Goal: Task Accomplishment & Management: Use online tool/utility

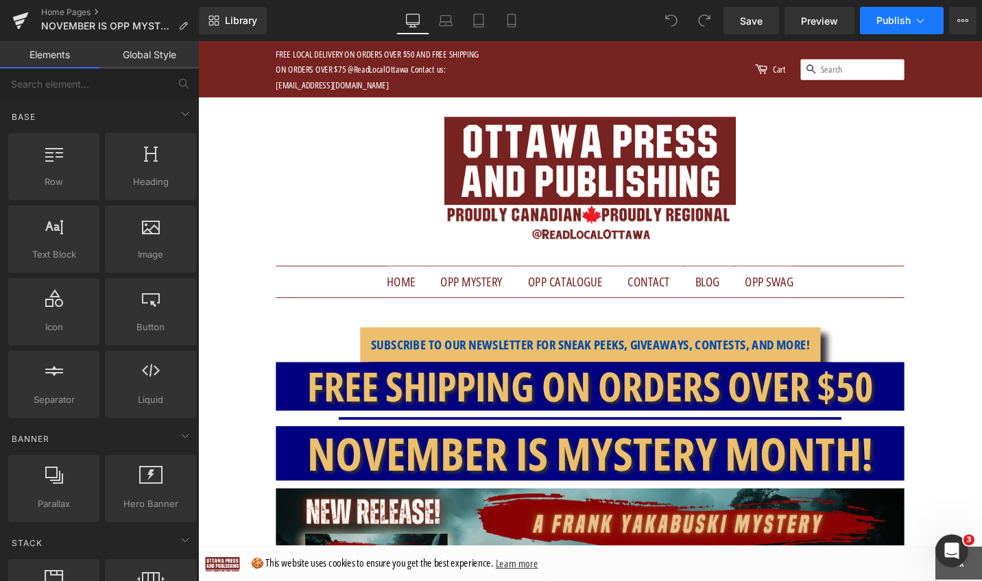
click at [924, 25] on icon at bounding box center [920, 21] width 14 height 14
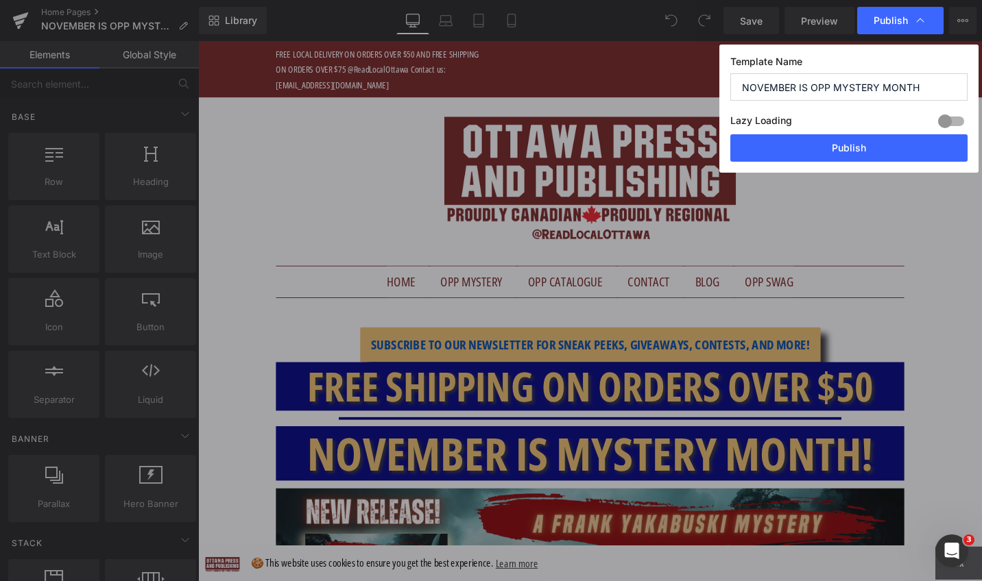
click at [924, 25] on icon at bounding box center [920, 21] width 14 height 14
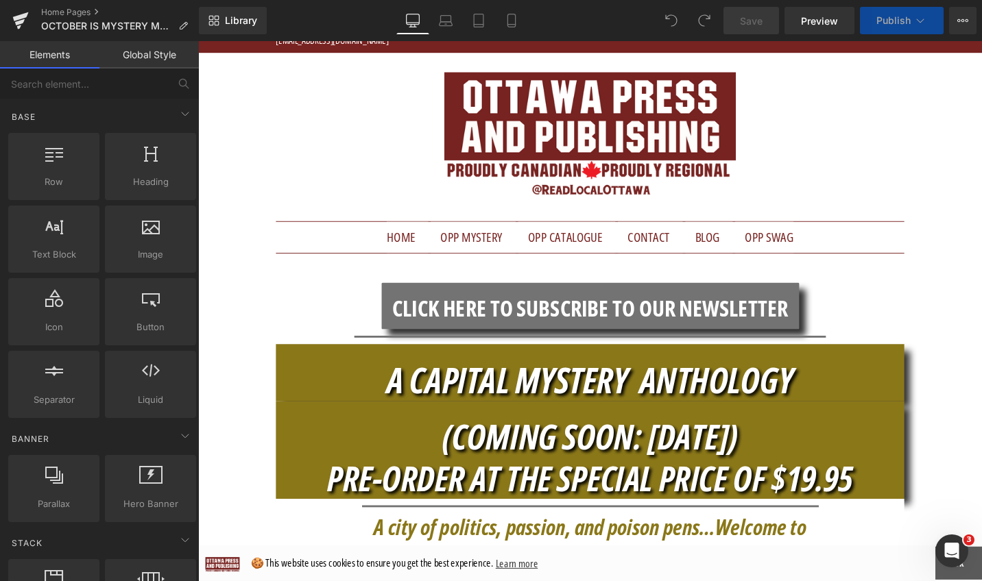
scroll to position [155, 0]
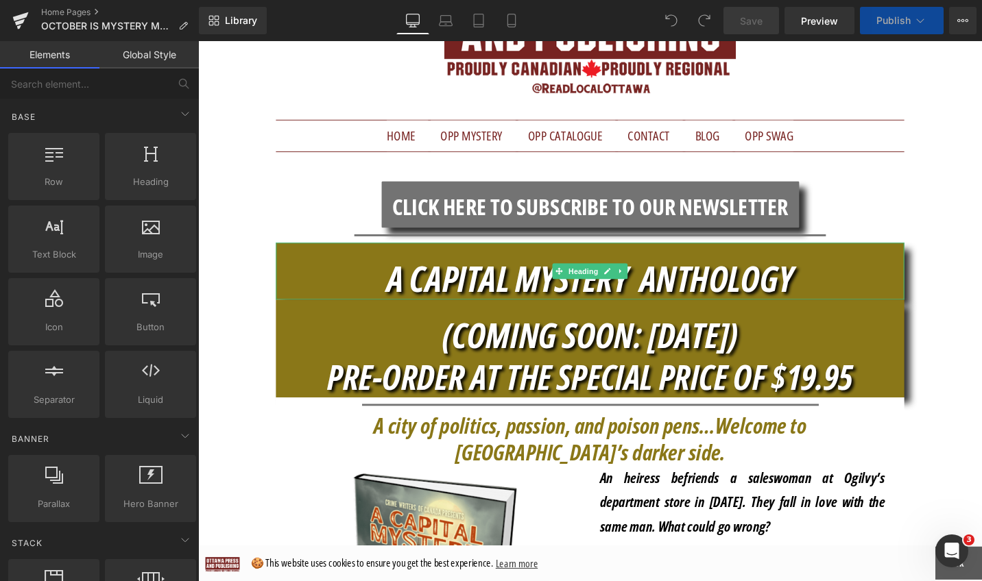
click at [845, 287] on h1 "A CAPITAL MYSTERY ANTHOLOGY" at bounding box center [612, 291] width 665 height 45
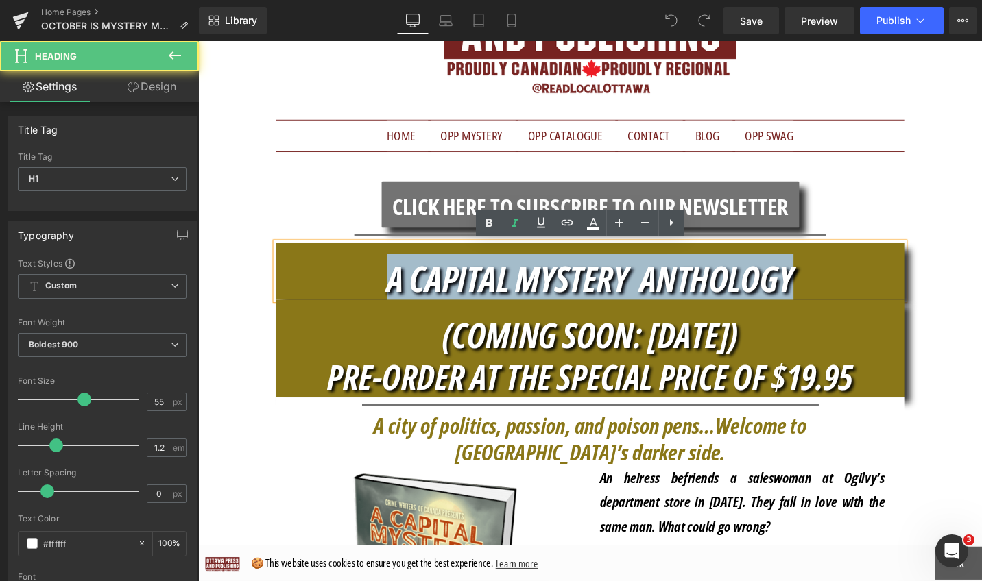
drag, startPoint x: 839, startPoint y: 294, endPoint x: 391, endPoint y: 283, distance: 448.5
click at [391, 283] on h1 "A CAPITAL MYSTERY ANTHOLOGY" at bounding box center [612, 291] width 665 height 45
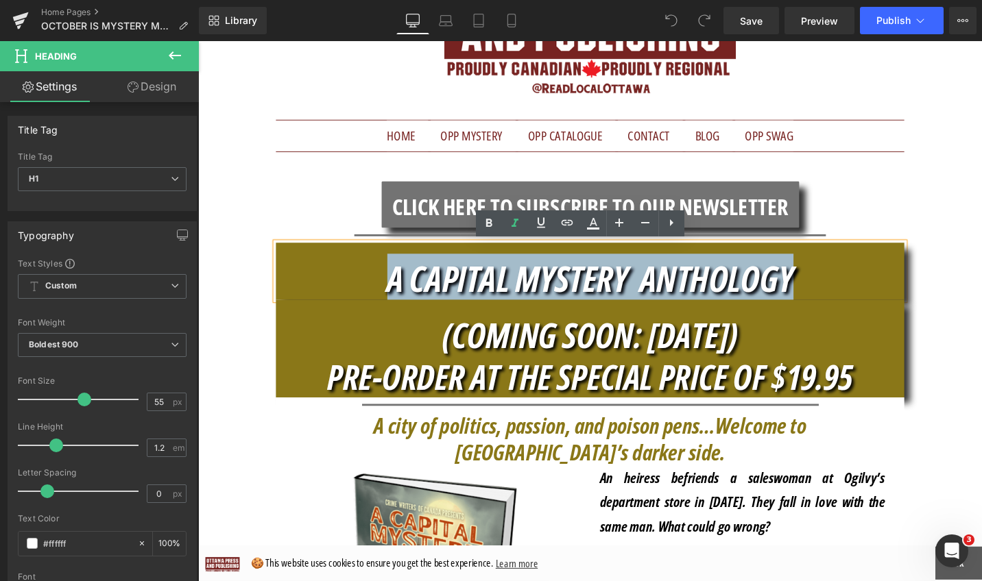
click at [844, 317] on div "(COMING SOON: OCT. 15) PRE-ORDER AT THE SPECIAL PRICE OF $19.95" at bounding box center [612, 367] width 665 height 104
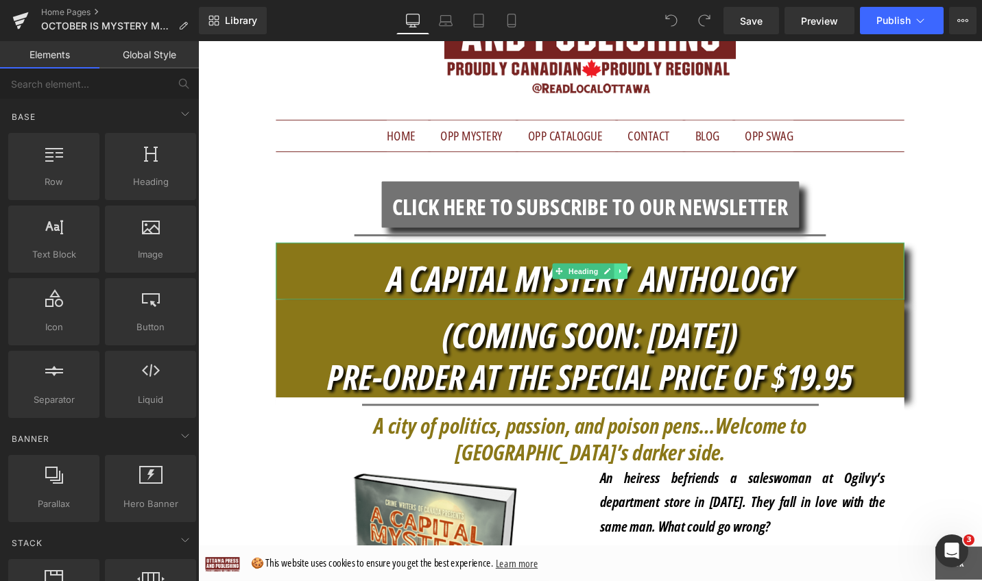
click at [645, 285] on link at bounding box center [645, 284] width 14 height 16
click at [634, 288] on link at bounding box center [638, 284] width 14 height 16
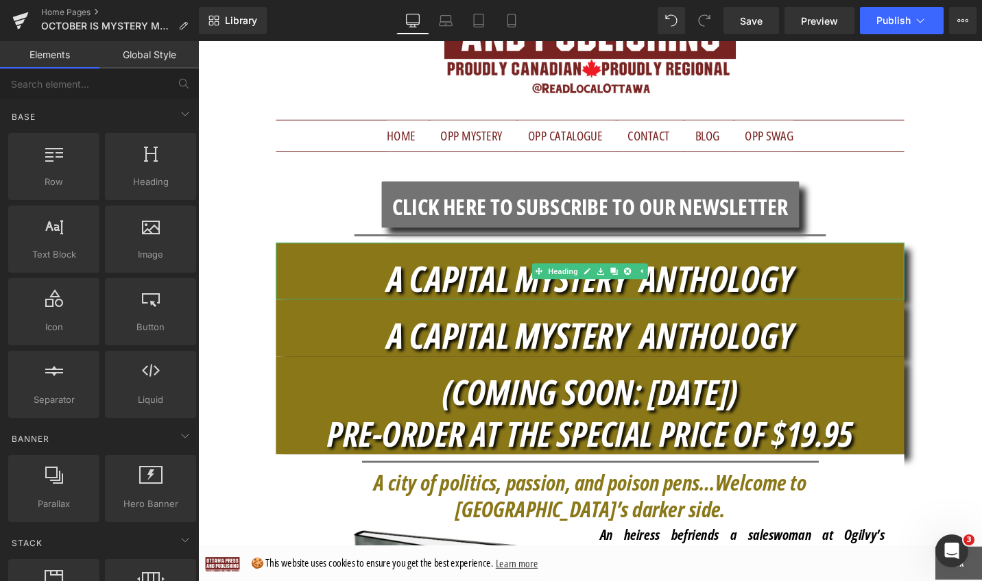
click at [856, 284] on h1 "A CAPITAL MYSTERY ANTHOLOGY" at bounding box center [612, 291] width 665 height 45
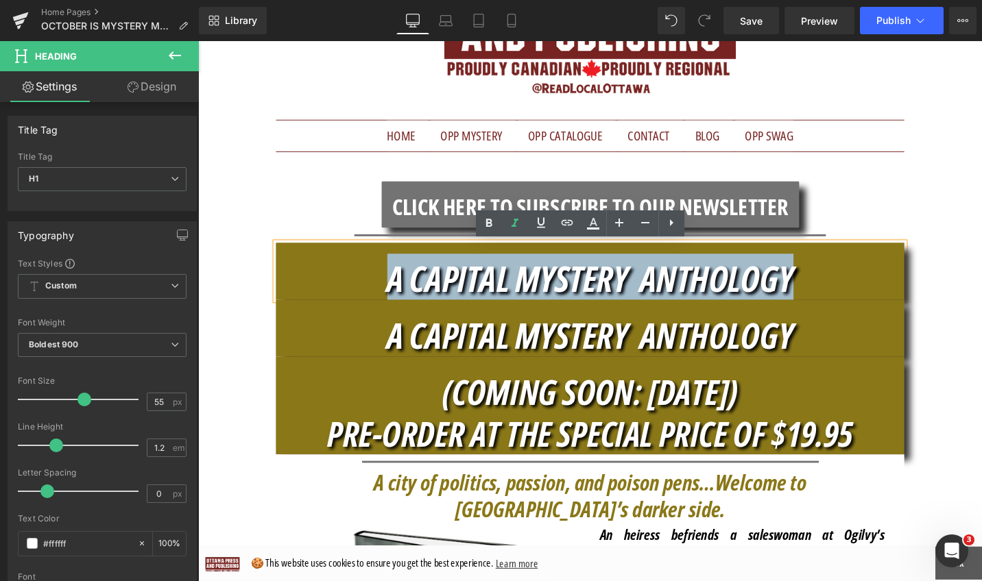
drag, startPoint x: 856, startPoint y: 284, endPoint x: 398, endPoint y: 282, distance: 458.7
click at [398, 282] on h1 "A CAPITAL MYSTERY ANTHOLOGY" at bounding box center [612, 291] width 665 height 45
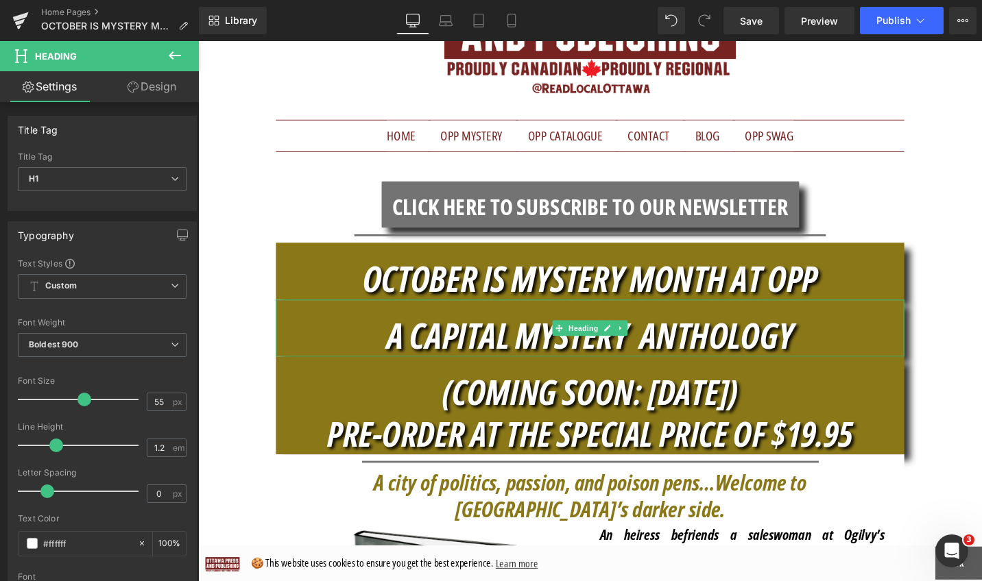
click at [329, 332] on h1 "A CAPITAL MYSTERY ANTHOLOGY" at bounding box center [612, 352] width 665 height 45
click at [172, 58] on icon at bounding box center [175, 55] width 12 height 8
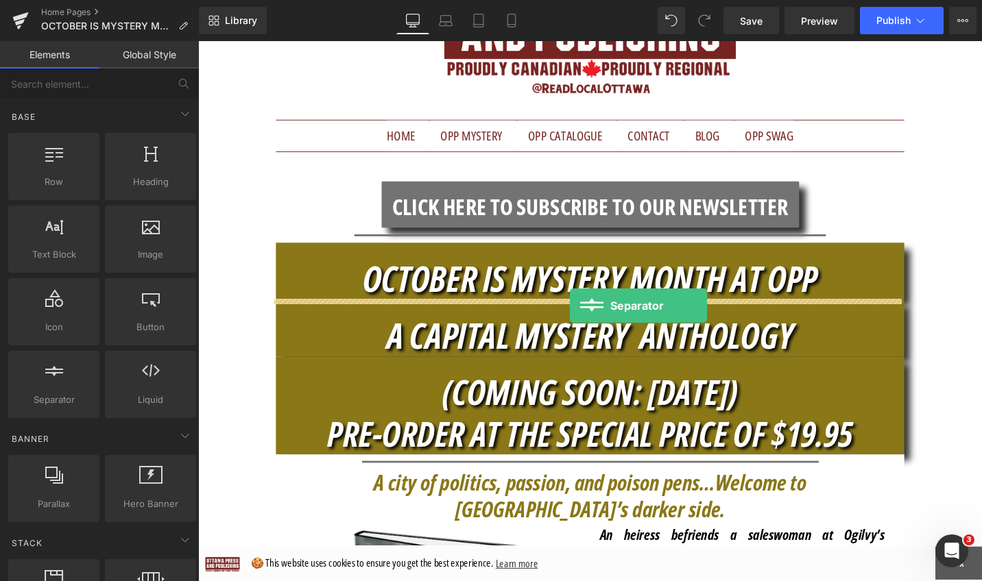
drag, startPoint x: 261, startPoint y: 414, endPoint x: 592, endPoint y: 322, distance: 343.2
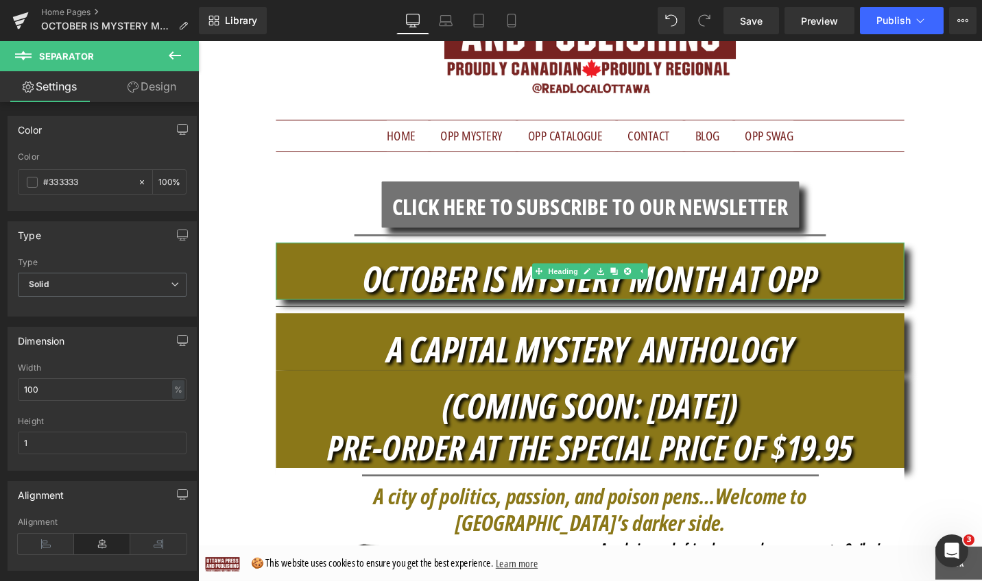
click at [928, 280] on h1 "OCTOBER IS MYSTERY MONTH AT OPP" at bounding box center [612, 291] width 665 height 45
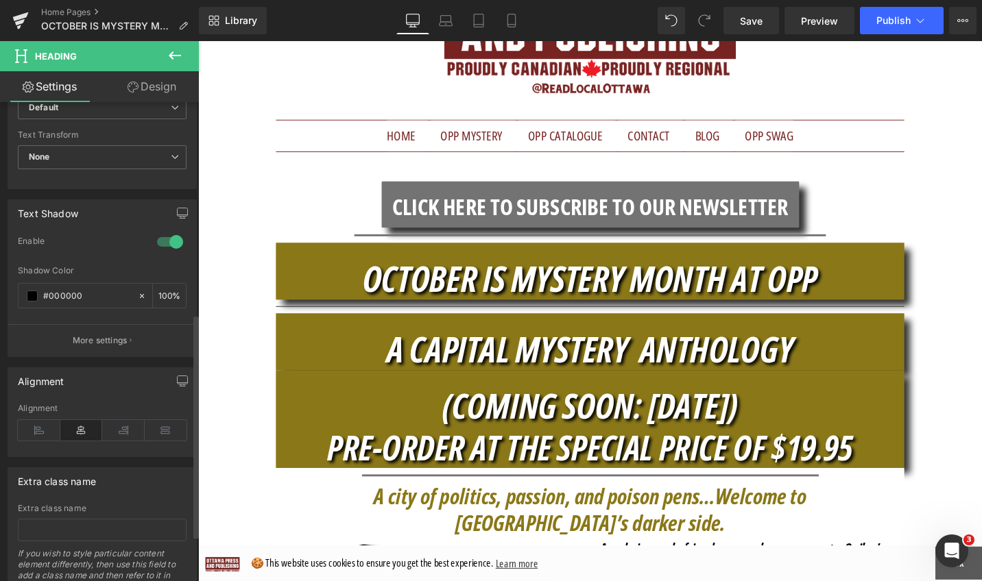
scroll to position [513, 0]
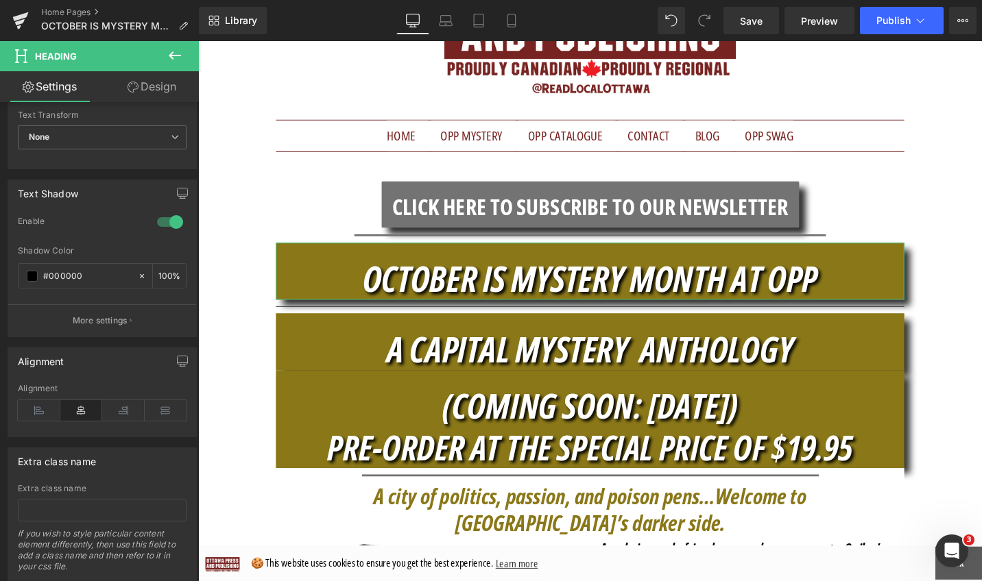
click at [165, 87] on link "Design" at bounding box center [151, 86] width 99 height 31
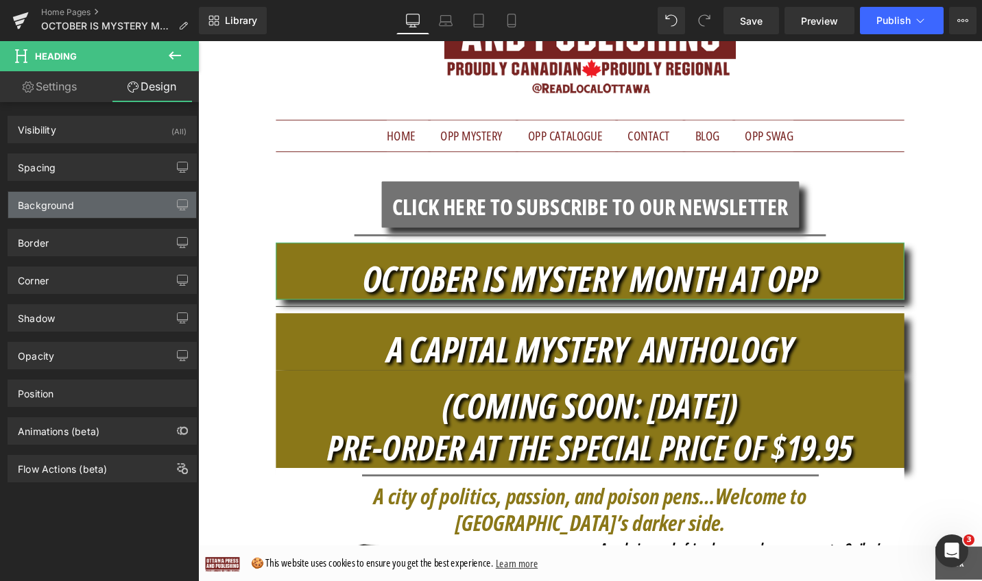
click at [134, 203] on div "Background" at bounding box center [102, 205] width 188 height 26
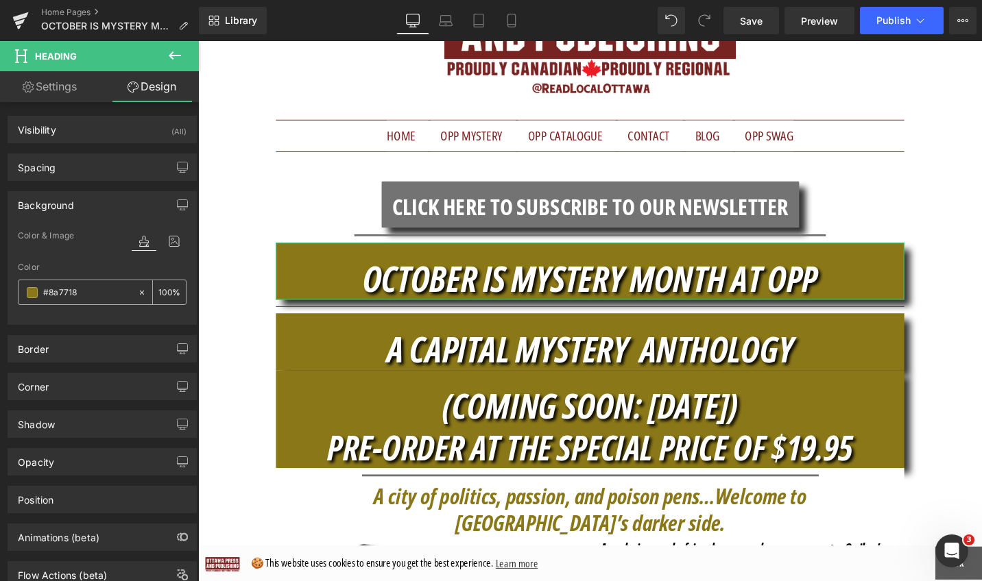
click at [32, 292] on span at bounding box center [32, 292] width 11 height 11
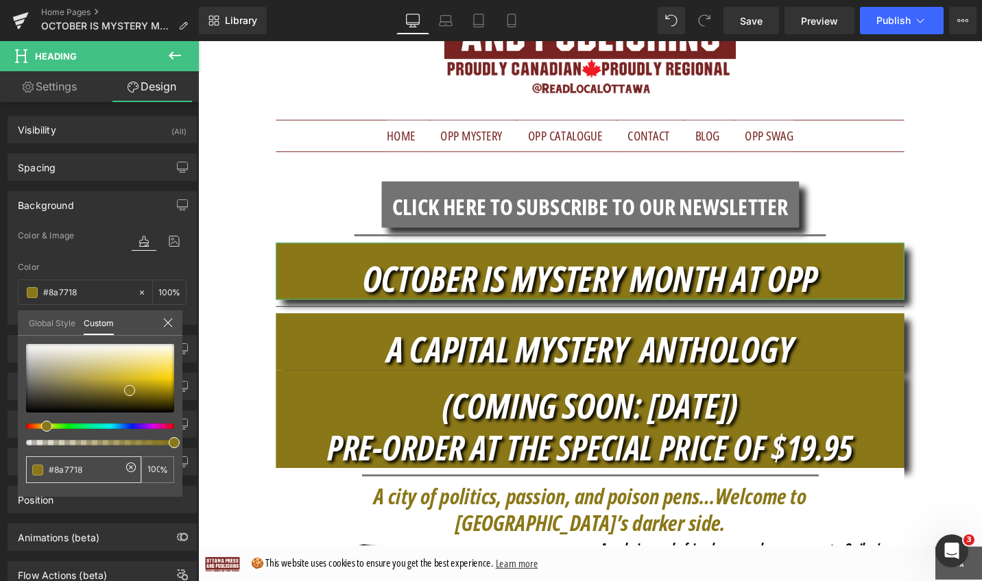
click at [38, 469] on span at bounding box center [37, 470] width 11 height 11
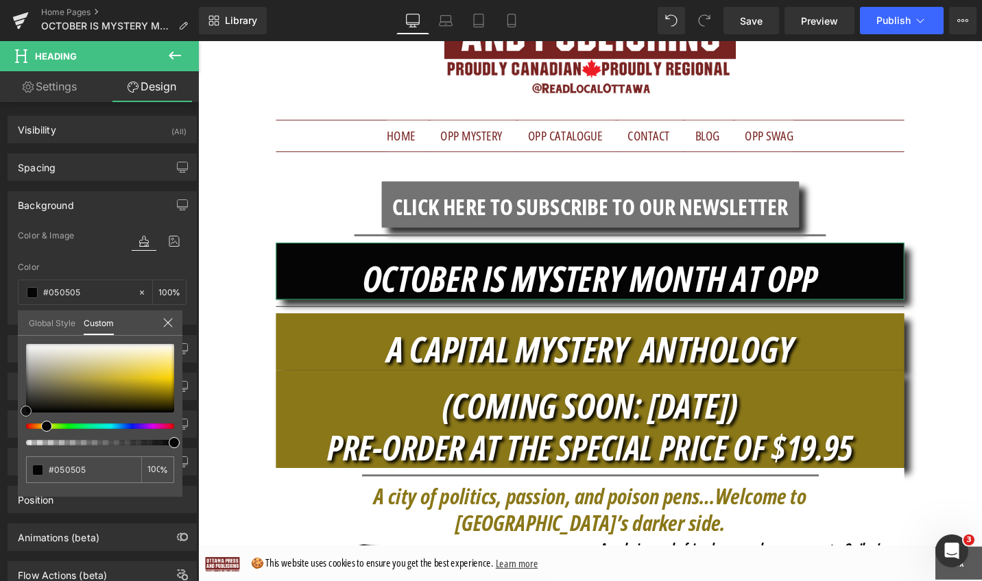
drag, startPoint x: 23, startPoint y: 401, endPoint x: 21, endPoint y: 413, distance: 12.0
click at [21, 413] on span at bounding box center [26, 411] width 11 height 11
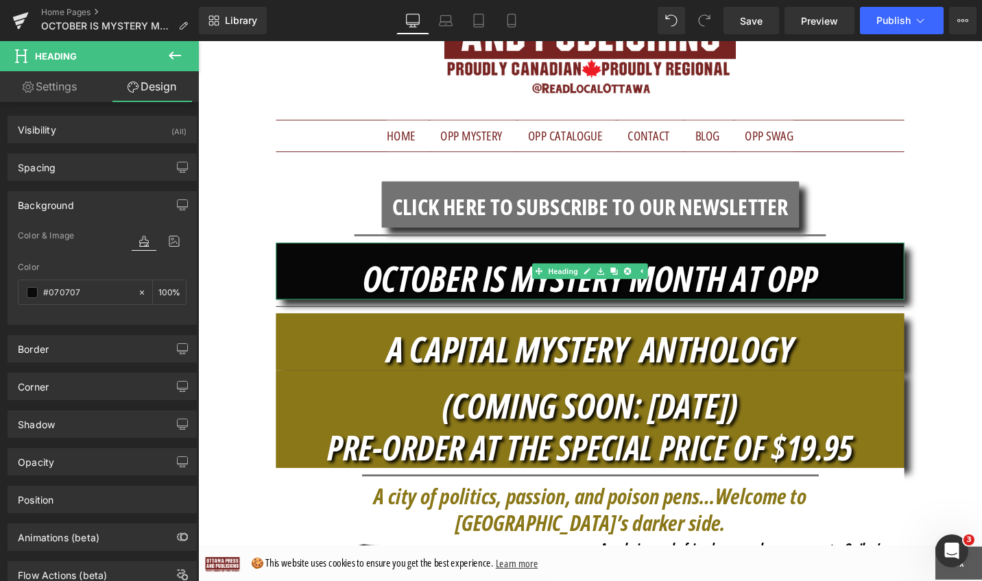
click at [878, 290] on h1 "OCTOBER IS MYSTERY MONTH AT OPP" at bounding box center [612, 291] width 665 height 45
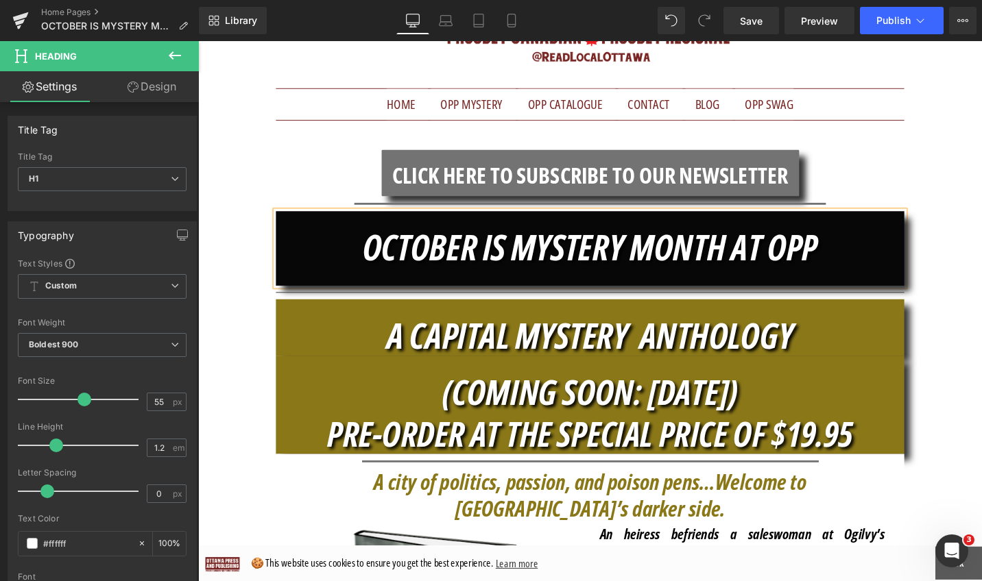
scroll to position [195, 0]
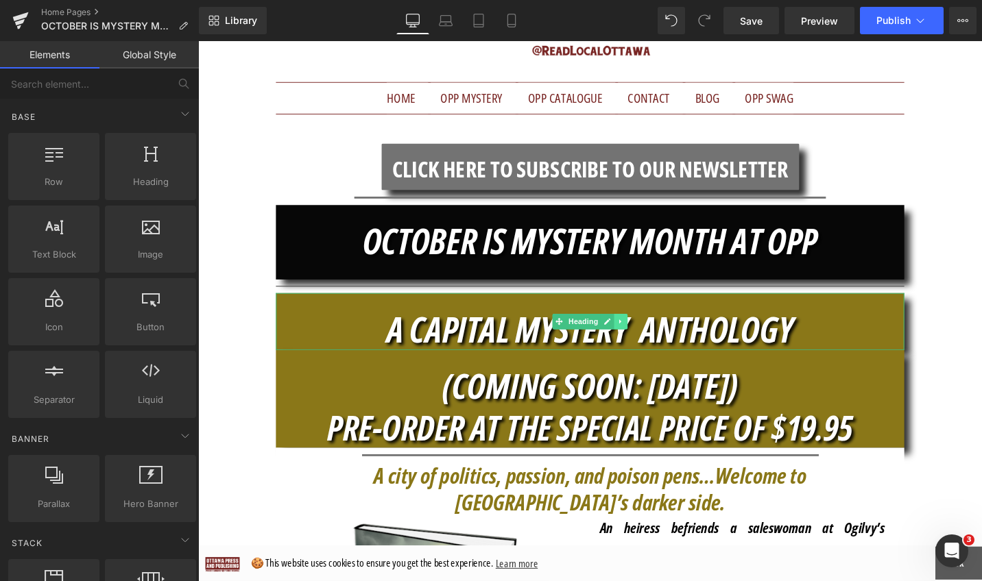
click at [643, 339] on icon at bounding box center [646, 338] width 8 height 8
click at [638, 340] on link at bounding box center [638, 338] width 14 height 16
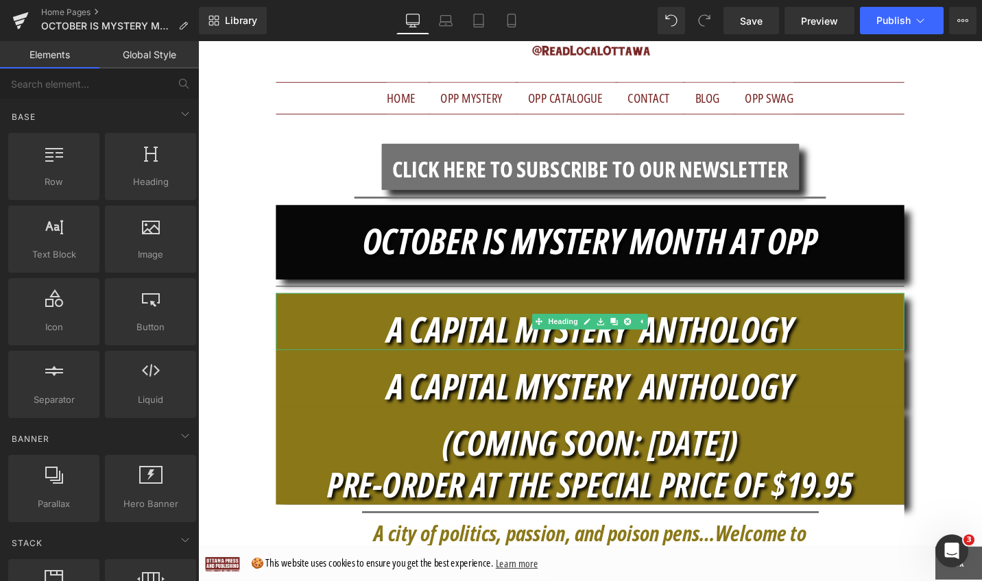
click at [862, 351] on h1 "A CAPITAL MYSTERY ANTHOLOGY" at bounding box center [612, 345] width 665 height 45
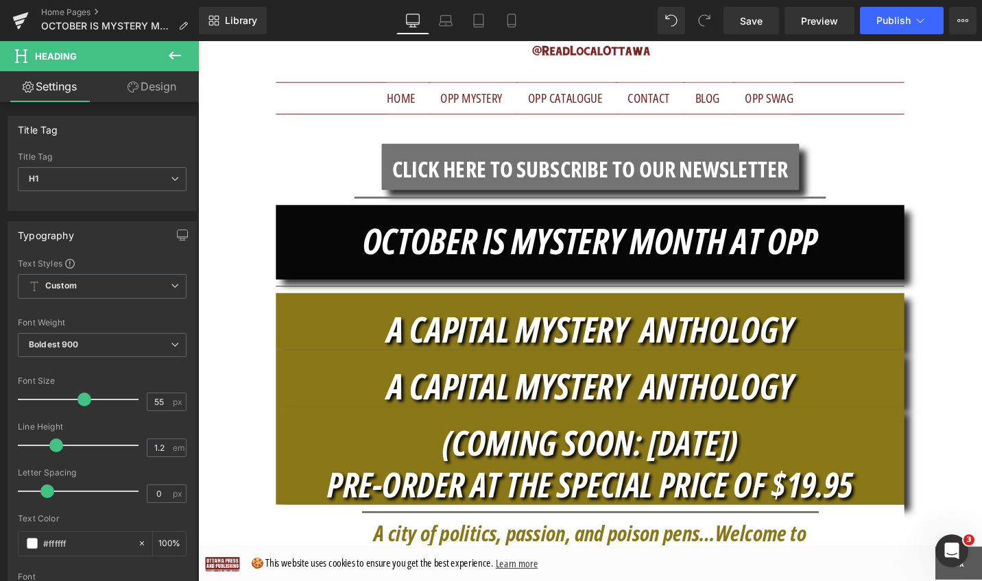
click at [158, 88] on link "Design" at bounding box center [151, 86] width 99 height 31
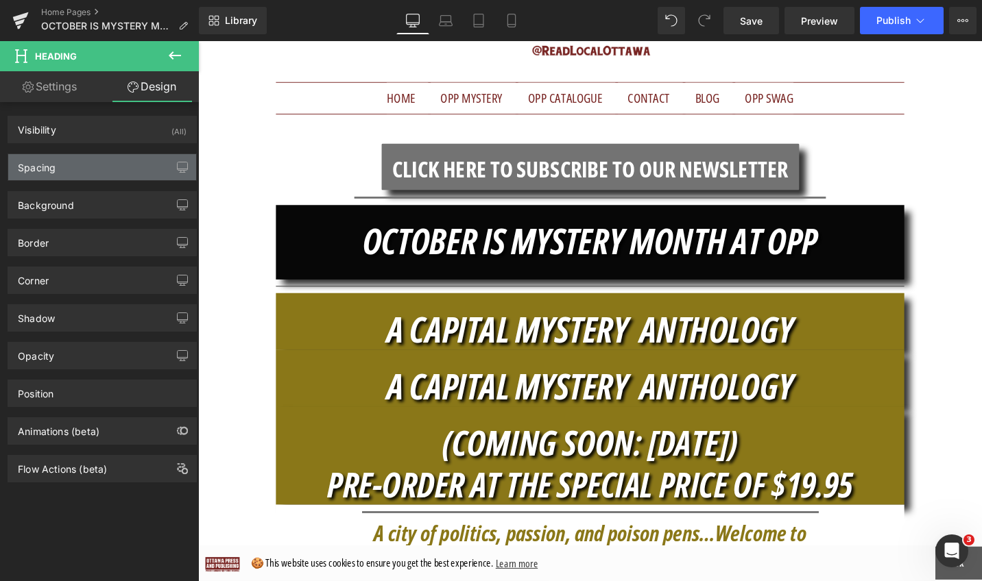
click at [49, 166] on div "Spacing" at bounding box center [37, 163] width 38 height 19
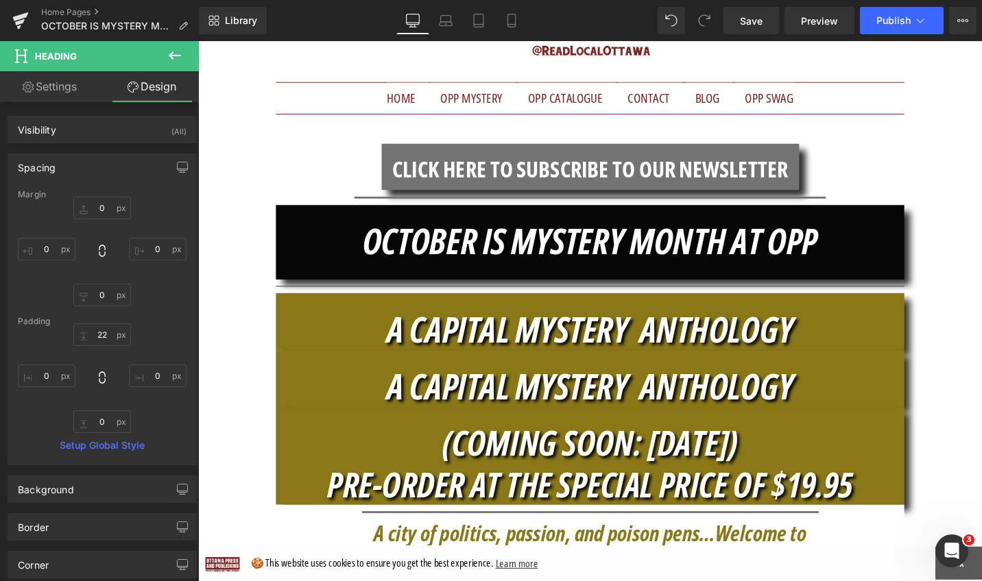
click at [168, 49] on icon at bounding box center [175, 55] width 16 height 16
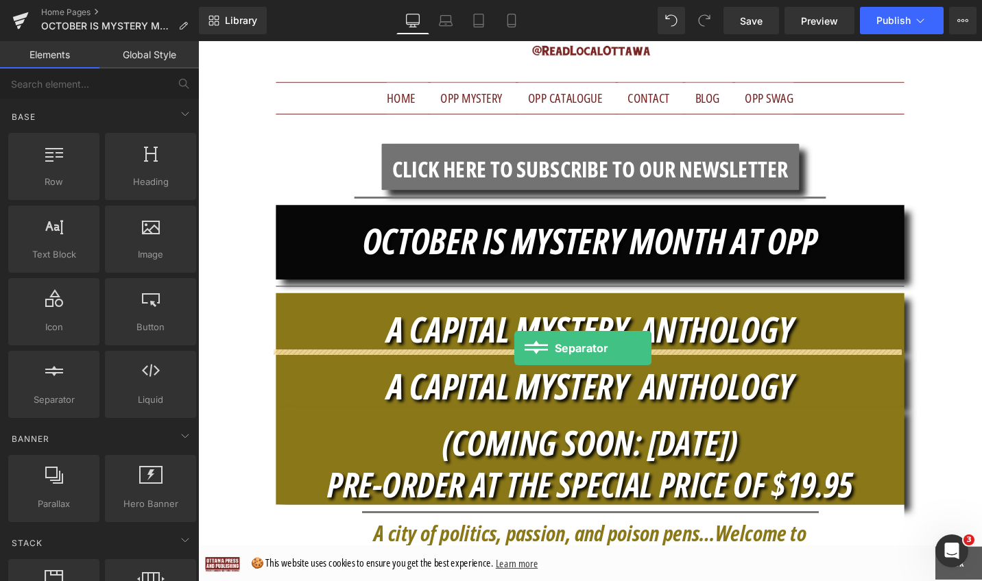
drag, startPoint x: 248, startPoint y: 409, endPoint x: 533, endPoint y: 366, distance: 288.5
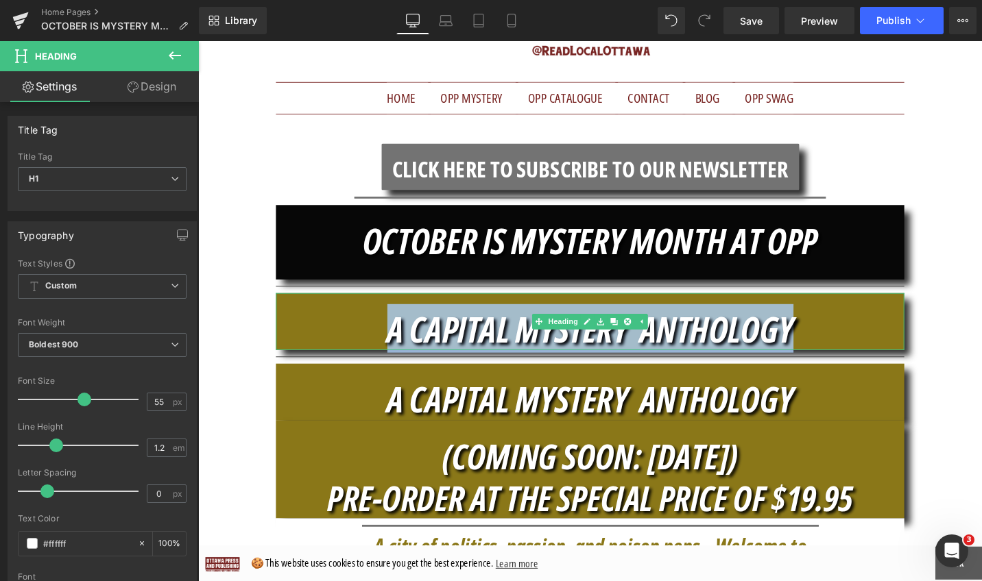
drag, startPoint x: 431, startPoint y: 341, endPoint x: 357, endPoint y: 341, distance: 74.0
click at [357, 341] on h1 "A CAPITAL MYSTERY ANTHOLOGY" at bounding box center [612, 345] width 665 height 45
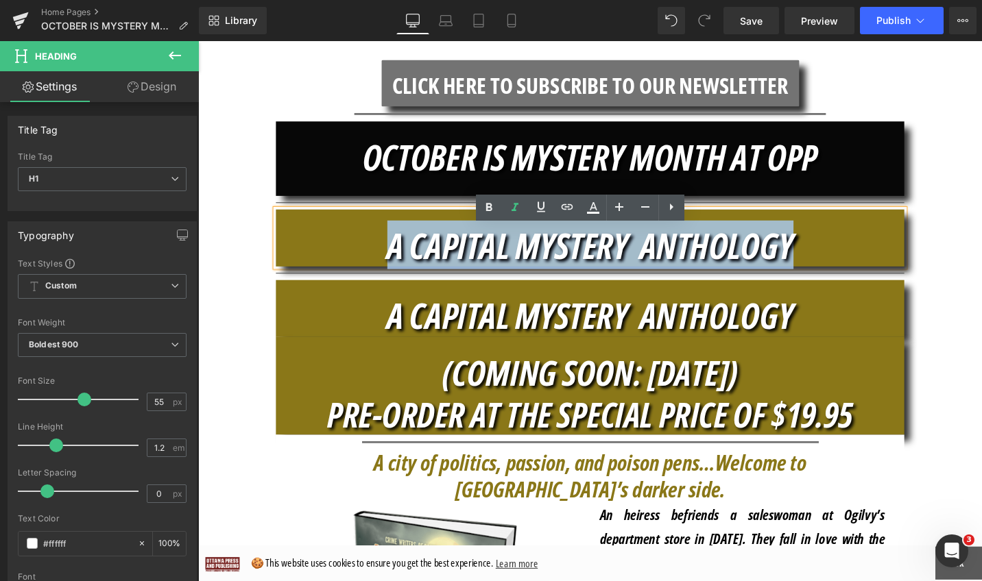
scroll to position [284, 0]
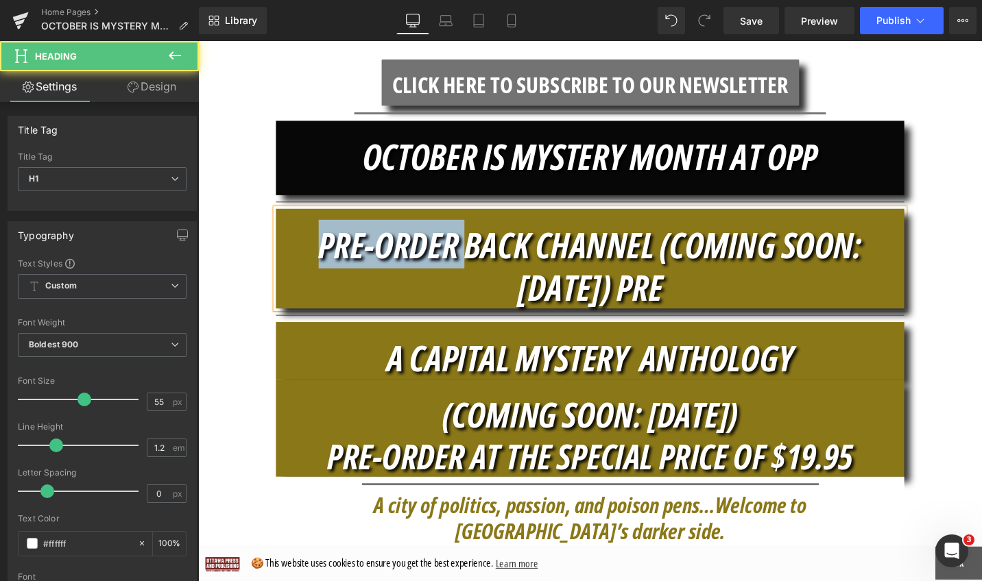
drag, startPoint x: 439, startPoint y: 267, endPoint x: 288, endPoint y: 263, distance: 151.6
click at [326, 263] on icon "PRE-ORDER BACK CHANNEL (COMING SOON: OCT. 20) PRE" at bounding box center [613, 278] width 575 height 97
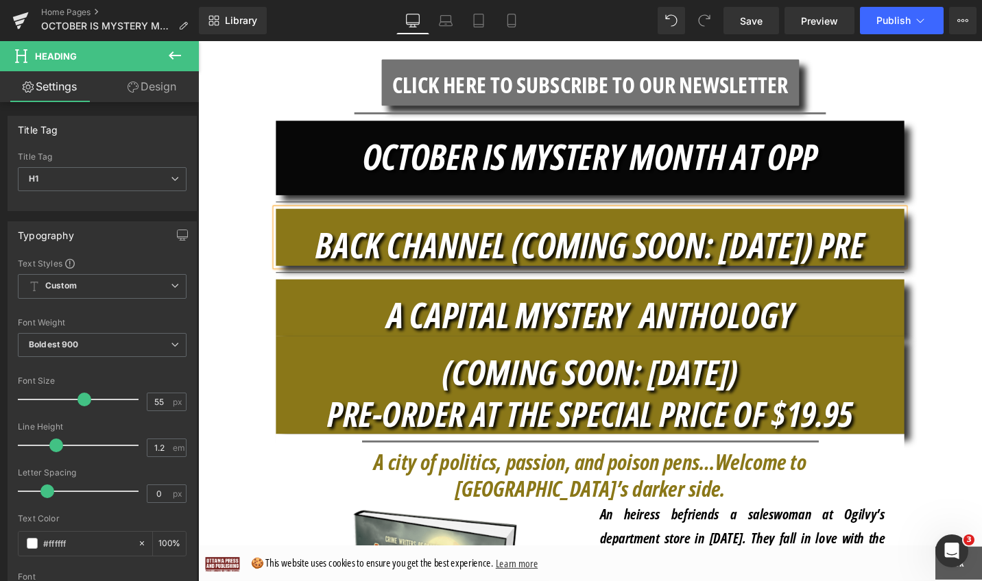
click at [516, 258] on icon "BACK CHANNEL (COMING SOON: OCT. 20) PRE" at bounding box center [613, 255] width 581 height 51
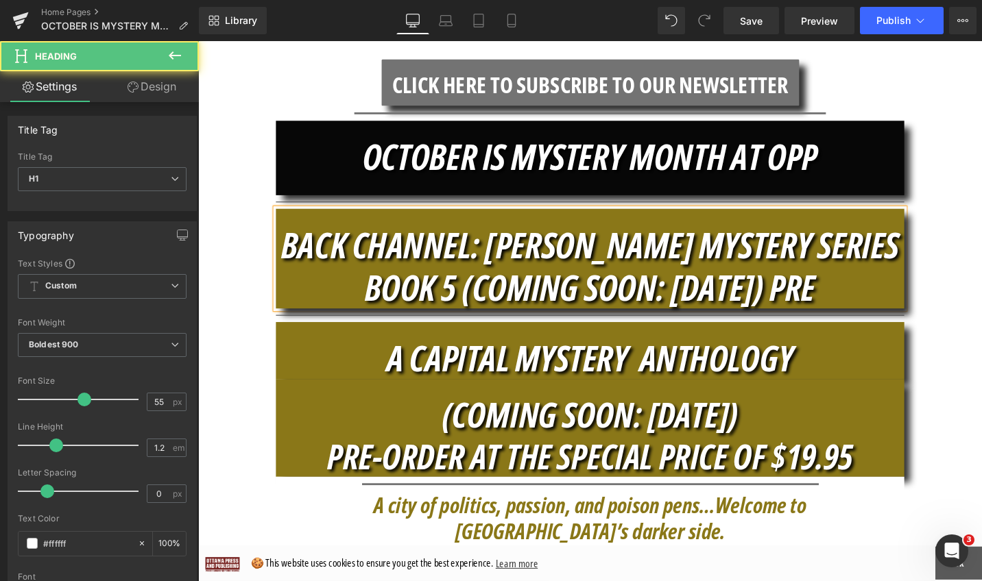
click at [871, 294] on h1 "BACK CHANNEL: YAKABUSKI MYSTERY SERIES BOOK 5 (COMING SOON: OCT. 20) PRE" at bounding box center [612, 279] width 665 height 90
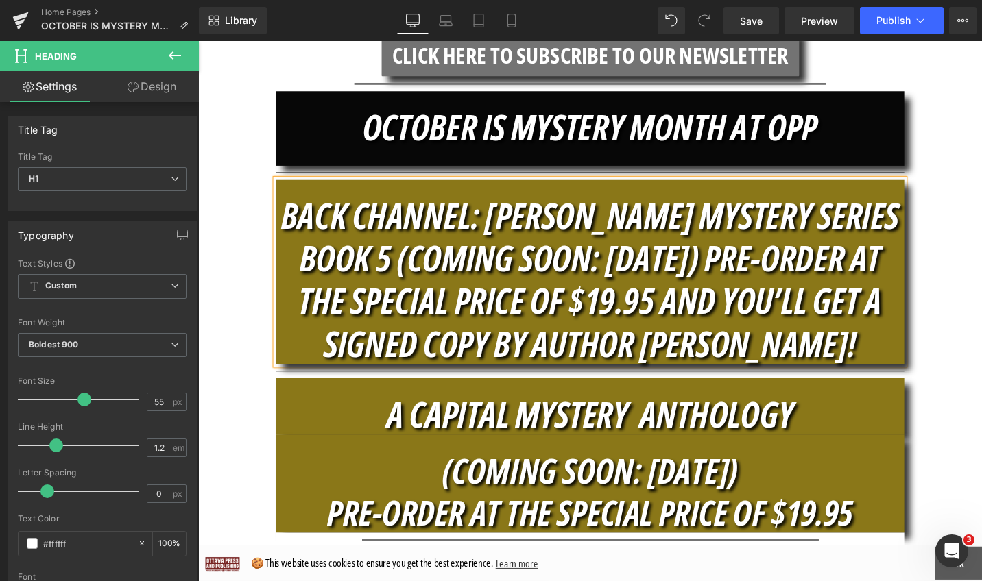
scroll to position [271, 0]
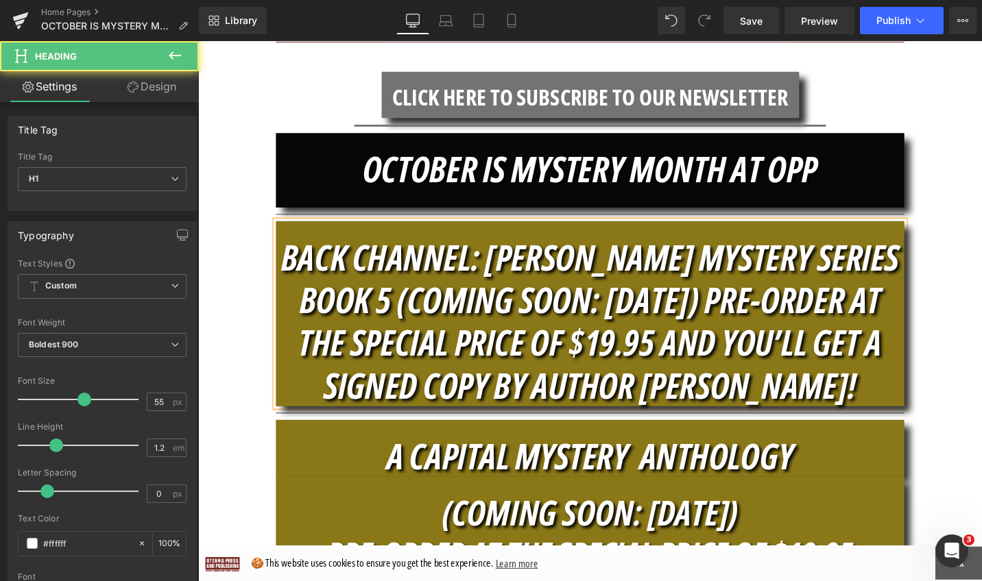
click at [923, 245] on div "BACK CHANNEL: YAKABUSKI MYSTERY SERIES BOOK 5 (COMING SOON: OCT. 20) PRE-ORDER …" at bounding box center [612, 330] width 665 height 196
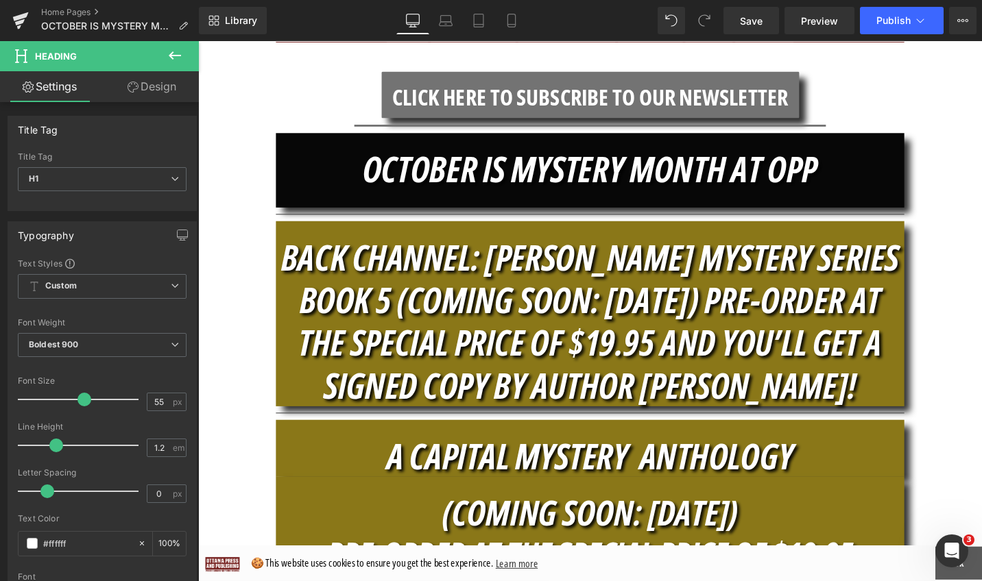
click at [163, 89] on link "Design" at bounding box center [151, 86] width 99 height 31
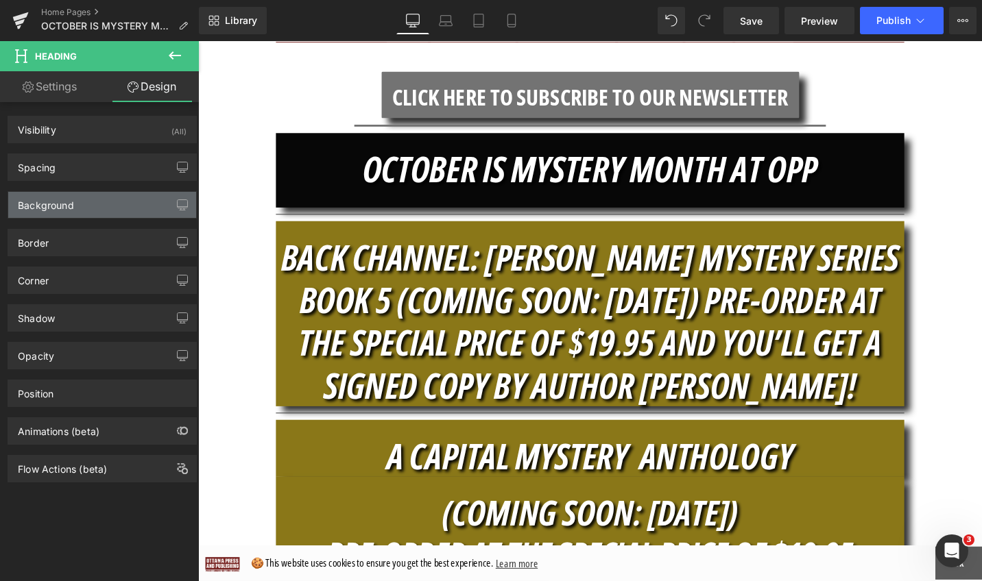
click at [78, 211] on div "Background" at bounding box center [102, 205] width 188 height 26
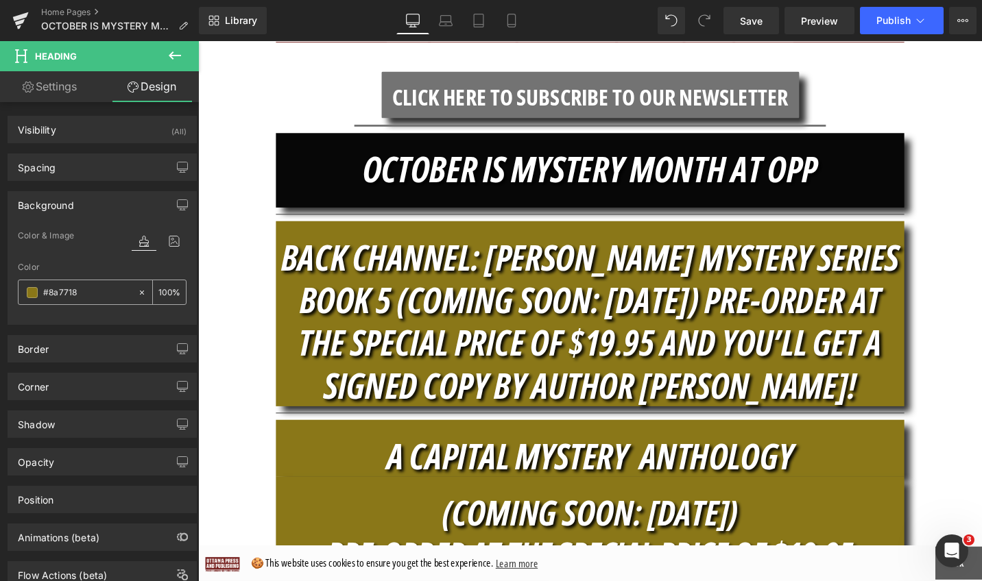
drag, startPoint x: 86, startPoint y: 292, endPoint x: 107, endPoint y: 291, distance: 20.6
click at [107, 291] on input "#8a7718" at bounding box center [87, 292] width 88 height 15
paste input "44798e"
type input "44798e"
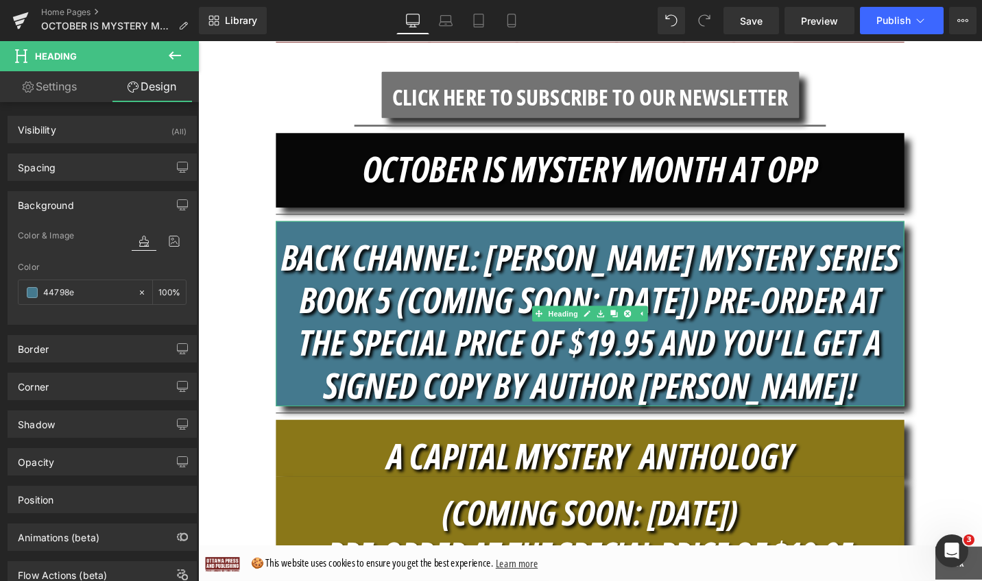
click at [771, 305] on icon "BACK CHANNEL: YAKABUSKI MYSTERY SERIES BOOK 5 (COMING SOON: OCT. 20) PRE-ORDER …" at bounding box center [613, 336] width 654 height 187
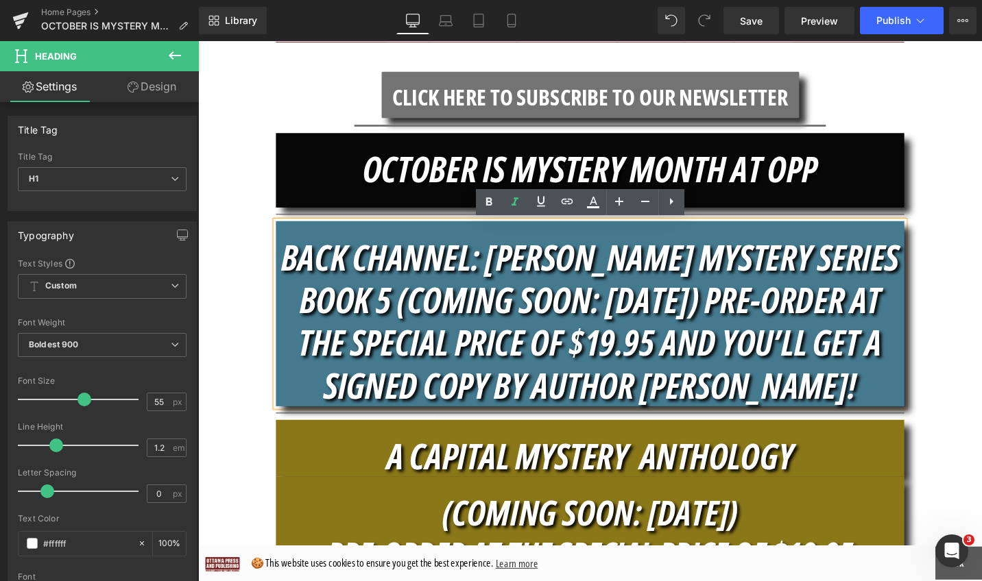
click at [398, 313] on icon "BACK CHANNEL: YAKABUSKI MYSTERY SERIES BOOK 5 (COMING SOON: OCT. 20) PRE-ORDER …" at bounding box center [613, 336] width 654 height 187
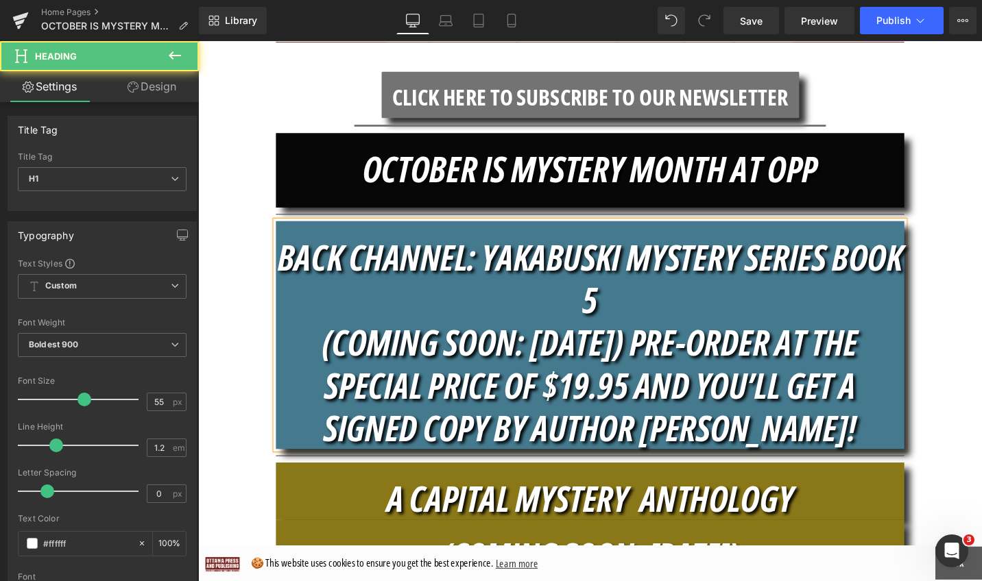
drag, startPoint x: 653, startPoint y: 319, endPoint x: 701, endPoint y: 319, distance: 48.0
click at [701, 319] on h1 "BACK CHANNEL: YAKABUSKI MYSTERY SERIES BOOK 5" at bounding box center [612, 292] width 665 height 90
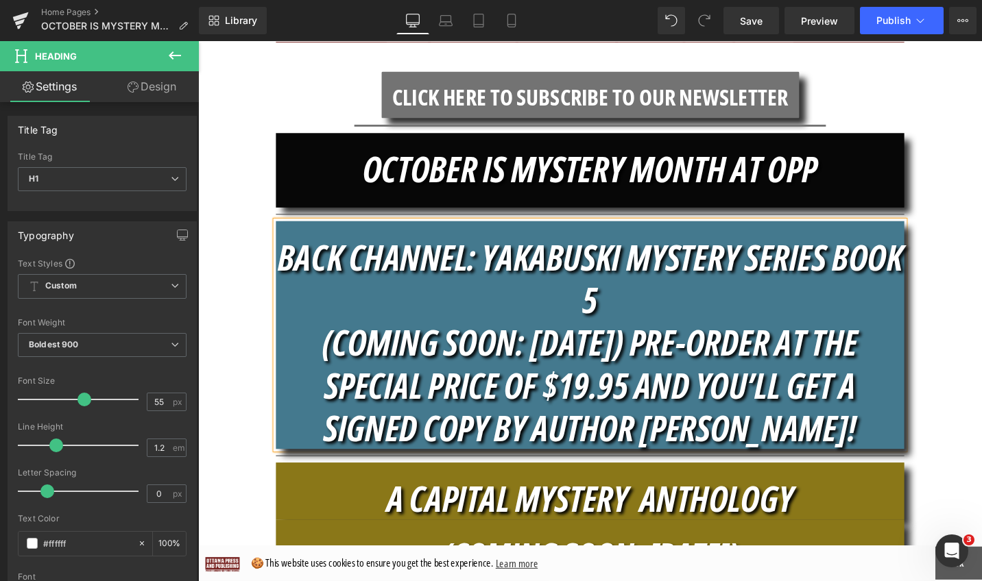
click at [538, 274] on icon "BACK CHANNEL: YAKABUSKI MYSTERY SERIES BOOK 5" at bounding box center [613, 291] width 662 height 97
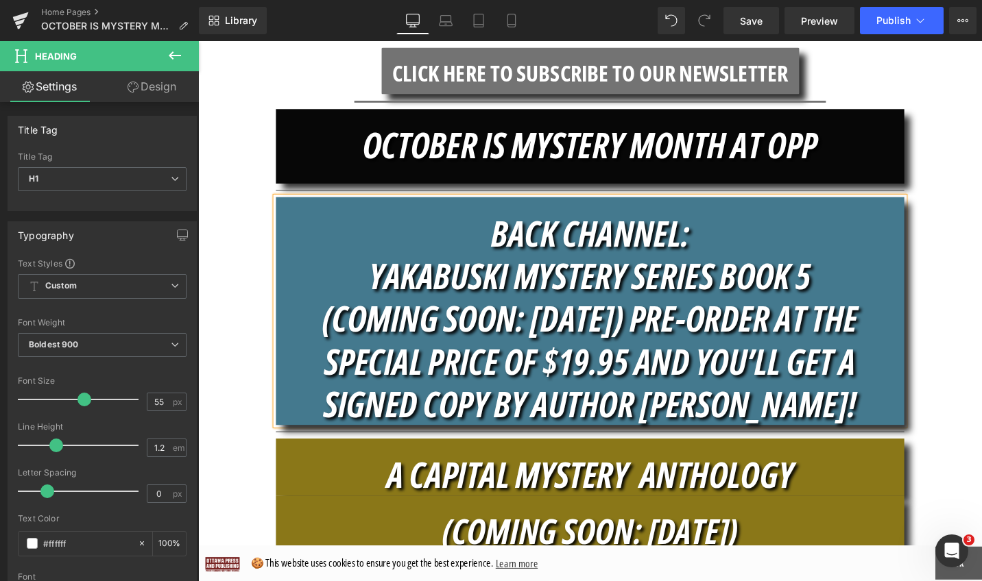
scroll to position [309, 0]
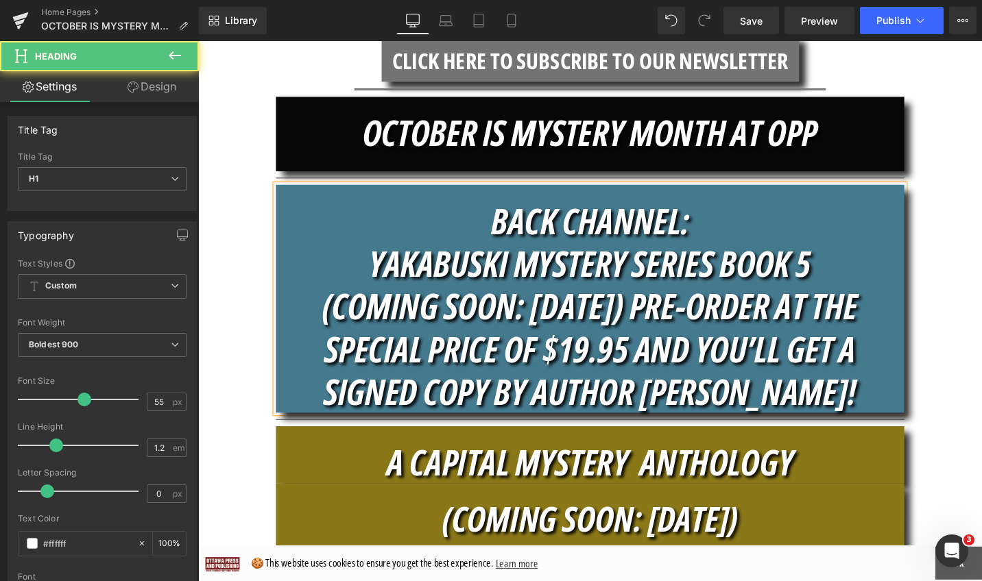
click at [659, 328] on icon "(COMING SOON: OCT. 20) PRE-ORDER AT THE SPECIAL PRICE OF $19.95 AND YOU’LL GET …" at bounding box center [613, 366] width 567 height 142
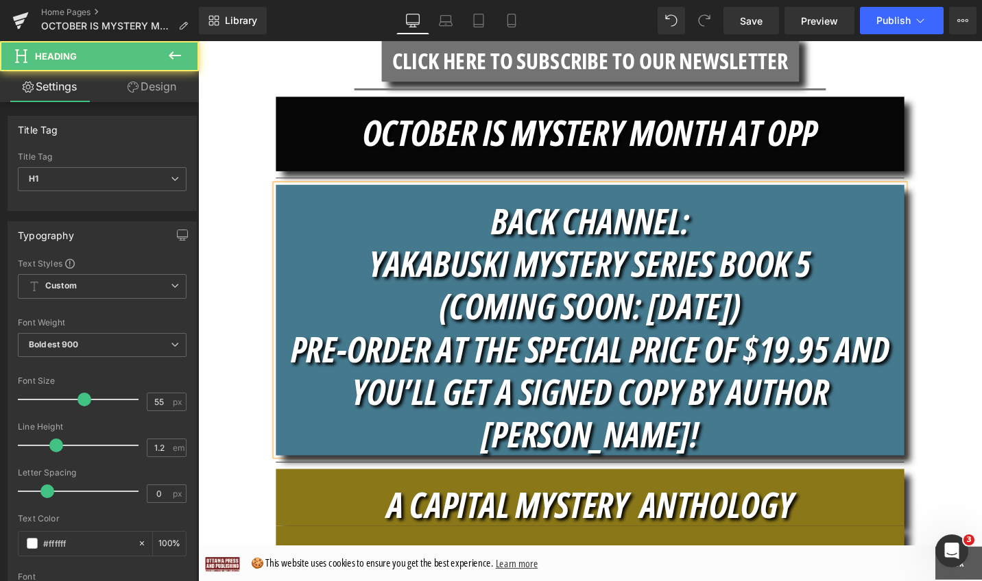
click at [872, 365] on icon "PRE-ORDER AT THE SPECIAL PRICE OF $19.95 AND YOU’LL GET A SIGNED COPY BY AUTHOR…" at bounding box center [613, 412] width 634 height 142
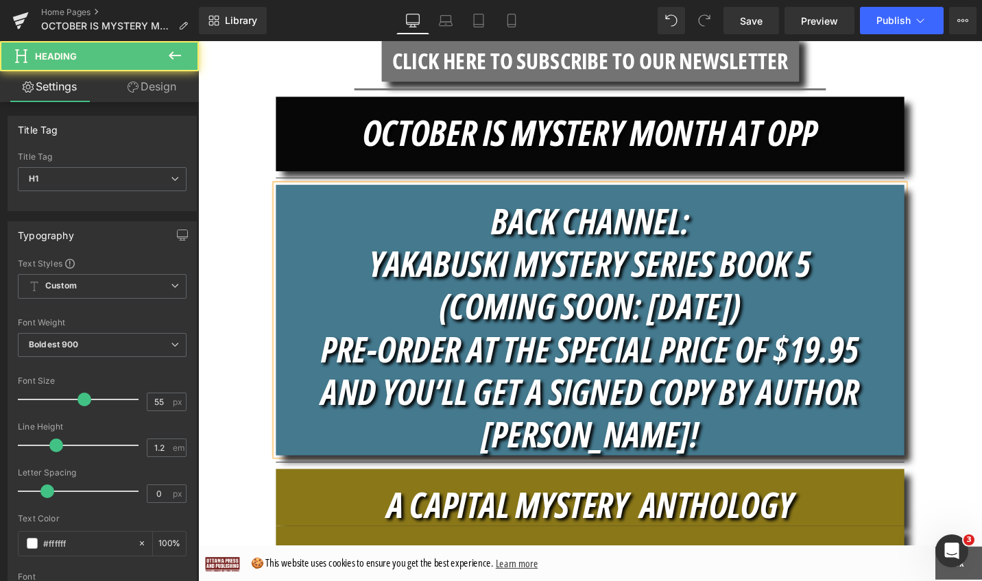
click at [717, 418] on icon "AND YOU’LL GET A SIGNED COPY BY AUTHOR RON CORBETT!" at bounding box center [612, 434] width 569 height 97
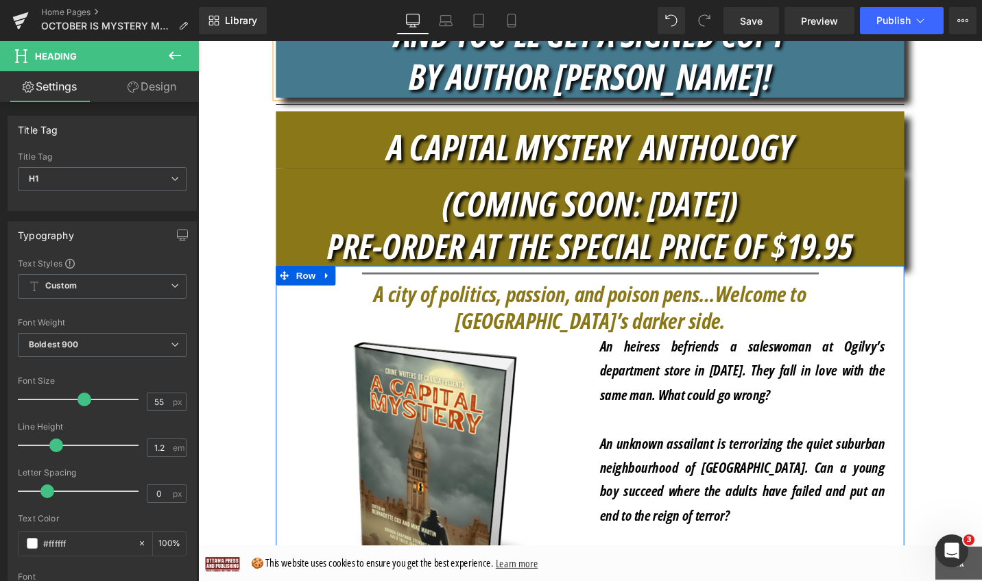
scroll to position [704, 0]
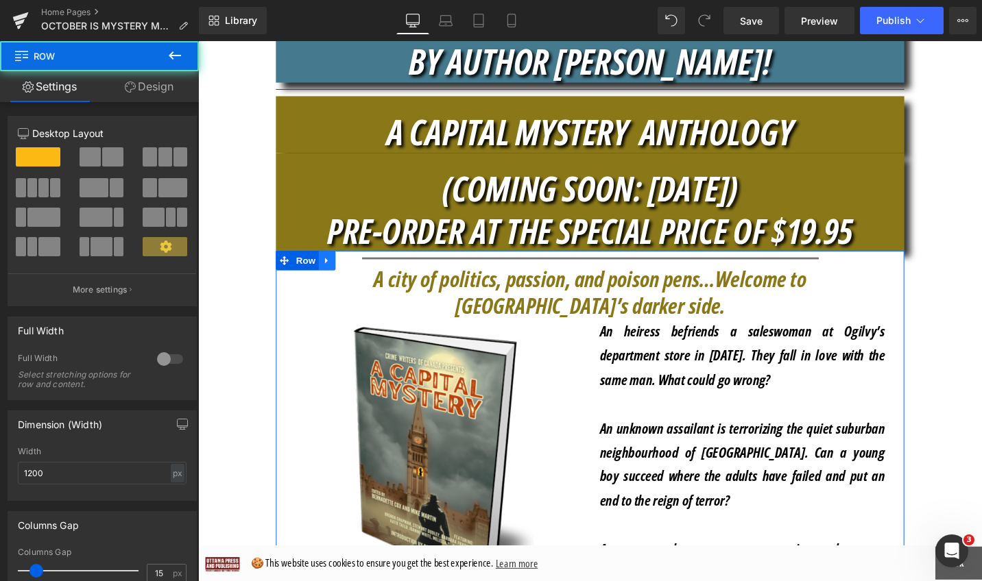
click at [333, 274] on icon at bounding box center [334, 274] width 3 height 6
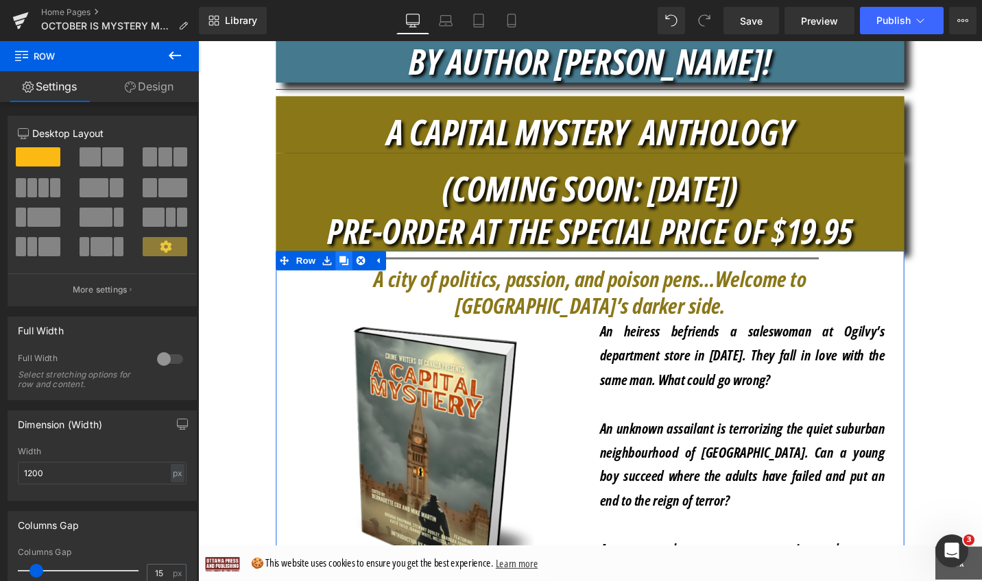
click at [349, 276] on icon at bounding box center [353, 274] width 10 height 10
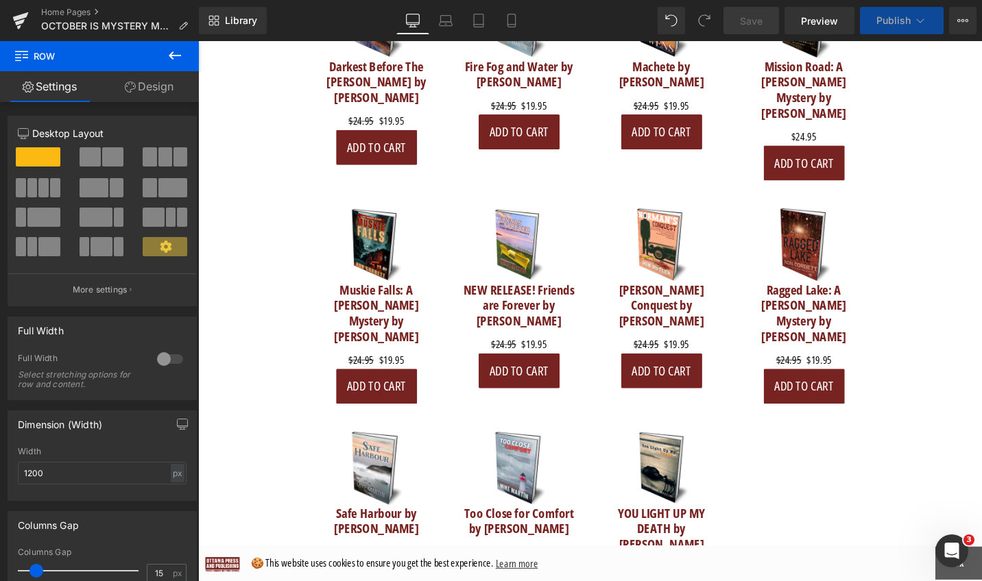
scroll to position [5349, 0]
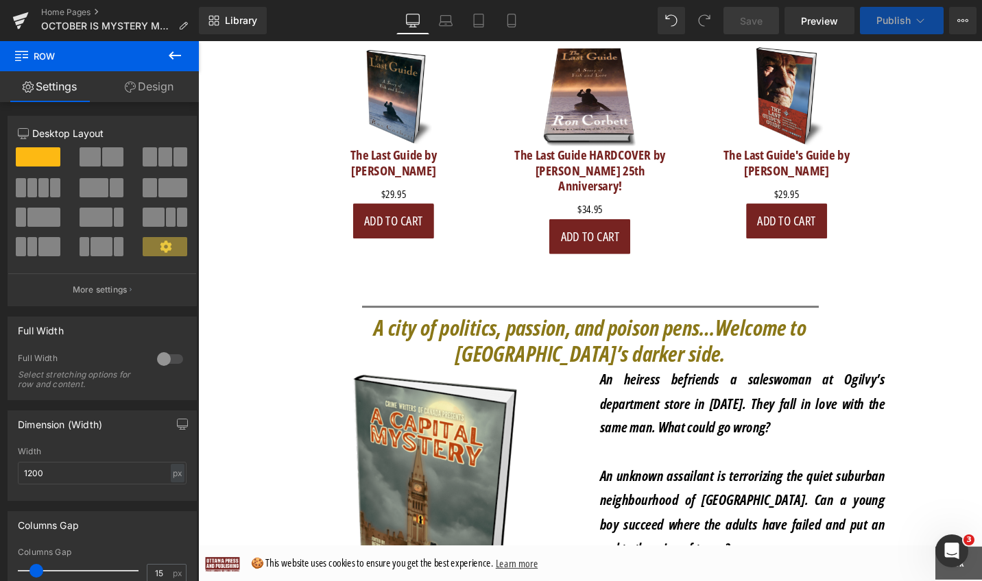
click at [291, 330] on div "A city of politics, passion, and poison pens…Welcome to Ottawa’s darker side. H…" at bounding box center [613, 358] width 644 height 56
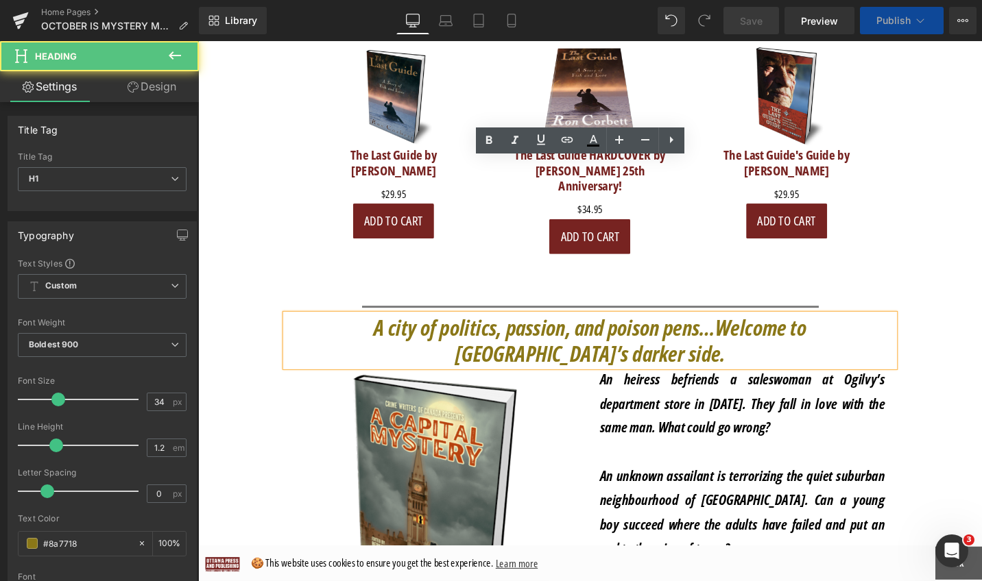
scroll to position [5261, 0]
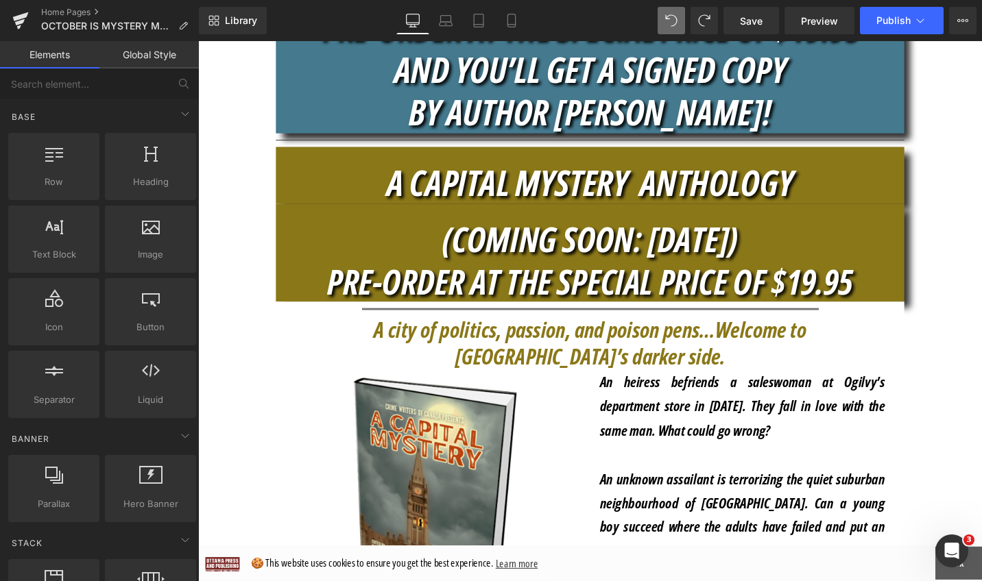
scroll to position [679, 0]
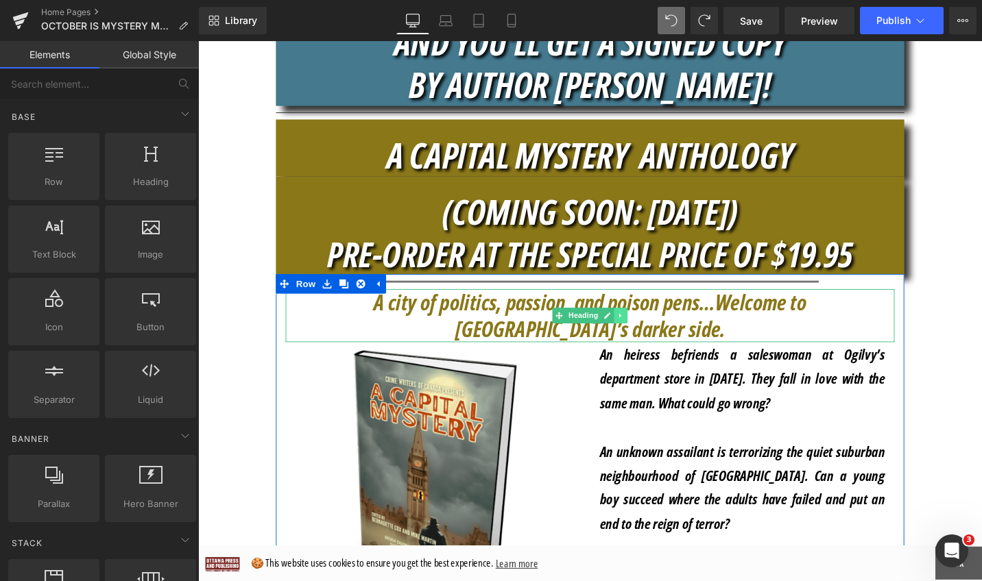
click at [642, 328] on icon at bounding box center [646, 332] width 8 height 8
click at [635, 328] on icon at bounding box center [639, 332] width 8 height 8
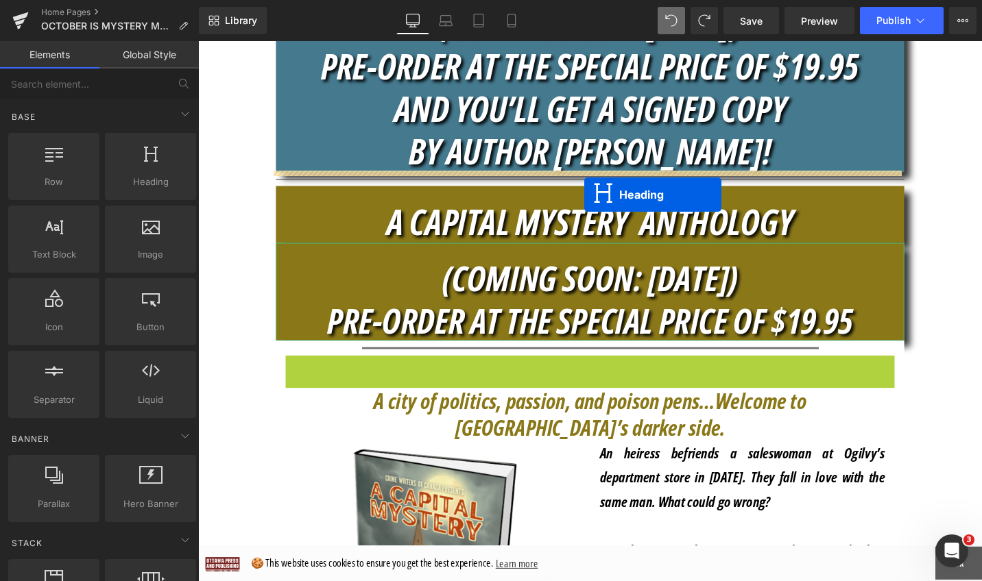
scroll to position [590, 0]
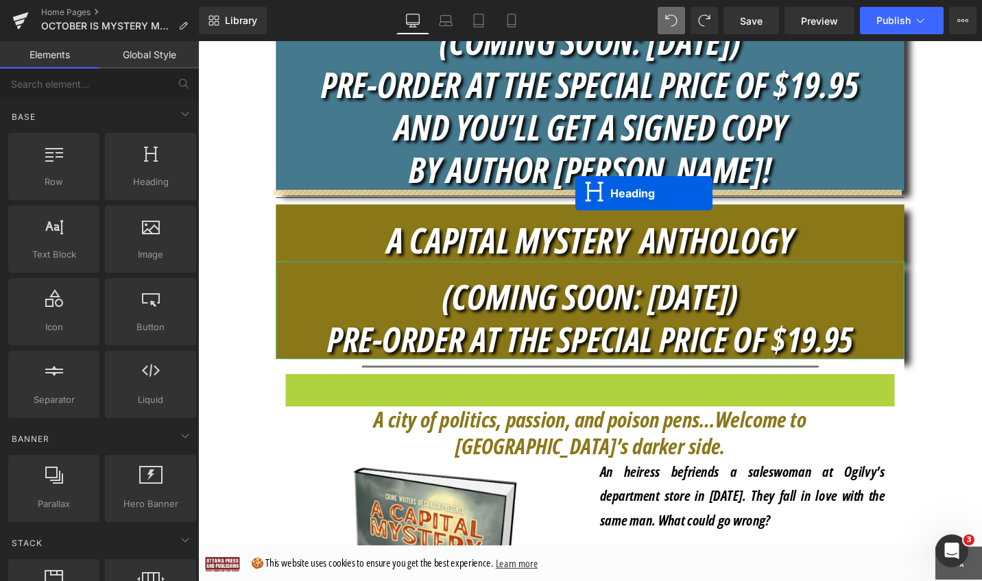
drag, startPoint x: 557, startPoint y: 317, endPoint x: 597, endPoint y: 202, distance: 121.4
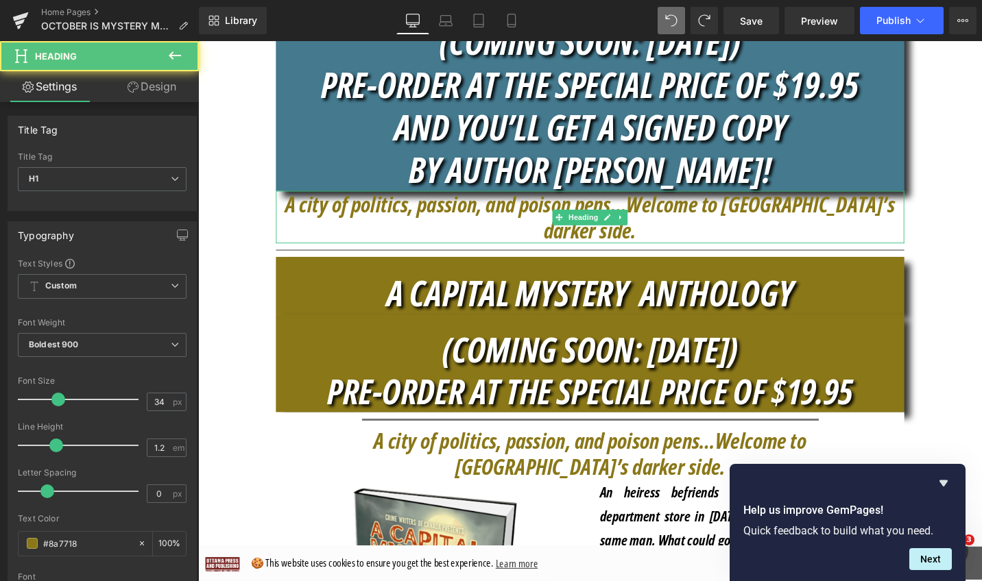
click at [930, 218] on h1 "A city of politics, passion, and poison pens…Welcome to [GEOGRAPHIC_DATA]’s dar…" at bounding box center [612, 228] width 665 height 56
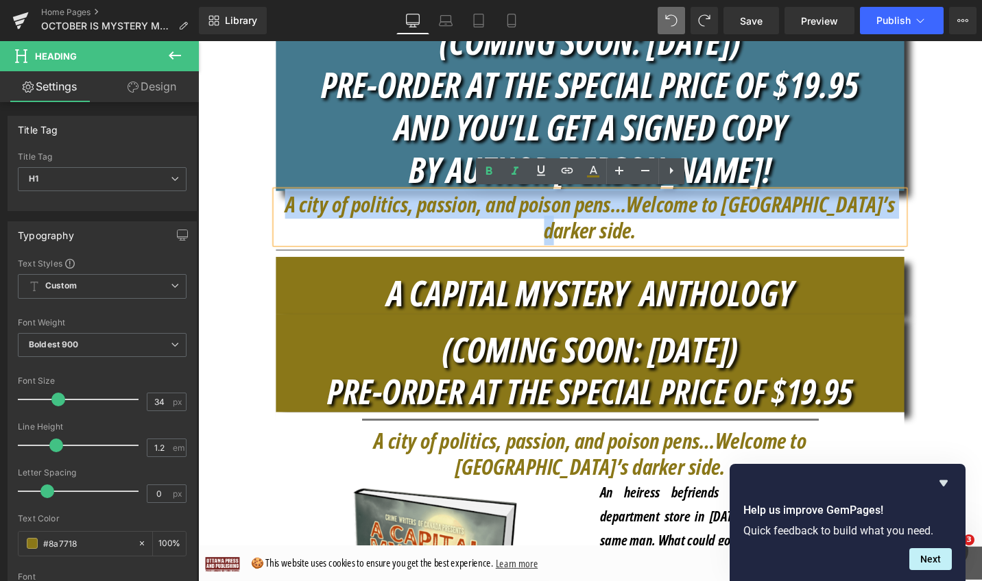
drag, startPoint x: 930, startPoint y: 218, endPoint x: 267, endPoint y: 217, distance: 663.0
paste div
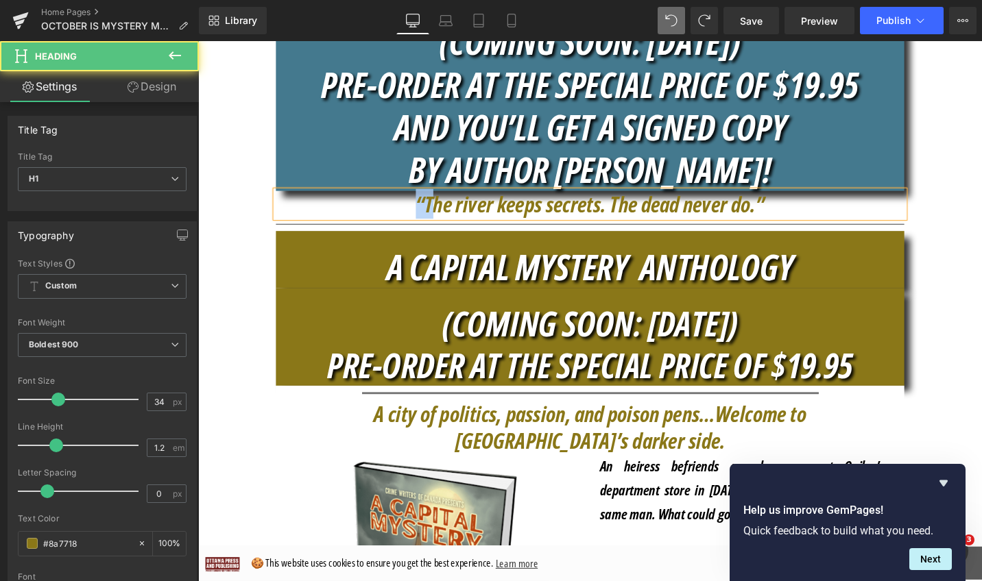
drag, startPoint x: 437, startPoint y: 212, endPoint x: 420, endPoint y: 212, distance: 16.5
click at [420, 212] on h1 "“The river keeps secrets. The dead never do.”" at bounding box center [612, 214] width 665 height 28
click at [799, 217] on h1 "The river keeps secrets. The dead never do.”" at bounding box center [612, 214] width 665 height 28
drag, startPoint x: 799, startPoint y: 215, endPoint x: 710, endPoint y: 215, distance: 88.4
click at [710, 215] on h1 "The river keeps secrets. The dead never do." at bounding box center [612, 214] width 665 height 28
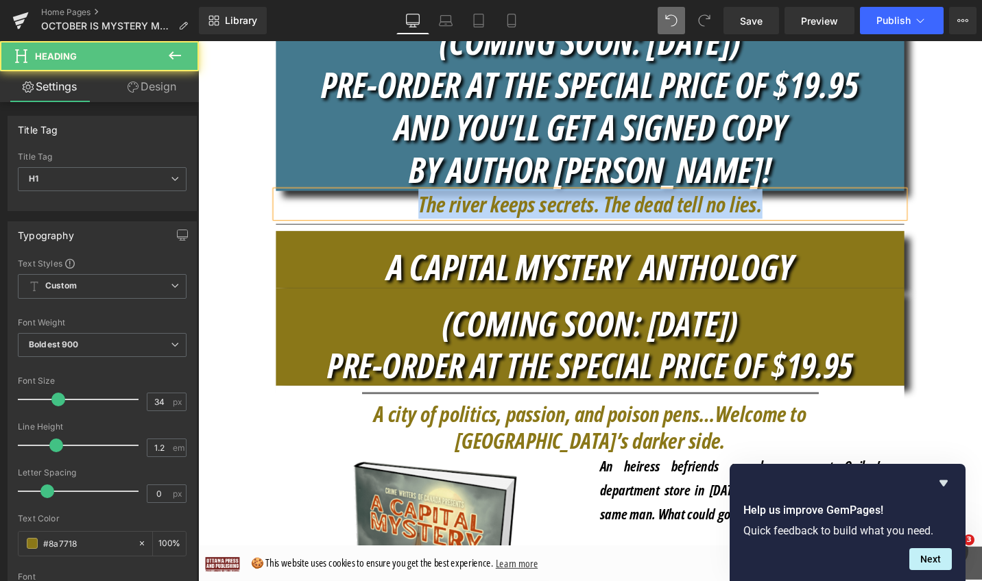
drag, startPoint x: 832, startPoint y: 223, endPoint x: 385, endPoint y: 213, distance: 447.8
click at [385, 213] on h1 "The river keeps secrets. The dead tell no lies." at bounding box center [612, 214] width 665 height 28
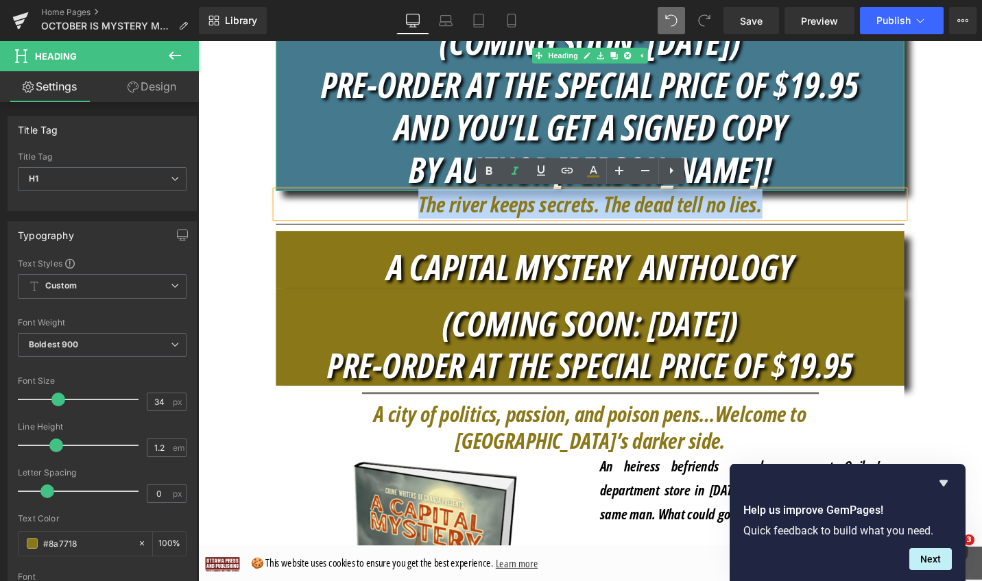
click at [350, 149] on h1 "AND YOU’LL GET A SIGNED COPY" at bounding box center [612, 131] width 665 height 45
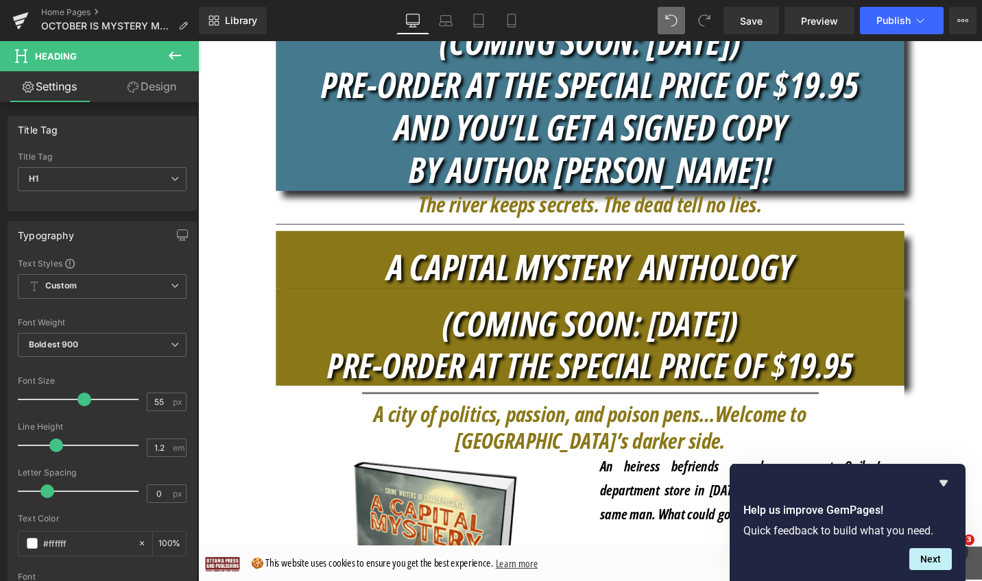
click at [176, 95] on link "Design" at bounding box center [151, 86] width 99 height 31
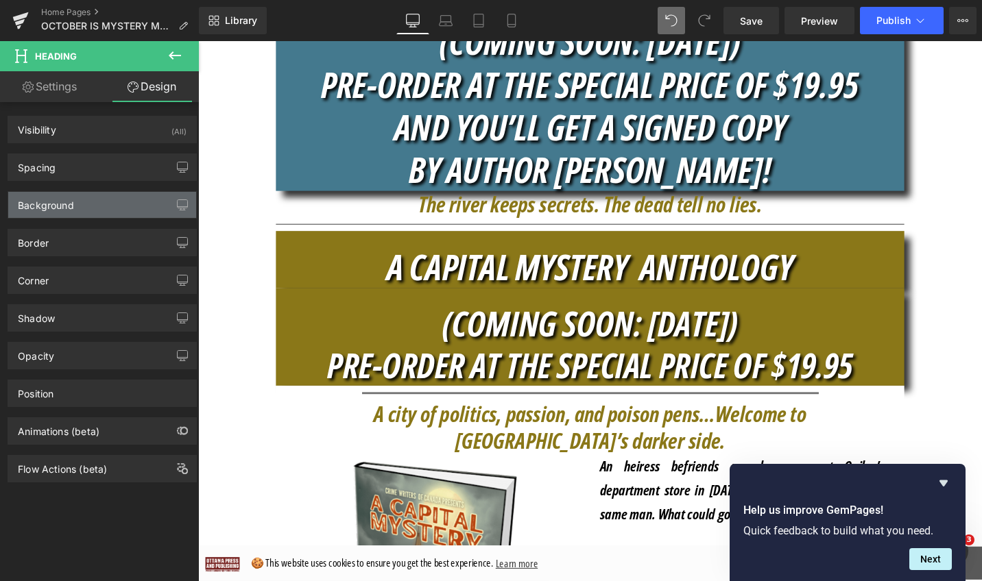
click at [92, 200] on div "Background" at bounding box center [102, 205] width 188 height 26
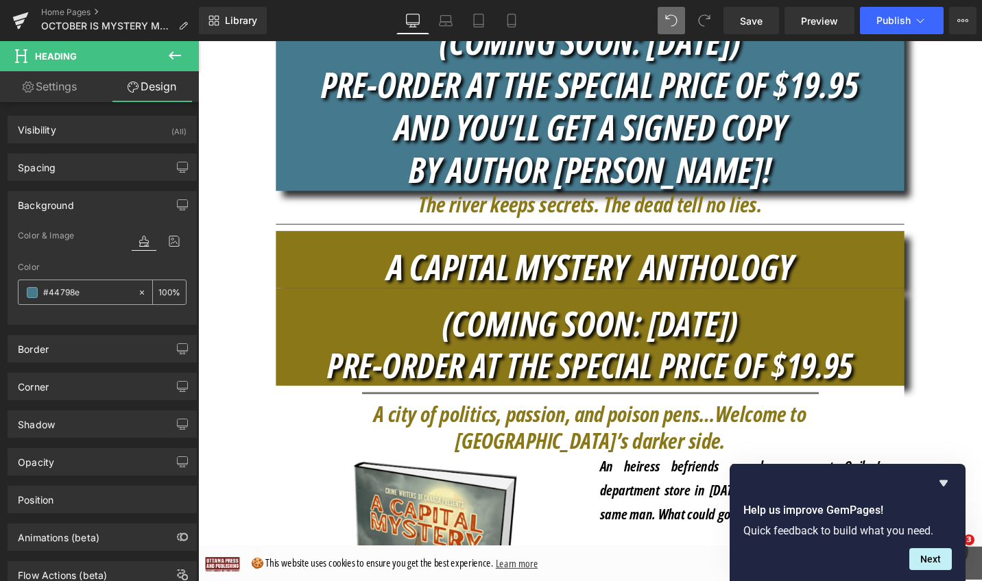
click at [92, 288] on input "text" at bounding box center [87, 292] width 88 height 15
type input "#44798e"
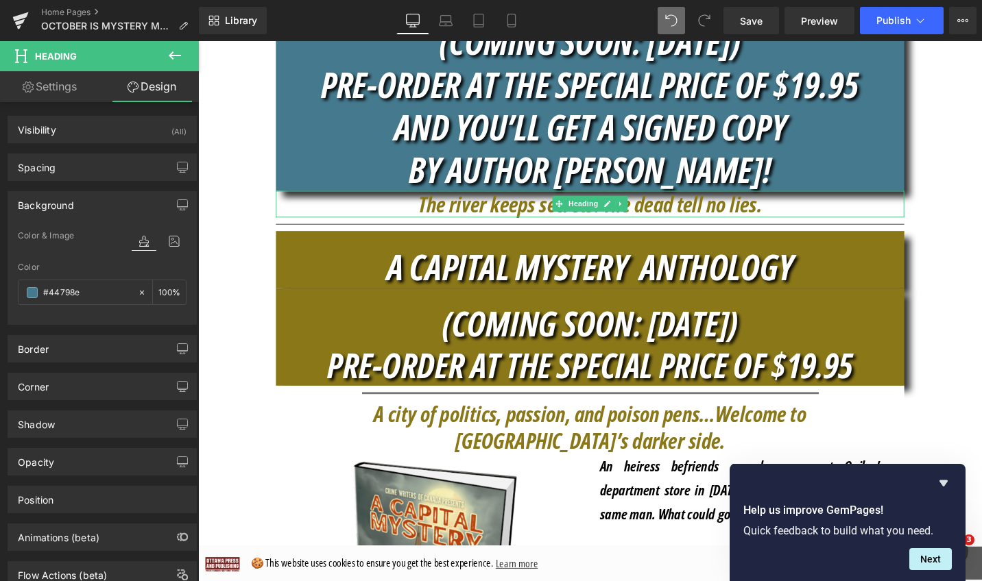
click at [500, 216] on icon "The river keeps secrets. The dead tell no lies." at bounding box center [613, 213] width 364 height 32
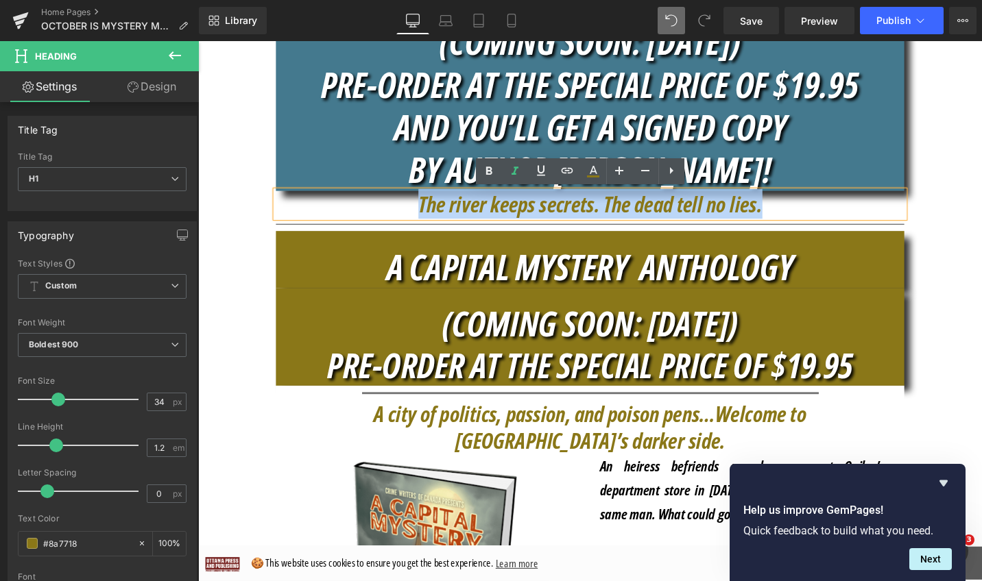
drag, startPoint x: 789, startPoint y: 219, endPoint x: 424, endPoint y: 213, distance: 364.8
click at [424, 213] on h1 "The river keeps secrets. The dead tell no lies." at bounding box center [612, 214] width 665 height 28
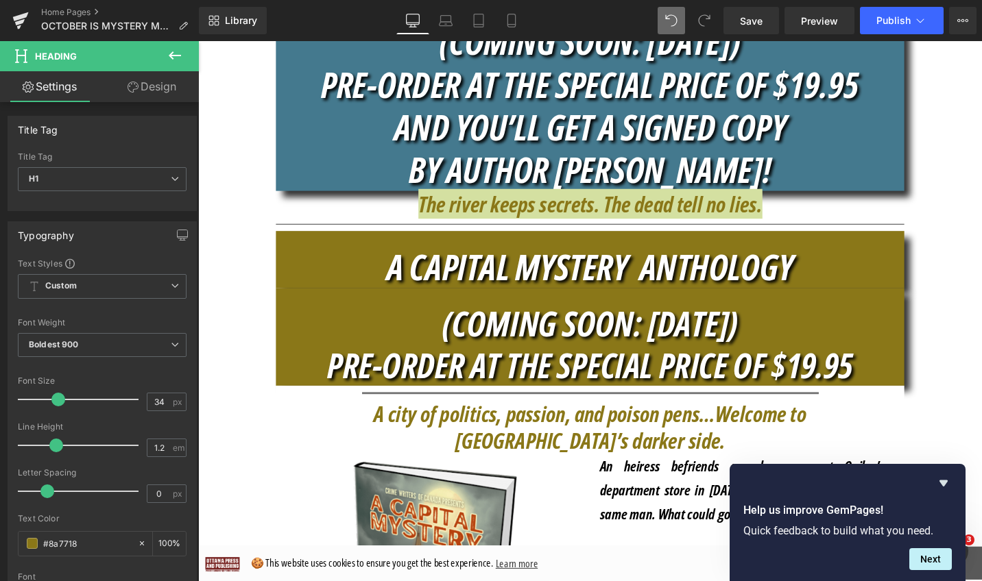
click at [168, 82] on link "Design" at bounding box center [151, 86] width 99 height 31
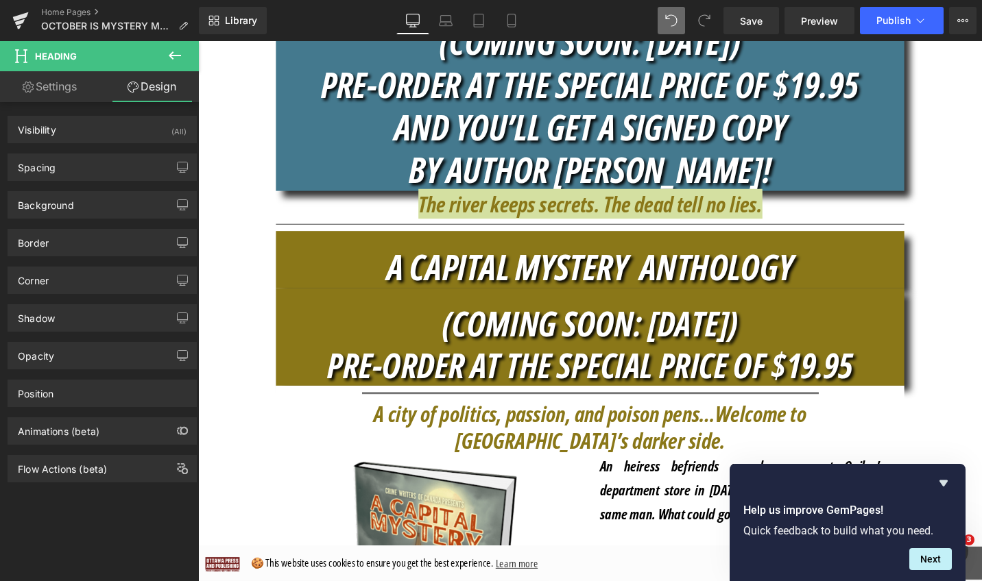
click at [172, 51] on icon at bounding box center [175, 55] width 16 height 16
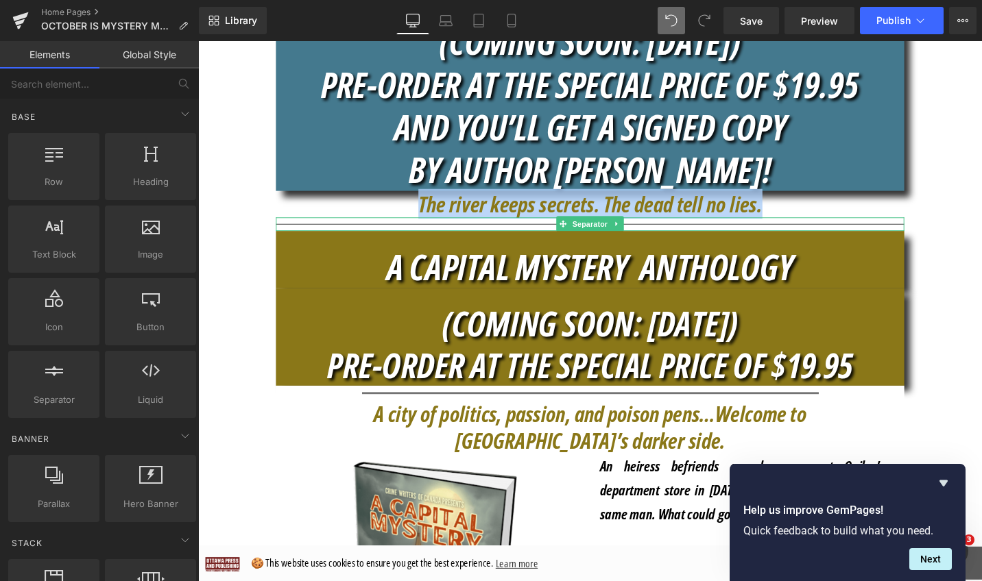
click at [867, 221] on h1 "The river keeps secrets. The dead tell no lies." at bounding box center [612, 214] width 665 height 28
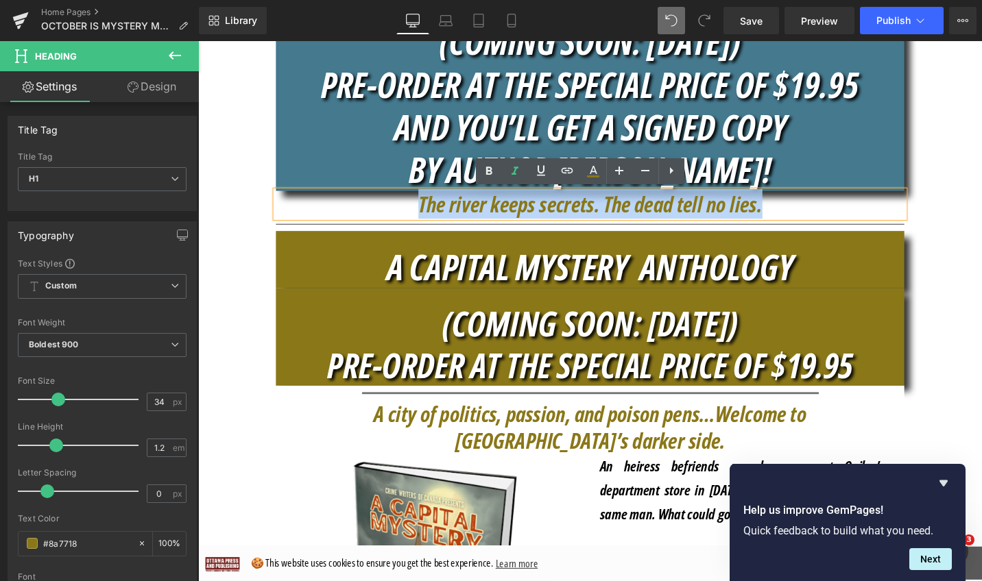
drag, startPoint x: 865, startPoint y: 217, endPoint x: 415, endPoint y: 215, distance: 449.1
click at [415, 215] on h1 "The river keeps secrets. The dead tell no lies." at bounding box center [612, 214] width 665 height 28
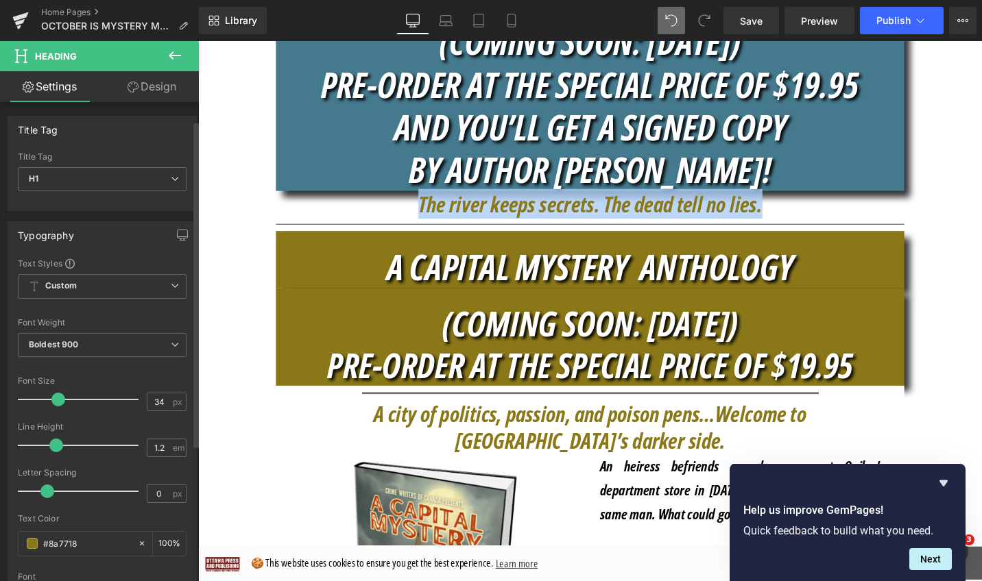
scroll to position [87, 0]
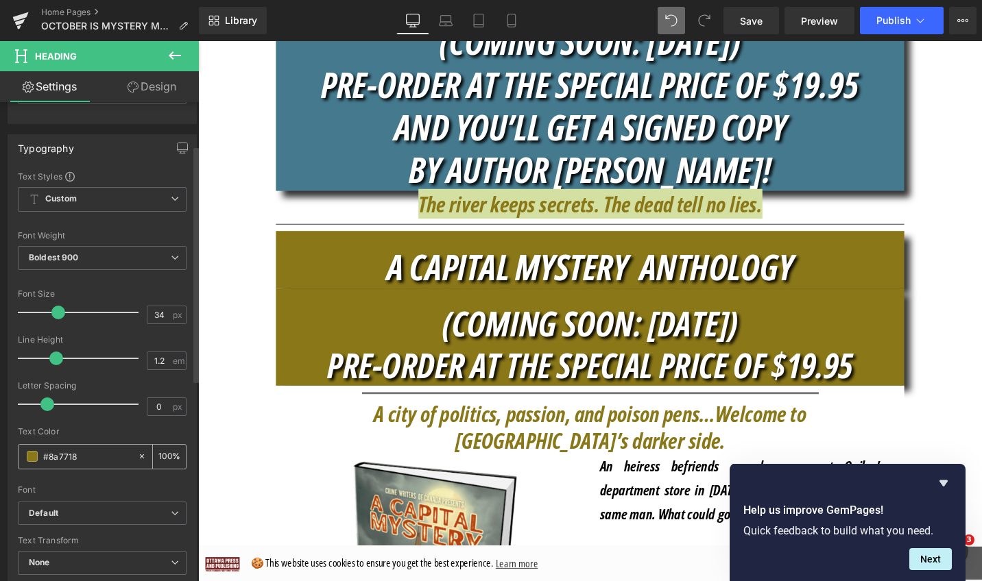
drag, startPoint x: 86, startPoint y: 455, endPoint x: 43, endPoint y: 449, distance: 44.2
click at [43, 449] on input "#8a7718" at bounding box center [87, 456] width 88 height 15
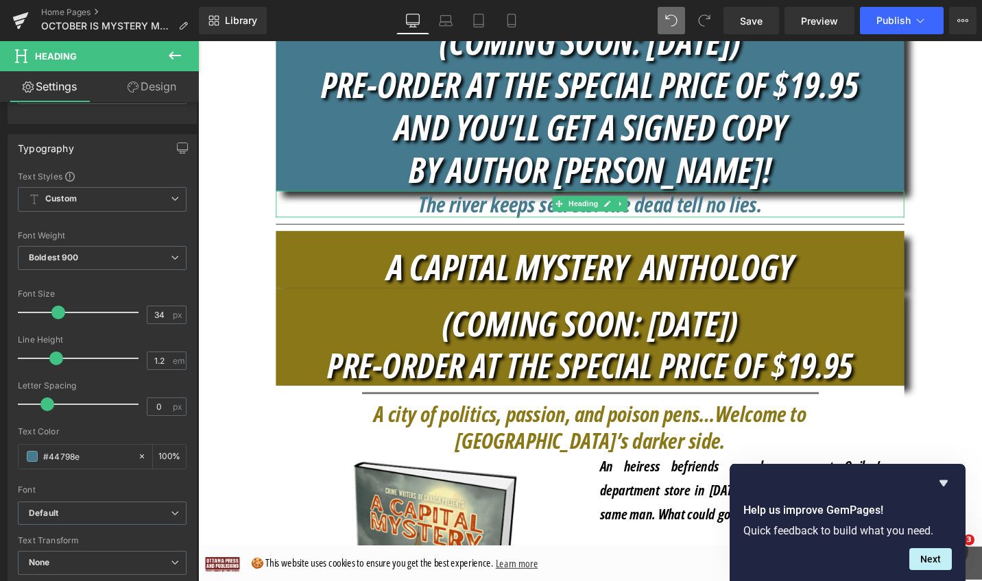
type input "#44798e"
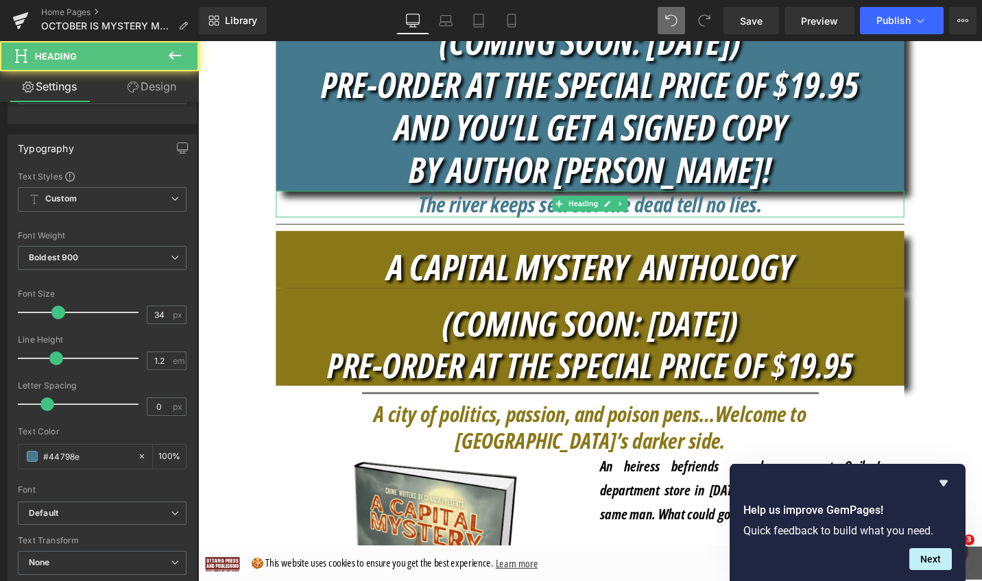
click at [906, 213] on h1 "The river keeps secrets. The dead tell no lies." at bounding box center [612, 214] width 665 height 28
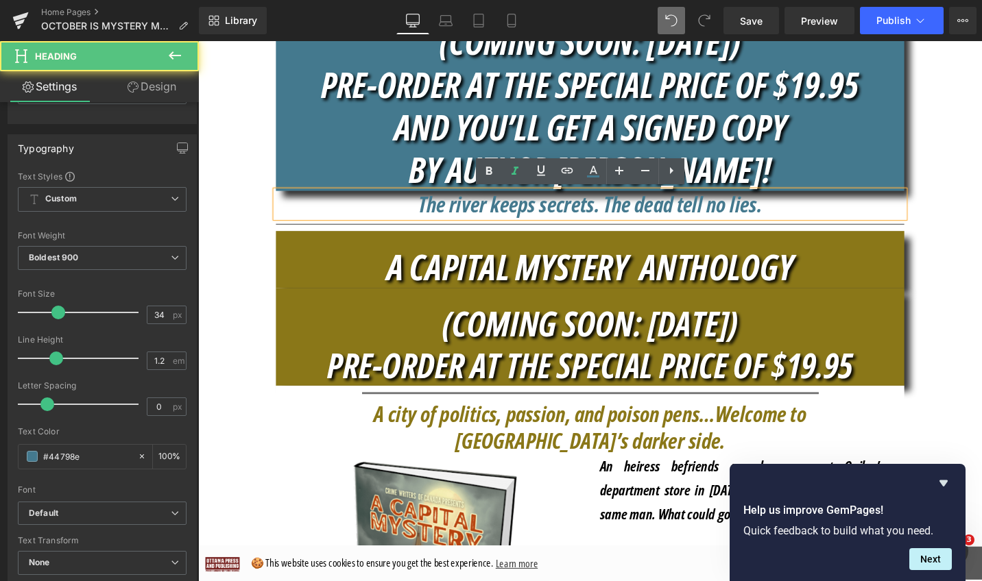
click at [415, 217] on h1 "The river keeps secrets. The dead tell no lies." at bounding box center [612, 214] width 665 height 28
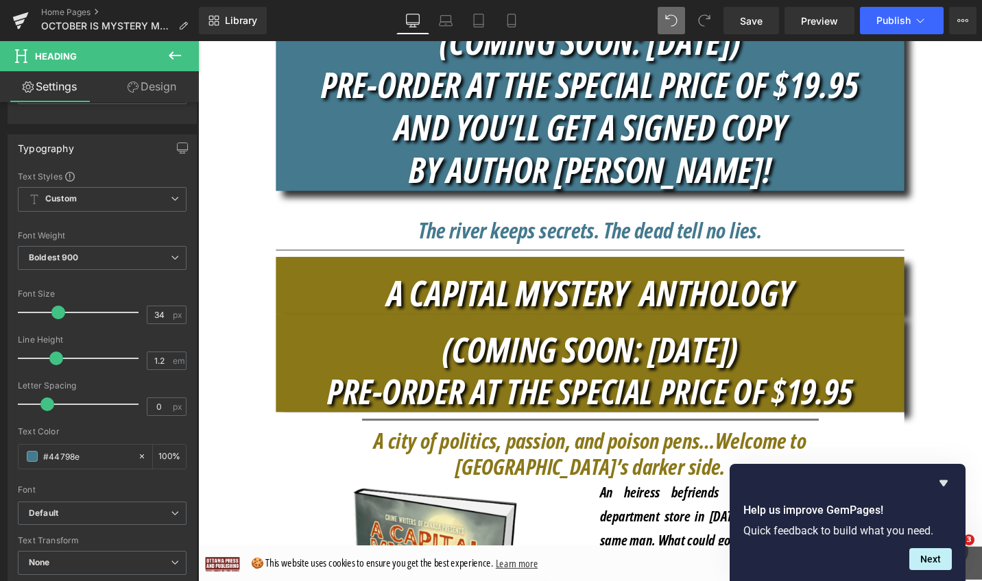
click at [169, 55] on icon at bounding box center [175, 55] width 16 height 16
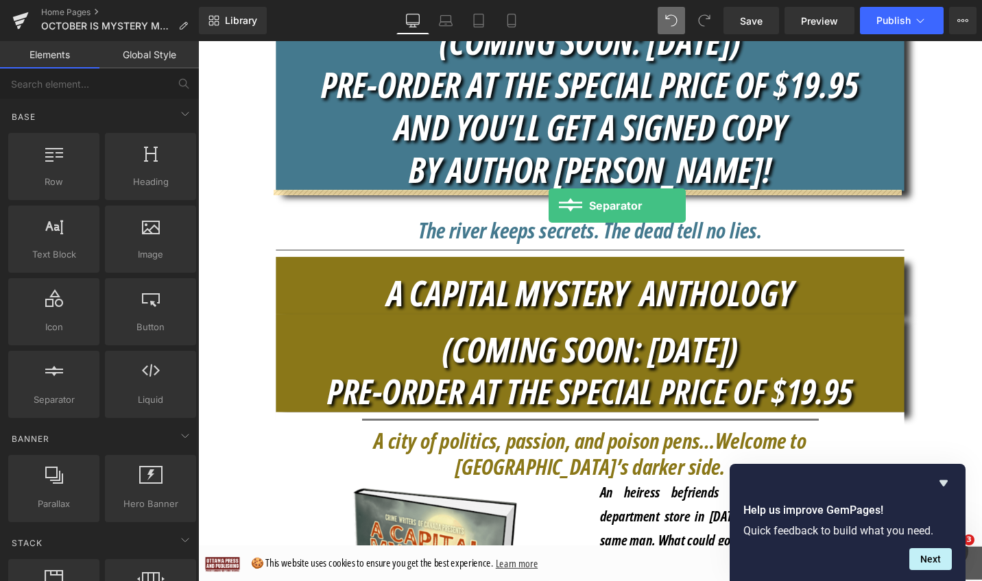
drag, startPoint x: 262, startPoint y: 420, endPoint x: 569, endPoint y: 215, distance: 369.3
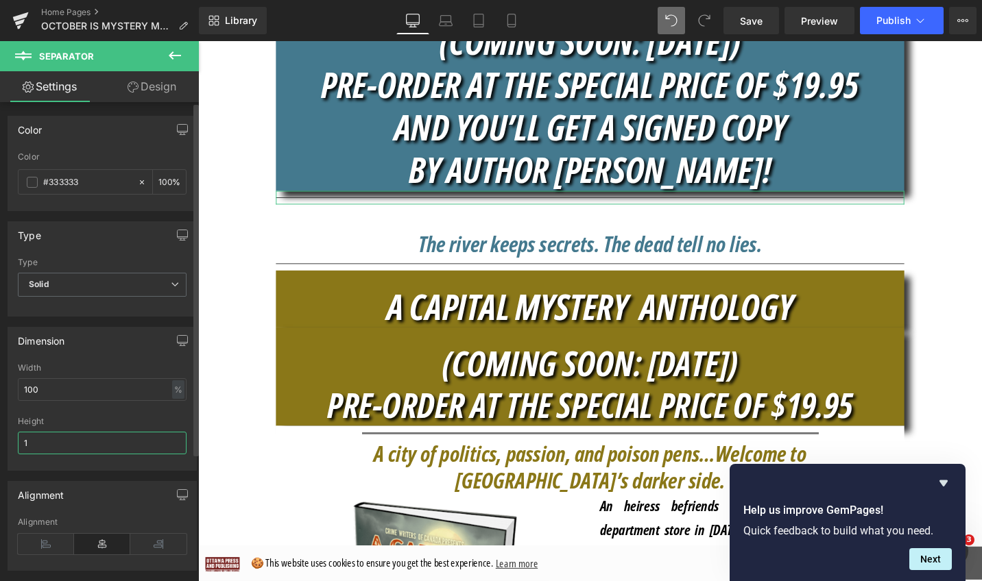
drag, startPoint x: 119, startPoint y: 437, endPoint x: 71, endPoint y: 435, distance: 48.0
click at [71, 437] on input "1" at bounding box center [102, 443] width 169 height 23
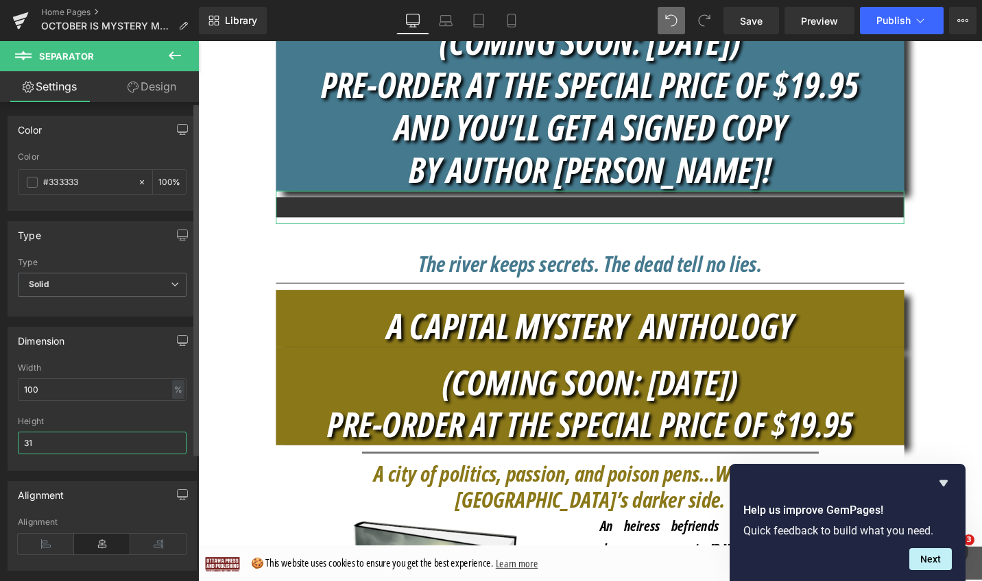
drag, startPoint x: 17, startPoint y: 445, endPoint x: 4, endPoint y: 444, distance: 13.0
click at [3, 444] on div "Dimension 100% Width 100 % % px 1px Height 31" at bounding box center [102, 394] width 205 height 154
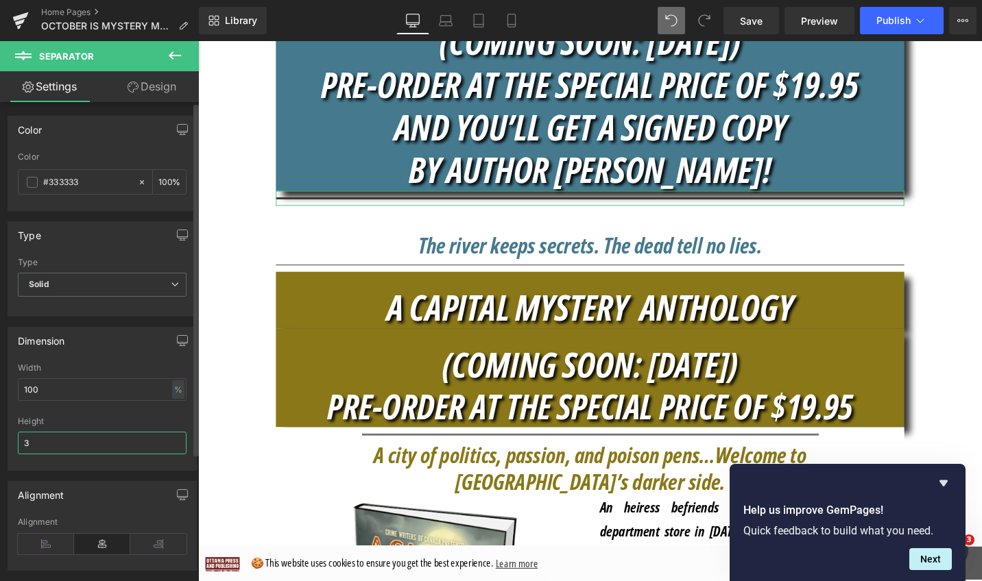
type input "3"
drag, startPoint x: 45, startPoint y: 385, endPoint x: 13, endPoint y: 383, distance: 32.3
click at [13, 383] on div "100% Width 100 % % px 1px Height 3" at bounding box center [102, 416] width 188 height 107
drag, startPoint x: 82, startPoint y: 385, endPoint x: 25, endPoint y: 385, distance: 56.9
click at [25, 385] on input "100" at bounding box center [102, 389] width 169 height 23
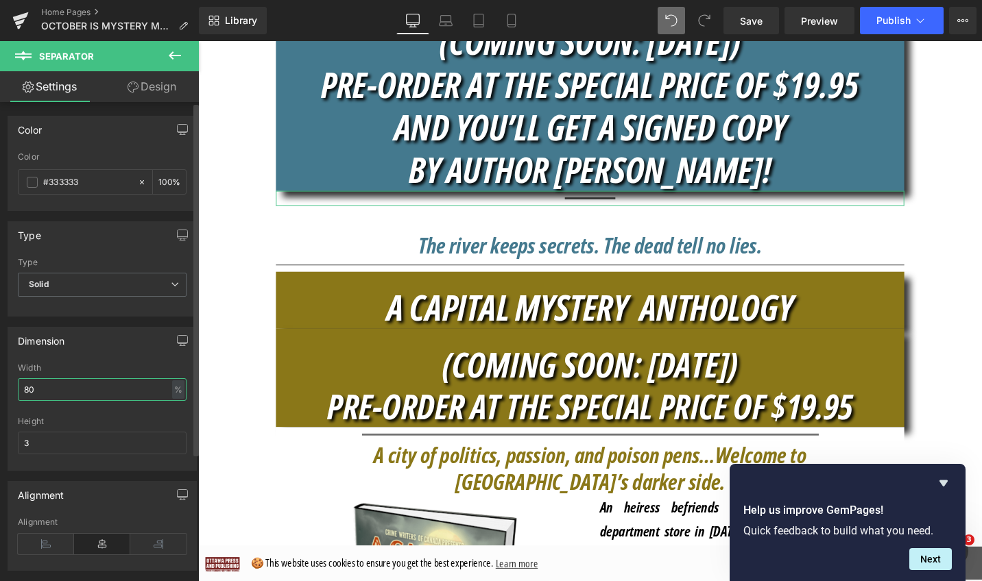
type input "80"
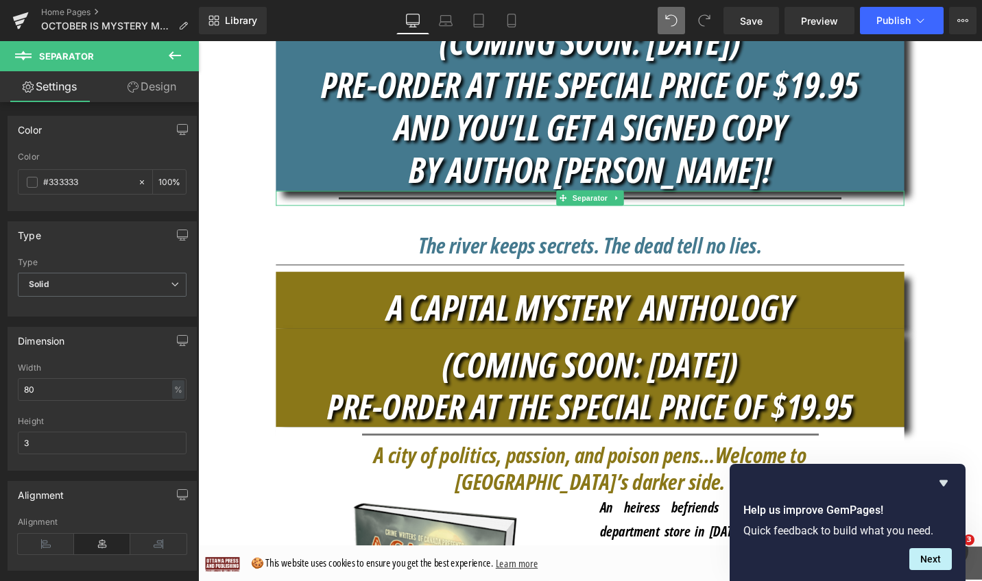
click at [436, 206] on hr at bounding box center [613, 210] width 532 height 9
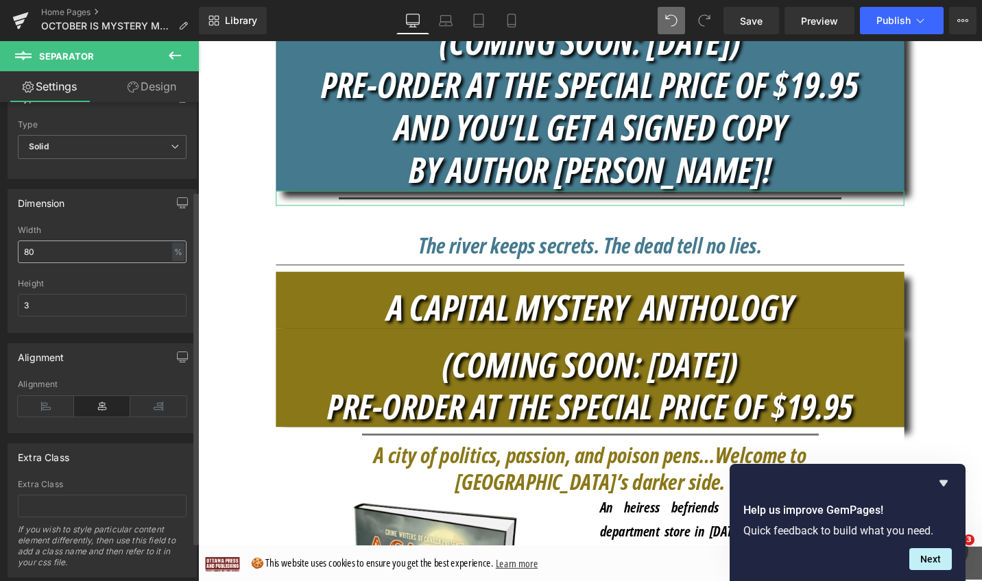
scroll to position [0, 0]
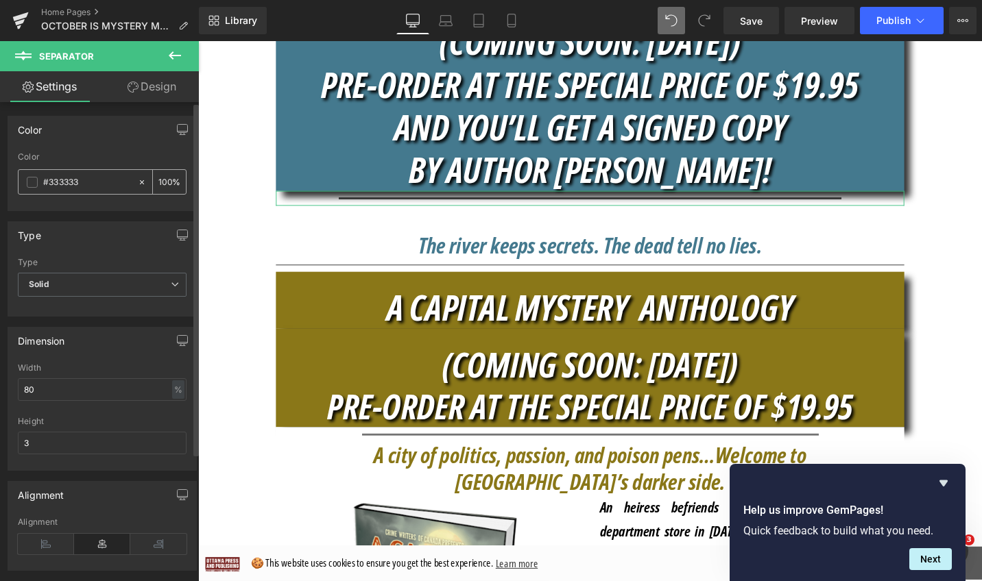
drag, startPoint x: 54, startPoint y: 184, endPoint x: 21, endPoint y: 184, distance: 33.6
click at [21, 184] on div "#333333" at bounding box center [78, 182] width 119 height 24
paste input "44798e"
type input "#44798e"
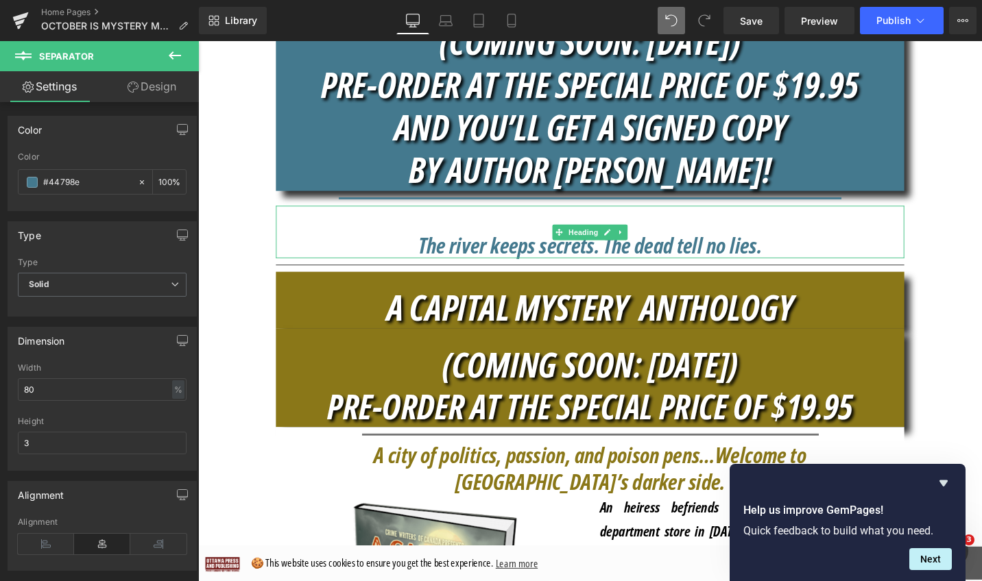
click at [422, 242] on h1 at bounding box center [612, 229] width 665 height 28
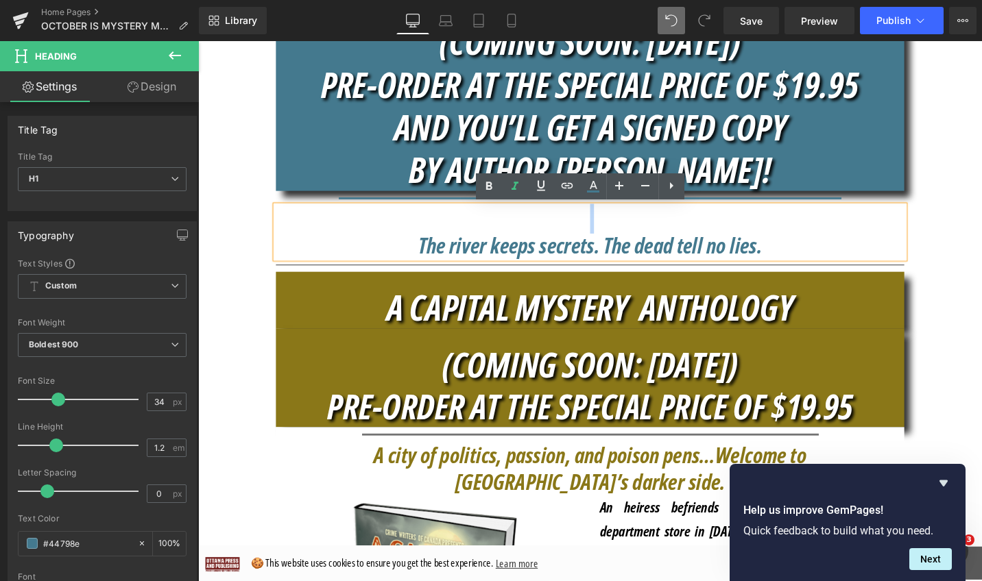
drag, startPoint x: 424, startPoint y: 261, endPoint x: 431, endPoint y: 239, distance: 23.0
click at [431, 239] on div "The river keeps secrets. The dead tell no lies." at bounding box center [612, 243] width 665 height 56
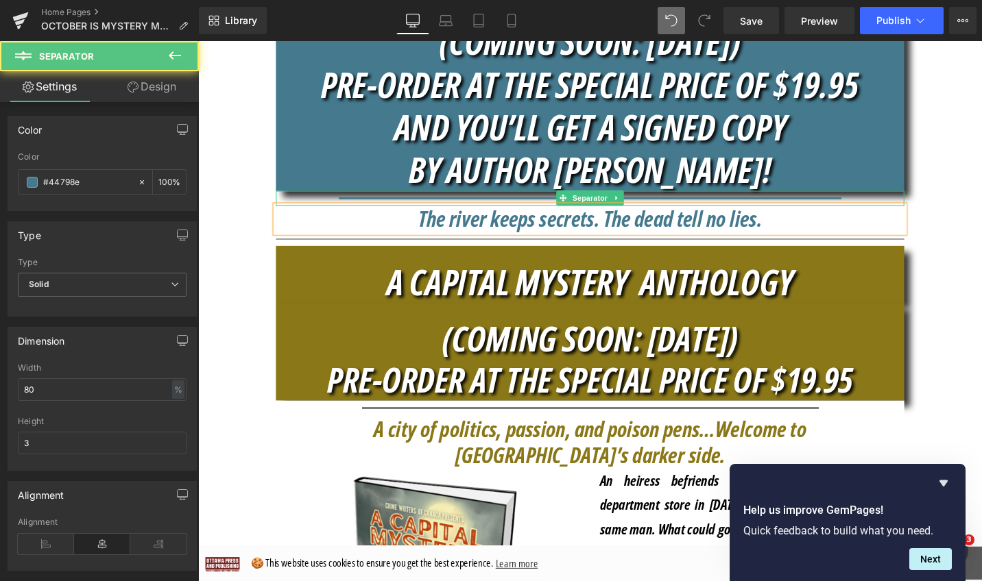
click at [342, 203] on div at bounding box center [612, 208] width 665 height 16
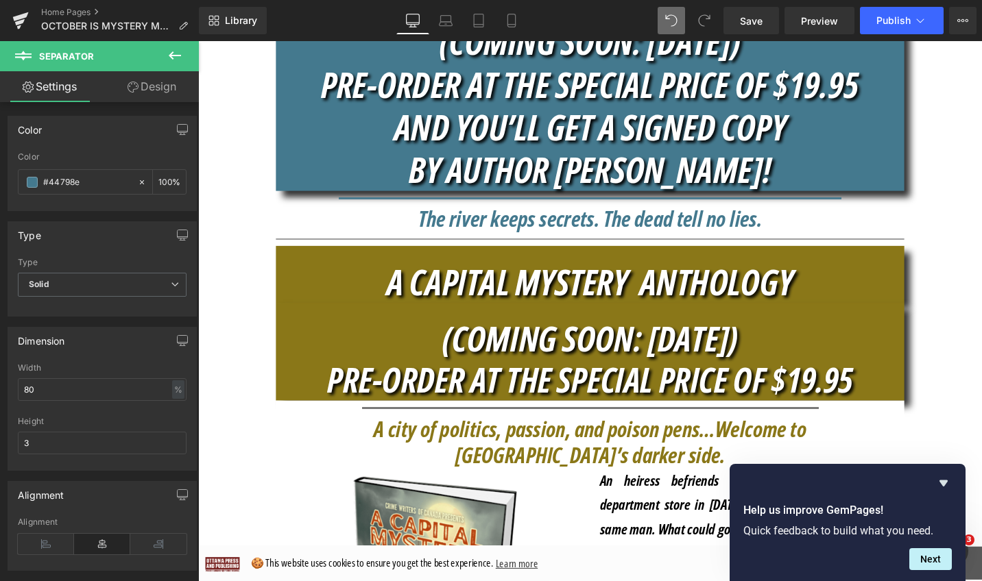
click at [178, 54] on icon at bounding box center [175, 55] width 16 height 16
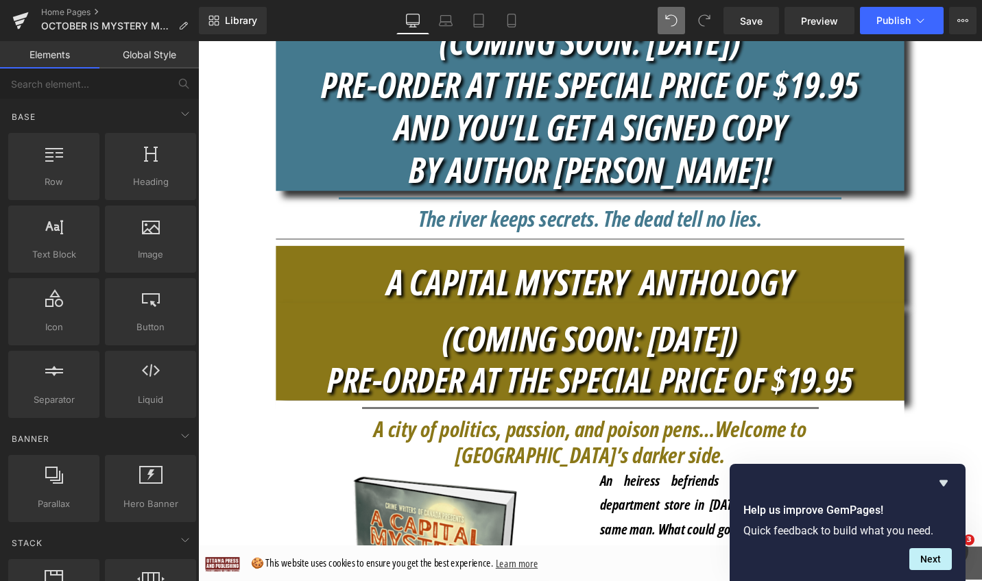
click at [178, 54] on link "Global Style" at bounding box center [148, 54] width 99 height 27
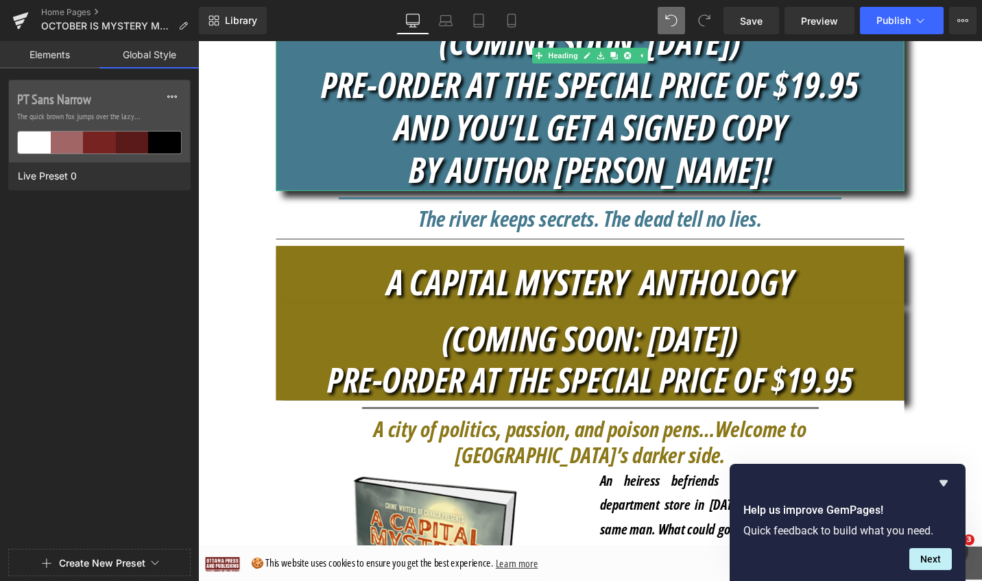
click at [381, 192] on h1 "BY AUTHOR [PERSON_NAME]!" at bounding box center [612, 176] width 665 height 45
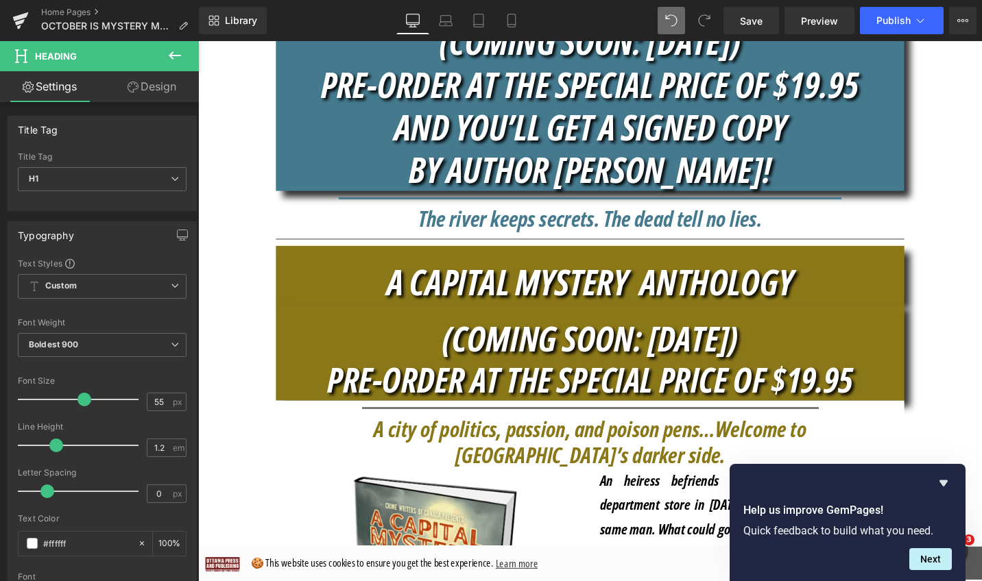
click at [176, 51] on icon at bounding box center [175, 55] width 16 height 16
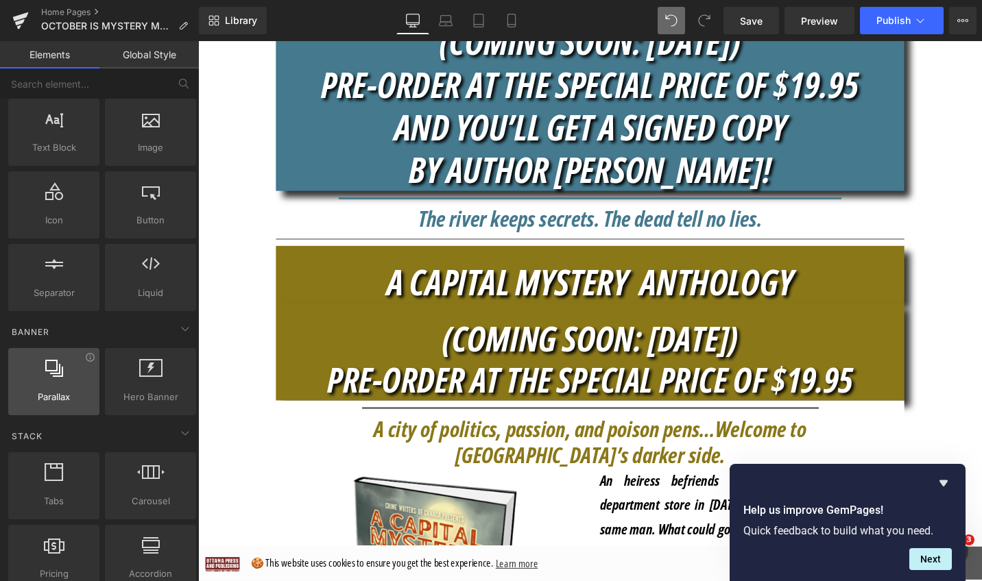
scroll to position [90, 0]
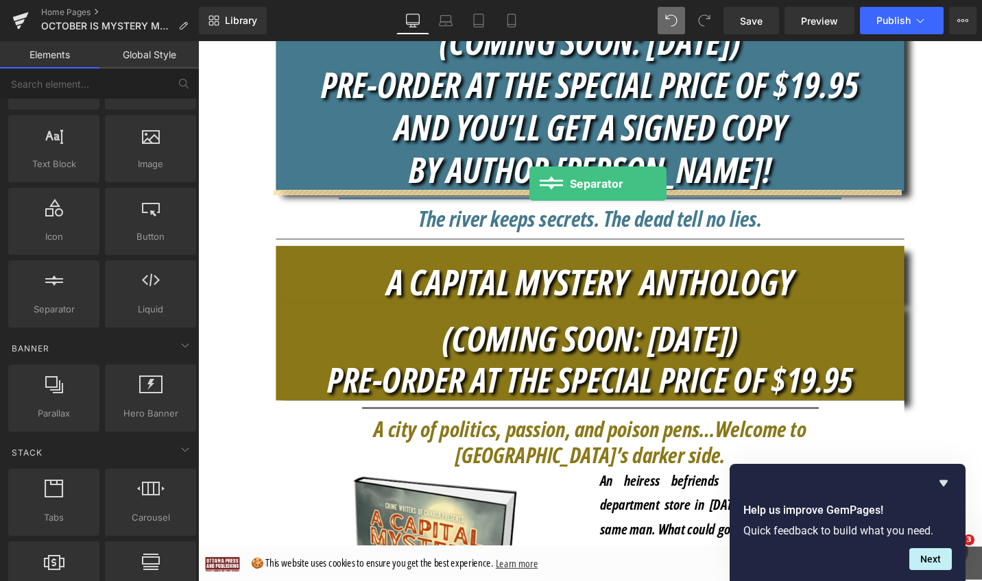
drag, startPoint x: 263, startPoint y: 331, endPoint x: 548, endPoint y: 192, distance: 317.4
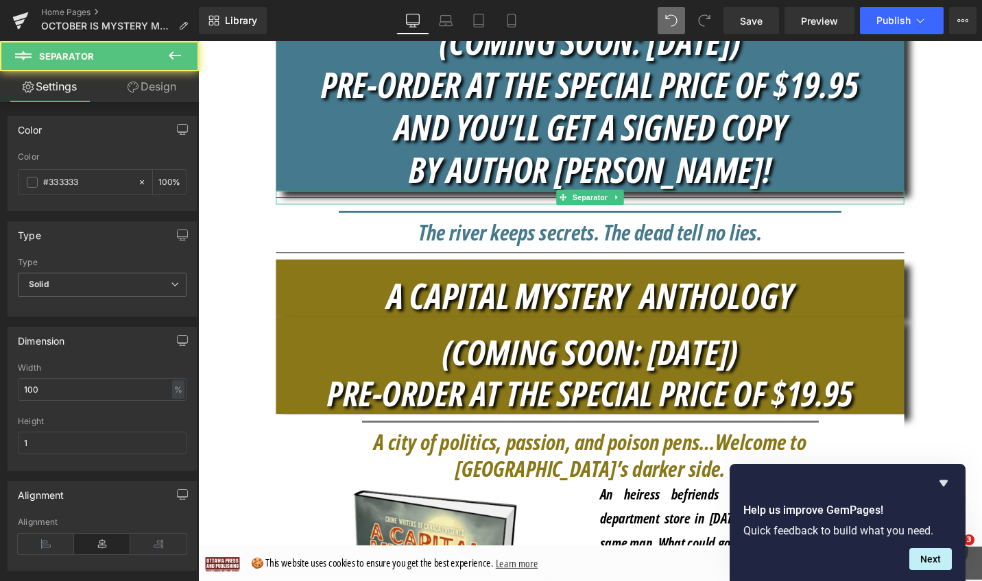
click at [554, 206] on hr at bounding box center [612, 210] width 665 height 8
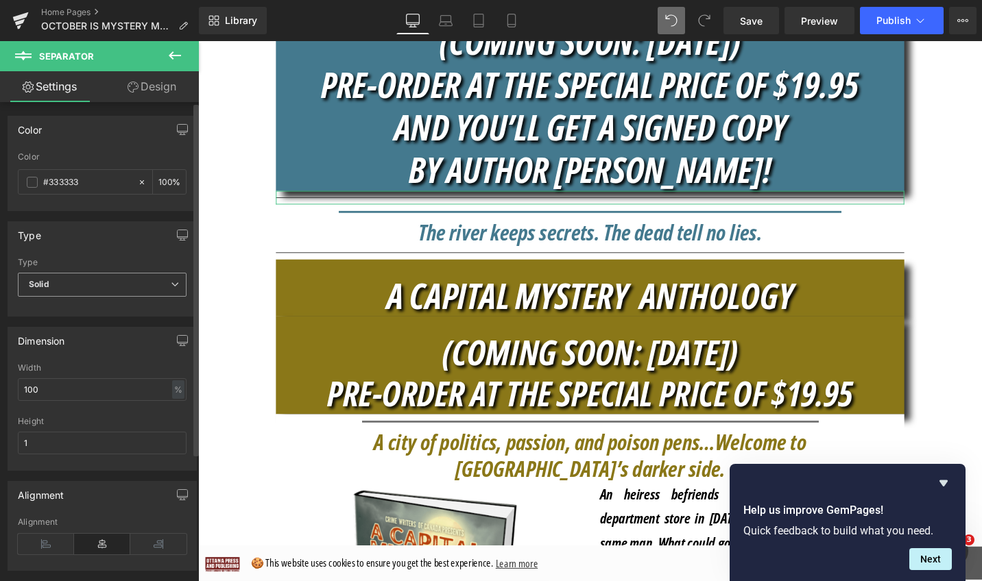
click at [176, 287] on span "Solid" at bounding box center [102, 285] width 169 height 24
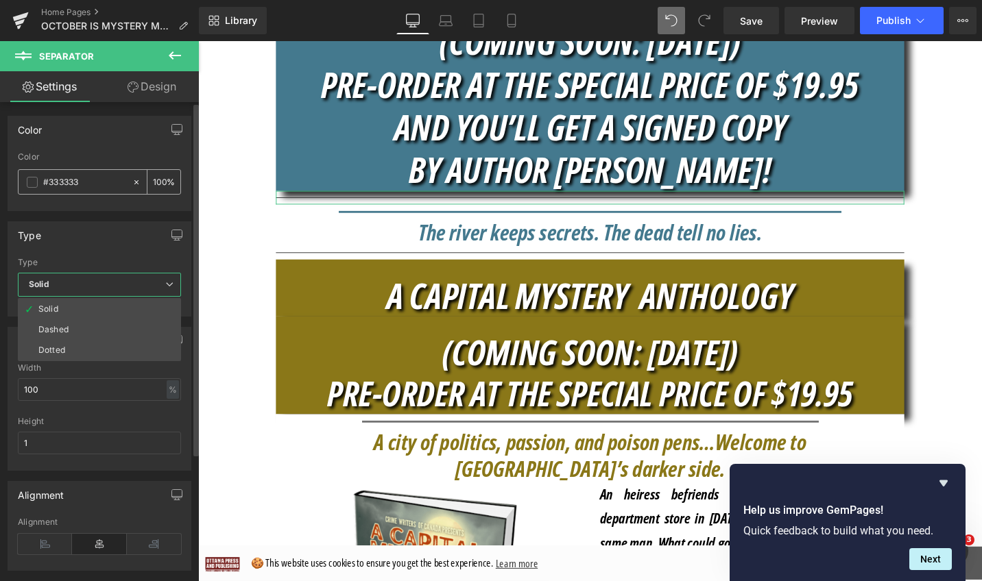
click at [35, 180] on span at bounding box center [32, 182] width 11 height 11
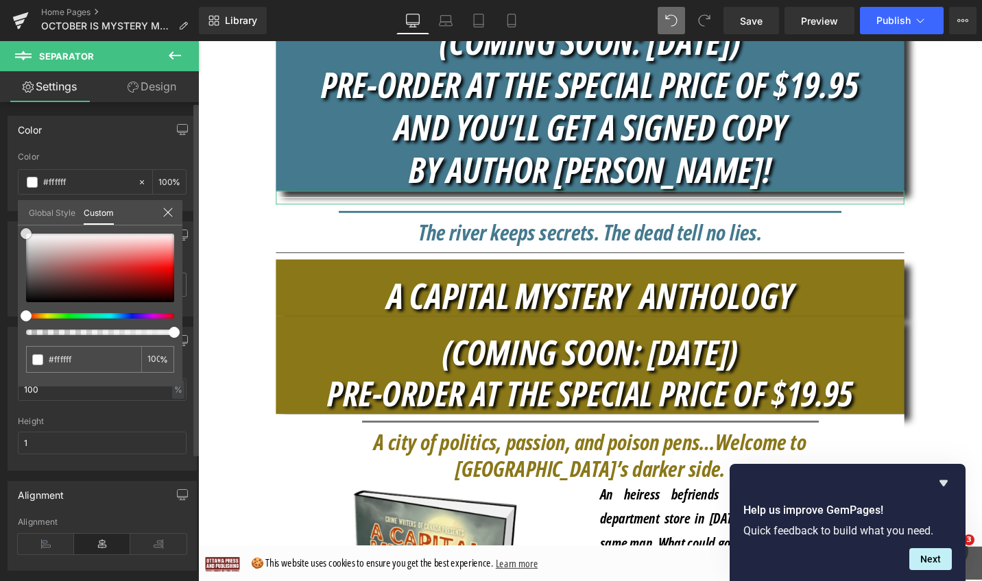
drag, startPoint x: 25, startPoint y: 201, endPoint x: 21, endPoint y: 194, distance: 7.7
click at [21, 194] on div "Color rgb(51, 51, 51) Color #333333 100 % Global Style Custom Setup Global Styl…" at bounding box center [102, 159] width 205 height 106
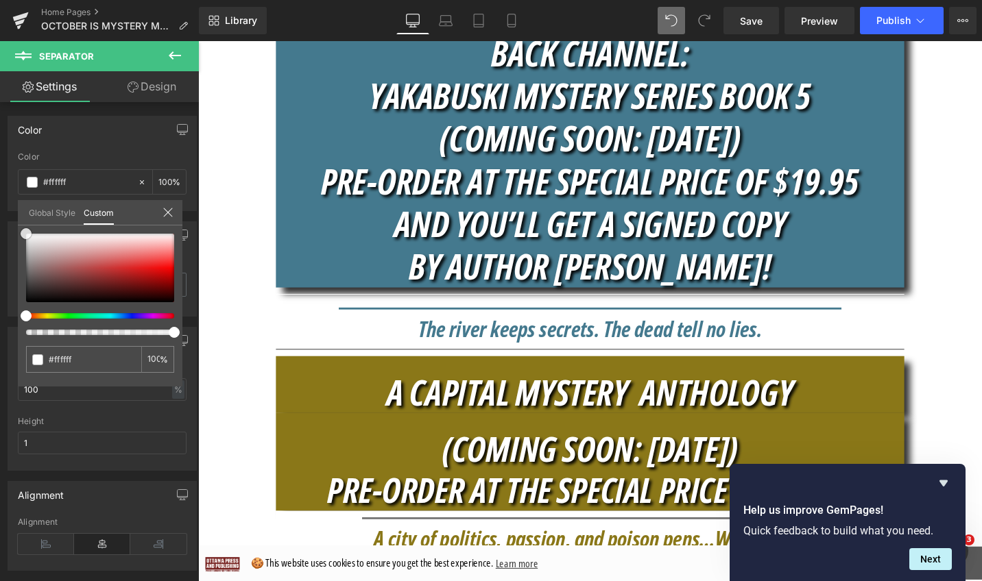
scroll to position [481, 0]
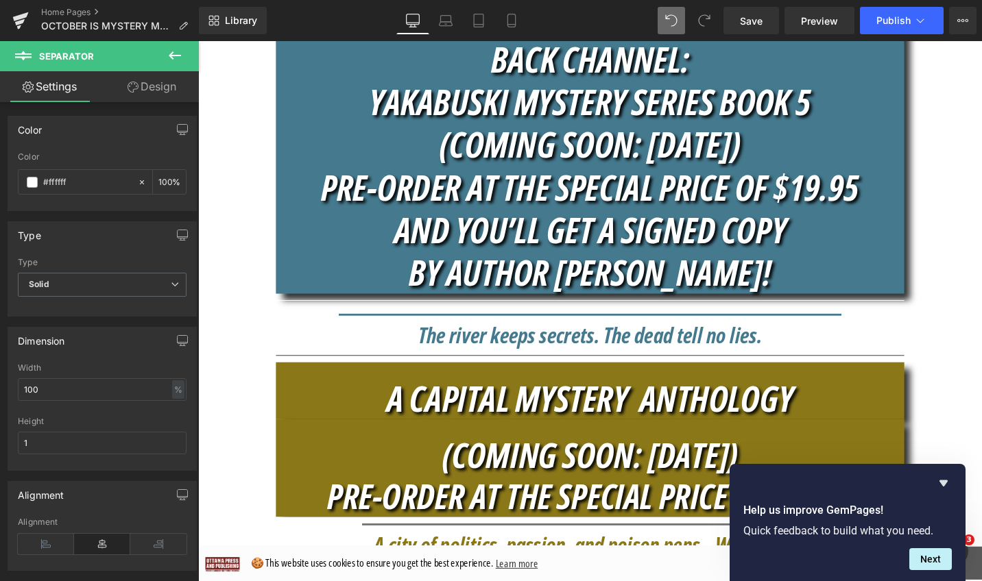
click at [640, 318] on icon at bounding box center [642, 315] width 8 height 8
click at [906, 315] on hr at bounding box center [612, 319] width 665 height 8
click at [647, 313] on link at bounding box center [649, 315] width 14 height 16
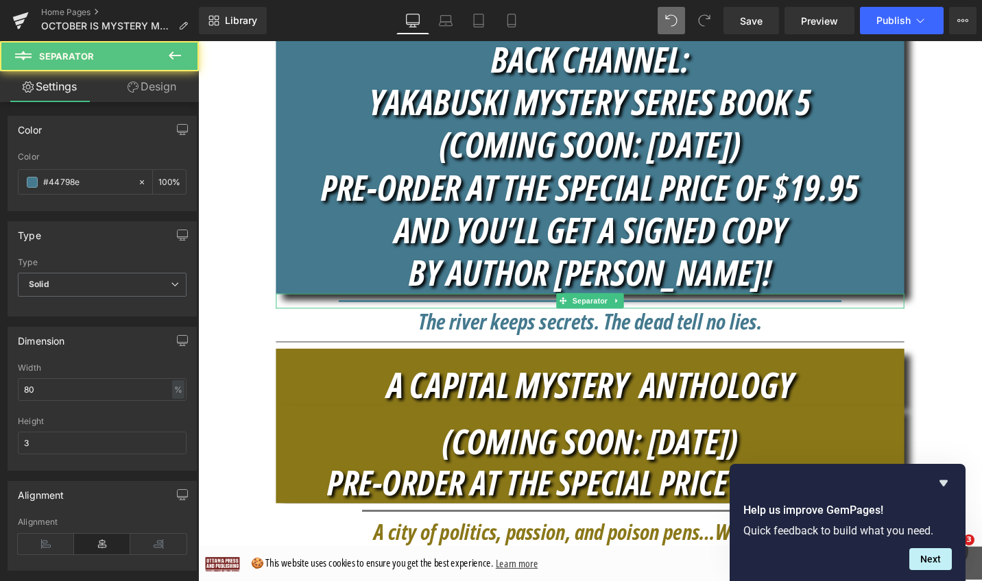
click at [924, 317] on div at bounding box center [612, 317] width 665 height 16
click at [292, 313] on div at bounding box center [612, 317] width 665 height 16
click at [291, 317] on div at bounding box center [612, 317] width 665 height 16
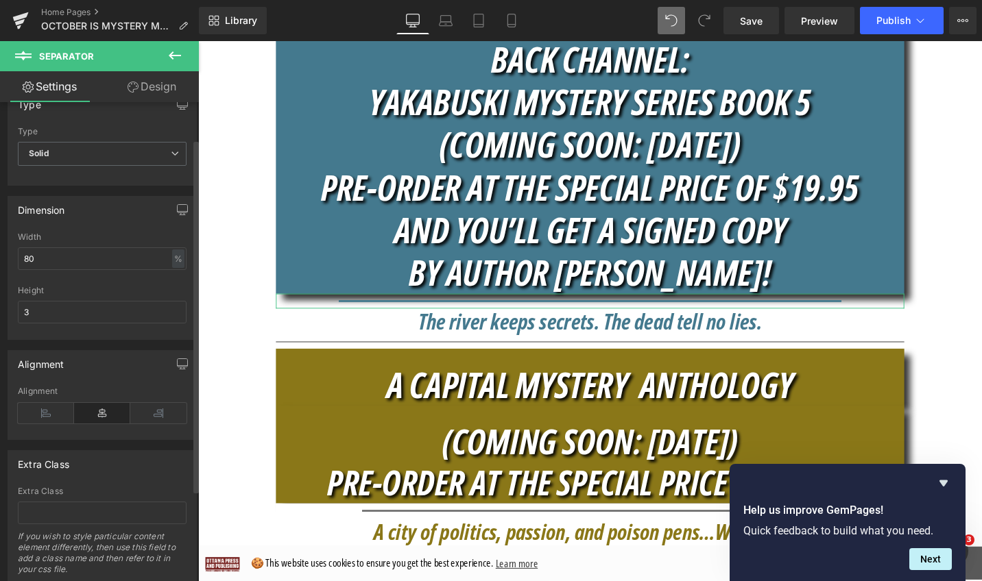
scroll to position [173, 0]
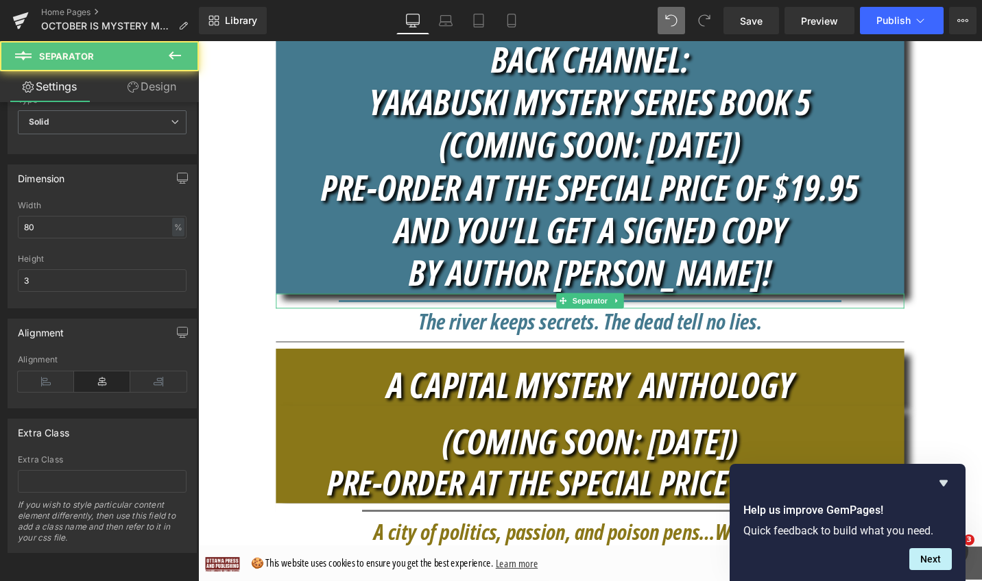
click at [338, 316] on div at bounding box center [612, 317] width 665 height 16
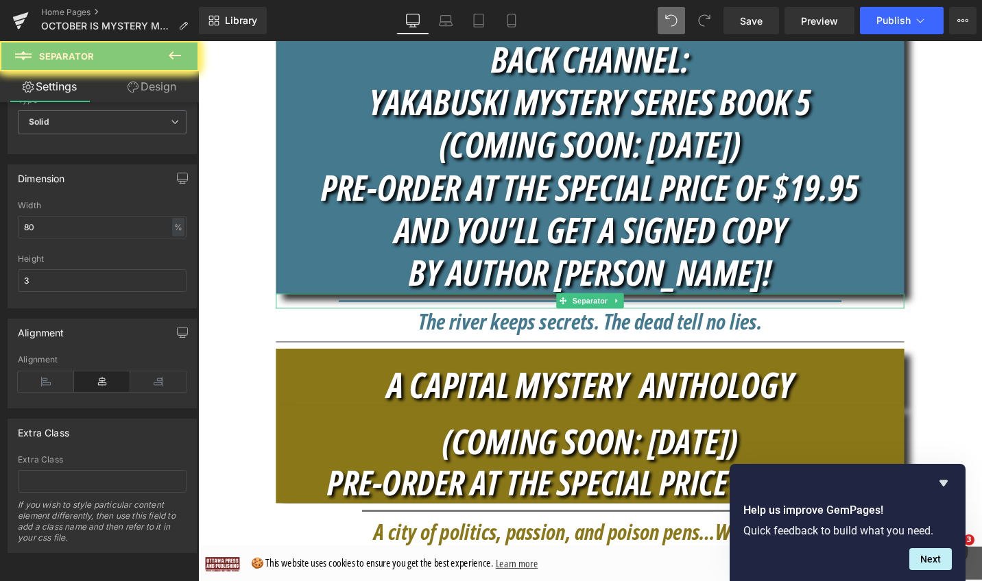
click at [338, 316] on div at bounding box center [612, 317] width 665 height 16
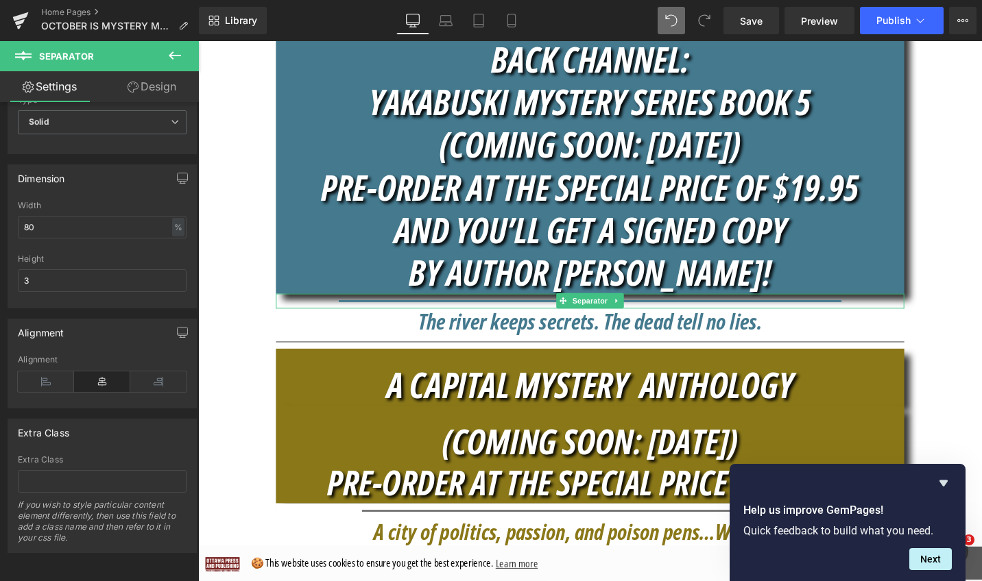
click at [338, 316] on div at bounding box center [612, 317] width 665 height 16
click at [173, 56] on icon at bounding box center [175, 55] width 16 height 16
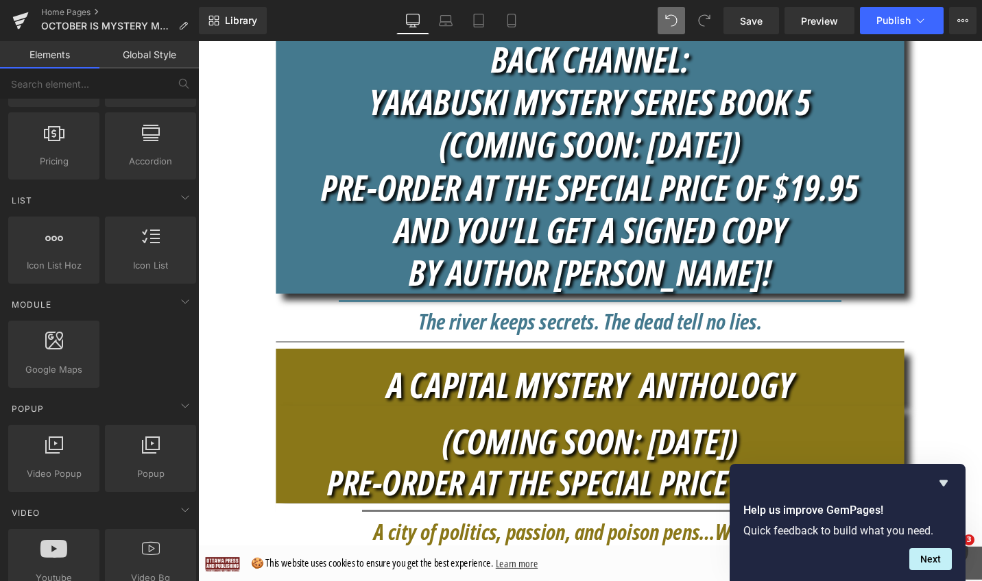
scroll to position [83, 0]
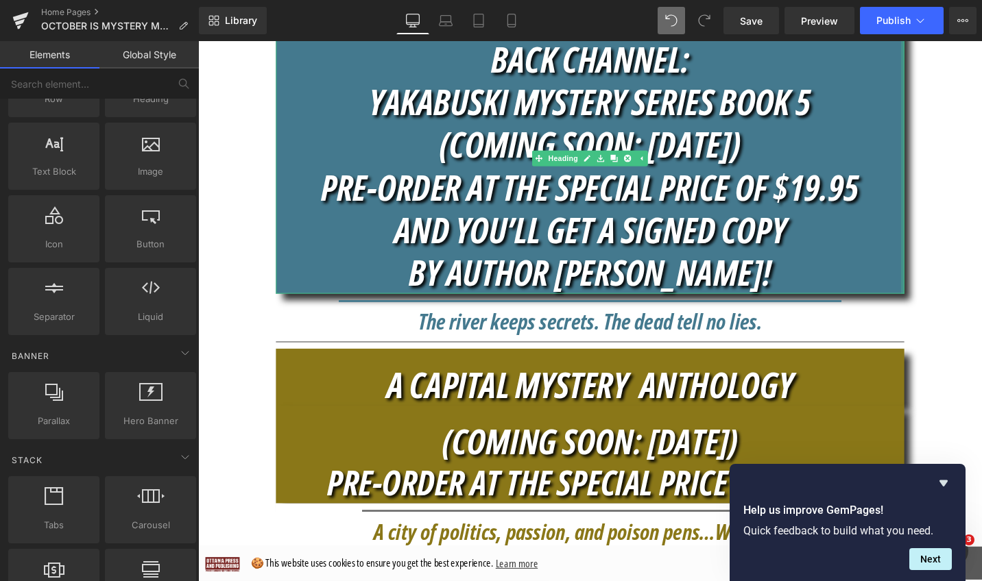
click at [942, 299] on div at bounding box center [943, 165] width 3 height 287
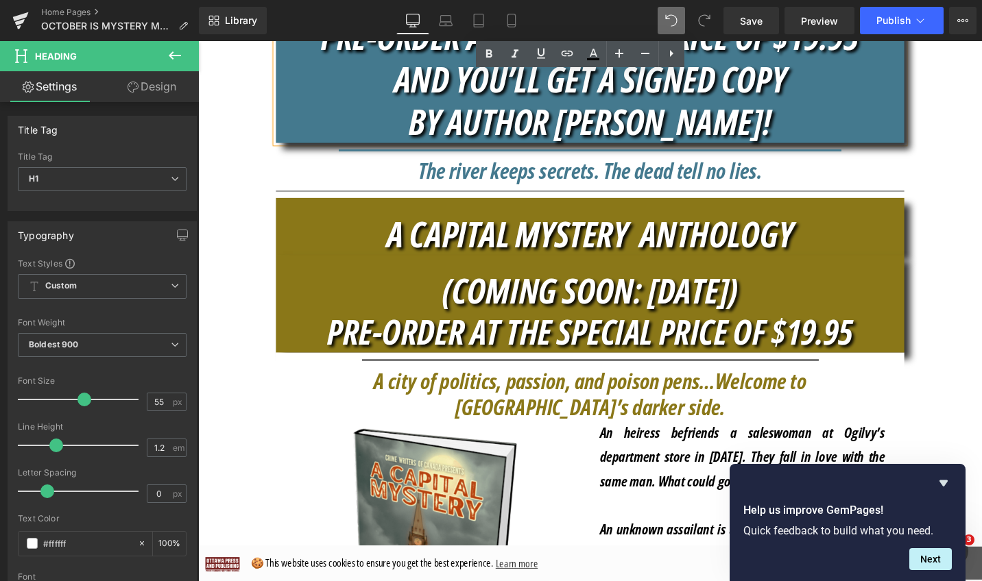
scroll to position [616, 0]
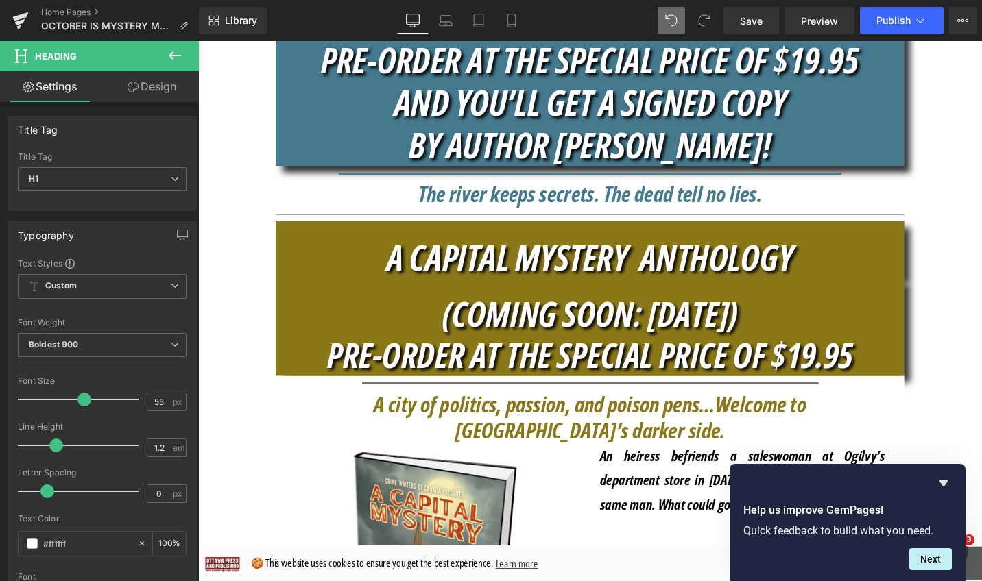
click at [172, 53] on icon at bounding box center [175, 55] width 16 height 16
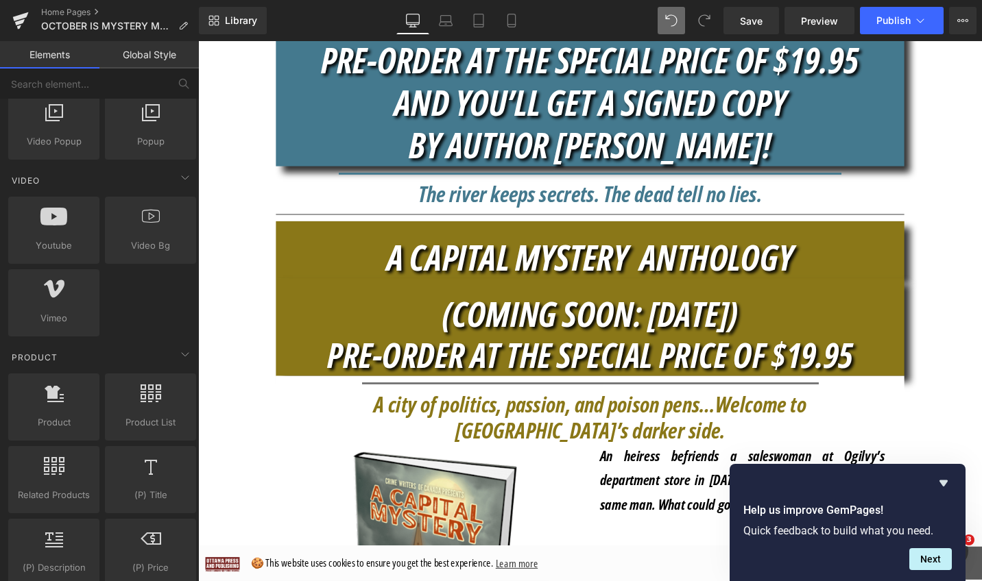
scroll to position [998, 0]
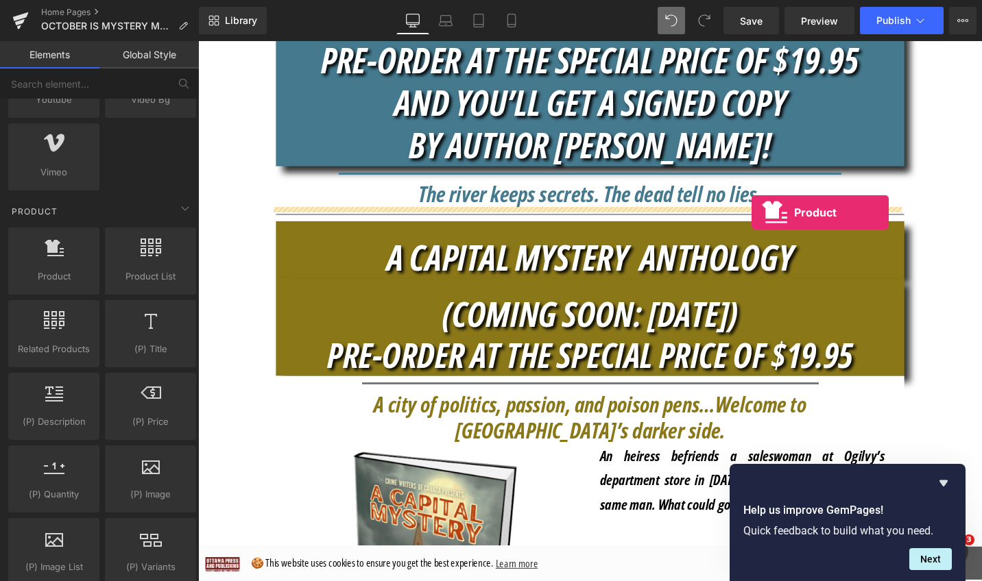
drag, startPoint x: 254, startPoint y: 304, endPoint x: 782, endPoint y: 224, distance: 534.6
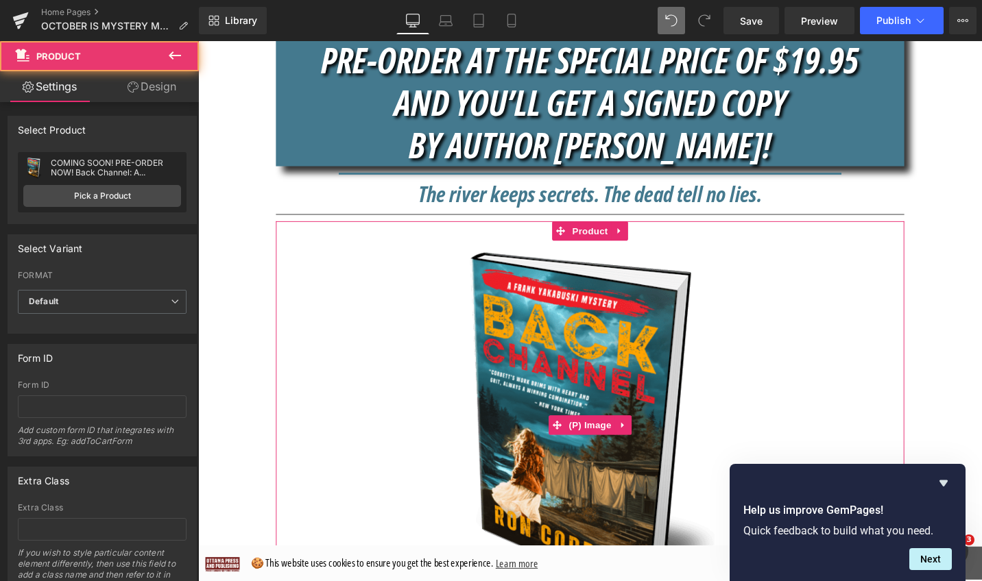
click at [585, 311] on img at bounding box center [613, 447] width 391 height 391
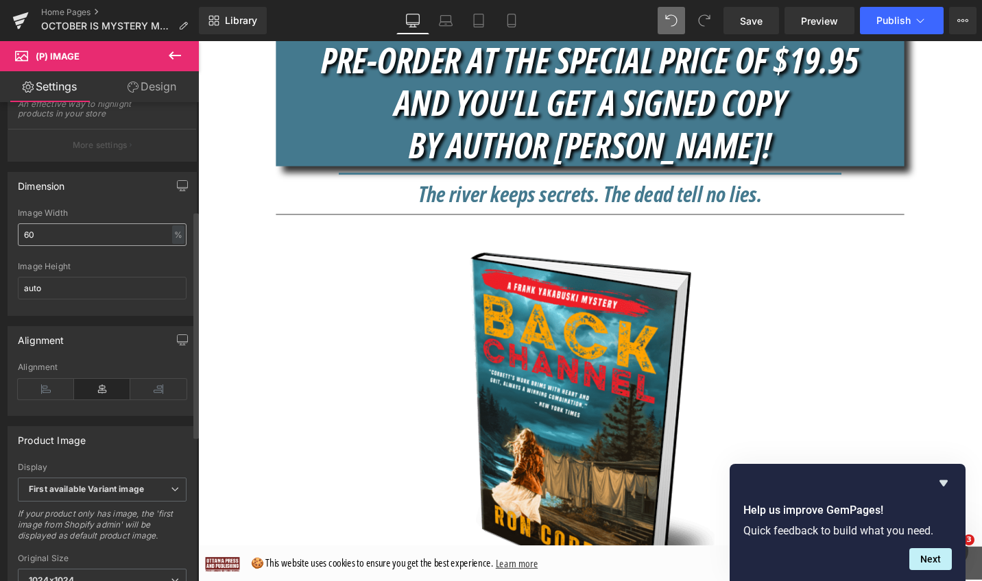
scroll to position [229, 0]
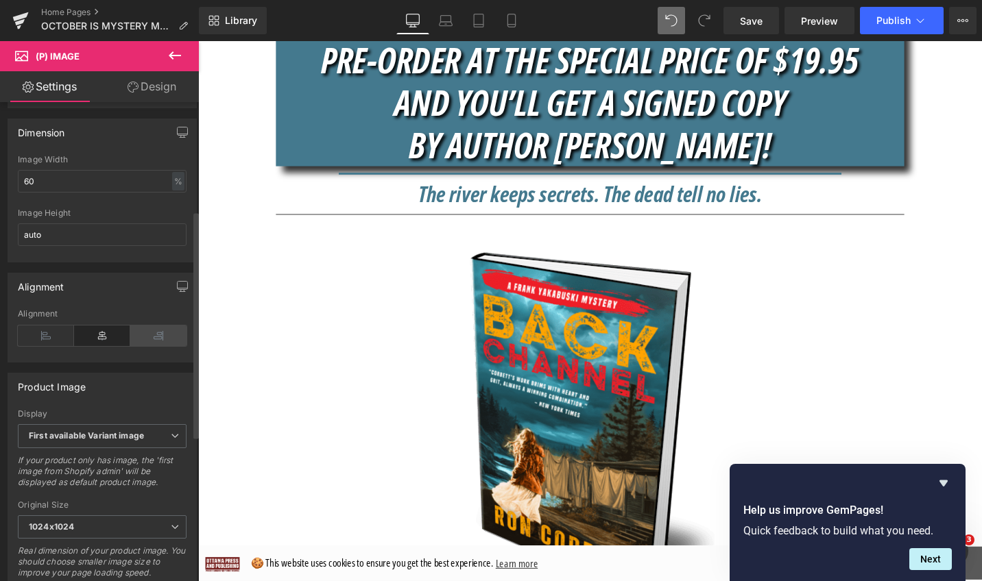
click at [159, 346] on icon at bounding box center [158, 336] width 56 height 21
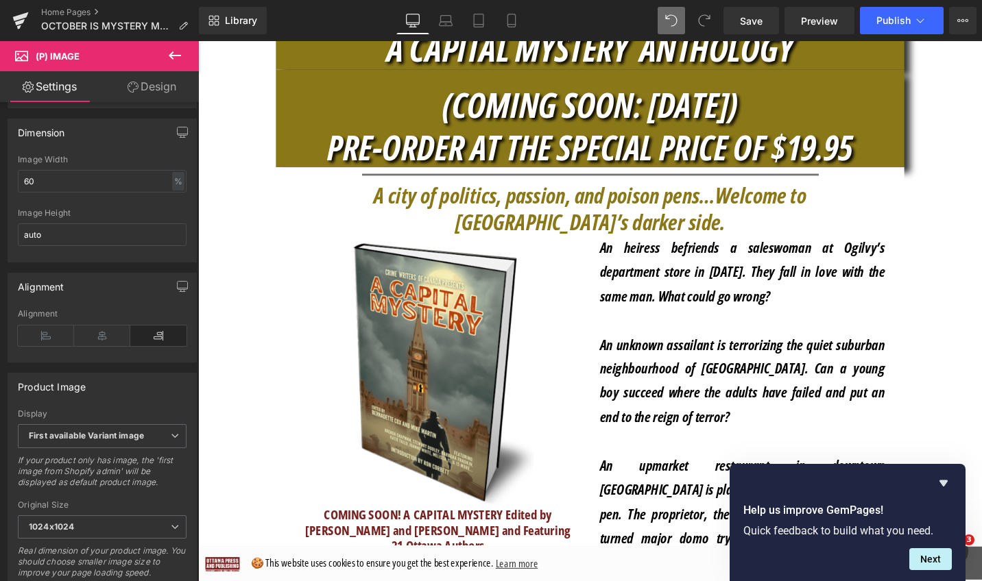
scroll to position [1357, 0]
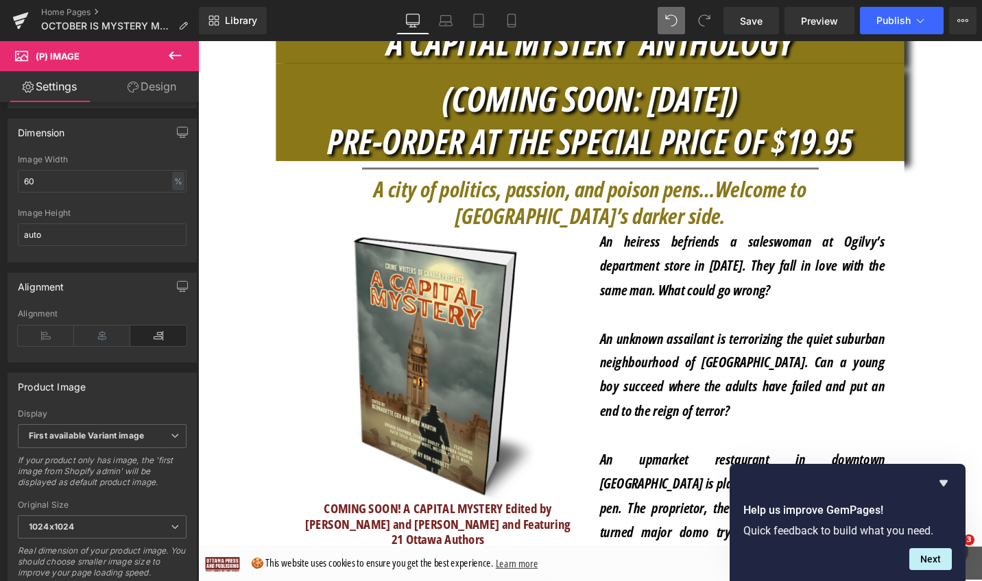
click at [734, 379] on icon "An unknown assailant is terrorizing the quiet suburban neighbourhood of [GEOGRA…" at bounding box center [774, 393] width 302 height 97
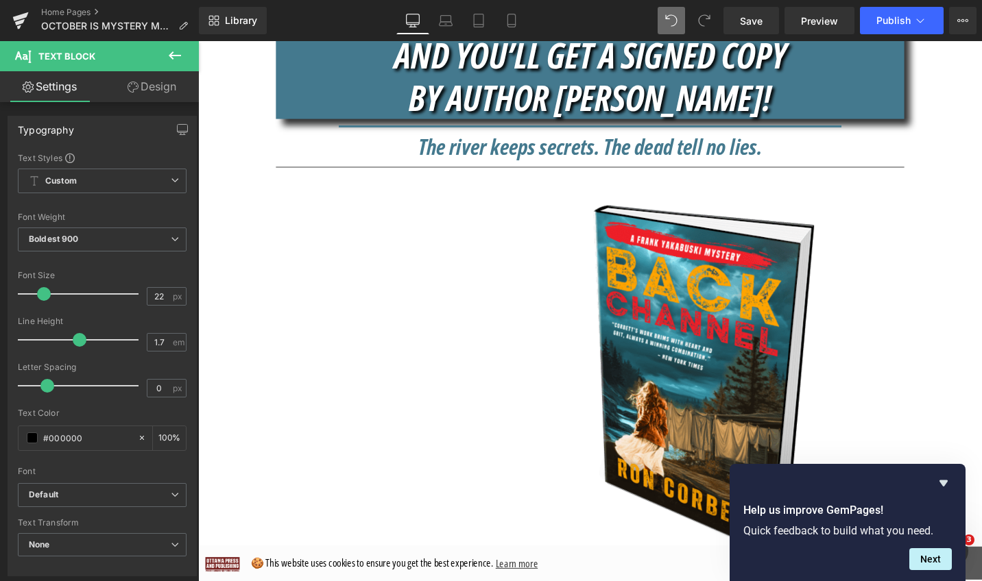
scroll to position [623, 0]
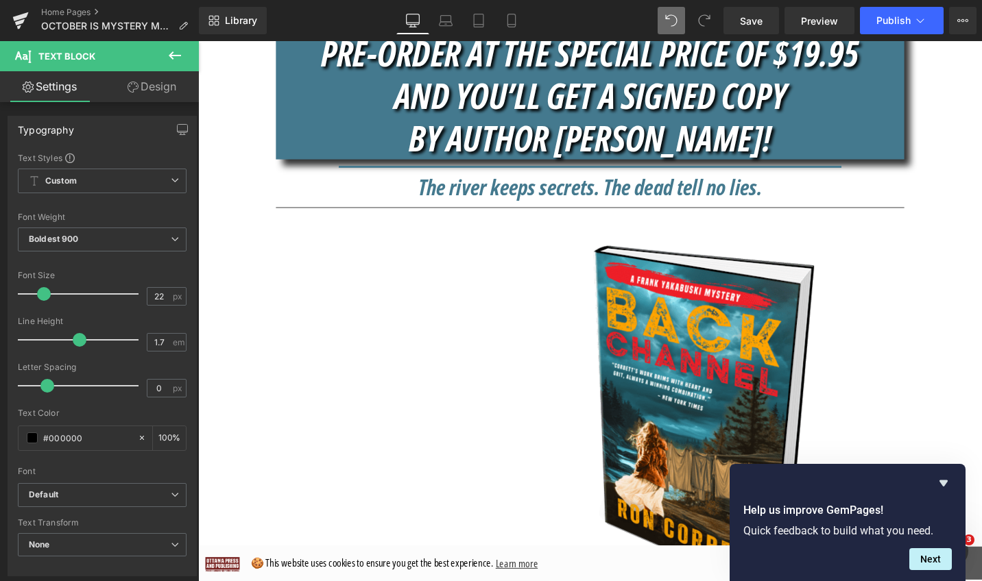
click at [439, 289] on div "Sale Off" at bounding box center [612, 440] width 651 height 391
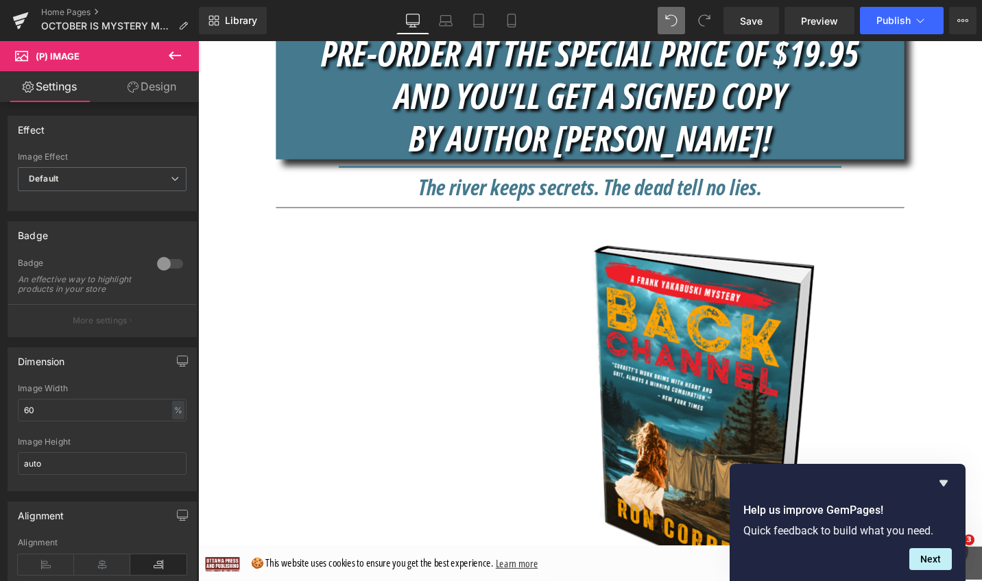
click at [172, 63] on icon at bounding box center [175, 55] width 16 height 16
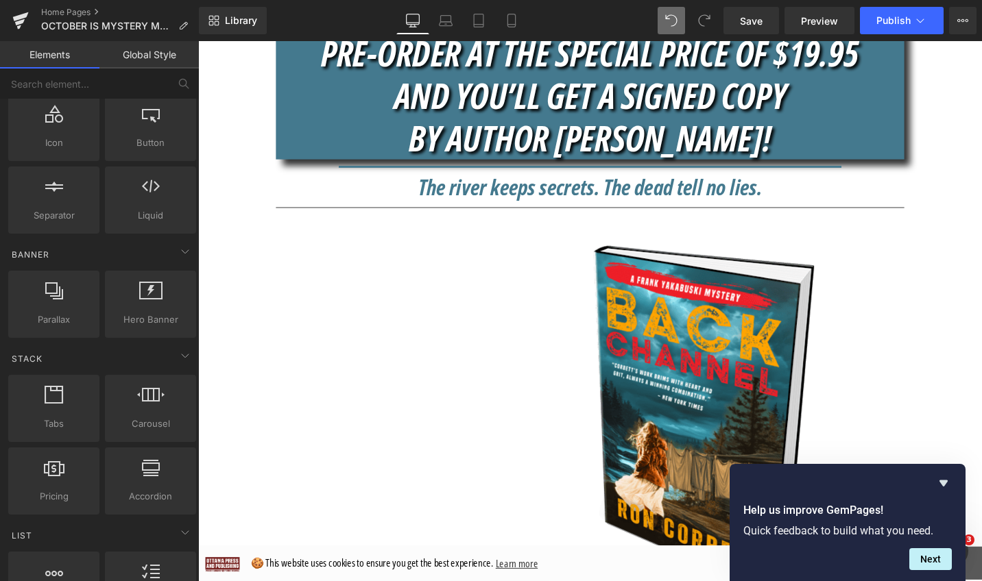
scroll to position [0, 0]
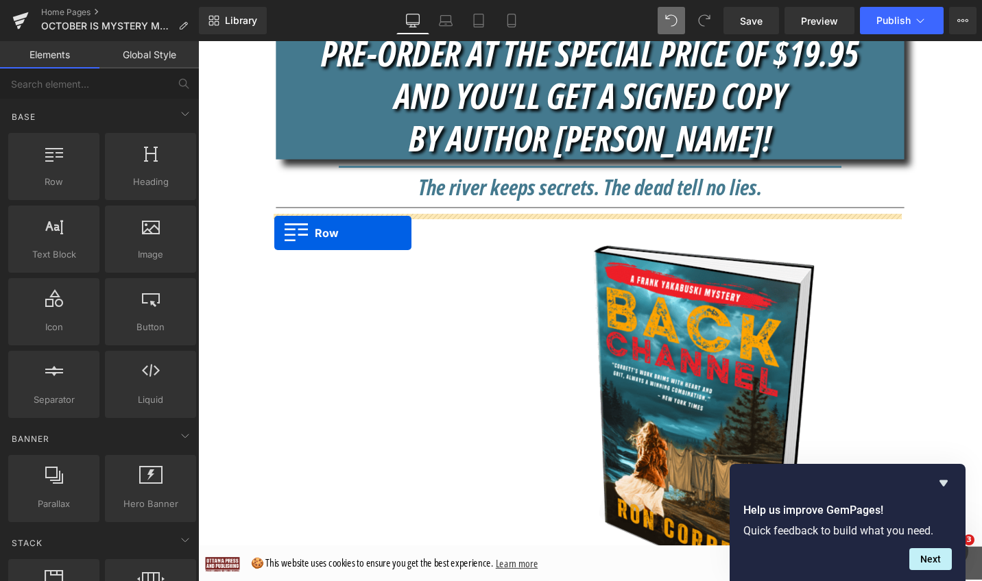
drag, startPoint x: 256, startPoint y: 208, endPoint x: 279, endPoint y: 244, distance: 42.8
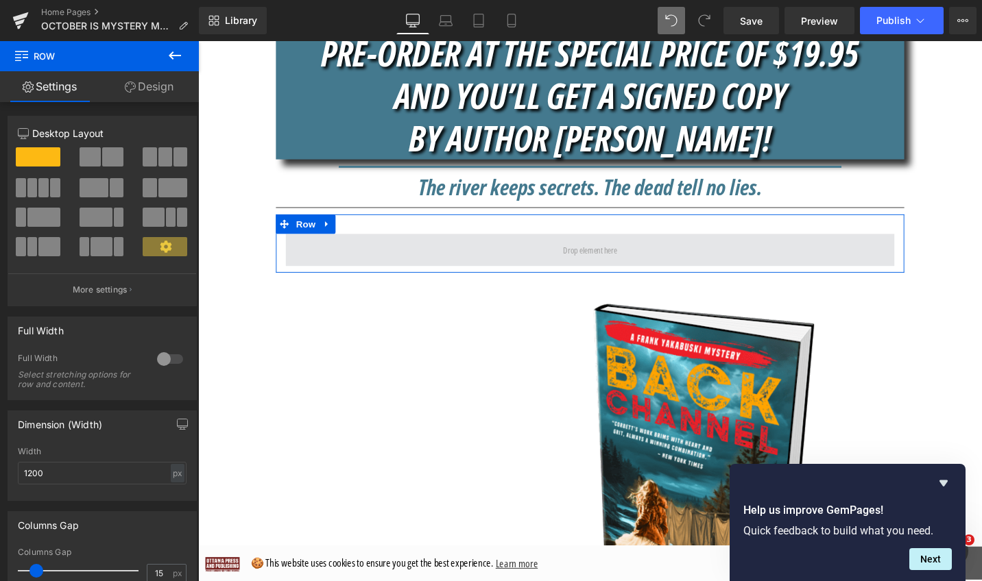
click at [895, 260] on span at bounding box center [613, 262] width 644 height 34
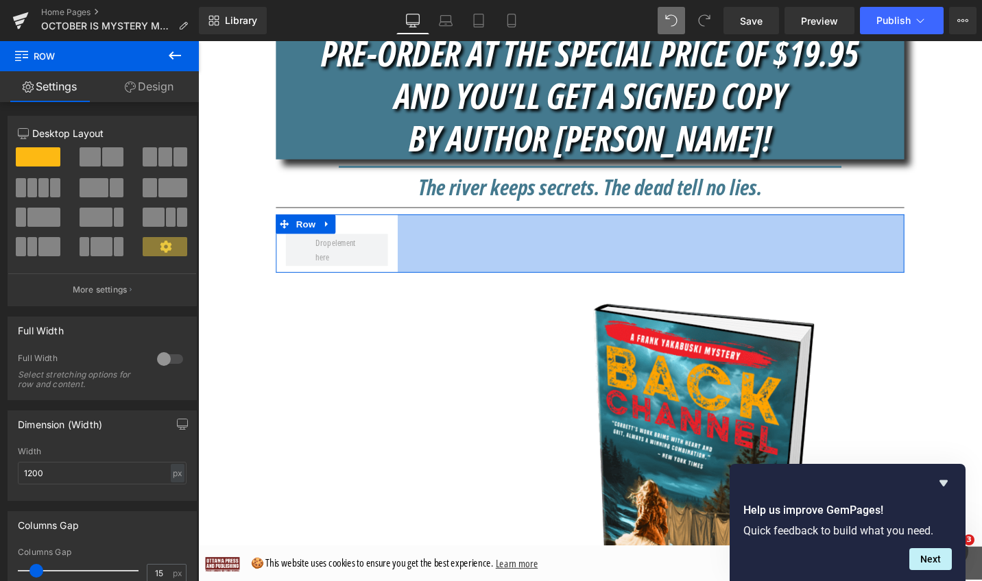
drag, startPoint x: 937, startPoint y: 259, endPoint x: 401, endPoint y: 258, distance: 536.1
click at [401, 258] on div "Row 782px" at bounding box center [612, 256] width 665 height 62
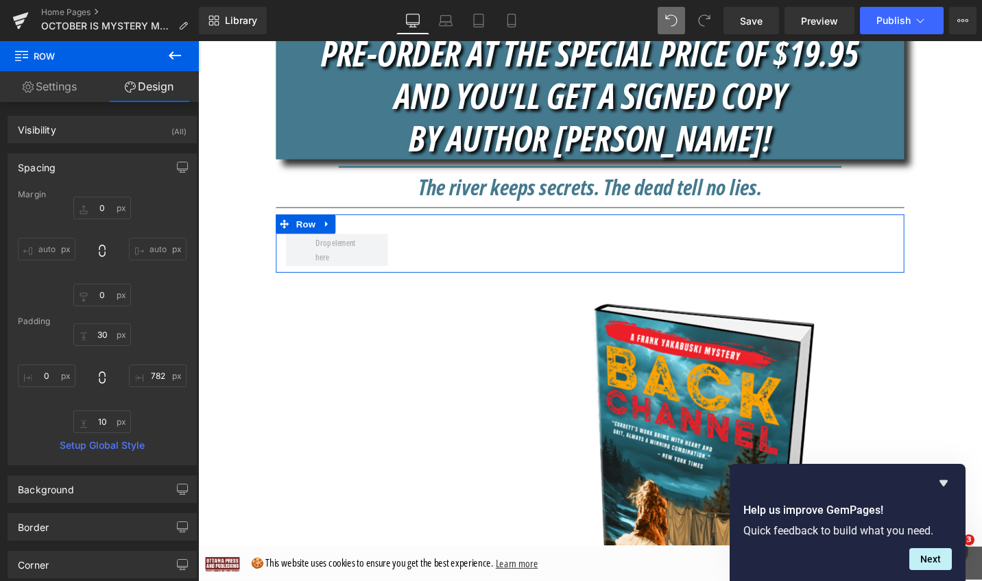
click at [365, 241] on div "Row 782px" at bounding box center [612, 256] width 665 height 62
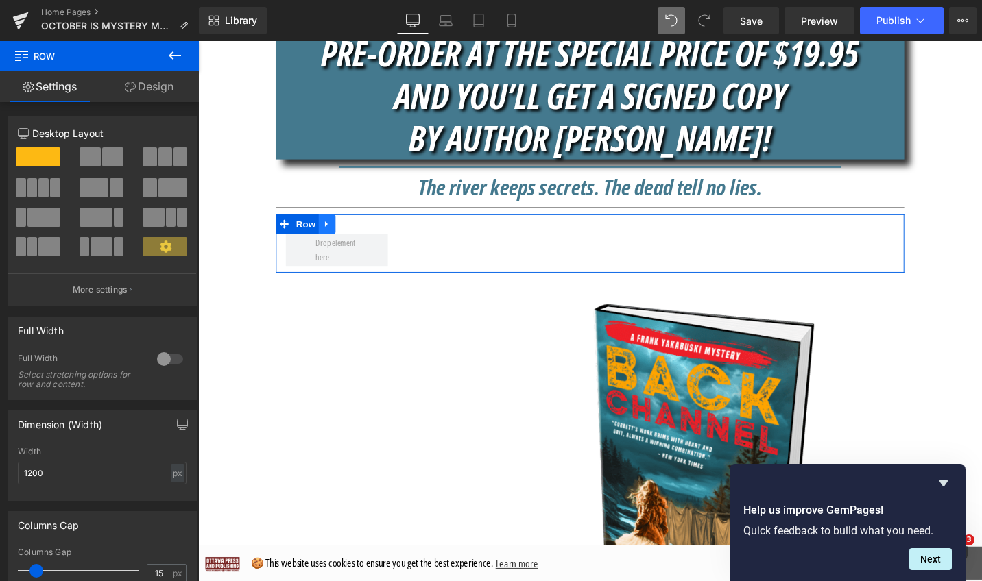
click at [331, 237] on icon at bounding box center [335, 235] width 10 height 10
click at [367, 232] on icon at bounding box center [370, 235] width 10 height 10
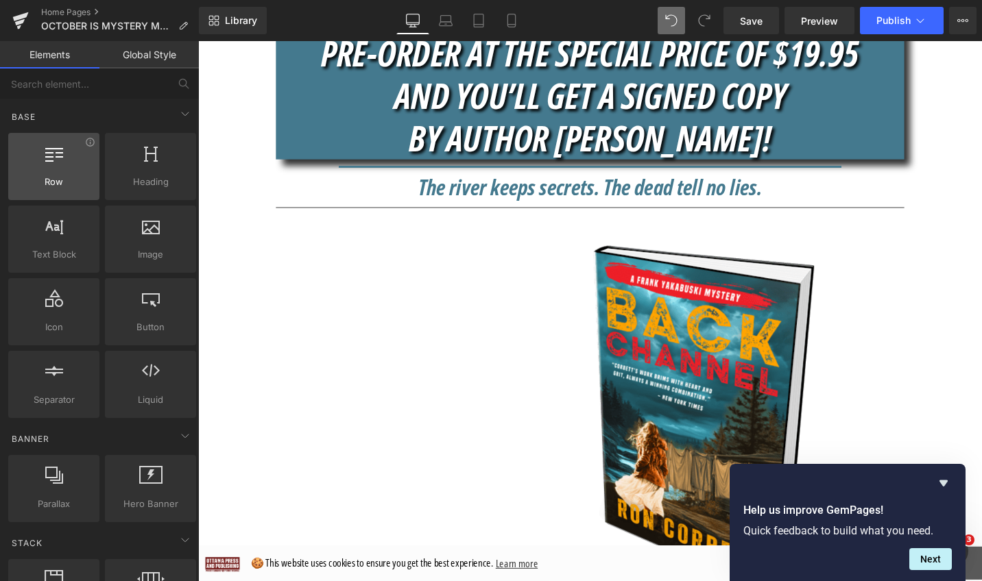
click at [65, 158] on div at bounding box center [53, 159] width 83 height 31
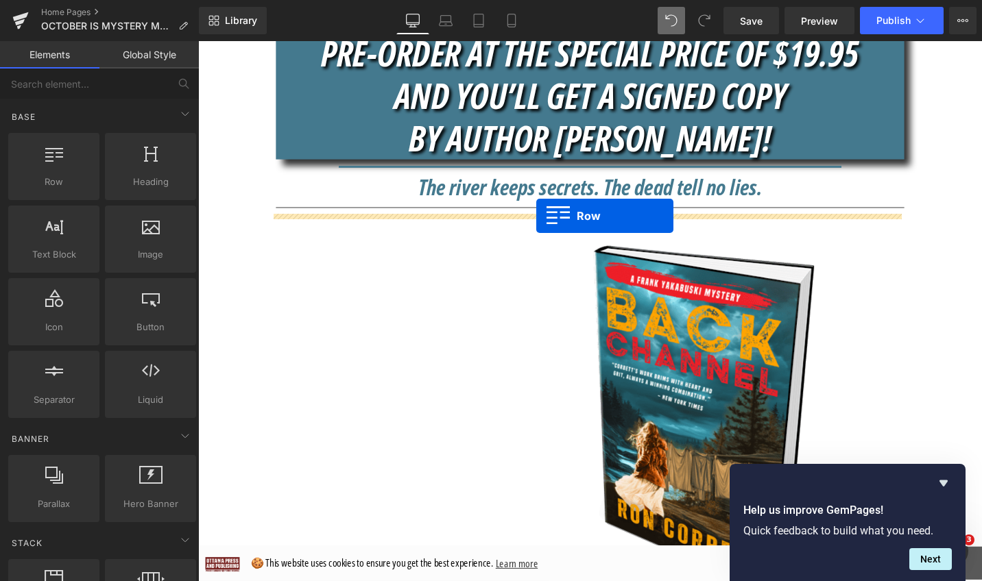
drag, startPoint x: 254, startPoint y: 200, endPoint x: 556, endPoint y: 226, distance: 302.8
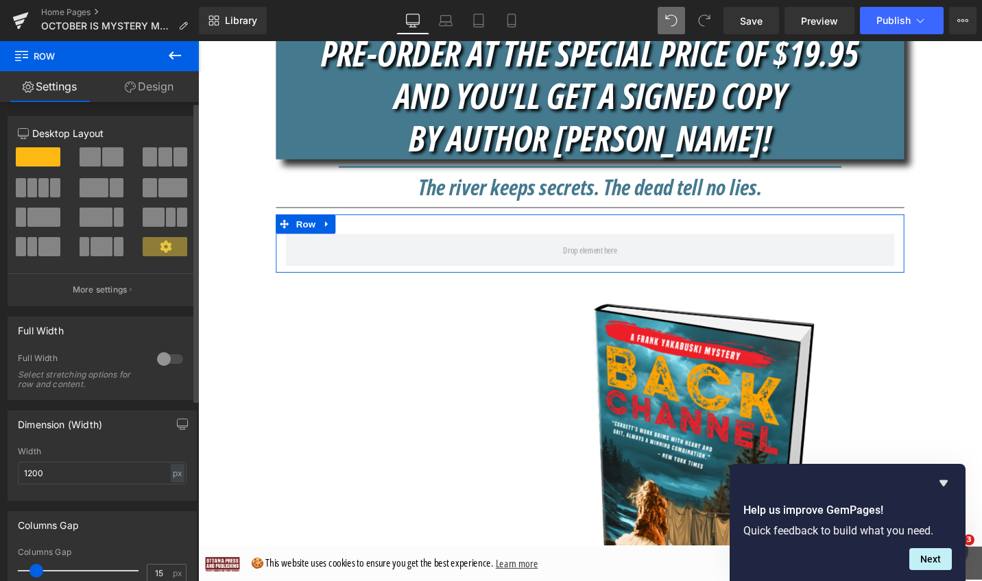
click at [97, 155] on span at bounding box center [90, 156] width 21 height 19
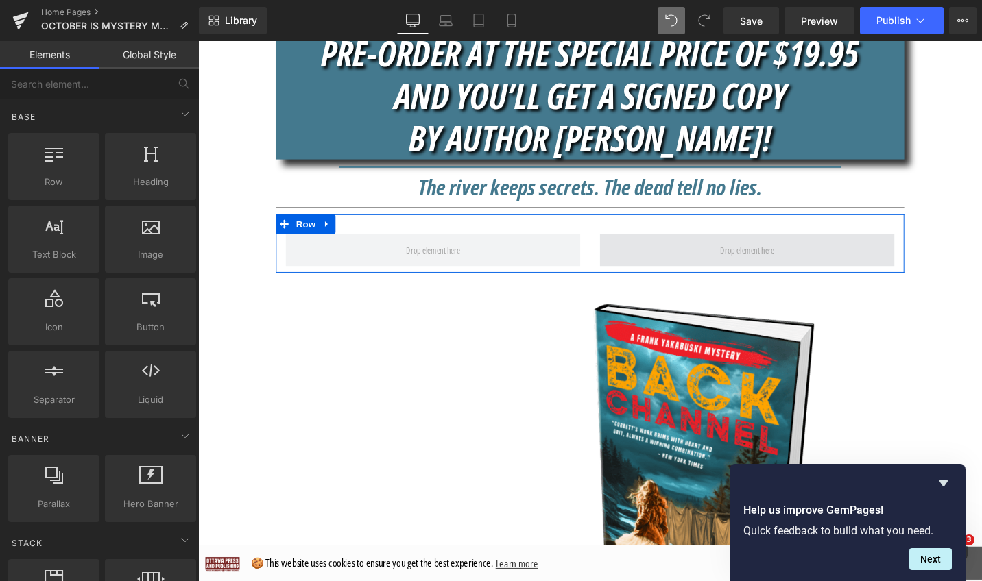
click at [758, 263] on span at bounding box center [779, 263] width 67 height 22
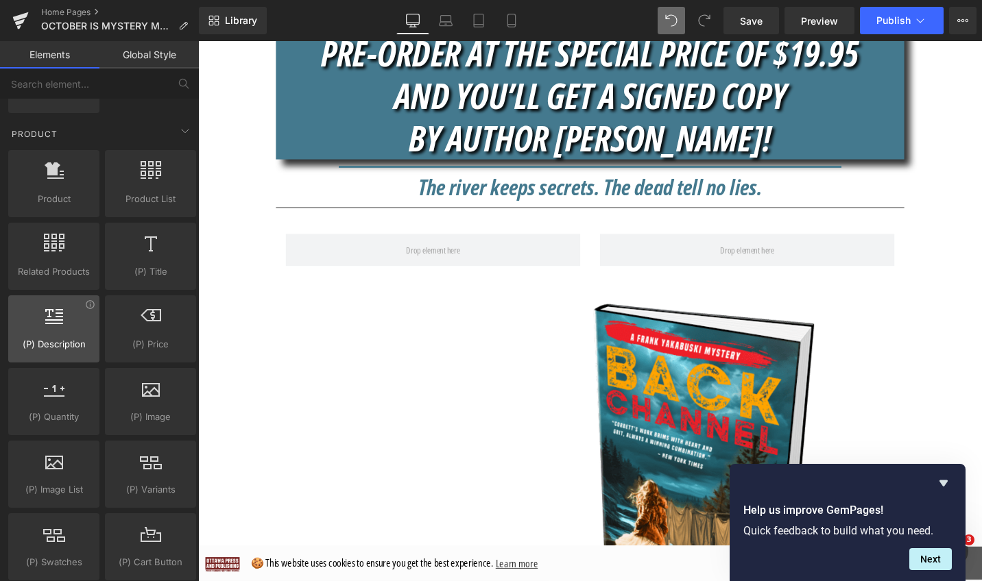
scroll to position [1043, 0]
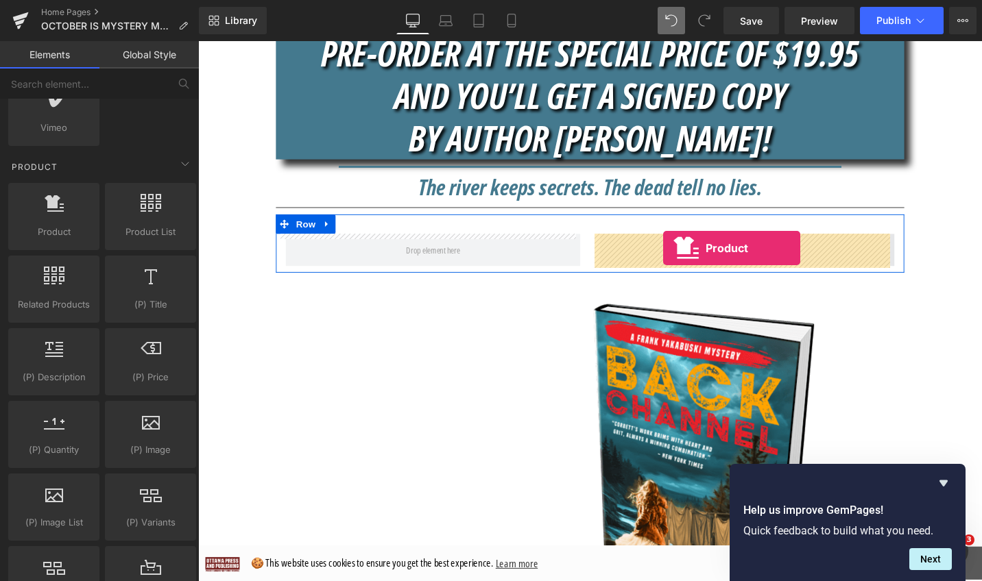
drag, startPoint x: 357, startPoint y: 244, endPoint x: 694, endPoint y: 261, distance: 337.7
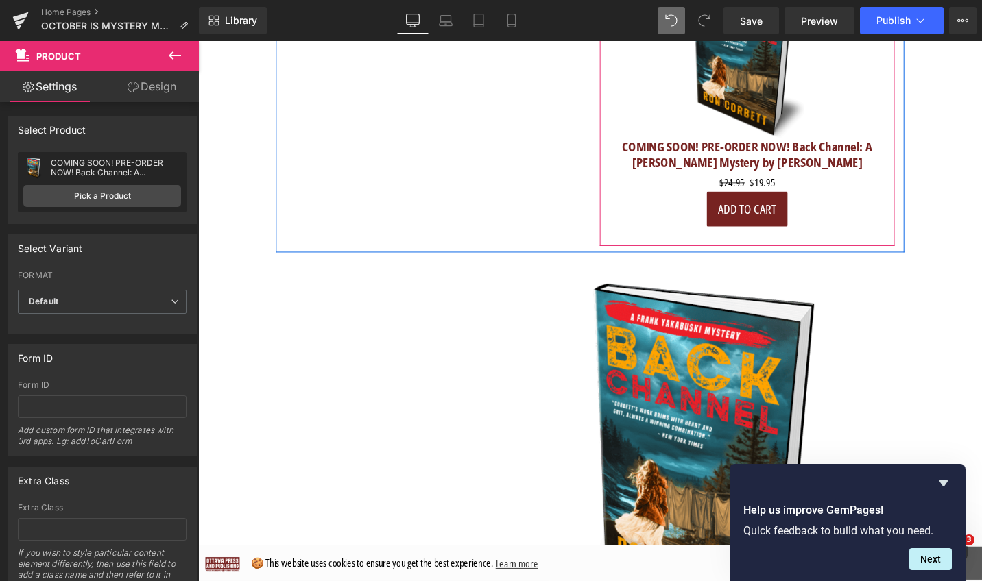
scroll to position [978, 0]
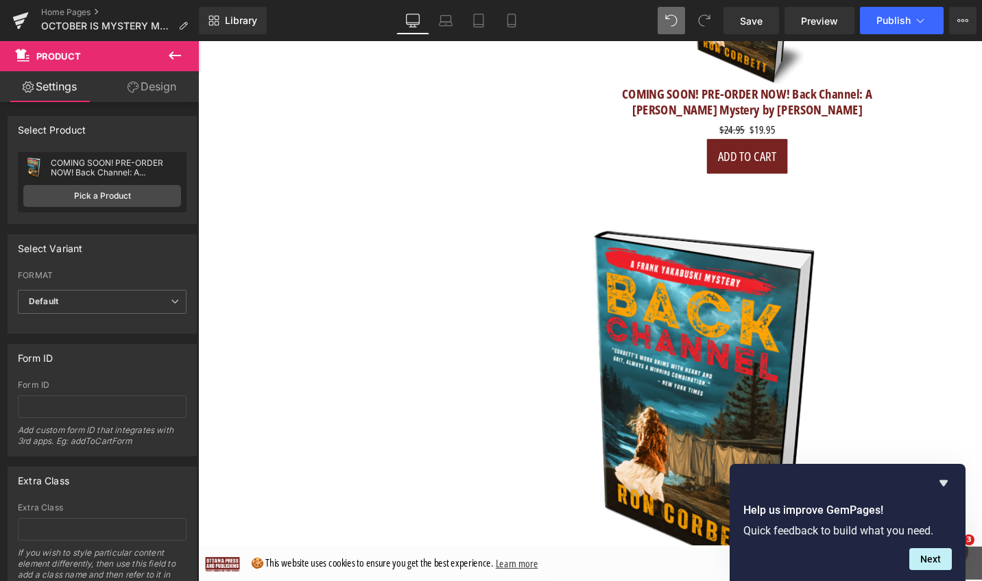
click at [784, 284] on img at bounding box center [743, 425] width 391 height 391
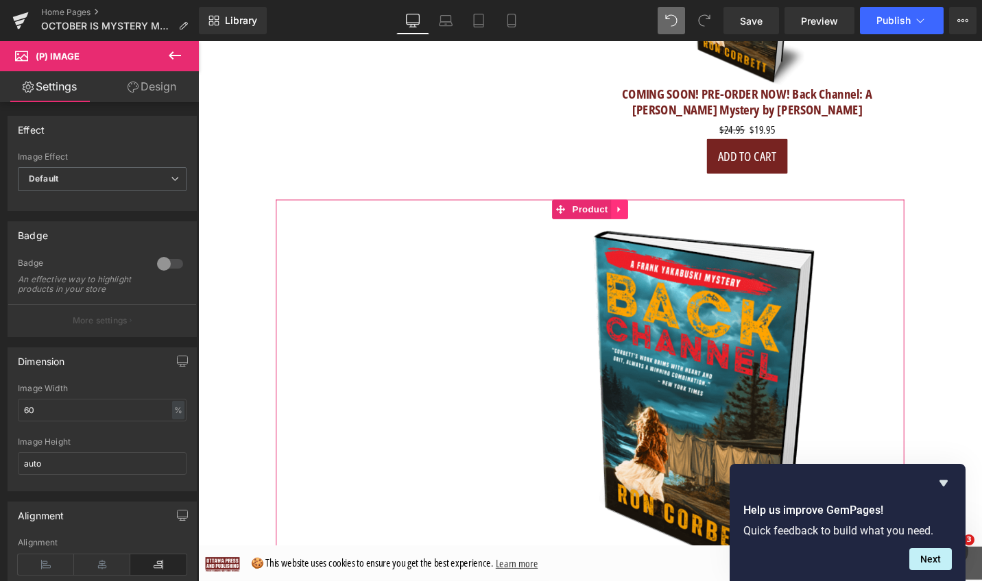
click at [640, 220] on icon at bounding box center [645, 219] width 10 height 10
click at [649, 219] on icon at bounding box center [654, 219] width 10 height 10
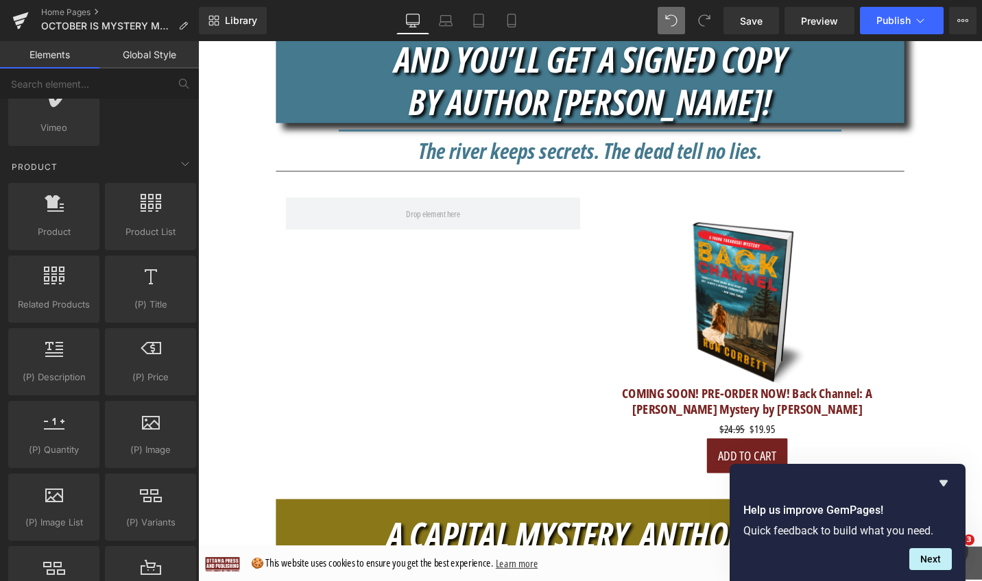
scroll to position [670, 0]
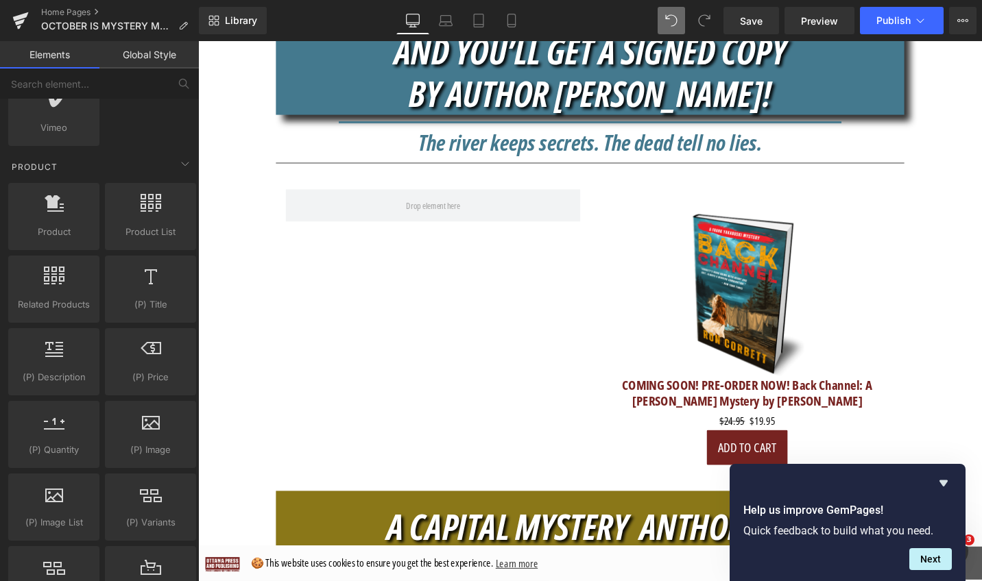
click at [753, 234] on img at bounding box center [779, 308] width 179 height 179
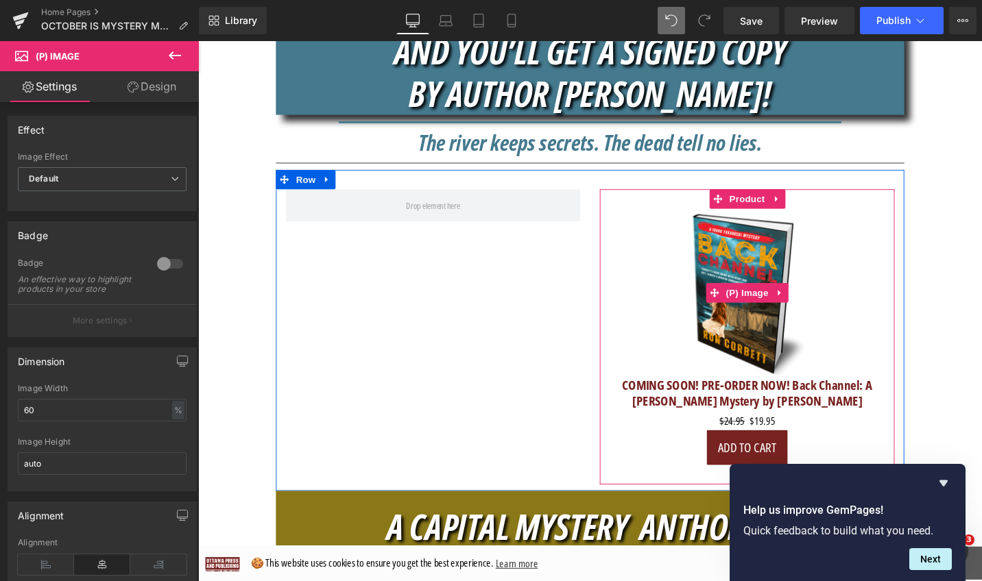
click at [773, 239] on img at bounding box center [779, 308] width 179 height 179
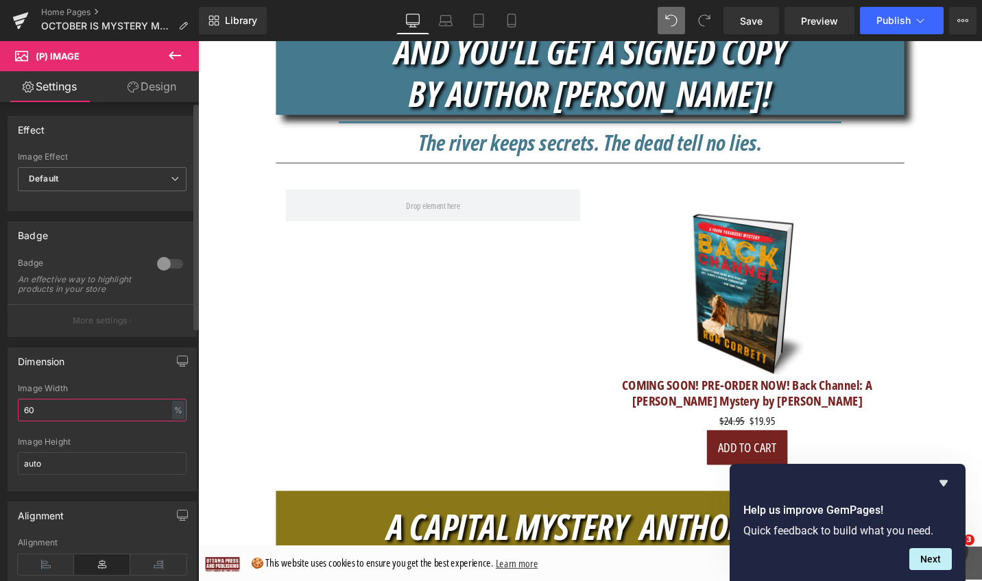
click at [112, 422] on input "60" at bounding box center [102, 410] width 169 height 23
drag, startPoint x: 9, startPoint y: 422, endPoint x: -8, endPoint y: 422, distance: 17.1
click at [0, 422] on html "Product You are previewing how the will restyle your page. You can not edit Ele…" at bounding box center [491, 290] width 982 height 581
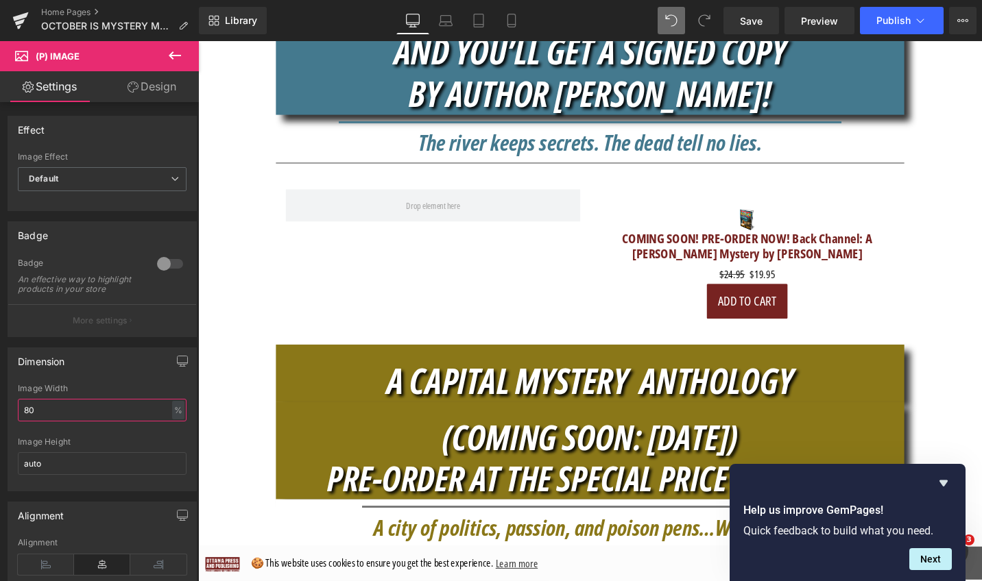
type input "80"
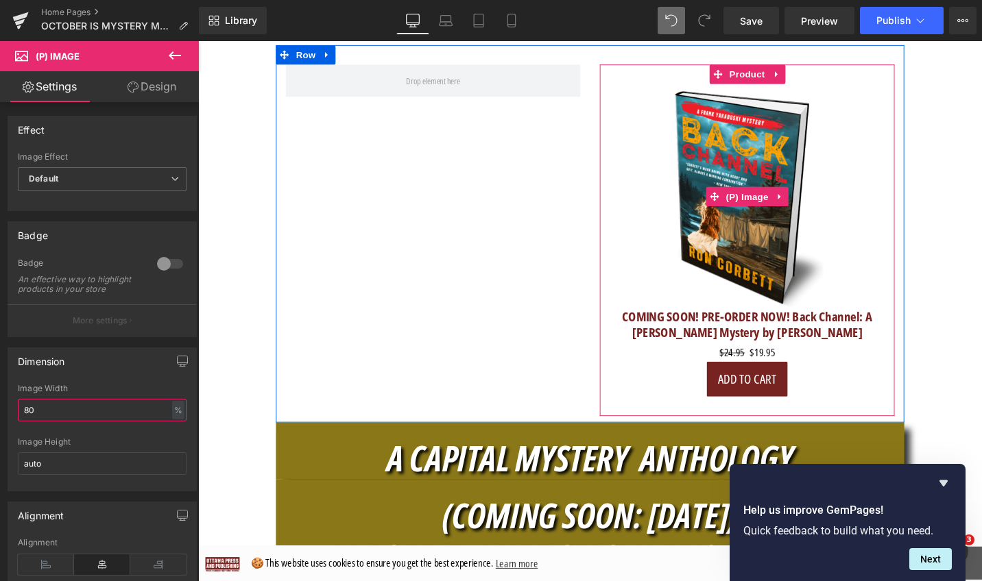
scroll to position [793, 0]
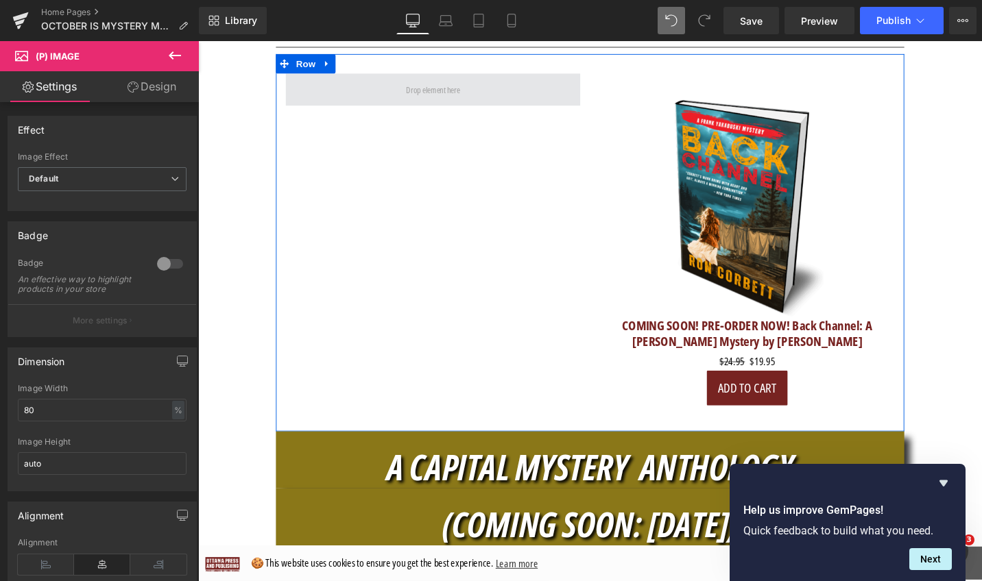
click at [492, 86] on span at bounding box center [447, 92] width 312 height 34
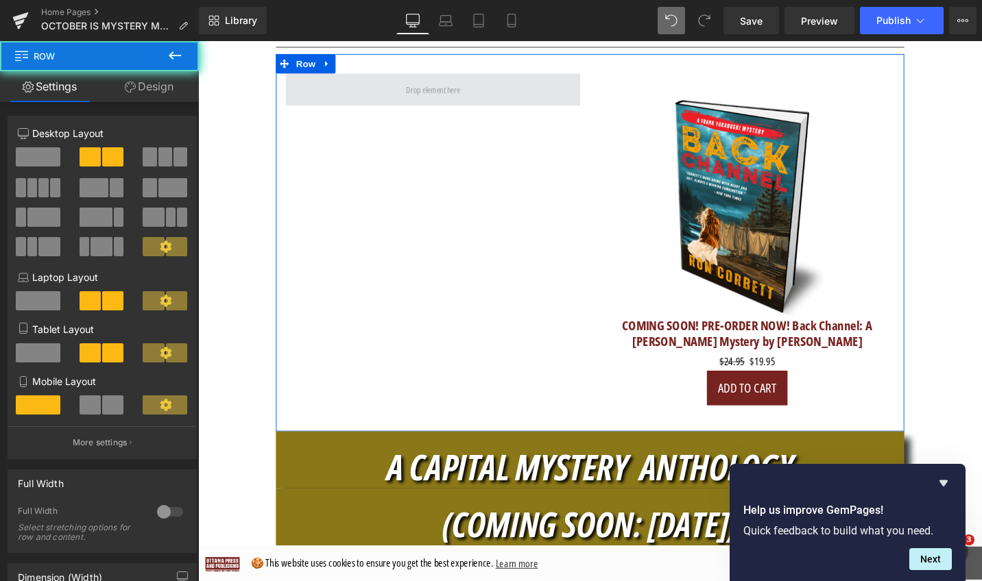
click at [492, 86] on span at bounding box center [447, 92] width 312 height 34
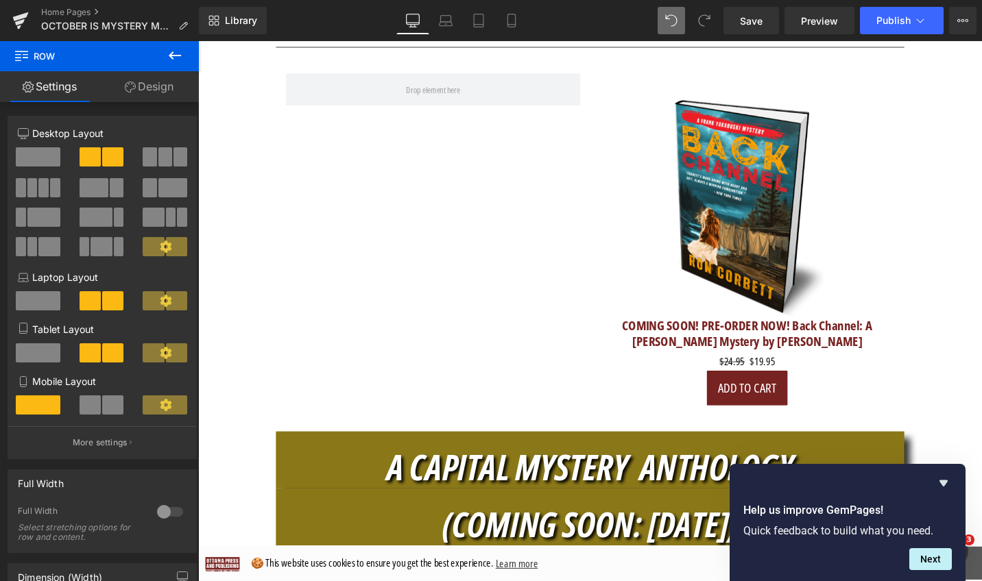
click at [167, 50] on icon at bounding box center [175, 55] width 16 height 16
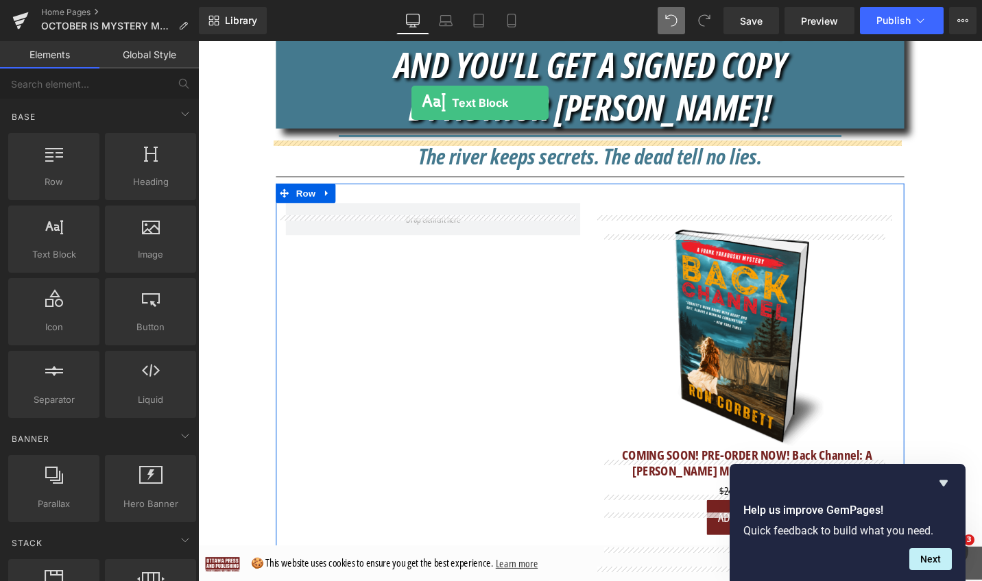
scroll to position [642, 0]
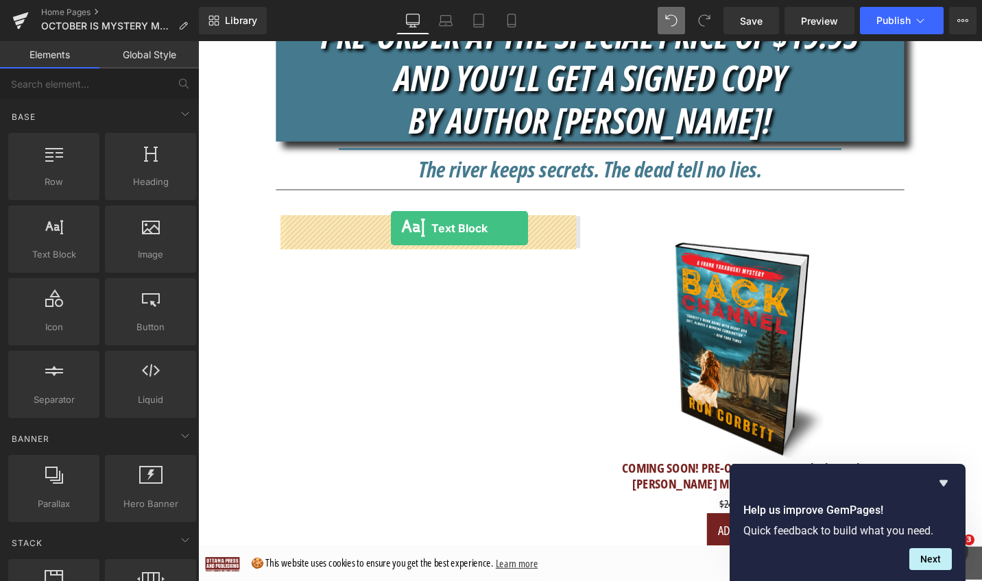
drag, startPoint x: 256, startPoint y: 277, endPoint x: 402, endPoint y: 239, distance: 151.0
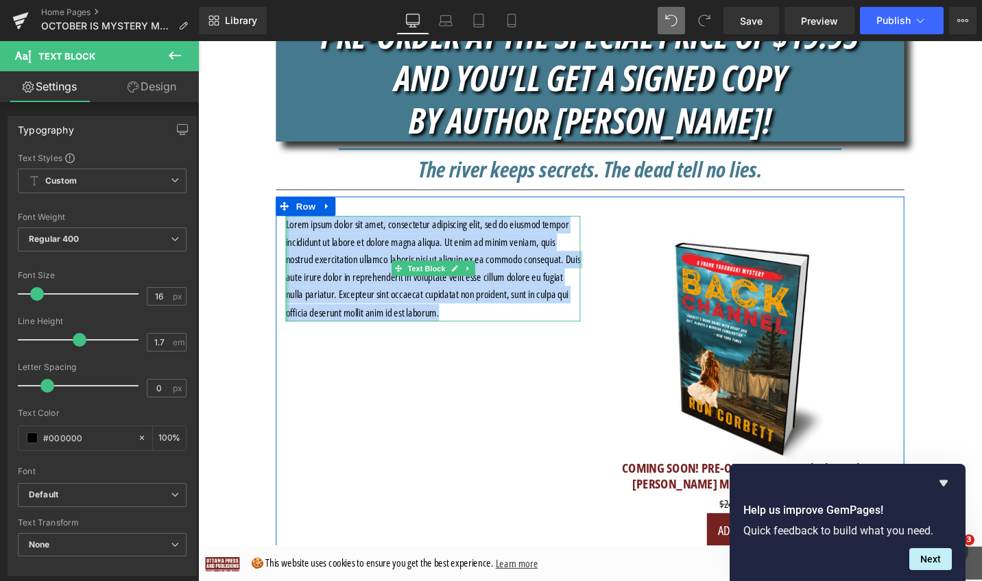
drag, startPoint x: 429, startPoint y: 315, endPoint x: 286, endPoint y: 235, distance: 164.2
click at [291, 235] on div "Lorem ipsum dolor sit amet, consectetur adipiscing elit, sed do eiusmod tempor …" at bounding box center [447, 282] width 312 height 112
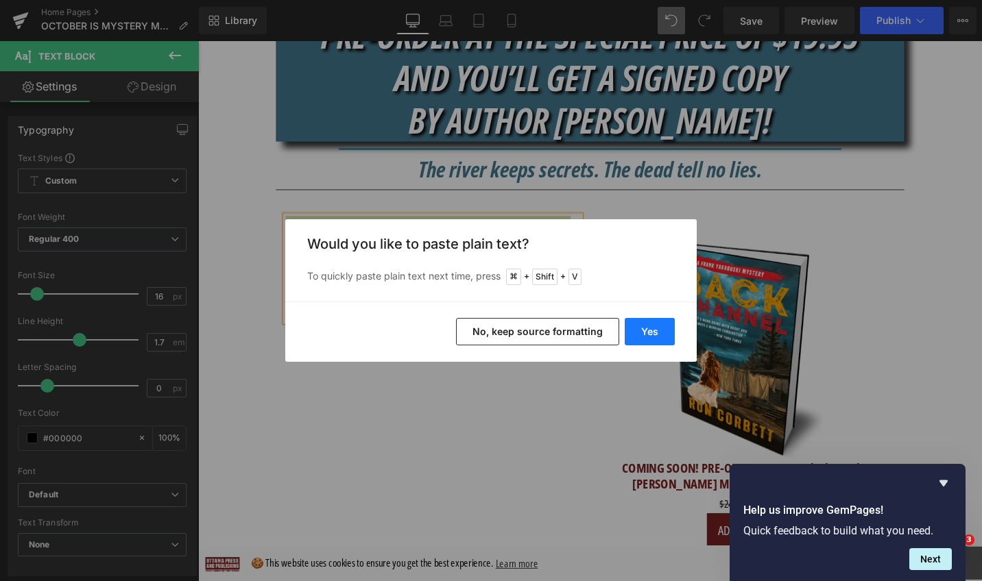
click at [655, 324] on button "Yes" at bounding box center [650, 331] width 50 height 27
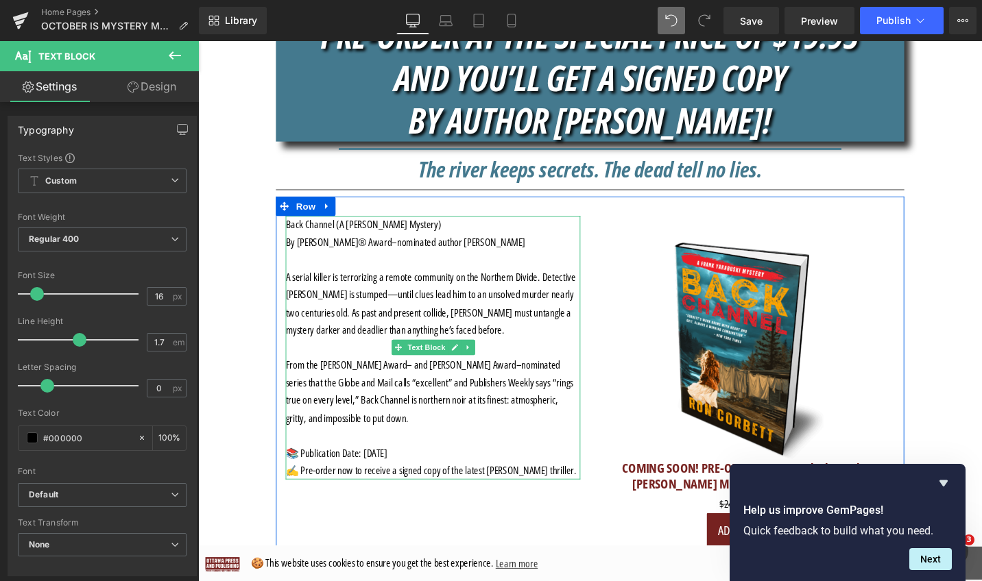
click at [522, 422] on p "From the [PERSON_NAME] Award– and [PERSON_NAME] Award–nominated series that the…" at bounding box center [447, 412] width 312 height 75
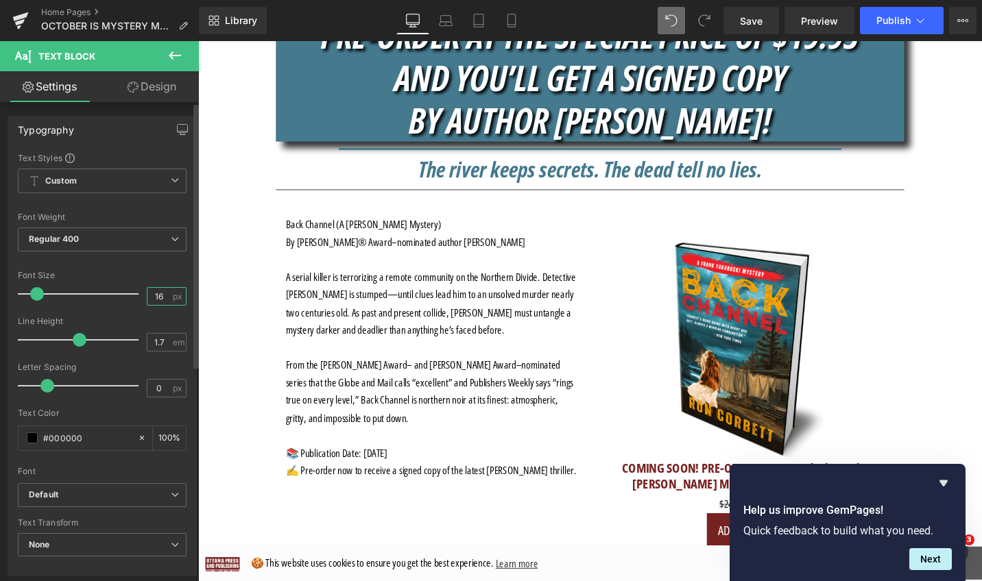
click at [160, 291] on input "16" at bounding box center [159, 296] width 24 height 17
drag, startPoint x: 162, startPoint y: 300, endPoint x: 144, endPoint y: 300, distance: 17.8
click at [147, 300] on input "16" at bounding box center [159, 296] width 24 height 17
type input "22"
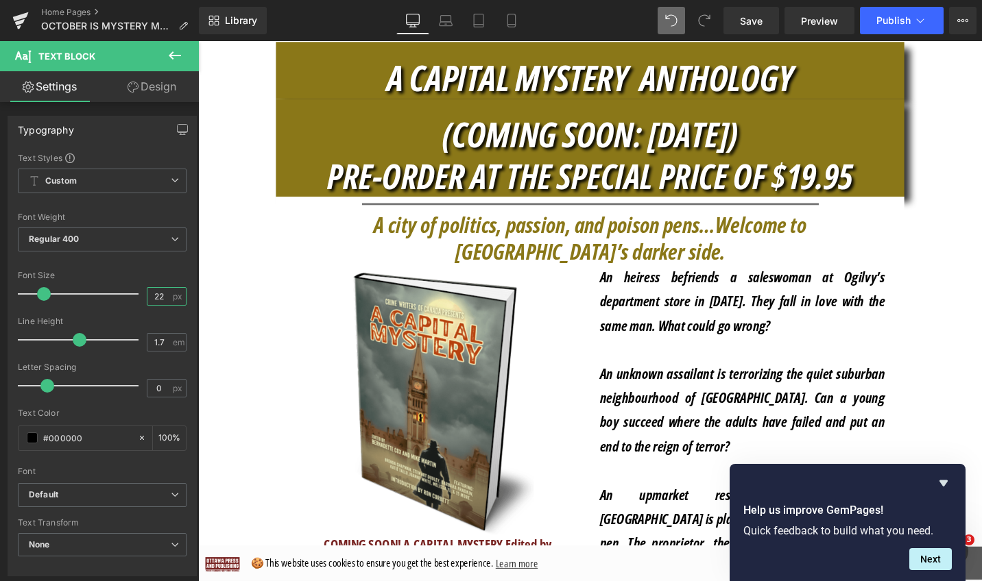
scroll to position [1447, 0]
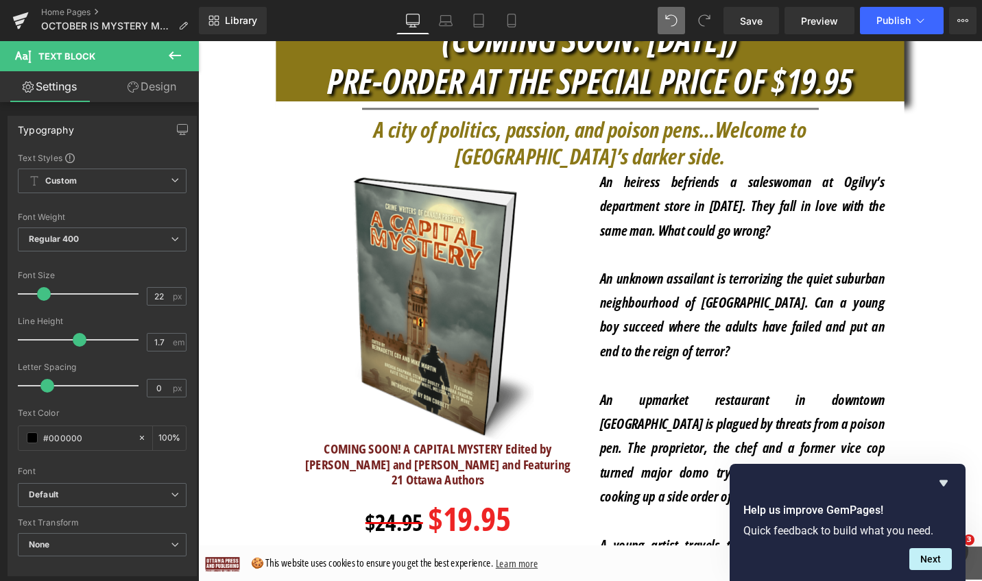
click at [656, 410] on icon "An upmarket restaurant in downtown [GEOGRAPHIC_DATA] is plagued by threats from…" at bounding box center [774, 471] width 302 height 123
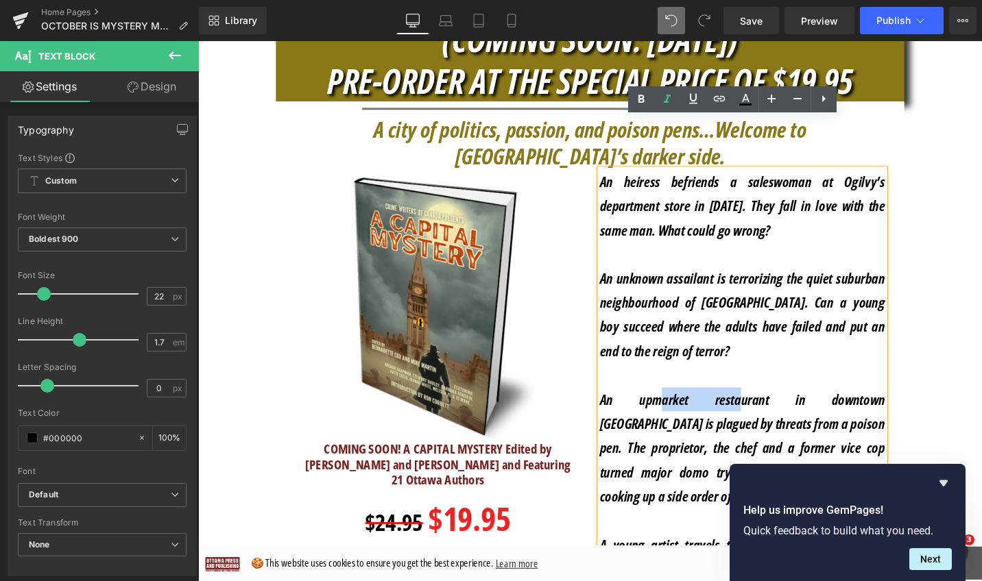
drag, startPoint x: 673, startPoint y: 370, endPoint x: 719, endPoint y: 370, distance: 45.9
click at [719, 410] on icon "An upmarket restaurant in downtown [GEOGRAPHIC_DATA] is plagued by threats from…" at bounding box center [774, 471] width 302 height 123
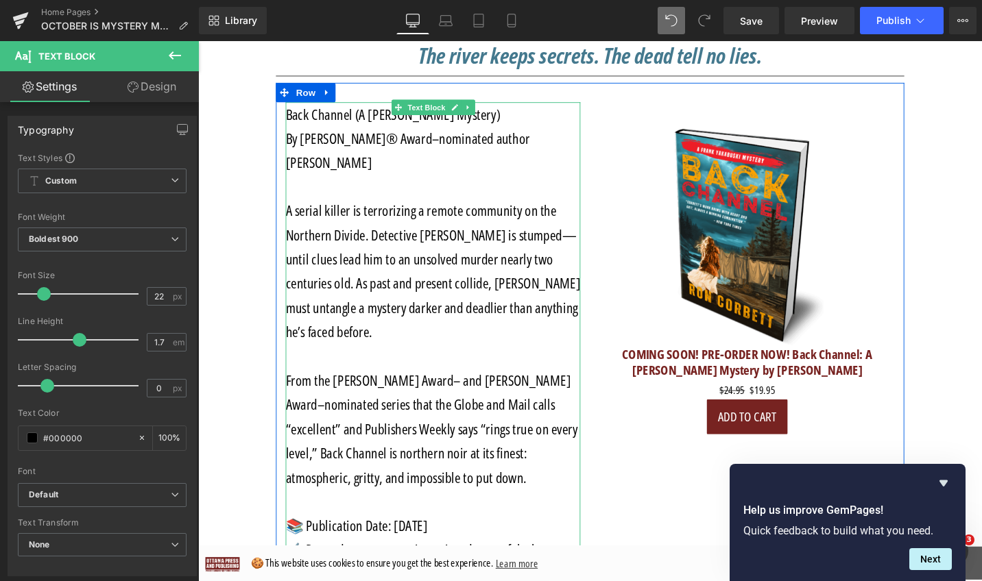
scroll to position [821, 0]
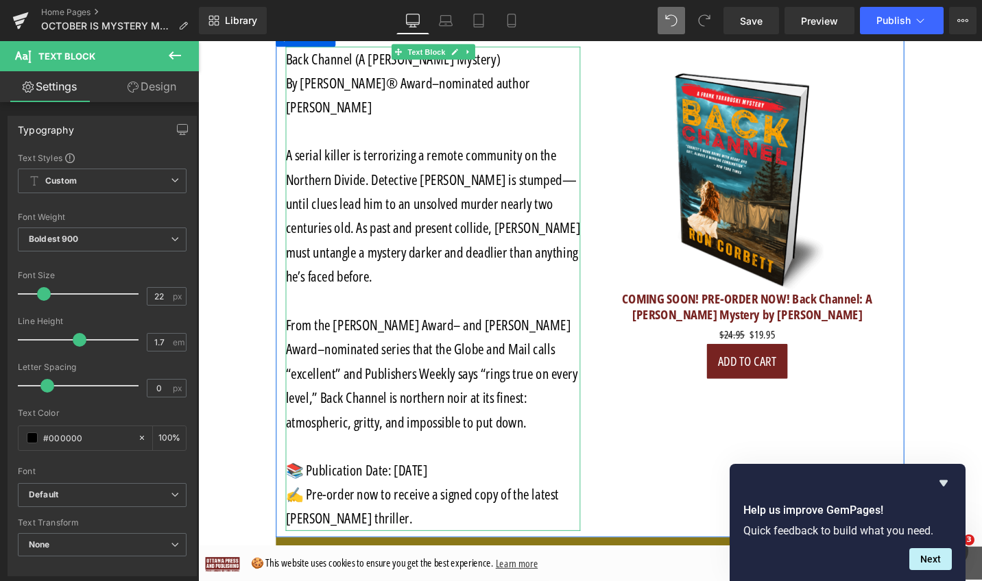
click at [563, 360] on p "From the [PERSON_NAME] Award– and [PERSON_NAME] Award–nominated series that the…" at bounding box center [447, 393] width 312 height 128
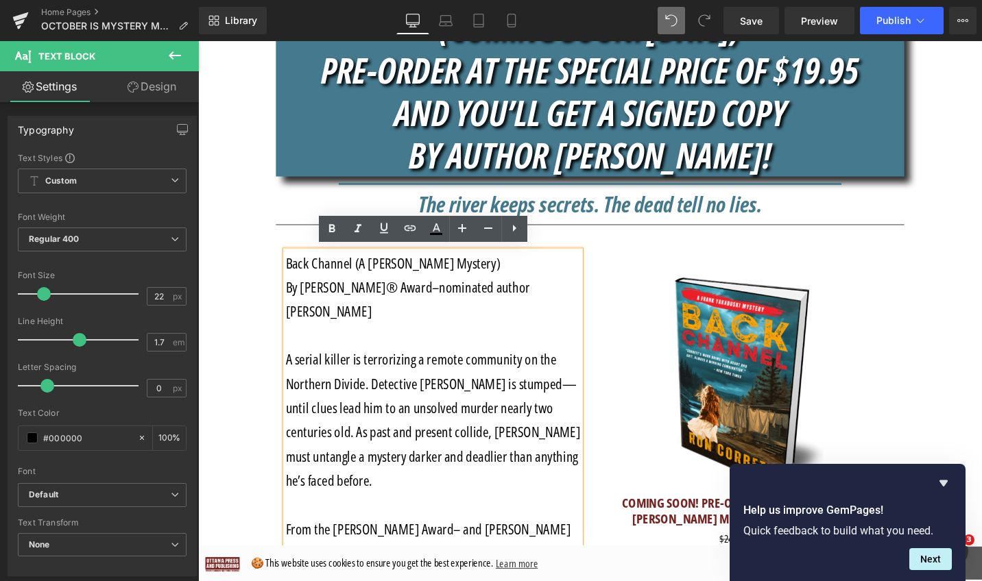
scroll to position [600, 0]
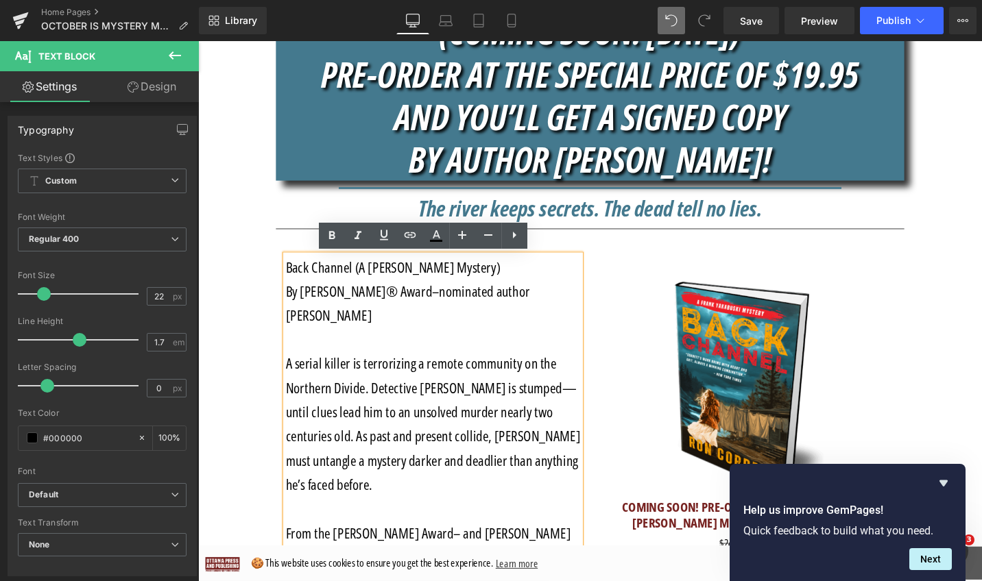
drag, startPoint x: 484, startPoint y: 519, endPoint x: 276, endPoint y: 277, distance: 319.4
click at [280, 277] on div "Back Channel (A Frank Yakabuski Mystery) By Edgar® Award–nominated author Ron C…" at bounding box center [446, 524] width 333 height 513
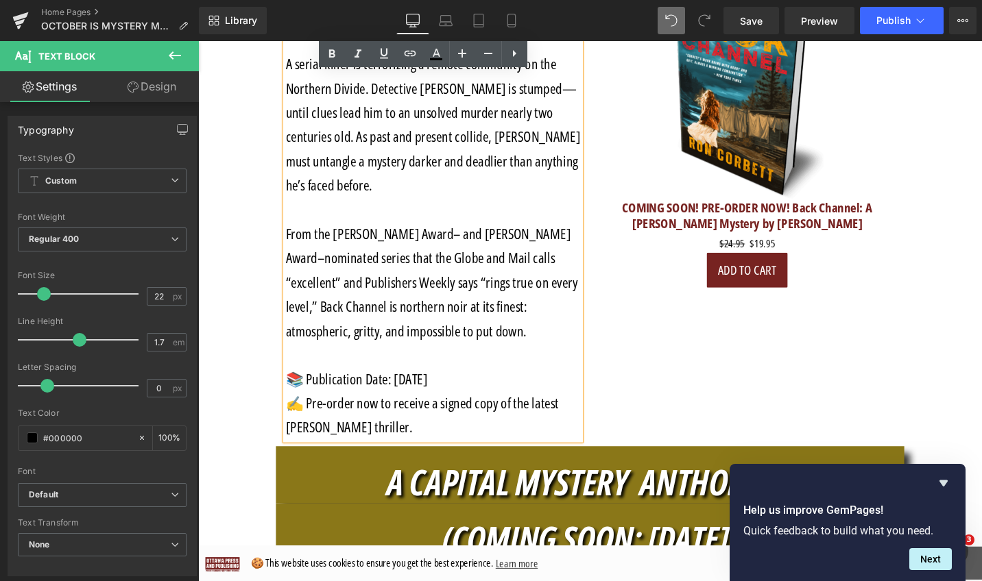
scroll to position [1016, 0]
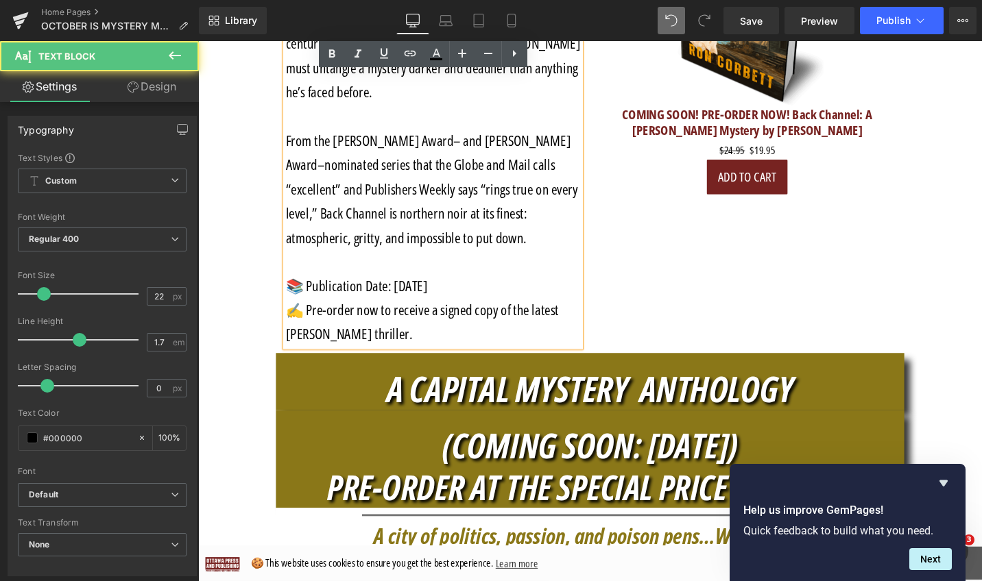
click at [441, 325] on p "✍️ Pre-order now to receive a signed copy of the latest Frank Yakabuski thrille…" at bounding box center [447, 338] width 312 height 51
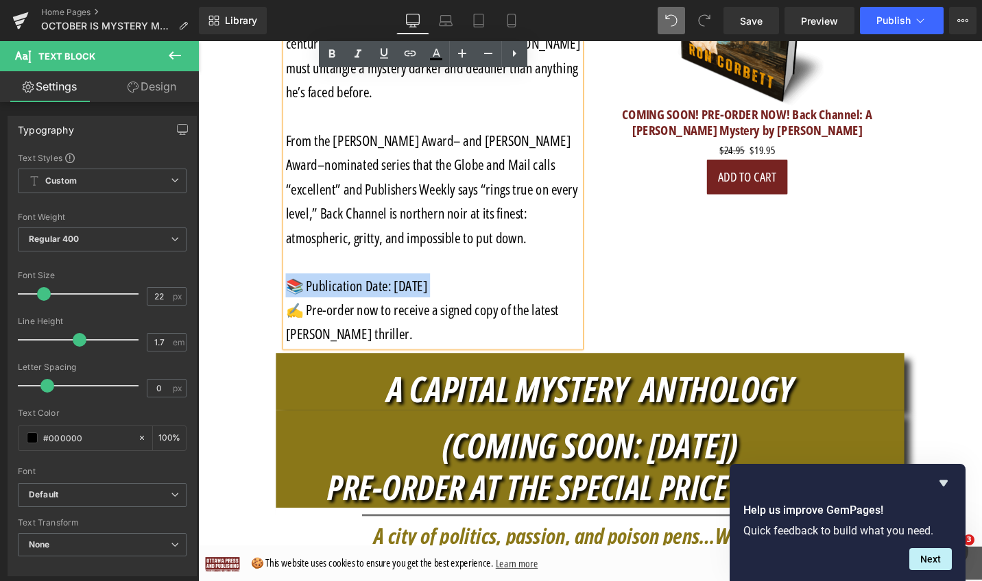
drag, startPoint x: 440, startPoint y: 326, endPoint x: 275, endPoint y: 267, distance: 175.7
click at [280, 267] on div "Back Channel (A Frank Yakabuski Mystery) By Edgar® Award–nominated author Ron C…" at bounding box center [446, 108] width 333 height 513
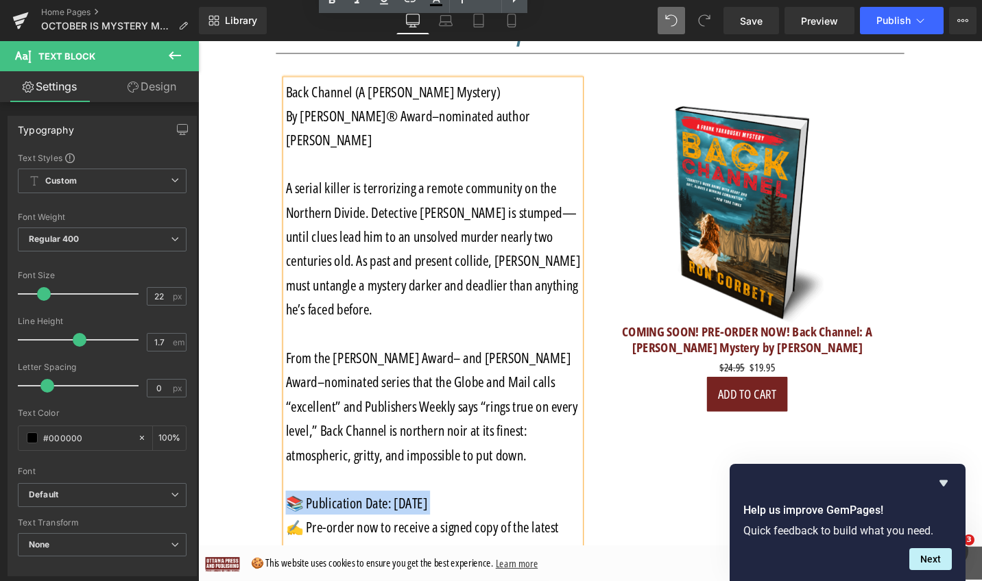
scroll to position [850, 0]
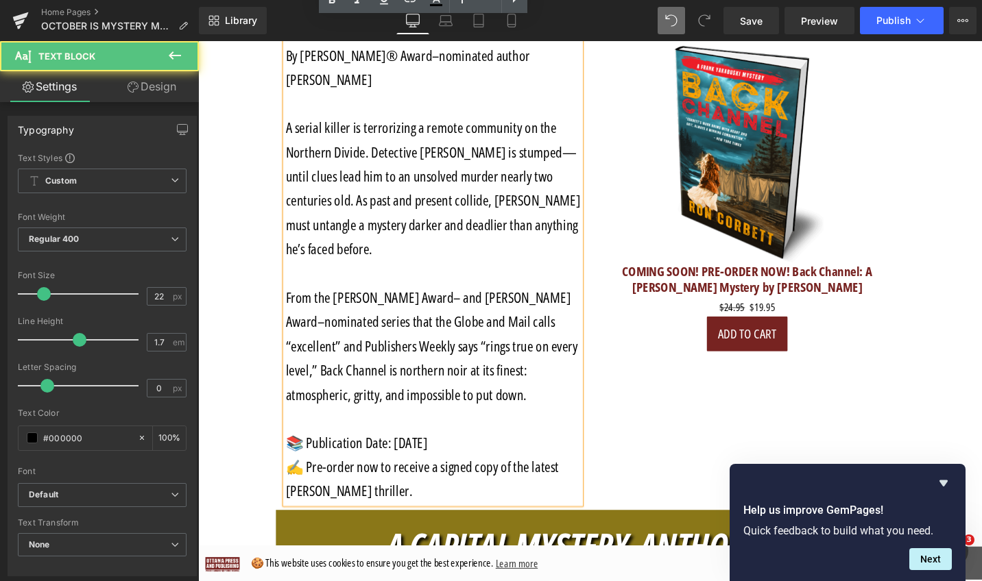
click at [453, 485] on p "✍️ Pre-order now to receive a signed copy of the latest Frank Yakabuski thrille…" at bounding box center [447, 504] width 312 height 51
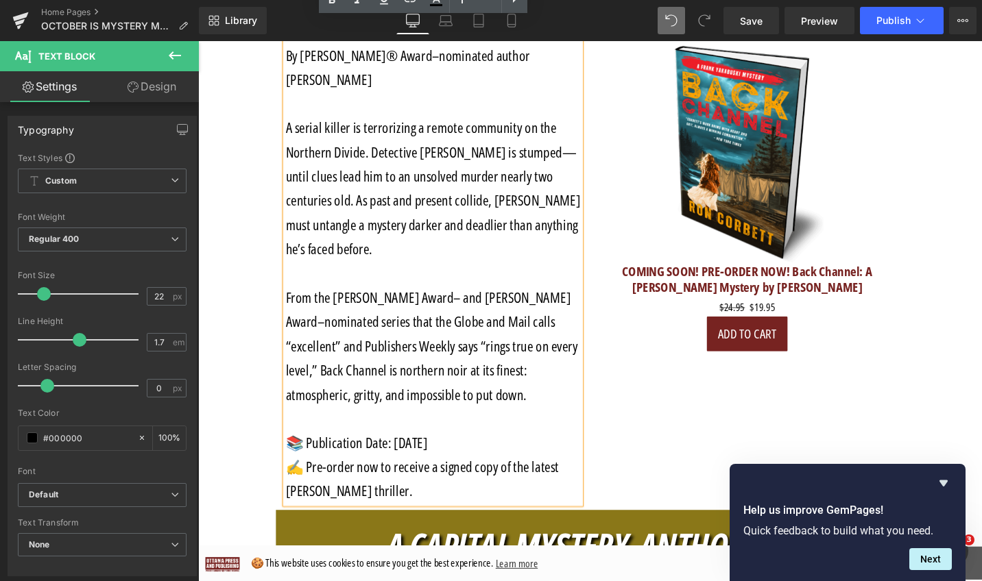
drag, startPoint x: 451, startPoint y: 492, endPoint x: 301, endPoint y: 418, distance: 167.1
click at [301, 418] on div "Back Channel (A Frank Yakabuski Mystery) By Edgar® Award–nominated author Ron C…" at bounding box center [447, 274] width 312 height 513
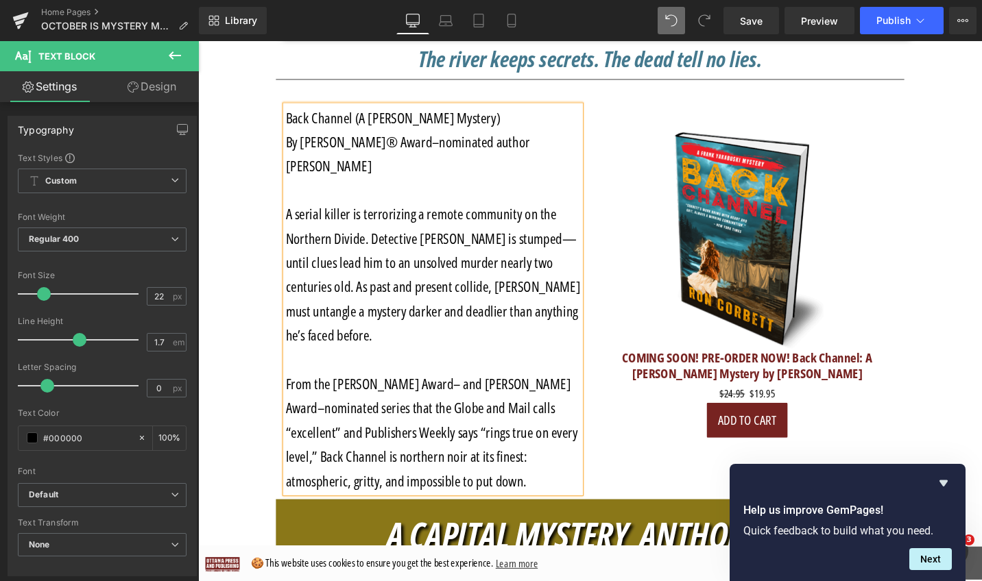
scroll to position [751, 0]
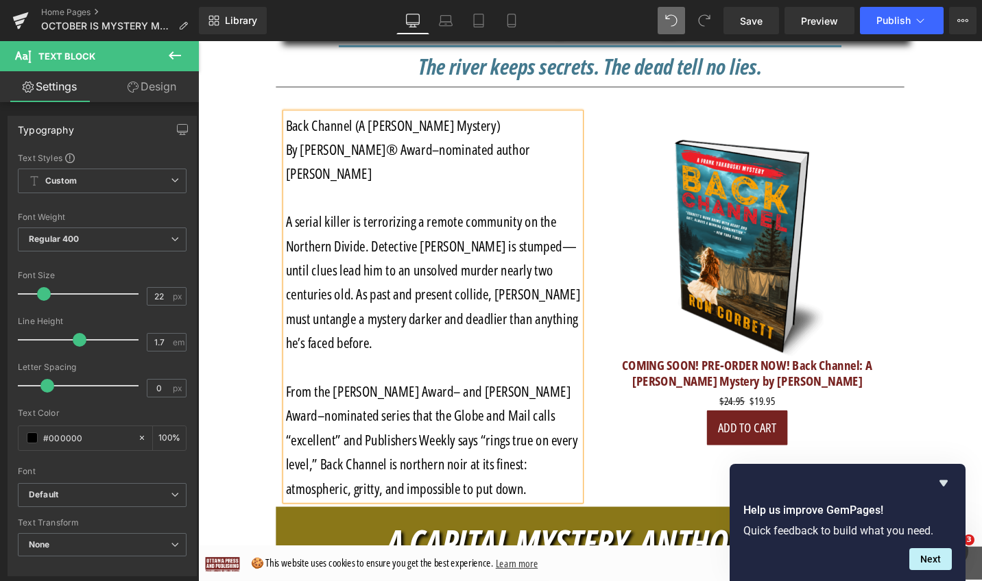
click at [531, 194] on p at bounding box center [447, 206] width 312 height 25
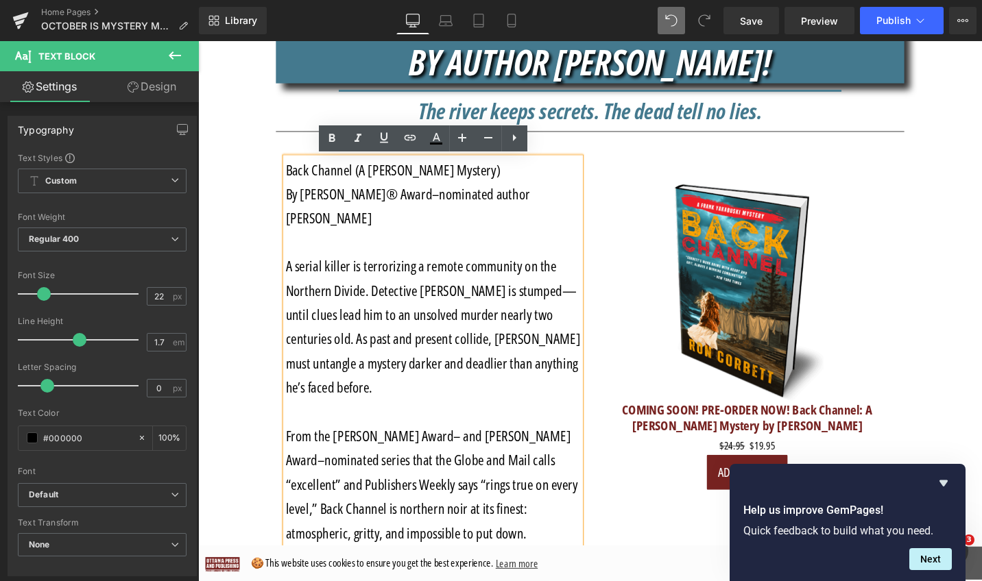
scroll to position [684, 0]
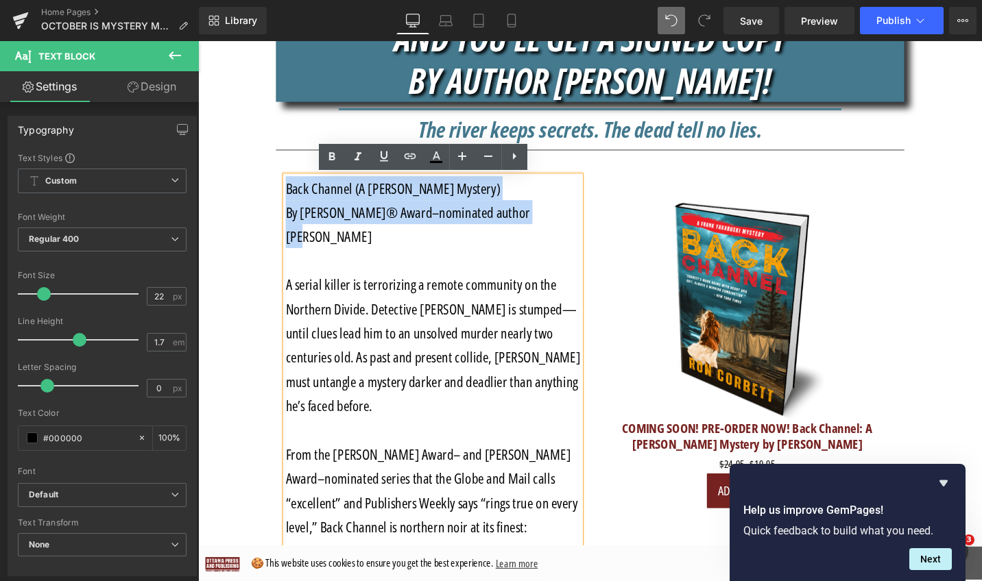
drag, startPoint x: 557, startPoint y: 221, endPoint x: 287, endPoint y: 194, distance: 271.4
click at [291, 194] on div "Back Channel (A Frank Yakabuski Mystery) By Edgar® Award–nominated author Ron C…" at bounding box center [447, 389] width 312 height 411
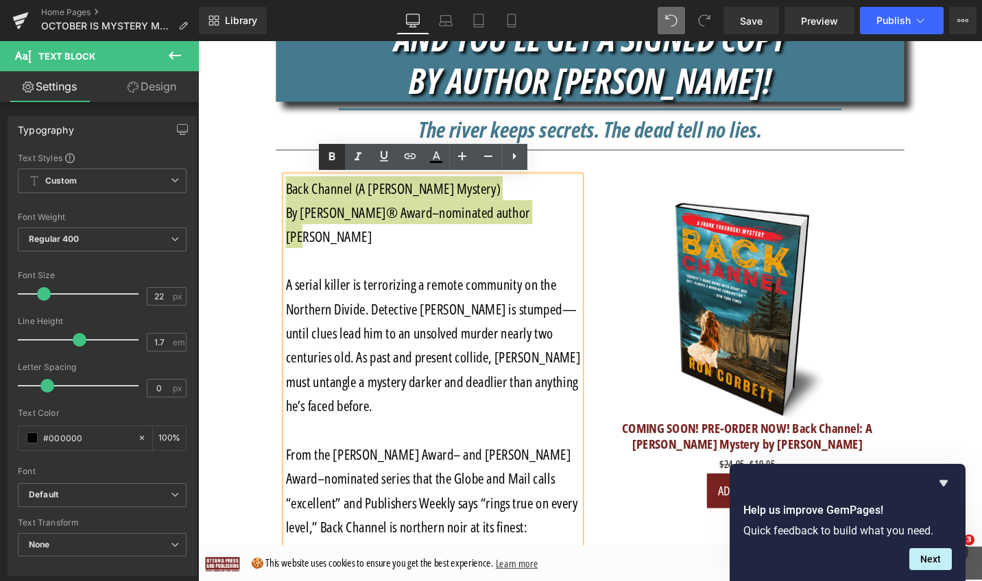
click at [329, 156] on icon at bounding box center [332, 157] width 6 height 8
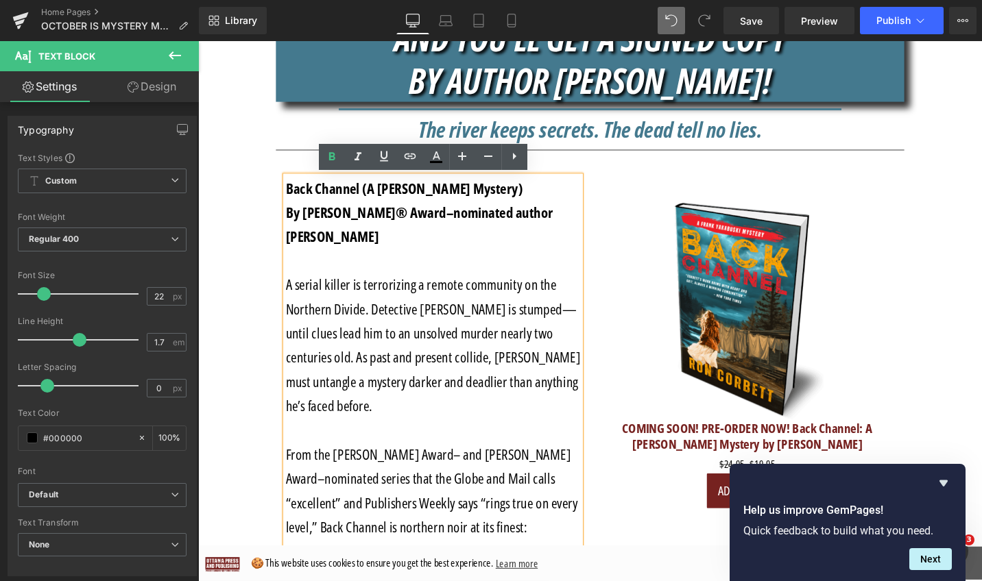
click at [547, 197] on p "Back Channel (A [PERSON_NAME] Mystery)" at bounding box center [447, 196] width 312 height 25
drag, startPoint x: 547, startPoint y: 197, endPoint x: 291, endPoint y: 195, distance: 255.7
click at [291, 195] on p "Back Channel (A [PERSON_NAME] Mystery)" at bounding box center [447, 196] width 312 height 25
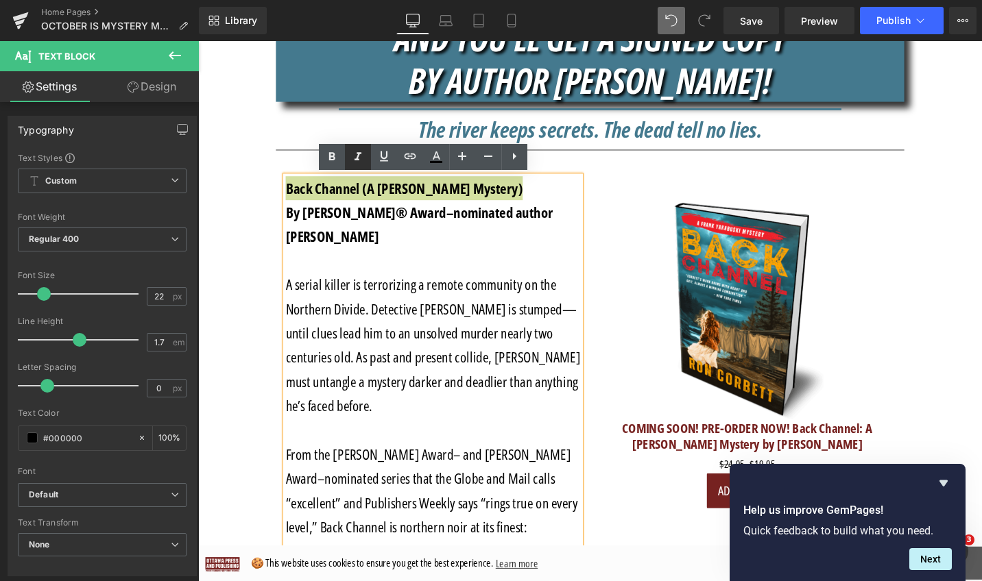
click at [359, 154] on icon at bounding box center [357, 157] width 7 height 8
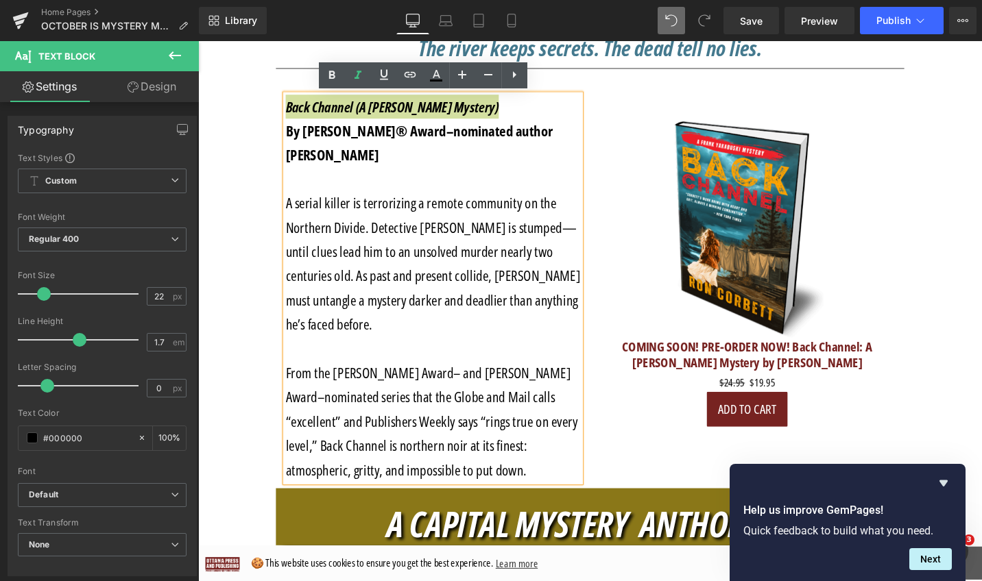
scroll to position [753, 0]
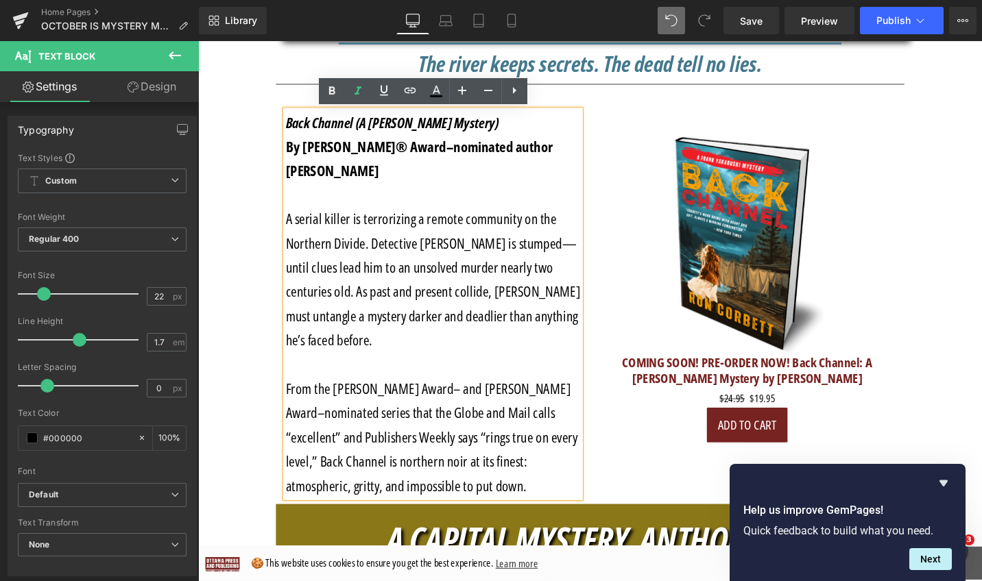
click at [422, 324] on p "A serial killer is terrorizing a remote community on the Northern Divide. Detec…" at bounding box center [447, 294] width 312 height 154
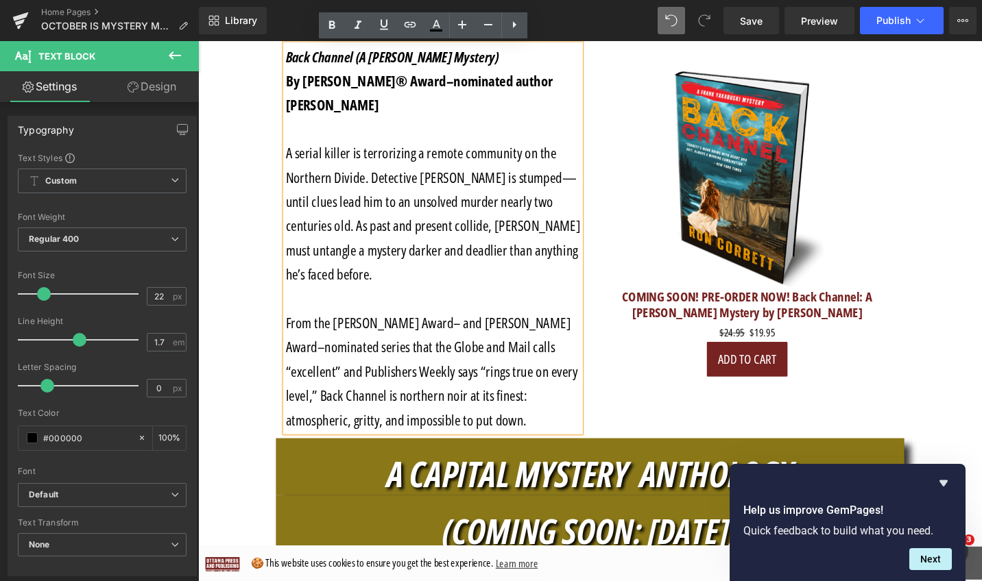
scroll to position [784, 0]
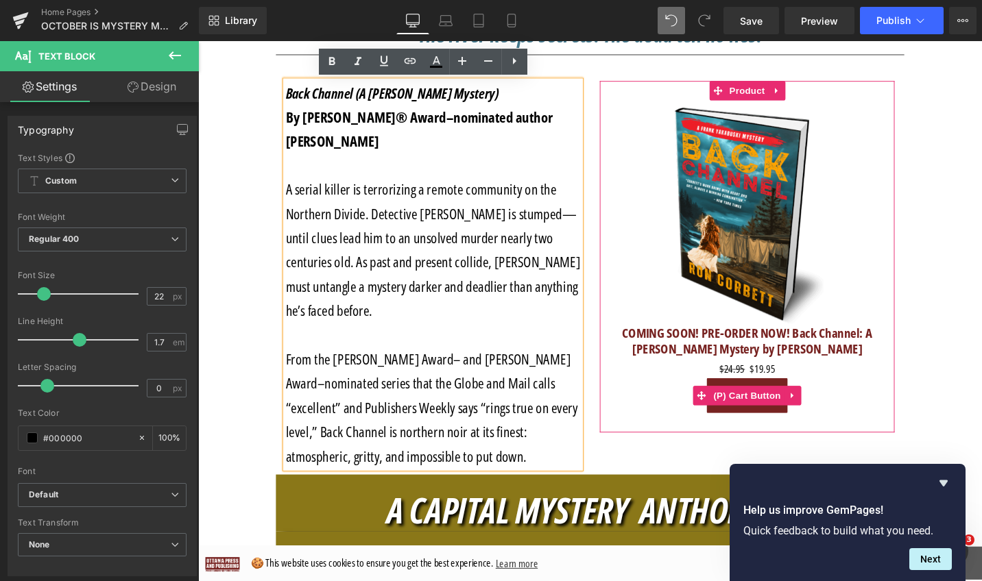
click at [799, 428] on button "Add To Cart" at bounding box center [779, 416] width 86 height 37
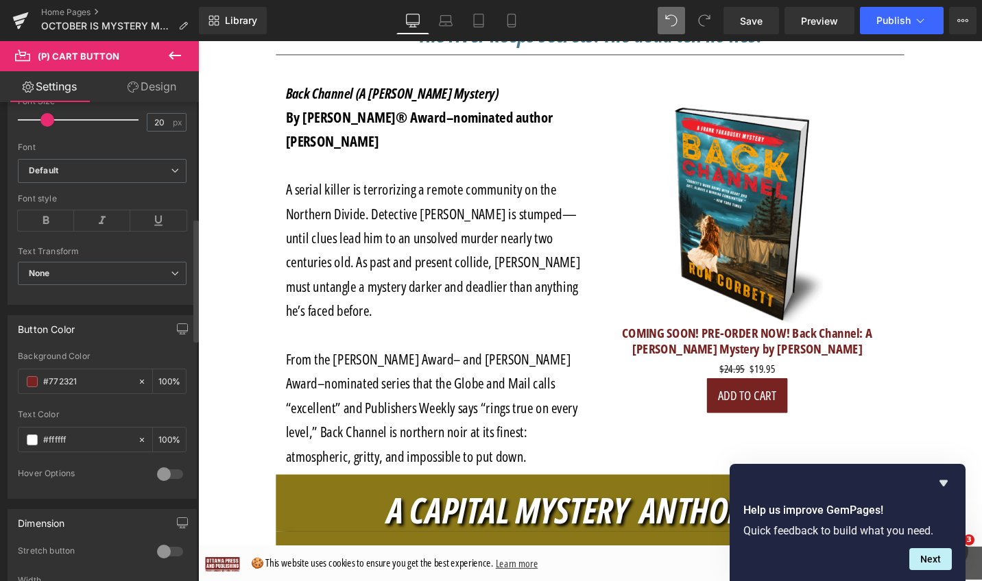
scroll to position [581, 0]
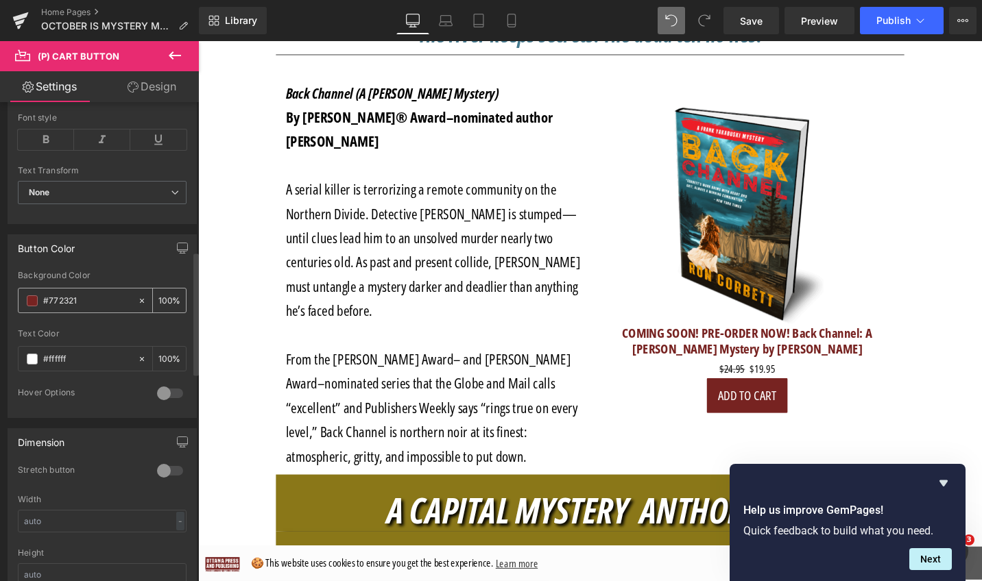
drag, startPoint x: 106, startPoint y: 302, endPoint x: 20, endPoint y: 300, distance: 86.4
click at [20, 300] on div "#772321" at bounding box center [78, 301] width 119 height 24
type input "Back Channel (A Frank Yakabuski Mystery) By Edgar® Award–nominated author Ron C…"
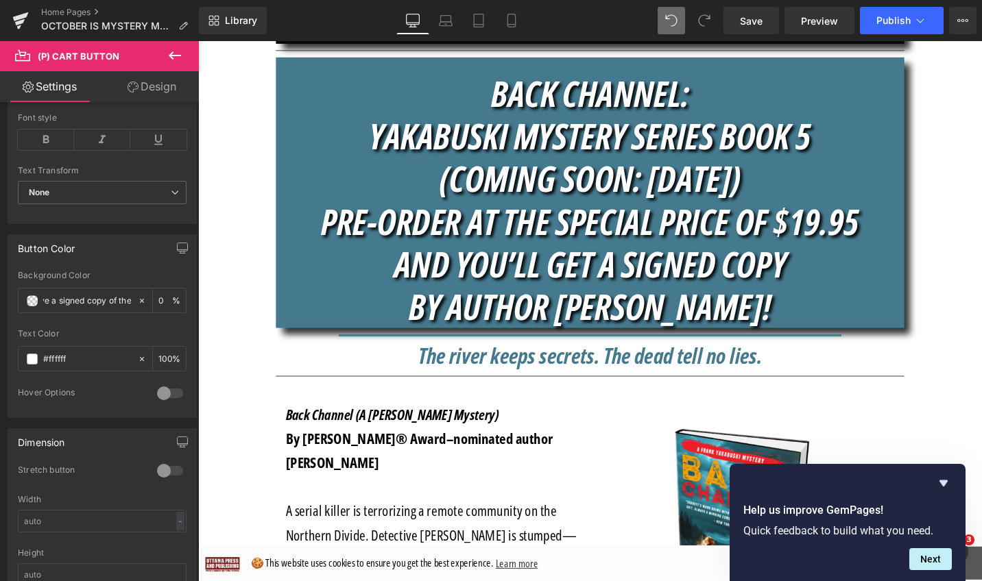
scroll to position [428, 0]
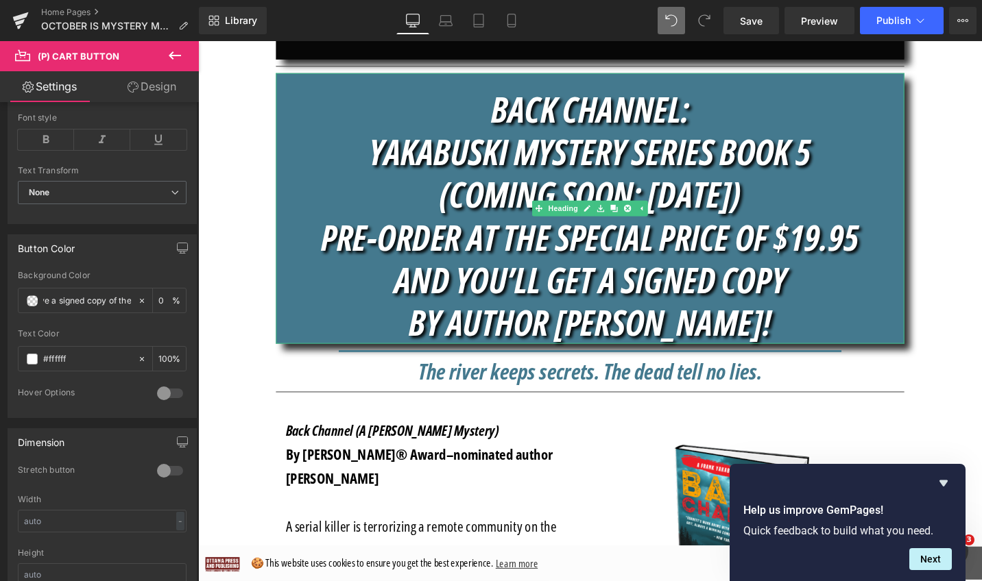
click at [896, 178] on h1 "YAKABUSKI MYSTERY SERIES BOOK 5" at bounding box center [612, 157] width 665 height 45
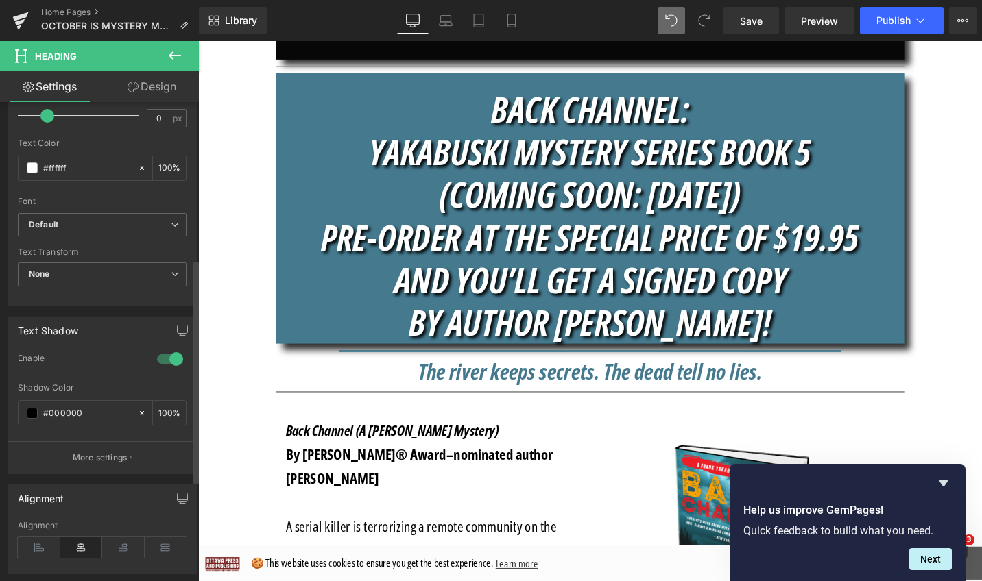
scroll to position [509, 0]
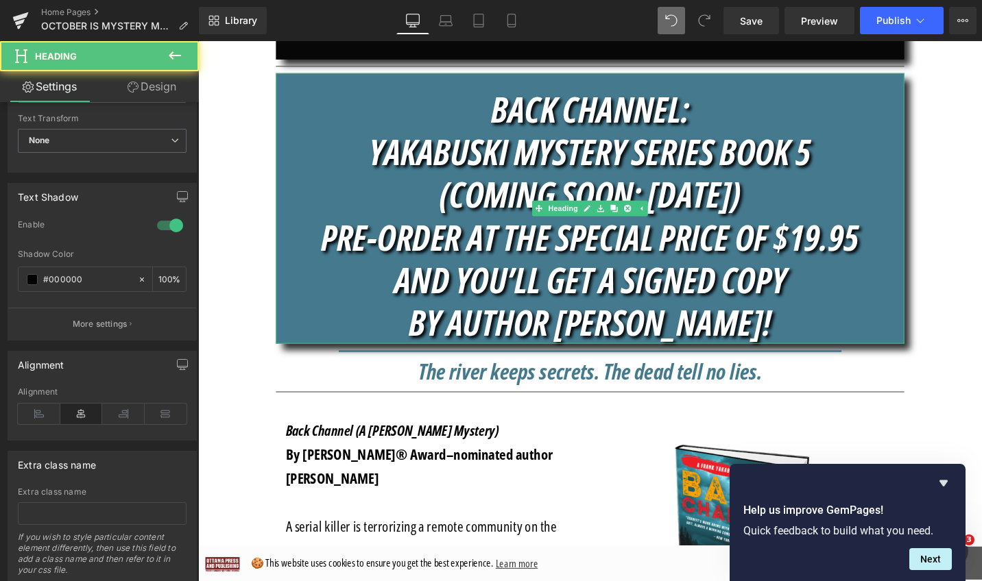
click at [343, 119] on h1 "BACK CHANNEL:" at bounding box center [612, 112] width 665 height 45
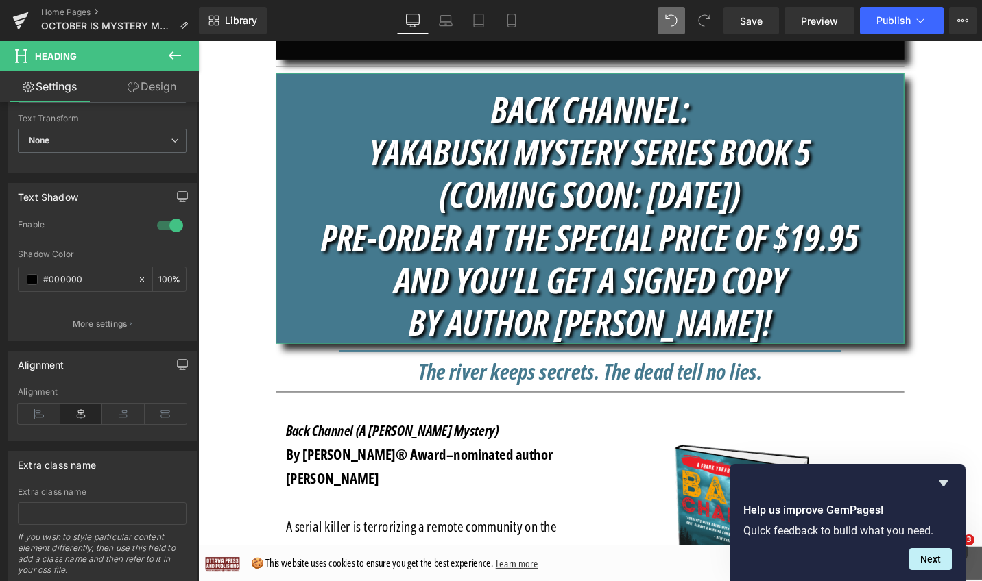
click at [171, 78] on link "Design" at bounding box center [151, 86] width 99 height 31
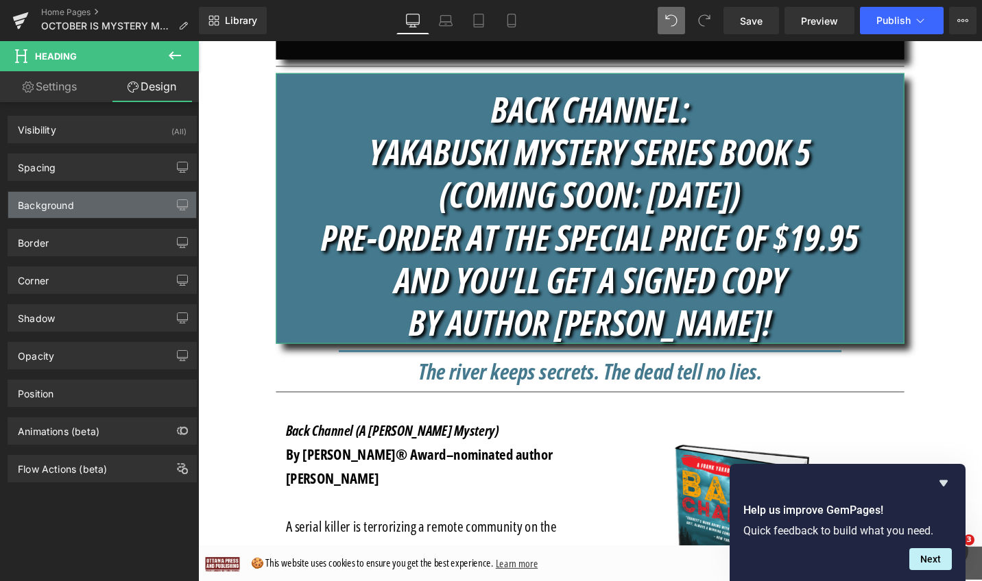
click at [95, 197] on div "Background" at bounding box center [102, 205] width 188 height 26
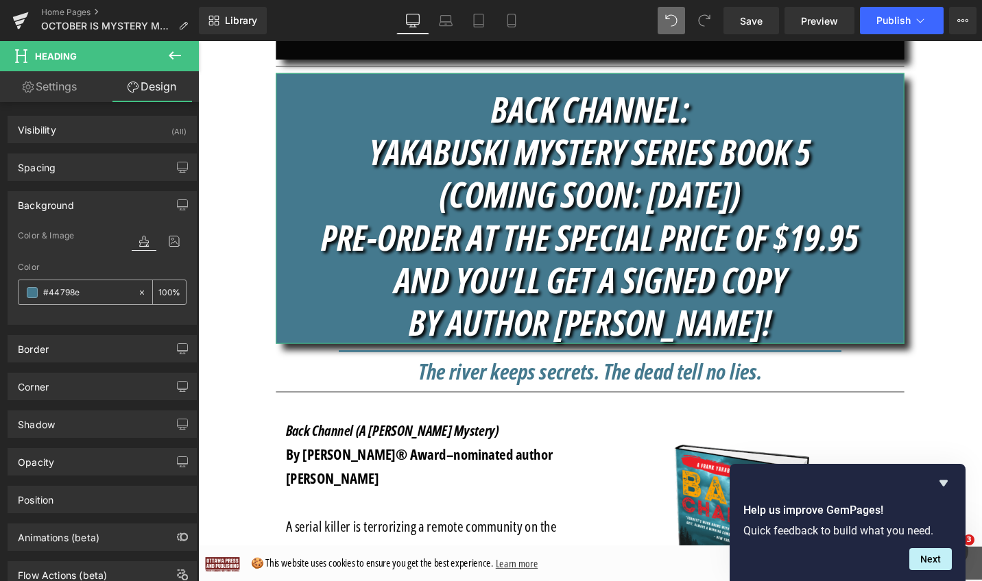
drag, startPoint x: 110, startPoint y: 295, endPoint x: 87, endPoint y: 291, distance: 23.8
click at [87, 291] on input "text" at bounding box center [87, 292] width 88 height 15
type input "#44798e"
click at [167, 53] on icon at bounding box center [175, 55] width 16 height 16
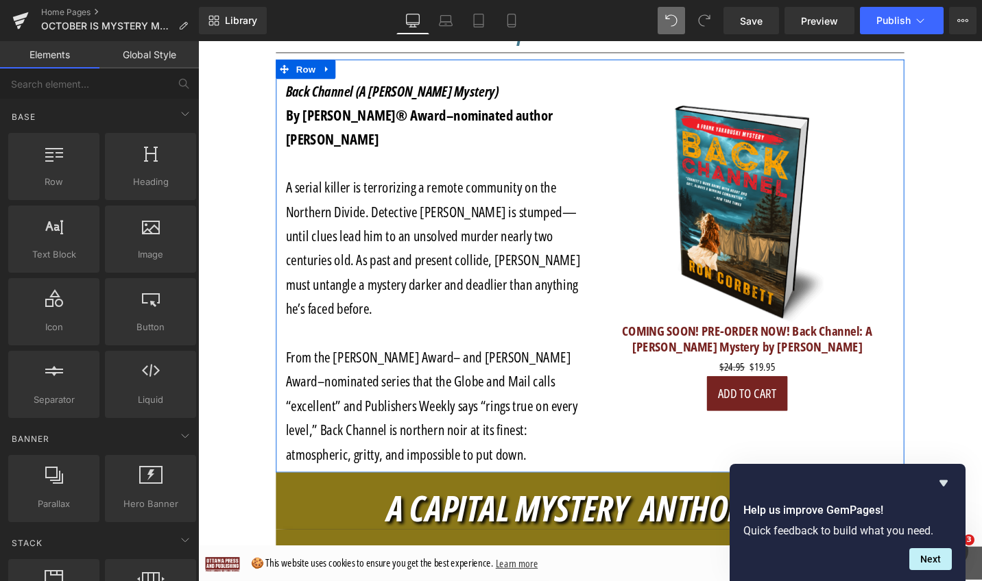
scroll to position [817, 0]
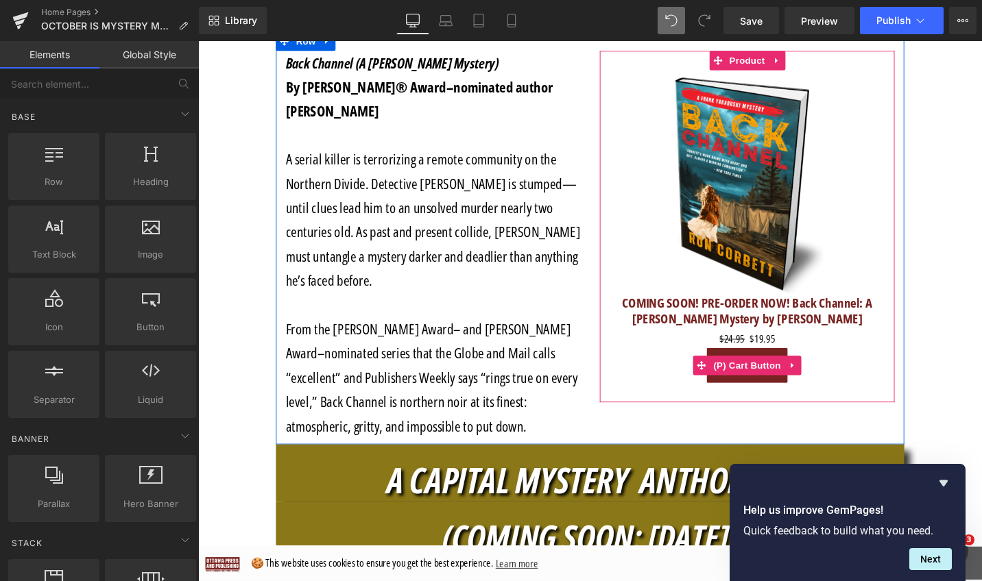
click at [752, 395] on button "Add To Cart" at bounding box center [779, 384] width 86 height 37
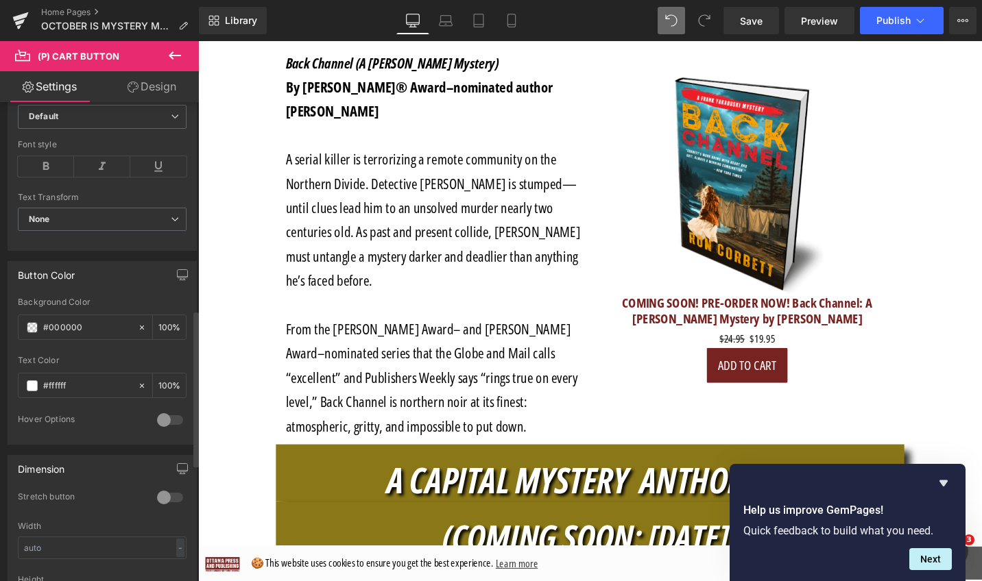
scroll to position [714, 0]
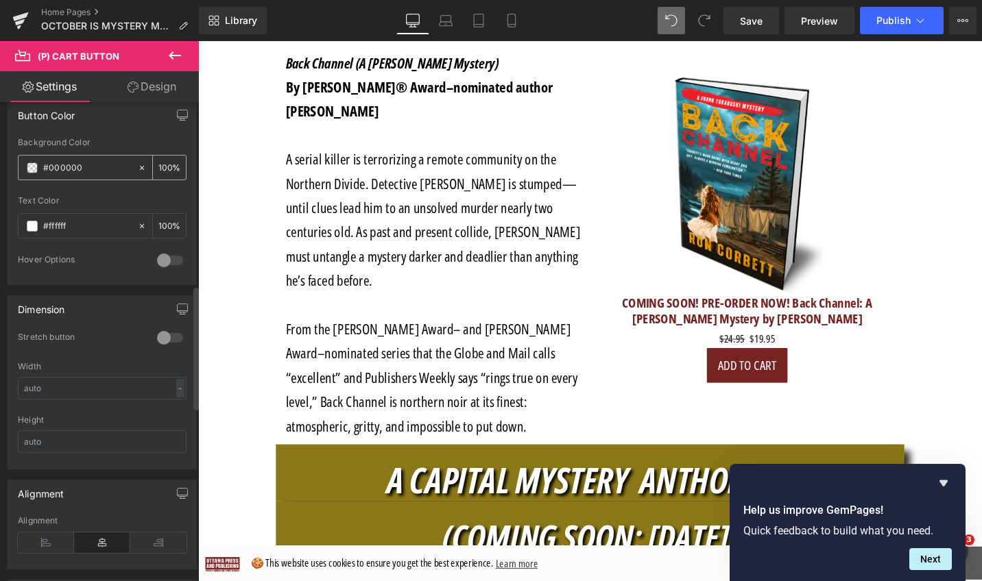
drag, startPoint x: 101, startPoint y: 170, endPoint x: 35, endPoint y: 165, distance: 66.7
click at [35, 165] on div "#000000" at bounding box center [78, 168] width 119 height 24
type input "#44798e"
drag, startPoint x: 77, startPoint y: 228, endPoint x: 39, endPoint y: 226, distance: 38.4
click at [39, 226] on div "#ffffff" at bounding box center [78, 226] width 119 height 24
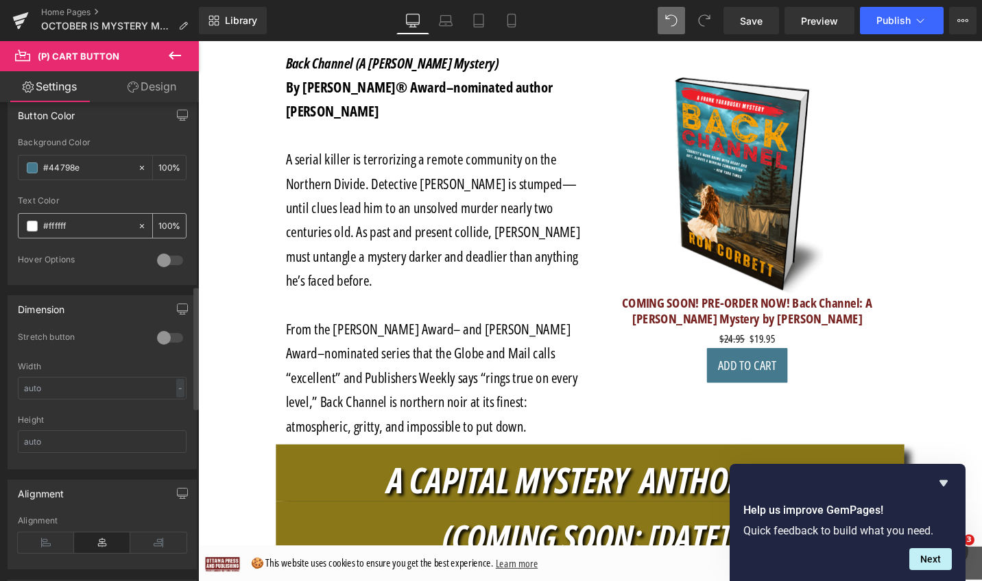
paste input "44798e"
type input "#44798e"
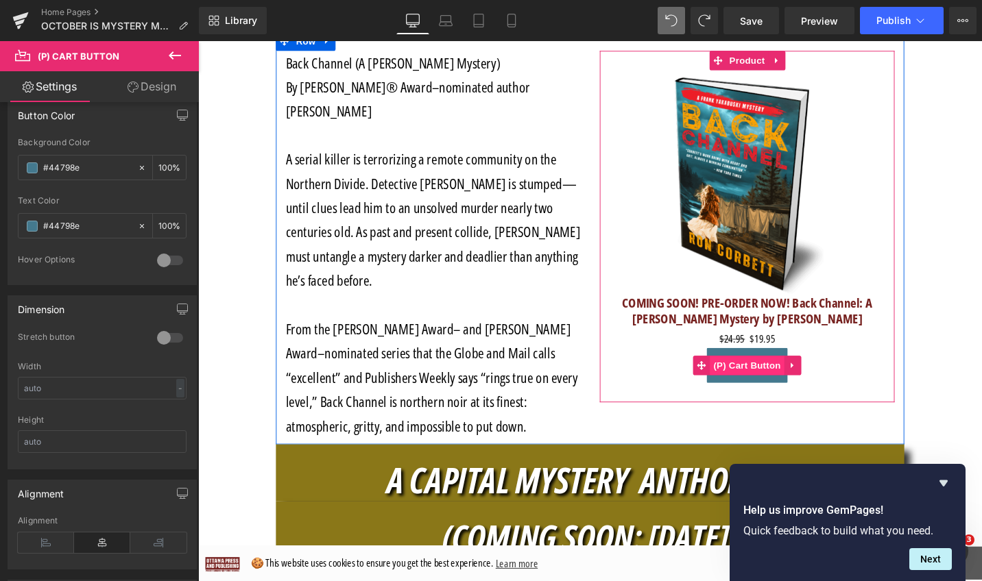
click at [782, 391] on span "(P) Cart Button" at bounding box center [779, 384] width 78 height 21
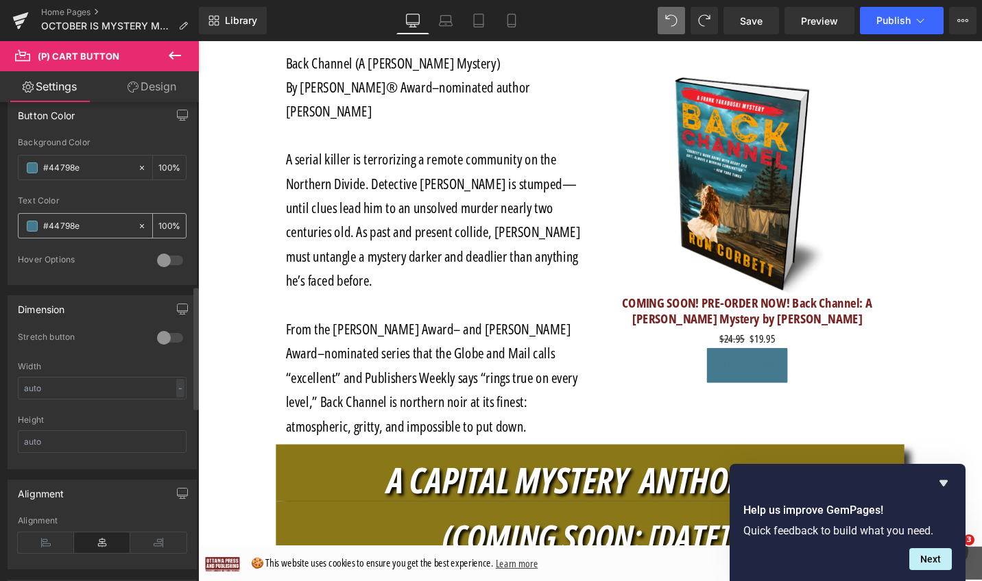
click at [29, 225] on span at bounding box center [32, 226] width 11 height 11
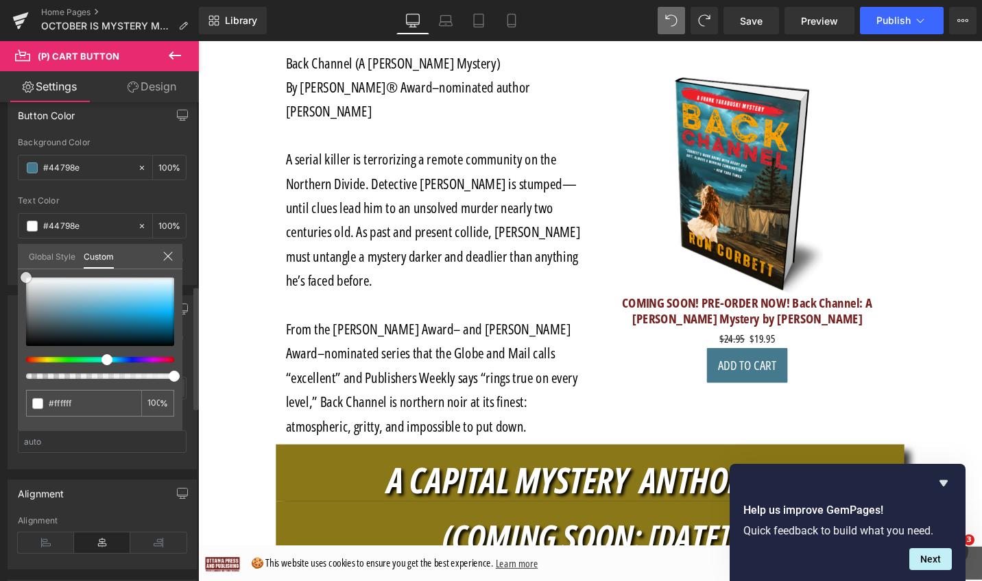
drag, startPoint x: 74, startPoint y: 316, endPoint x: 15, endPoint y: 268, distance: 76.0
click at [15, 268] on div "Button Color Back Channel (A Frank Yakabuski Mystery) By Edgar® Award–nominated…" at bounding box center [102, 188] width 205 height 194
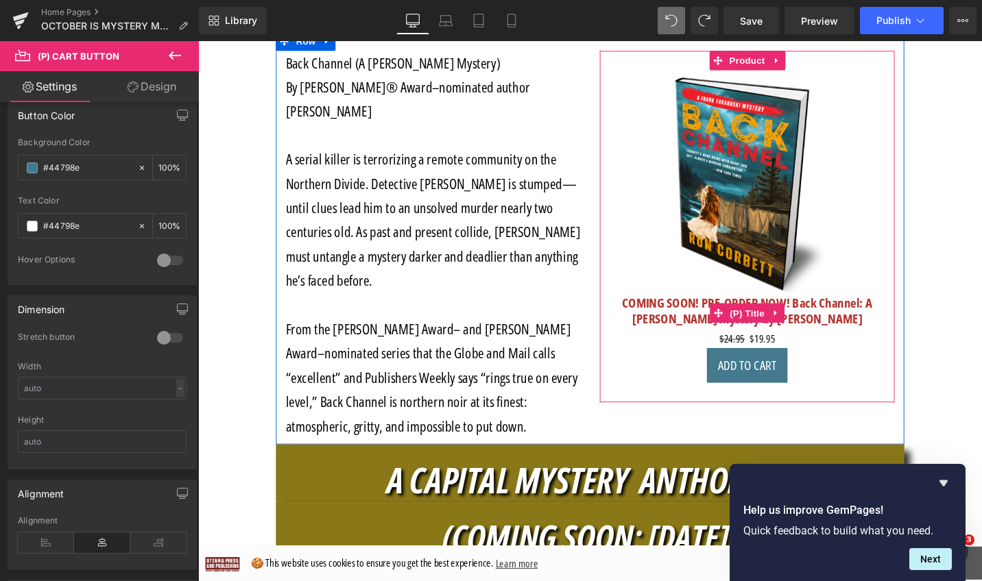
click at [880, 334] on link "COMING SOON! PRE-ORDER NOW! Back Channel: A [PERSON_NAME] Mystery by [PERSON_NA…" at bounding box center [779, 327] width 298 height 33
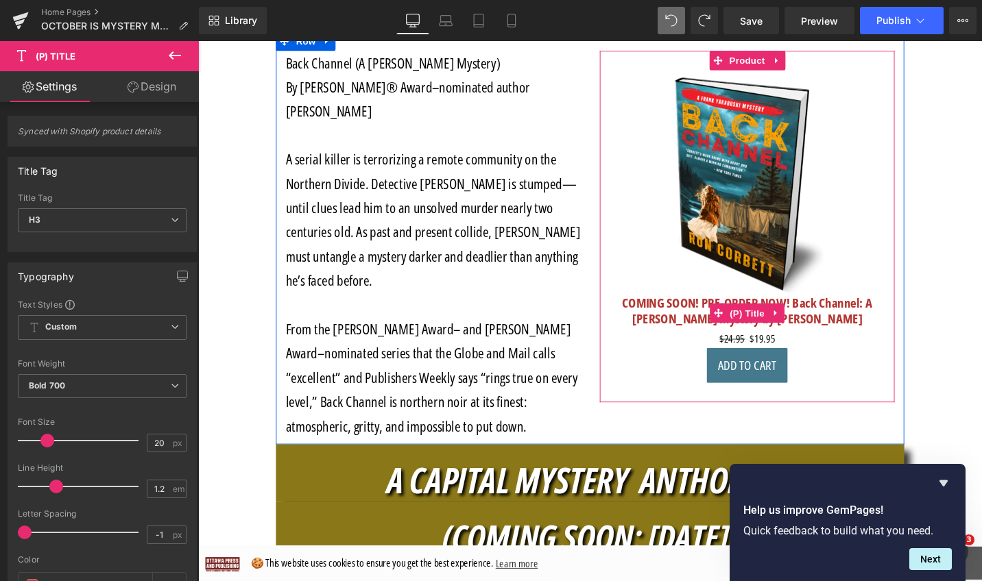
click at [808, 328] on icon at bounding box center [809, 329] width 3 height 6
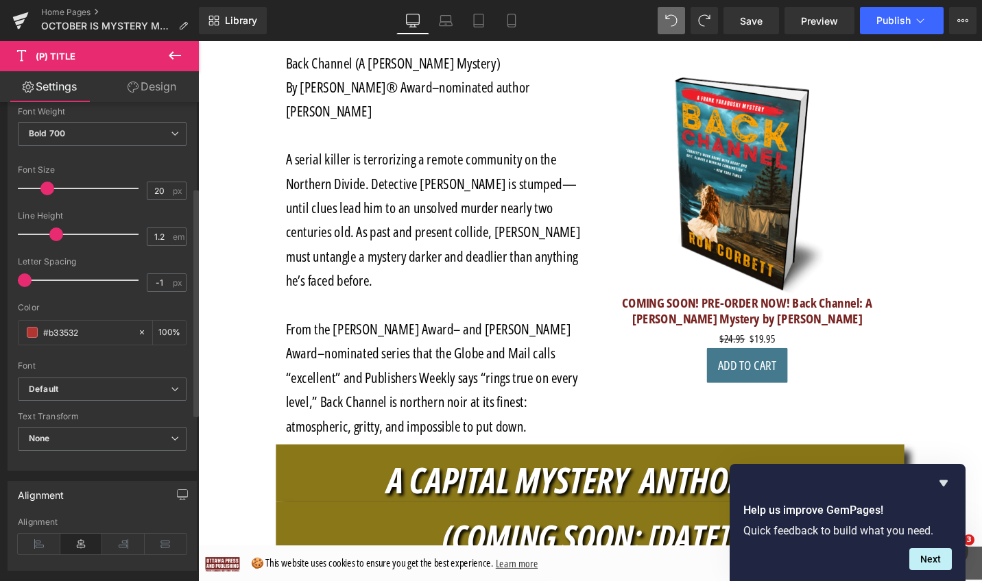
scroll to position [354, 0]
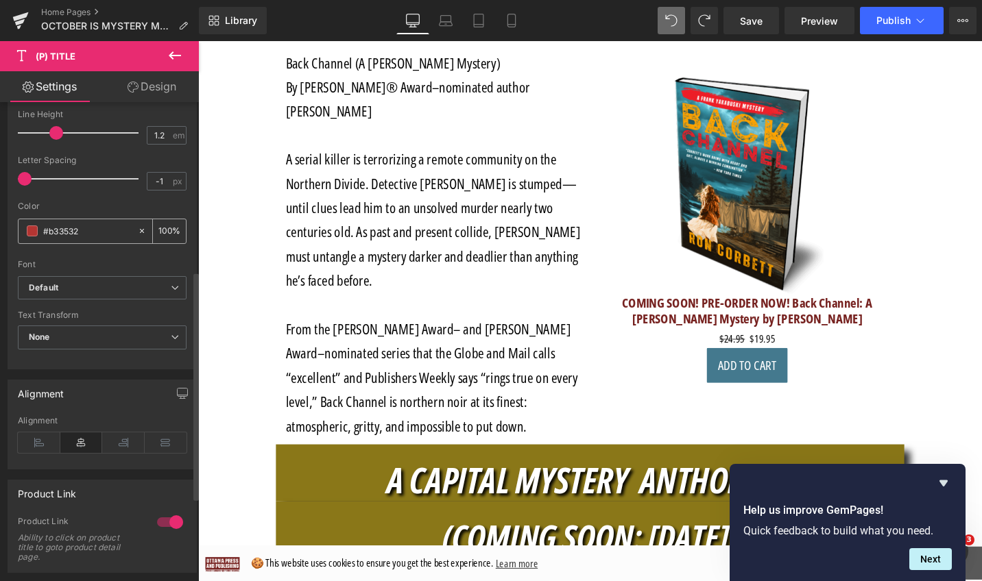
drag, startPoint x: 106, startPoint y: 230, endPoint x: 40, endPoint y: 230, distance: 65.8
click at [40, 230] on div "#b33532" at bounding box center [78, 231] width 119 height 24
paste input "44798e"
type input "#44798e"
click at [171, 288] on icon at bounding box center [175, 288] width 8 height 8
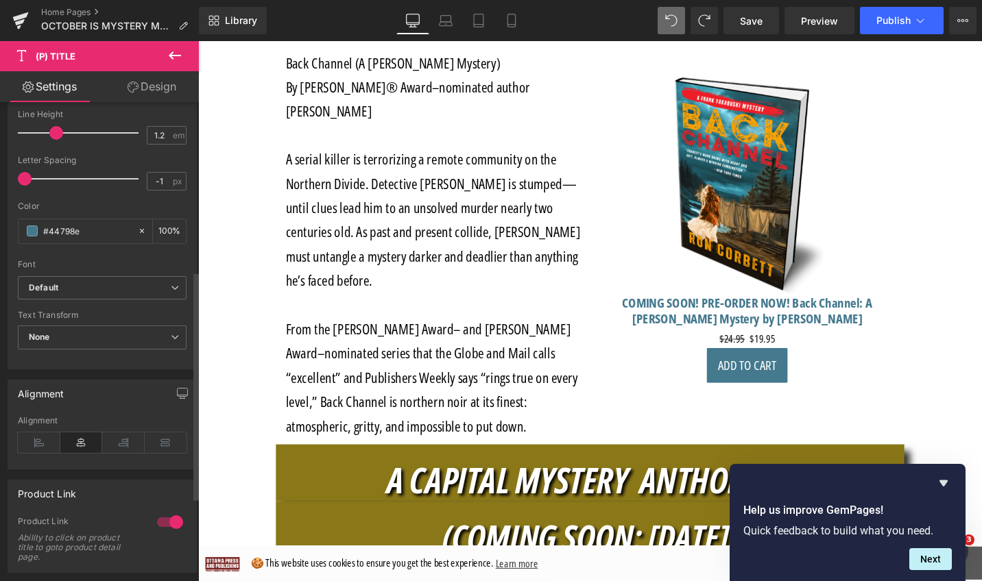
click at [173, 468] on div at bounding box center [102, 464] width 169 height 9
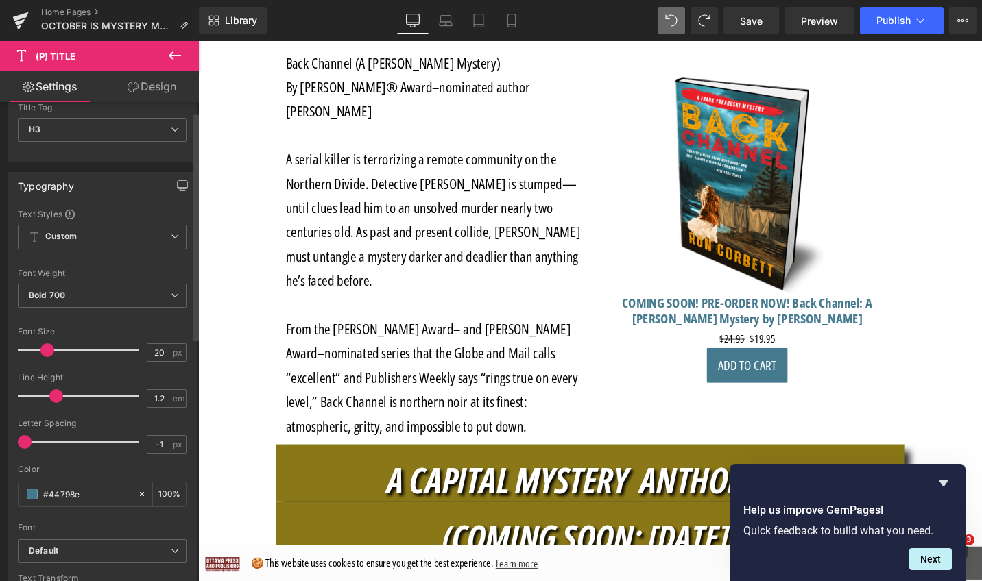
scroll to position [0, 0]
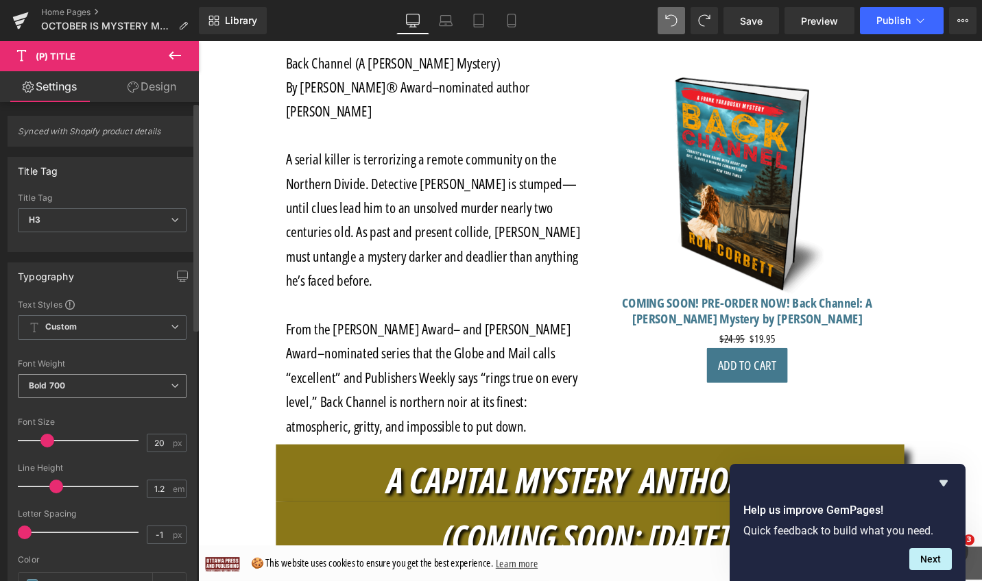
click at [171, 387] on icon at bounding box center [175, 386] width 8 height 8
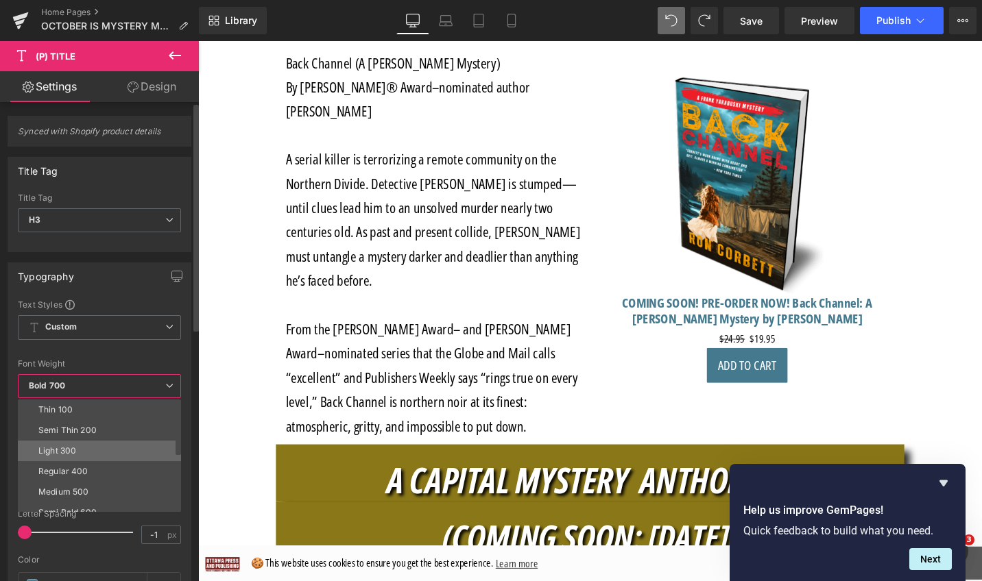
scroll to position [114, 0]
click at [140, 442] on li "Boldest 900" at bounding box center [102, 440] width 169 height 21
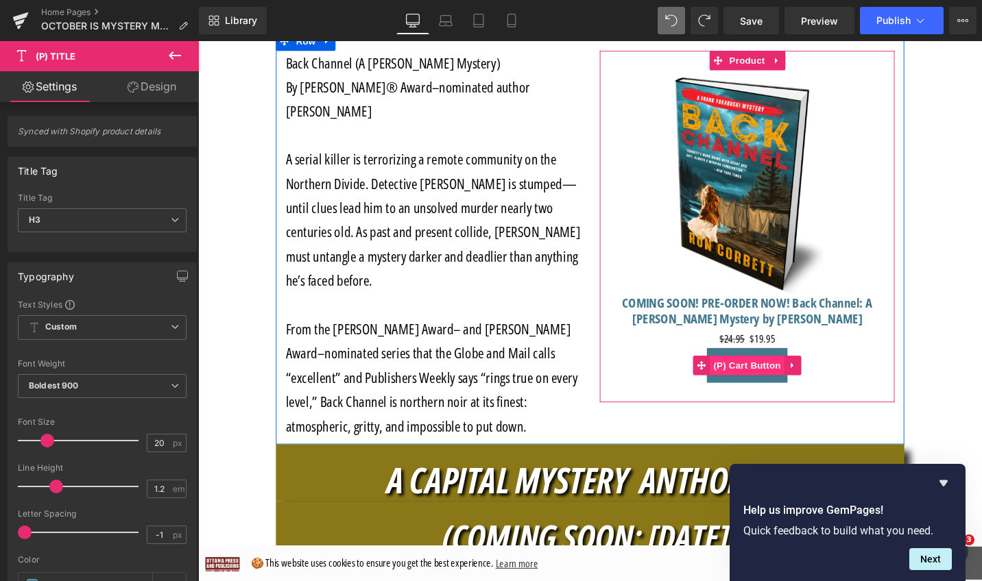
click at [798, 380] on span "(P) Cart Button" at bounding box center [779, 384] width 78 height 21
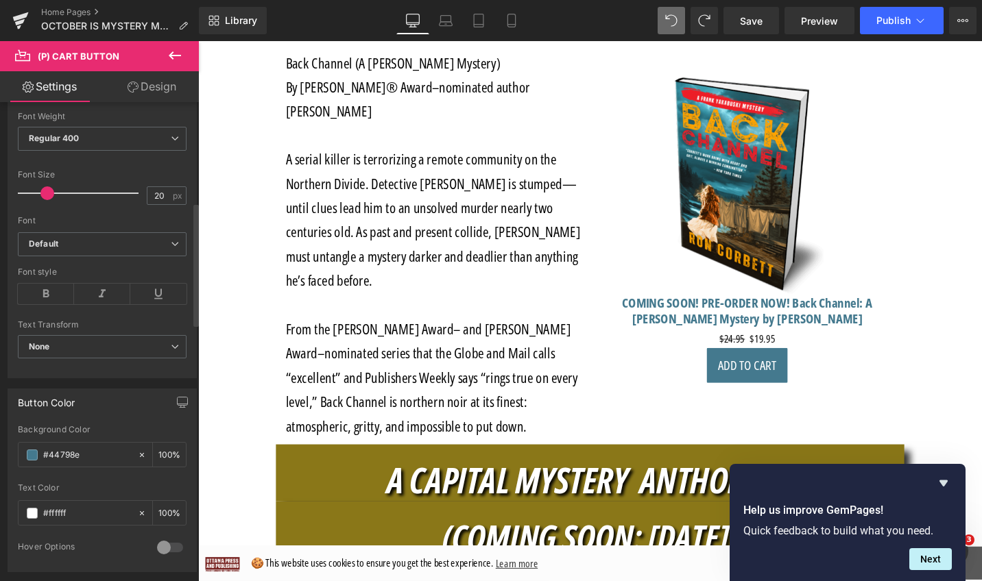
scroll to position [451, 0]
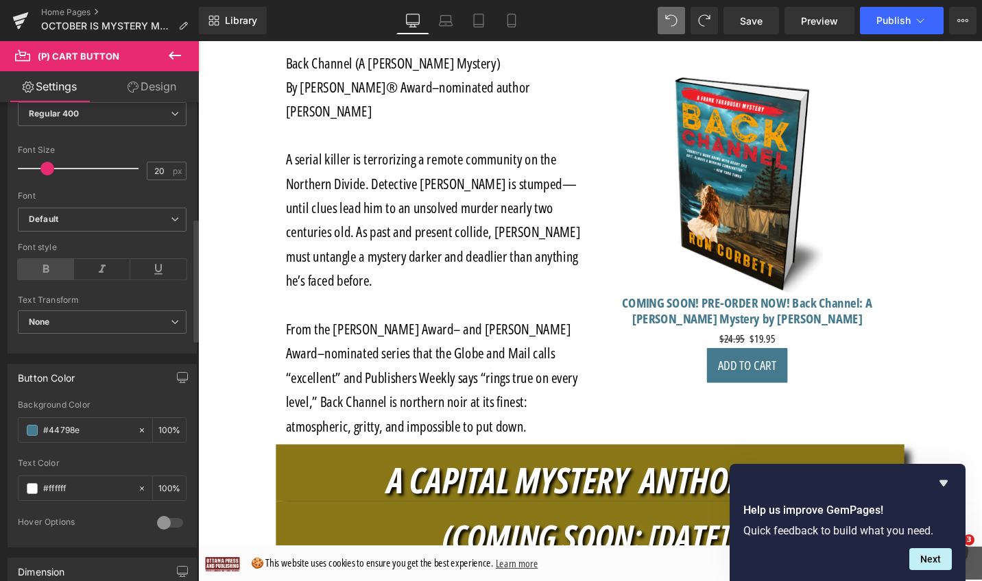
click at [43, 271] on icon at bounding box center [46, 269] width 56 height 21
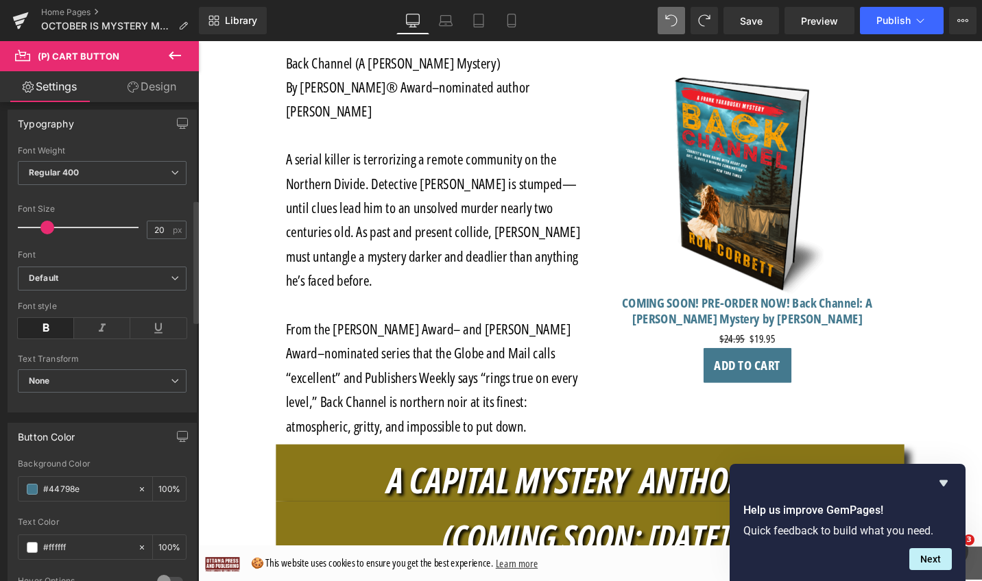
scroll to position [378, 0]
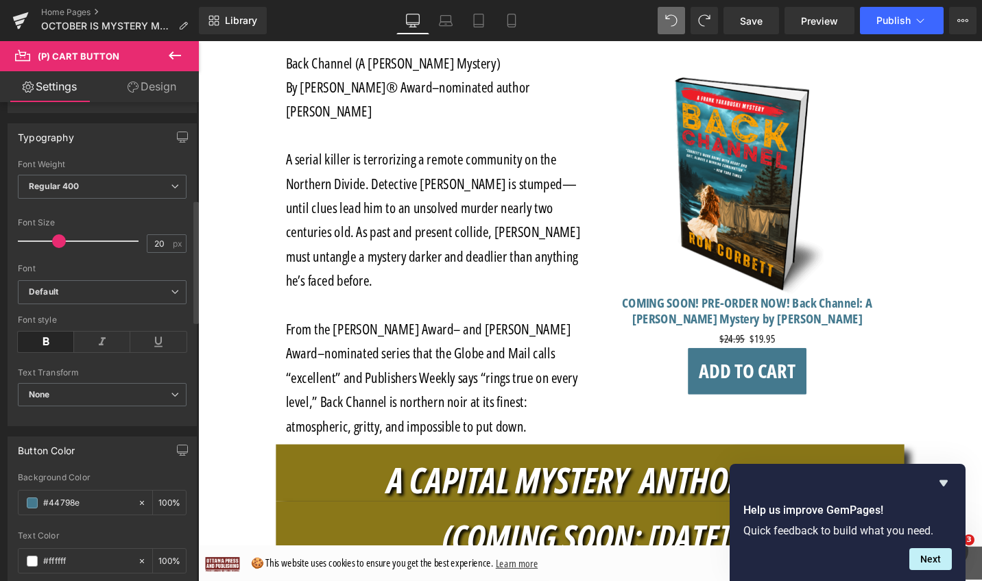
drag, startPoint x: 47, startPoint y: 245, endPoint x: 58, endPoint y: 244, distance: 11.0
click at [58, 244] on span at bounding box center [59, 241] width 14 height 14
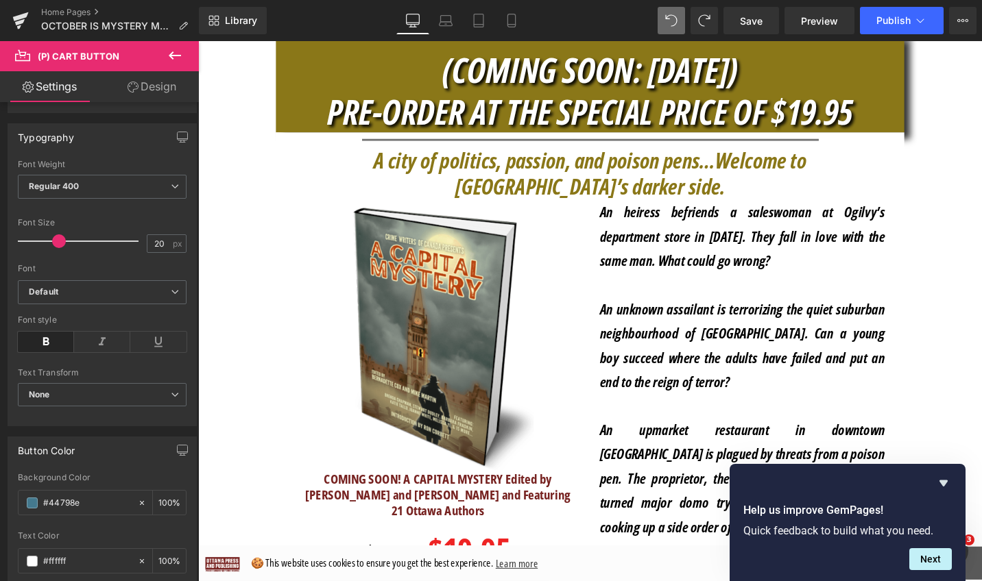
scroll to position [1440, 0]
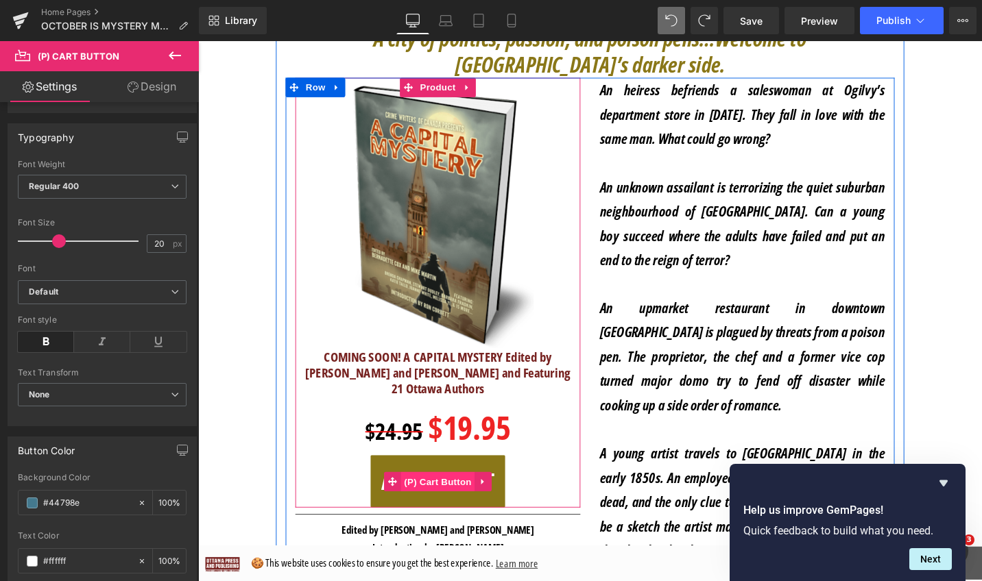
click at [481, 498] on span "(P) Cart Button" at bounding box center [452, 508] width 78 height 21
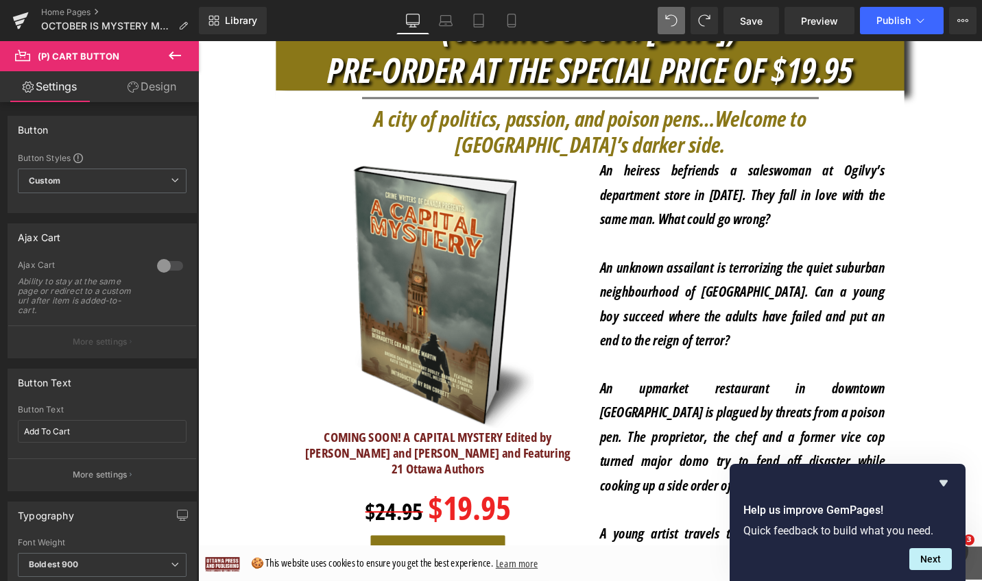
scroll to position [1386, 0]
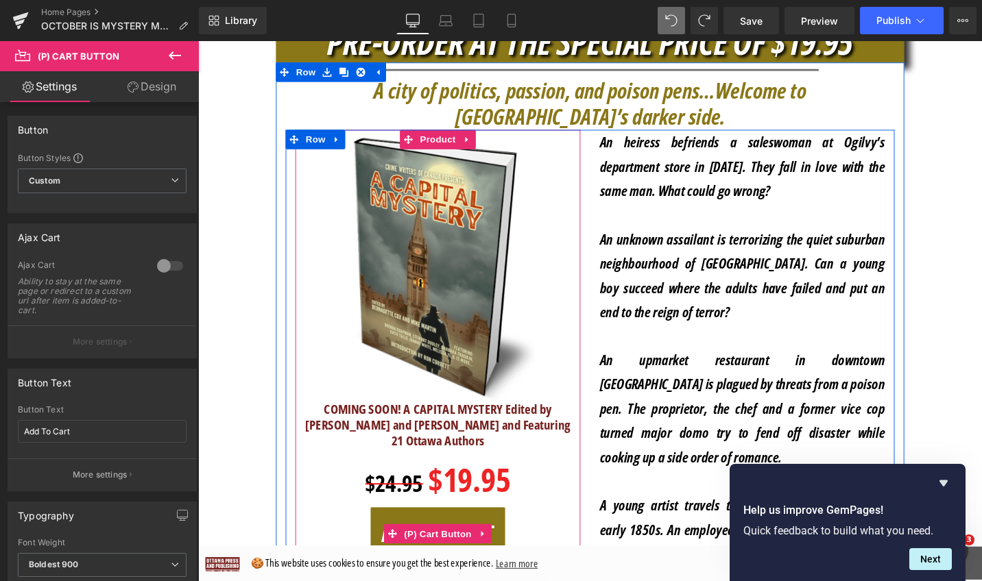
click at [446, 553] on span "(P) Cart Button" at bounding box center [452, 563] width 78 height 21
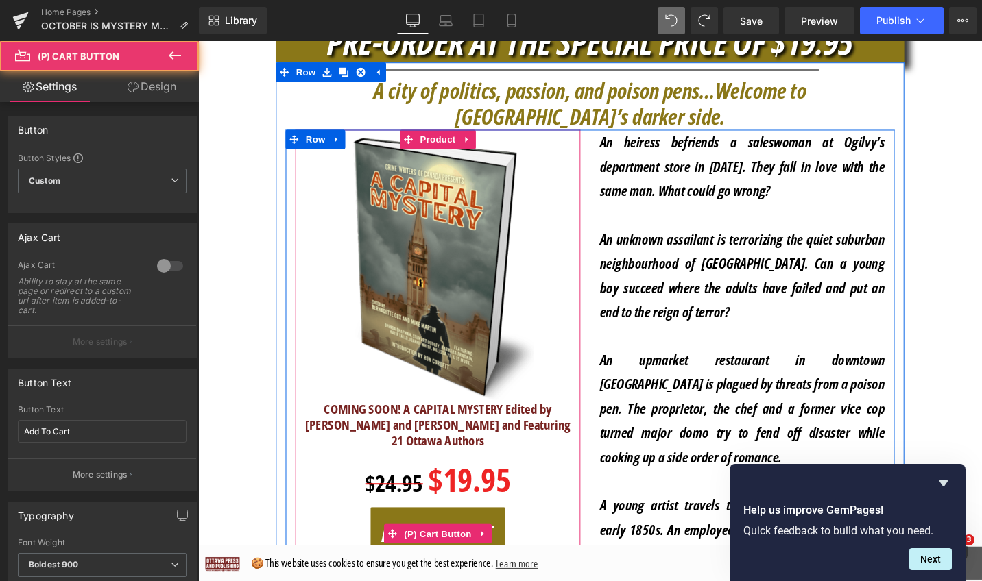
click at [446, 553] on span "(P) Cart Button" at bounding box center [452, 563] width 78 height 21
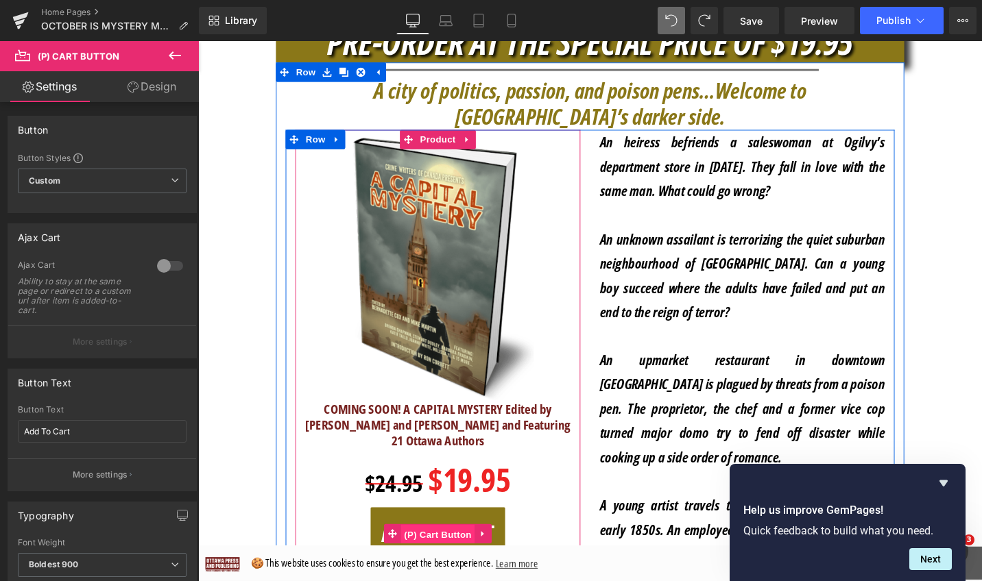
click at [445, 553] on span "(P) Cart Button" at bounding box center [452, 563] width 78 height 21
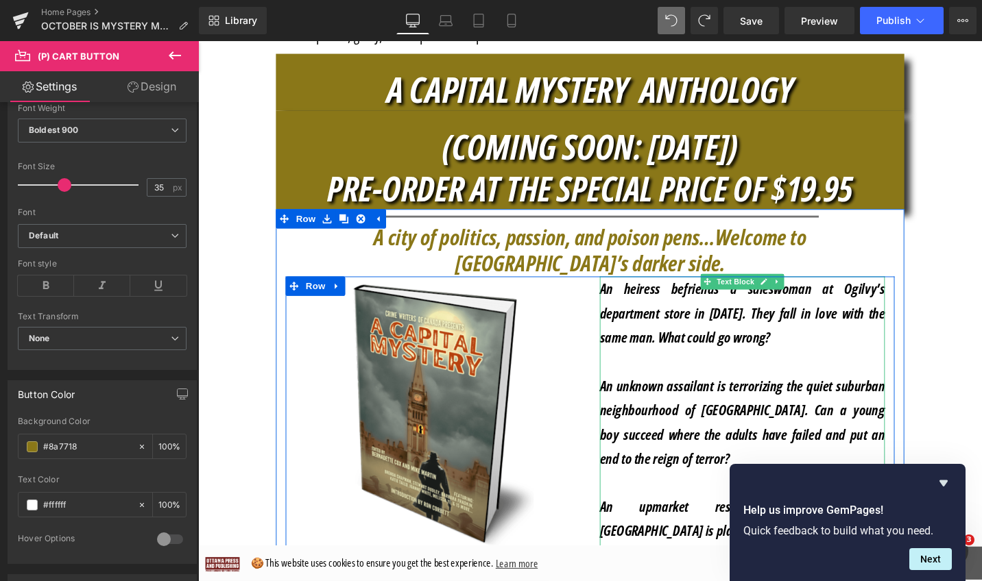
scroll to position [1064, 0]
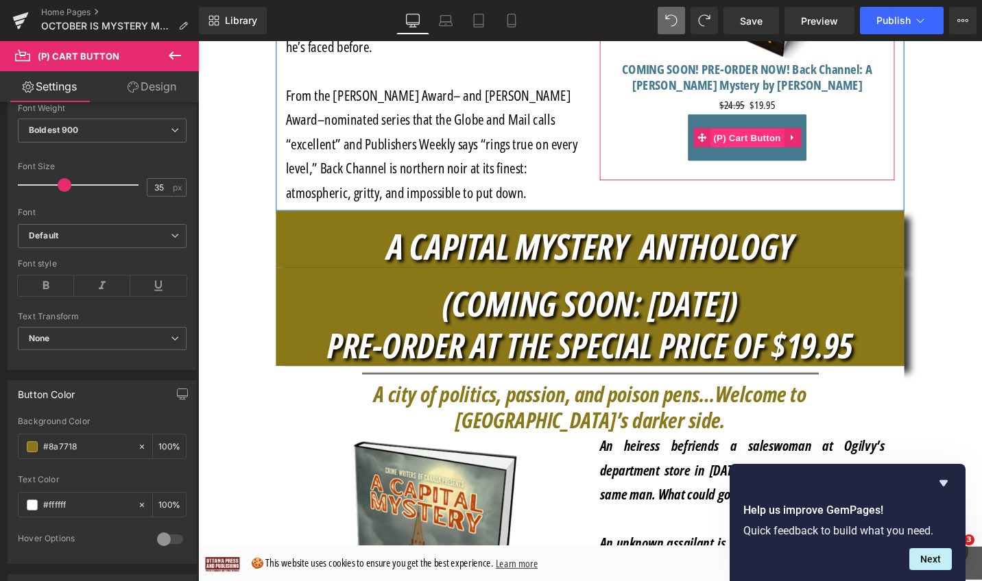
click at [794, 138] on span "(P) Cart Button" at bounding box center [779, 144] width 78 height 21
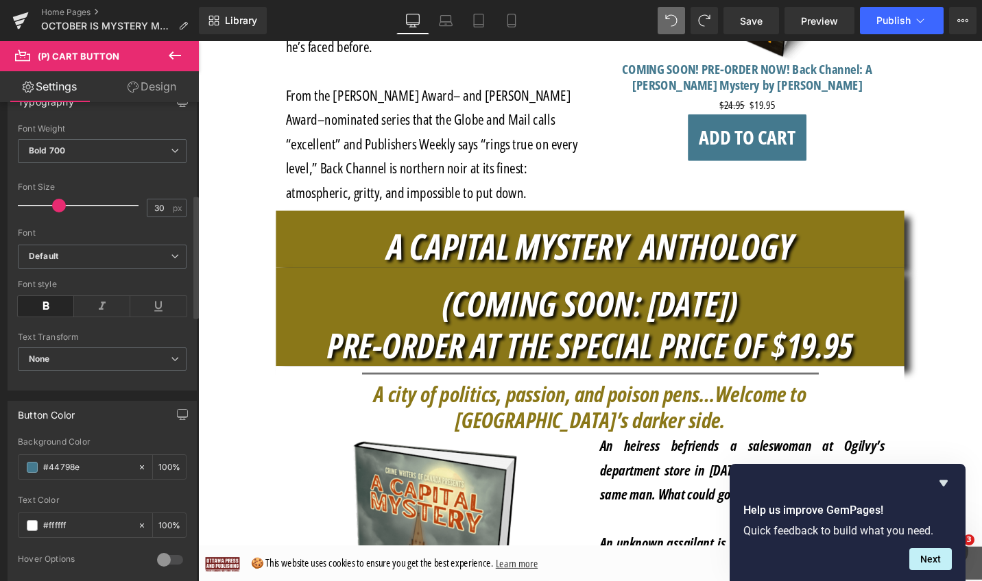
scroll to position [332, 0]
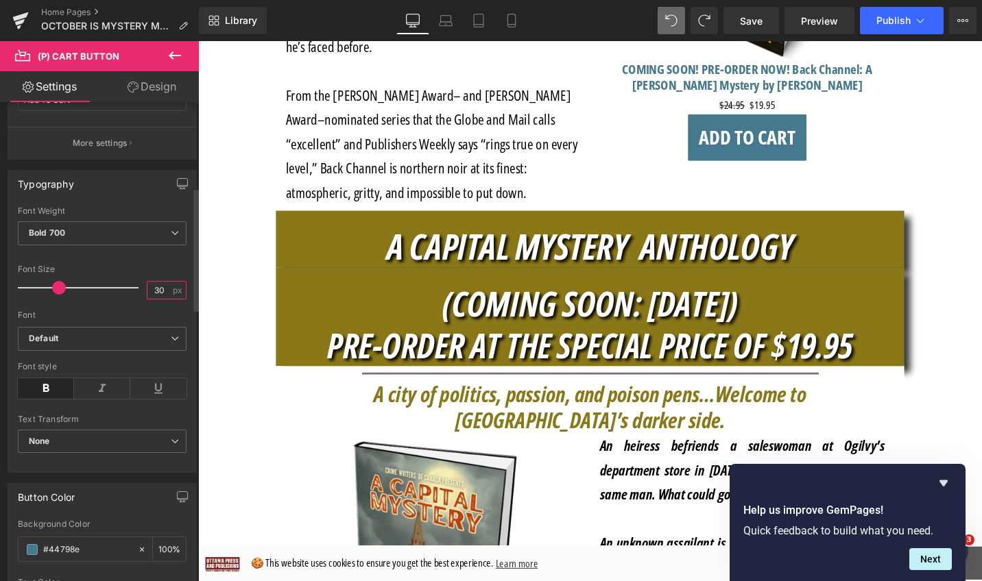
click at [162, 289] on input "30" at bounding box center [159, 290] width 24 height 17
drag, startPoint x: 135, startPoint y: 289, endPoint x: 174, endPoint y: 289, distance: 39.1
click at [174, 289] on div "30 px" at bounding box center [167, 290] width 40 height 19
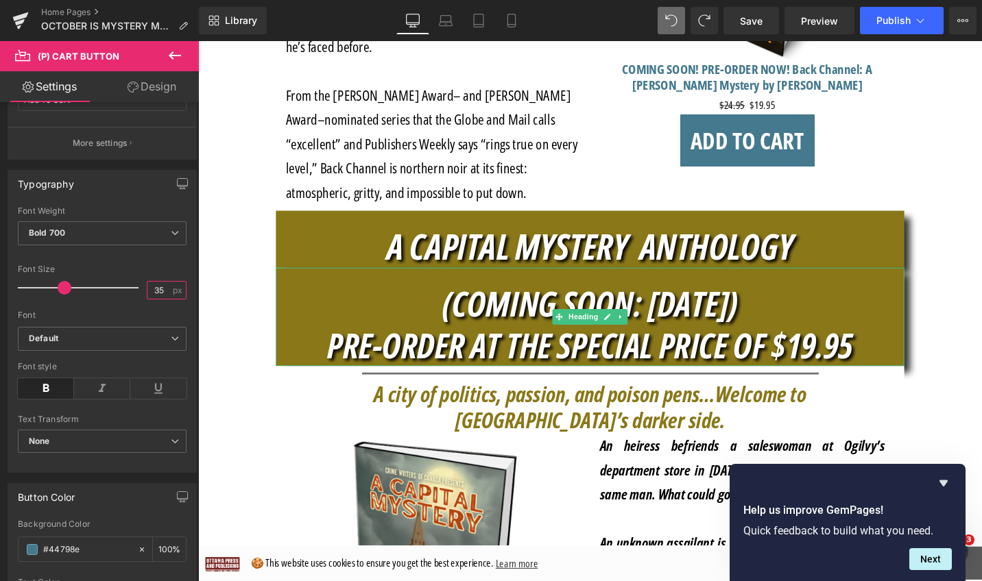
type input "35"
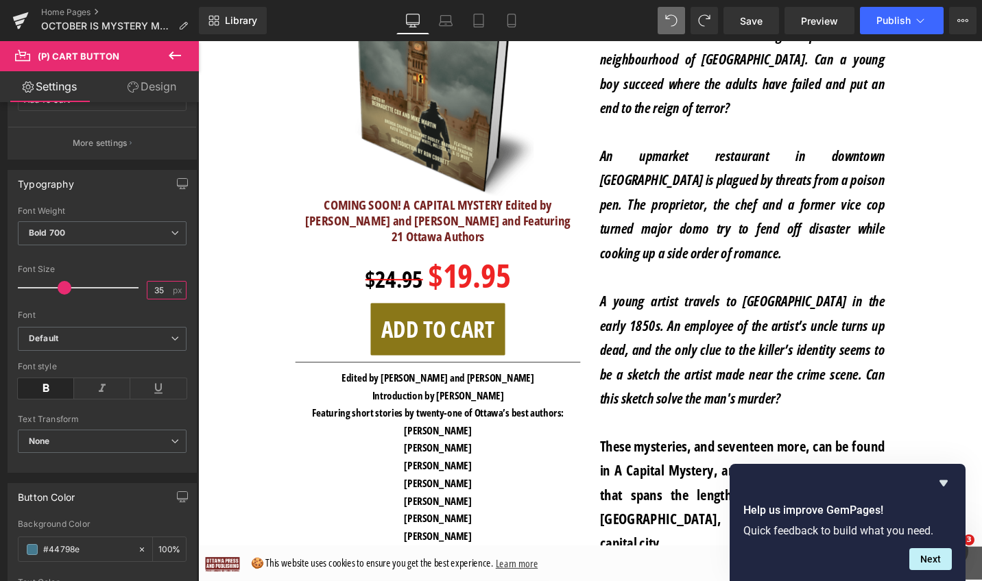
scroll to position [1631, 0]
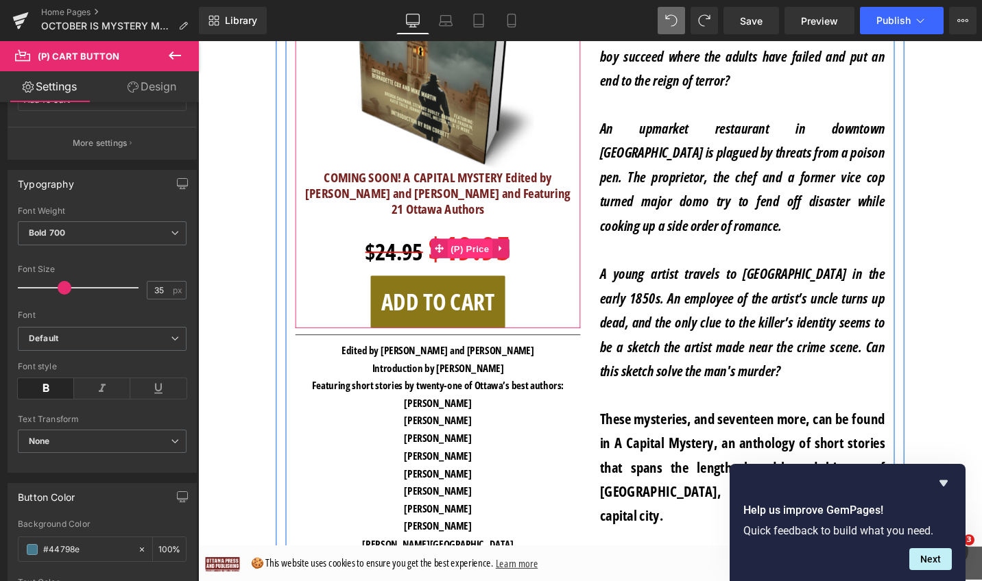
click at [498, 251] on span "(P) Price" at bounding box center [486, 261] width 48 height 21
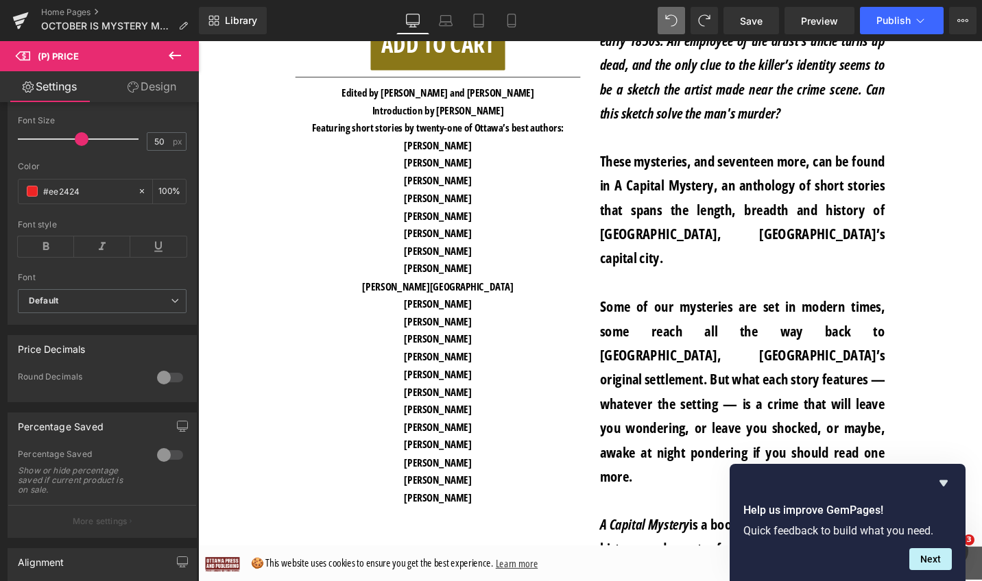
scroll to position [2038, 0]
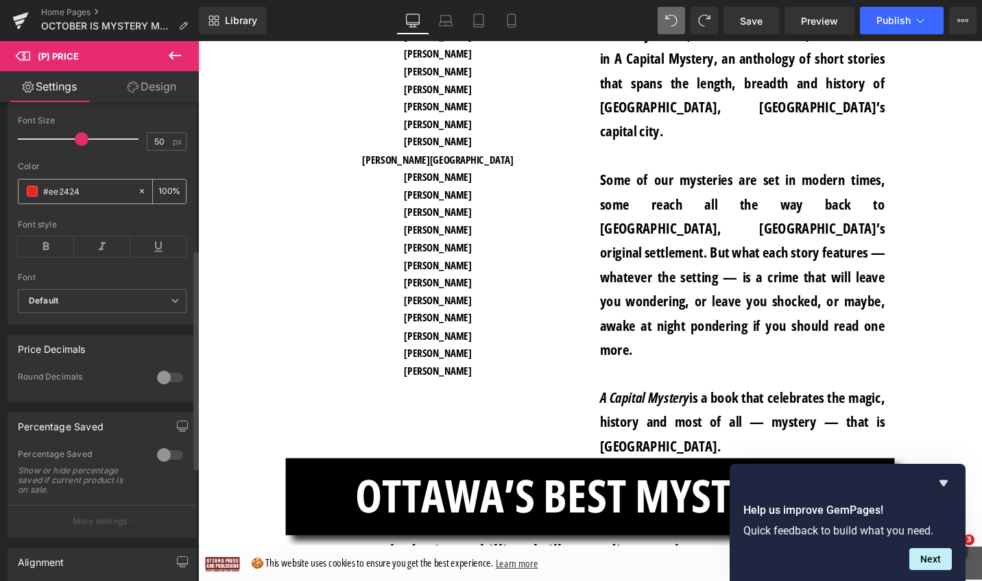
drag, startPoint x: 71, startPoint y: 202, endPoint x: 43, endPoint y: 201, distance: 27.4
click at [43, 199] on input "#ee2424" at bounding box center [87, 191] width 88 height 15
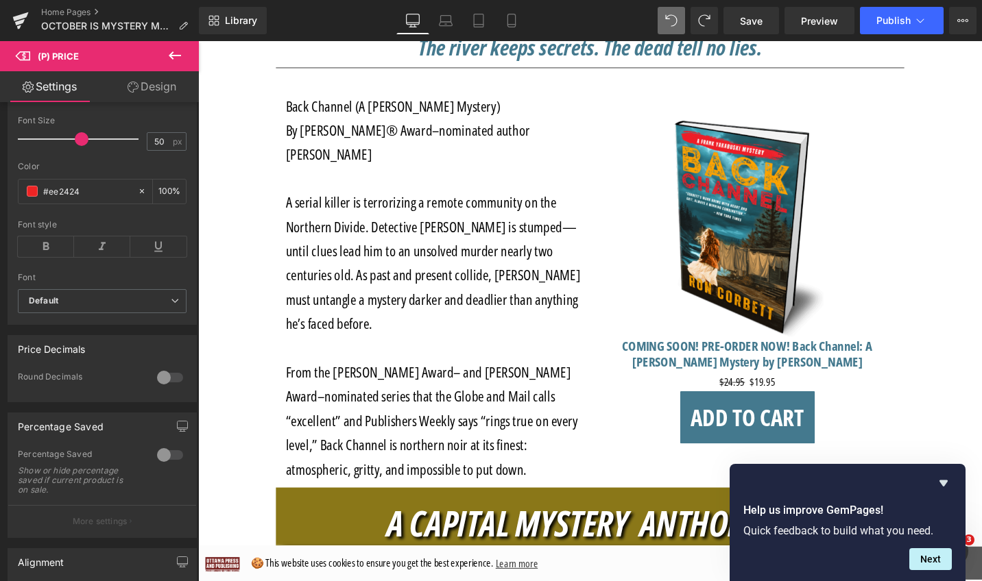
scroll to position [822, 0]
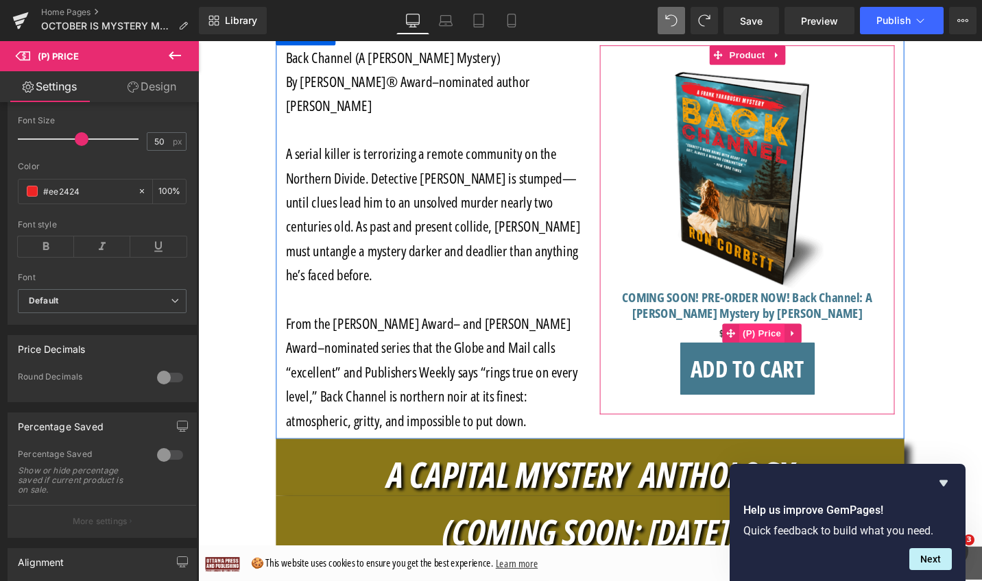
click at [803, 346] on span "(P) Price" at bounding box center [795, 351] width 48 height 21
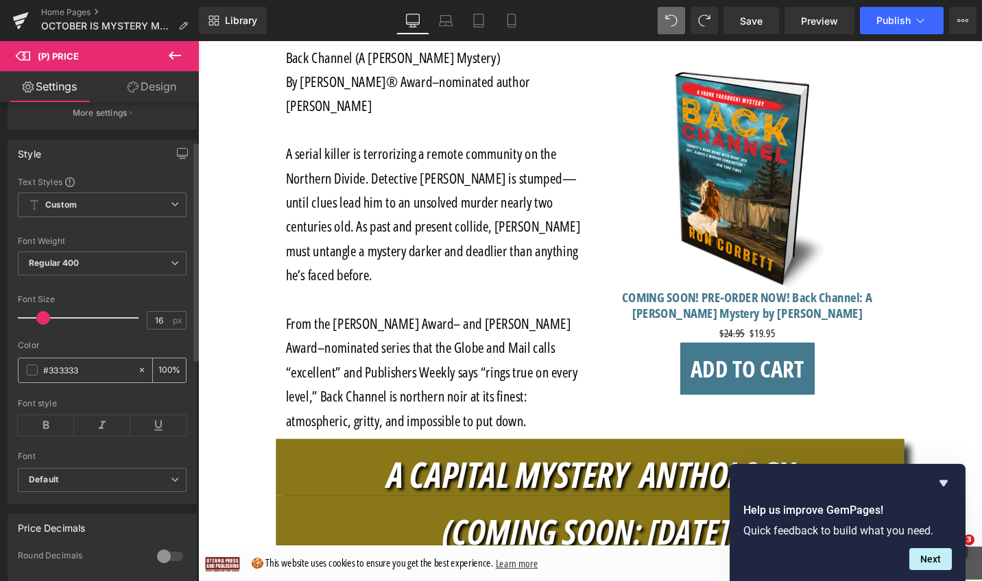
scroll to position [167, 0]
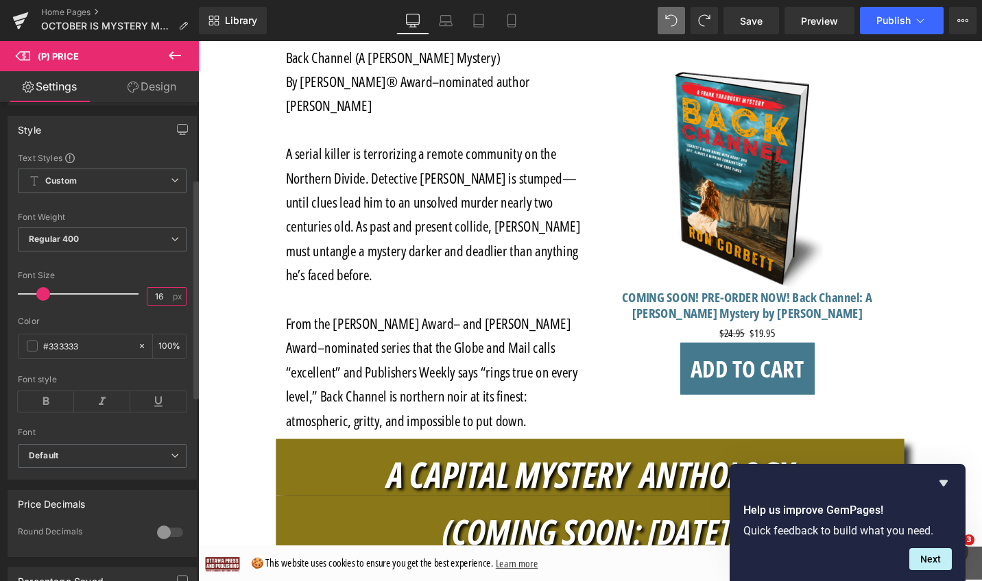
drag, startPoint x: 163, startPoint y: 306, endPoint x: 149, endPoint y: 305, distance: 14.4
click at [149, 305] on input "16" at bounding box center [159, 296] width 24 height 17
type input "22"
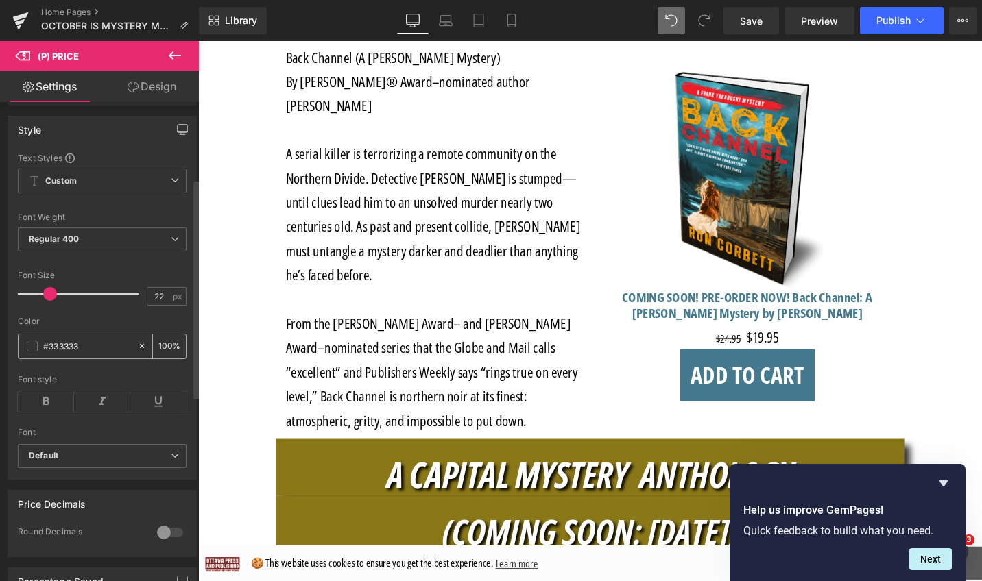
drag, startPoint x: 96, startPoint y: 353, endPoint x: 41, endPoint y: 353, distance: 54.8
click at [41, 353] on div "#333333" at bounding box center [78, 347] width 119 height 24
paste input "ee2424"
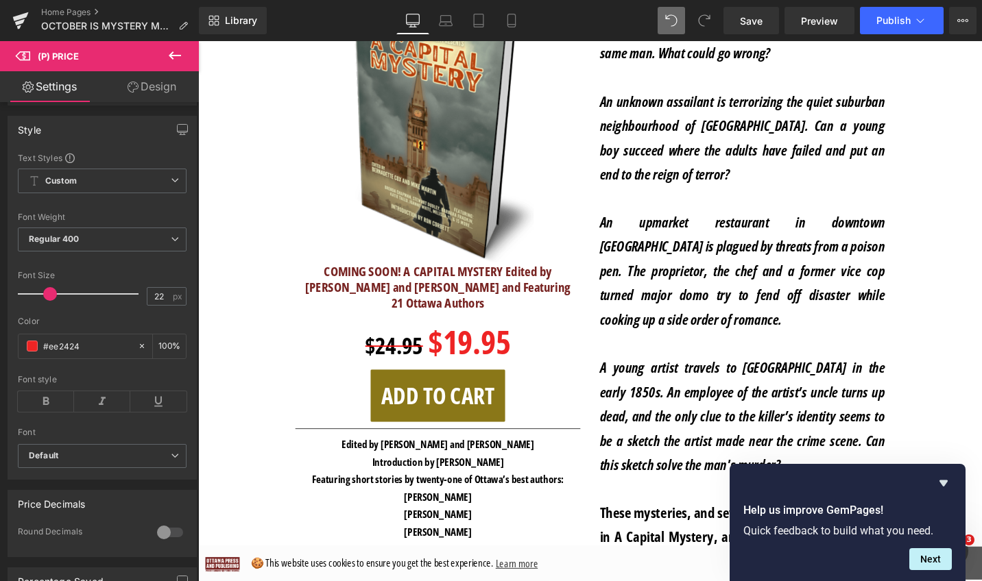
scroll to position [1534, 0]
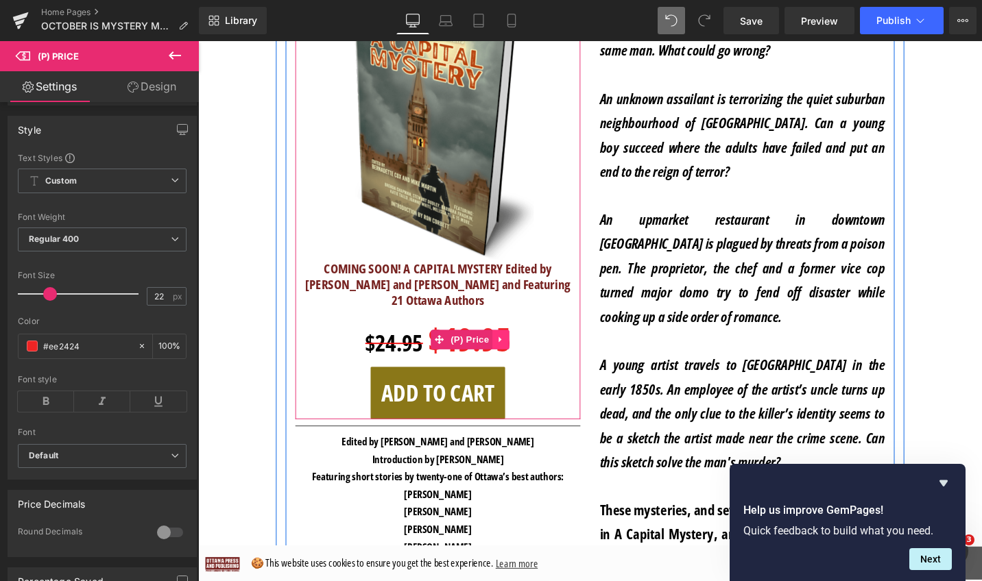
type input "#ee2424"
click at [509, 347] on link at bounding box center [518, 357] width 18 height 21
click at [505, 352] on icon at bounding box center [510, 357] width 10 height 10
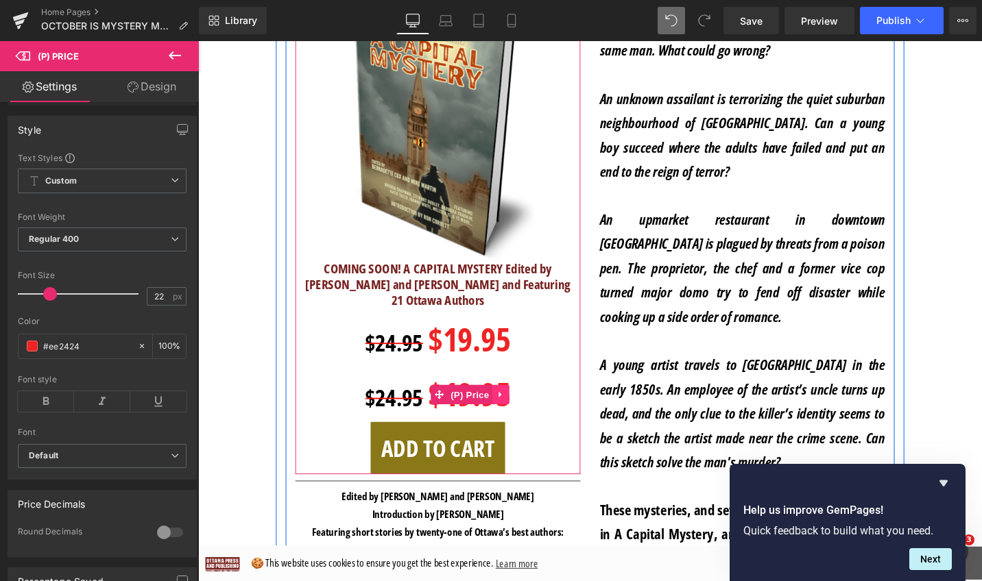
click at [509, 405] on link at bounding box center [518, 415] width 18 height 21
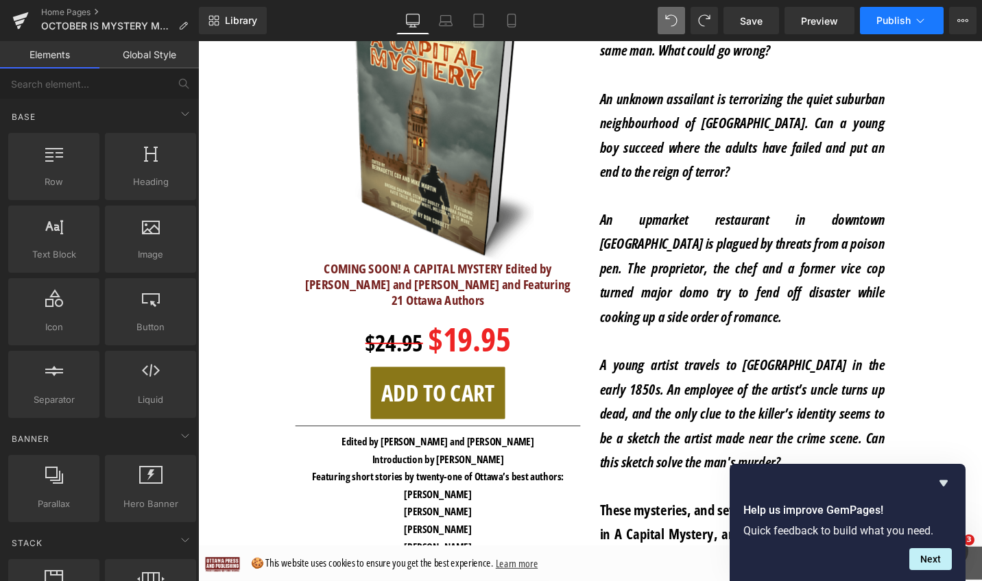
click at [892, 22] on span "Publish" at bounding box center [893, 20] width 34 height 11
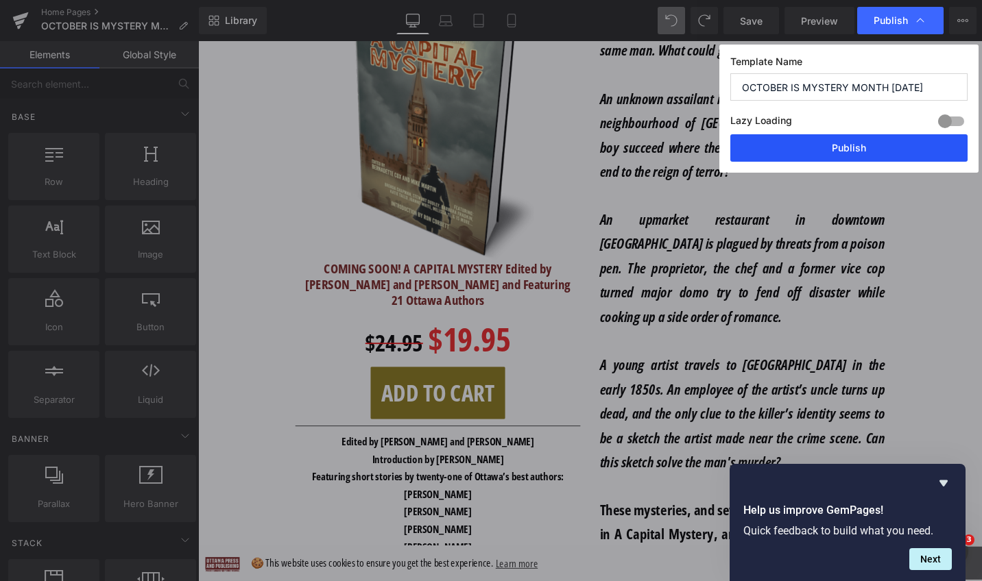
click at [848, 151] on button "Publish" at bounding box center [848, 147] width 237 height 27
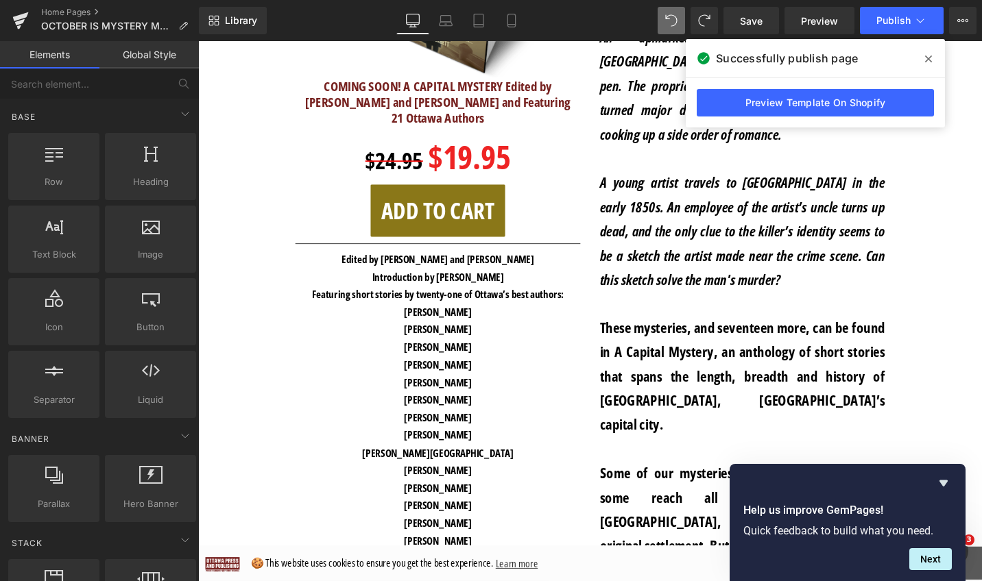
scroll to position [1799, 0]
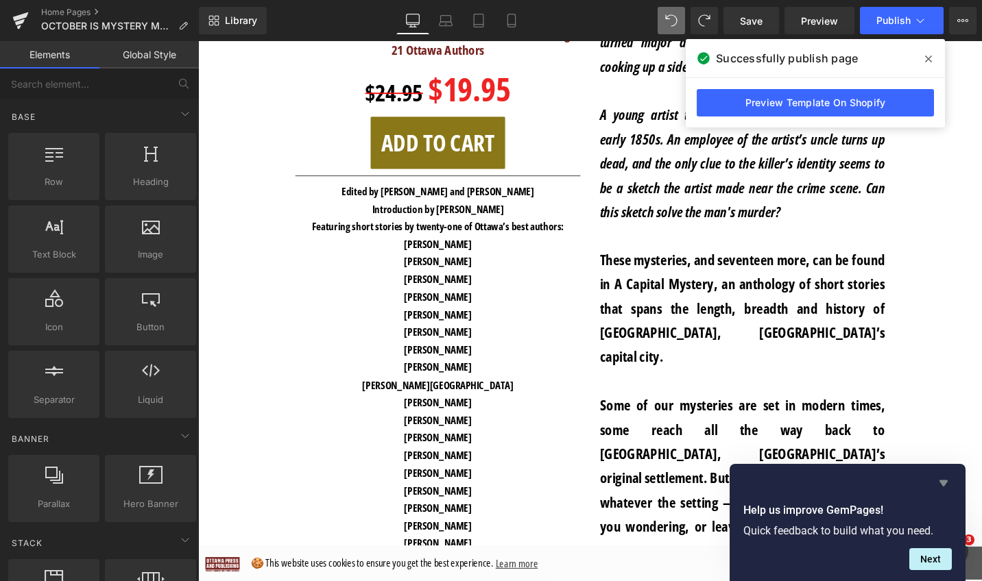
click at [943, 484] on icon "Hide survey" at bounding box center [943, 484] width 8 height 6
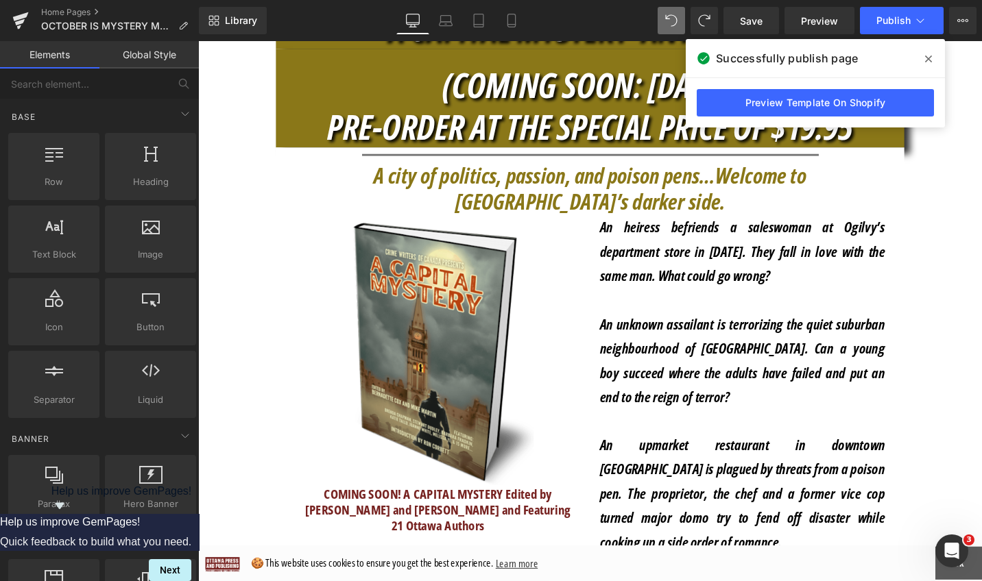
scroll to position [1320, 0]
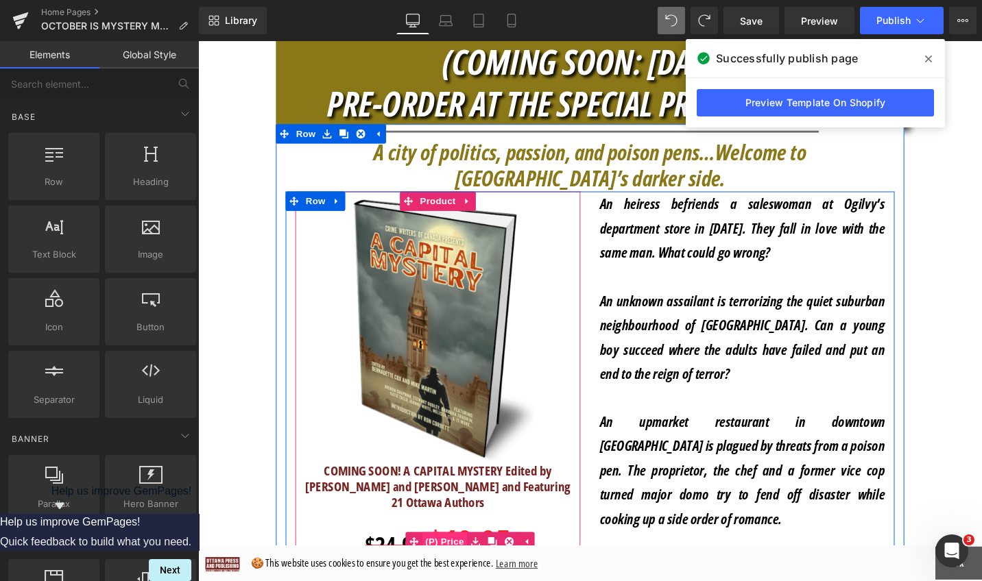
click at [475, 561] on span "(P) Price" at bounding box center [459, 571] width 48 height 21
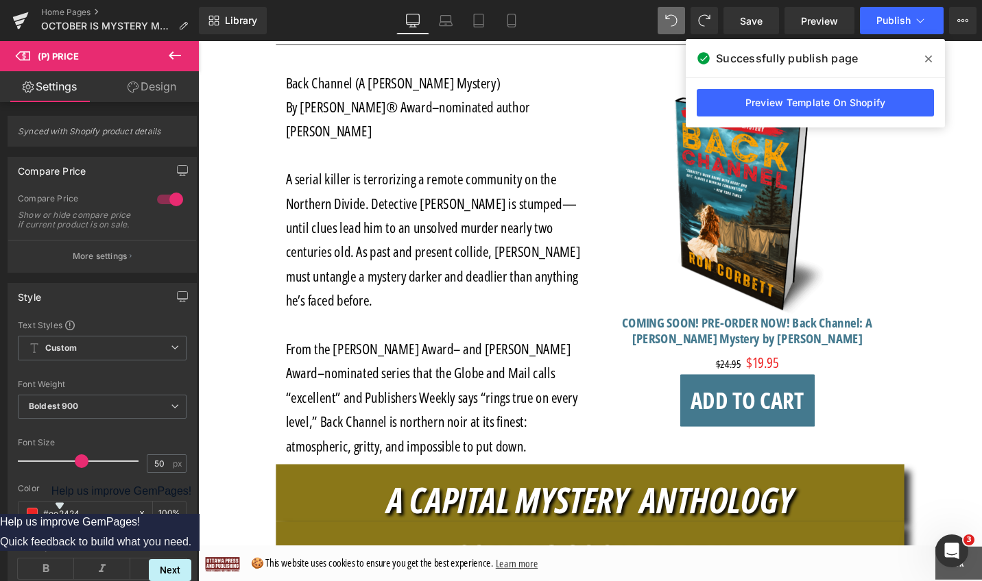
scroll to position [737, 0]
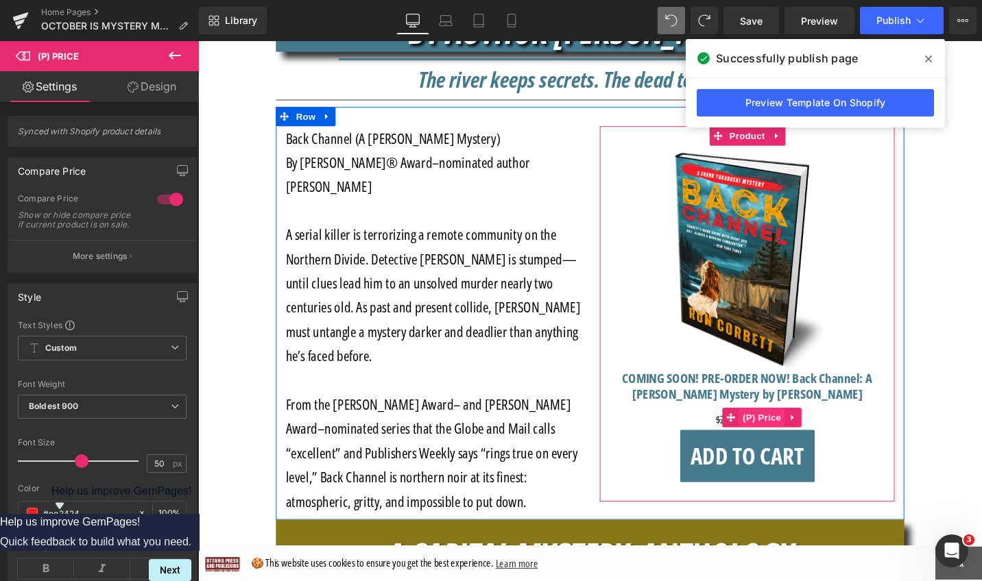
click at [801, 442] on span "(P) Price" at bounding box center [795, 439] width 48 height 21
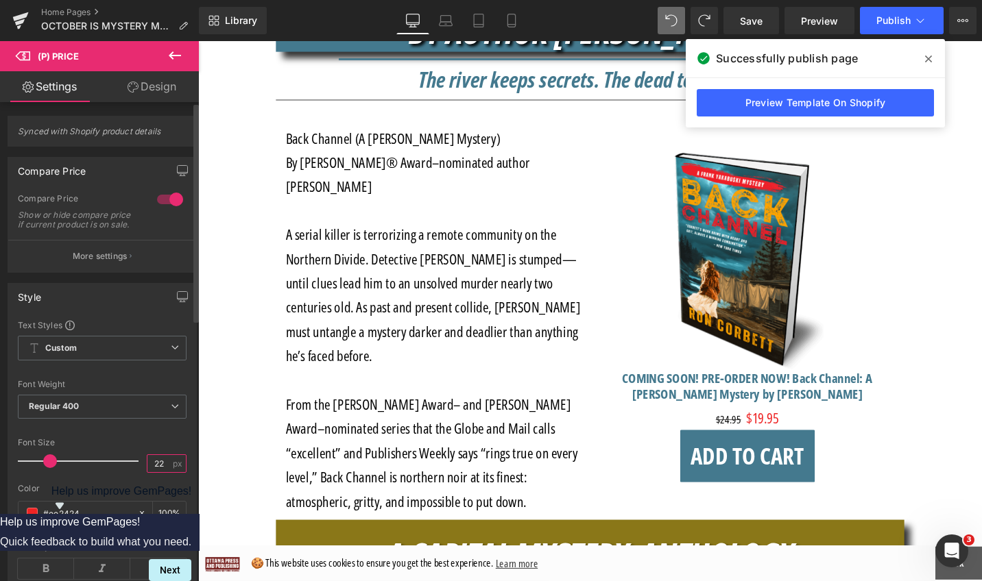
drag, startPoint x: 148, startPoint y: 472, endPoint x: 140, endPoint y: 472, distance: 8.3
click at [140, 472] on div "Font Size 22 px" at bounding box center [102, 461] width 169 height 46
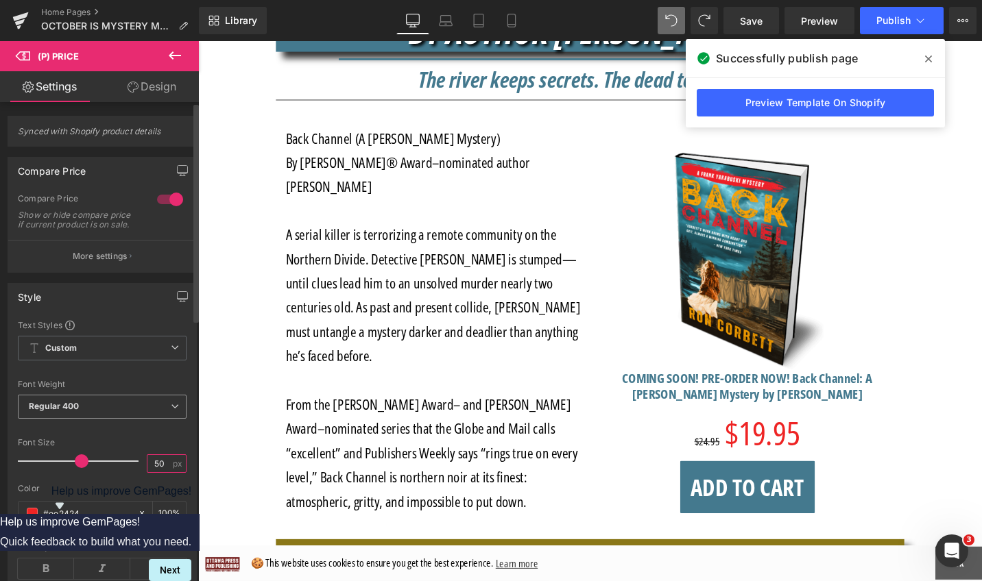
type input "50"
click at [171, 411] on icon at bounding box center [175, 406] width 8 height 8
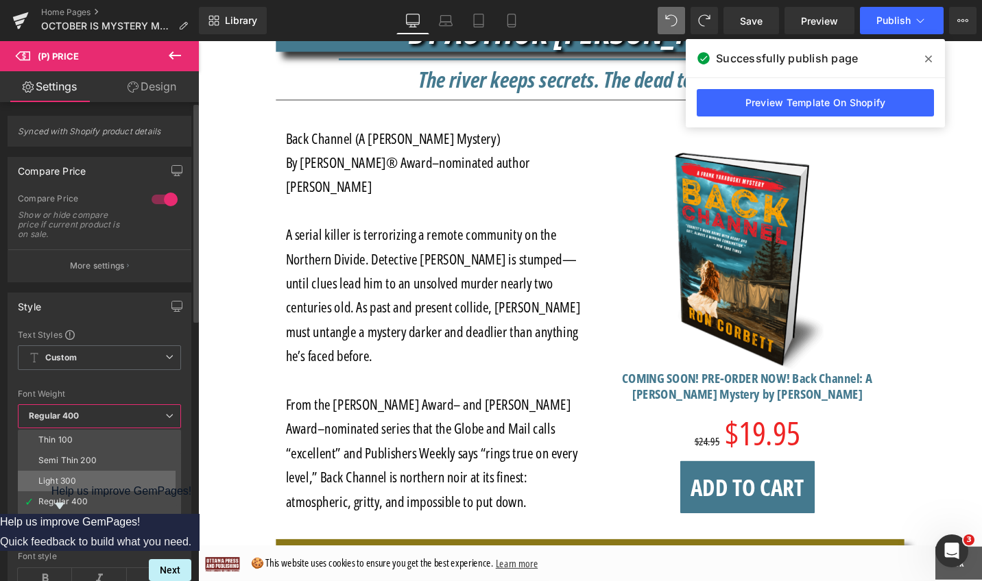
scroll to position [114, 0]
click at [111, 469] on li "Boldest 900" at bounding box center [102, 470] width 169 height 21
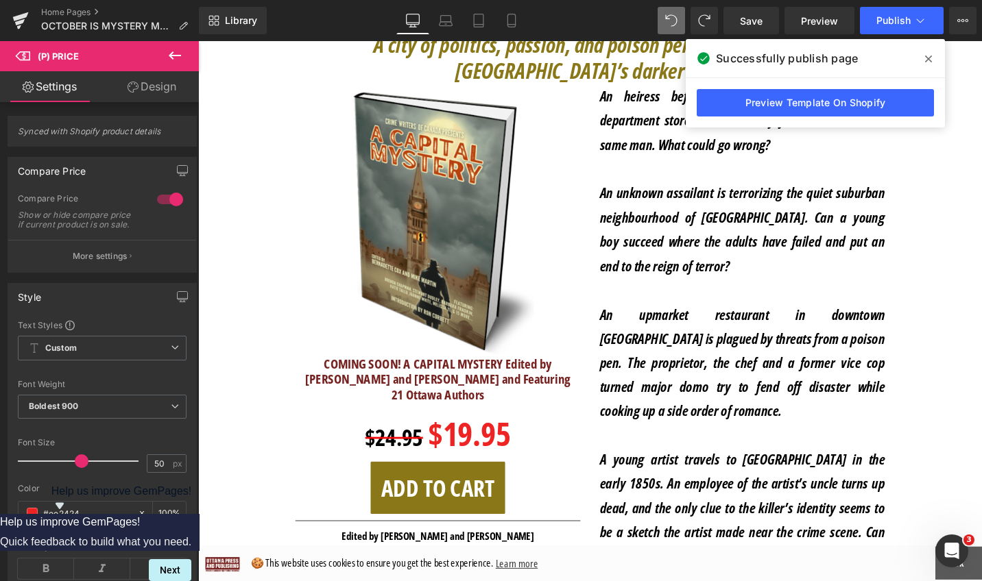
scroll to position [1524, 0]
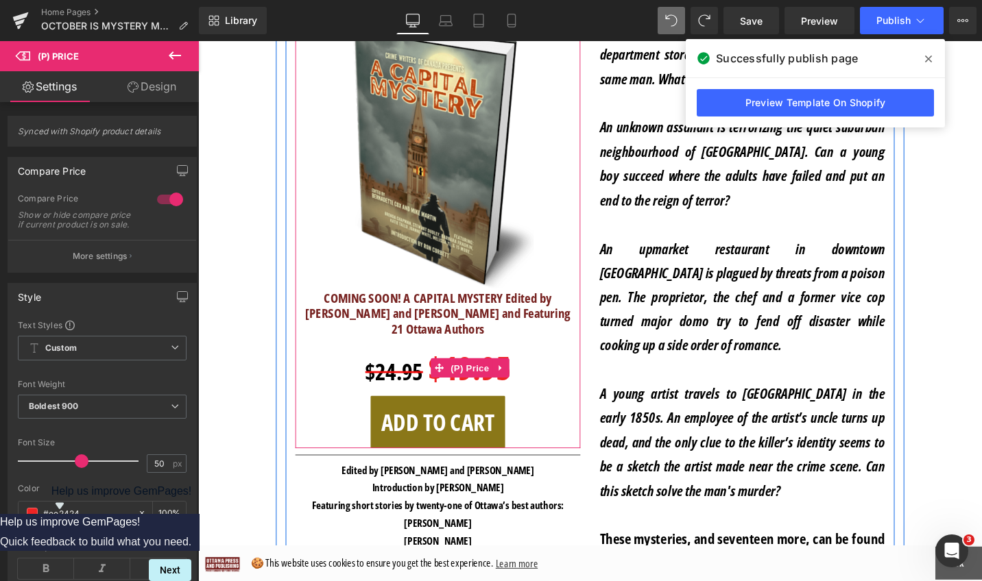
click at [398, 375] on span "$24.95" at bounding box center [405, 391] width 61 height 32
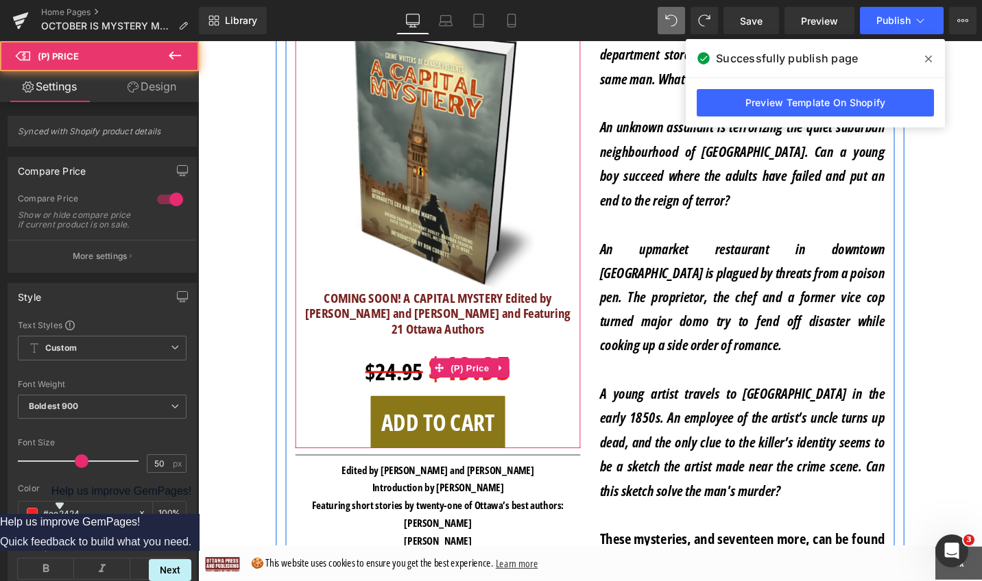
click at [405, 375] on span "$24.95" at bounding box center [405, 391] width 61 height 32
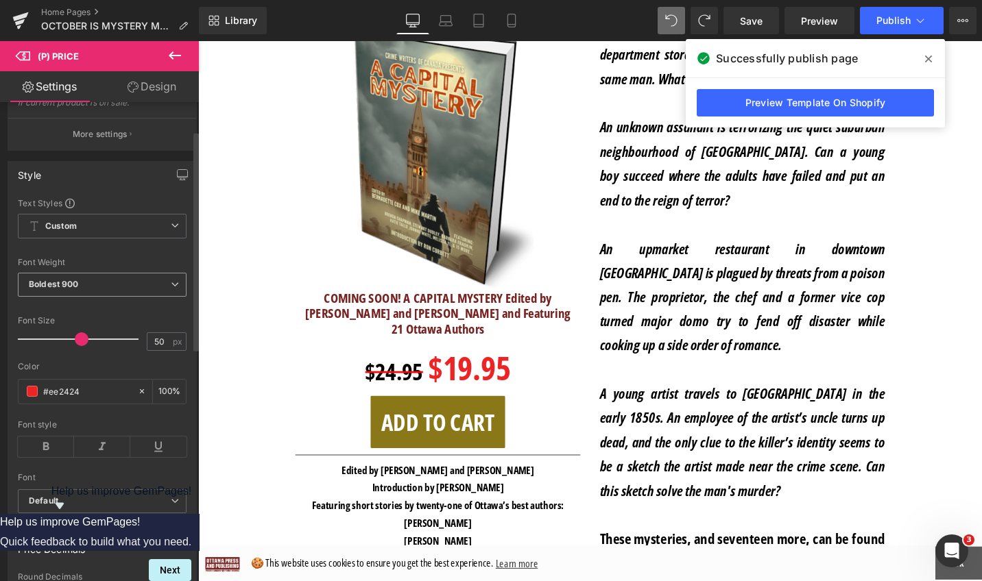
scroll to position [0, 0]
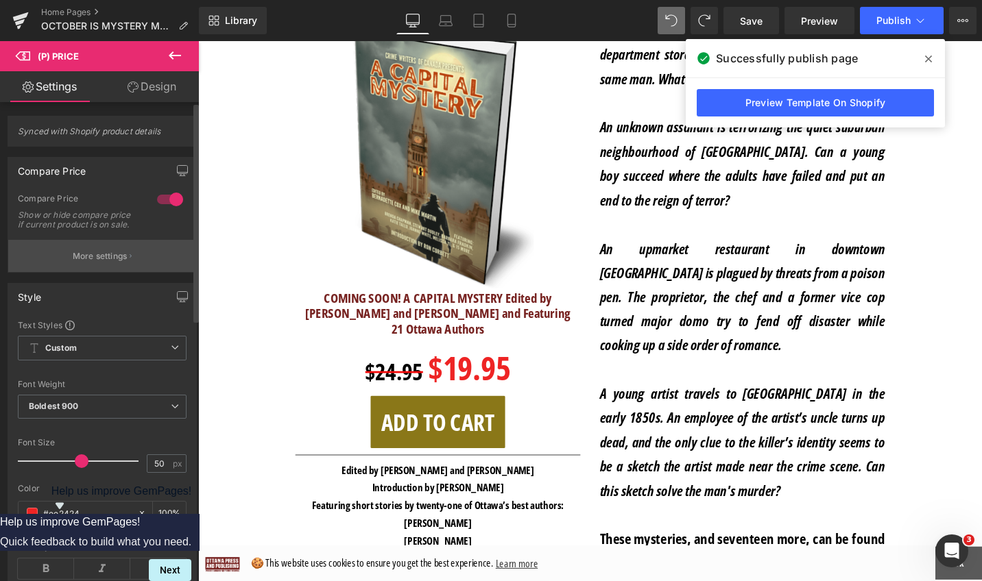
click at [114, 263] on p "More settings" at bounding box center [100, 256] width 55 height 12
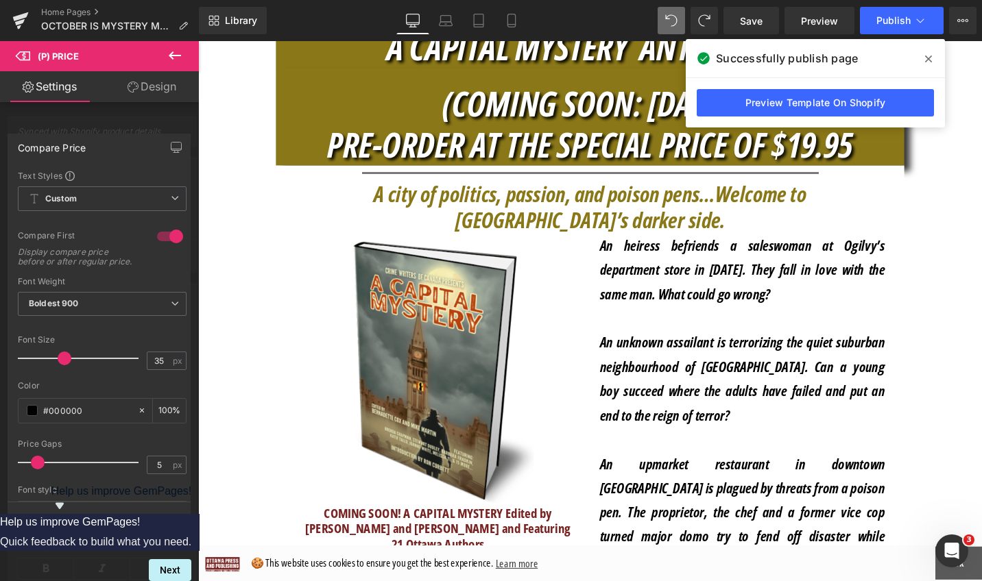
scroll to position [1043, 0]
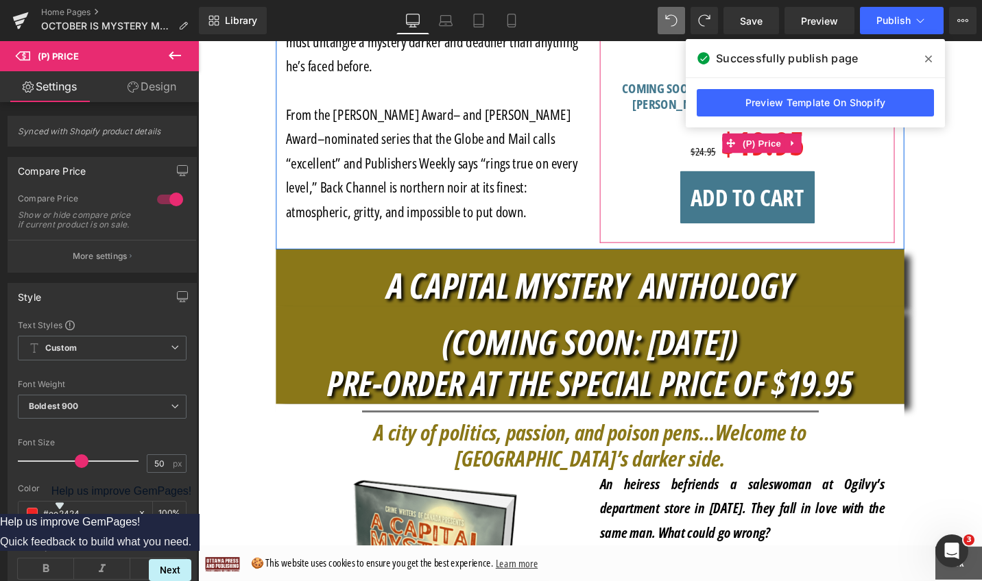
click at [729, 160] on span "$24.95" at bounding box center [732, 158] width 27 height 15
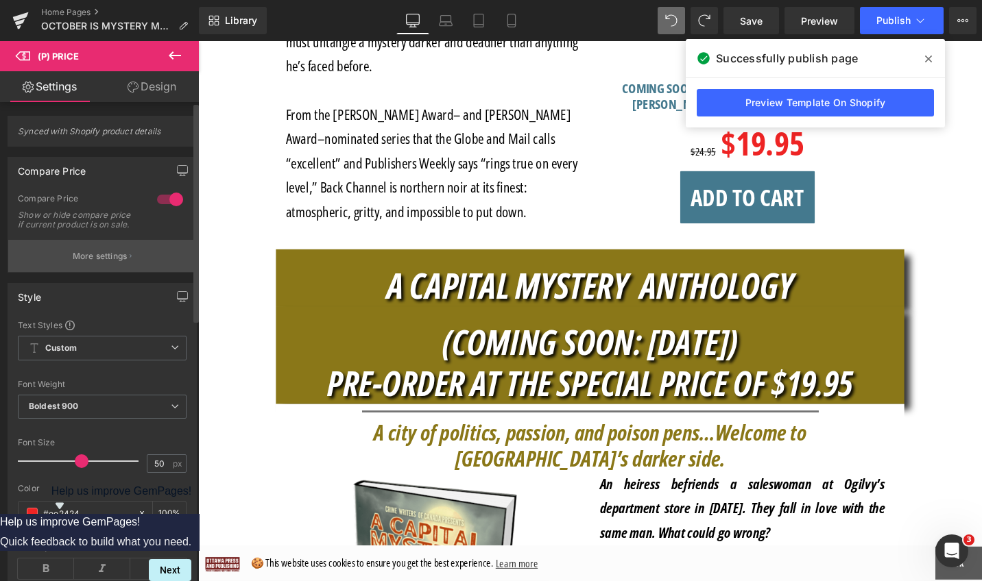
click at [121, 272] on button "More settings" at bounding box center [102, 256] width 188 height 32
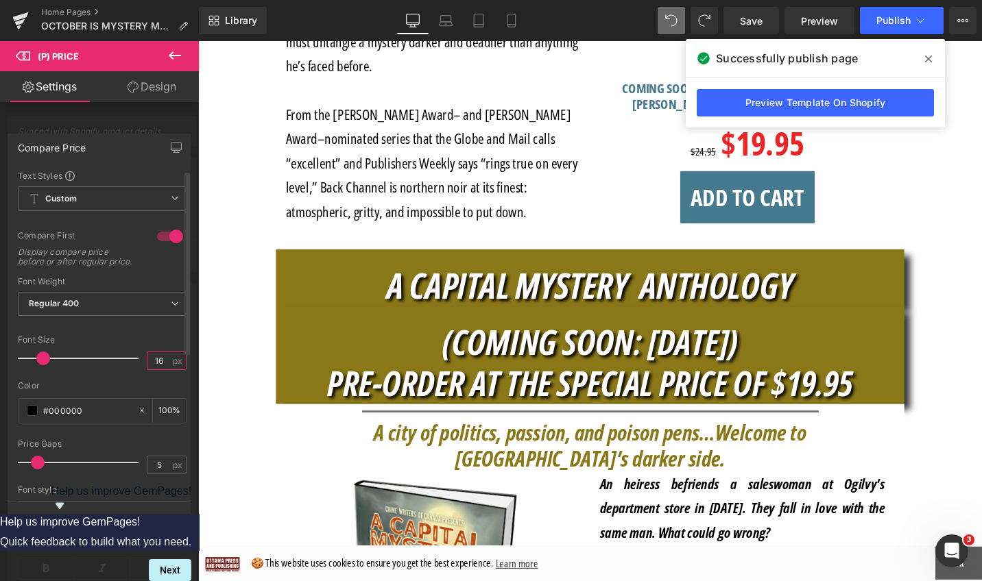
drag, startPoint x: 165, startPoint y: 370, endPoint x: 145, endPoint y: 370, distance: 19.2
click at [147, 370] on input "16" at bounding box center [159, 360] width 24 height 17
type input "35"
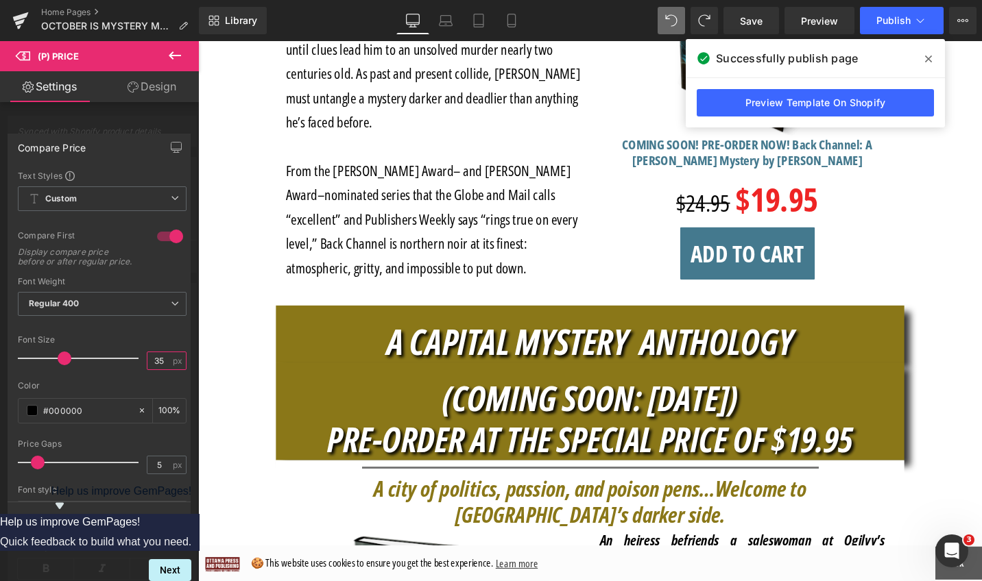
scroll to position [942, 0]
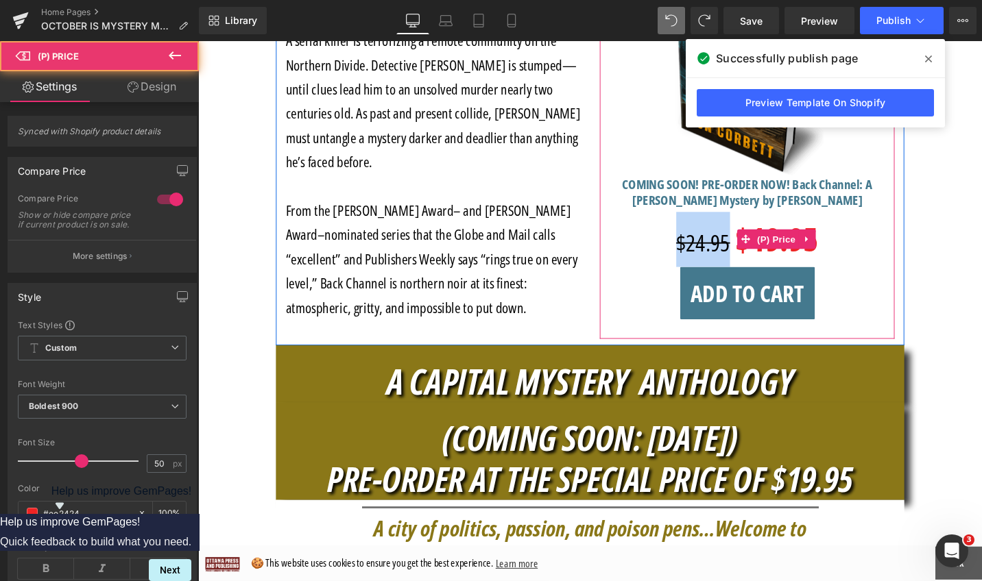
drag, startPoint x: 752, startPoint y: 249, endPoint x: 699, endPoint y: 249, distance: 52.8
click at [704, 249] on span "$24.95" at bounding box center [732, 255] width 57 height 32
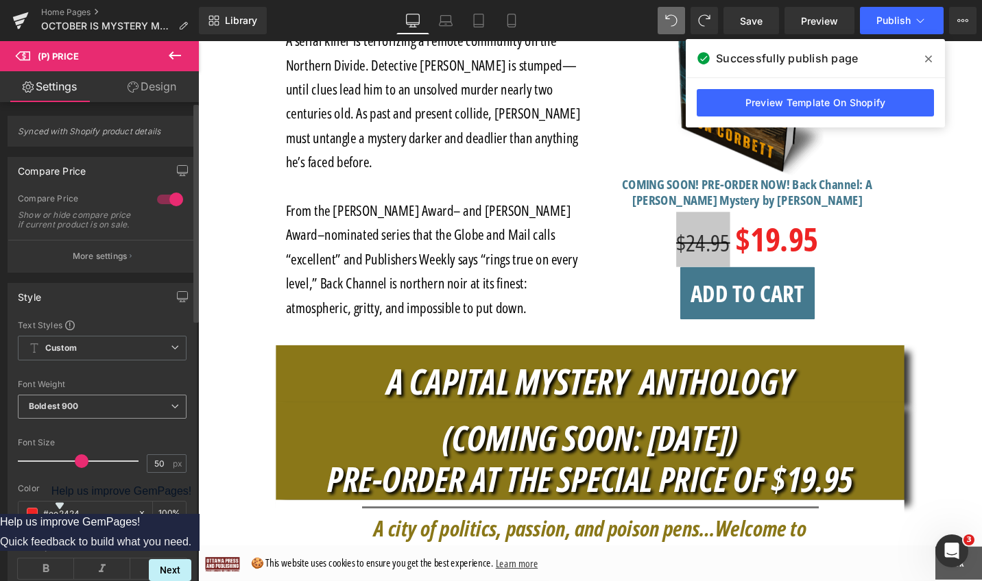
click at [172, 411] on span "Boldest 900" at bounding box center [102, 407] width 169 height 24
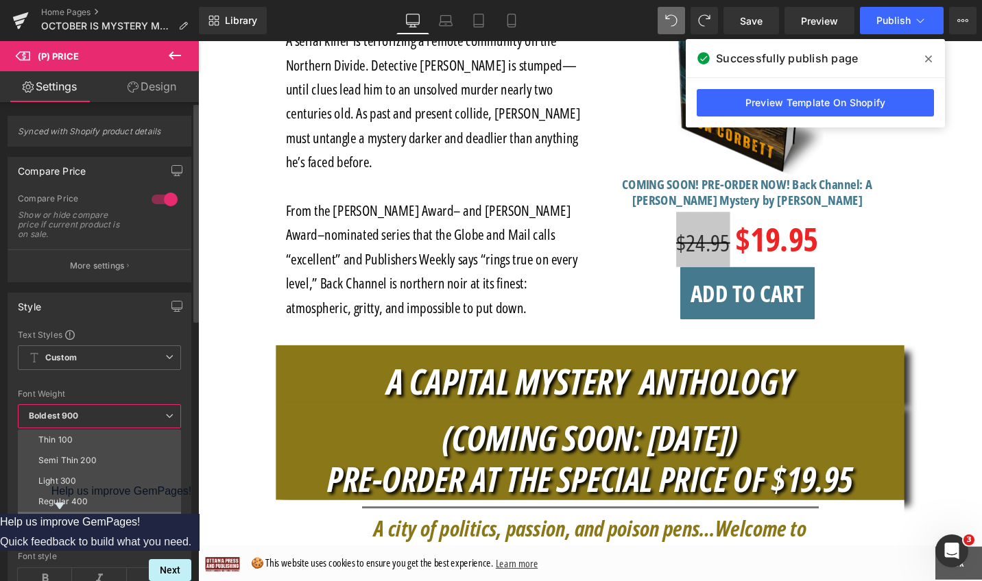
scroll to position [114, 0]
click at [118, 466] on li "Boldest 900" at bounding box center [102, 470] width 169 height 21
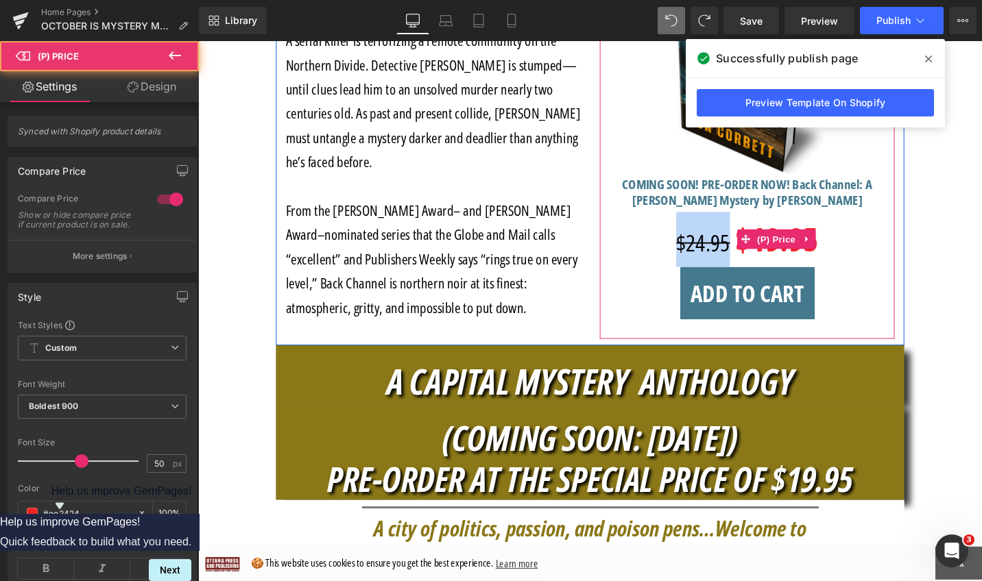
drag, startPoint x: 751, startPoint y: 253, endPoint x: 685, endPoint y: 253, distance: 66.5
click at [685, 253] on div "$24.95 $19.95" at bounding box center [779, 251] width 298 height 58
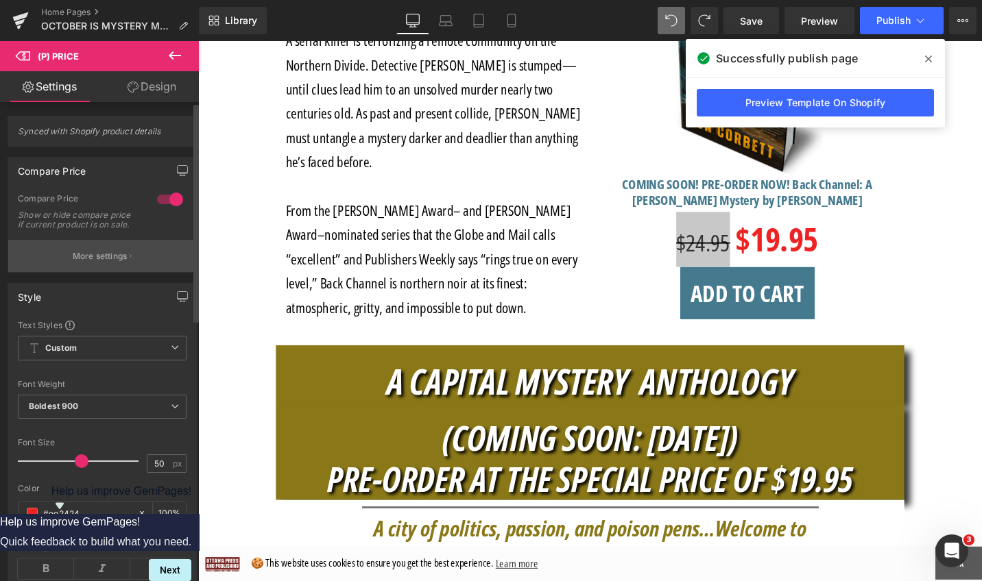
click at [84, 263] on p "More settings" at bounding box center [100, 256] width 55 height 12
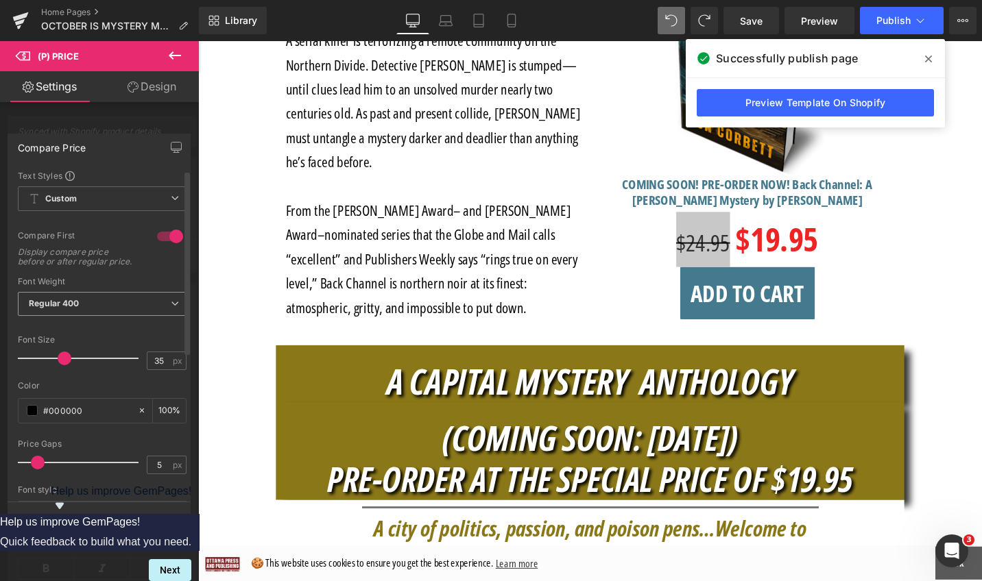
click at [171, 308] on icon at bounding box center [175, 304] width 8 height 8
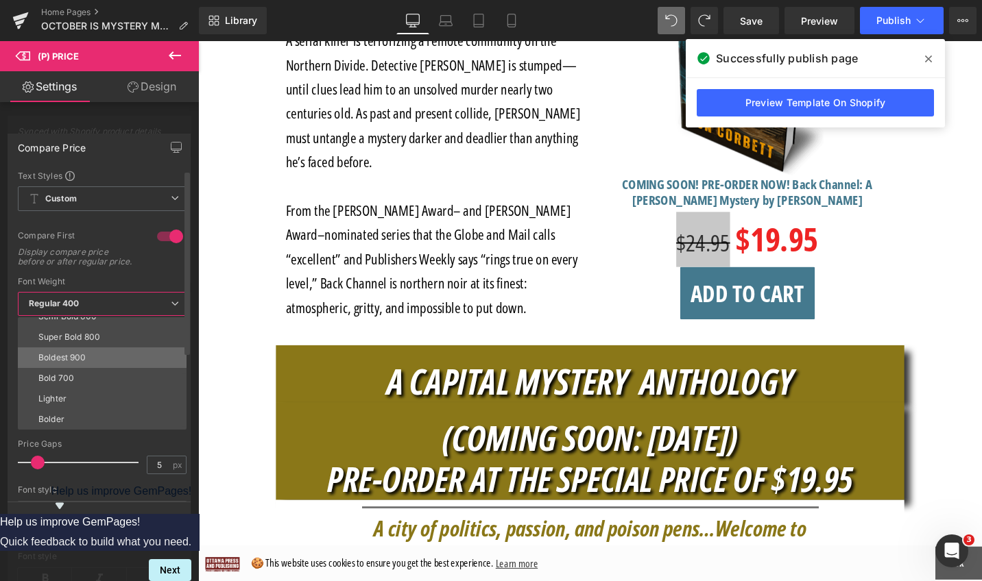
click at [125, 368] on li "Boldest 900" at bounding box center [105, 358] width 175 height 21
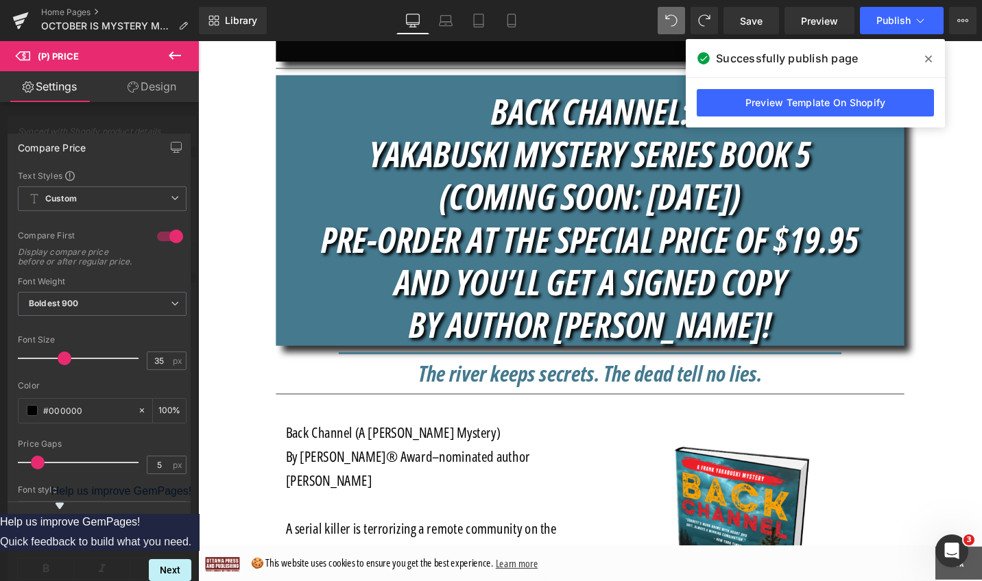
scroll to position [424, 0]
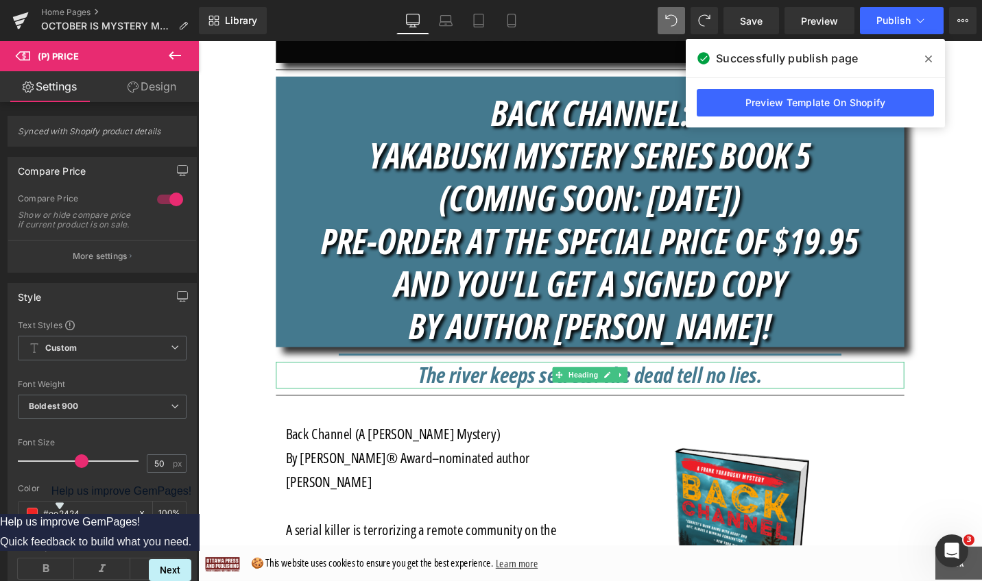
click at [809, 400] on h1 "The river keeps secrets. The dead tell no lies." at bounding box center [612, 395] width 665 height 28
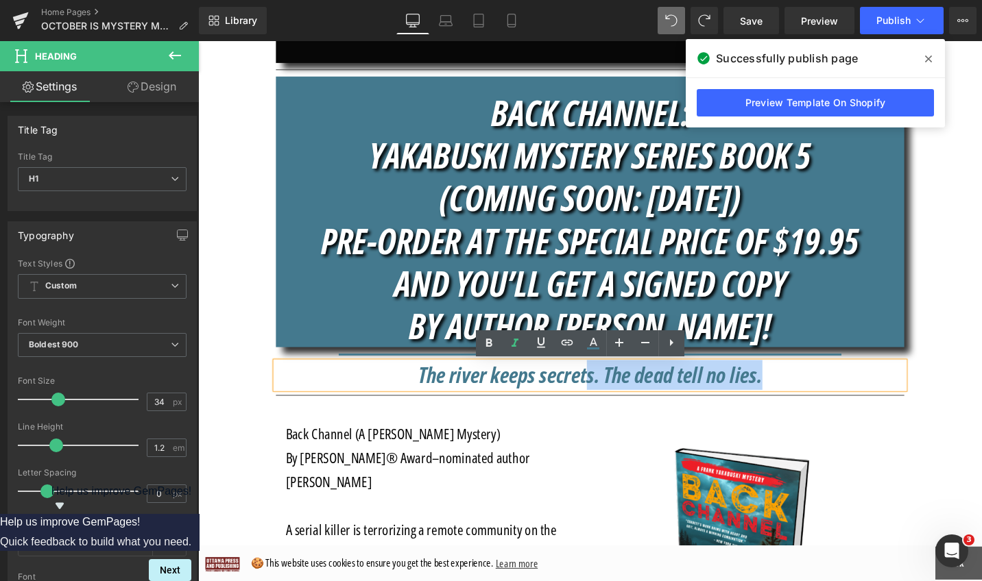
drag, startPoint x: 809, startPoint y: 400, endPoint x: 608, endPoint y: 400, distance: 200.9
click at [608, 400] on h1 "The river keeps secrets. The dead tell no lies." at bounding box center [612, 395] width 665 height 28
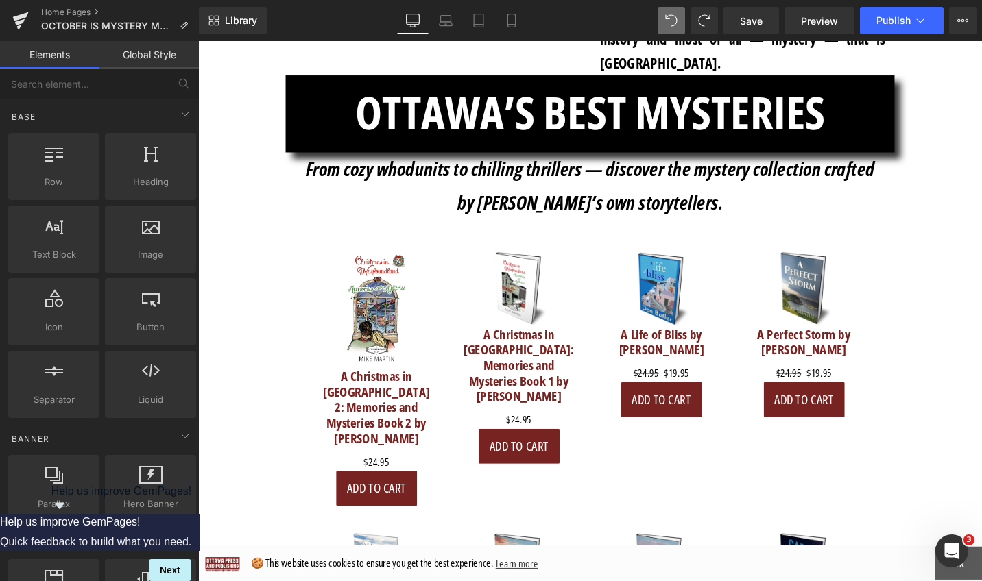
scroll to position [2380, 0]
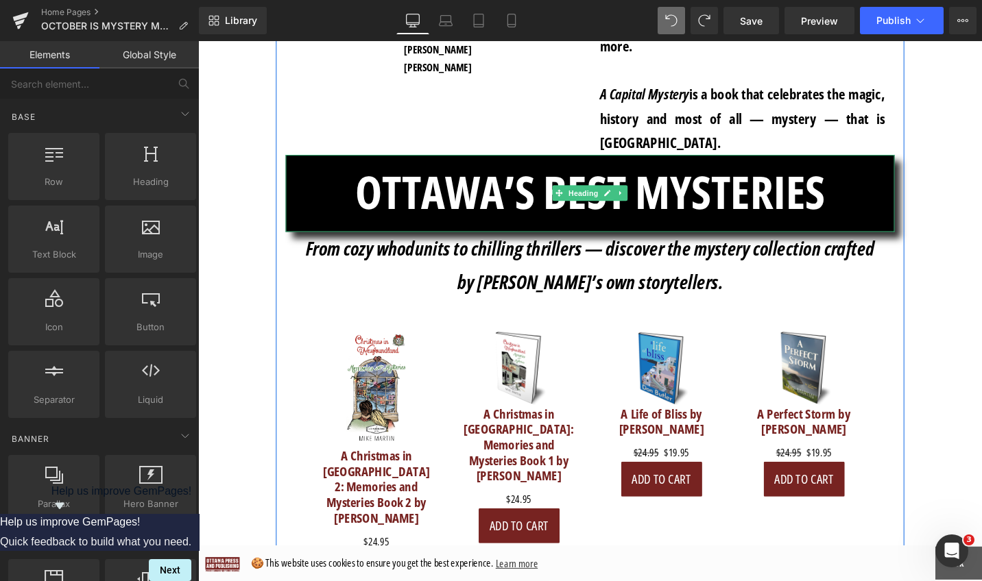
click at [876, 177] on h1 "OTTAWA’S BEST MYSTERIES" at bounding box center [613, 201] width 644 height 48
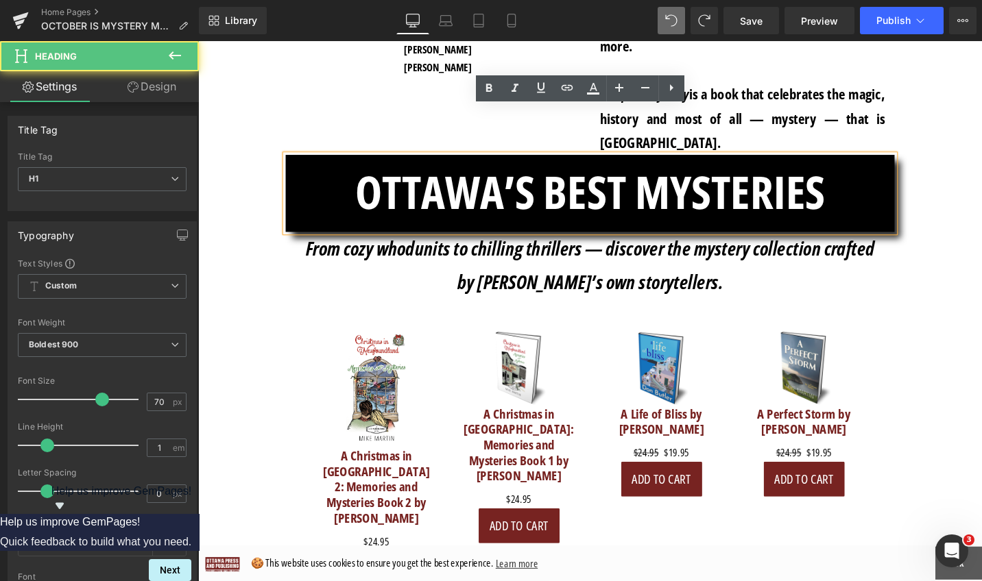
click at [874, 177] on h1 "OTTAWA’S BEST MYSTERIES" at bounding box center [613, 201] width 644 height 48
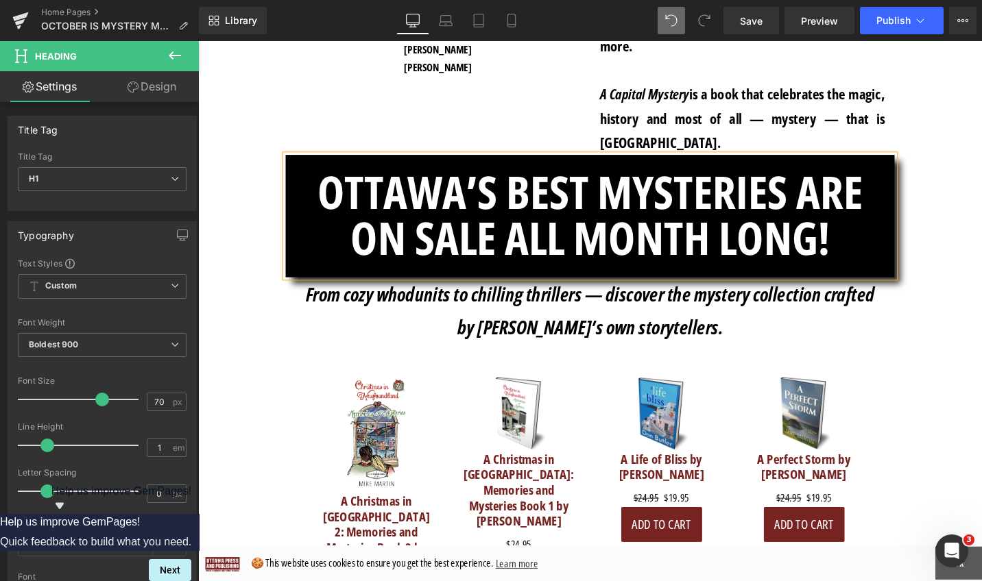
click at [784, 177] on h1 "OTTAWA’S BEST MYSTERIES ARE ON SALE ALL MONTH LONG!" at bounding box center [613, 225] width 644 height 96
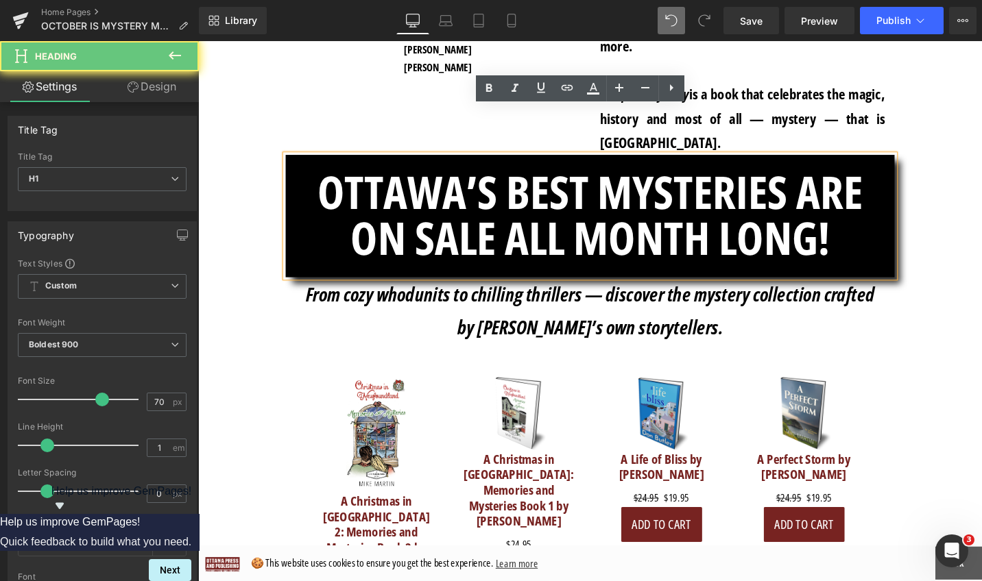
click at [791, 177] on h1 "OTTAWA’S BEST MYSTERIES ARE ON SALE ALL MONTH LONG!" at bounding box center [613, 225] width 644 height 96
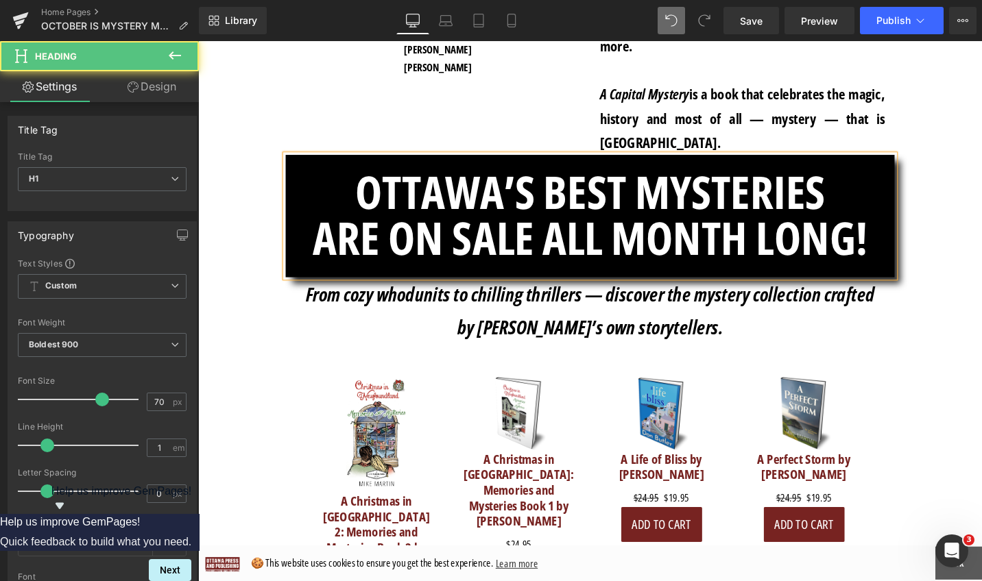
click at [903, 225] on h1 "ARE ON SALE ALL MONTH LONG!" at bounding box center [613, 249] width 644 height 48
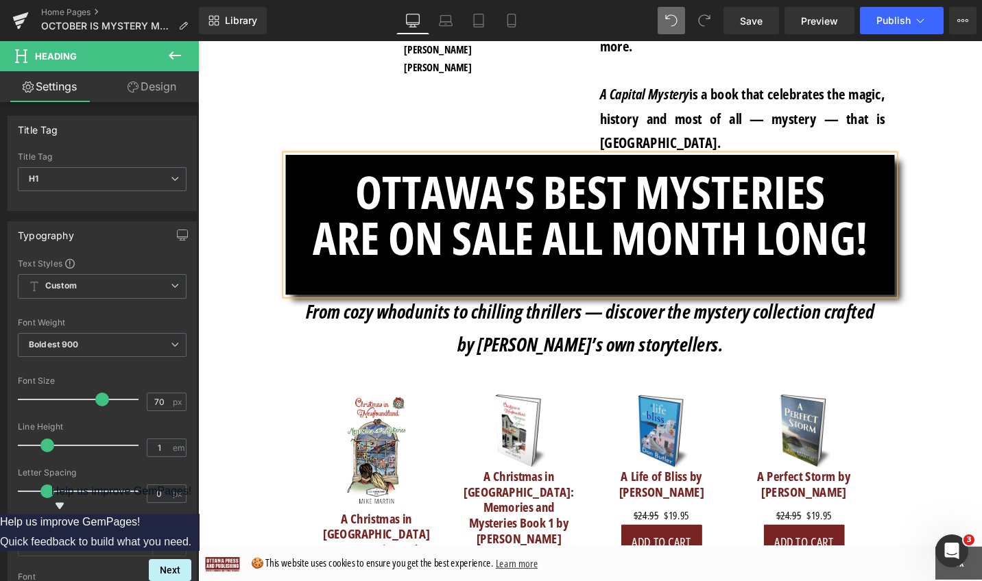
click at [908, 225] on h1 "ARE ON SALE ALL MONTH LONG!" at bounding box center [613, 249] width 644 height 48
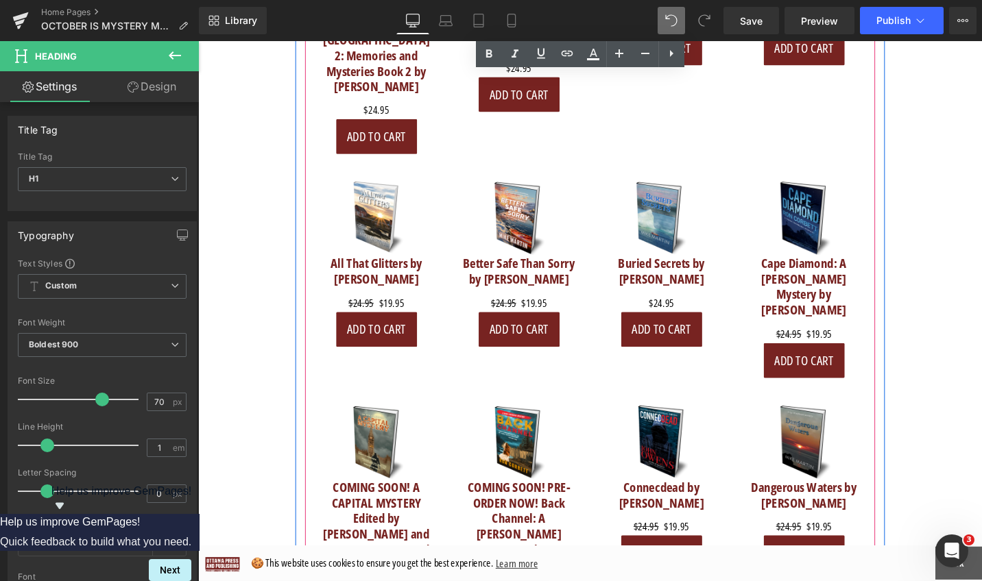
scroll to position [2884, 0]
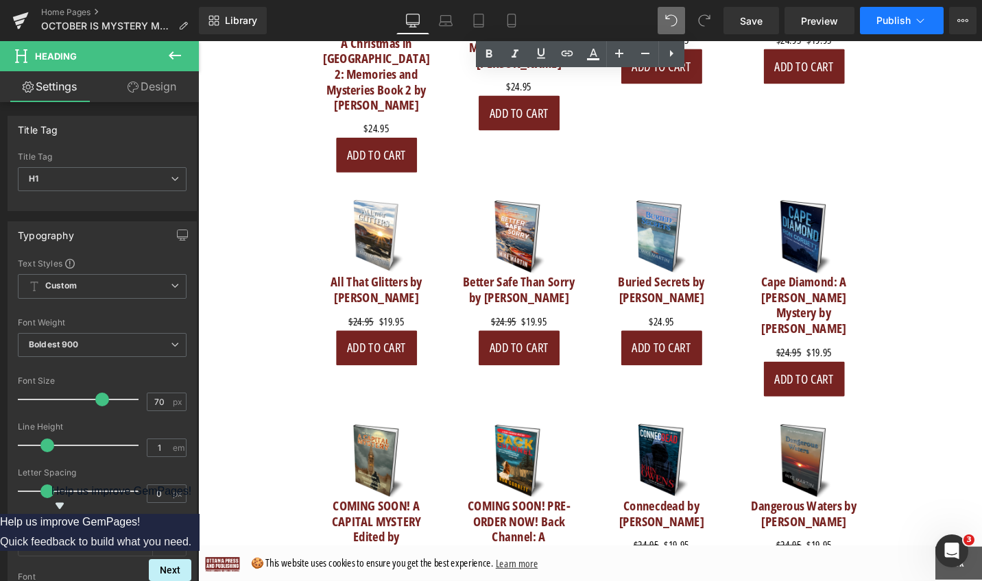
click at [873, 17] on button "Publish" at bounding box center [902, 20] width 84 height 27
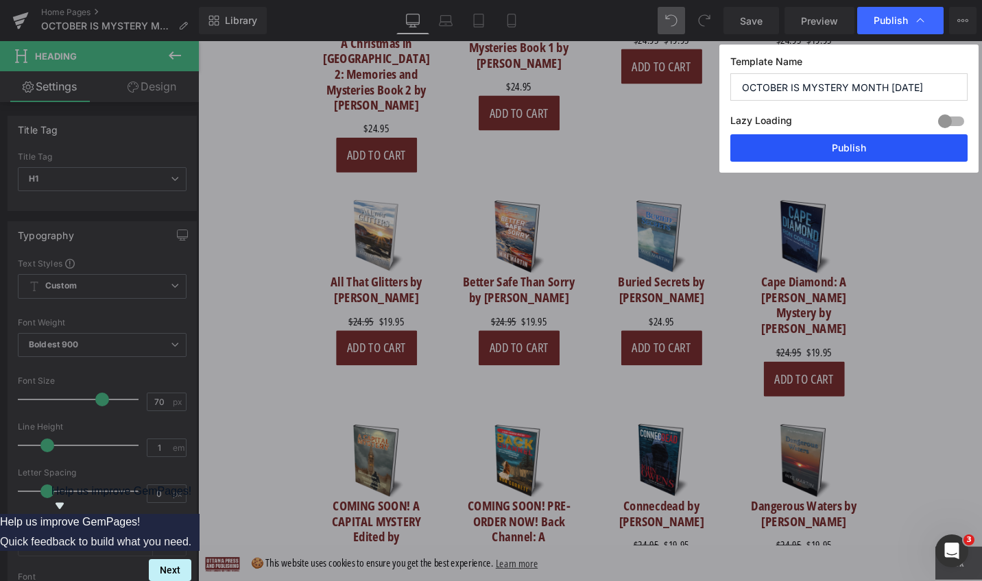
click at [795, 149] on button "Publish" at bounding box center [848, 147] width 237 height 27
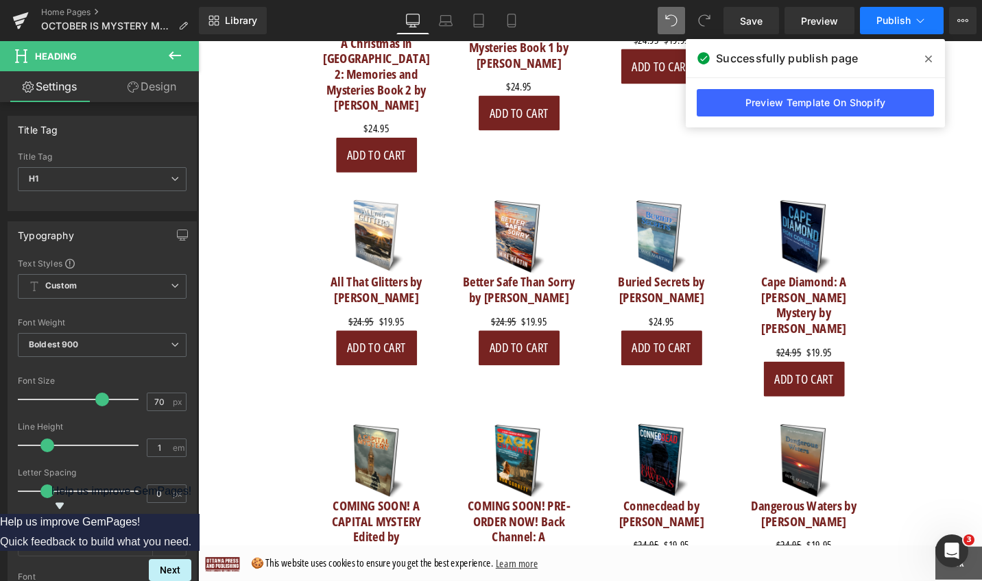
click at [886, 25] on span "Publish" at bounding box center [893, 20] width 34 height 11
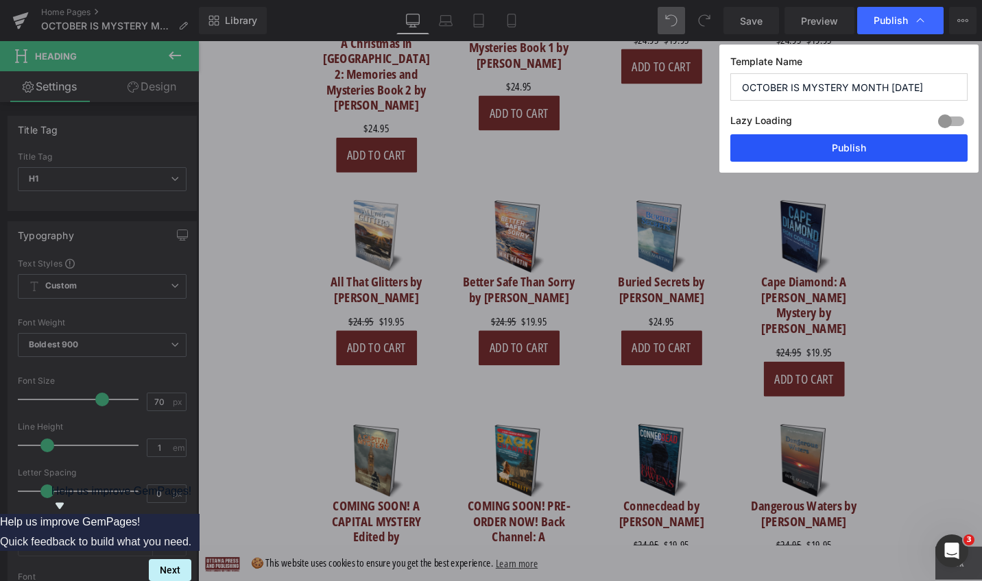
click at [838, 146] on button "Publish" at bounding box center [848, 147] width 237 height 27
click at [876, 208] on div "Sale Off (P) Image" at bounding box center [838, 248] width 123 height 80
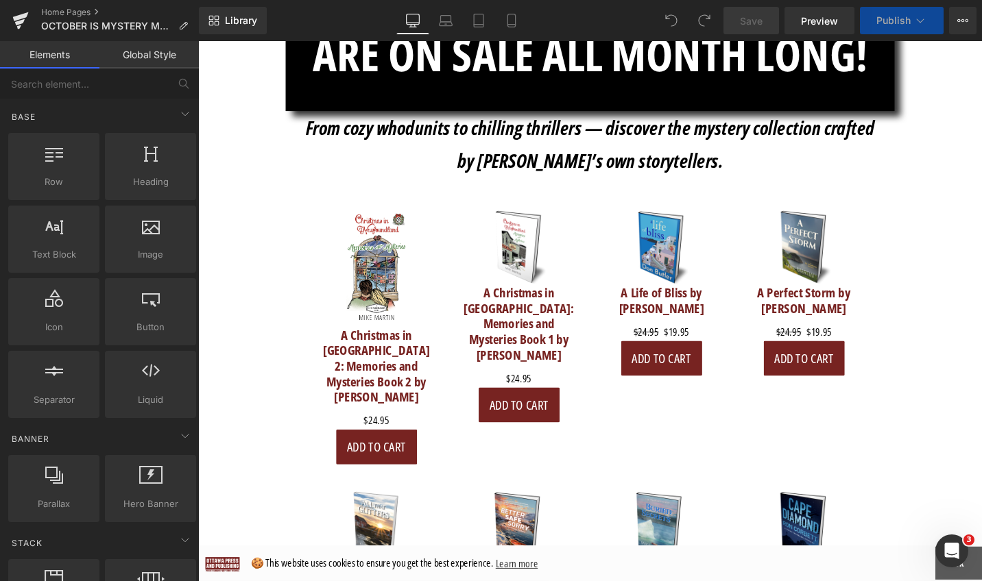
scroll to position [2479, 0]
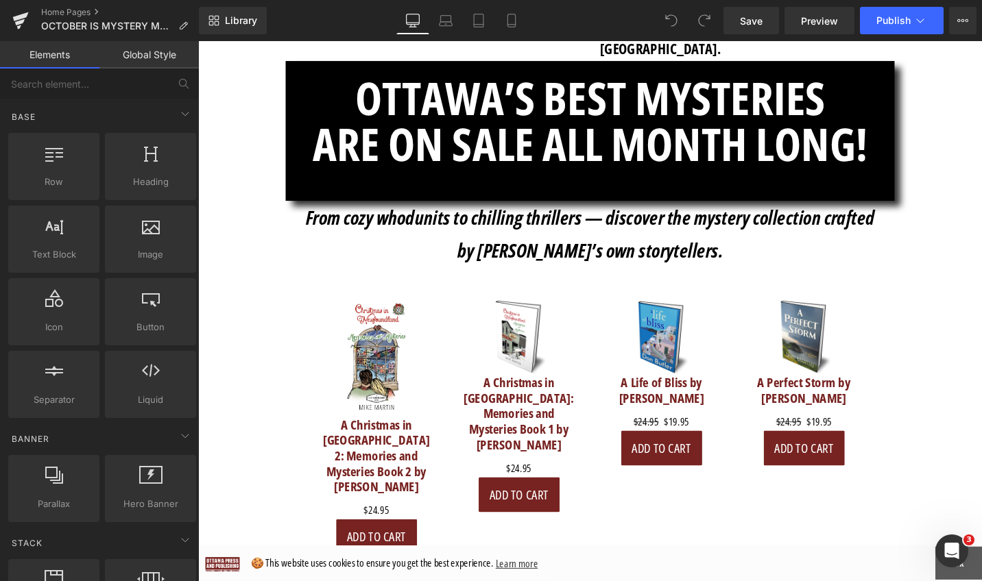
click at [575, 315] on div "Sale Off" at bounding box center [537, 355] width 123 height 80
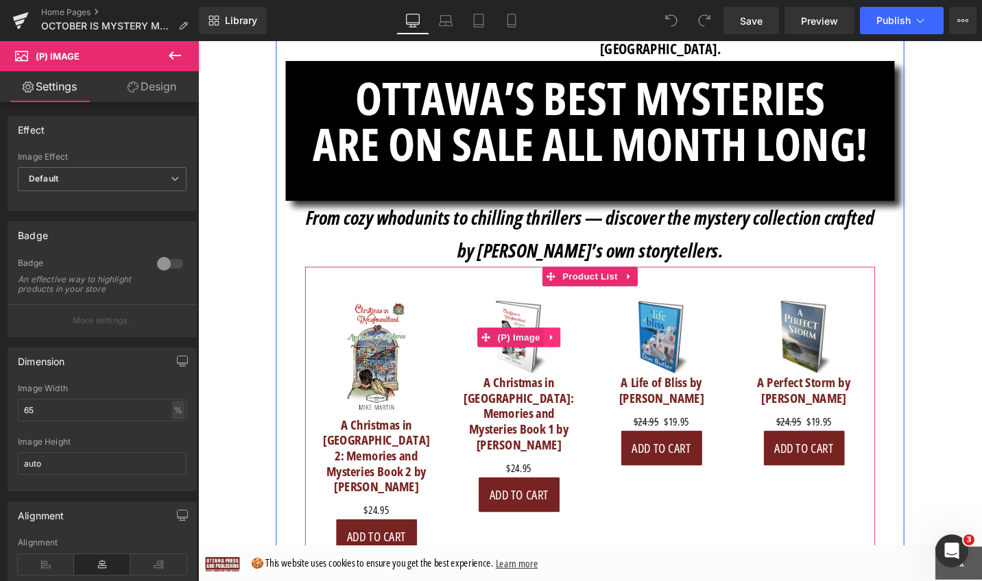
click at [570, 352] on icon at bounding box center [571, 355] width 3 height 6
click at [578, 350] on icon at bounding box center [582, 355] width 10 height 10
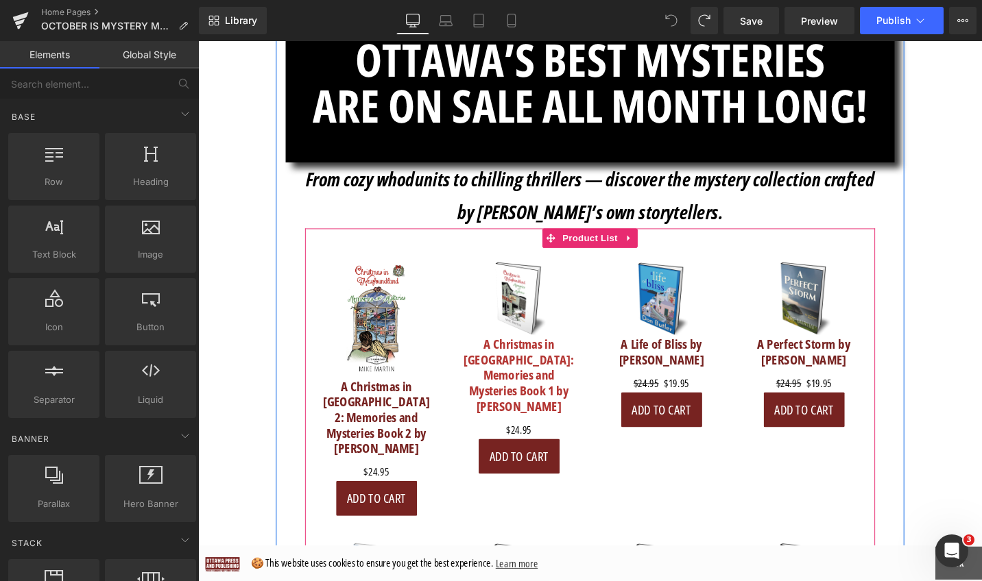
scroll to position [2504, 0]
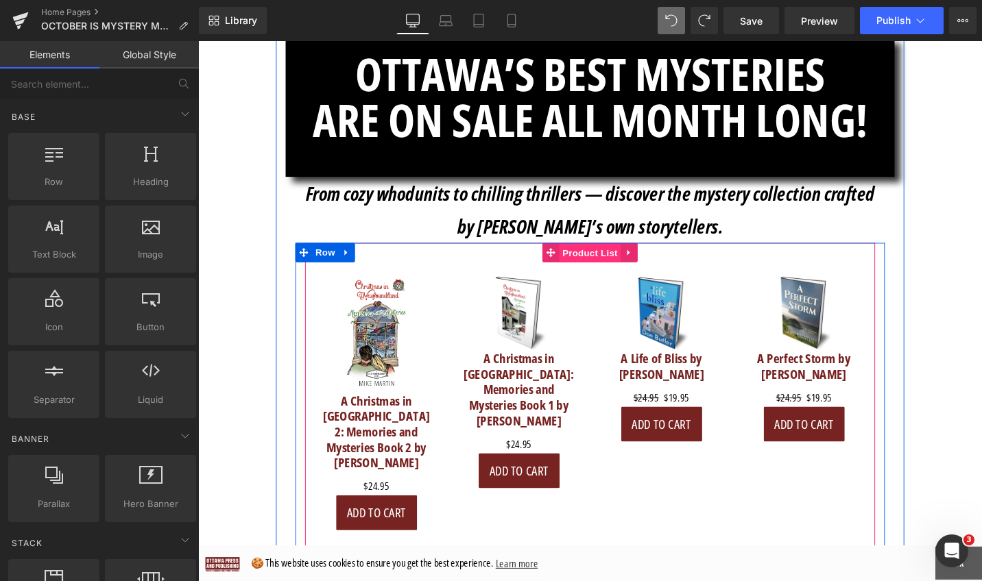
click at [606, 256] on span "Product List" at bounding box center [612, 266] width 65 height 21
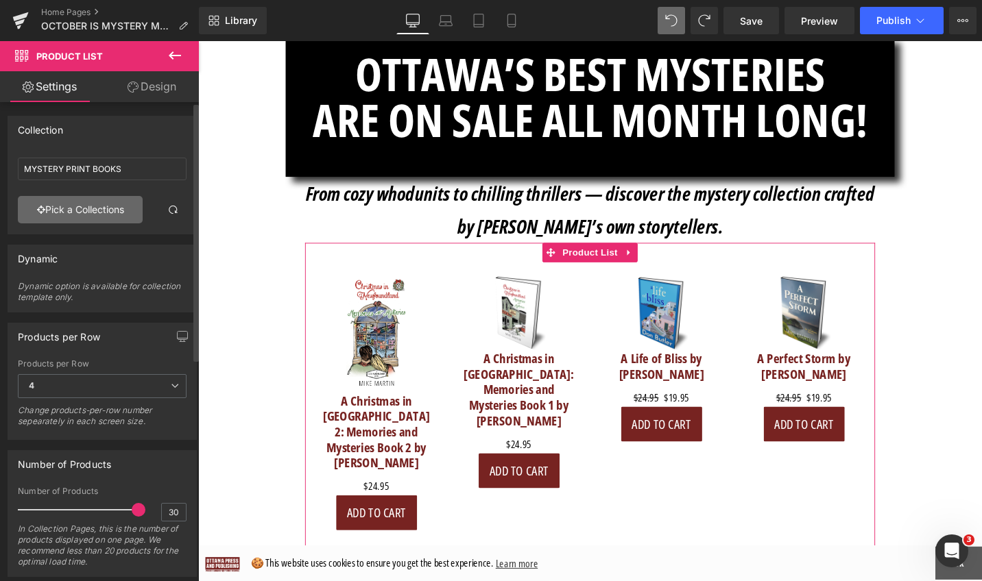
click at [84, 215] on link "Pick a Collections" at bounding box center [80, 209] width 125 height 27
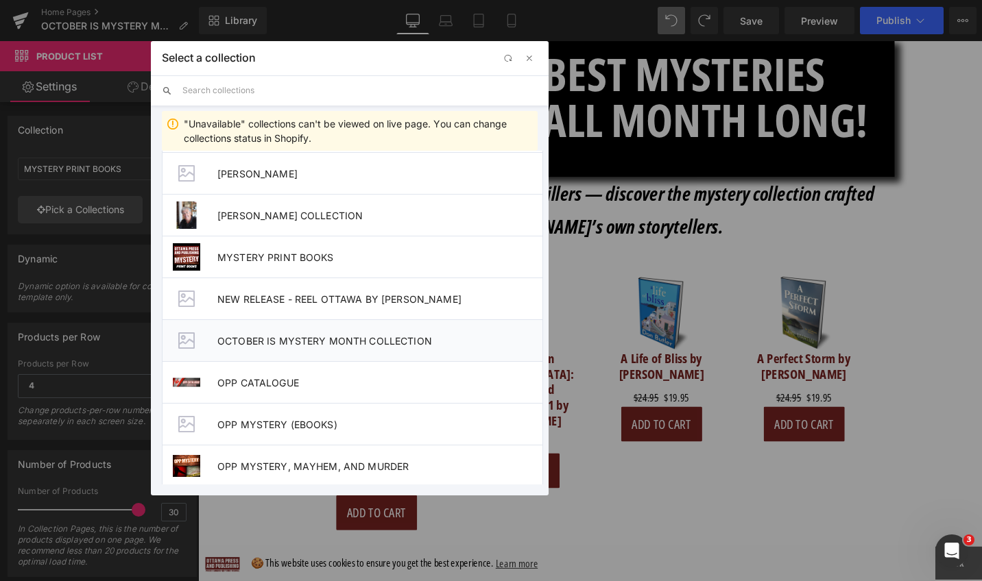
scroll to position [692, 0]
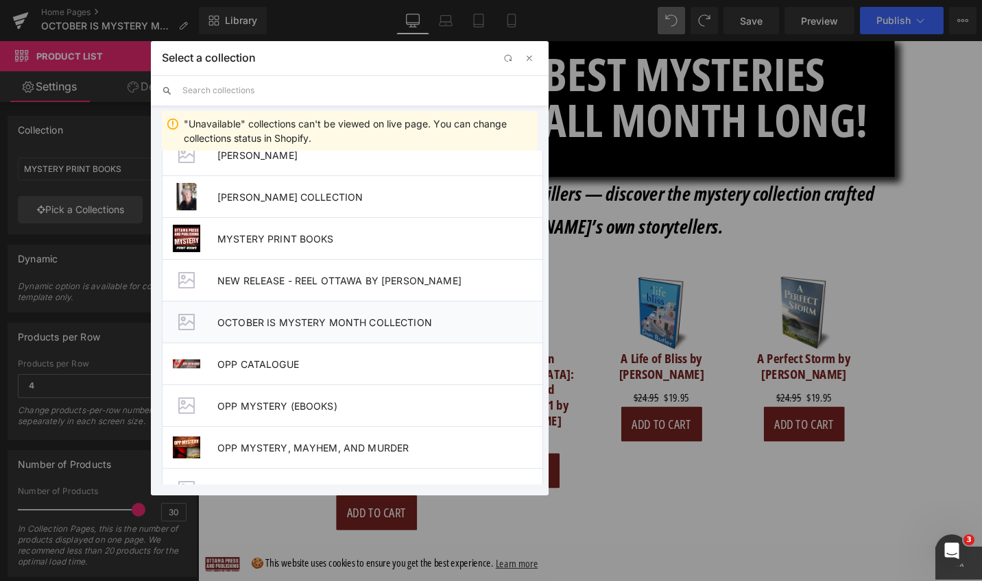
click at [302, 317] on span "OCTOBER IS MYSTERY MONTH COLLECTION" at bounding box center [379, 323] width 325 height 12
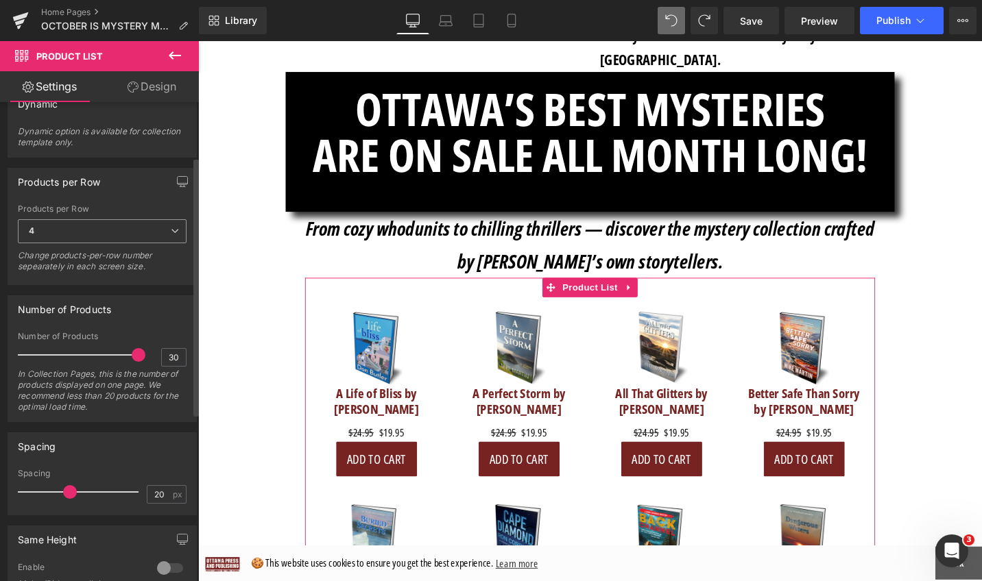
scroll to position [234, 0]
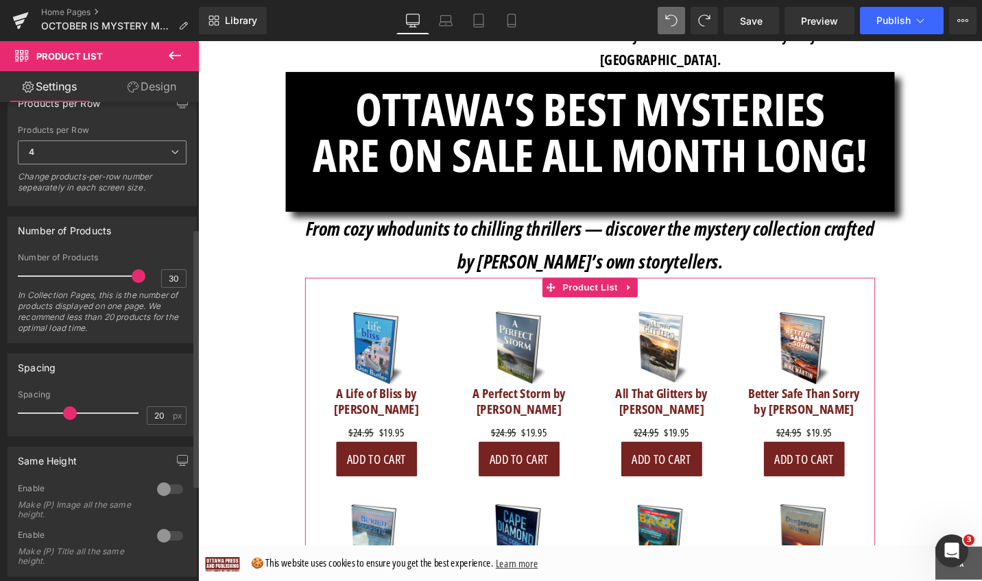
click at [171, 149] on icon at bounding box center [175, 152] width 8 height 8
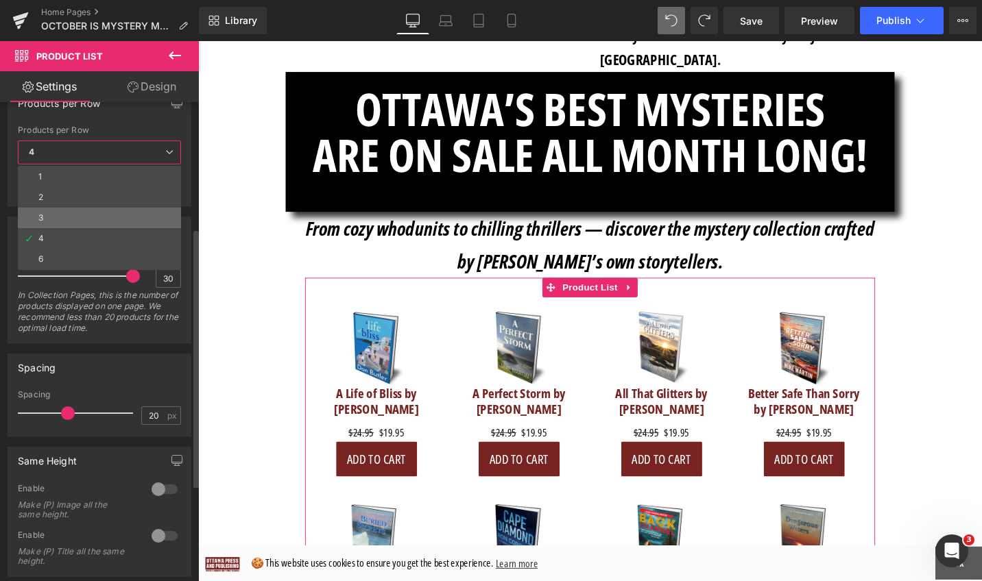
click at [149, 215] on li "3" at bounding box center [99, 218] width 163 height 21
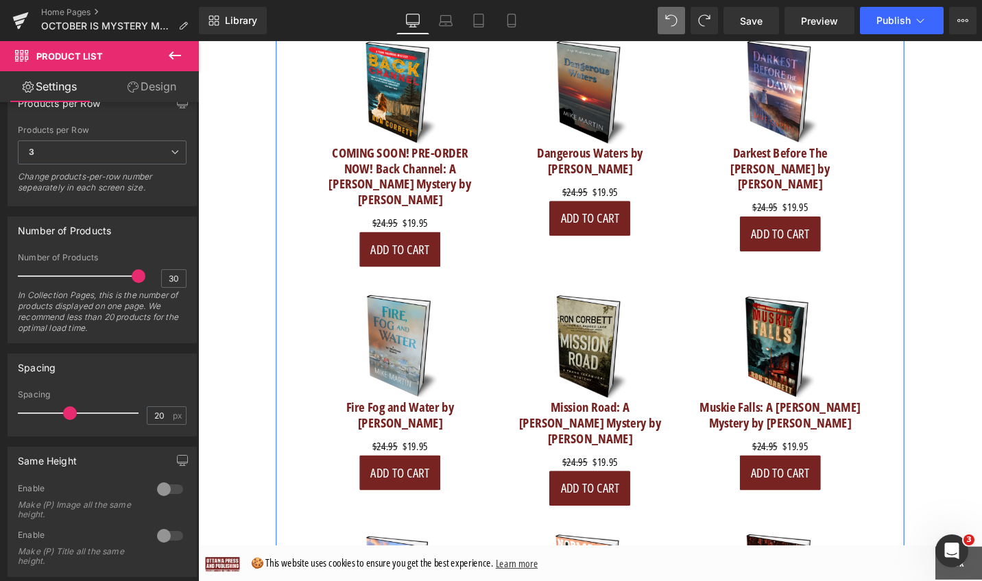
scroll to position [3094, 0]
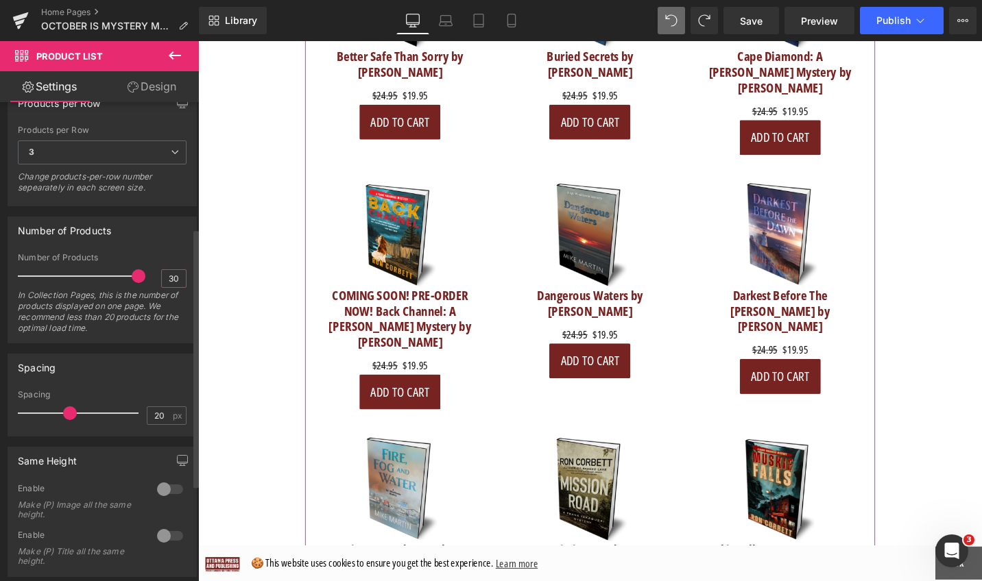
drag, startPoint x: 174, startPoint y: 281, endPoint x: 162, endPoint y: 280, distance: 12.4
click at [162, 280] on input "30" at bounding box center [174, 278] width 24 height 17
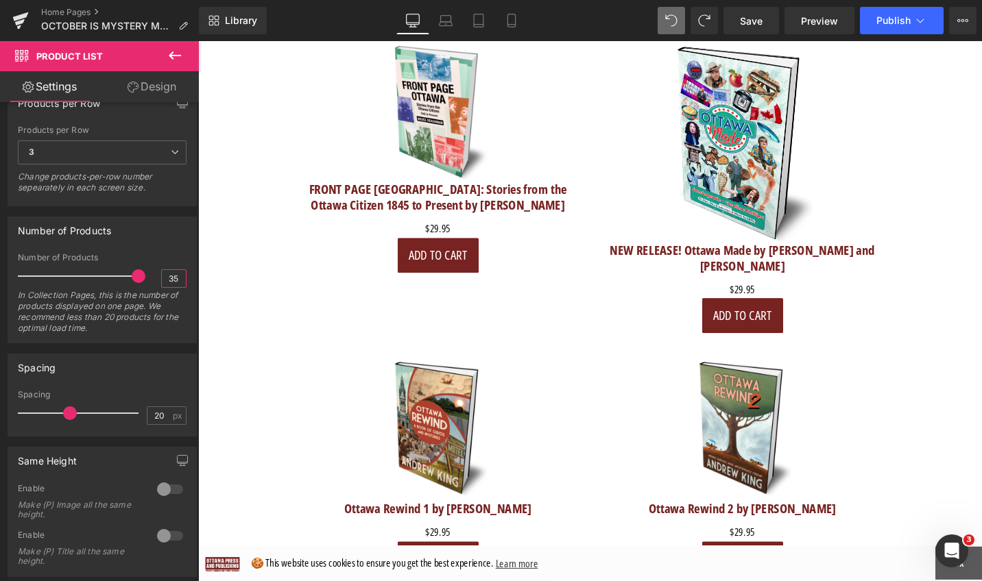
type input "35"
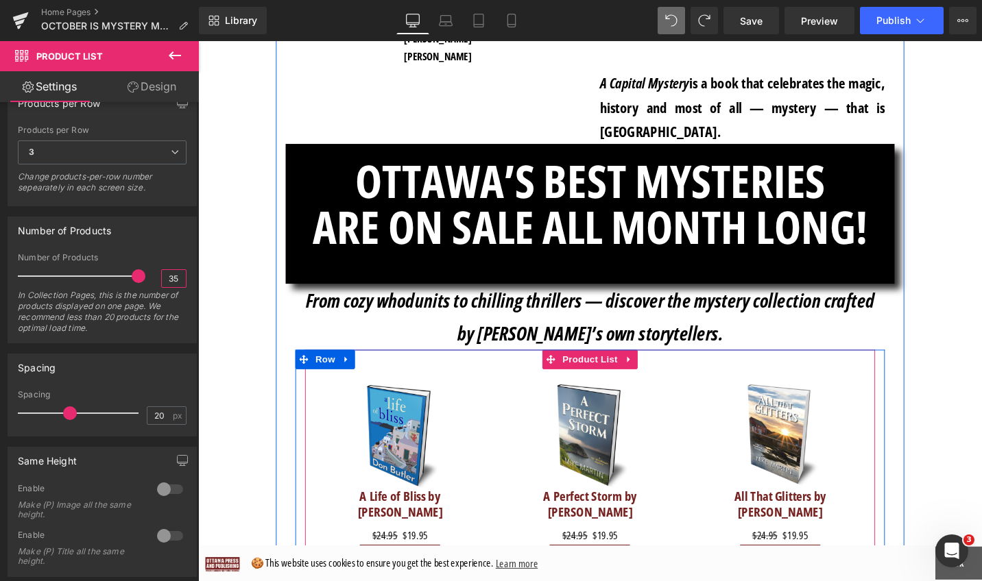
scroll to position [2369, 0]
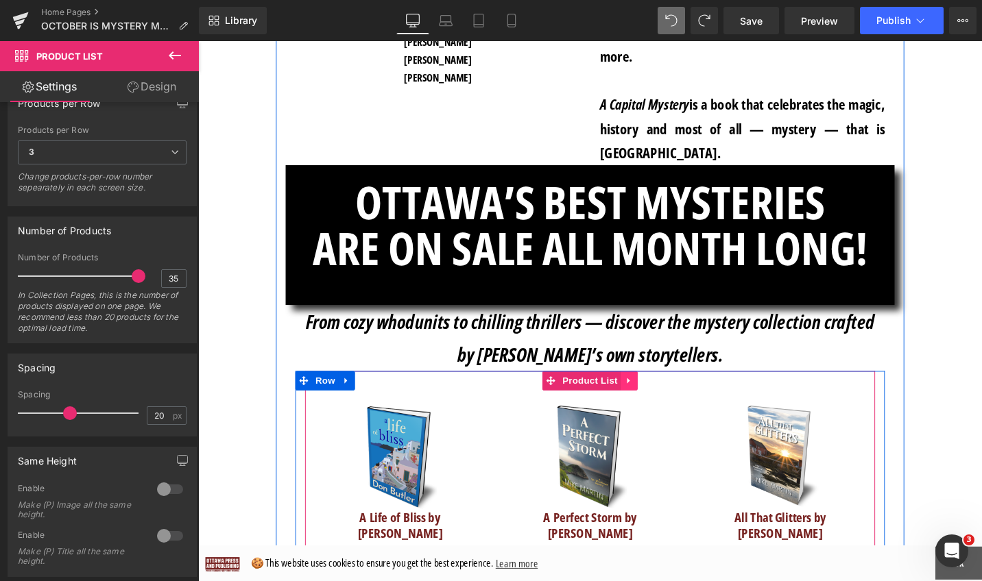
click at [653, 396] on icon at bounding box center [655, 401] width 10 height 10
click at [659, 396] on icon at bounding box center [664, 401] width 10 height 10
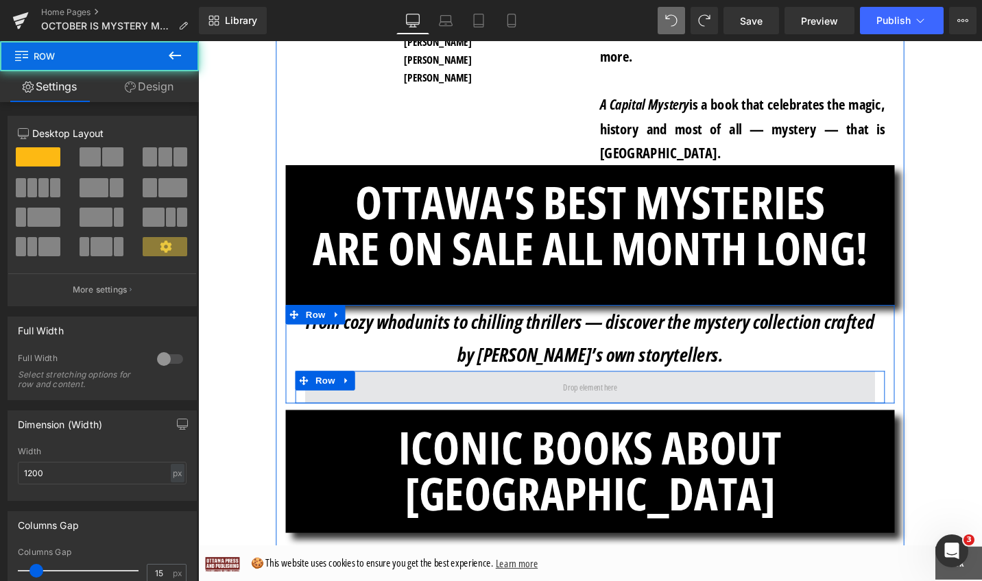
click at [498, 391] on span at bounding box center [612, 408] width 603 height 34
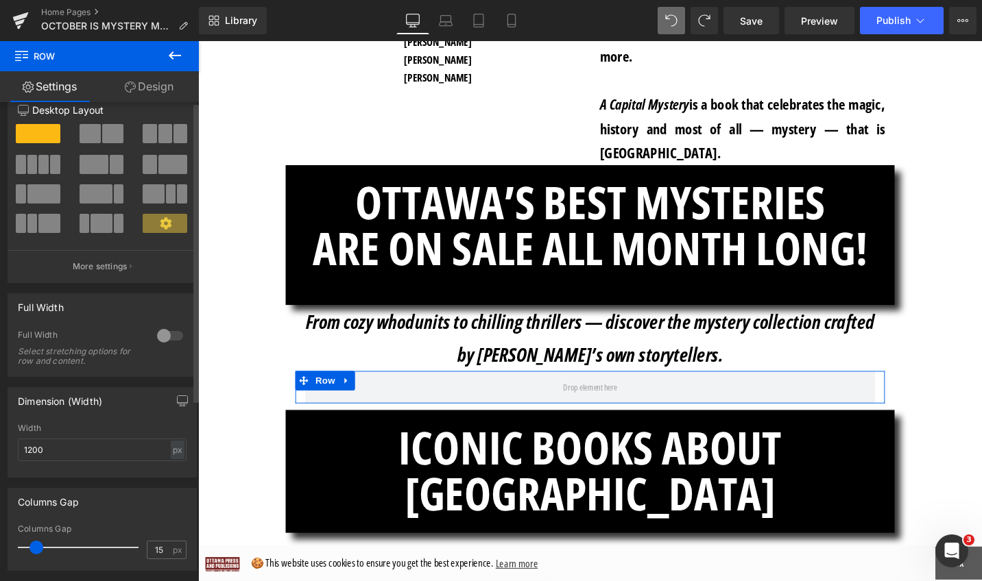
scroll to position [0, 0]
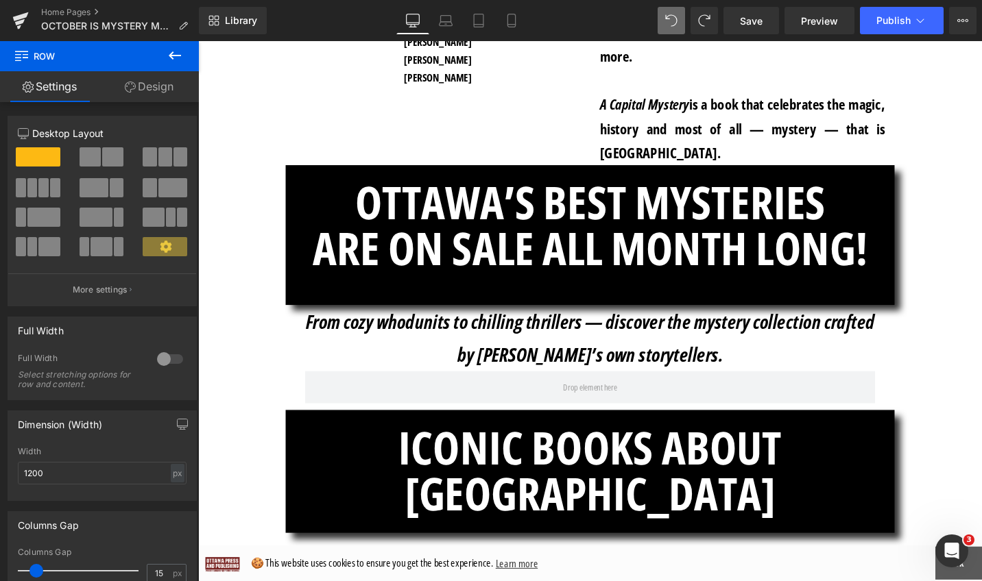
click at [175, 53] on icon at bounding box center [175, 55] width 16 height 16
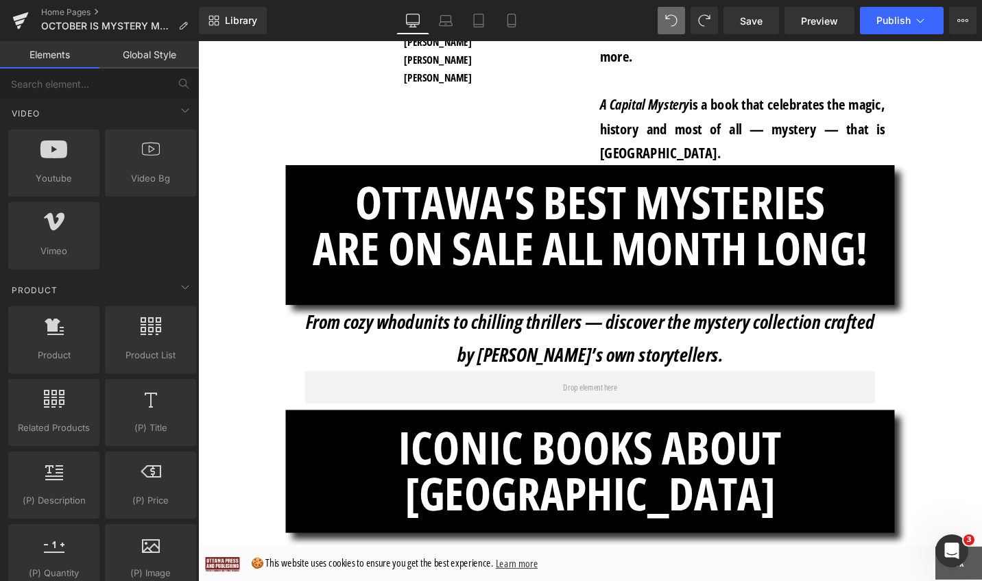
scroll to position [943, 0]
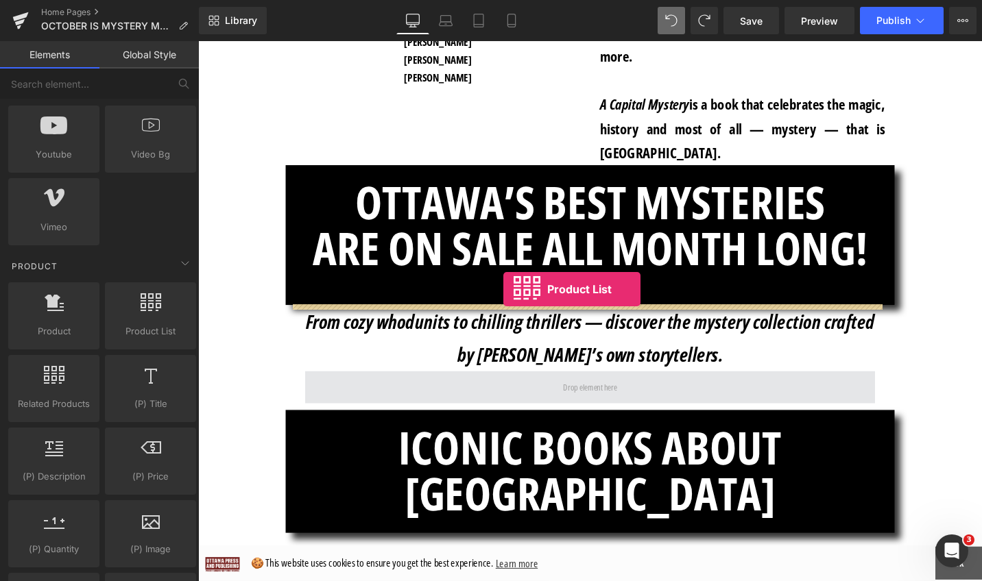
drag, startPoint x: 339, startPoint y: 361, endPoint x: 521, endPoint y: 304, distance: 190.4
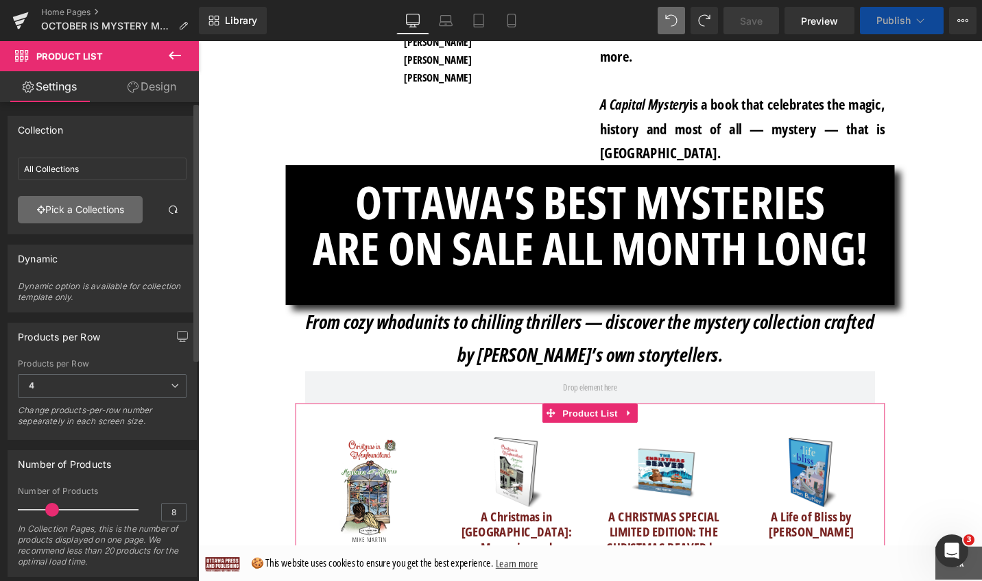
click at [121, 216] on link "Pick a Collections" at bounding box center [80, 209] width 125 height 27
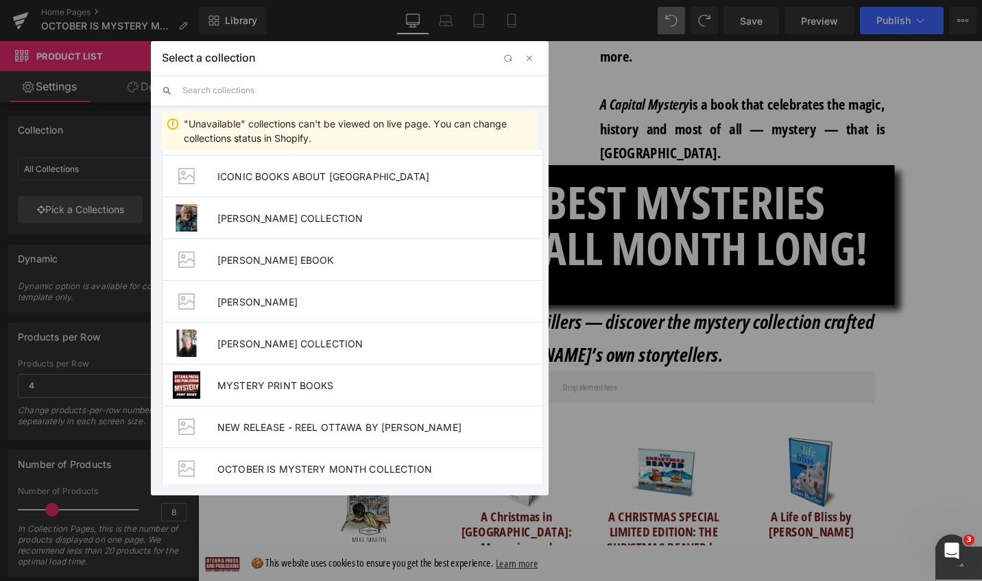
scroll to position [577, 0]
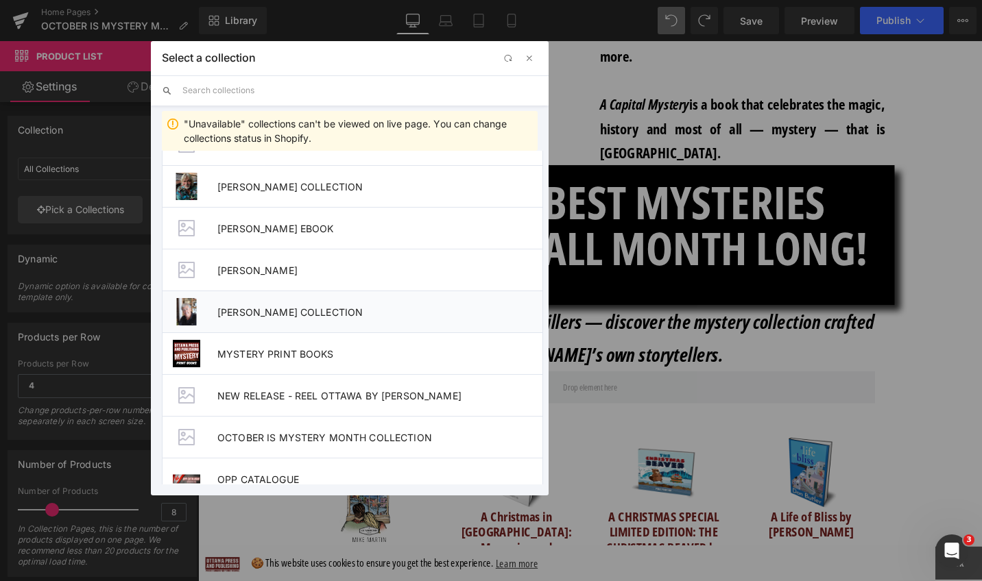
click at [319, 309] on span "MIKE MARTIN COLLECTION" at bounding box center [379, 312] width 325 height 12
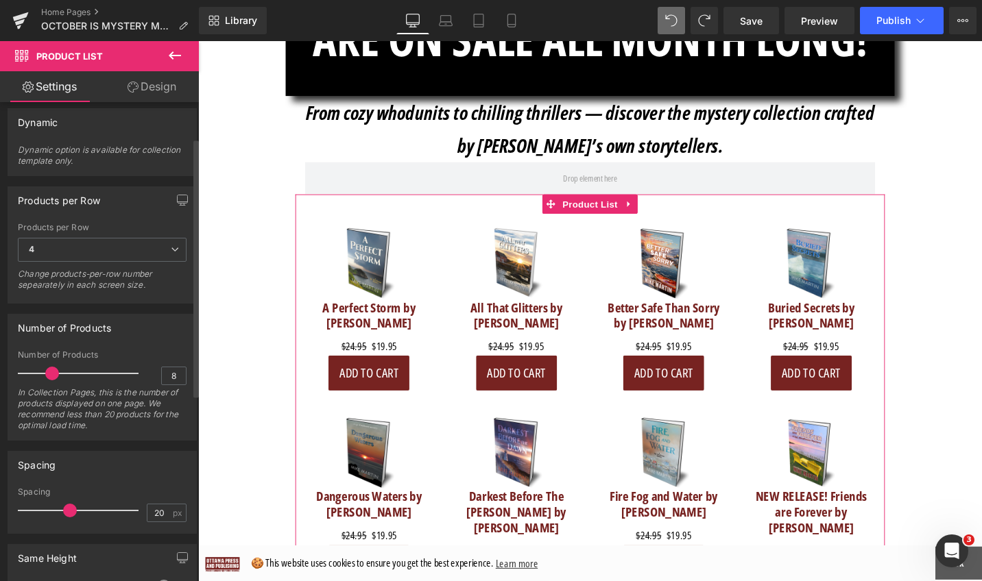
scroll to position [171, 0]
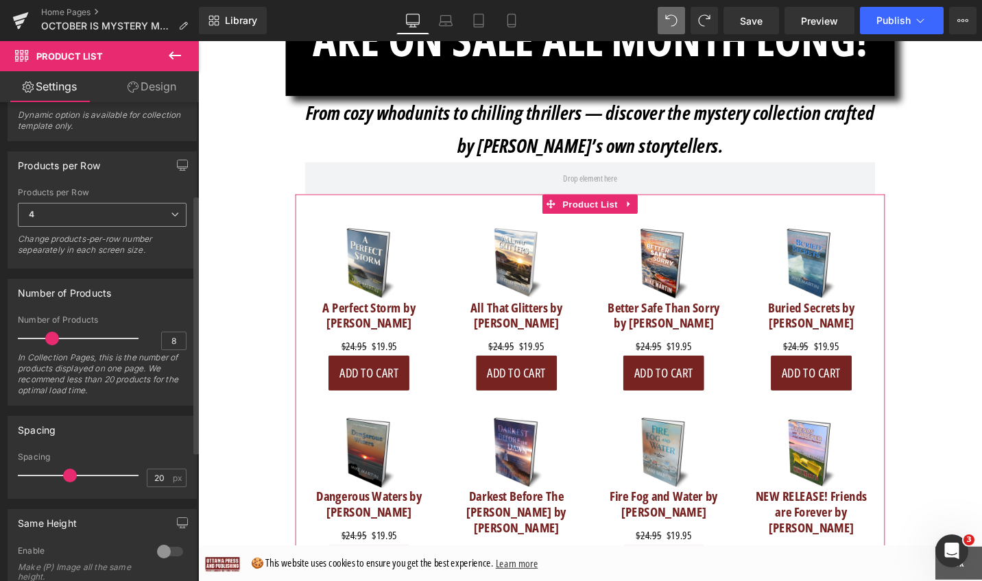
click at [172, 221] on span "4" at bounding box center [102, 215] width 169 height 24
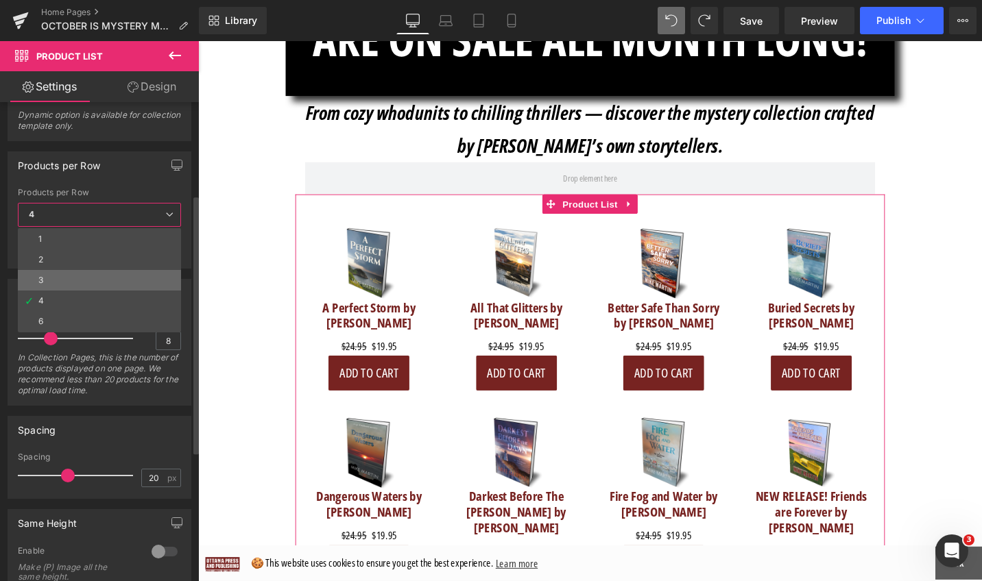
click at [156, 278] on li "3" at bounding box center [99, 280] width 163 height 21
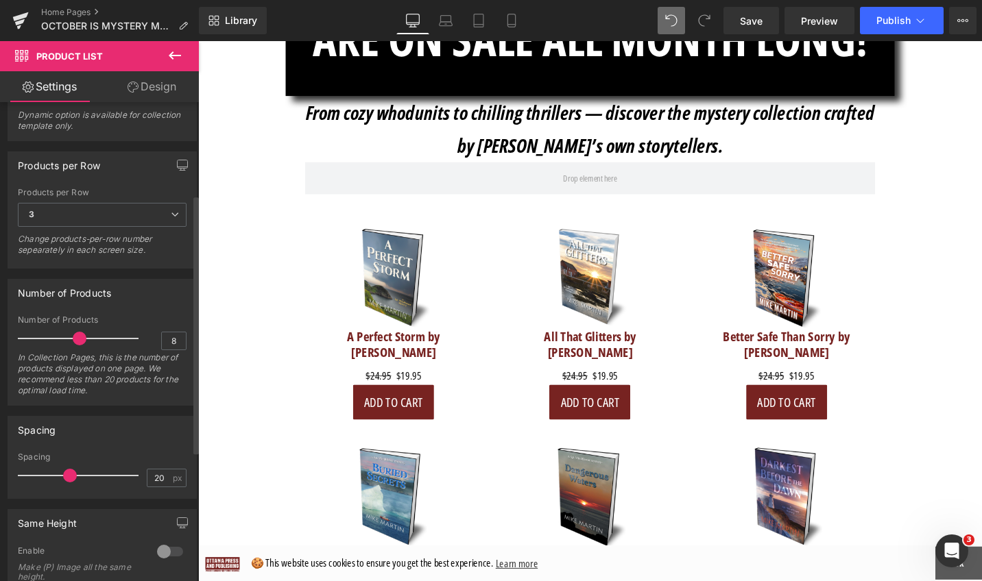
drag, startPoint x: 52, startPoint y: 341, endPoint x: 77, endPoint y: 341, distance: 24.7
click at [77, 341] on span at bounding box center [80, 339] width 14 height 14
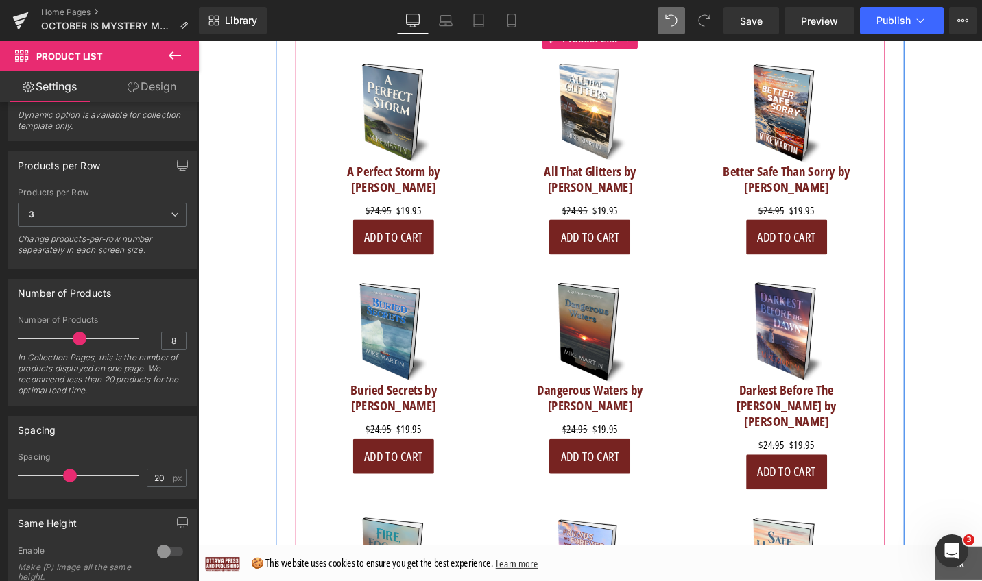
scroll to position [2699, 0]
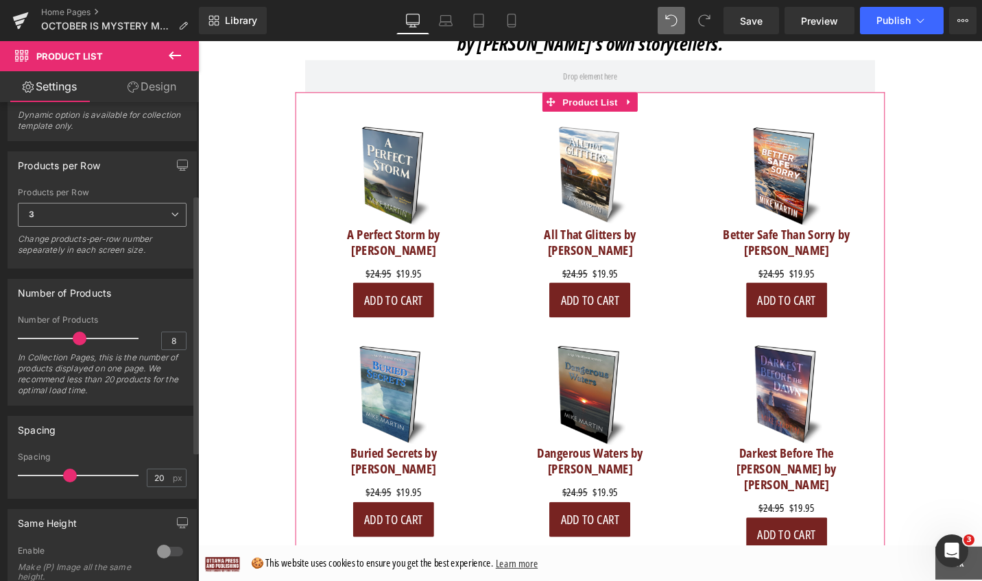
drag, startPoint x: 52, startPoint y: 210, endPoint x: 19, endPoint y: 210, distance: 32.9
click at [19, 210] on span "3" at bounding box center [102, 215] width 169 height 24
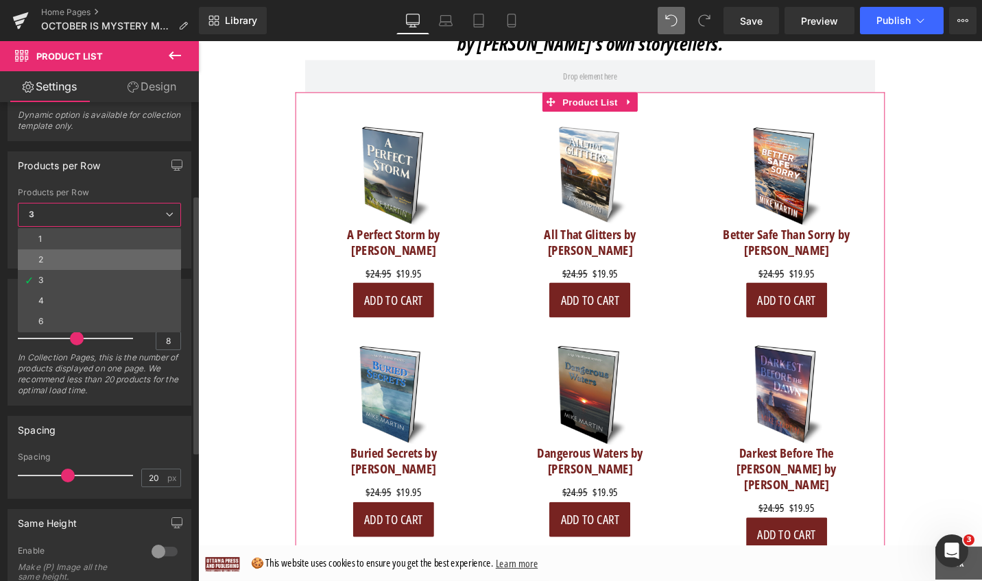
drag, startPoint x: 47, startPoint y: 257, endPoint x: 184, endPoint y: 229, distance: 139.3
click at [47, 257] on li "2" at bounding box center [99, 260] width 163 height 21
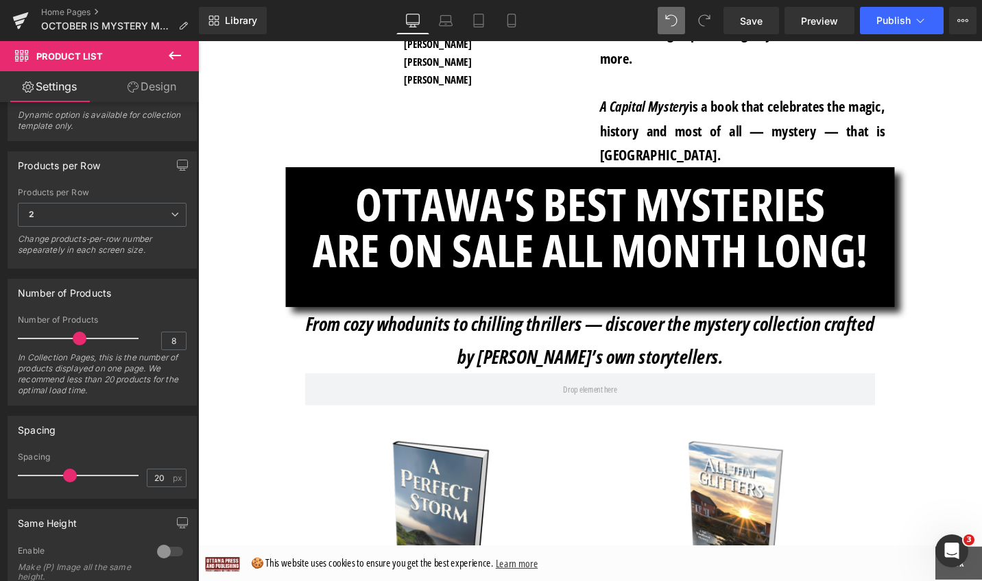
scroll to position [2352, 0]
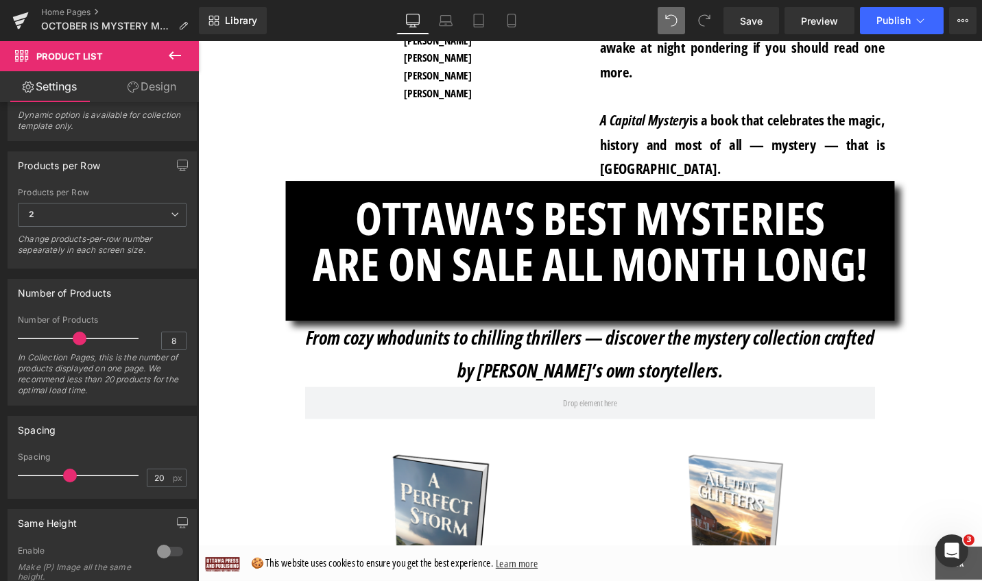
click at [173, 56] on icon at bounding box center [175, 55] width 12 height 8
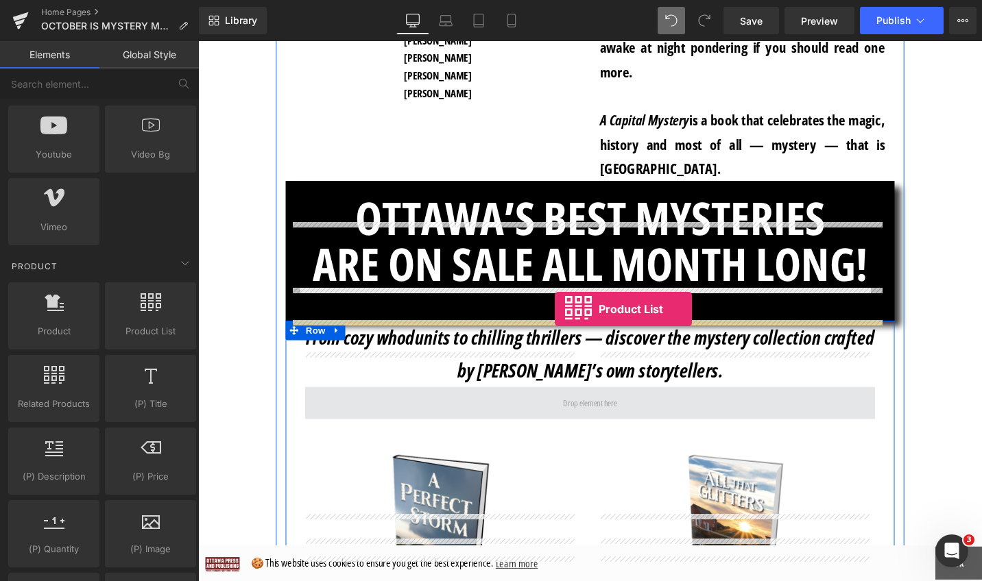
drag, startPoint x: 353, startPoint y: 354, endPoint x: 575, endPoint y: 325, distance: 224.0
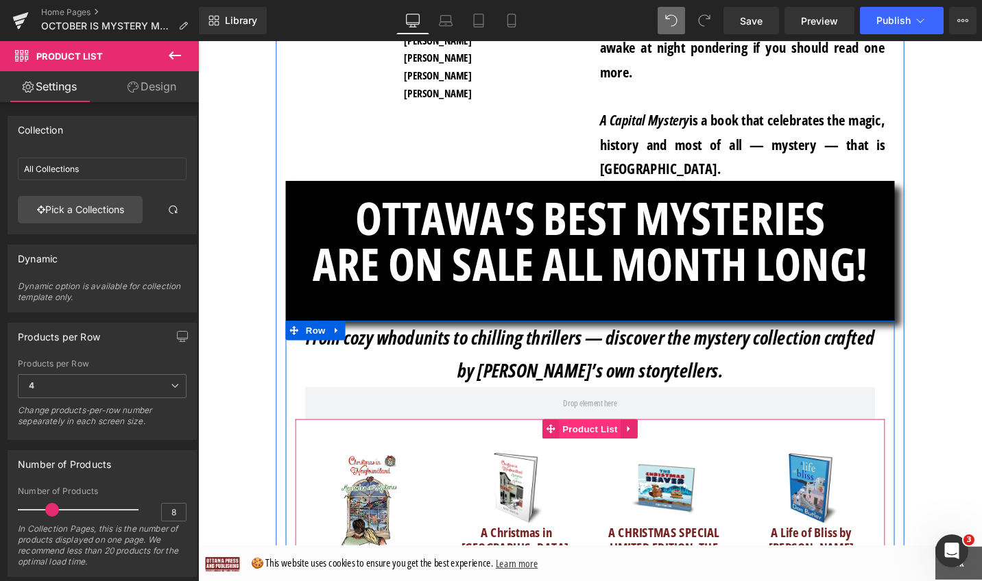
scroll to position [2352, 0]
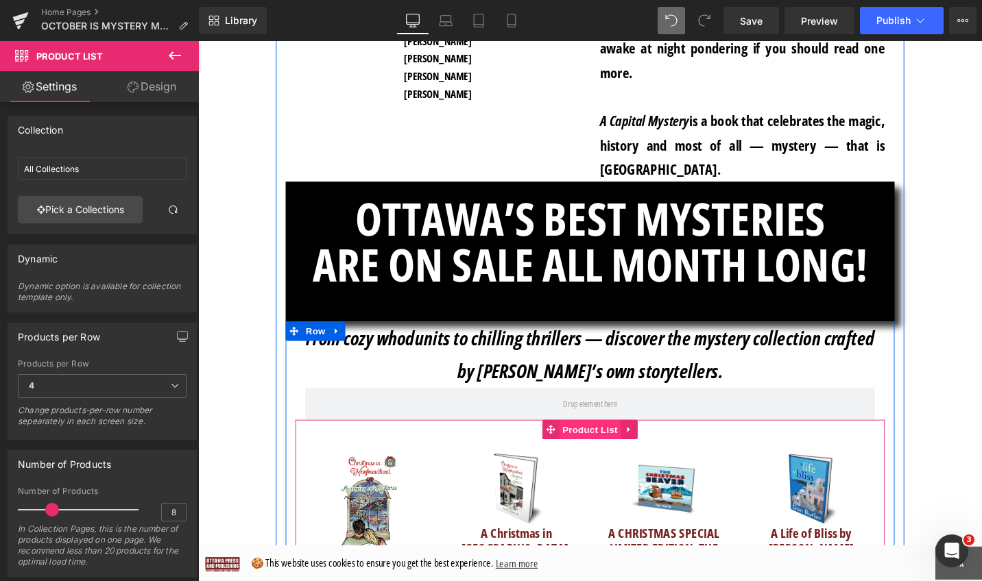
click at [629, 442] on span "Product List" at bounding box center [612, 452] width 65 height 21
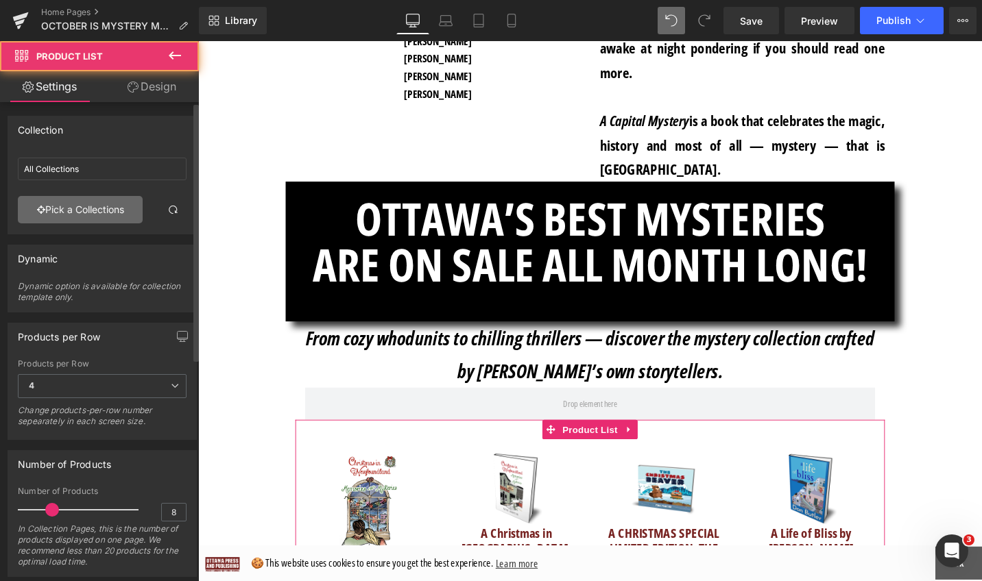
click at [91, 211] on link "Pick a Collections" at bounding box center [80, 209] width 125 height 27
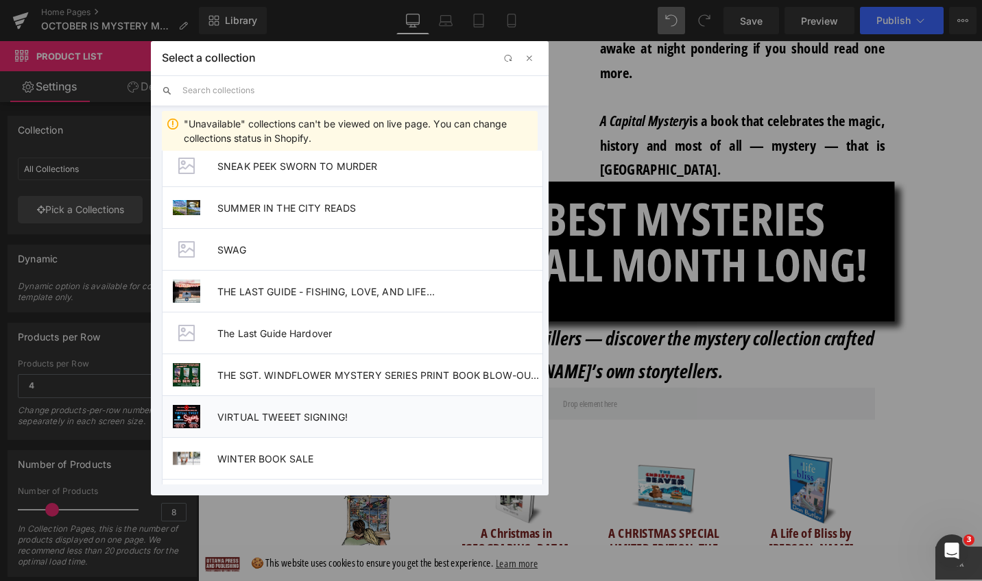
scroll to position [1474, 0]
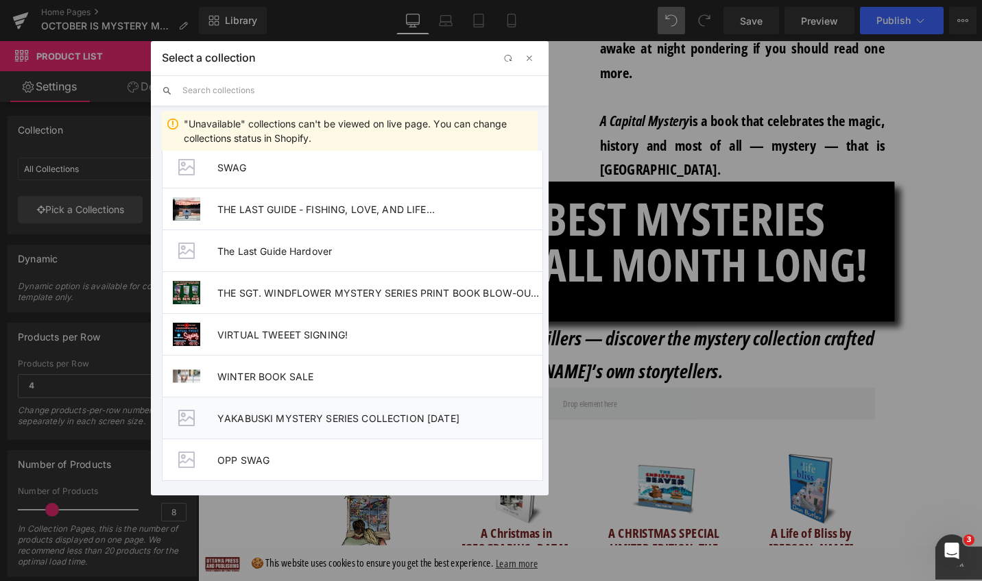
click at [288, 422] on span "YAKABUSKI MYSTERY SERIES COLLECTION OCT. 2025" at bounding box center [379, 419] width 325 height 12
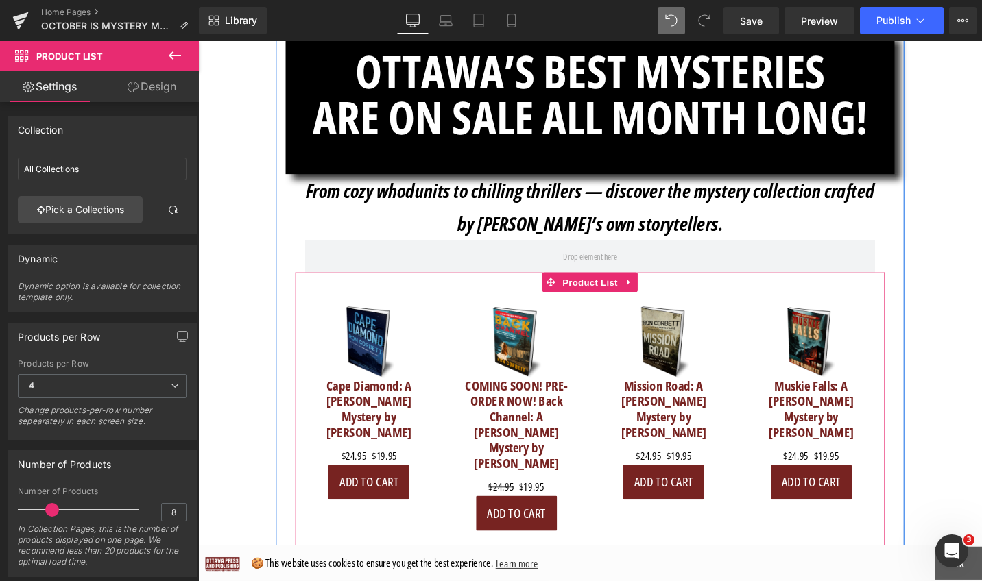
scroll to position [2546, 0]
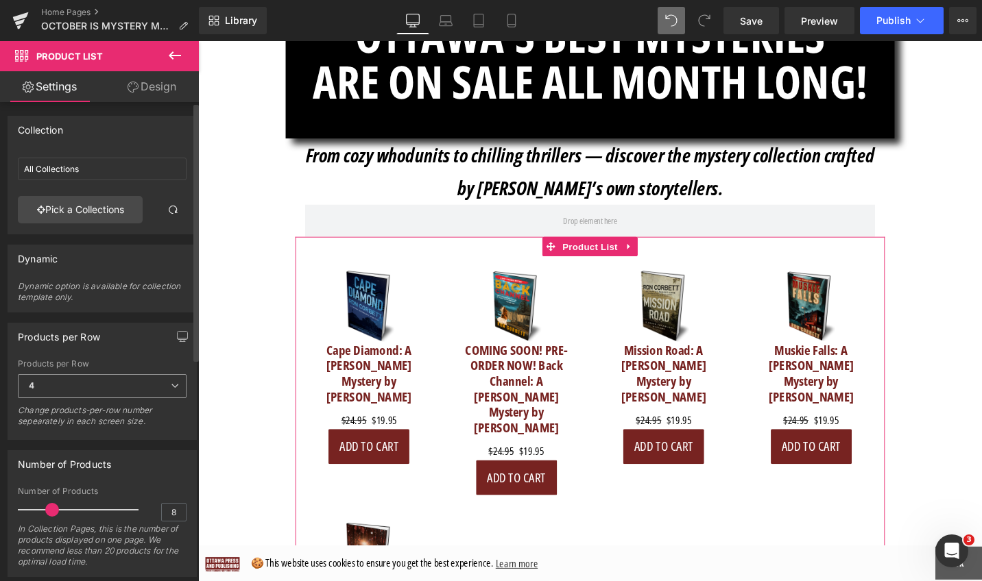
click at [171, 386] on icon at bounding box center [175, 386] width 8 height 8
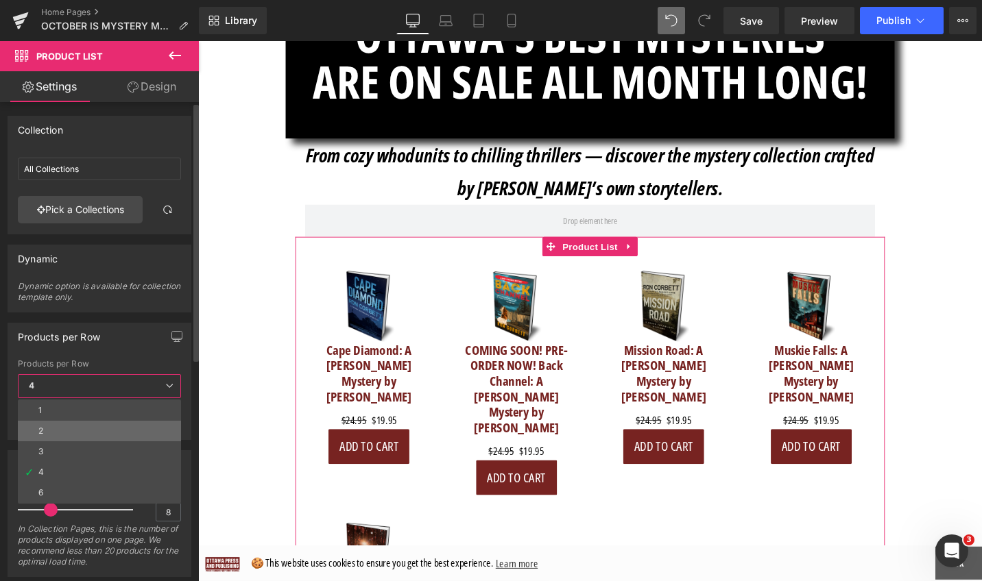
click at [154, 424] on li "2" at bounding box center [99, 431] width 163 height 21
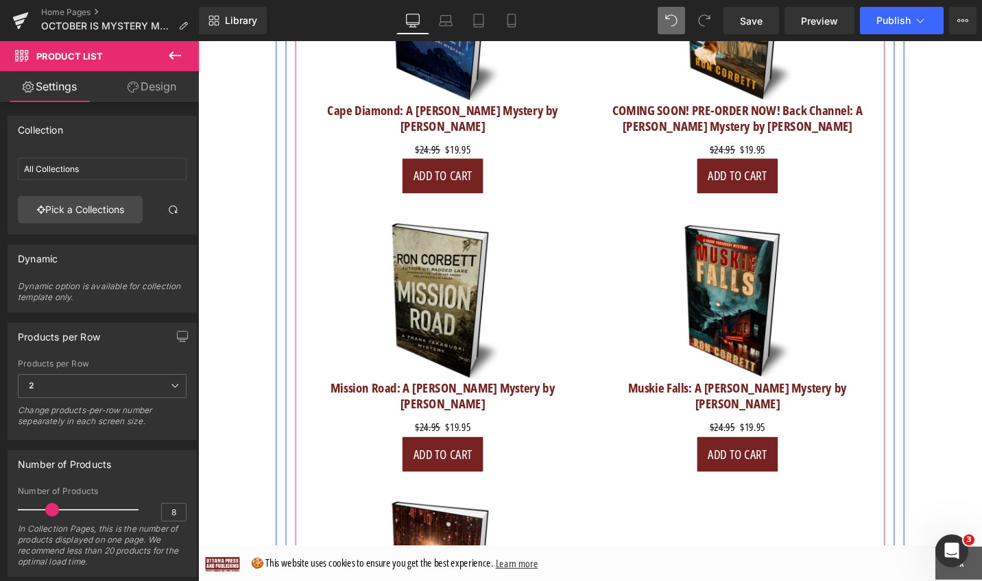
scroll to position [2916, 0]
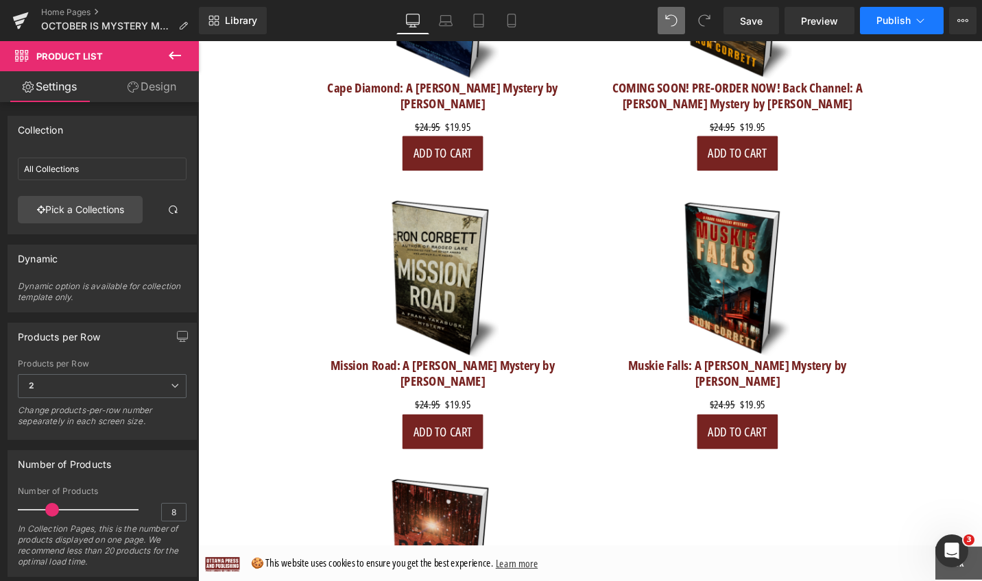
click at [873, 15] on button "Publish" at bounding box center [902, 20] width 84 height 27
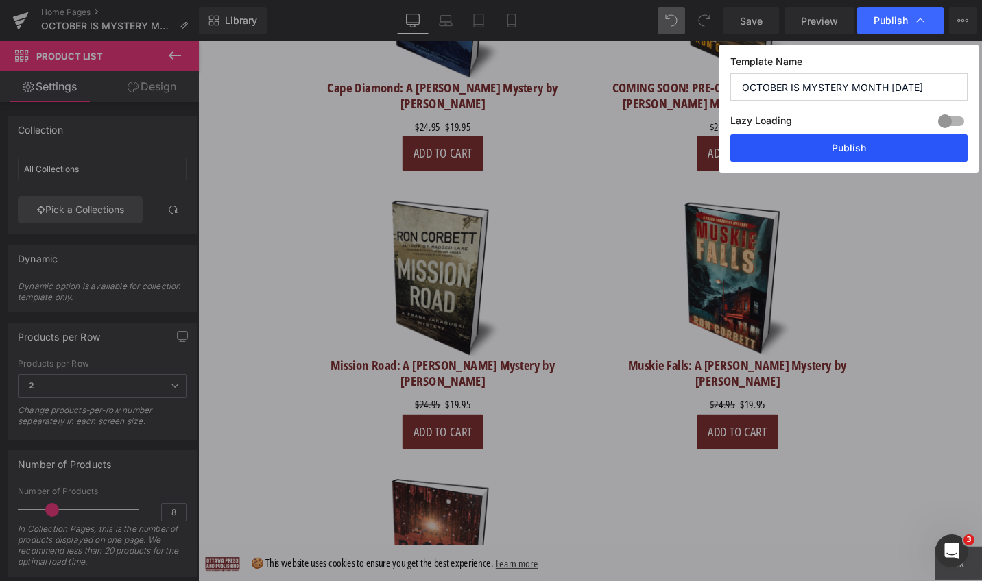
drag, startPoint x: 854, startPoint y: 148, endPoint x: 745, endPoint y: 204, distance: 122.3
click at [854, 148] on button "Publish" at bounding box center [848, 147] width 237 height 27
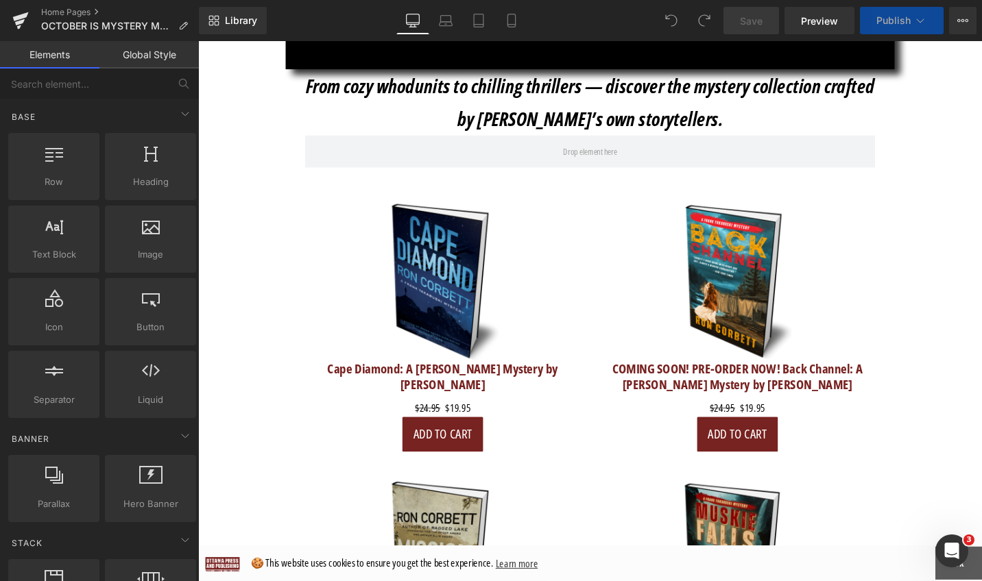
scroll to position [2445, 0]
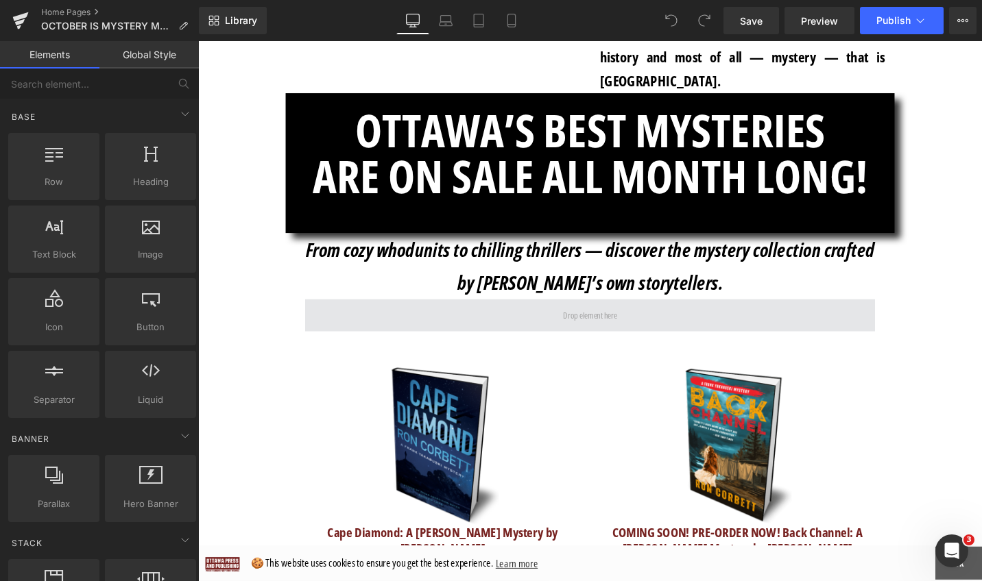
click at [745, 315] on span at bounding box center [612, 332] width 603 height 34
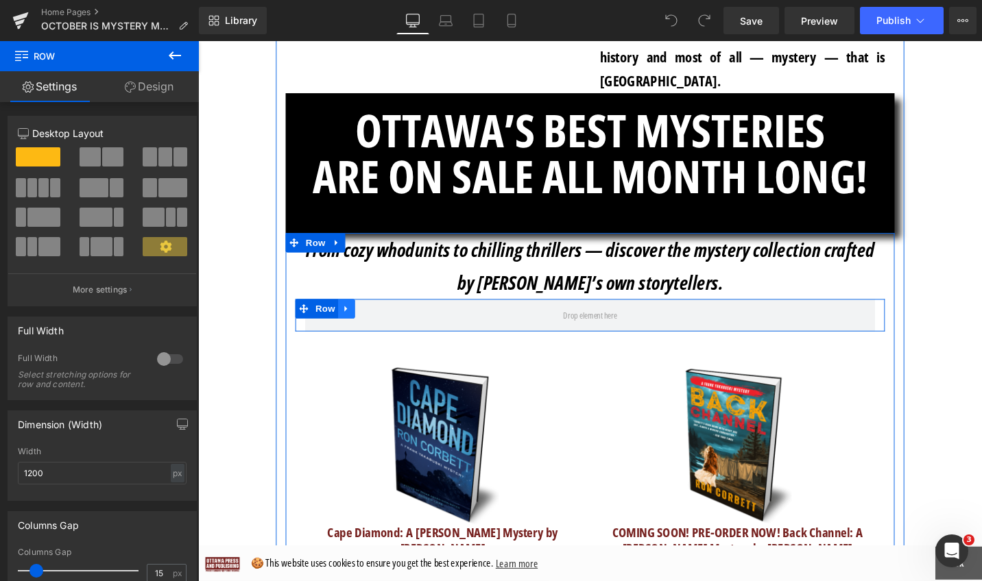
click at [353, 322] on icon at bounding box center [354, 325] width 3 height 6
click at [386, 320] on icon at bounding box center [391, 325] width 10 height 10
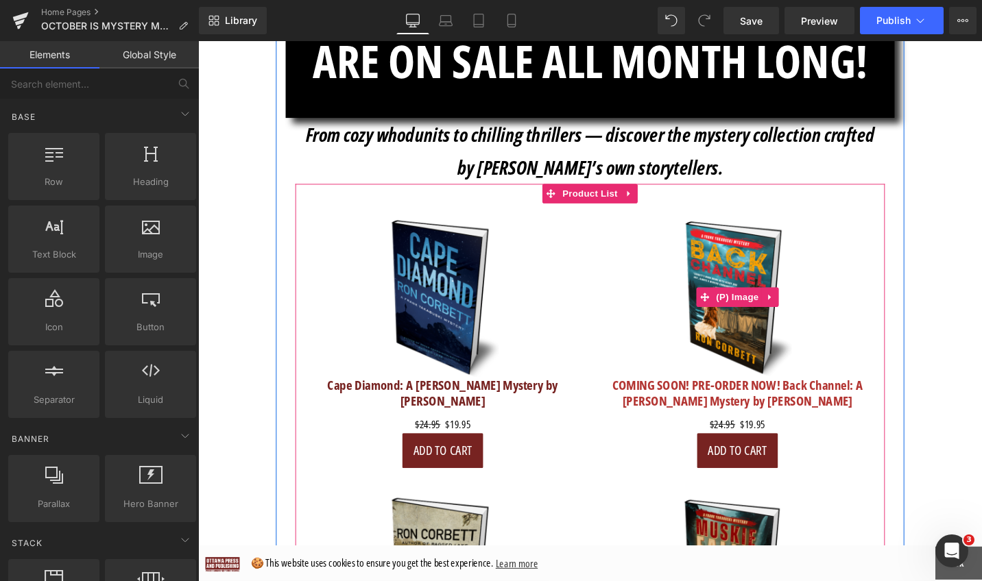
scroll to position [2577, 0]
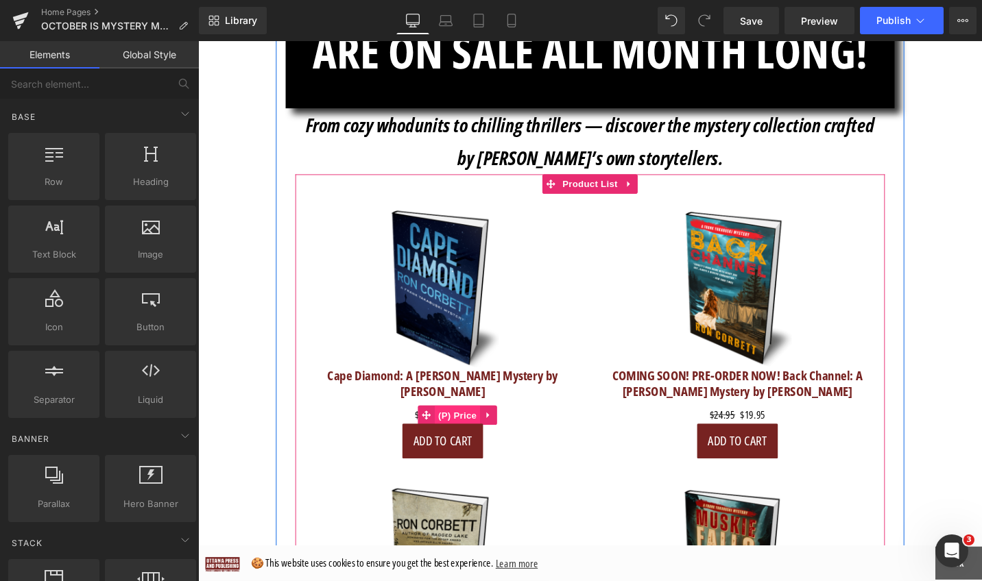
click at [471, 427] on span "(P) Price" at bounding box center [473, 437] width 48 height 21
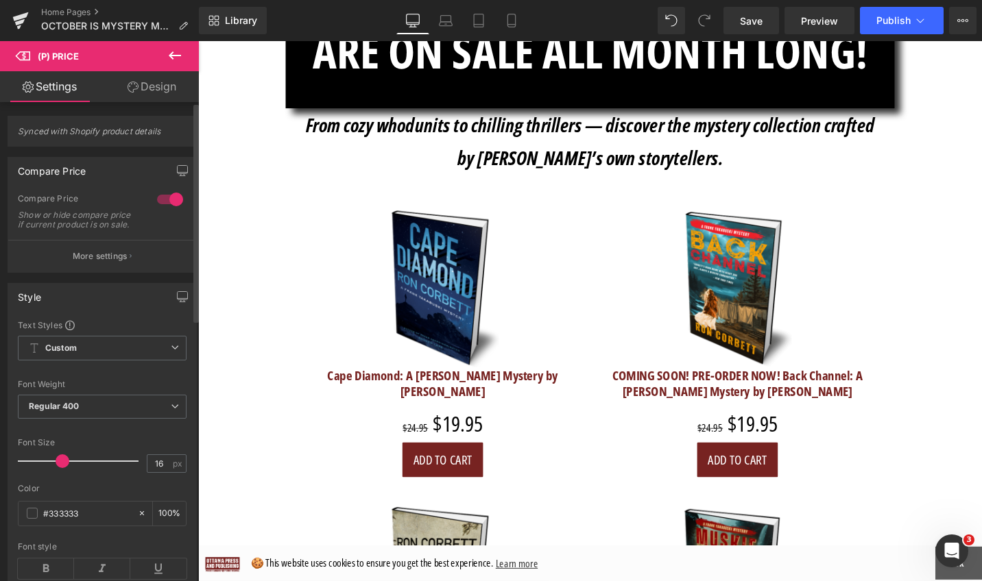
drag, startPoint x: 39, startPoint y: 474, endPoint x: 60, endPoint y: 474, distance: 20.6
click at [60, 468] on span at bounding box center [63, 462] width 14 height 14
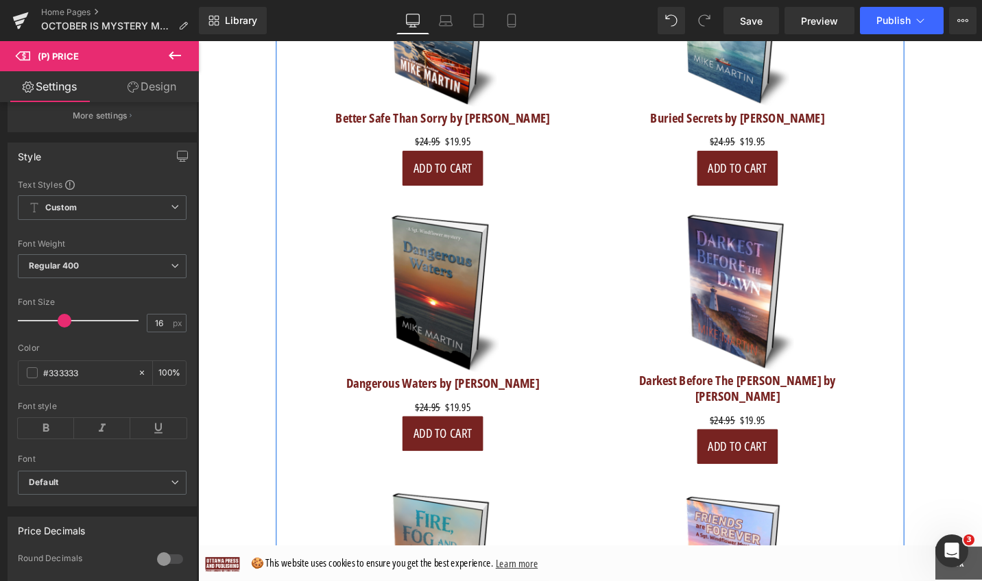
scroll to position [4173, 0]
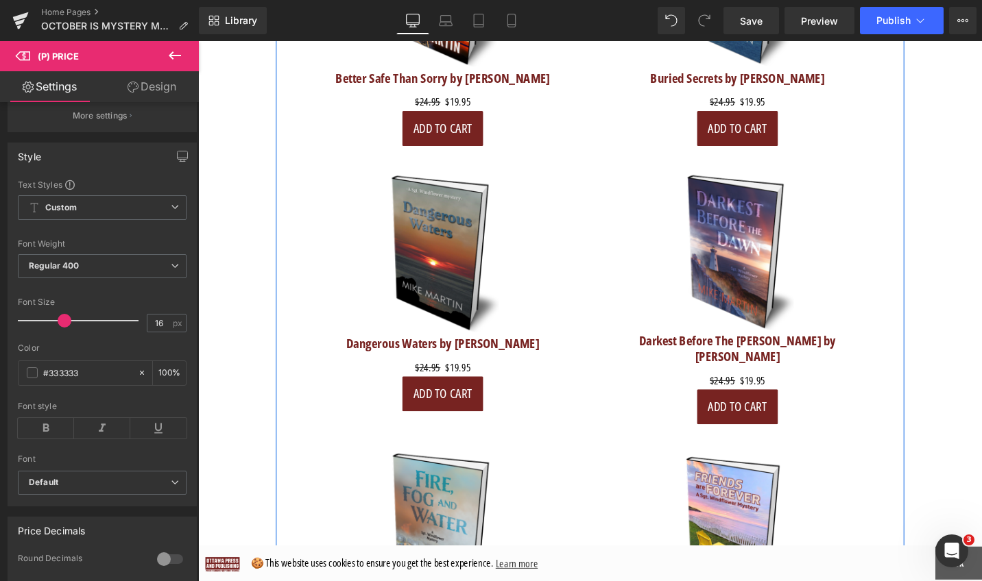
click at [572, 335] on div "Sale Off (P) Image Dangerous Waters by [PERSON_NAME] (P) Title $24.95 $19.95 (P…" at bounding box center [457, 306] width 312 height 280
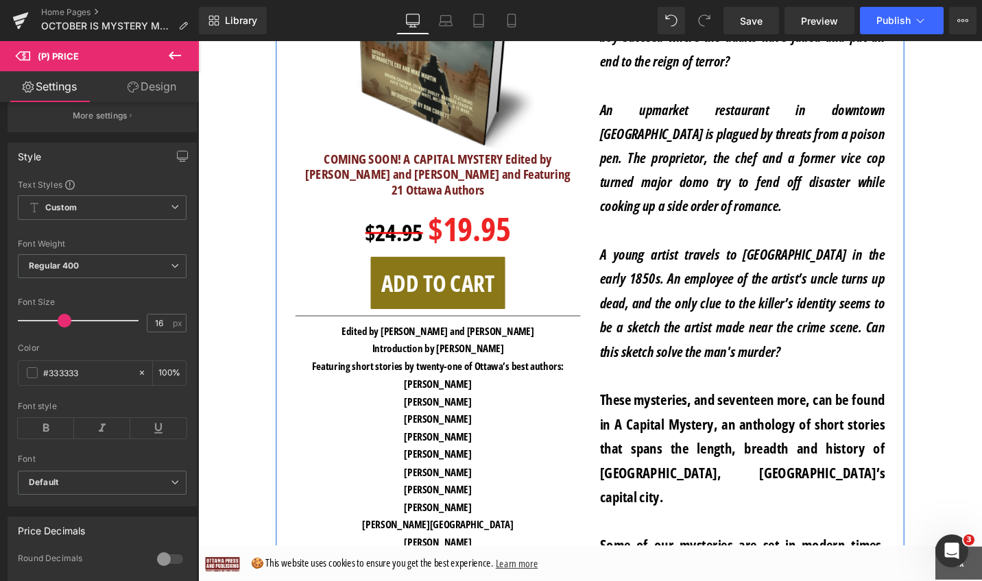
scroll to position [1488, 0]
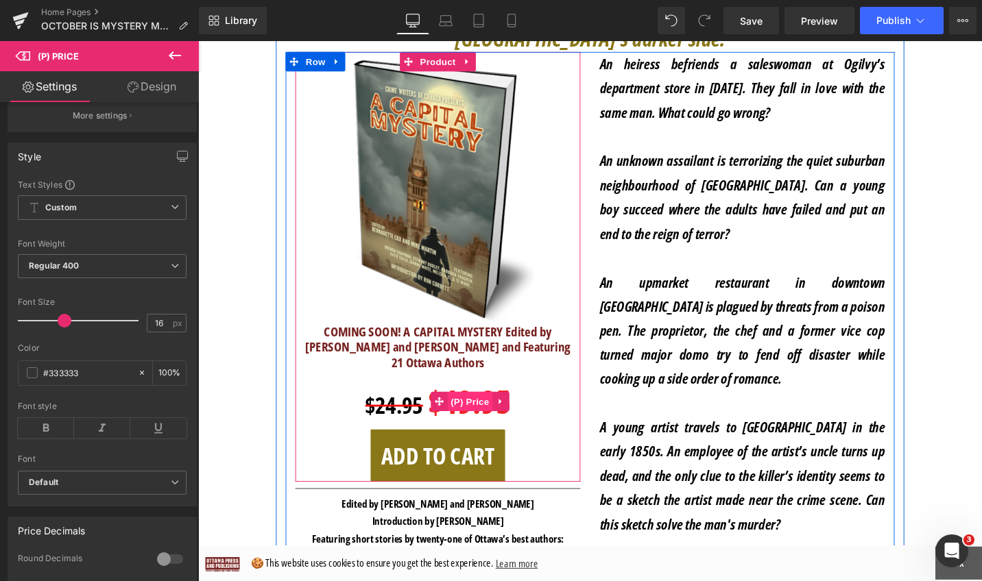
click at [491, 413] on span "(P) Price" at bounding box center [486, 423] width 48 height 21
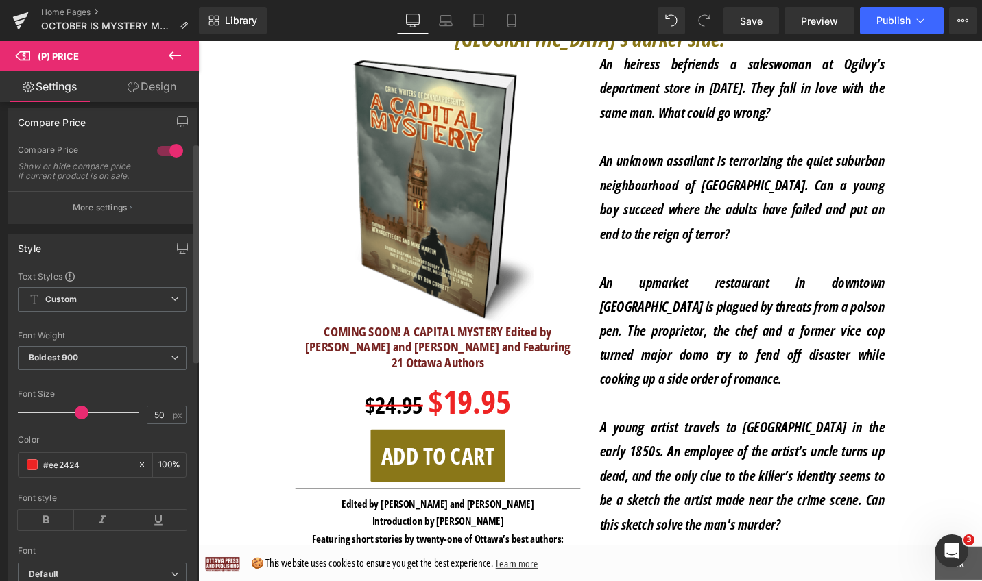
scroll to position [105, 0]
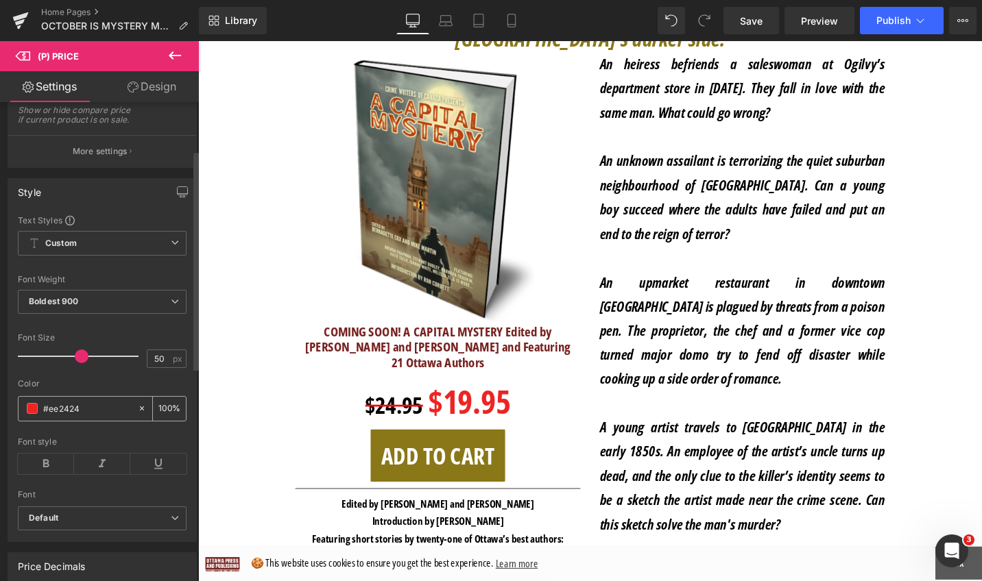
drag, startPoint x: 98, startPoint y: 420, endPoint x: 43, endPoint y: 418, distance: 55.6
click at [43, 416] on input "#ee2424" at bounding box center [87, 408] width 88 height 15
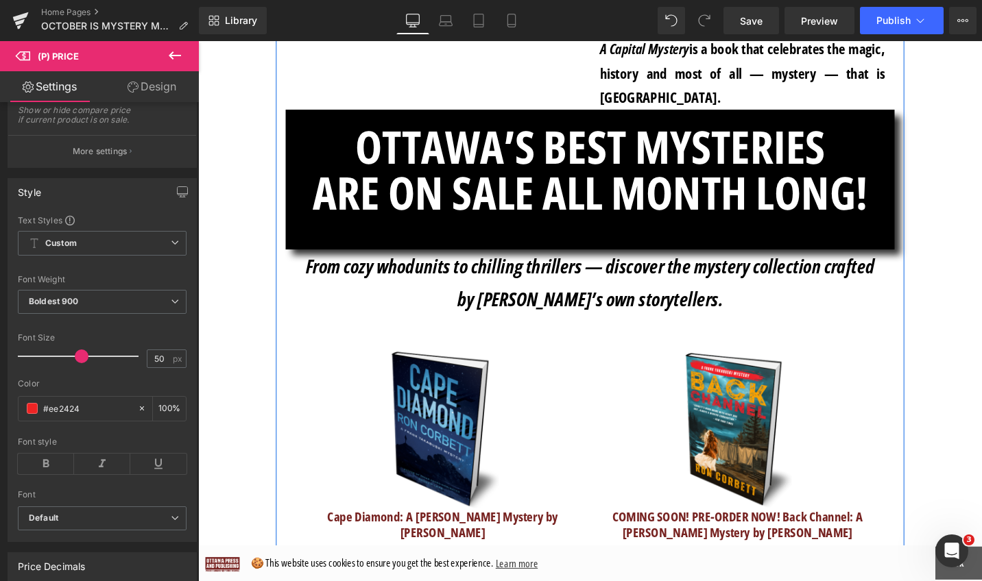
scroll to position [2432, 0]
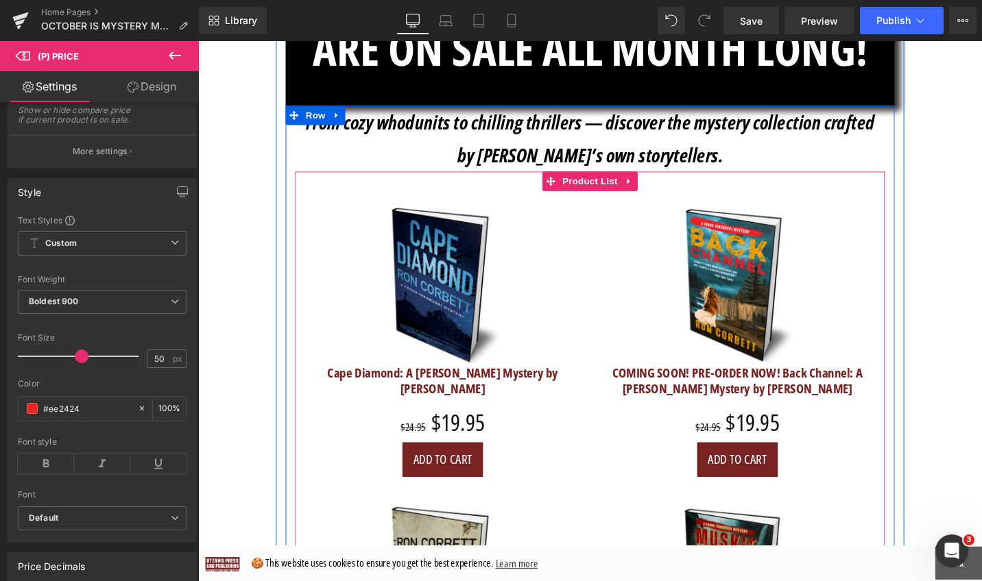
scroll to position [2604, 0]
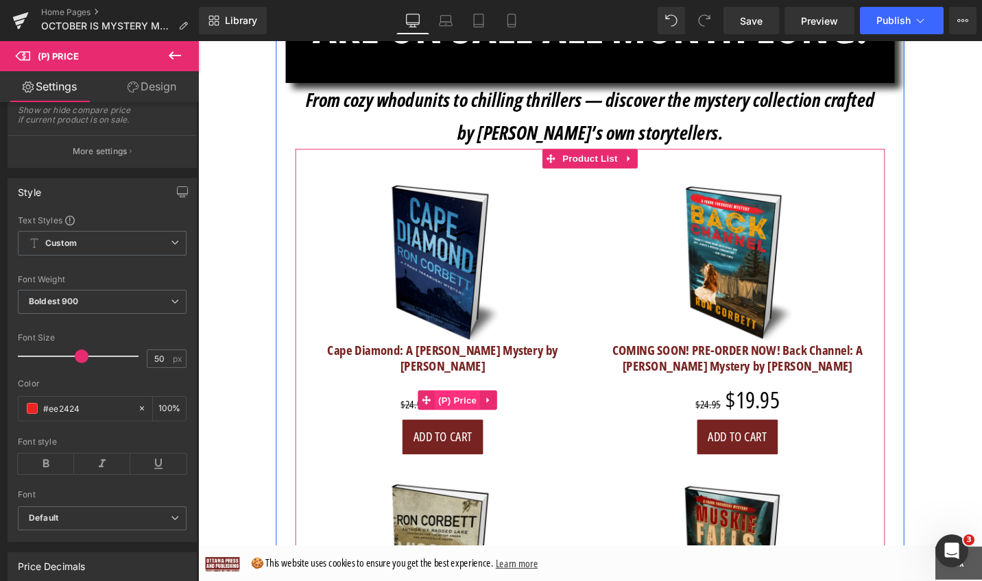
click at [459, 411] on span "(P) Price" at bounding box center [473, 421] width 48 height 21
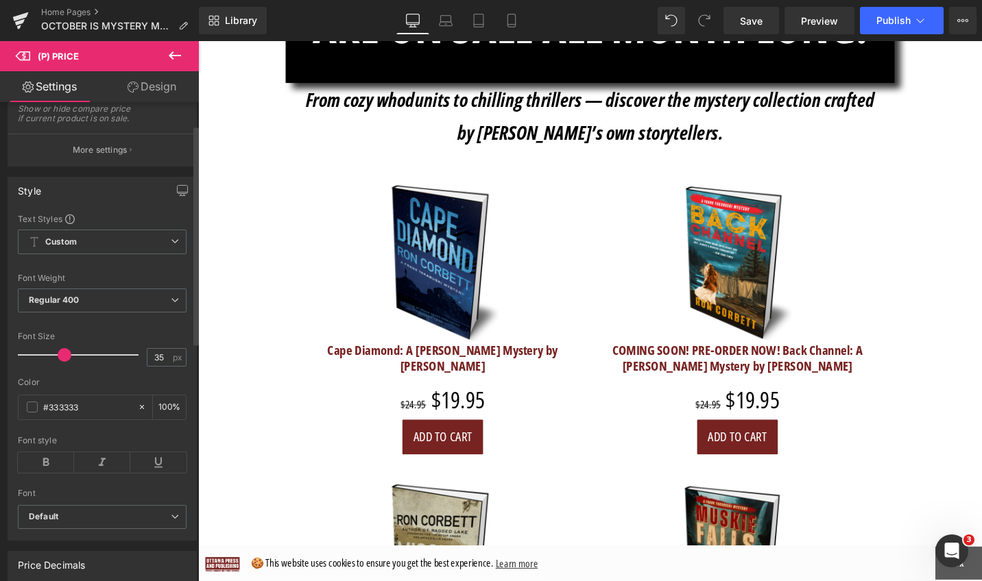
scroll to position [138, 0]
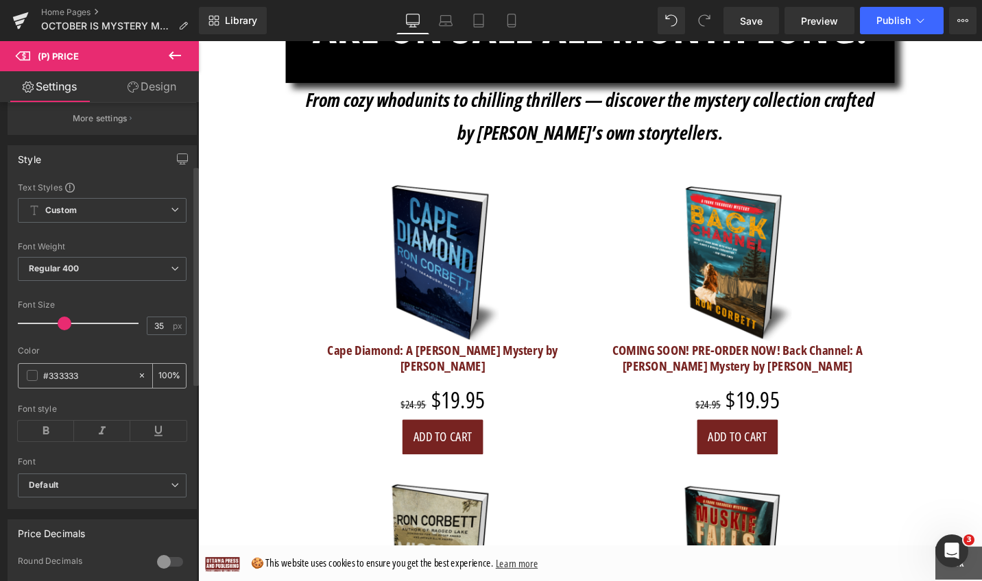
drag, startPoint x: 100, startPoint y: 385, endPoint x: 39, endPoint y: 385, distance: 61.0
click at [39, 385] on div "#333333" at bounding box center [78, 376] width 119 height 24
paste input "ee2424"
type input "#ee2424"
click at [174, 276] on span "Regular 400" at bounding box center [102, 269] width 169 height 24
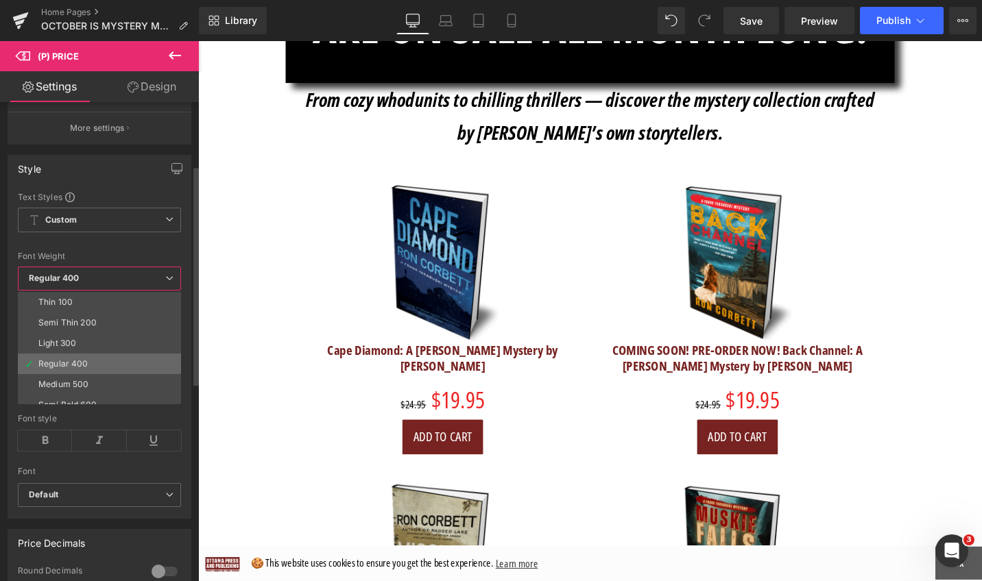
scroll to position [114, 0]
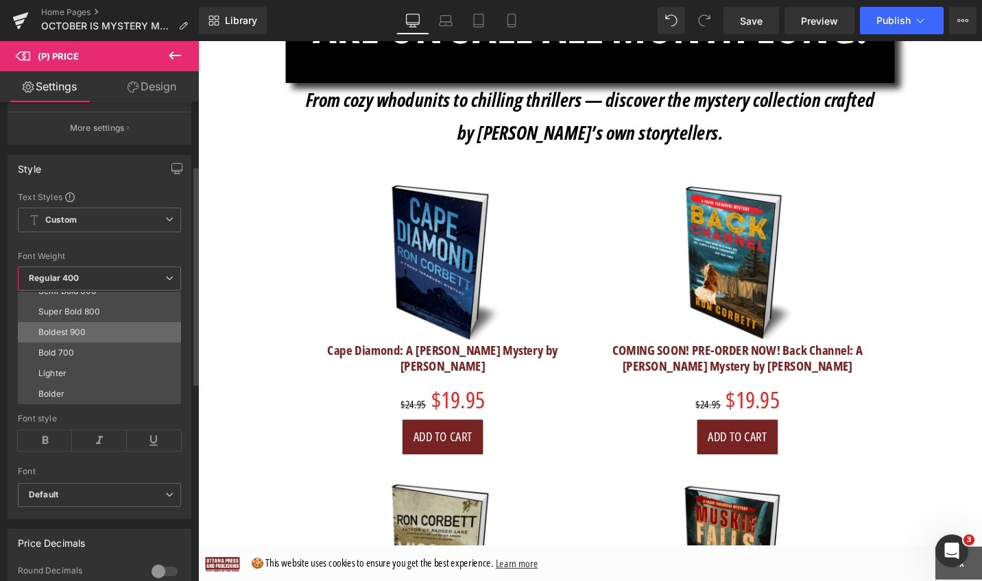
click at [133, 333] on li "Boldest 900" at bounding box center [102, 332] width 169 height 21
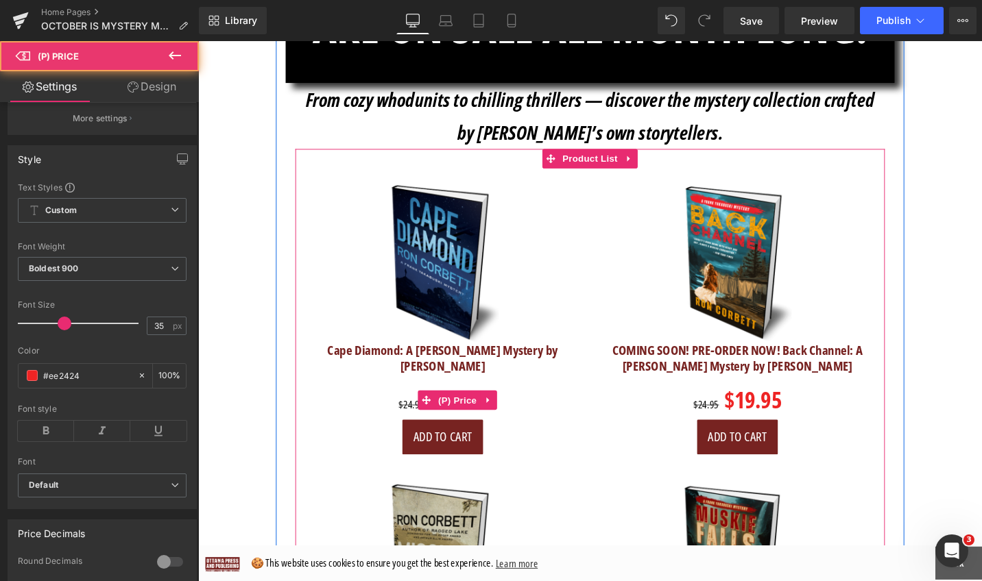
click at [417, 419] on span "$24.95" at bounding box center [424, 426] width 27 height 15
click at [411, 419] on span "$24.95" at bounding box center [424, 426] width 27 height 15
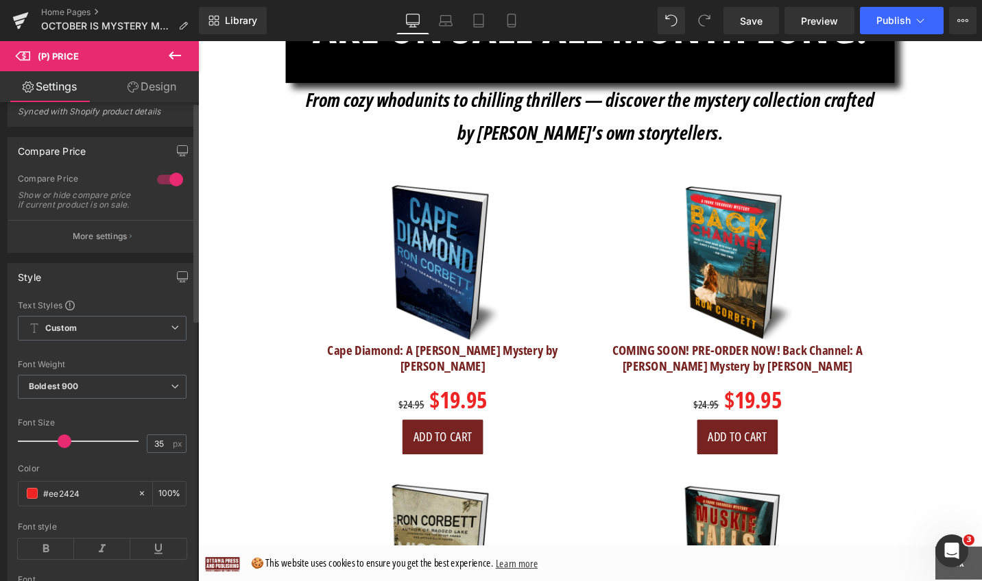
scroll to position [0, 0]
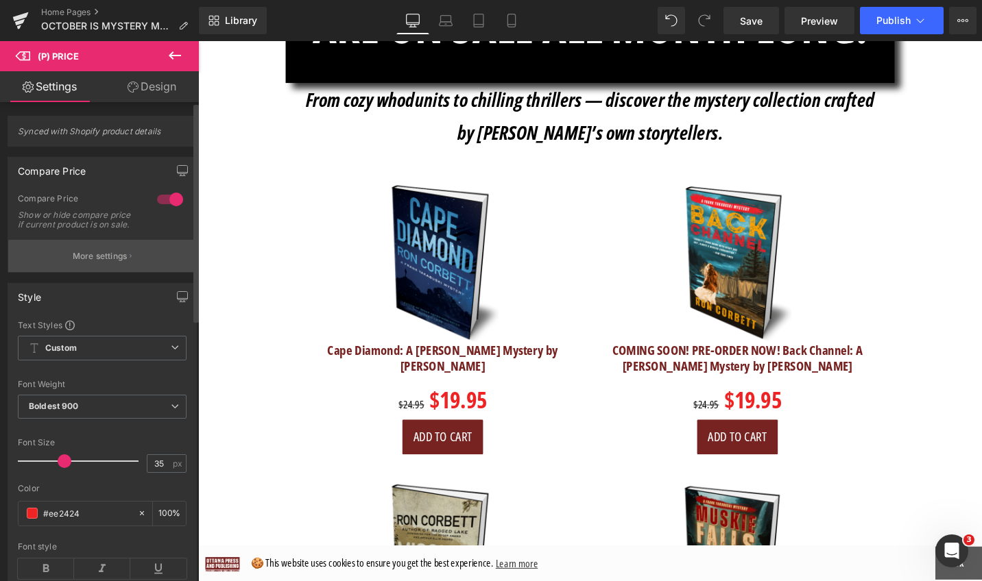
click at [134, 264] on button "More settings" at bounding box center [102, 256] width 188 height 32
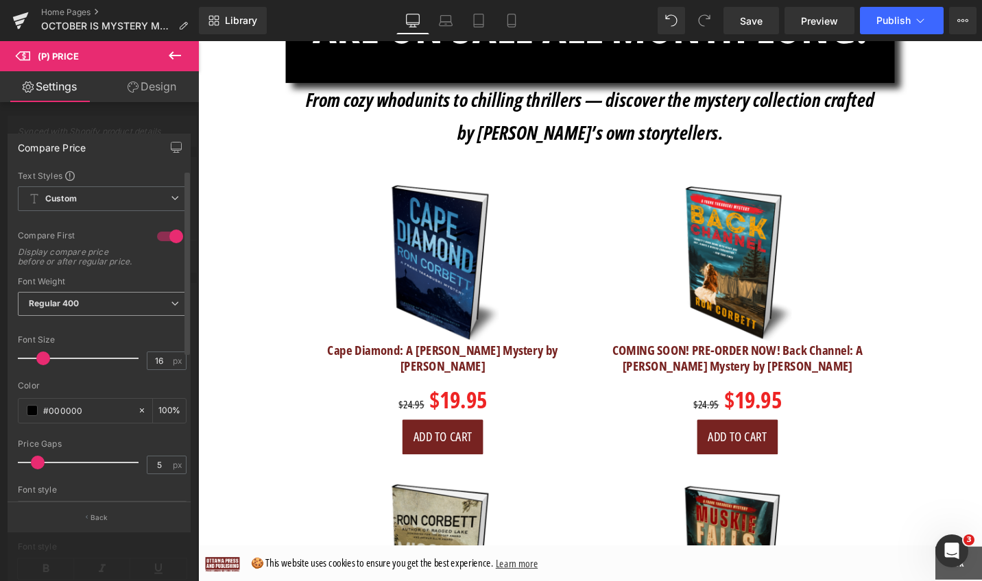
click at [171, 308] on icon at bounding box center [175, 304] width 8 height 8
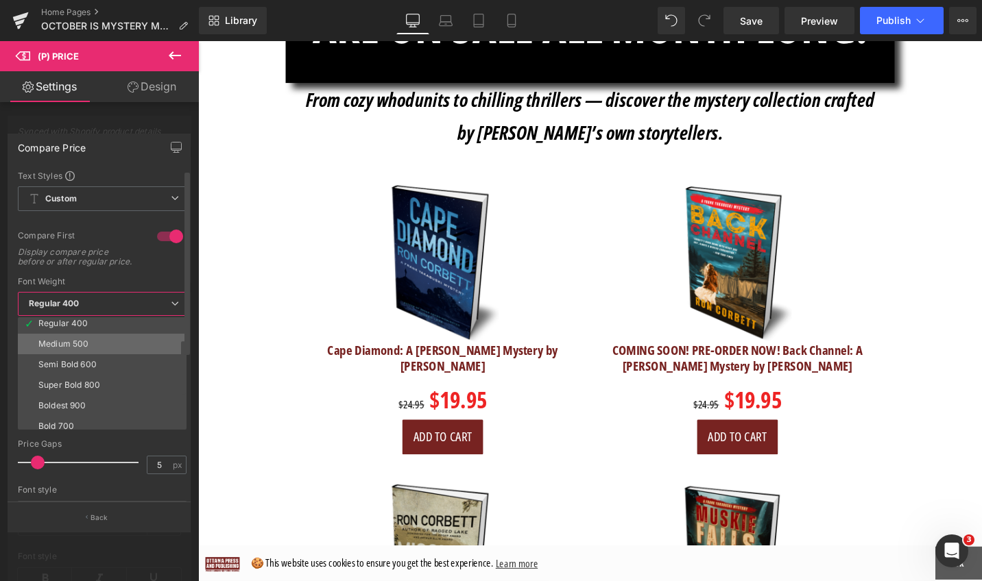
scroll to position [86, 0]
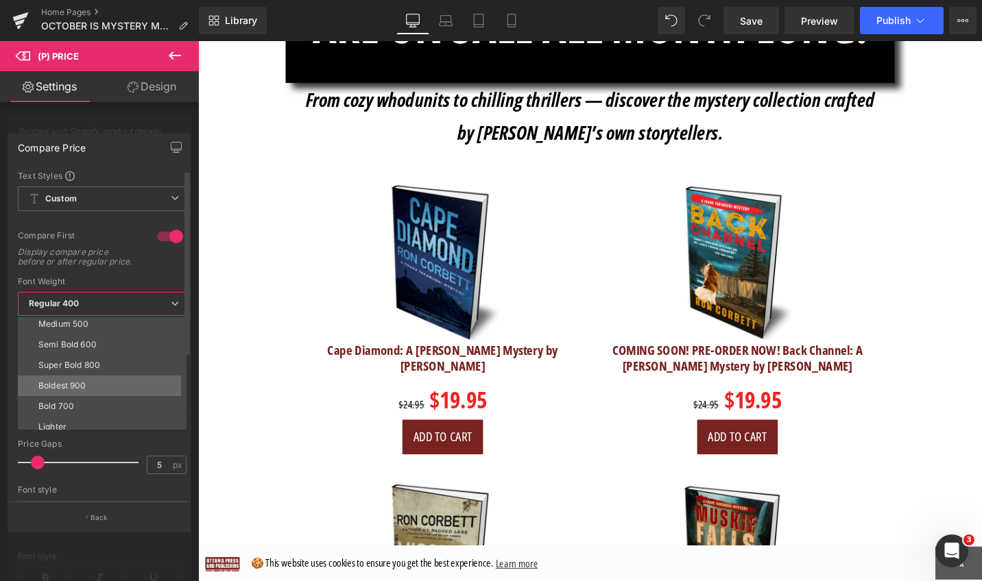
click at [136, 396] on li "Boldest 900" at bounding box center [105, 386] width 175 height 21
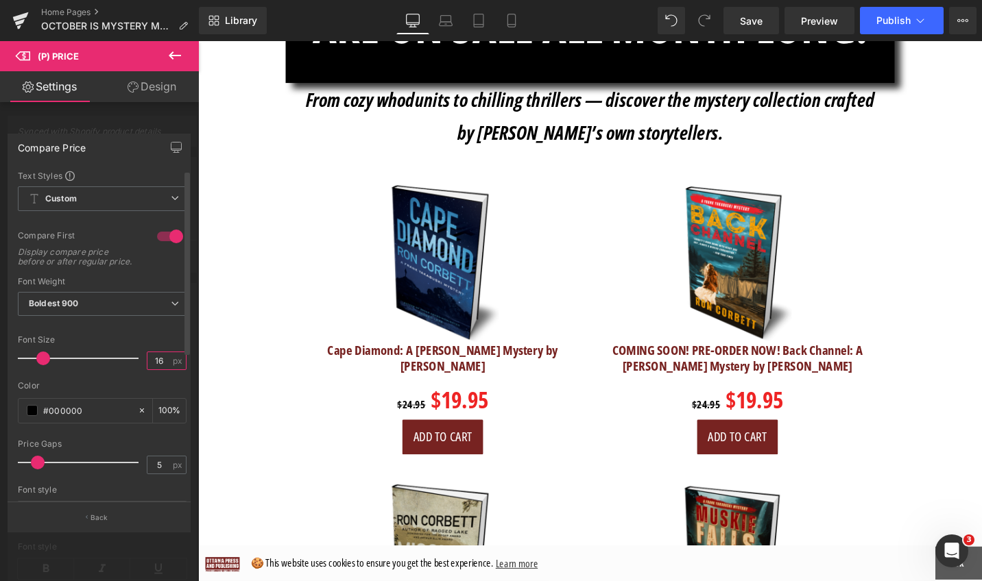
drag, startPoint x: 160, startPoint y: 374, endPoint x: 148, endPoint y: 374, distance: 12.3
click at [148, 370] on input "16" at bounding box center [159, 360] width 24 height 17
type input "22"
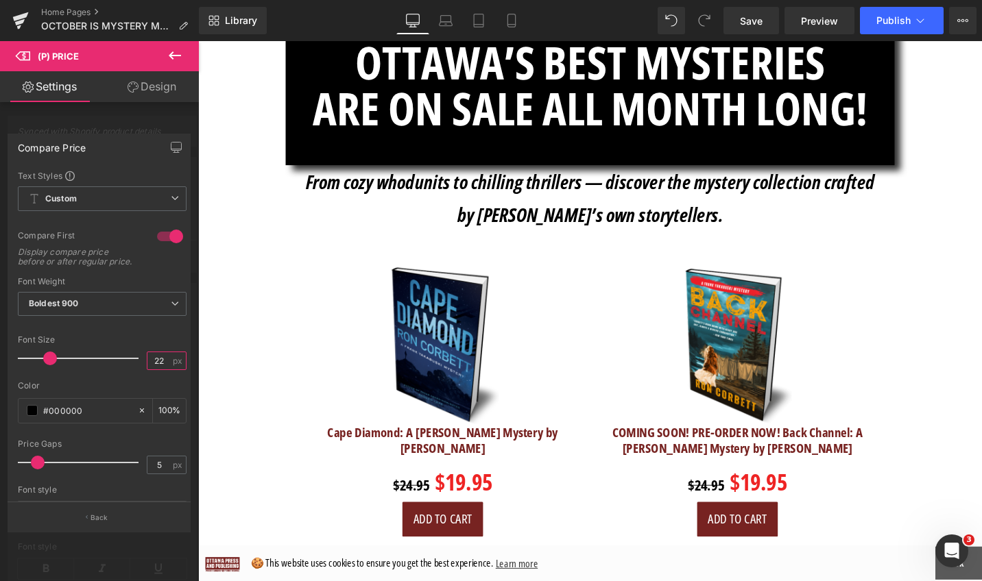
scroll to position [2404, 0]
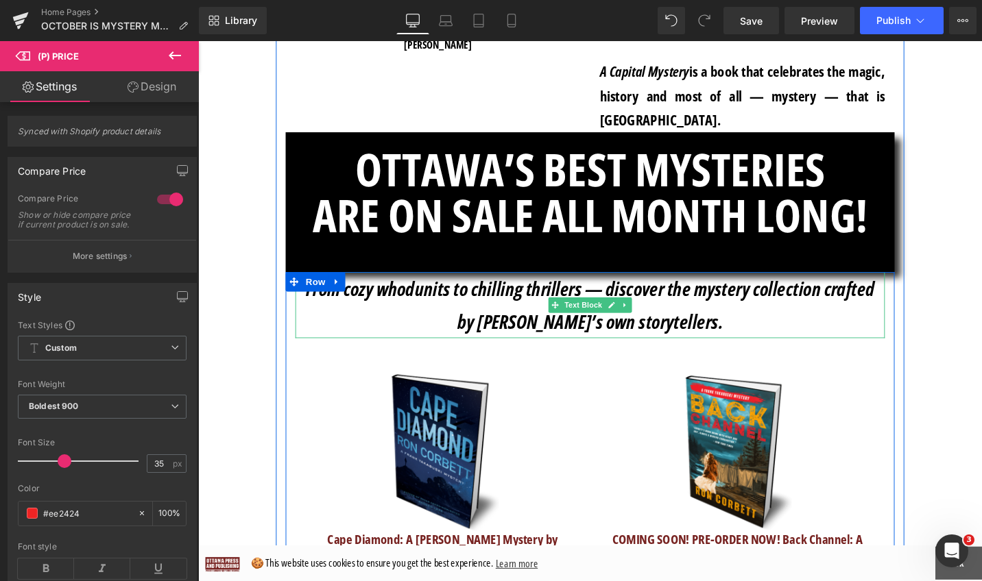
click at [781, 289] on icon "From cozy whodunits to chilling thrillers — discover the mystery collection cra…" at bounding box center [613, 303] width 602 height 28
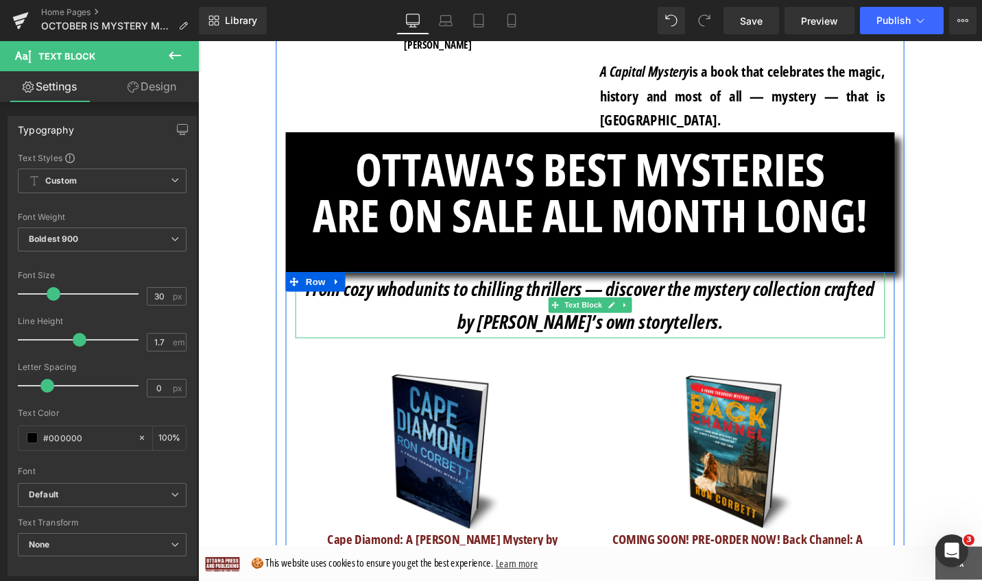
click at [799, 321] on div "by [PERSON_NAME]’s own storytellers." at bounding box center [613, 338] width 624 height 35
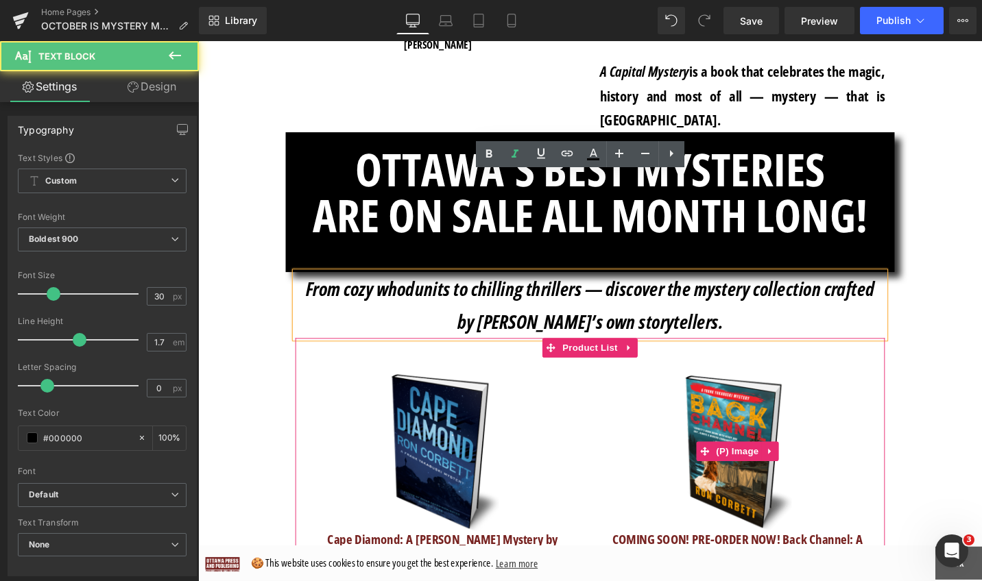
click at [821, 390] on img at bounding box center [769, 475] width 171 height 171
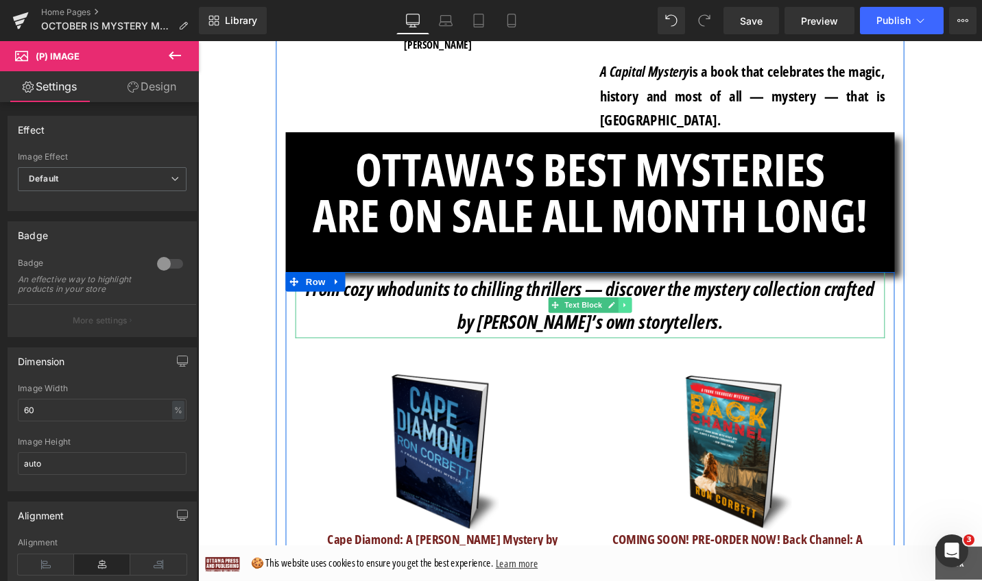
click at [647, 317] on icon at bounding box center [650, 321] width 8 height 8
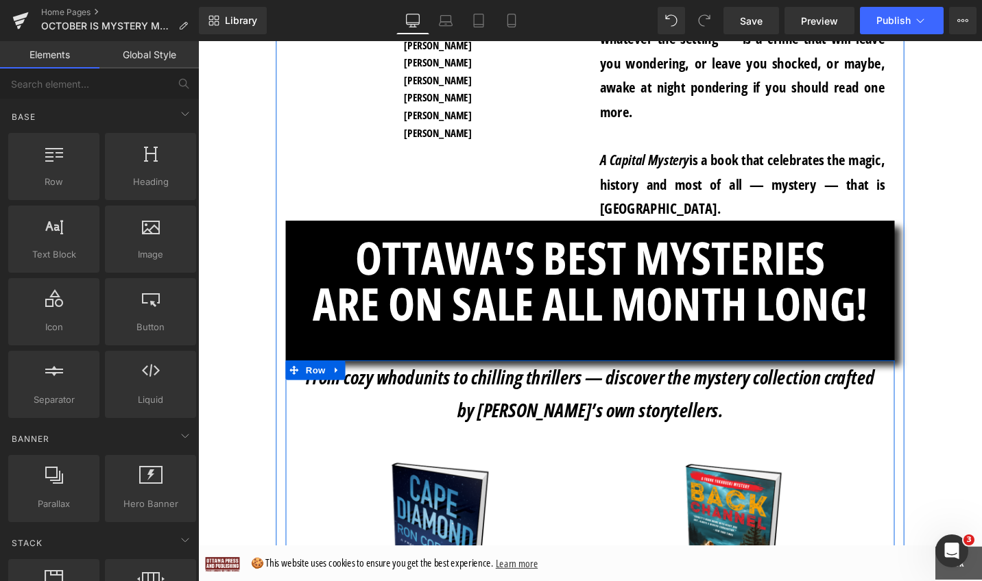
scroll to position [2302, 0]
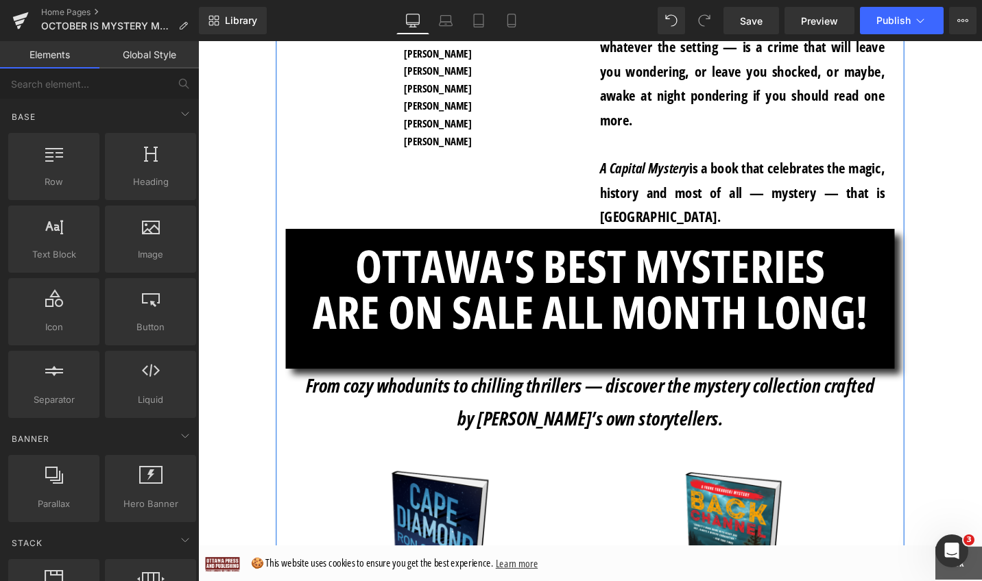
click at [921, 303] on h1 "ARE ON SALE ALL MONTH LONG!" at bounding box center [613, 327] width 644 height 48
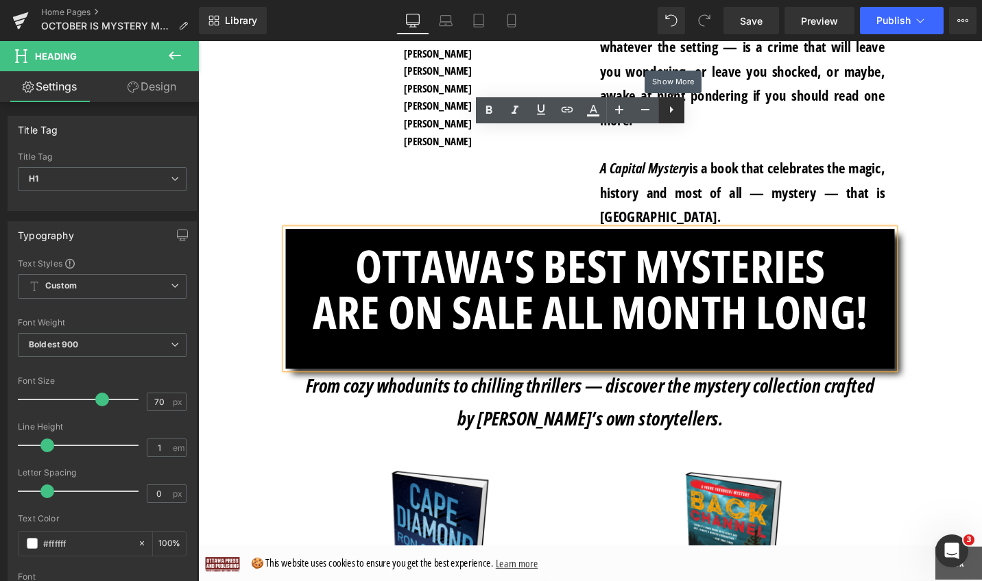
click at [672, 111] on icon at bounding box center [671, 109] width 16 height 16
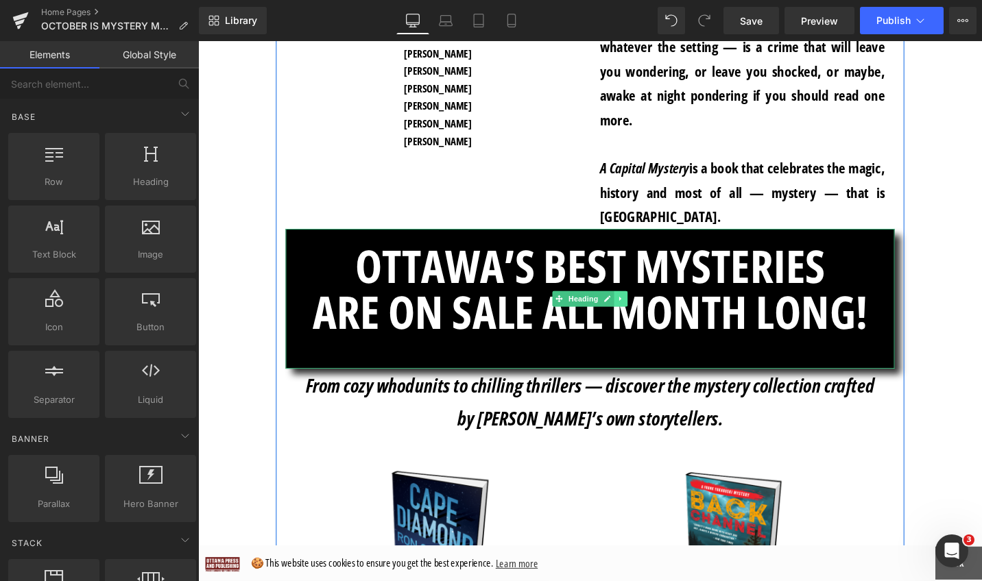
click at [642, 310] on icon at bounding box center [646, 314] width 8 height 8
click at [635, 310] on icon at bounding box center [639, 314] width 8 height 8
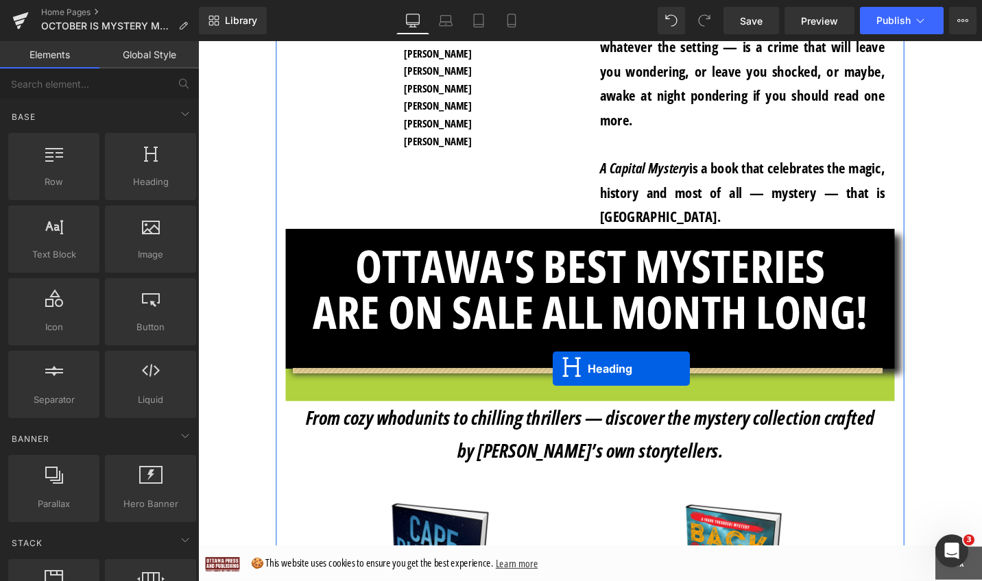
drag, startPoint x: 575, startPoint y: 353, endPoint x: 573, endPoint y: 388, distance: 35.0
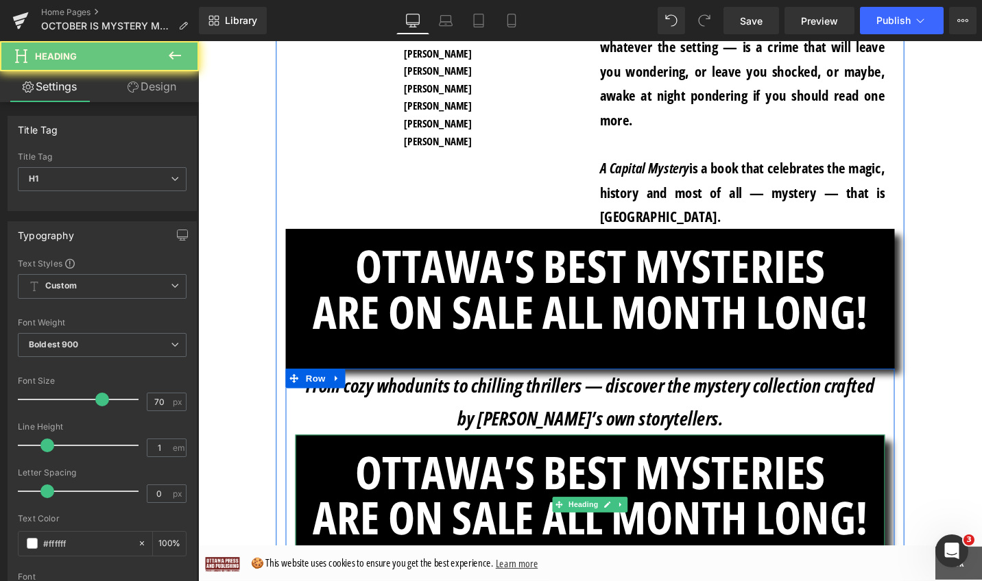
click at [751, 473] on h1 "OTTAWA’S BEST MYSTERIES" at bounding box center [613, 497] width 624 height 48
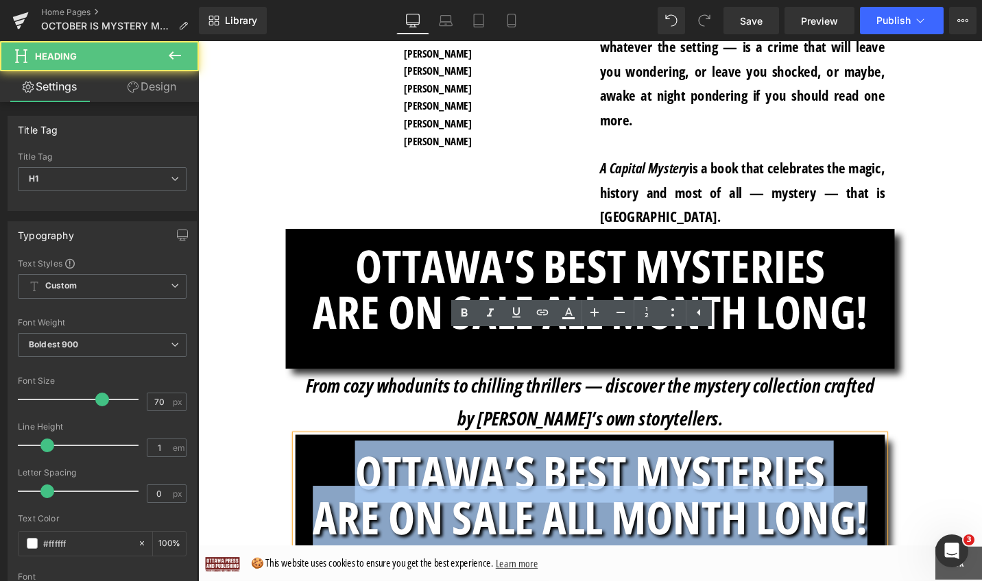
drag, startPoint x: 908, startPoint y: 448, endPoint x: 313, endPoint y: 374, distance: 600.4
click at [313, 458] on div "OTTAWA’S BEST MYSTERIES ARE ON SALE ALL MONTH LONG!" at bounding box center [613, 532] width 624 height 148
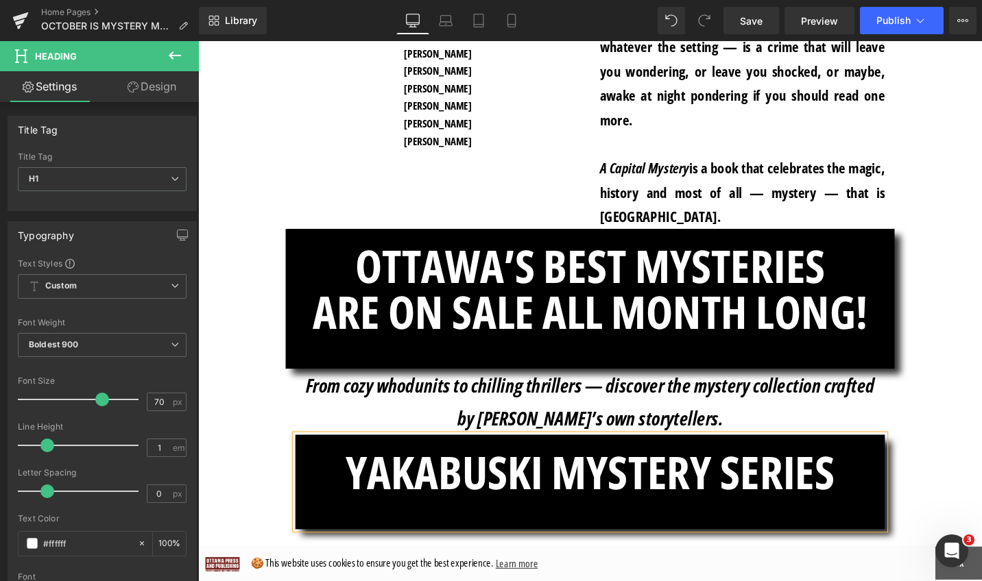
click at [366, 521] on div at bounding box center [613, 530] width 624 height 19
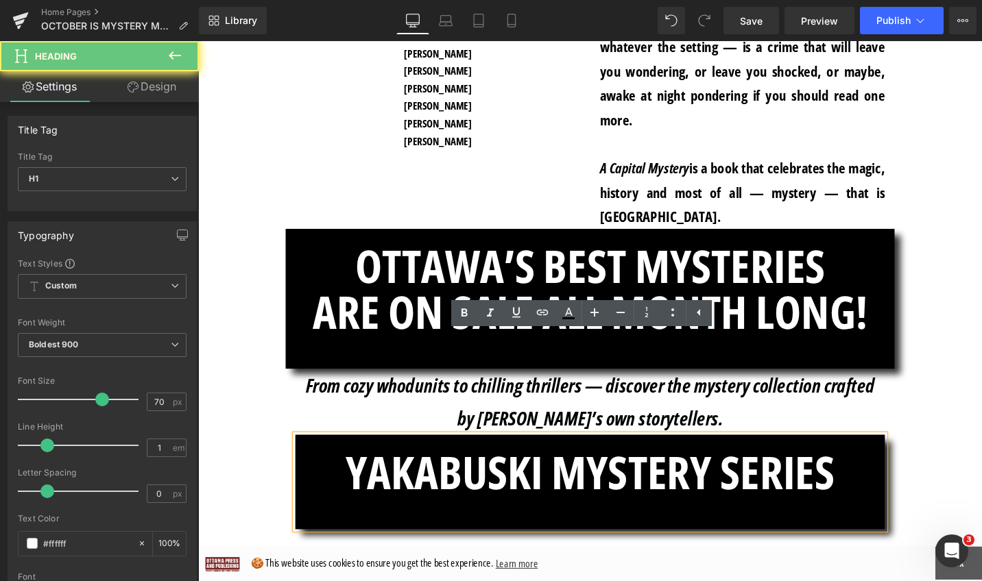
click at [368, 540] on div at bounding box center [613, 549] width 624 height 19
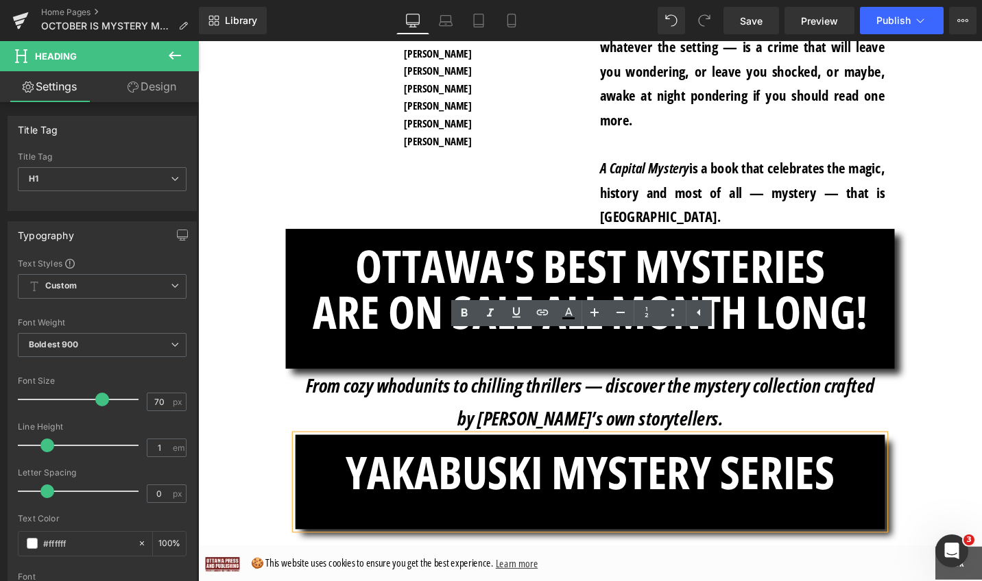
click at [382, 540] on div at bounding box center [613, 549] width 624 height 19
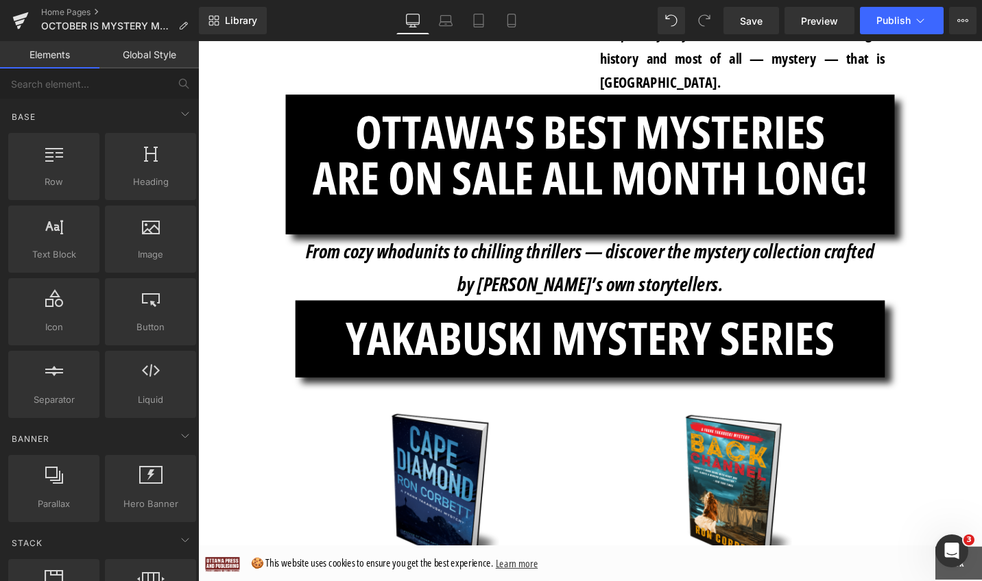
scroll to position [2467, 0]
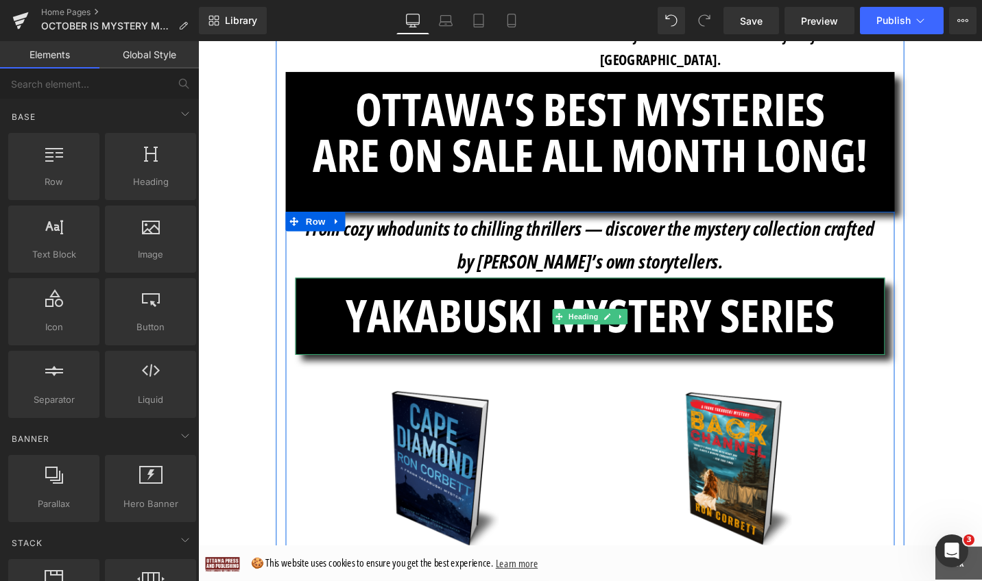
click at [855, 307] on h1 "YAKABUSKI MYSTERY SERIES" at bounding box center [613, 331] width 624 height 48
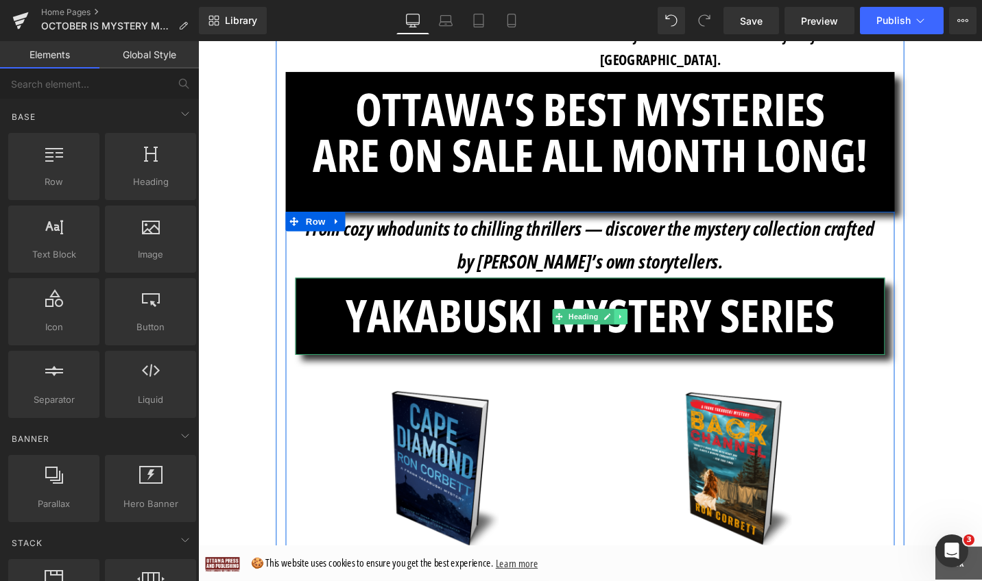
click at [642, 329] on icon at bounding box center [646, 333] width 8 height 8
click at [635, 329] on icon at bounding box center [639, 333] width 8 height 8
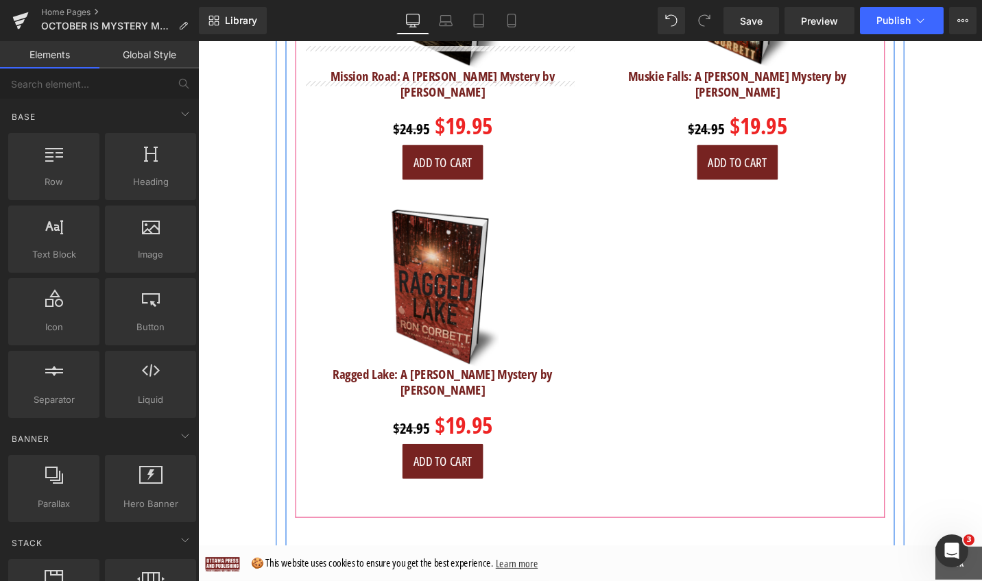
scroll to position [3333, 0]
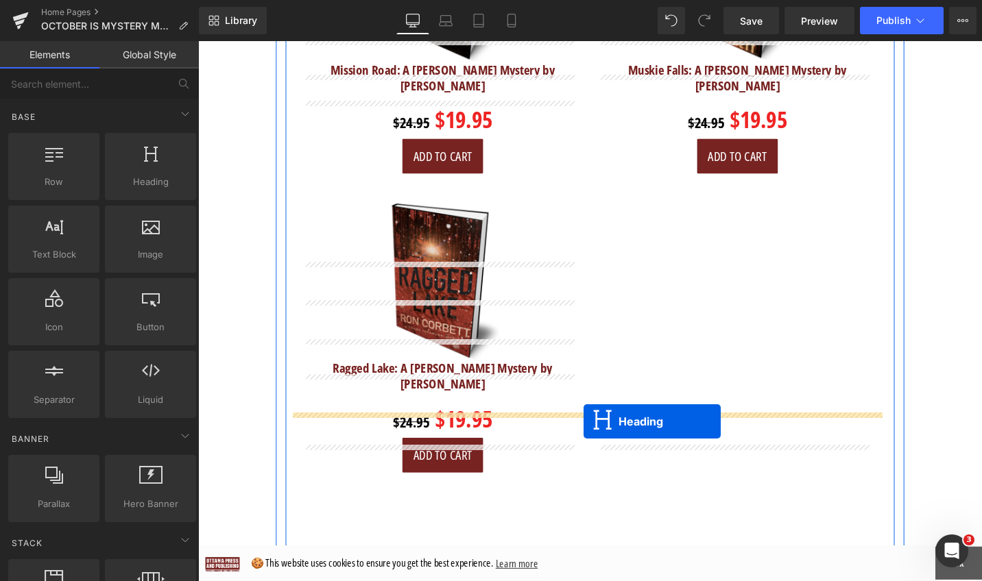
drag, startPoint x: 573, startPoint y: 306, endPoint x: 606, endPoint y: 444, distance: 141.0
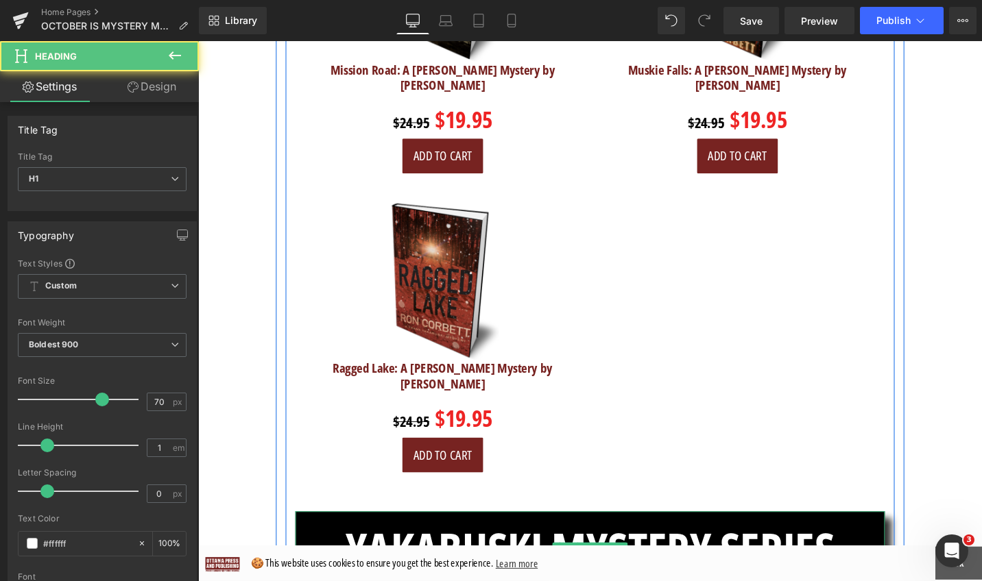
click at [551, 555] on h1 "YAKABUSKI MYSTERY SERIES" at bounding box center [613, 579] width 624 height 48
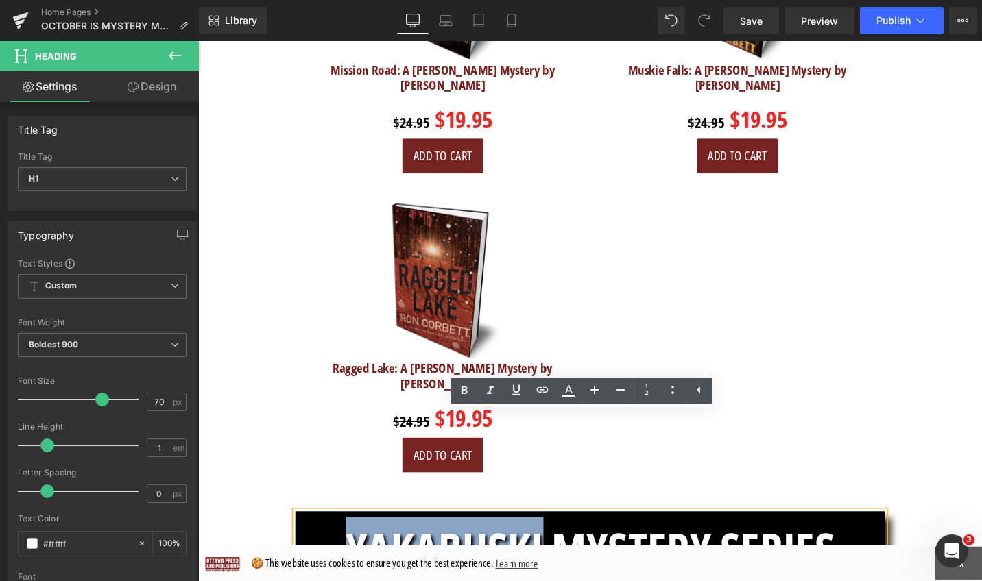
drag, startPoint x: 559, startPoint y: 483, endPoint x: 337, endPoint y: 476, distance: 222.2
click at [337, 555] on h1 "YAKABUSKI MYSTERY SERIES" at bounding box center [613, 579] width 624 height 48
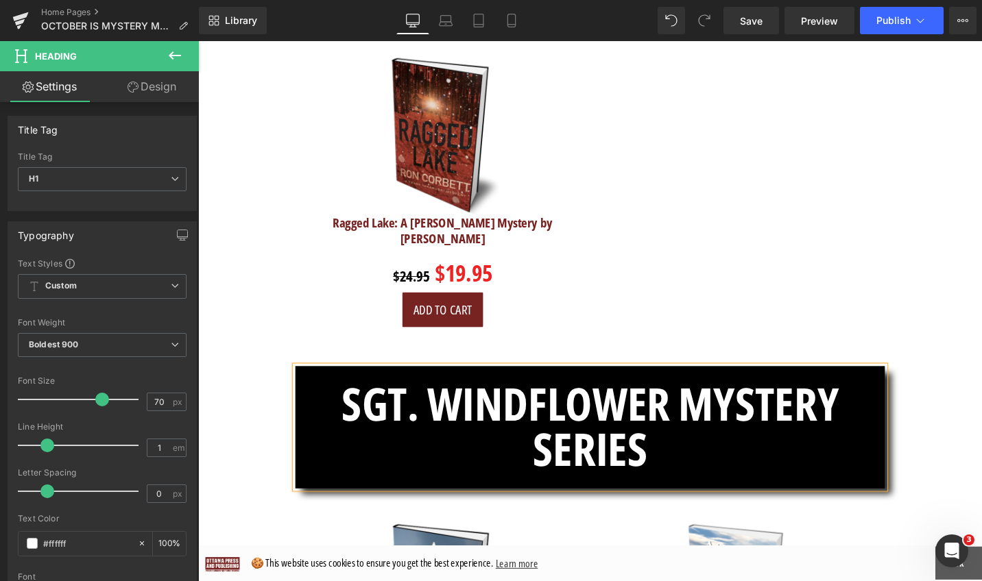
scroll to position [3467, 0]
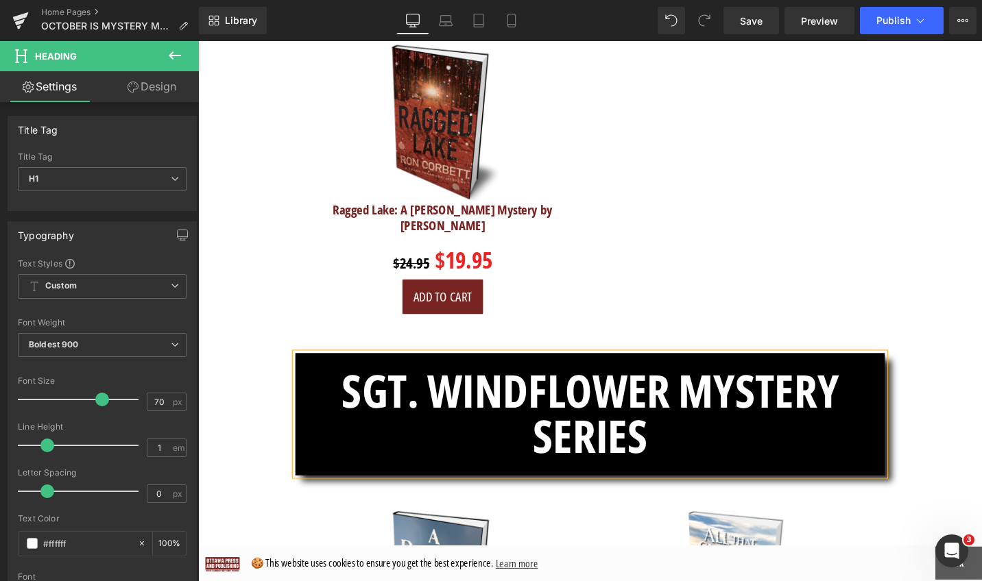
click at [707, 387] on h1 "SGT. WINDFLOWER MYSTERY SERIES" at bounding box center [613, 435] width 624 height 96
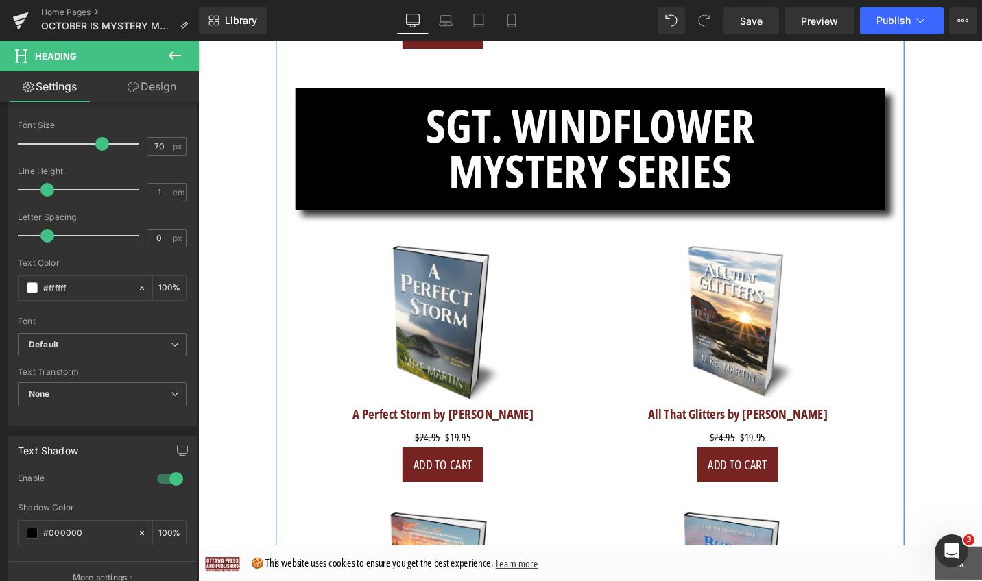
scroll to position [3559, 0]
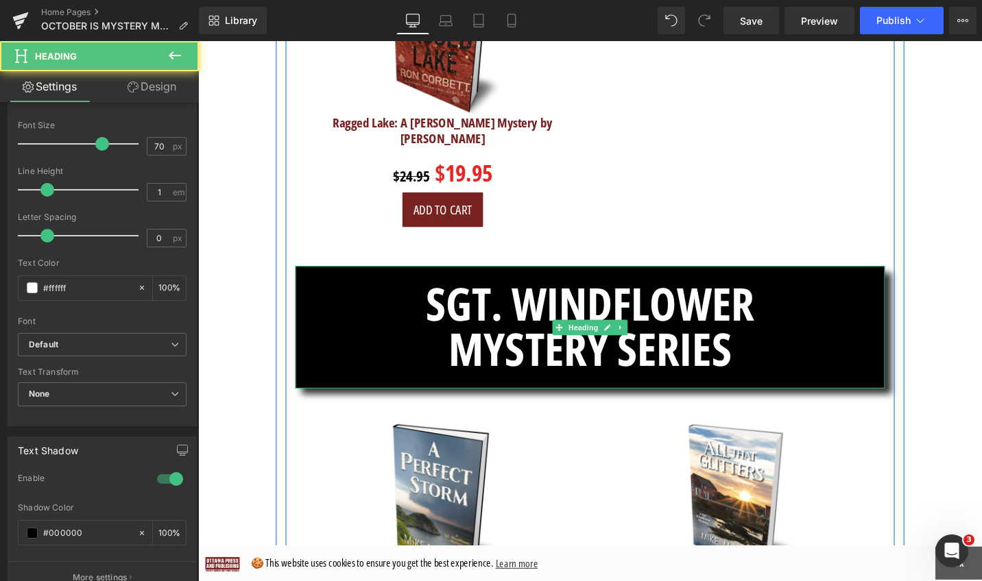
click at [913, 295] on h1 "SGT. WINDFLOWER" at bounding box center [613, 319] width 624 height 48
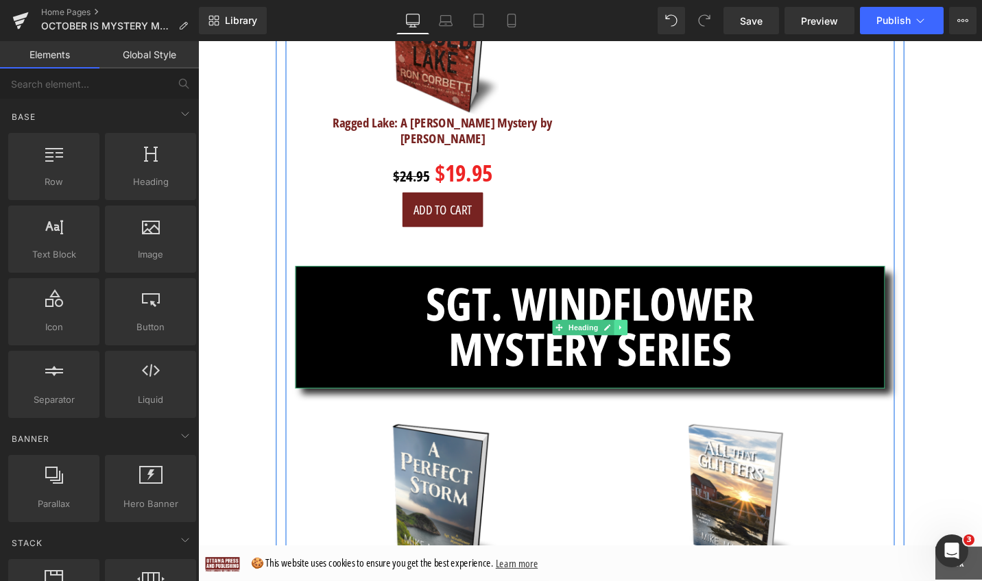
click at [642, 341] on icon at bounding box center [646, 345] width 8 height 8
click at [635, 341] on icon at bounding box center [639, 345] width 8 height 8
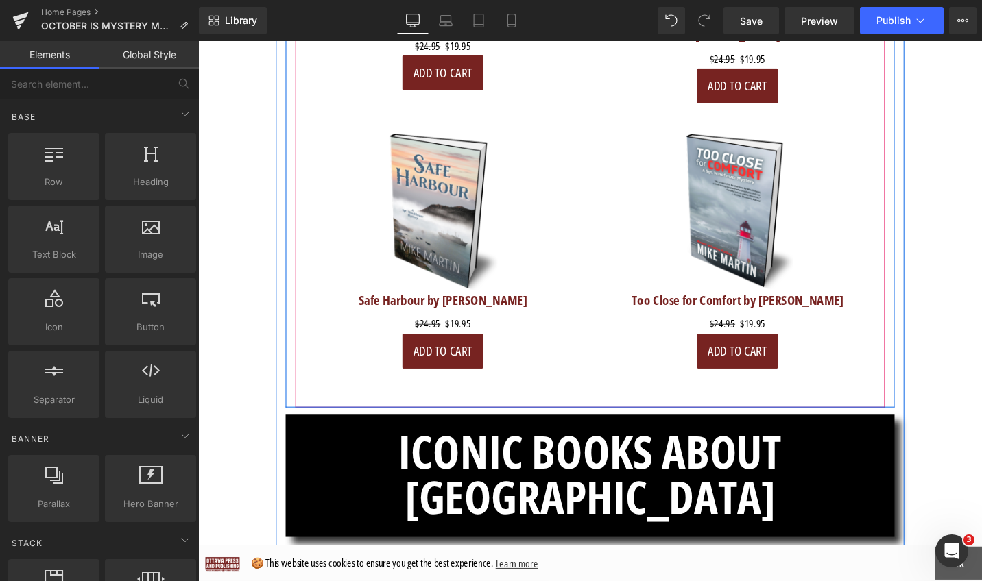
scroll to position [5122, 0]
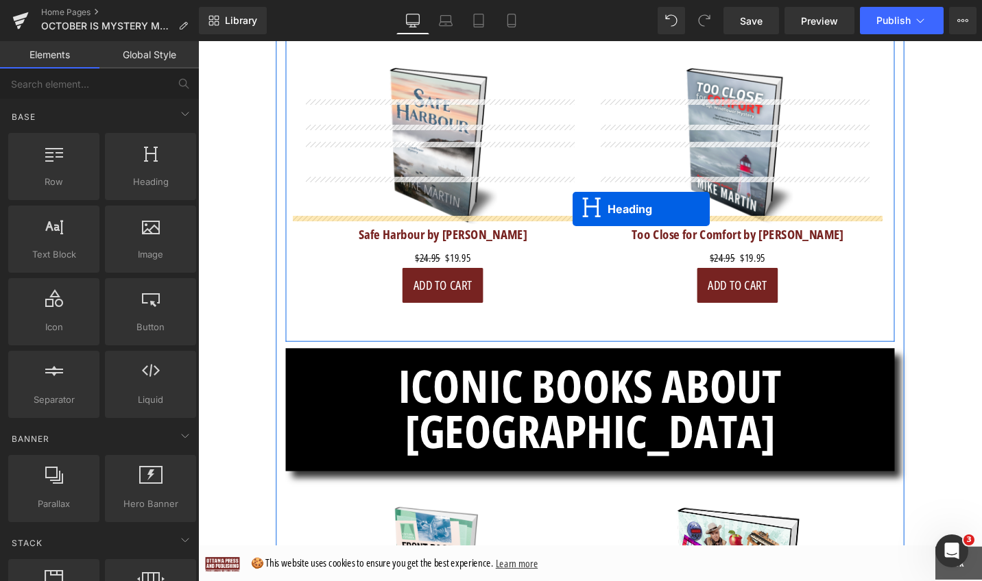
drag, startPoint x: 572, startPoint y: 366, endPoint x: 597, endPoint y: 224, distance: 144.0
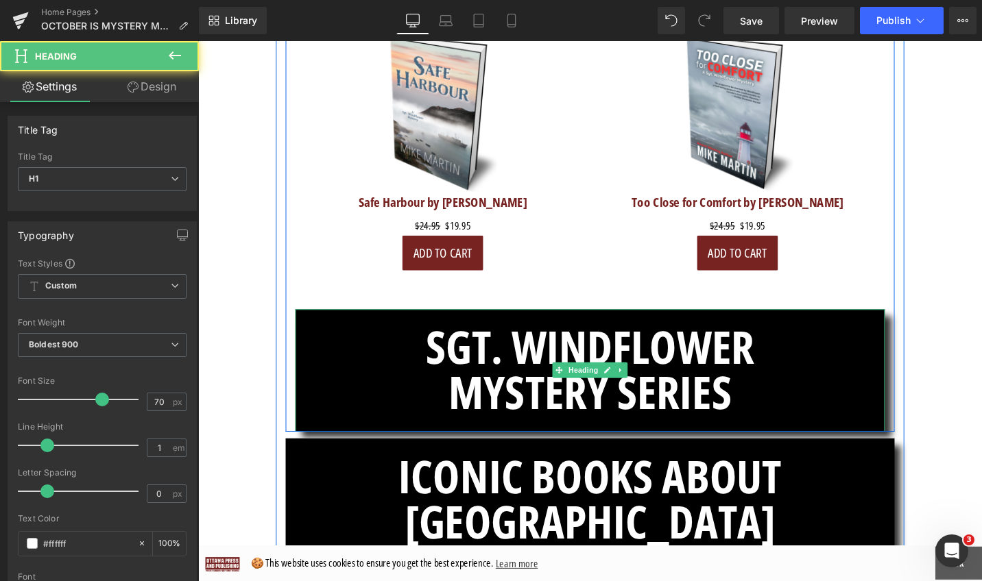
scroll to position [5088, 0]
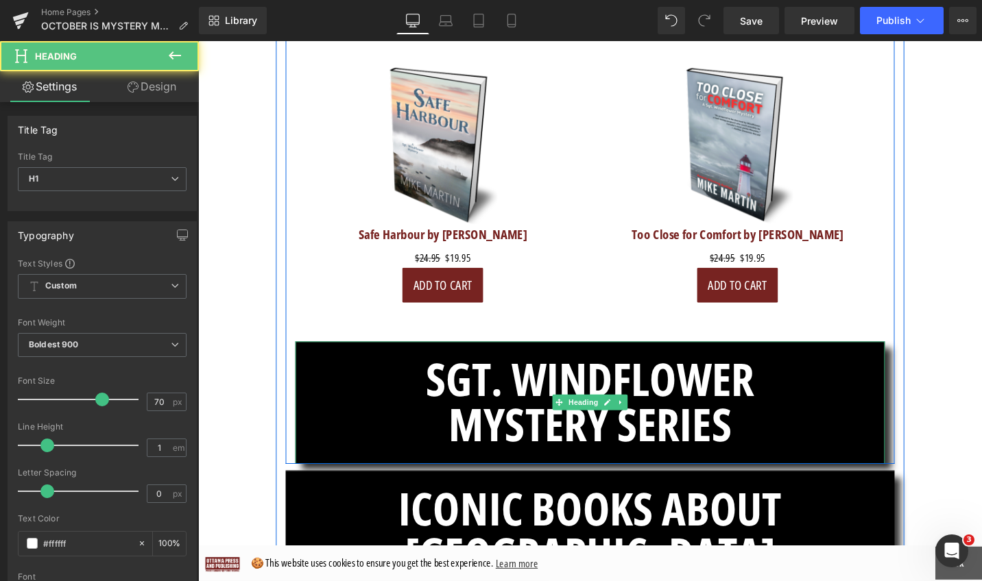
click at [701, 422] on h1 "MYSTERY SERIES" at bounding box center [613, 446] width 624 height 48
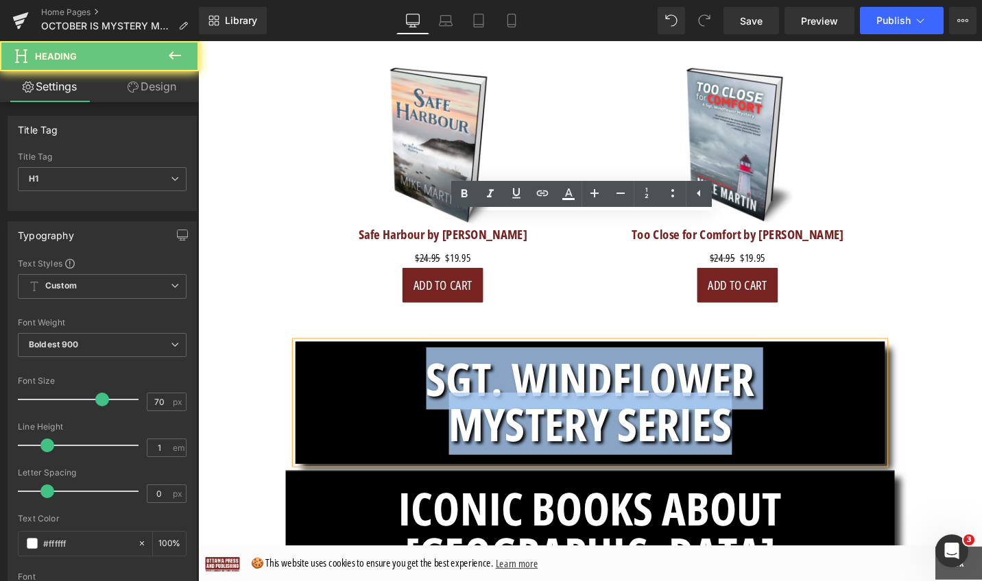
drag, startPoint x: 787, startPoint y: 319, endPoint x: 364, endPoint y: 271, distance: 425.7
click at [364, 359] on div "SGT. WINDFLOWER MYSTERY SERIES" at bounding box center [613, 424] width 624 height 130
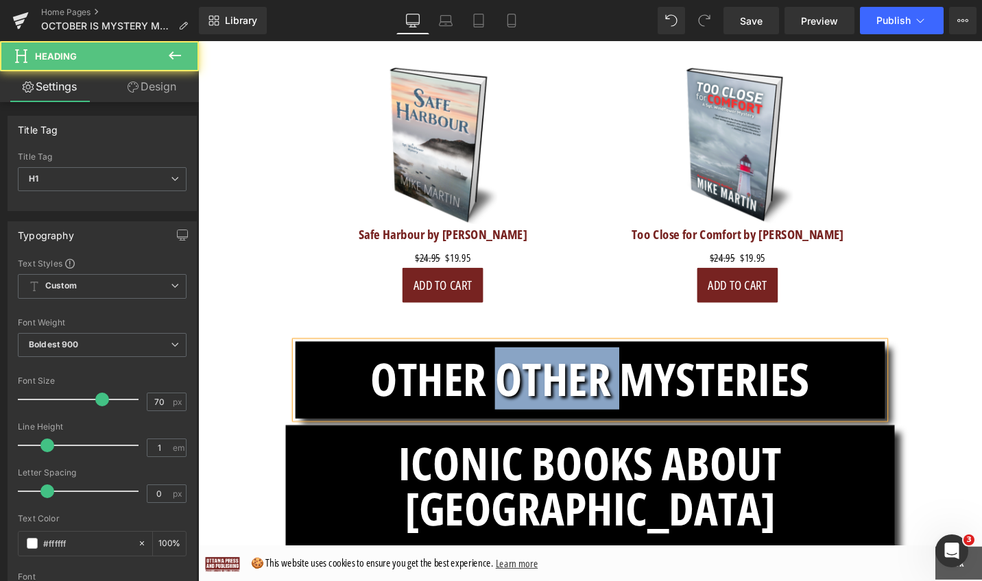
drag, startPoint x: 638, startPoint y: 272, endPoint x: 516, endPoint y: 272, distance: 122.0
click at [516, 374] on h1 "OTHER OTHER MYSTERIES" at bounding box center [613, 398] width 624 height 48
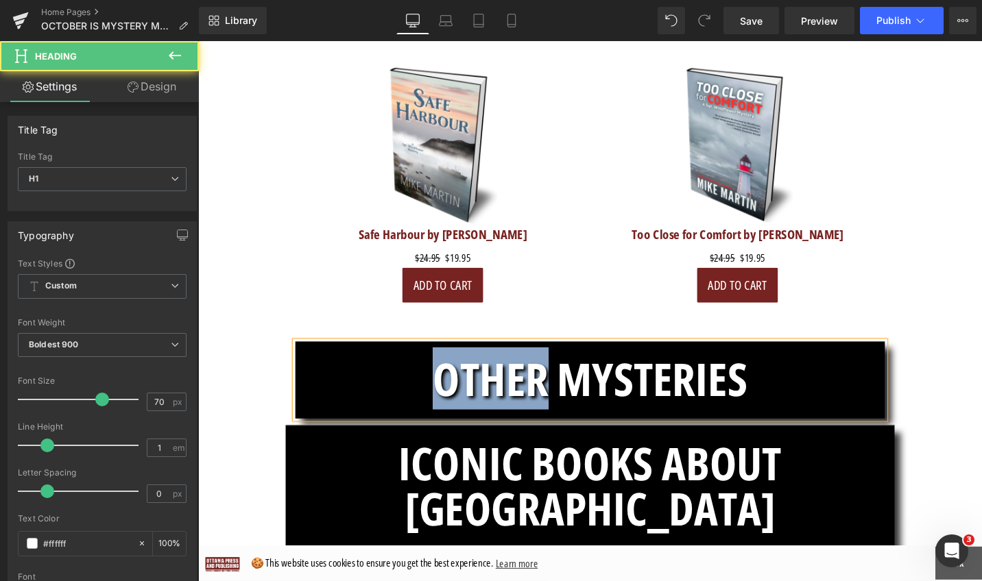
drag, startPoint x: 562, startPoint y: 265, endPoint x: 437, endPoint y: 261, distance: 125.5
click at [437, 374] on h1 "OTHER MYSTERIES" at bounding box center [613, 398] width 624 height 48
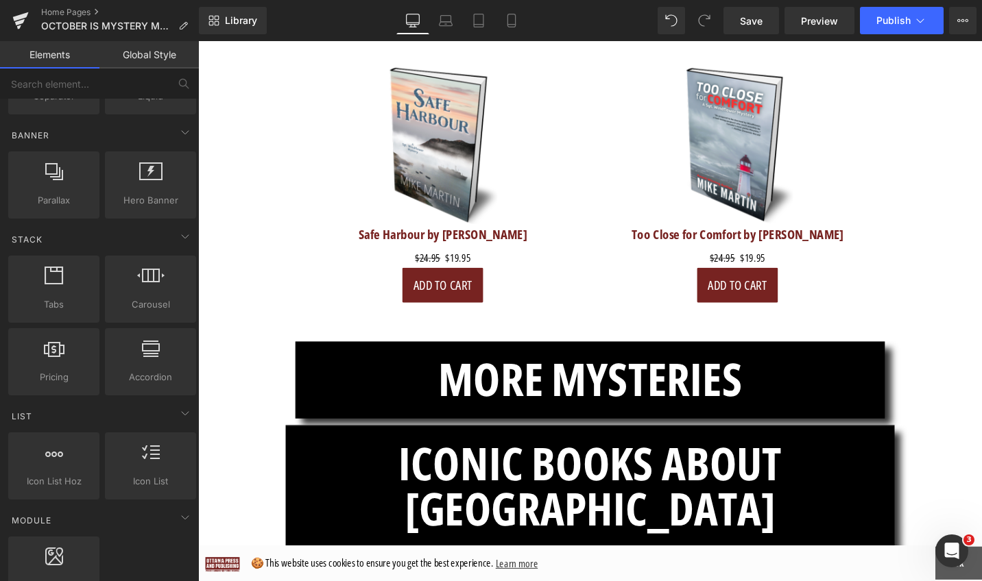
scroll to position [823, 0]
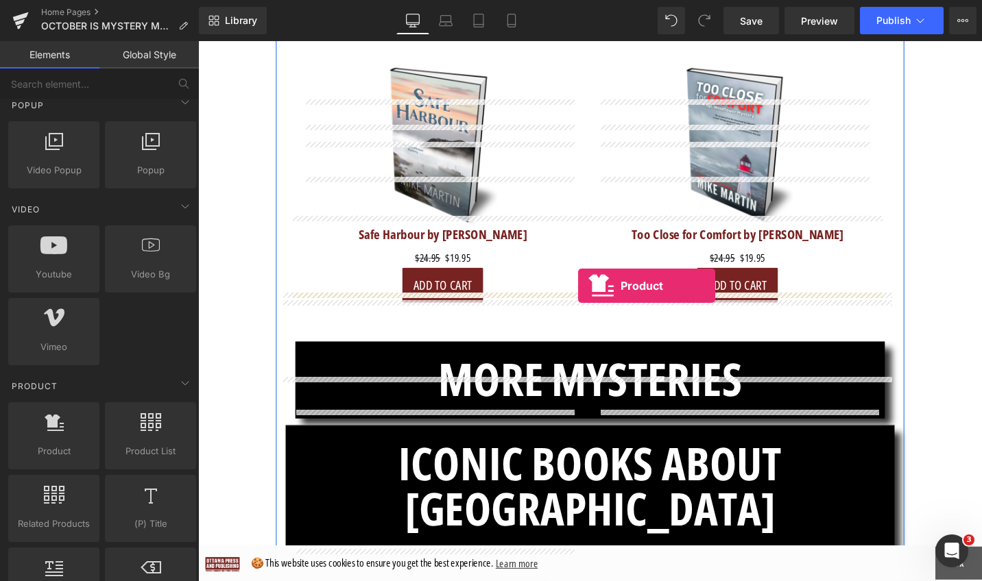
drag, startPoint x: 254, startPoint y: 466, endPoint x: 600, endPoint y: 300, distance: 383.9
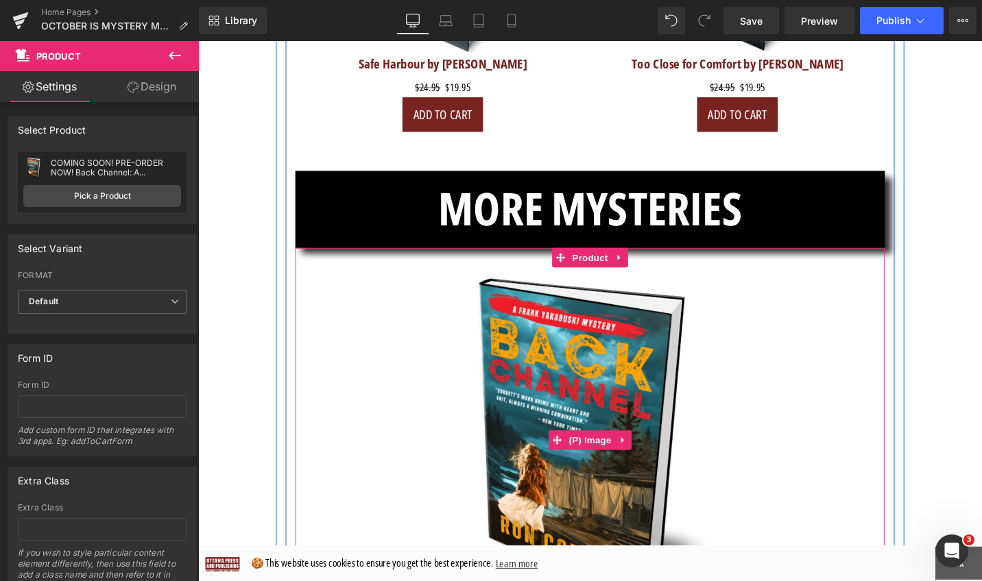
scroll to position [5169, 0]
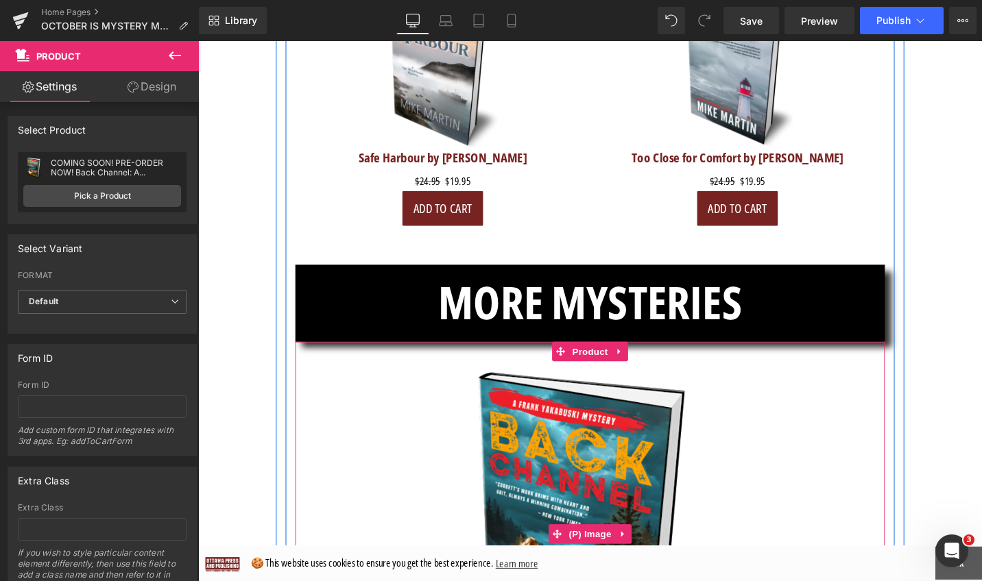
click at [509, 391] on img at bounding box center [613, 564] width 366 height 366
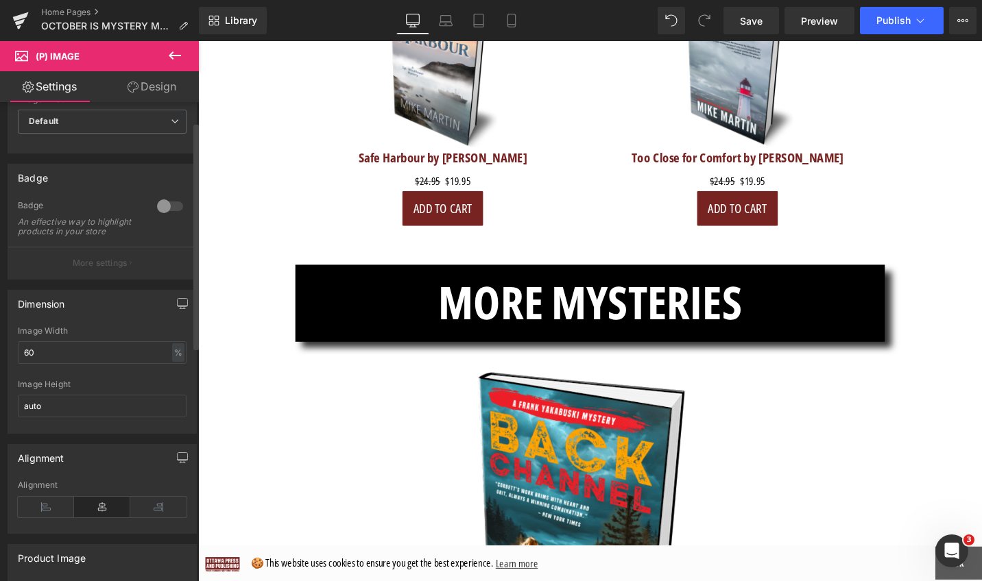
scroll to position [10, 0]
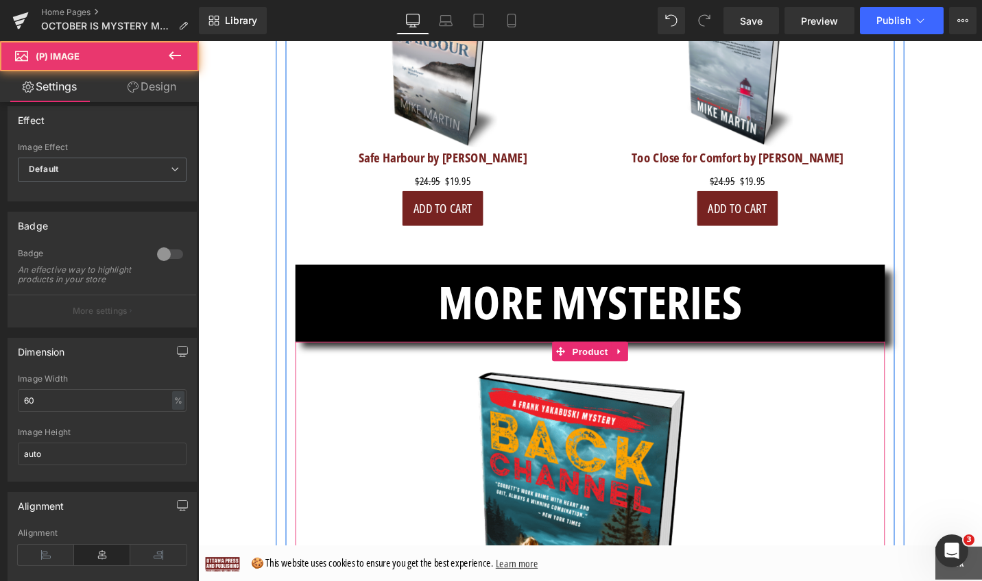
click at [590, 381] on img at bounding box center [613, 564] width 366 height 366
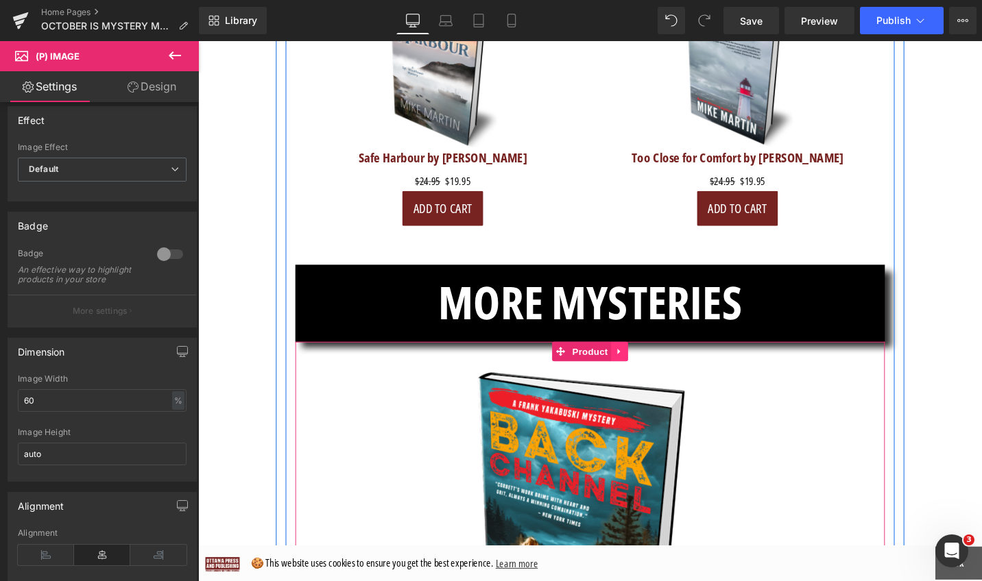
click at [640, 365] on icon at bounding box center [645, 370] width 10 height 10
click at [649, 365] on icon at bounding box center [654, 370] width 10 height 10
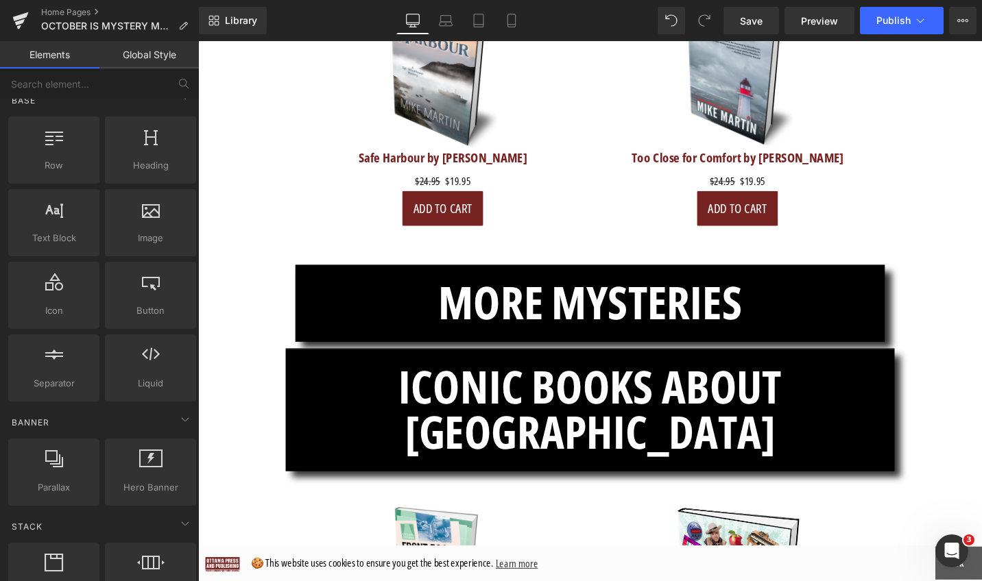
scroll to position [0, 0]
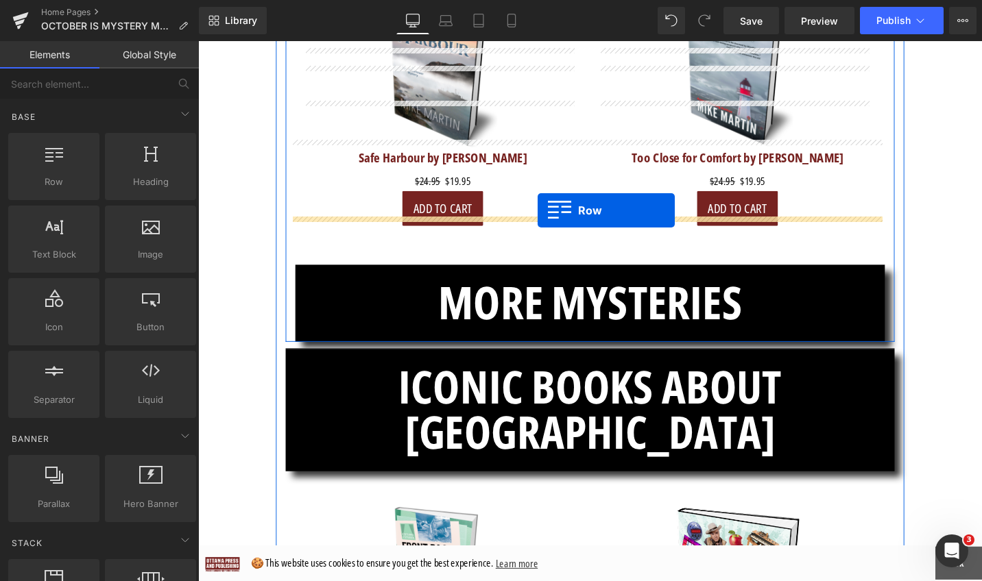
drag, startPoint x: 245, startPoint y: 208, endPoint x: 557, endPoint y: 221, distance: 312.2
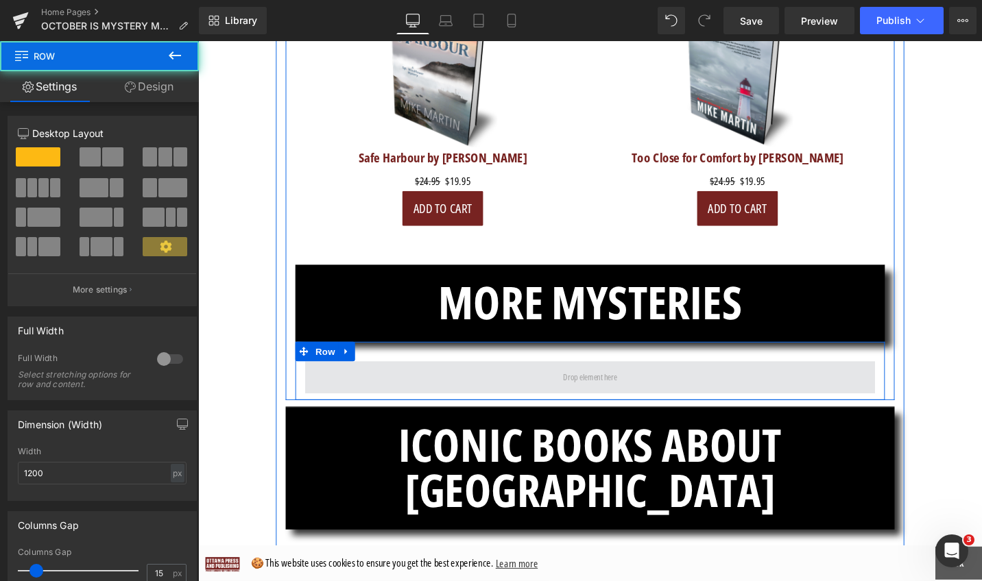
click at [641, 387] on span at bounding box center [613, 398] width 67 height 22
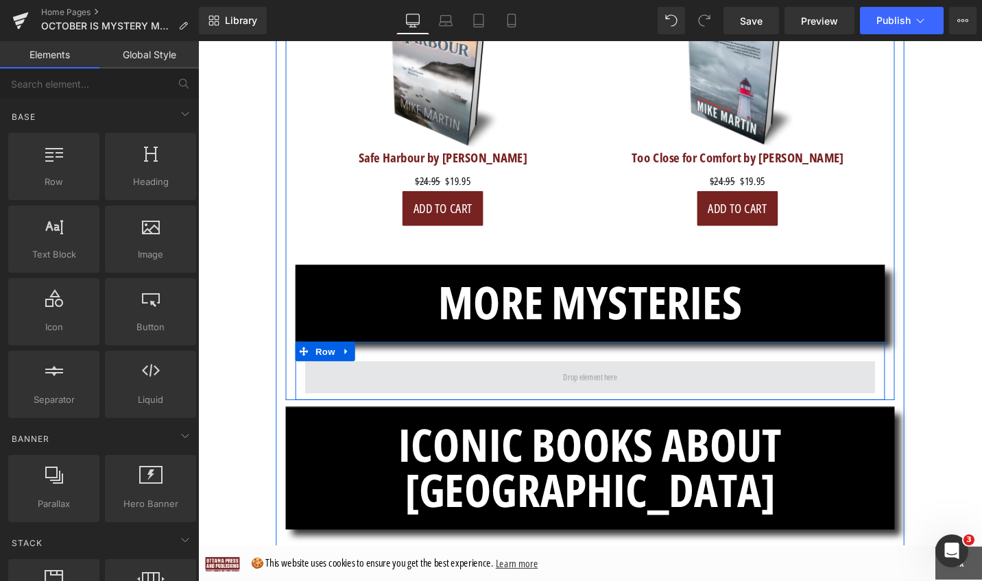
click at [476, 381] on span at bounding box center [612, 398] width 603 height 34
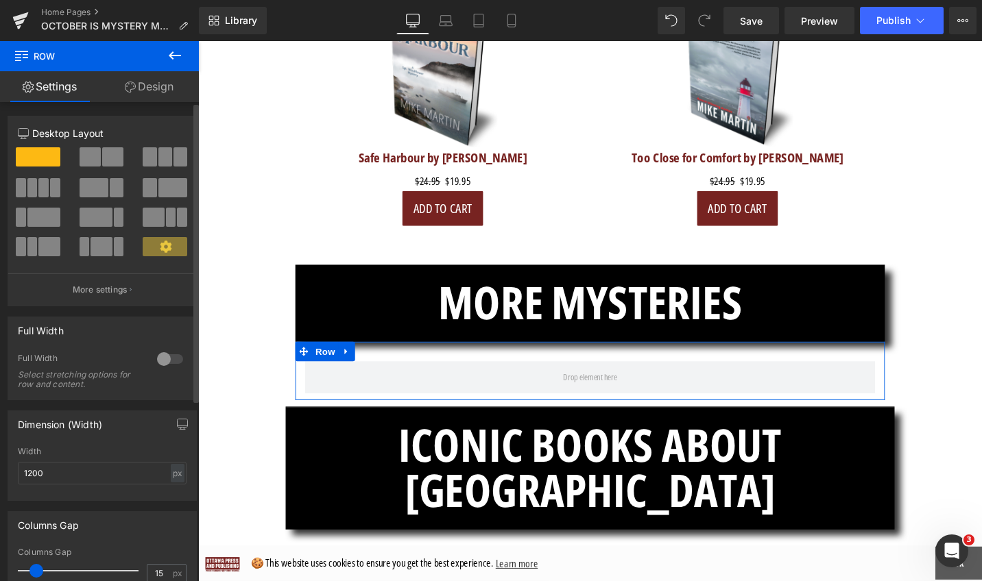
click at [162, 158] on span at bounding box center [165, 156] width 14 height 19
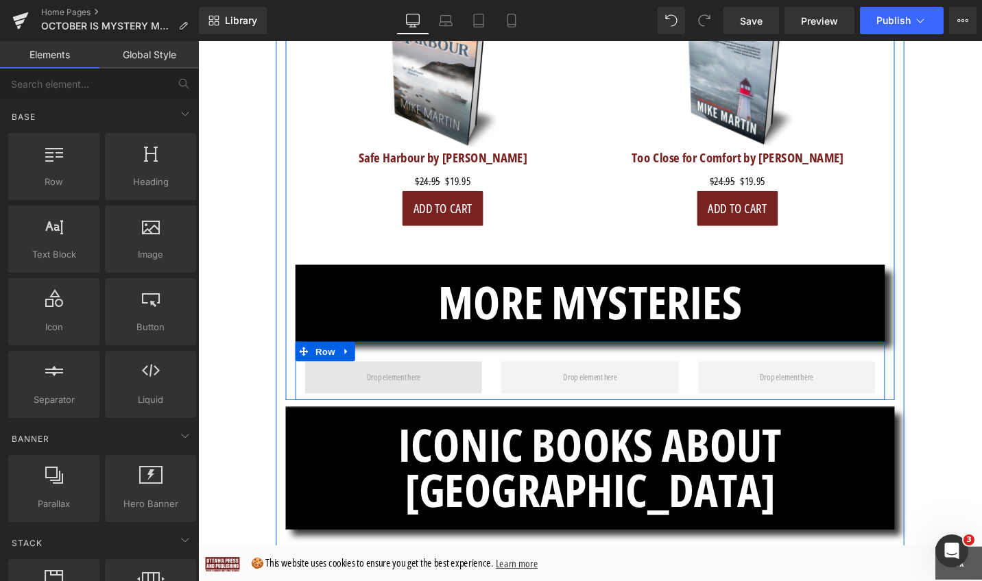
click at [413, 387] on span at bounding box center [405, 398] width 67 height 22
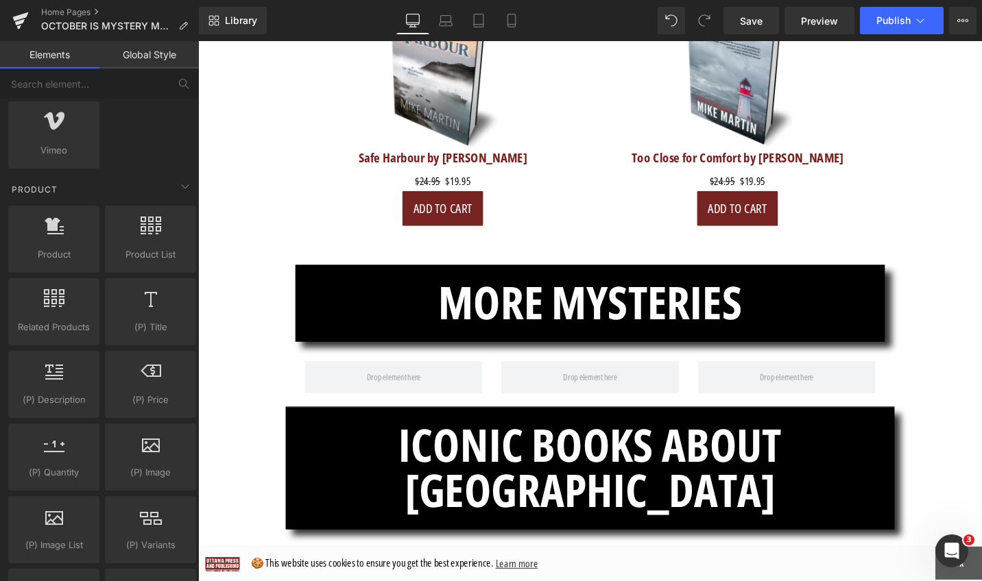
scroll to position [1024, 0]
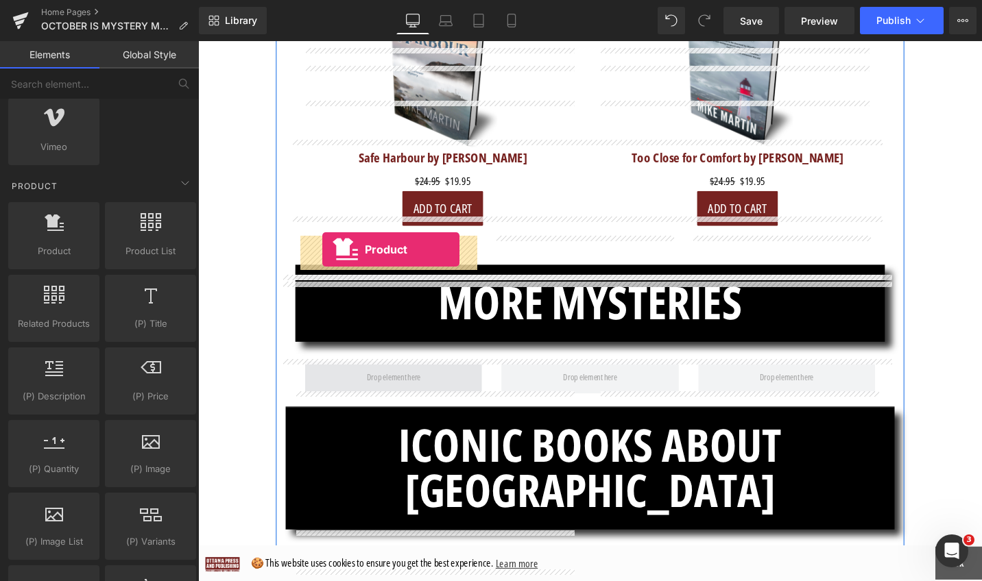
drag, startPoint x: 270, startPoint y: 274, endPoint x: 331, endPoint y: 260, distance: 62.5
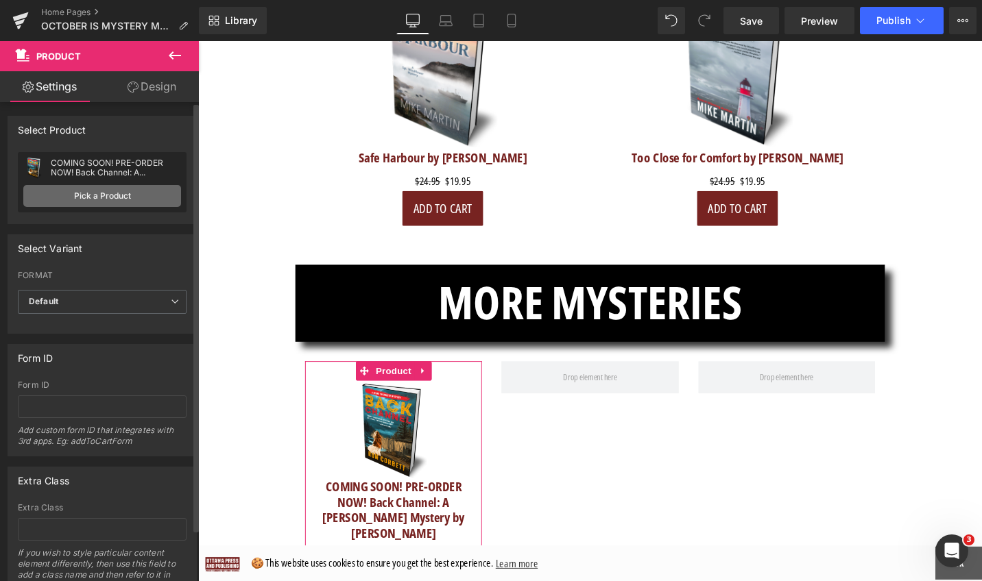
click at [149, 190] on link "Pick a Product" at bounding box center [102, 196] width 158 height 22
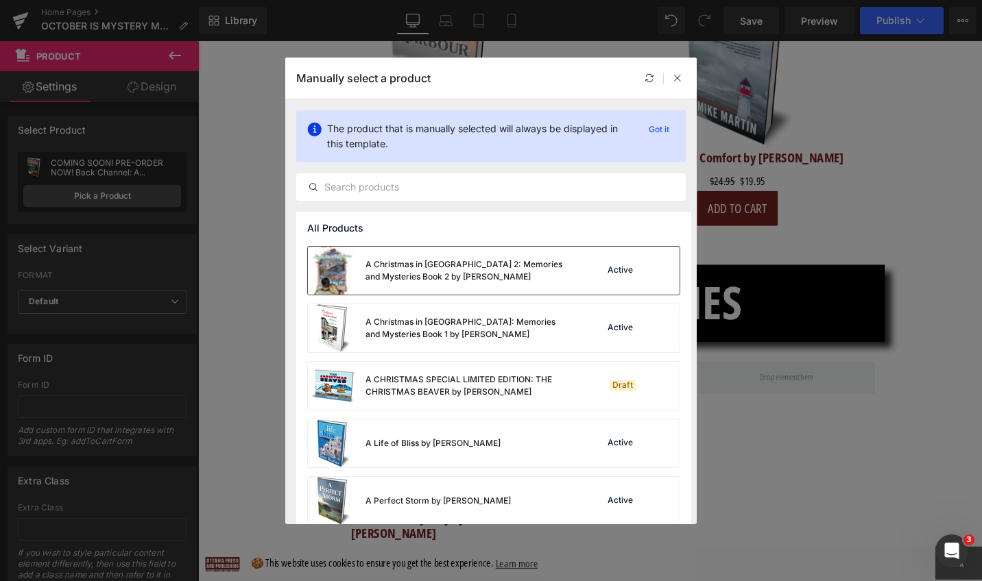
scroll to position [149, 0]
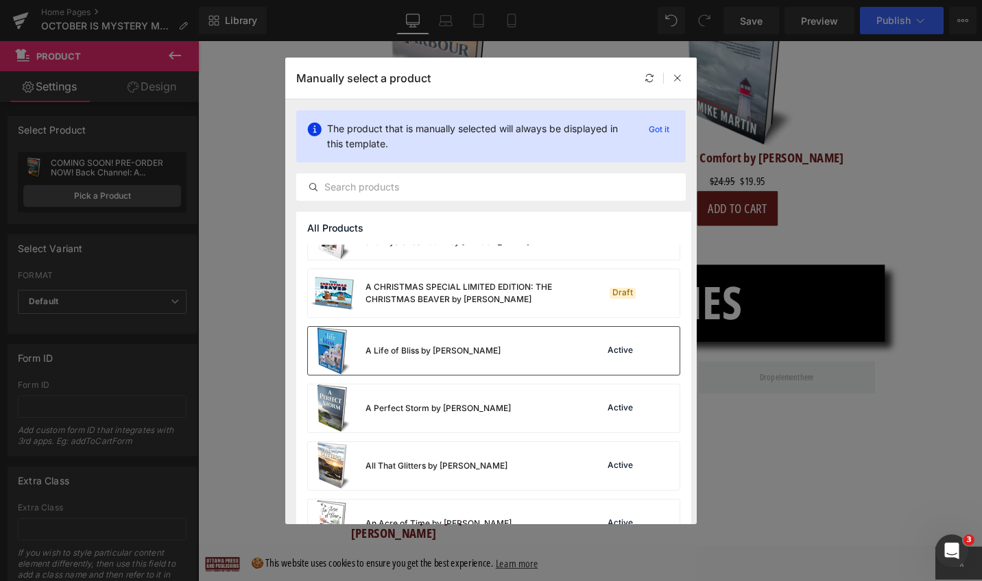
click at [471, 357] on div "A Life of Bliss by [PERSON_NAME]" at bounding box center [404, 351] width 193 height 48
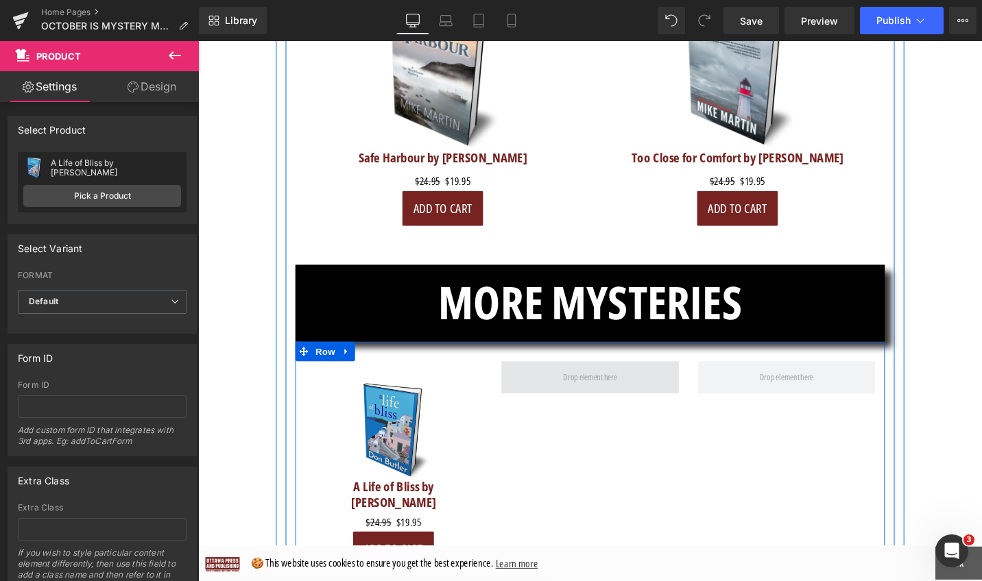
click at [616, 387] on span at bounding box center [612, 398] width 67 height 22
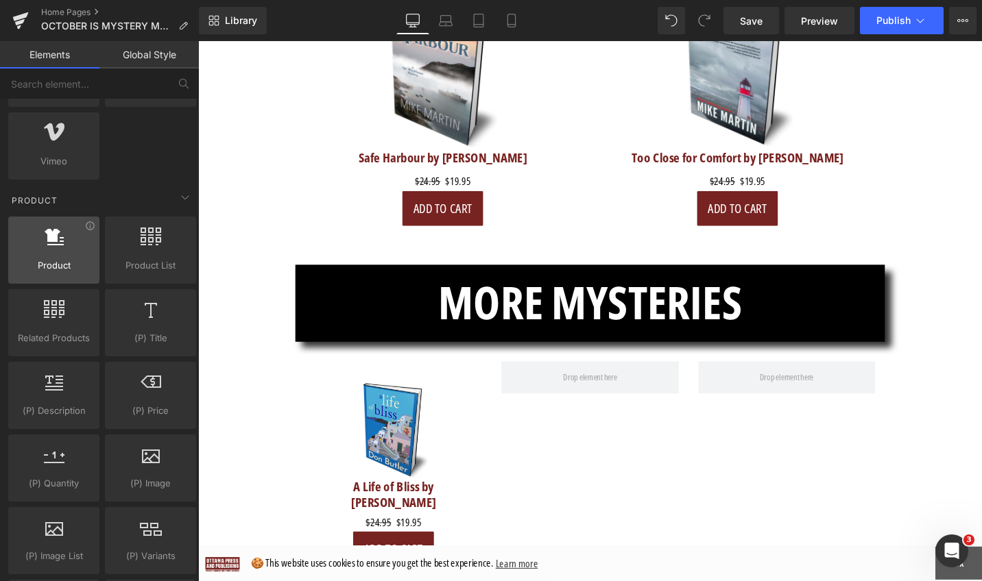
scroll to position [995, 0]
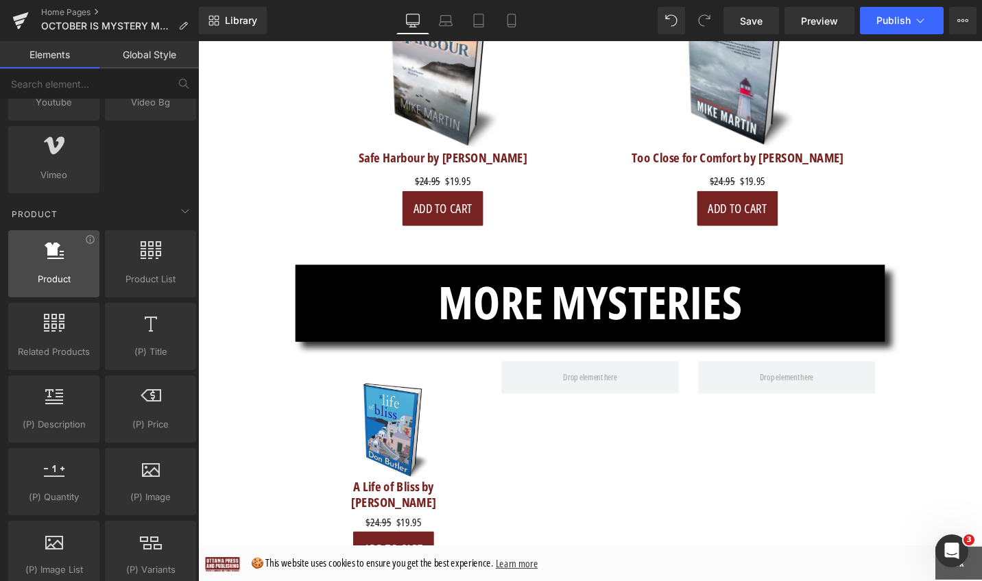
click at [63, 251] on div at bounding box center [53, 256] width 83 height 31
click at [56, 261] on div at bounding box center [53, 256] width 83 height 31
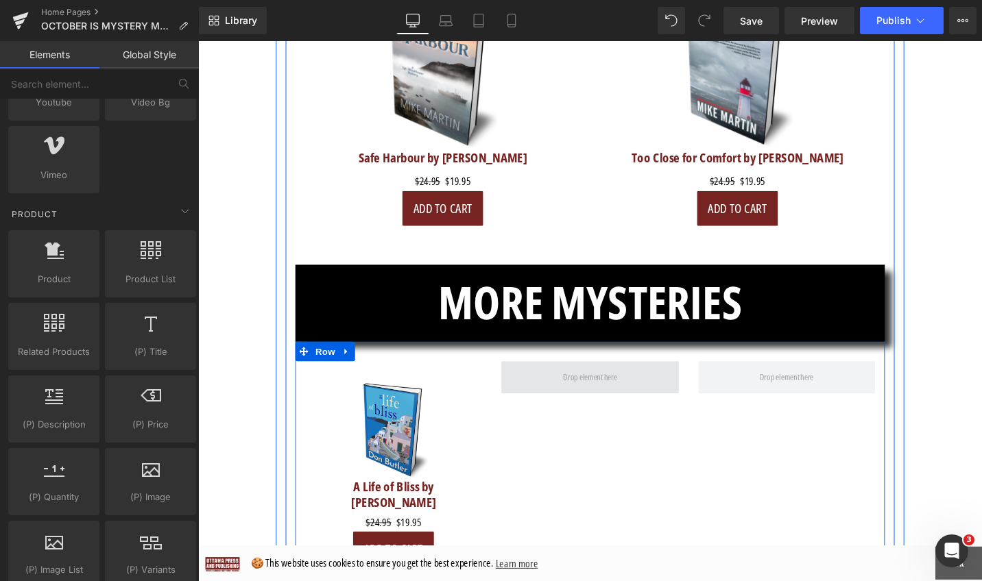
click at [581, 387] on span at bounding box center [612, 398] width 67 height 22
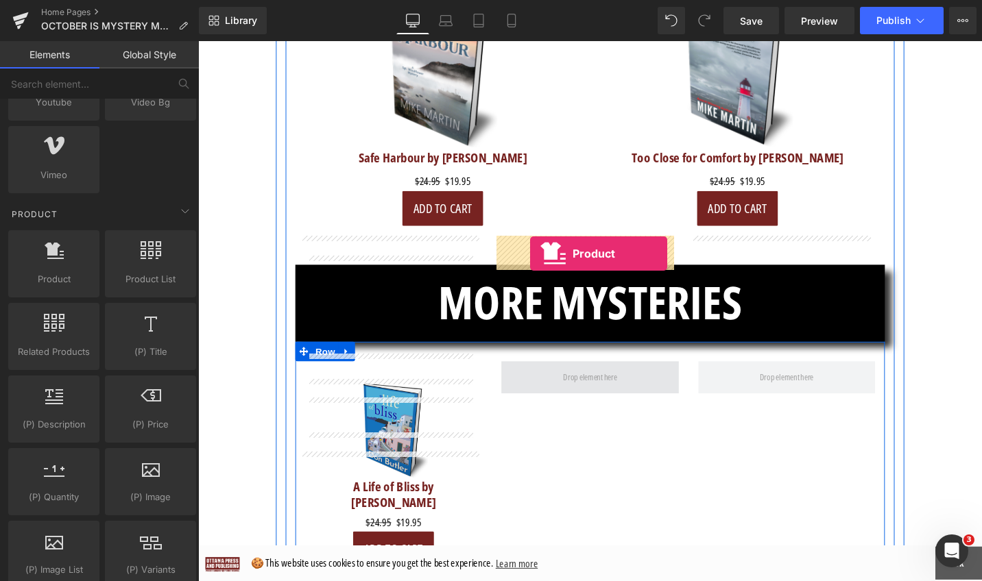
drag, startPoint x: 245, startPoint y: 300, endPoint x: 549, endPoint y: 266, distance: 305.6
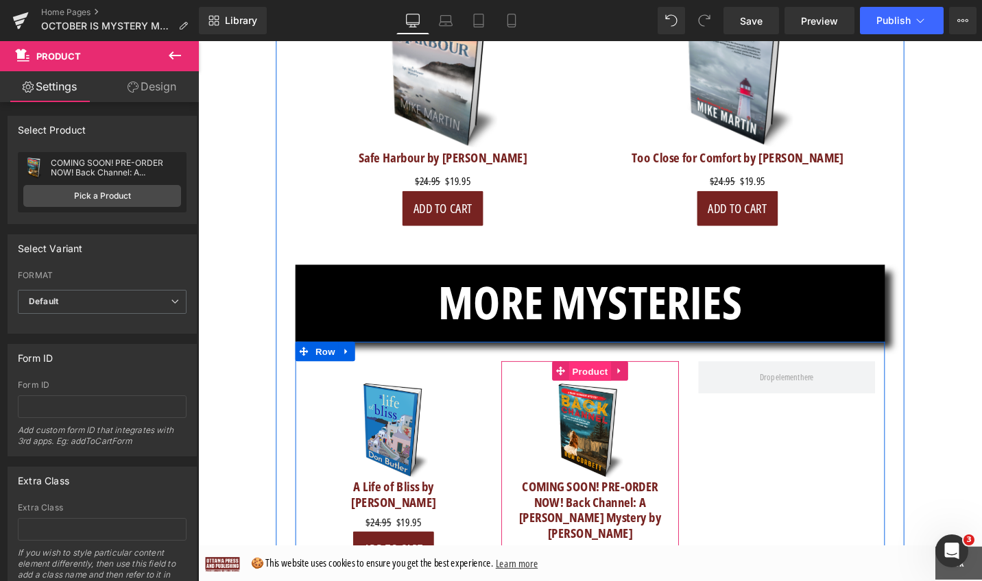
click at [620, 381] on span "Product" at bounding box center [612, 391] width 45 height 21
click at [618, 381] on span "Product" at bounding box center [612, 391] width 45 height 21
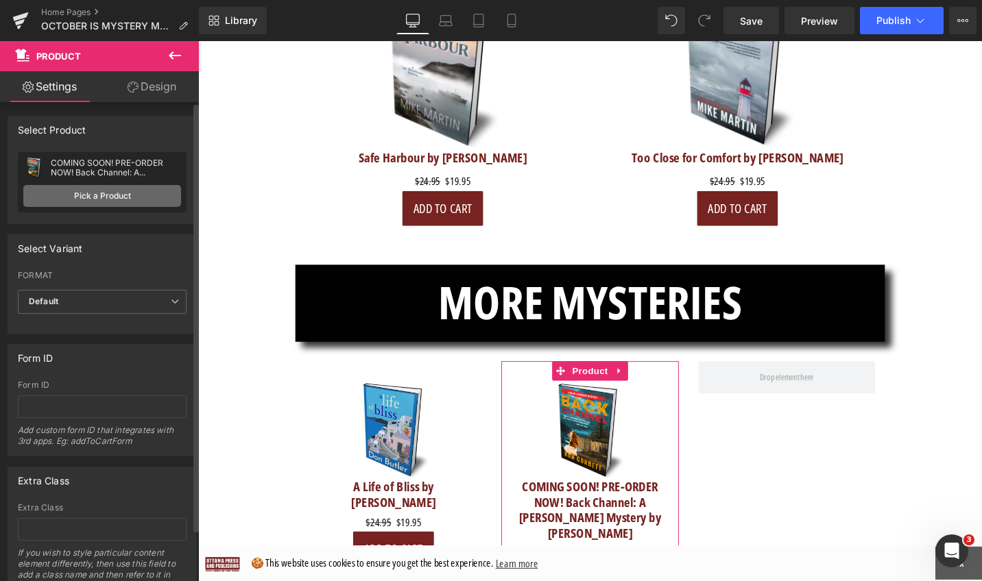
click at [133, 202] on link "Pick a Product" at bounding box center [102, 196] width 158 height 22
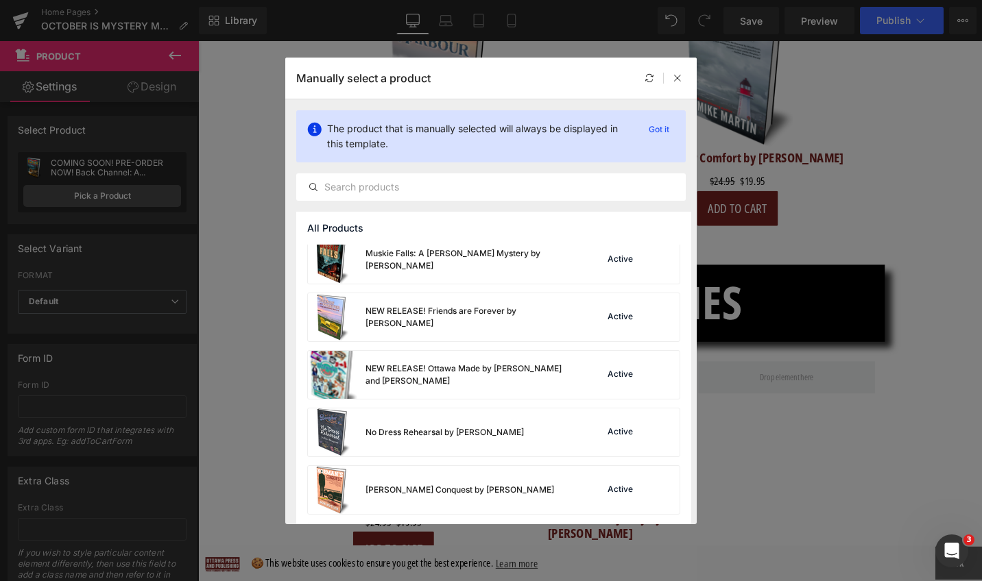
scroll to position [1496, 0]
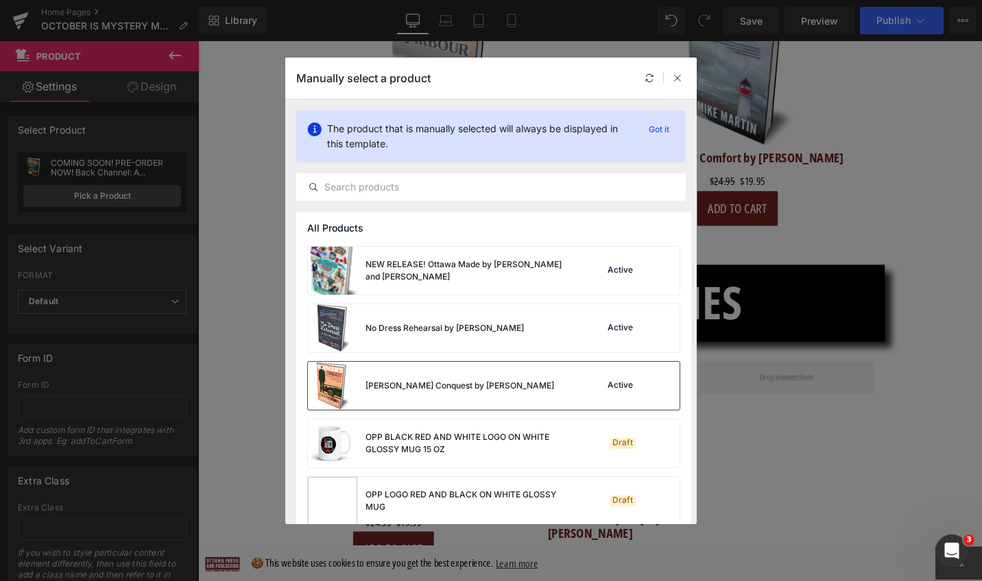
click at [458, 387] on div "[PERSON_NAME] Conquest by [PERSON_NAME]" at bounding box center [459, 386] width 189 height 12
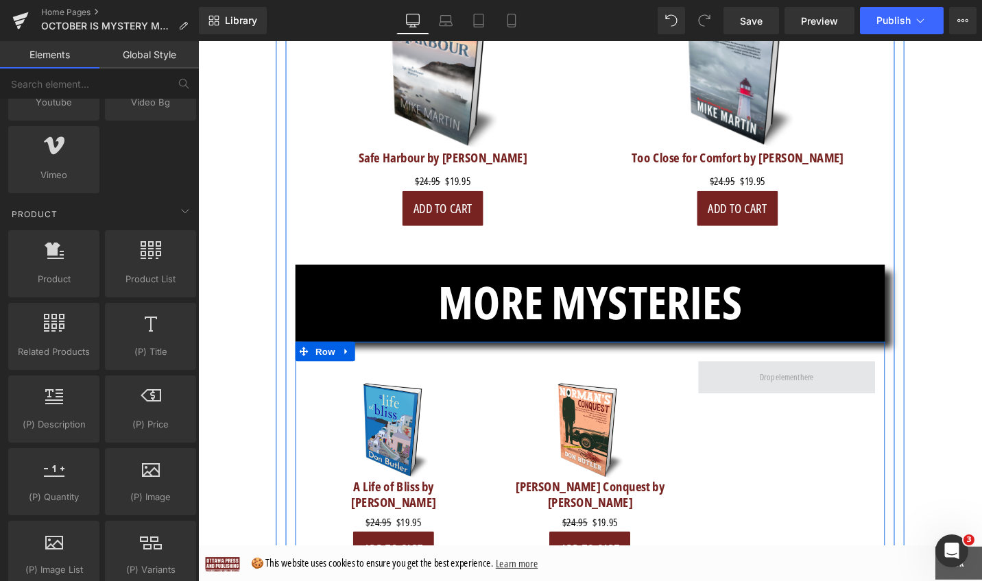
click at [825, 387] on span at bounding box center [821, 398] width 67 height 22
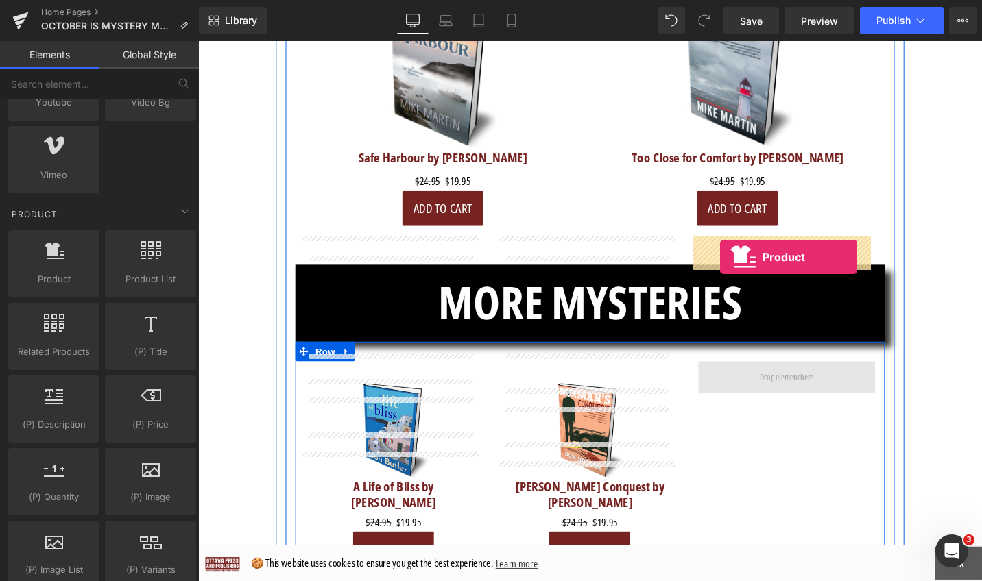
drag, startPoint x: 289, startPoint y: 289, endPoint x: 751, endPoint y: 269, distance: 462.5
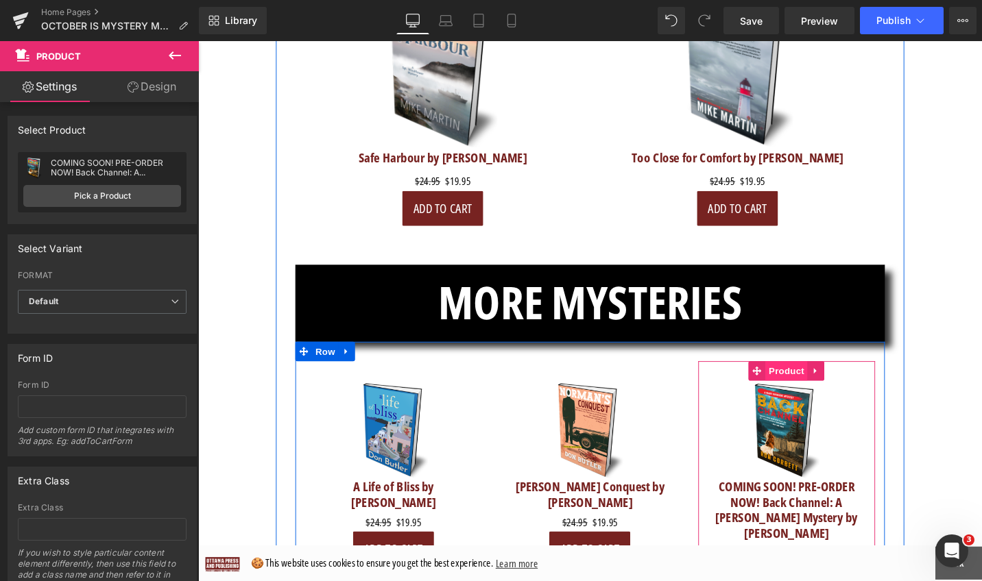
click at [816, 381] on span "Product" at bounding box center [821, 391] width 45 height 21
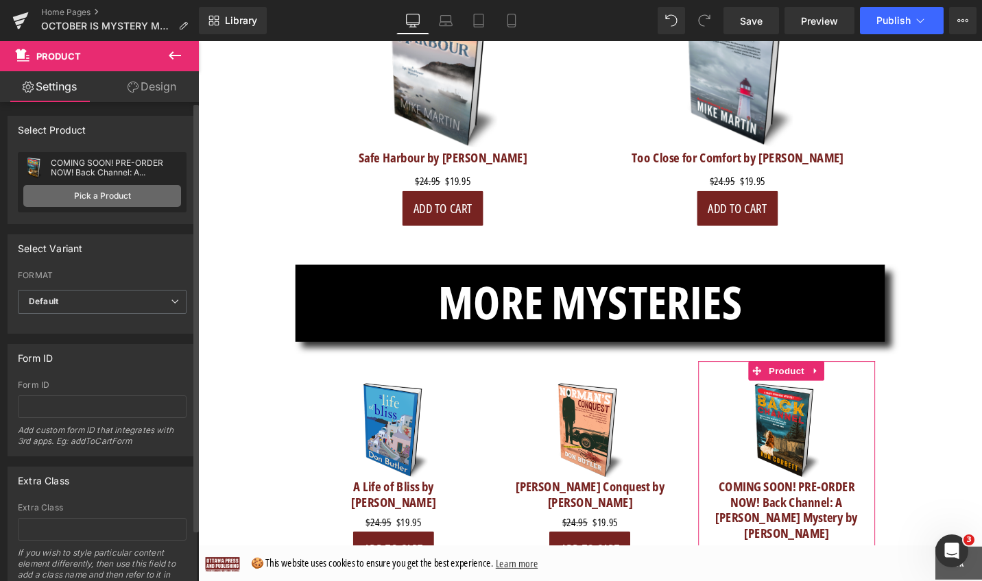
click at [80, 202] on link "Pick a Product" at bounding box center [102, 196] width 158 height 22
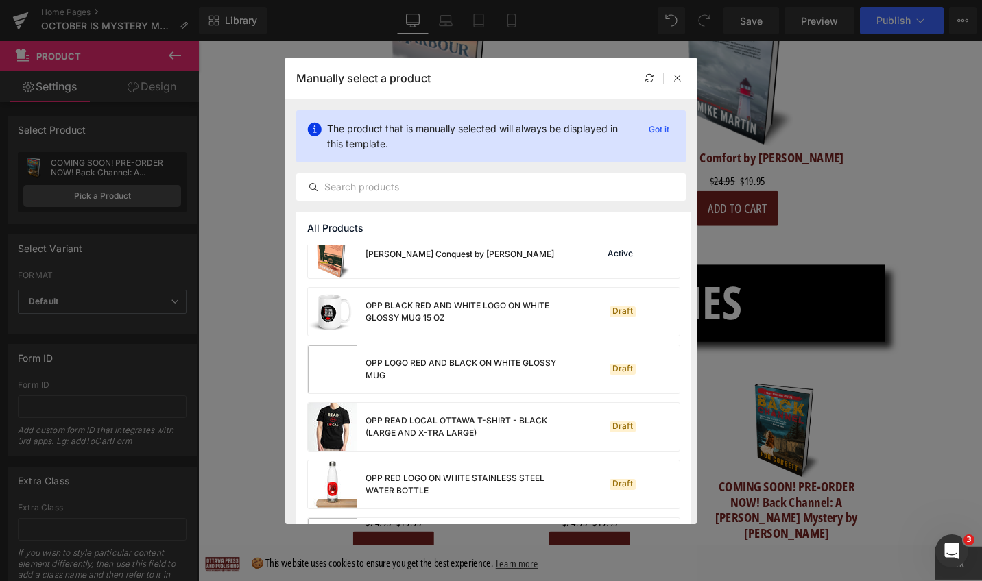
scroll to position [1335, 0]
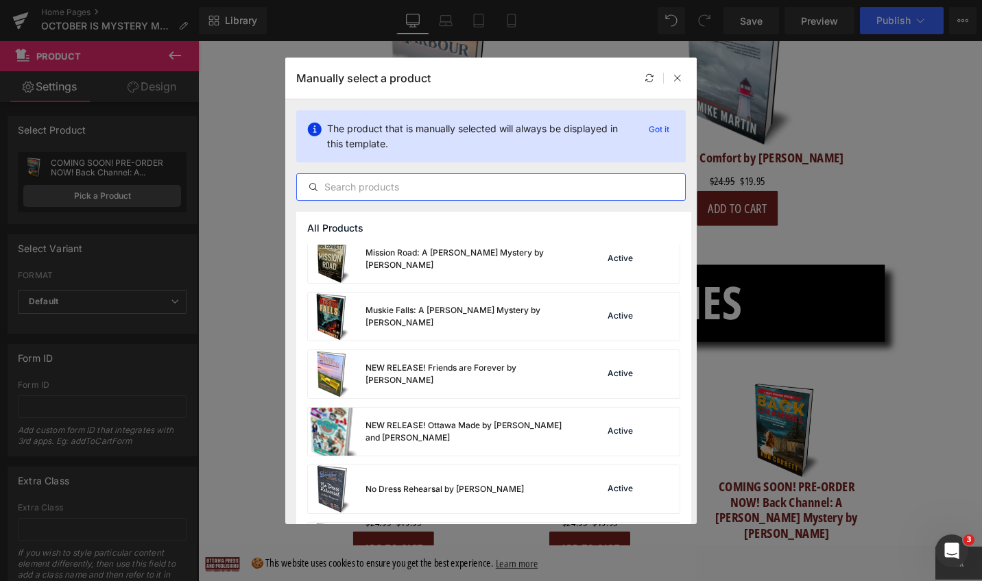
click at [467, 186] on input "text" at bounding box center [491, 187] width 388 height 16
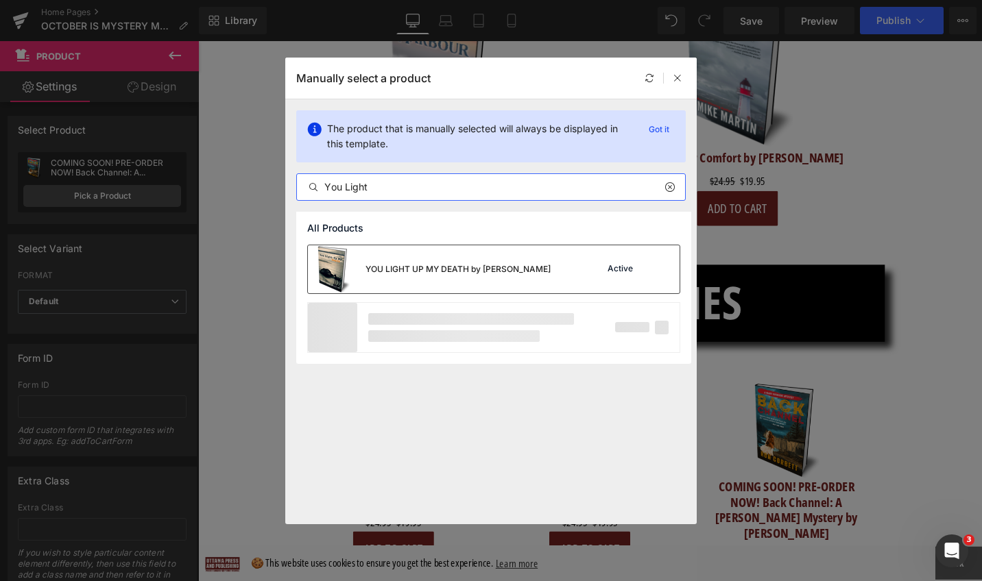
type input "You Light"
drag, startPoint x: 507, startPoint y: 259, endPoint x: 351, endPoint y: 243, distance: 157.2
click at [507, 259] on div "YOU LIGHT UP MY DEATH by [PERSON_NAME]" at bounding box center [429, 269] width 243 height 48
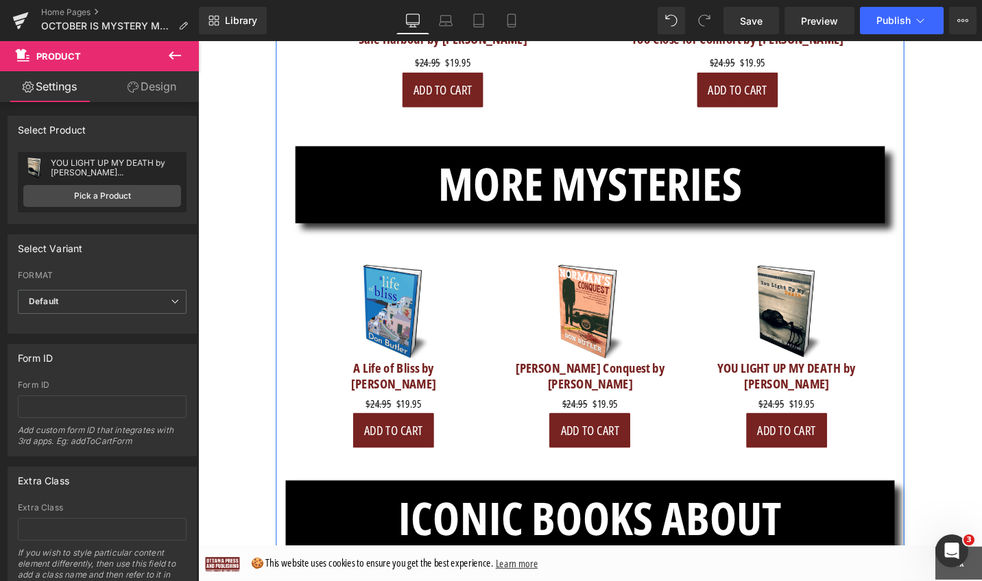
scroll to position [5330, 0]
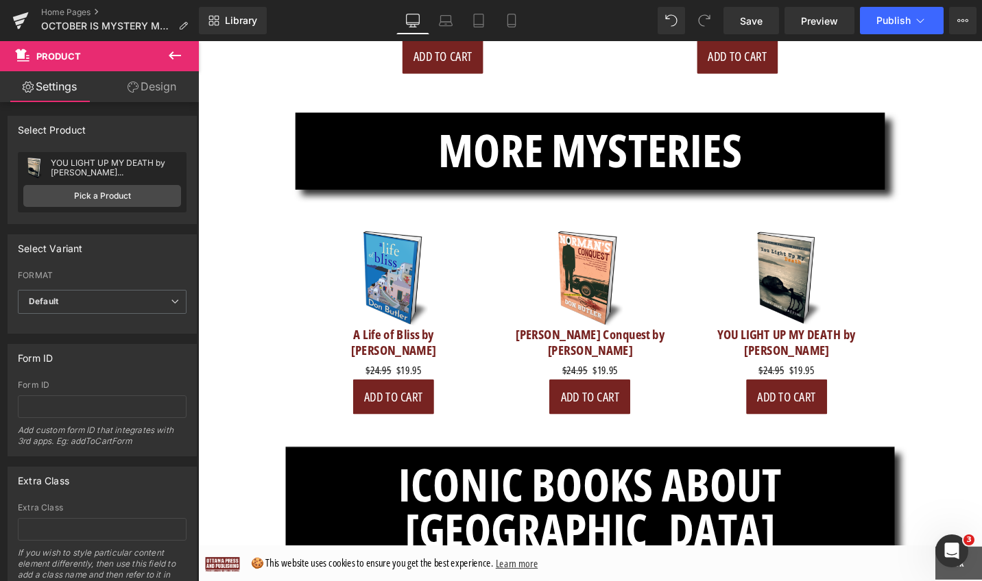
click at [171, 56] on icon at bounding box center [175, 55] width 12 height 8
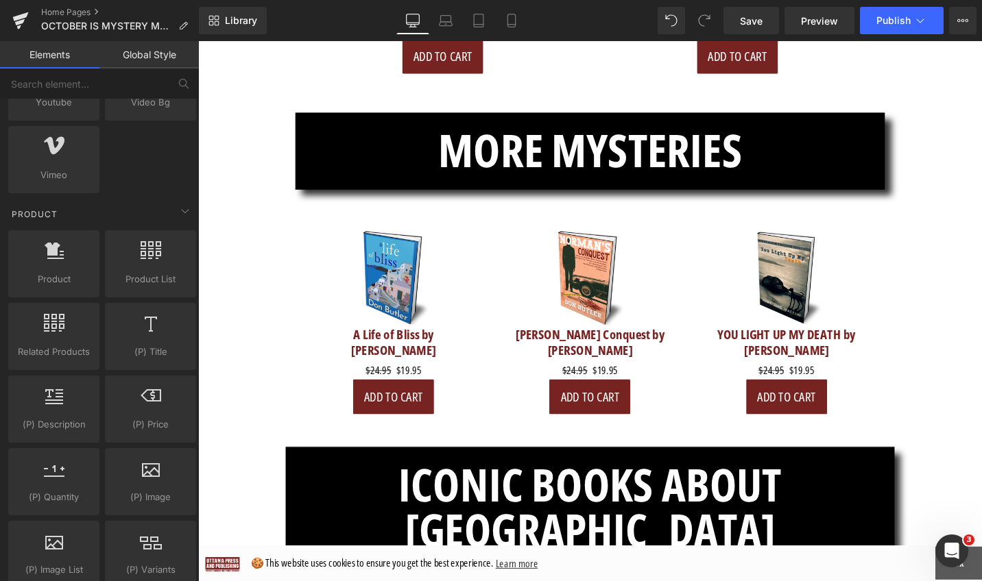
click at [171, 56] on link "Global Style" at bounding box center [148, 54] width 99 height 27
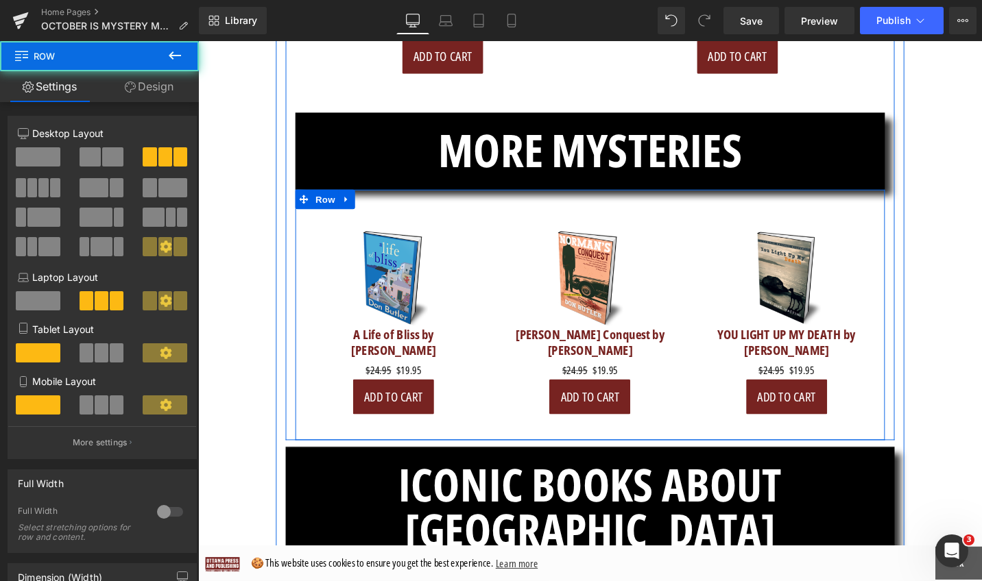
click at [318, 319] on div "Sale Off (P) Image A Life of Bliss by [PERSON_NAME] (P) Title $24.95 $19.95 (P)…" at bounding box center [613, 331] width 624 height 265
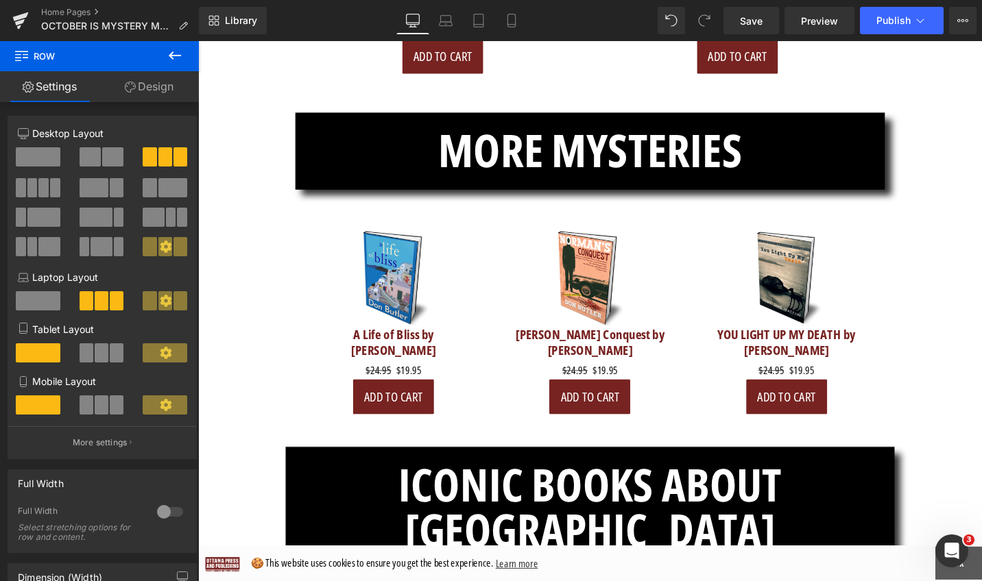
click at [171, 56] on icon at bounding box center [175, 55] width 12 height 8
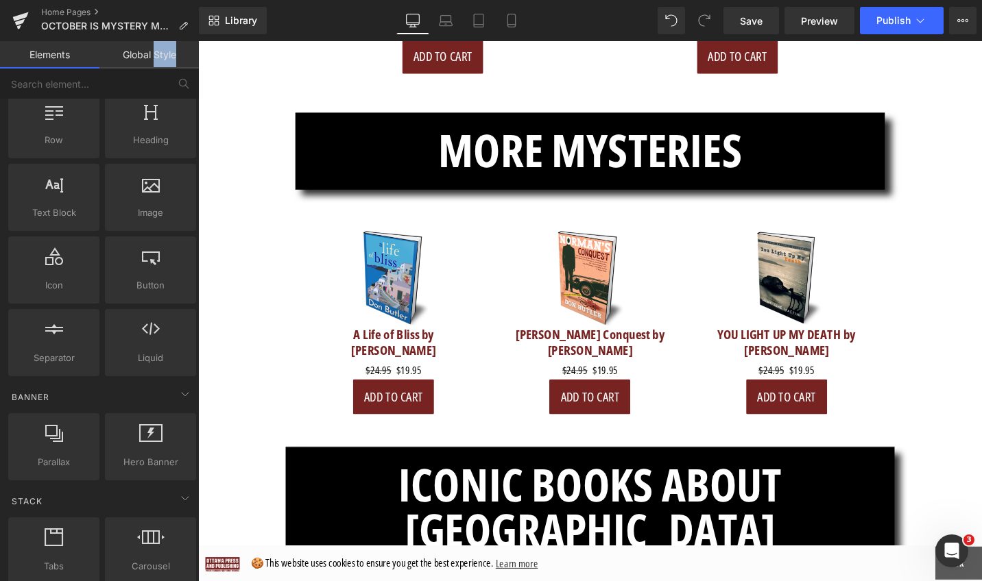
scroll to position [0, 0]
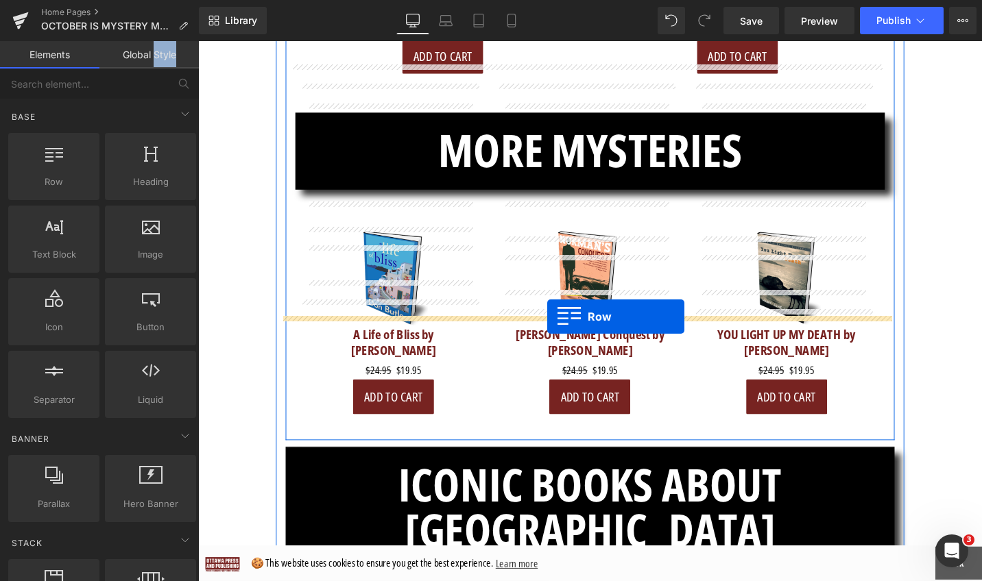
drag, startPoint x: 254, startPoint y: 210, endPoint x: 568, endPoint y: 333, distance: 336.7
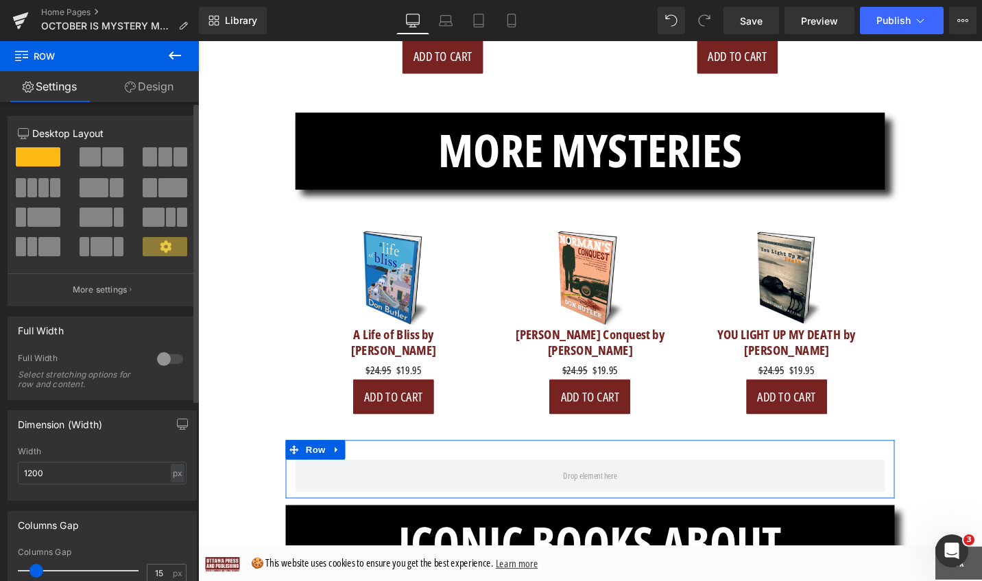
drag, startPoint x: 168, startPoint y: 151, endPoint x: 184, endPoint y: 175, distance: 29.1
click at [173, 151] on span at bounding box center [180, 156] width 14 height 19
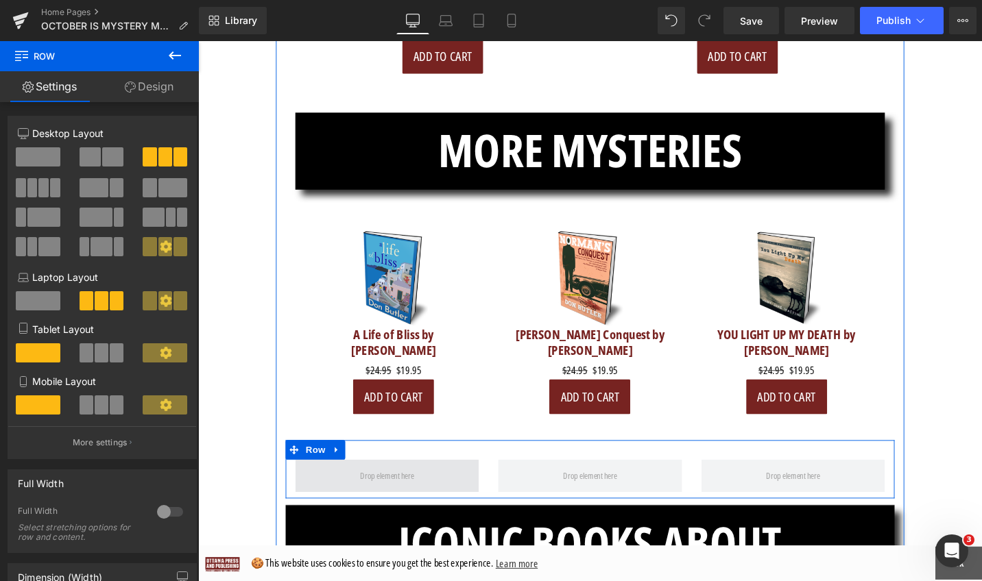
click at [411, 491] on span at bounding box center [398, 502] width 67 height 22
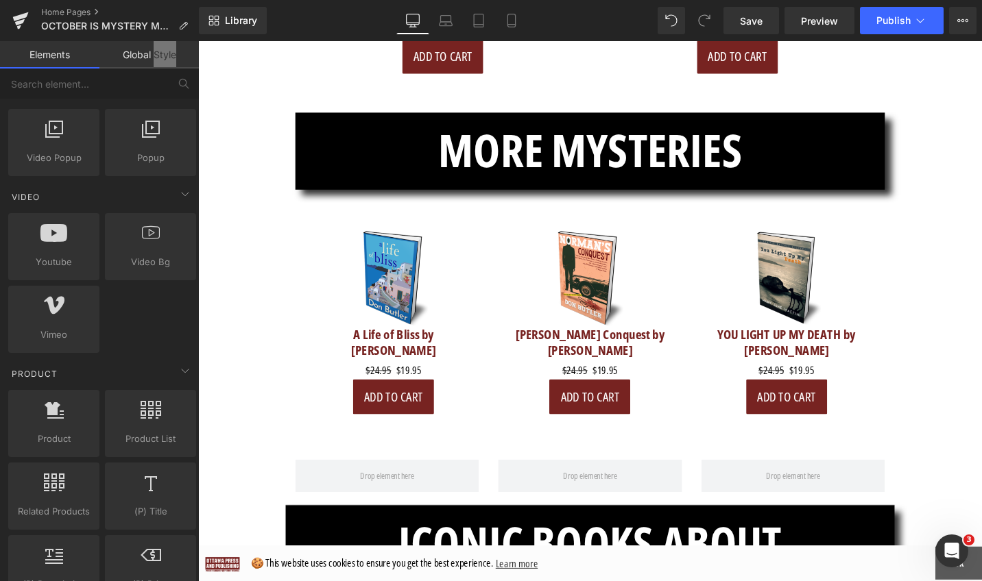
scroll to position [886, 0]
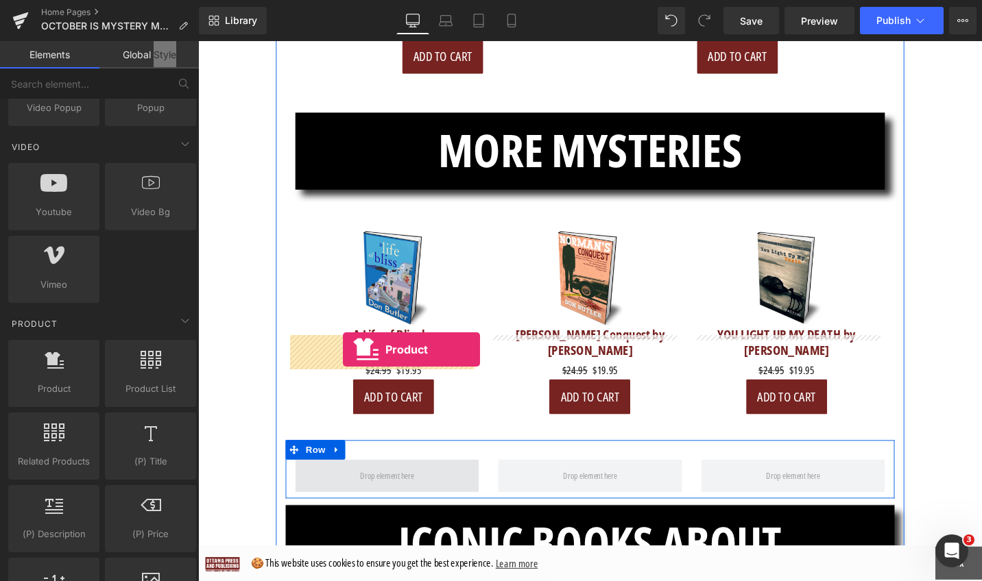
drag, startPoint x: 248, startPoint y: 407, endPoint x: 347, endPoint y: 367, distance: 106.2
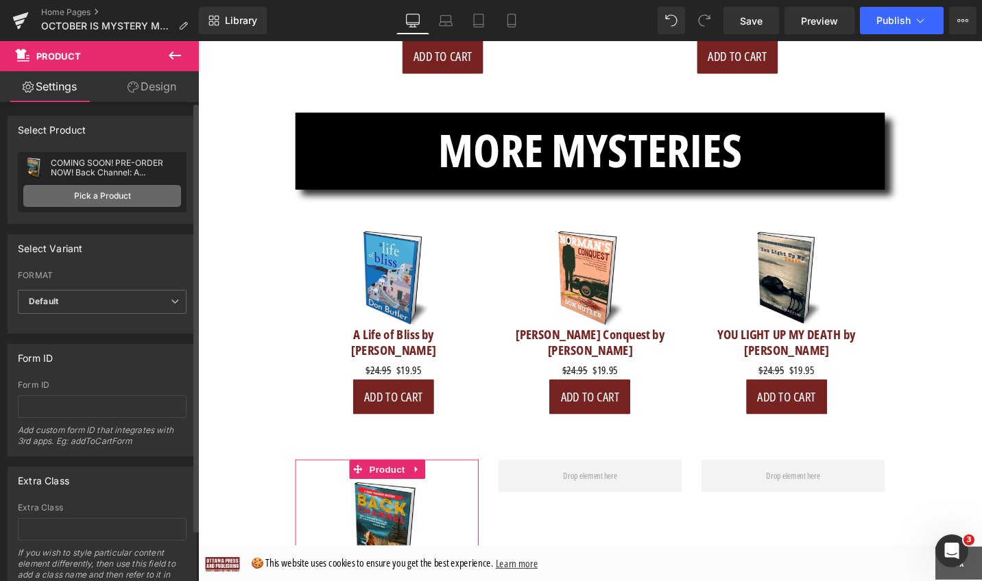
click at [100, 199] on link "Pick a Product" at bounding box center [102, 196] width 158 height 22
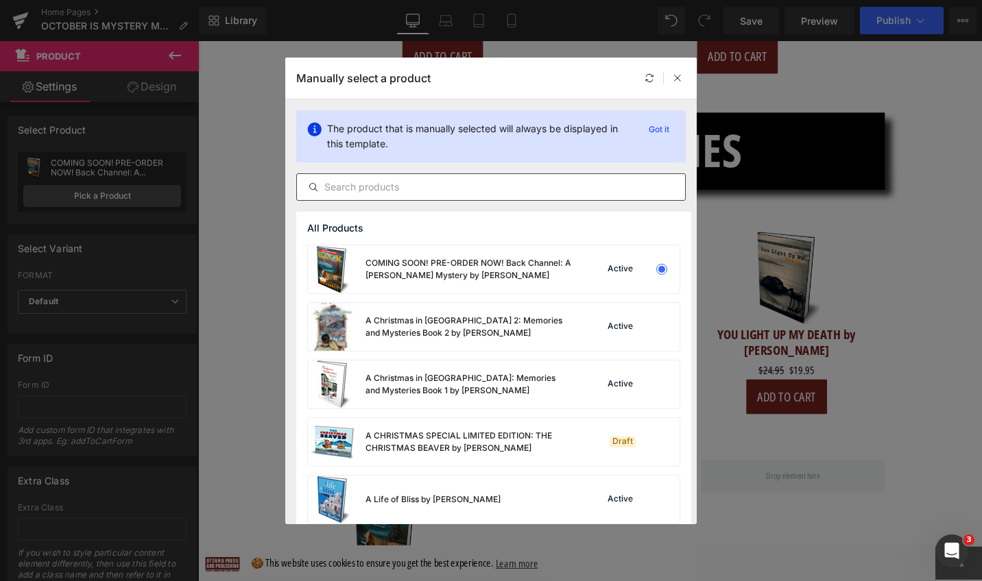
click at [449, 185] on input "text" at bounding box center [491, 187] width 388 height 16
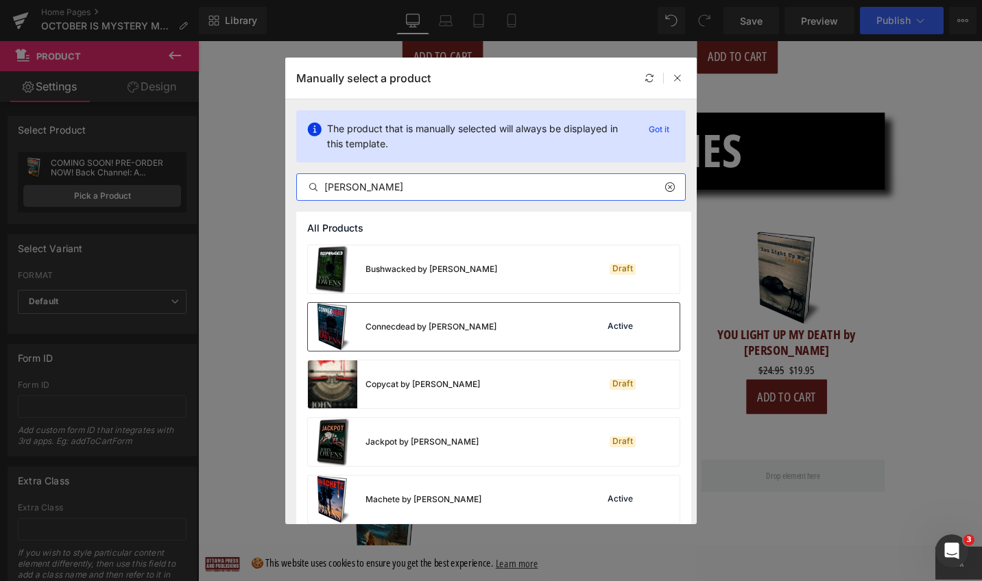
type input "[PERSON_NAME]"
click at [507, 337] on div "Connecdead by [PERSON_NAME] Active" at bounding box center [494, 327] width 372 height 48
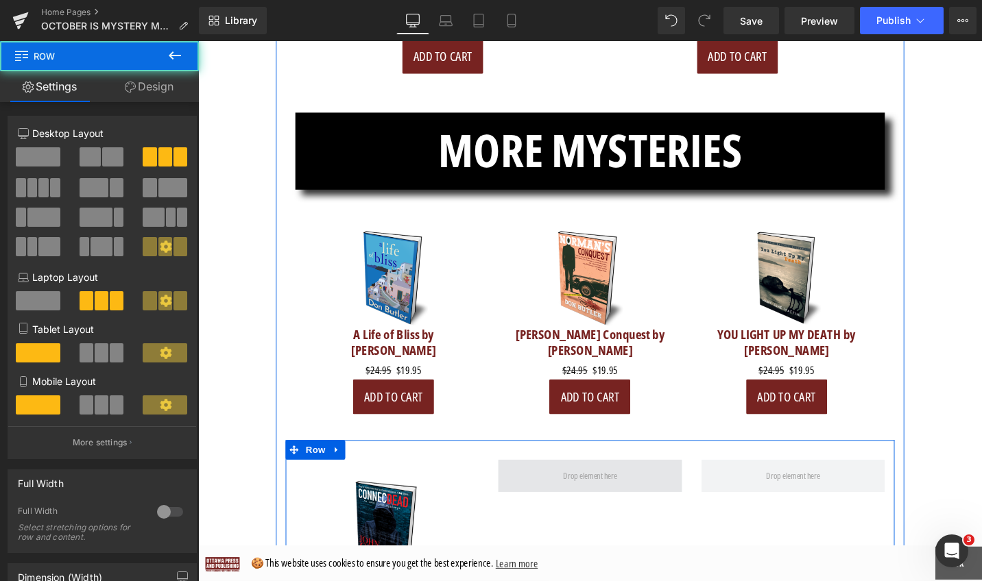
click at [642, 485] on span at bounding box center [613, 502] width 194 height 34
click at [564, 485] on span at bounding box center [613, 502] width 194 height 34
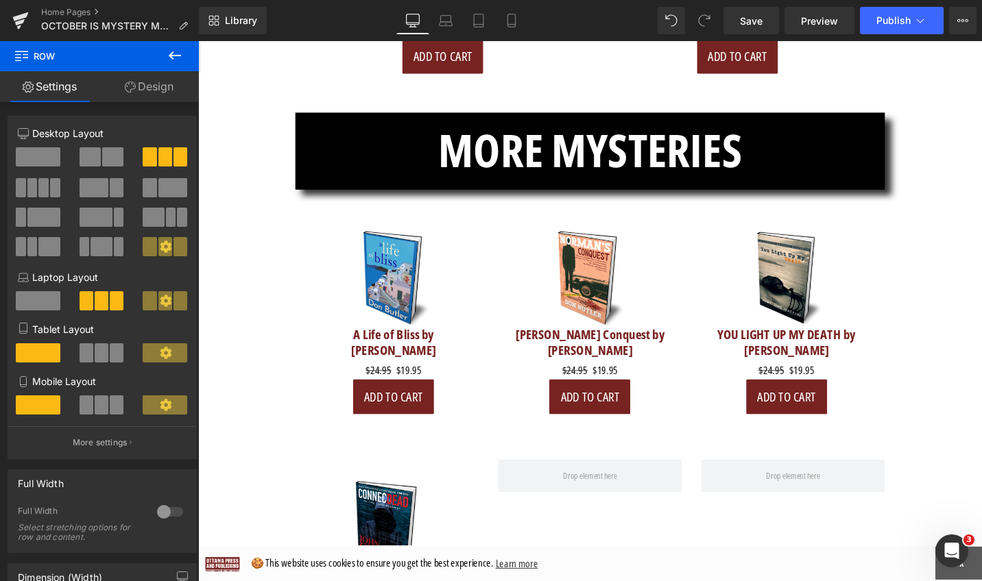
click at [169, 59] on icon at bounding box center [175, 55] width 16 height 16
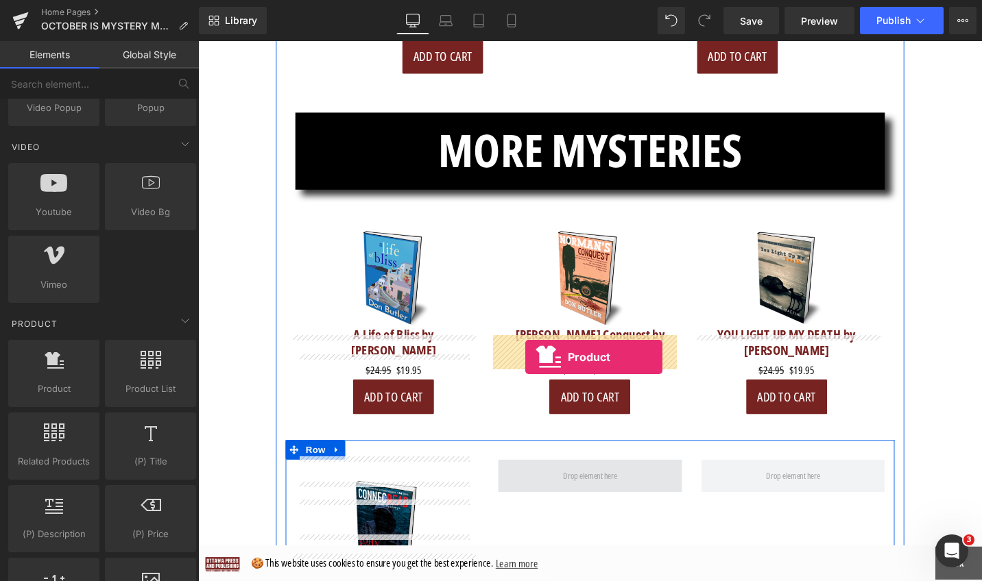
drag, startPoint x: 243, startPoint y: 418, endPoint x: 544, endPoint y: 376, distance: 304.0
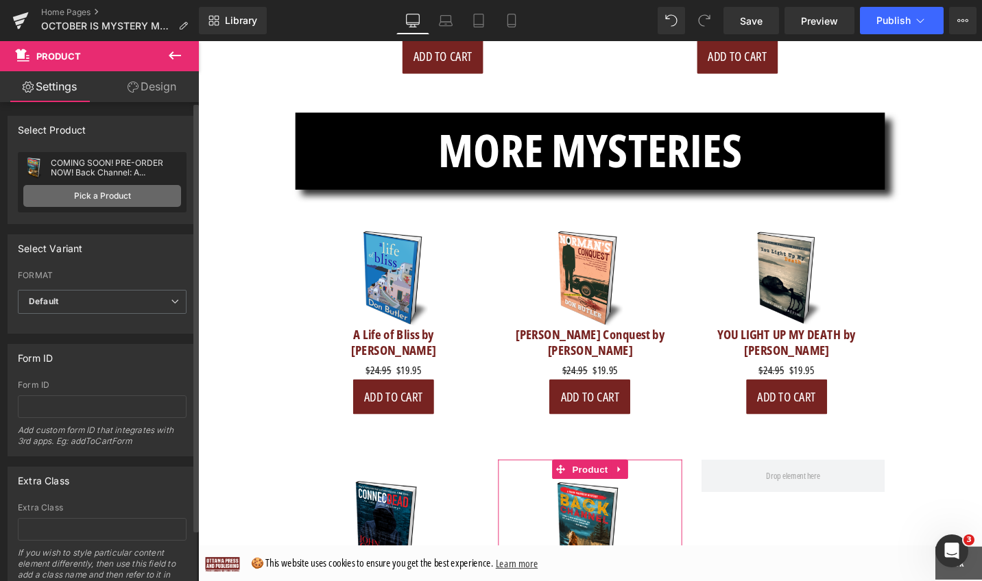
click at [103, 194] on link "Pick a Product" at bounding box center [102, 196] width 158 height 22
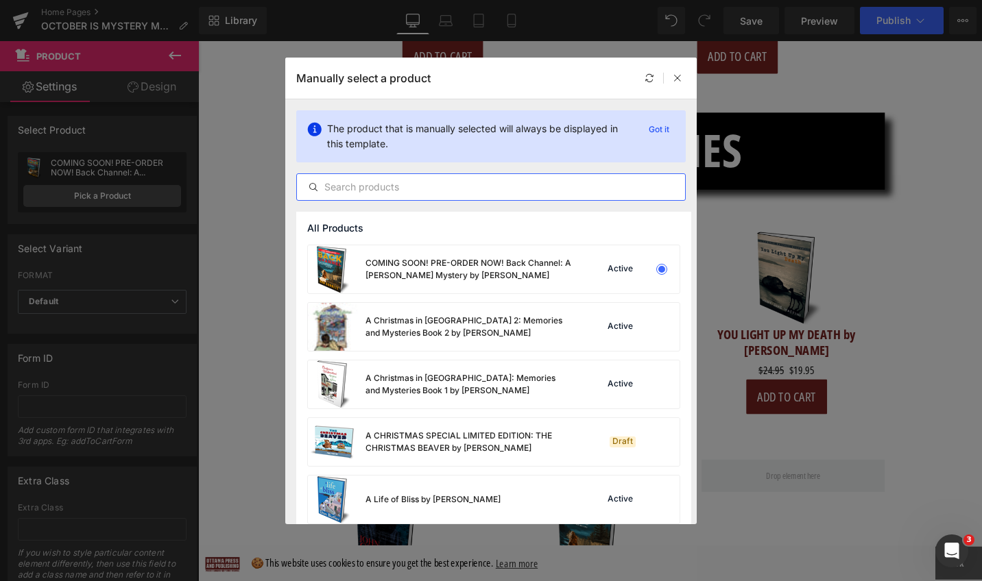
click at [447, 181] on input "text" at bounding box center [491, 187] width 388 height 16
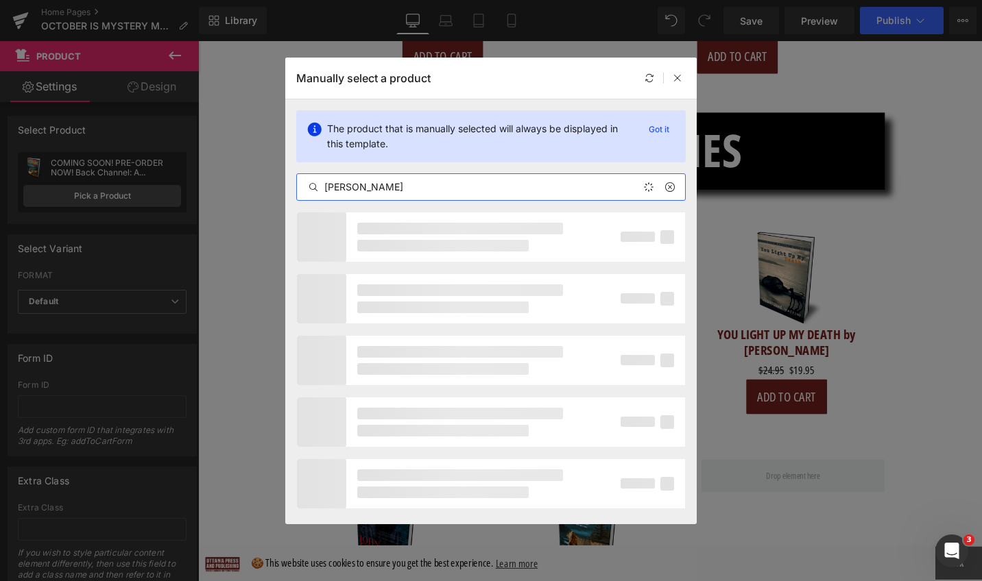
type input "[PERSON_NAME]"
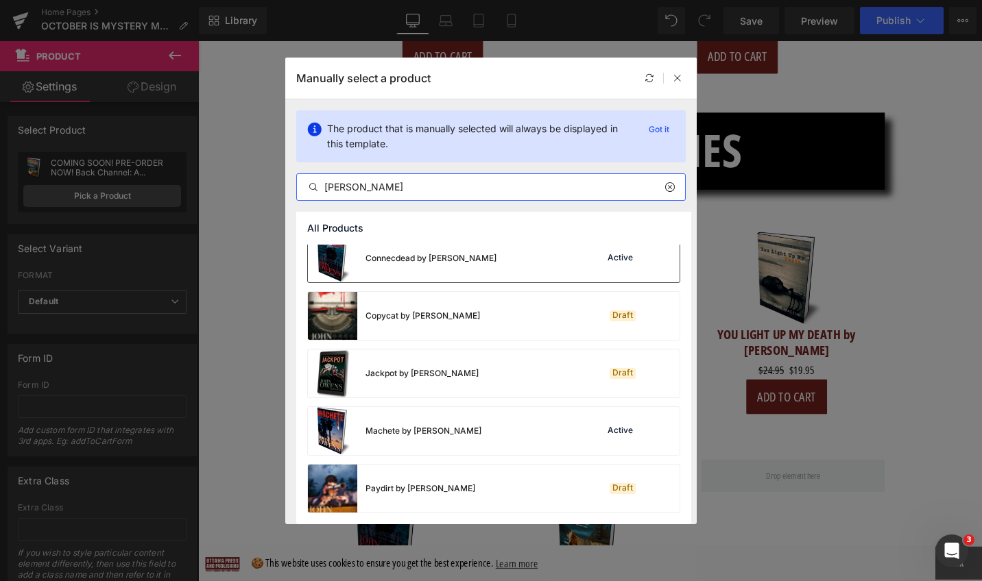
scroll to position [69, 0]
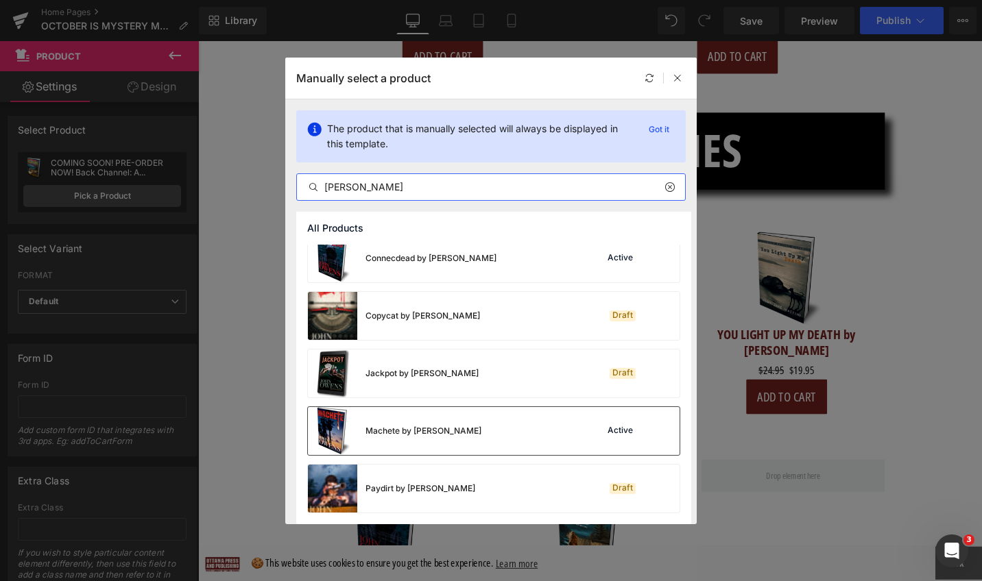
click at [396, 422] on div "Machete by [PERSON_NAME]" at bounding box center [394, 431] width 173 height 48
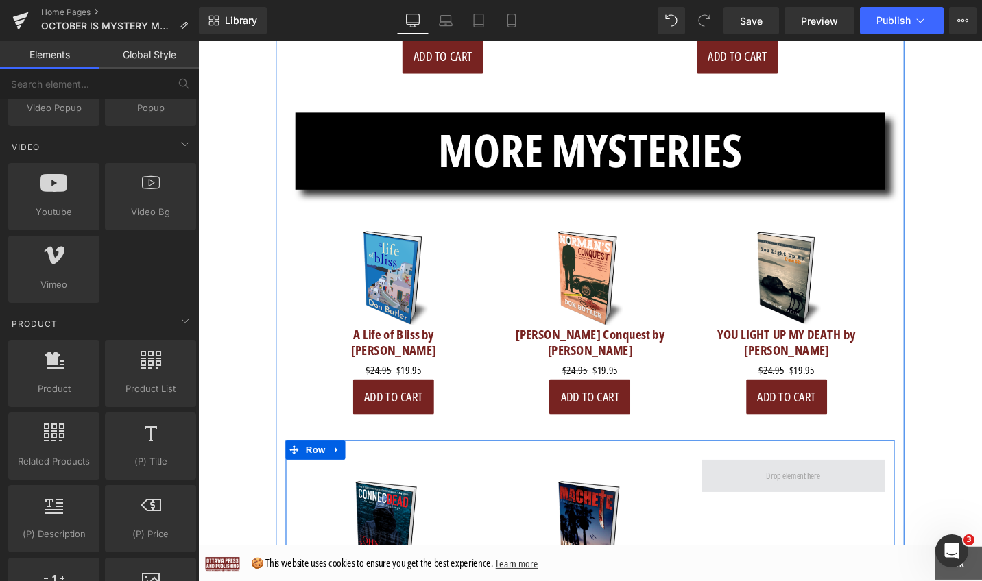
click at [795, 491] on span at bounding box center [828, 502] width 67 height 22
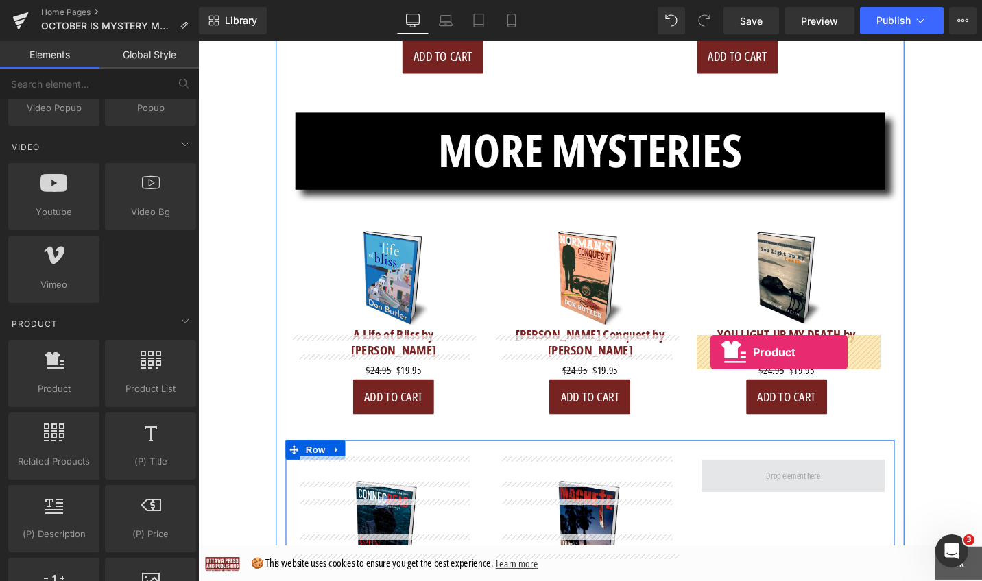
drag, startPoint x: 251, startPoint y: 409, endPoint x: 740, endPoint y: 372, distance: 490.9
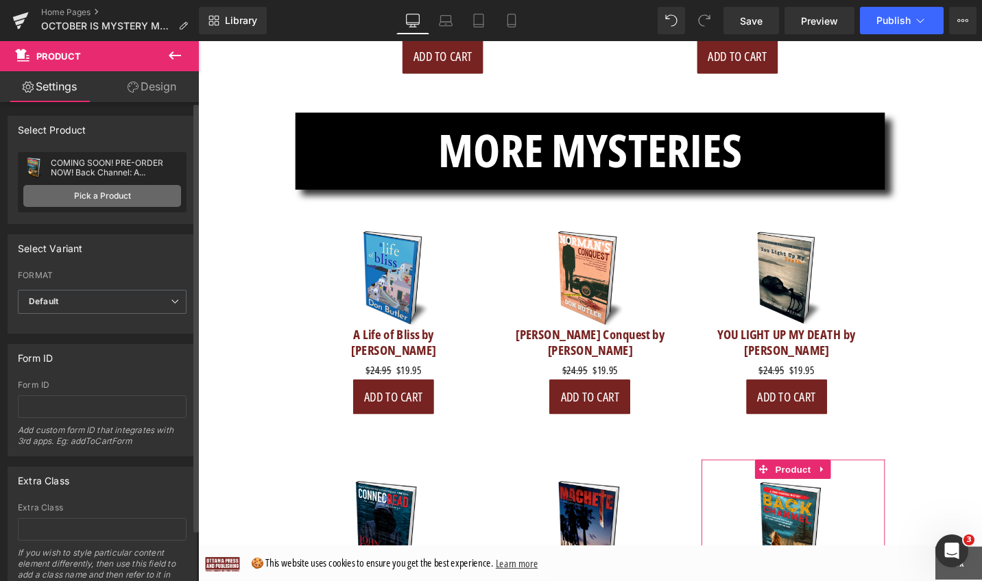
click at [149, 197] on link "Pick a Product" at bounding box center [102, 196] width 158 height 22
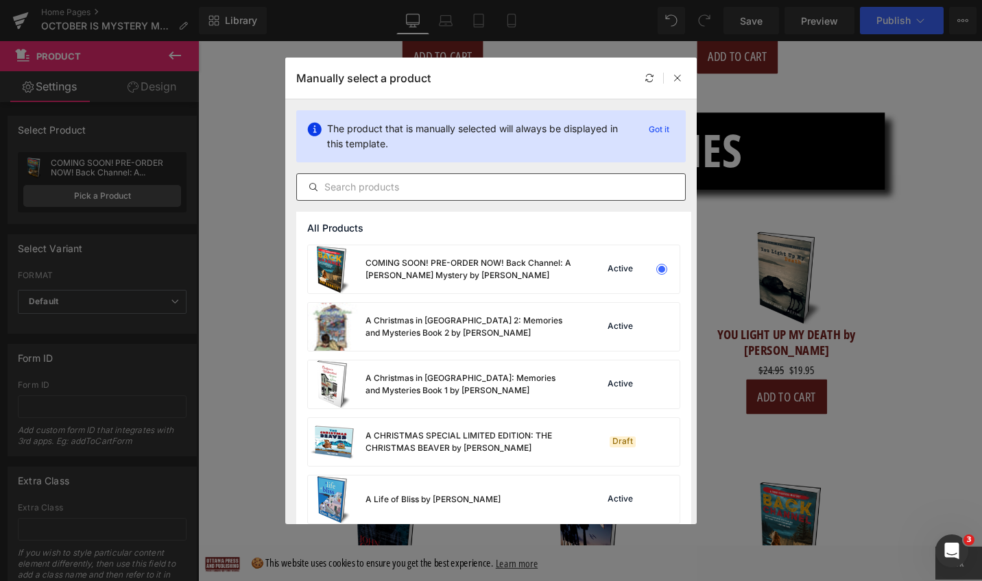
click at [478, 192] on input "text" at bounding box center [491, 187] width 388 height 16
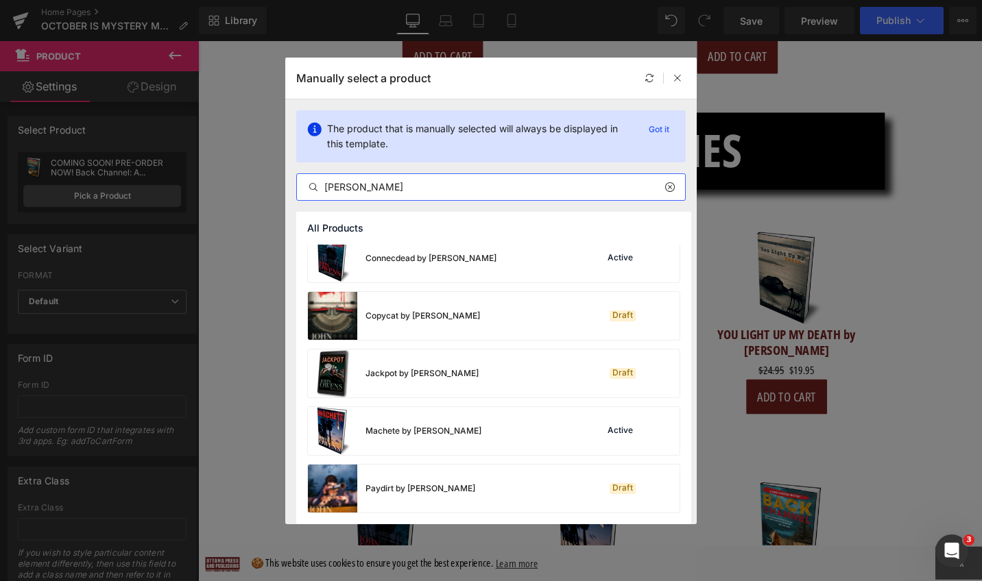
type input "[PERSON_NAME]"
drag, startPoint x: 688, startPoint y: 519, endPoint x: 692, endPoint y: 612, distance: 93.3
click at [692, 581] on html "Product You are previewing how the will restyle your page. You can not edit Ele…" at bounding box center [491, 290] width 982 height 581
click at [666, 186] on icon at bounding box center [669, 187] width 10 height 11
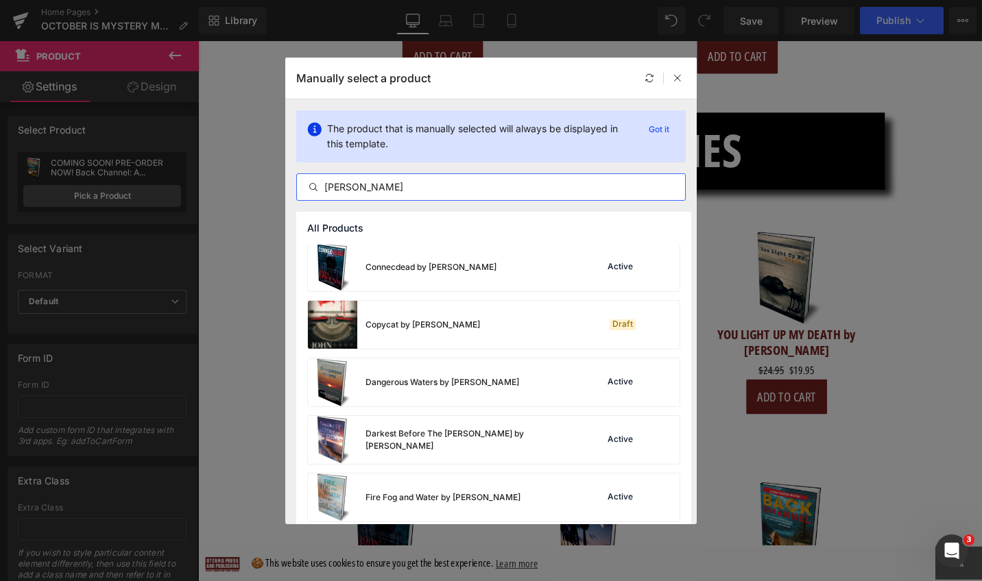
scroll to position [928, 0]
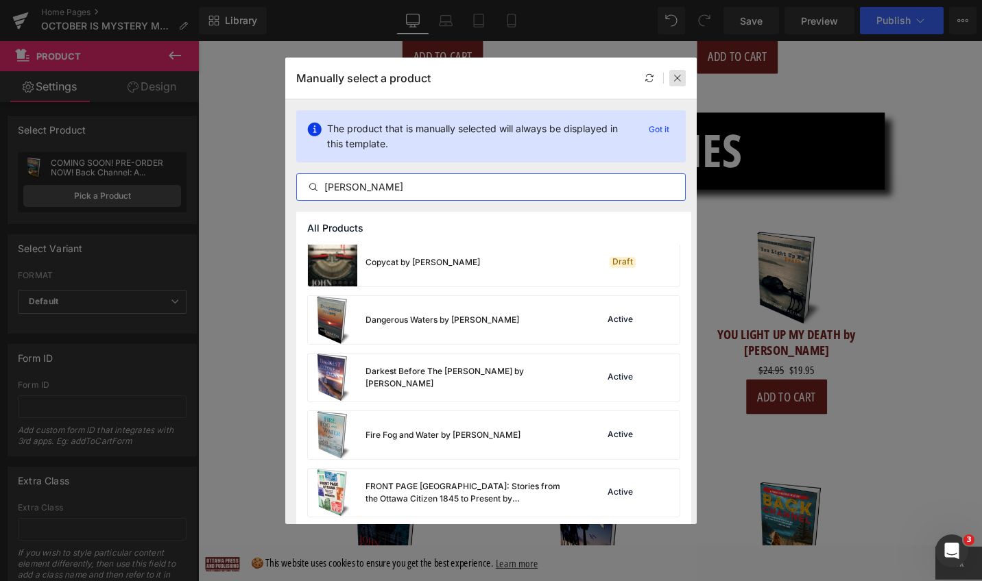
click at [680, 80] on icon at bounding box center [678, 78] width 10 height 10
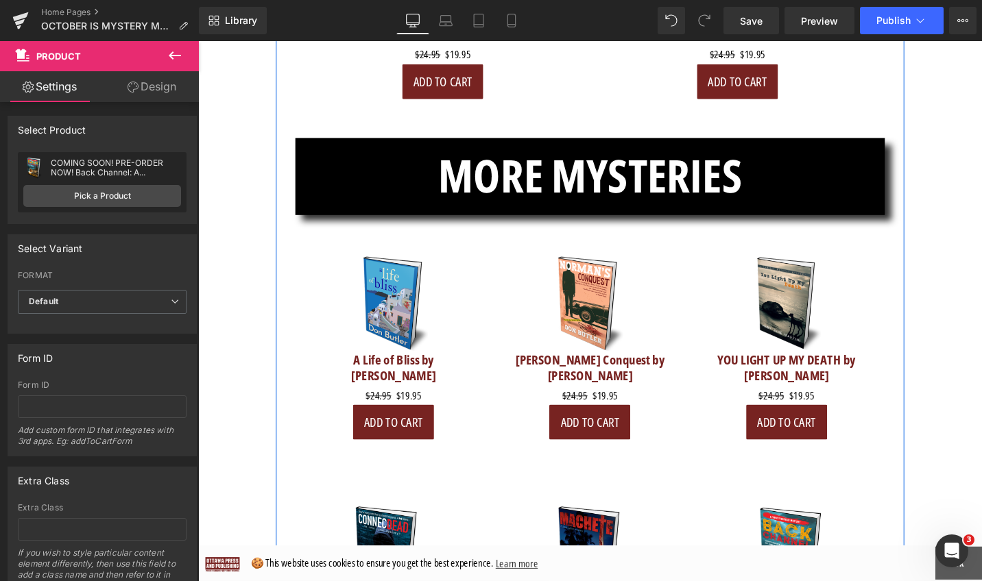
scroll to position [5274, 0]
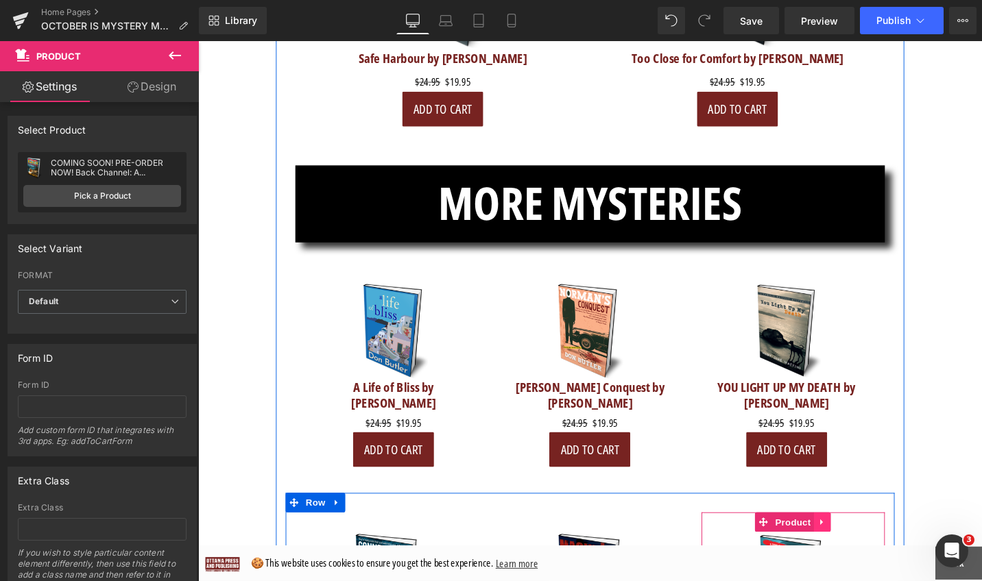
click at [858, 540] on link at bounding box center [859, 550] width 18 height 21
click at [863, 546] on icon at bounding box center [868, 551] width 10 height 10
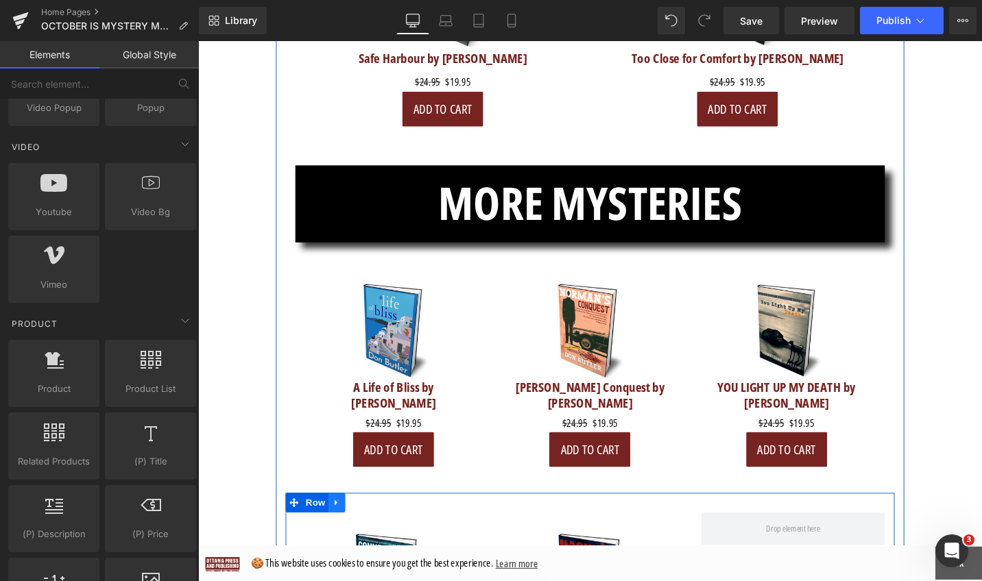
click at [340, 525] on icon at bounding box center [345, 530] width 10 height 10
click at [376, 525] on icon at bounding box center [381, 530] width 10 height 10
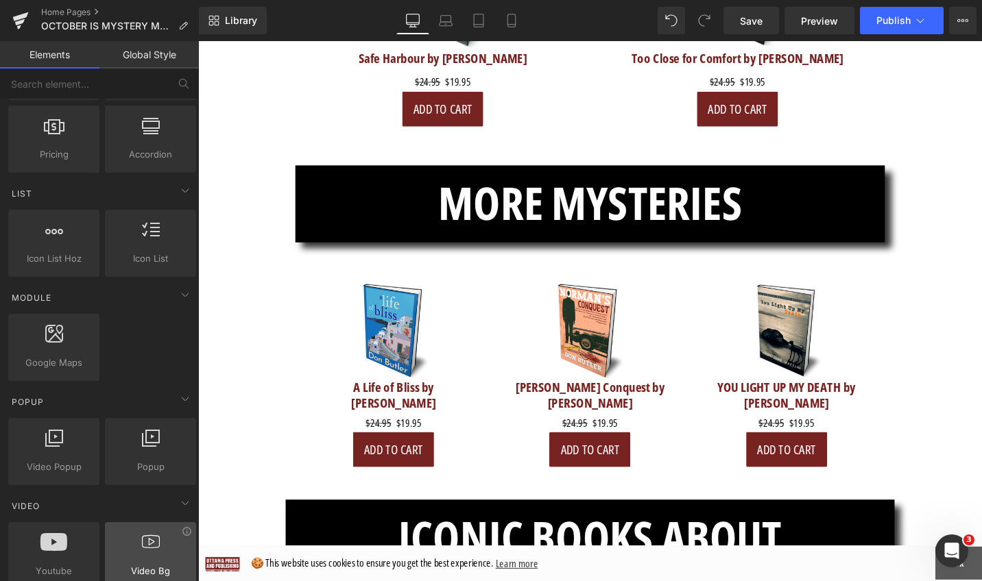
scroll to position [0, 0]
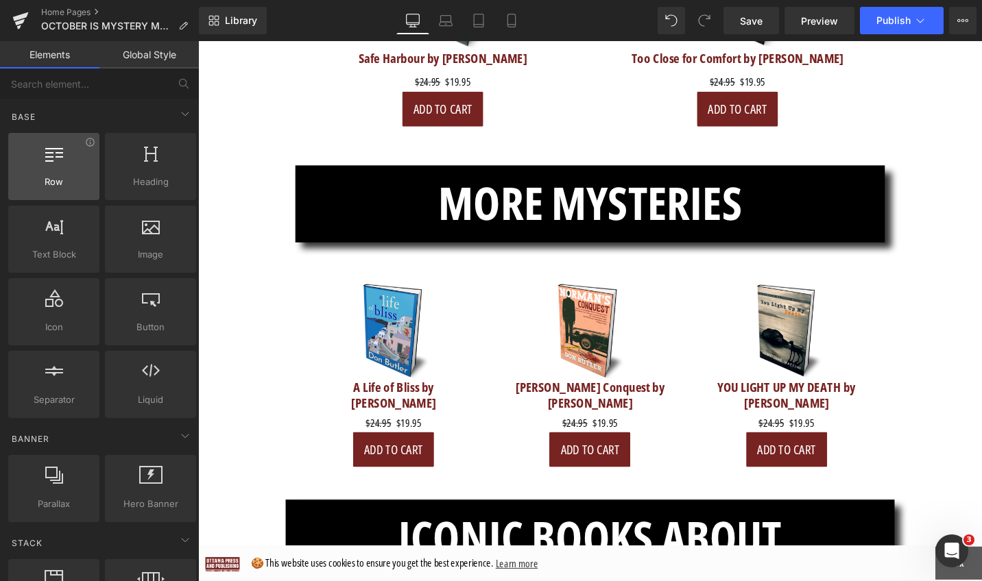
click at [65, 161] on div at bounding box center [53, 159] width 83 height 31
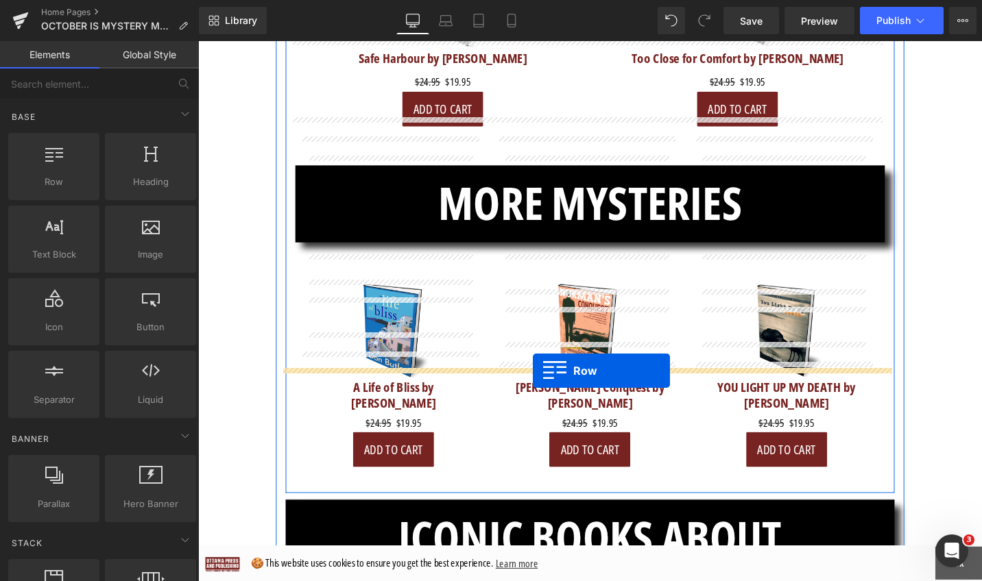
drag, startPoint x: 250, startPoint y: 200, endPoint x: 553, endPoint y: 390, distance: 357.6
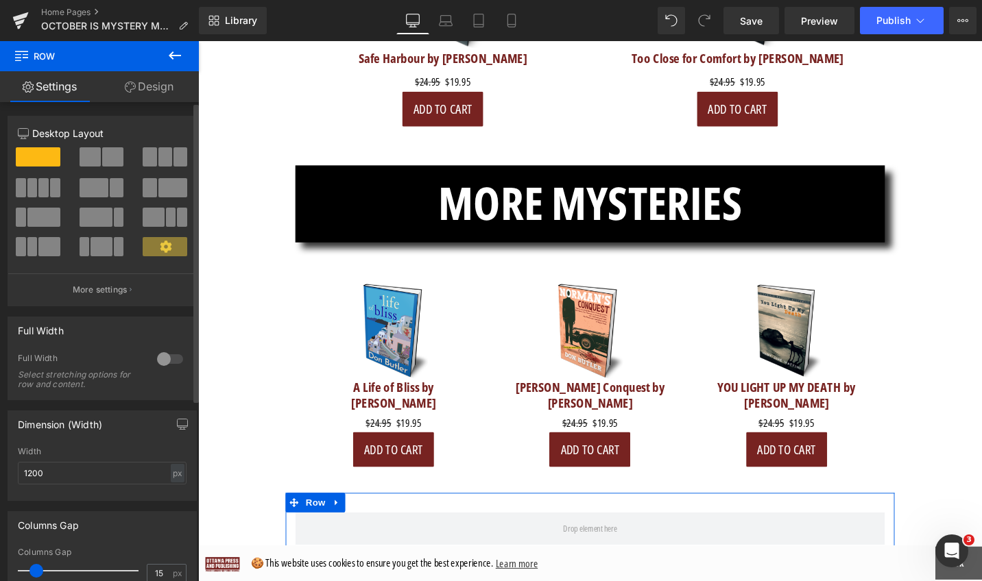
click at [90, 156] on span at bounding box center [90, 156] width 21 height 19
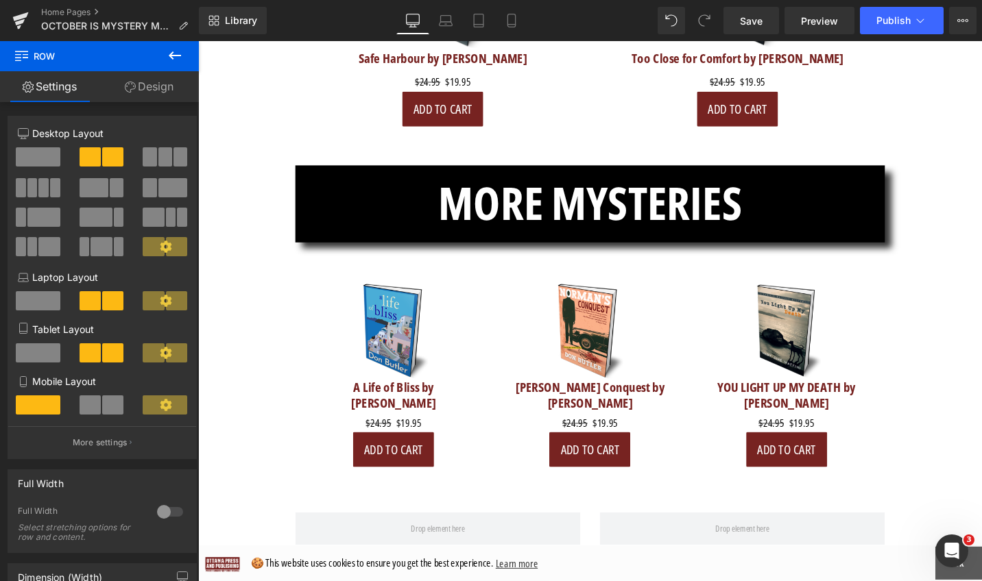
click at [174, 55] on icon at bounding box center [175, 55] width 12 height 8
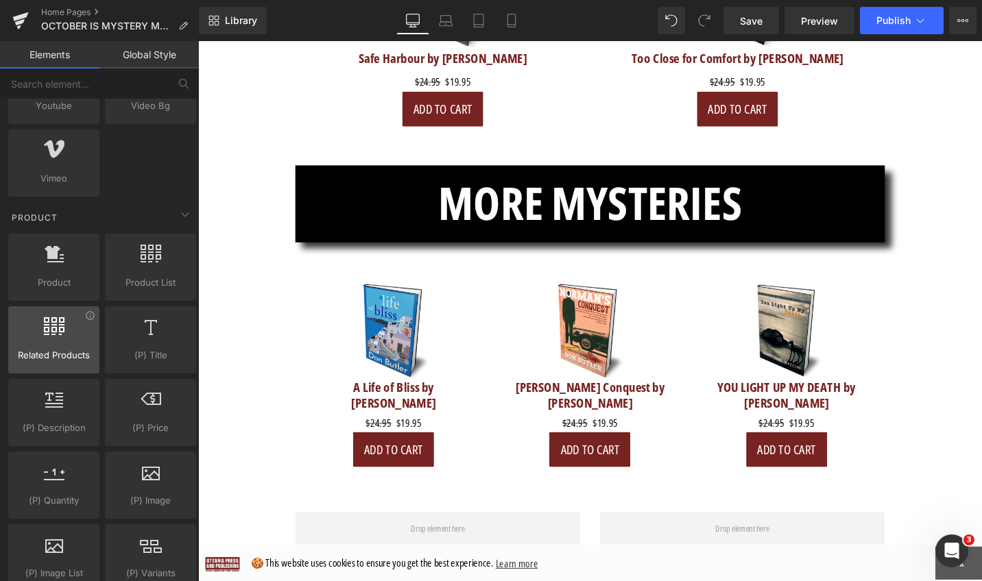
scroll to position [985, 0]
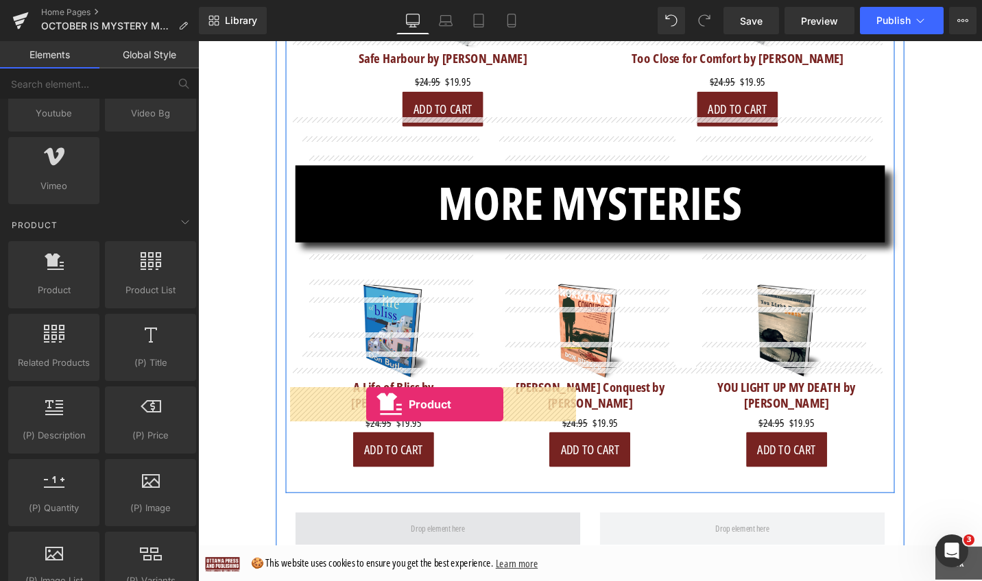
drag, startPoint x: 252, startPoint y: 292, endPoint x: 375, endPoint y: 426, distance: 181.9
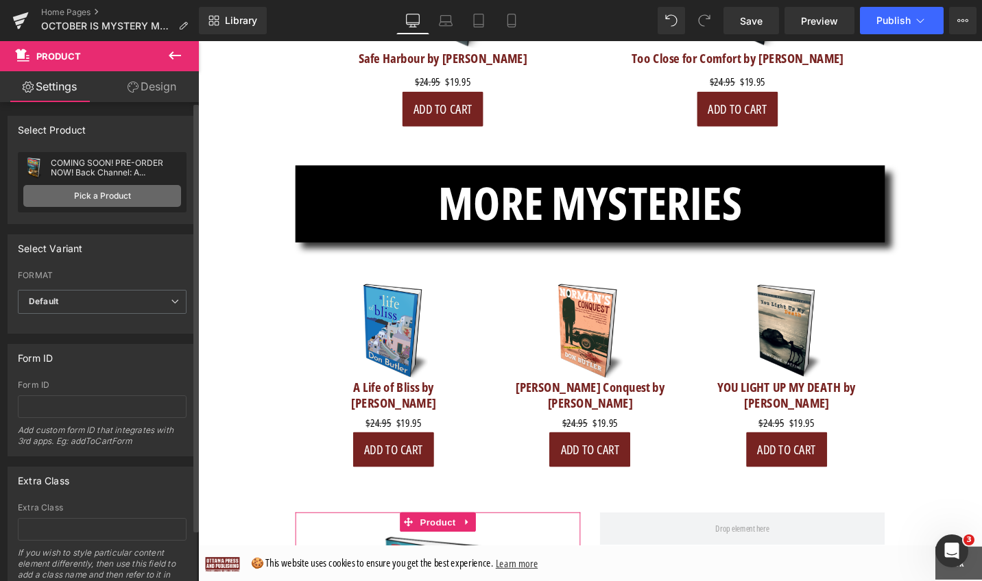
click at [138, 195] on link "Pick a Product" at bounding box center [102, 196] width 158 height 22
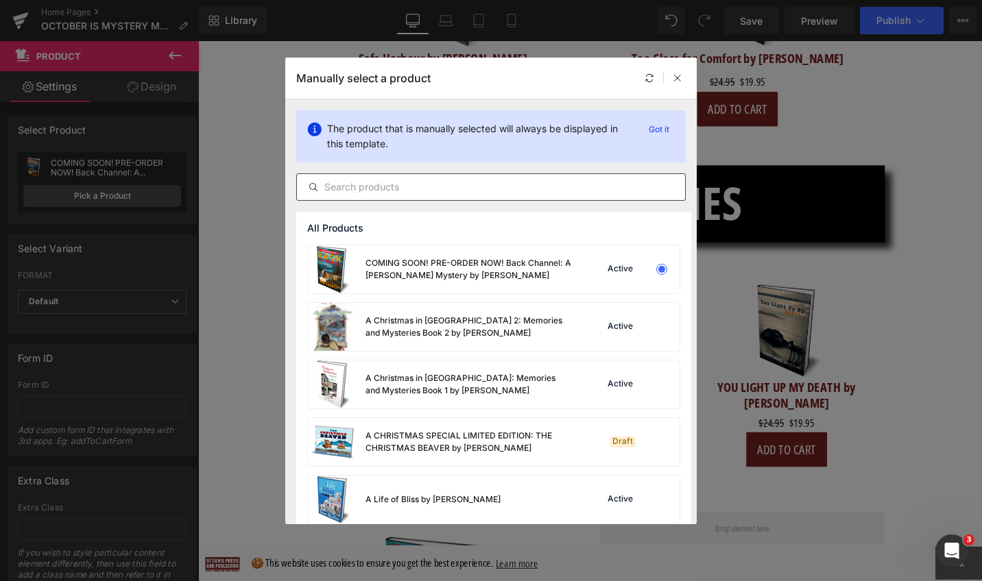
click at [453, 185] on input "text" at bounding box center [491, 187] width 388 height 16
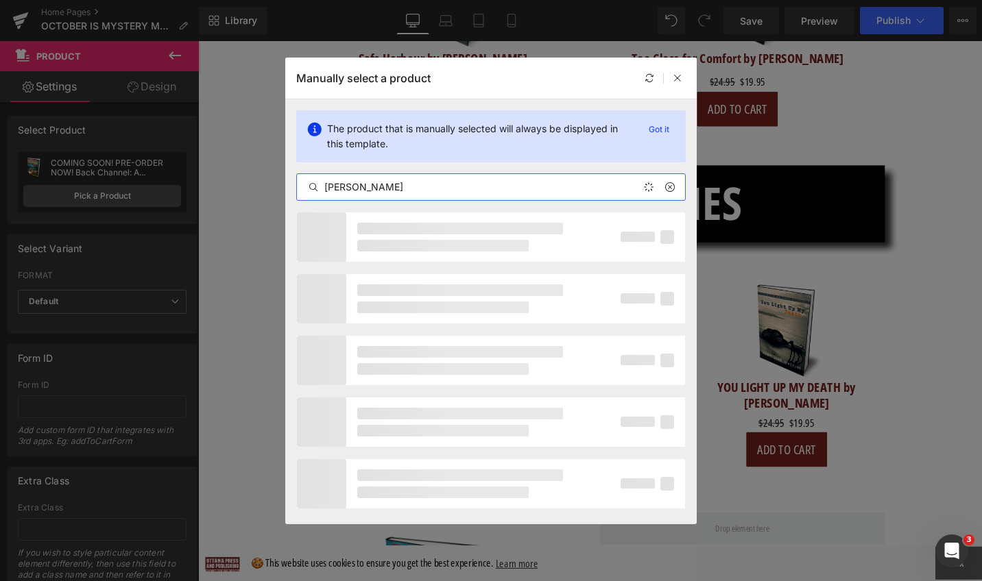
type input "[PERSON_NAME]"
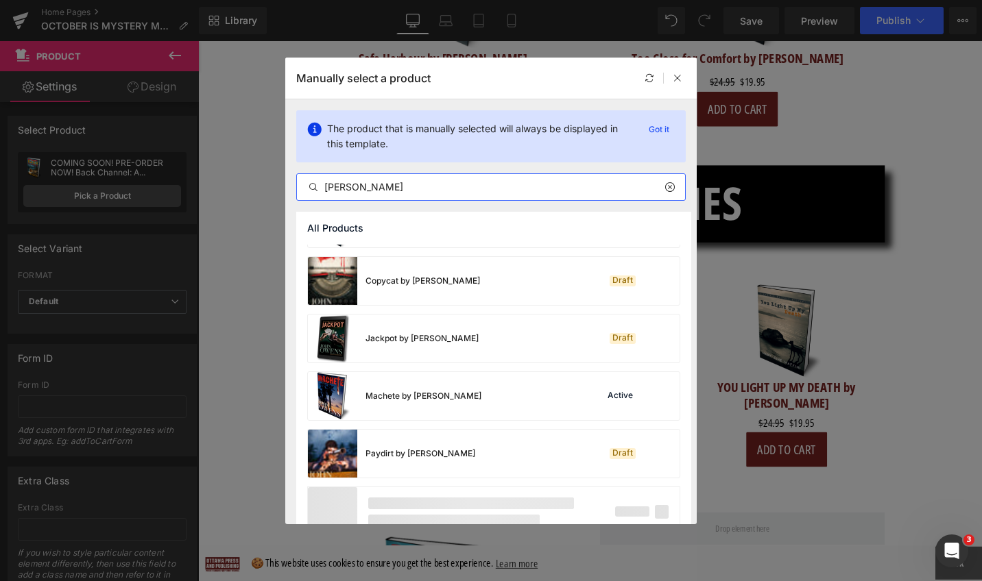
scroll to position [43, 0]
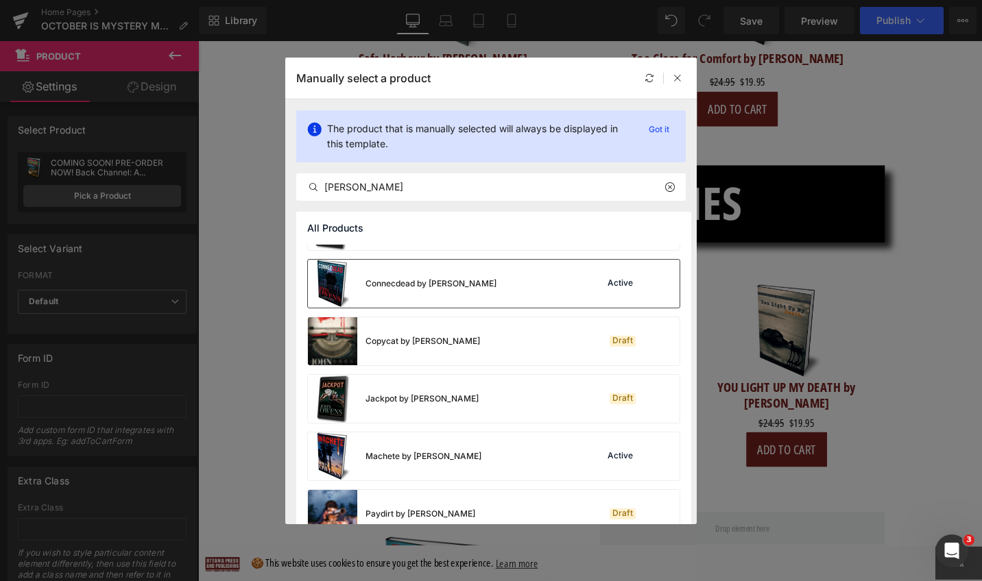
click at [494, 285] on div "Connecdead by [PERSON_NAME] Active" at bounding box center [494, 284] width 372 height 48
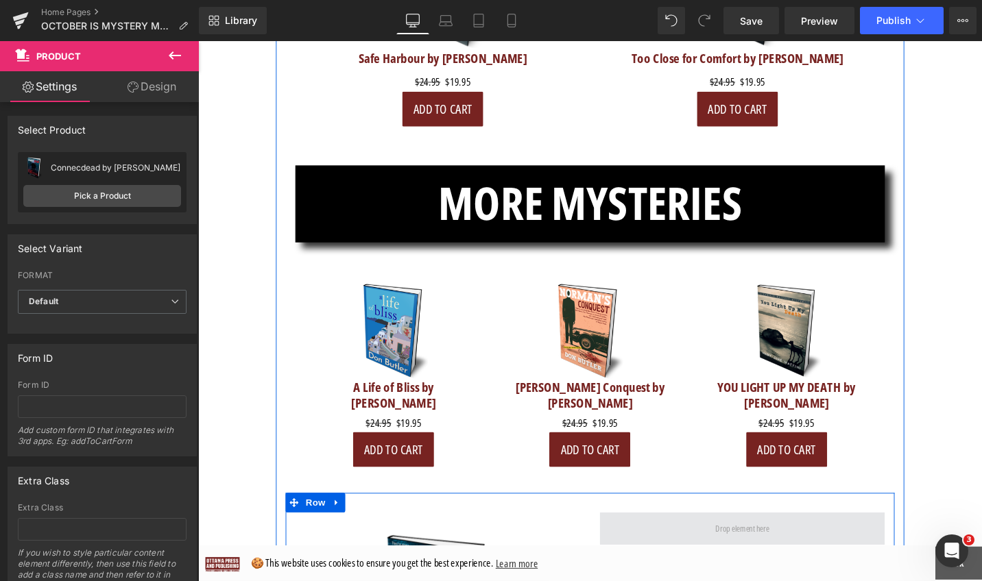
click at [750, 546] on span at bounding box center [774, 557] width 67 height 22
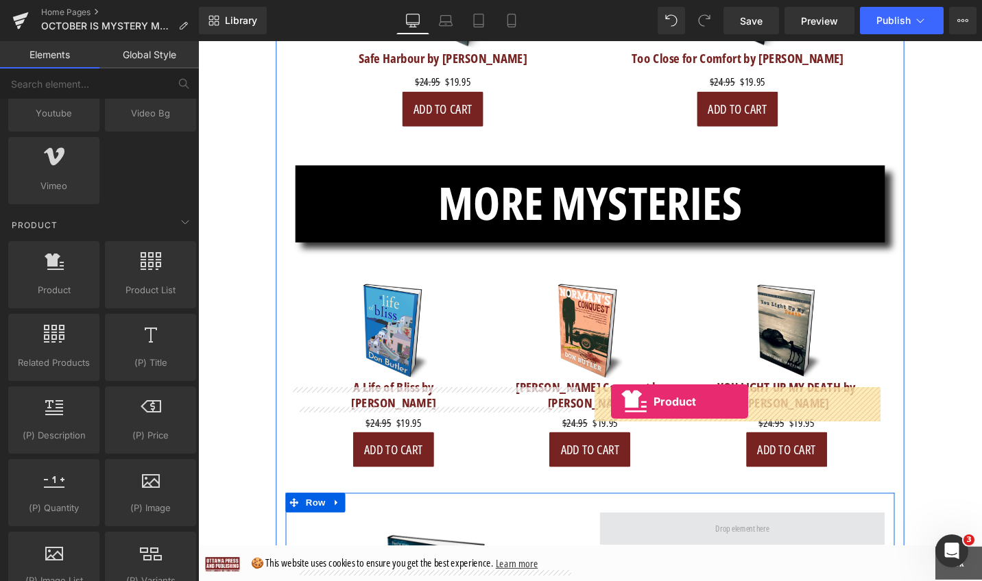
drag, startPoint x: 257, startPoint y: 308, endPoint x: 636, endPoint y: 423, distance: 395.6
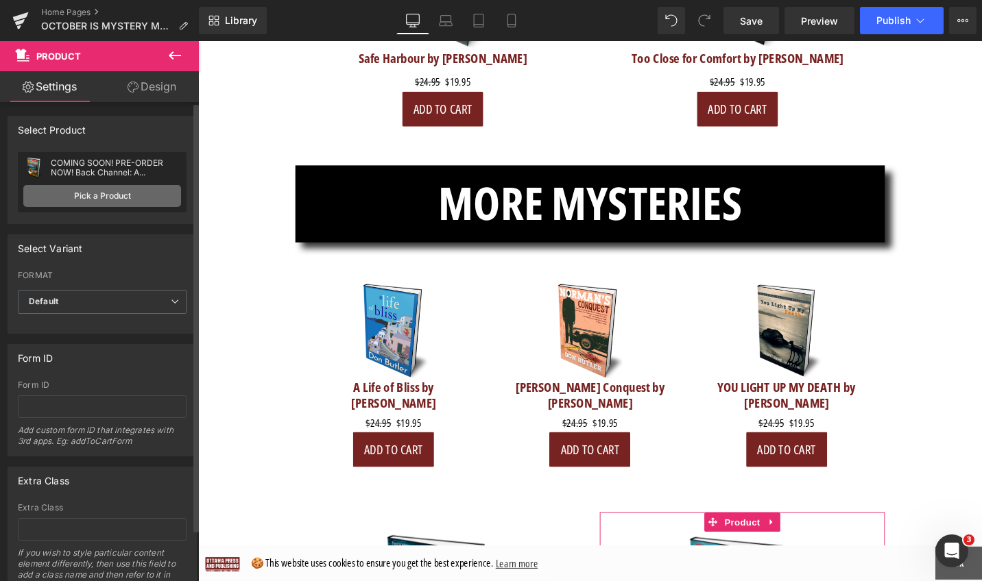
click at [151, 197] on link "Pick a Product" at bounding box center [102, 196] width 158 height 22
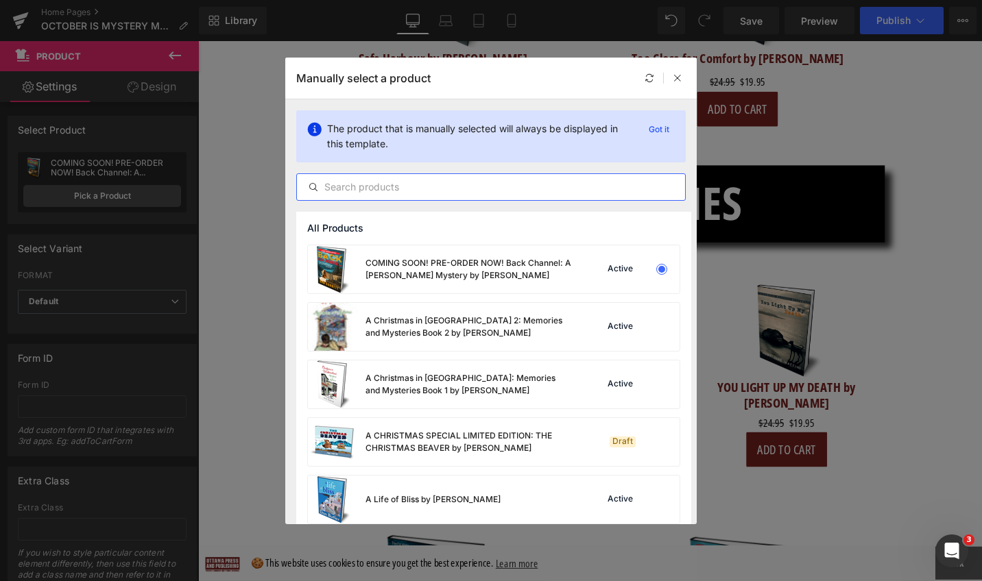
click at [431, 191] on input "text" at bounding box center [491, 187] width 388 height 16
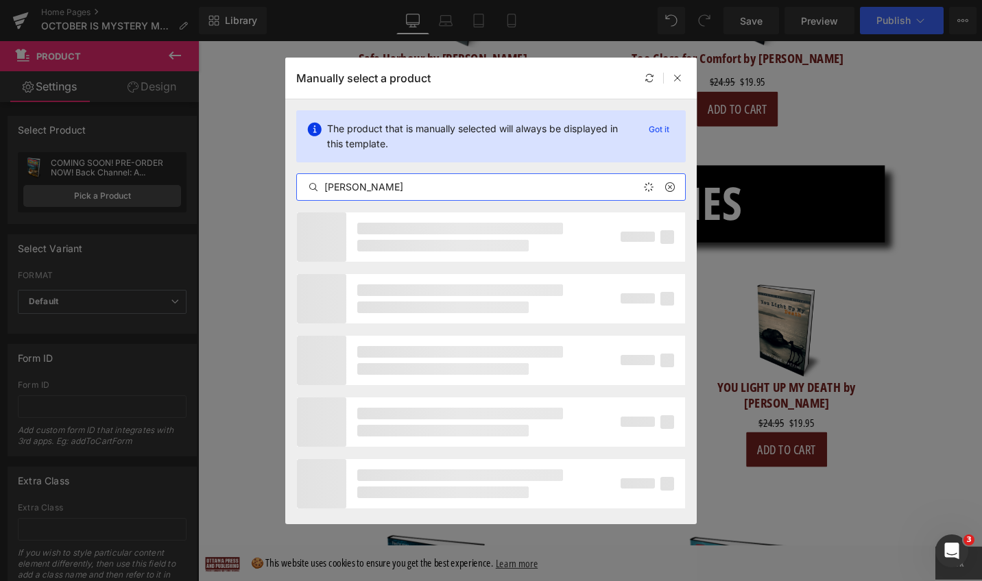
type input "[PERSON_NAME]"
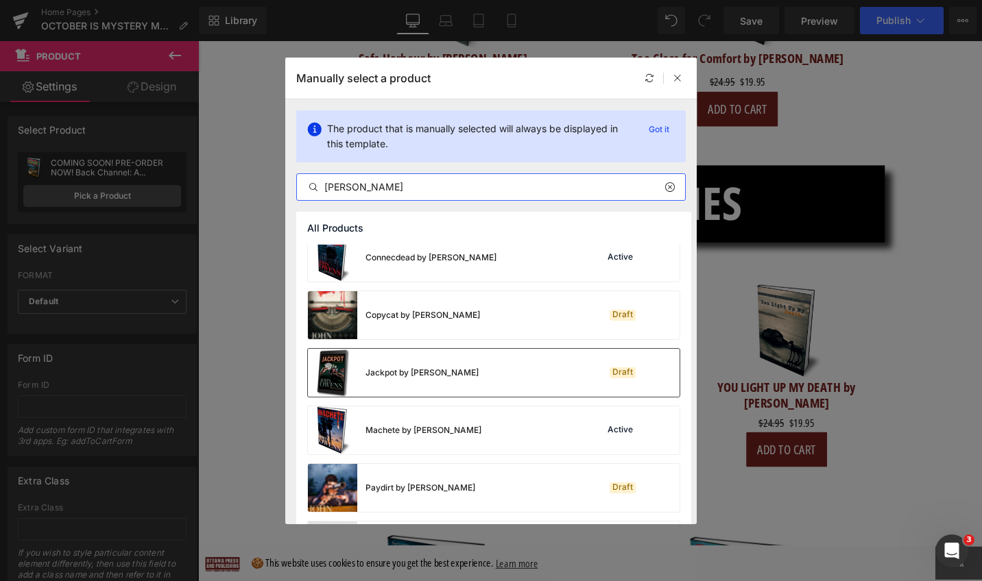
scroll to position [69, 0]
click at [453, 422] on div "Machete by [PERSON_NAME]" at bounding box center [394, 431] width 173 height 48
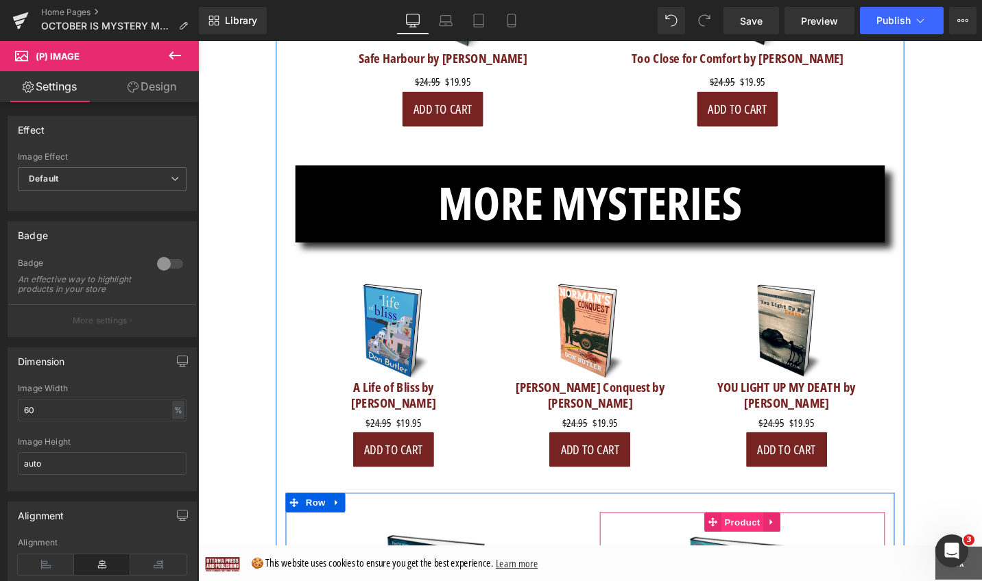
click at [788, 540] on span "Product" at bounding box center [774, 550] width 45 height 21
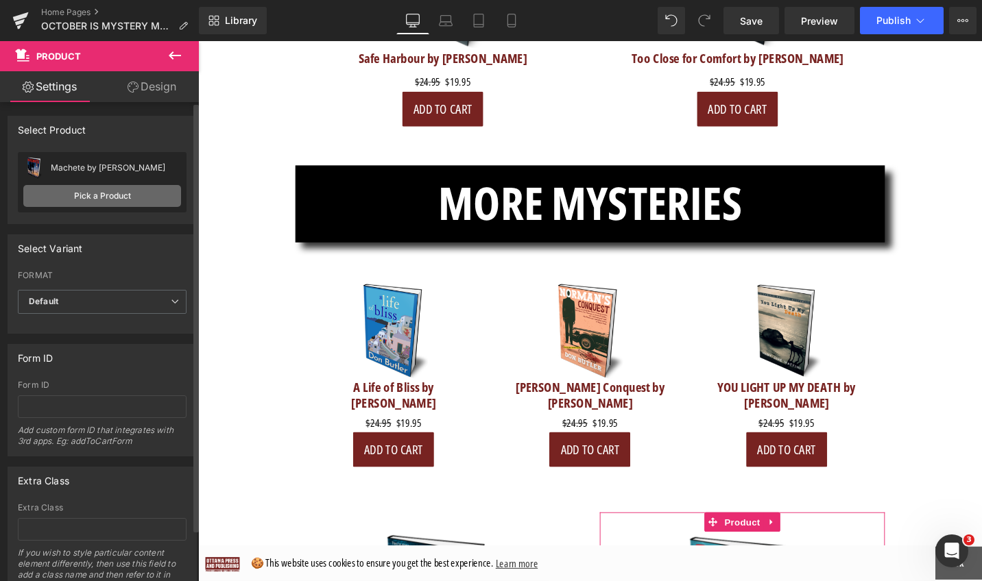
click at [106, 200] on link "Pick a Product" at bounding box center [102, 196] width 158 height 22
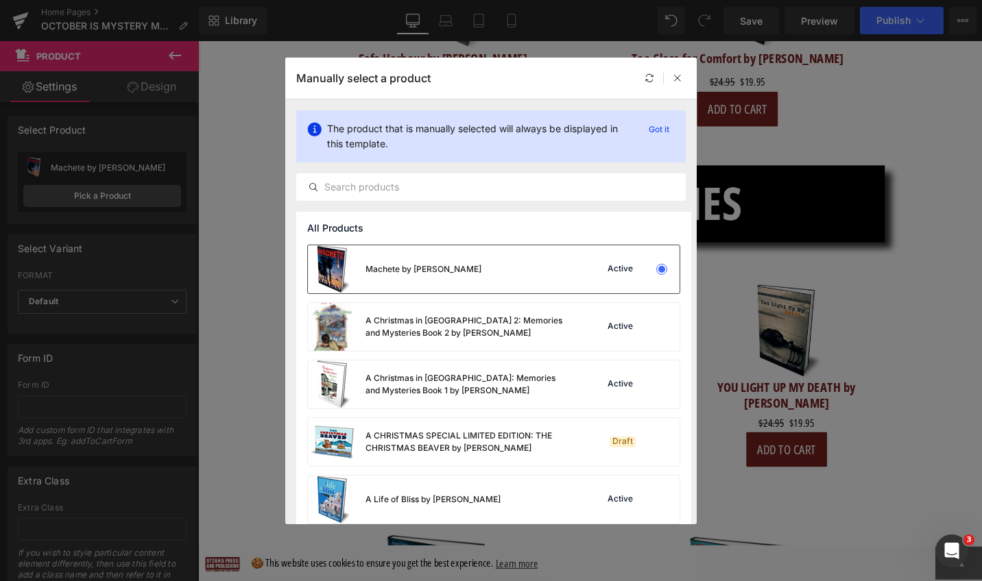
click at [439, 263] on div "Machete by [PERSON_NAME]" at bounding box center [423, 269] width 116 height 12
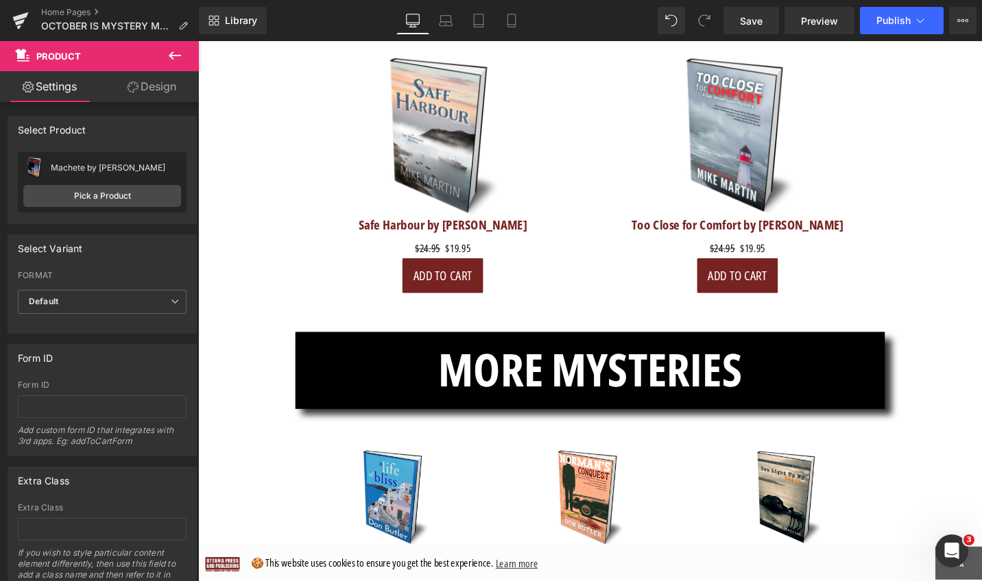
scroll to position [5136, 0]
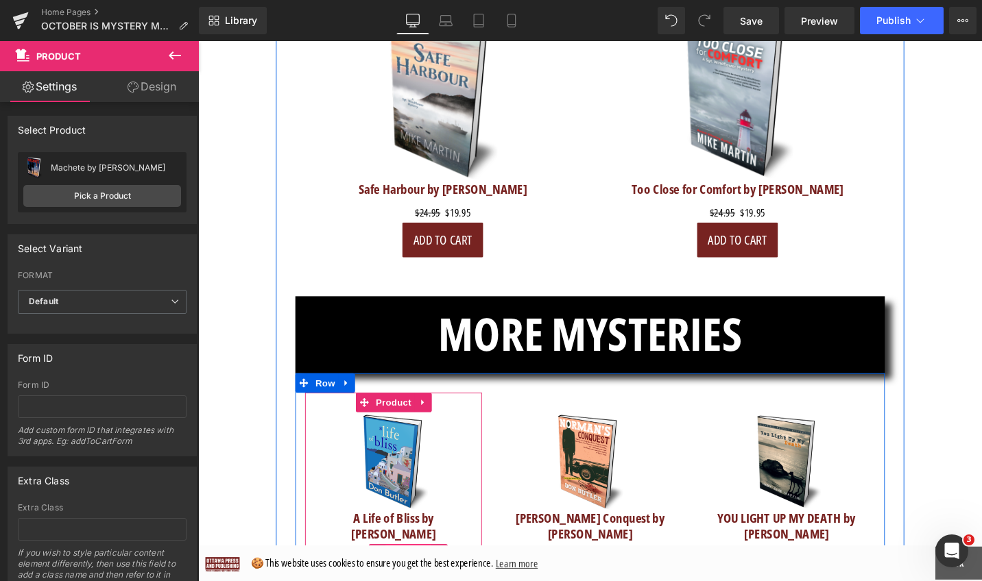
click at [425, 574] on span "(P) Price" at bounding box center [421, 584] width 48 height 21
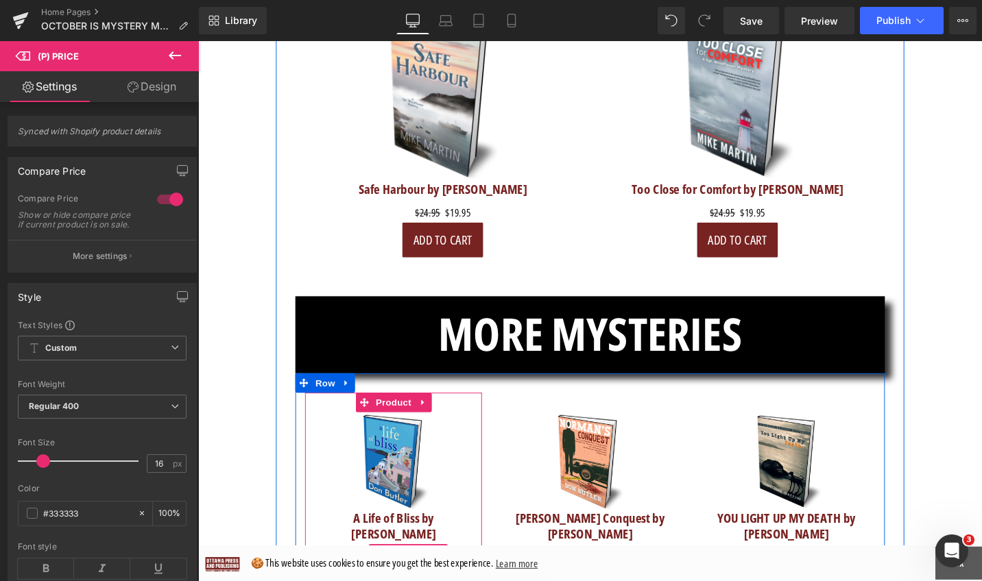
click at [420, 575] on span "(P) Price" at bounding box center [421, 585] width 48 height 21
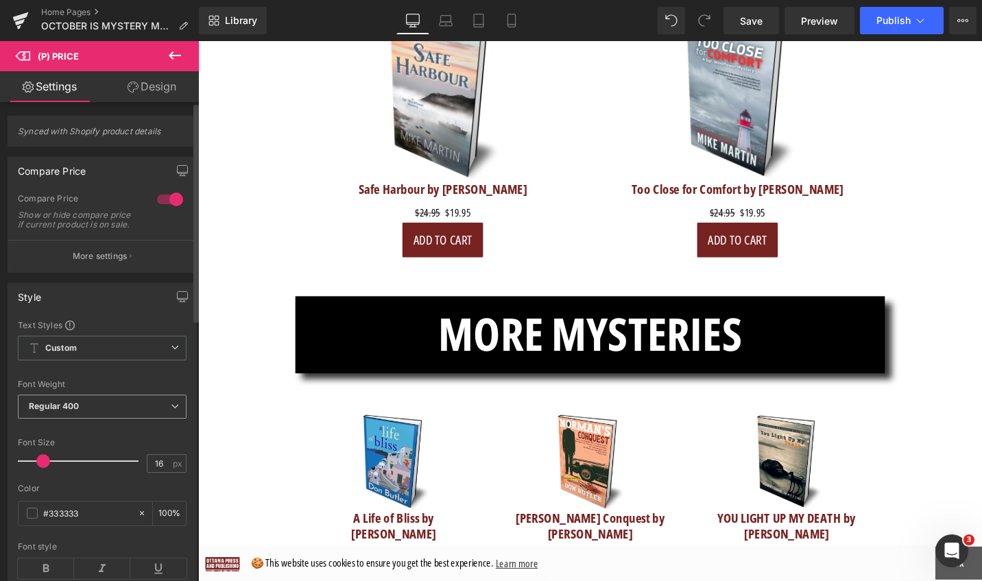
click at [171, 411] on icon at bounding box center [175, 406] width 8 height 8
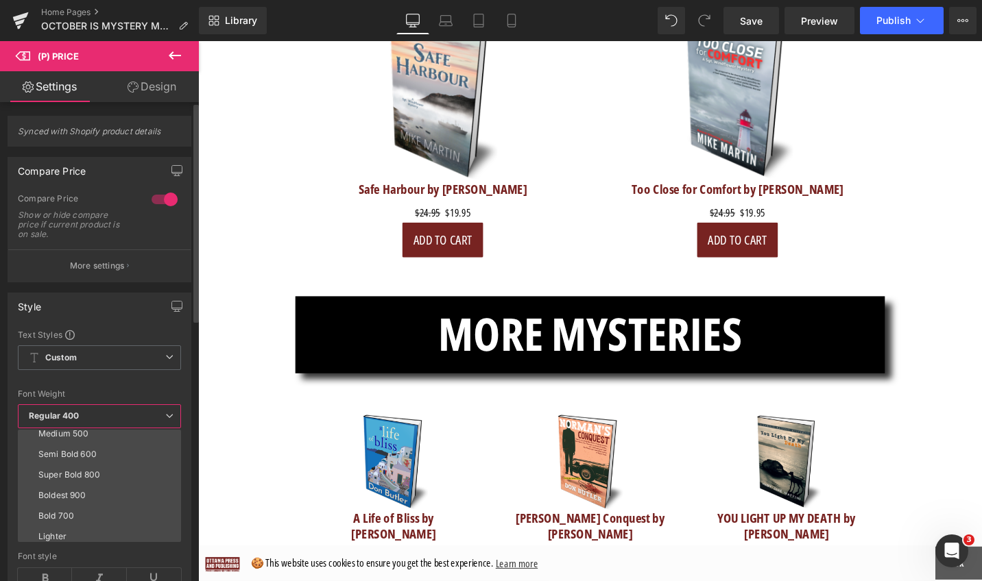
scroll to position [91, 0]
click at [141, 485] on li "Boldest 900" at bounding box center [102, 493] width 169 height 21
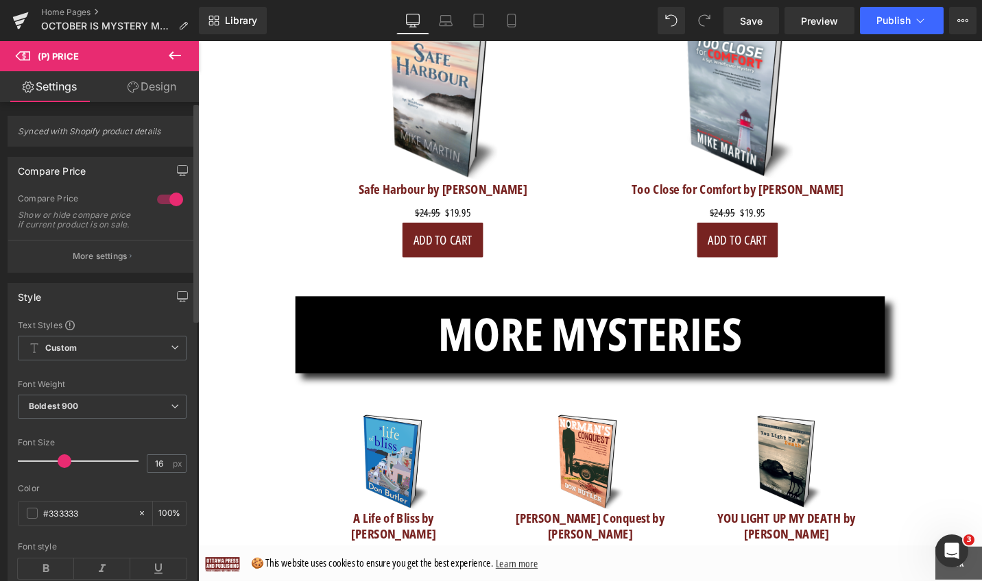
drag, startPoint x: 39, startPoint y: 469, endPoint x: 56, endPoint y: 469, distance: 16.5
click at [58, 468] on span at bounding box center [65, 462] width 14 height 14
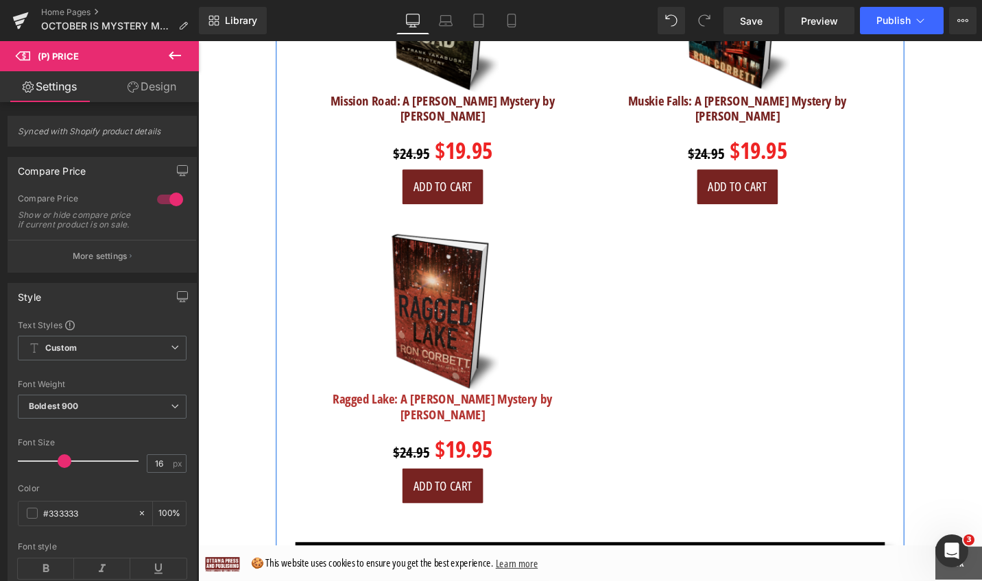
scroll to position [3239, 0]
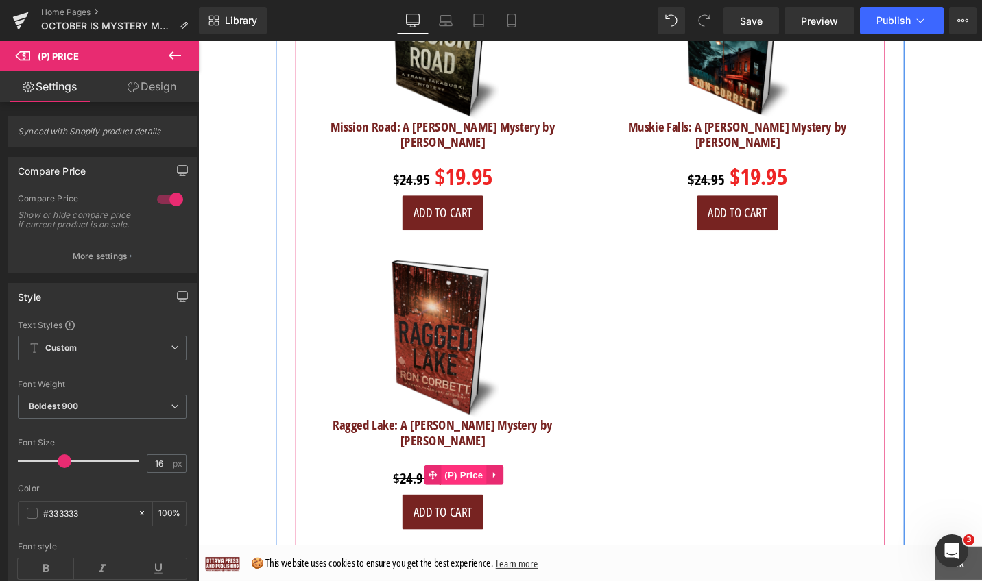
click at [477, 490] on span "(P) Price" at bounding box center [479, 500] width 48 height 21
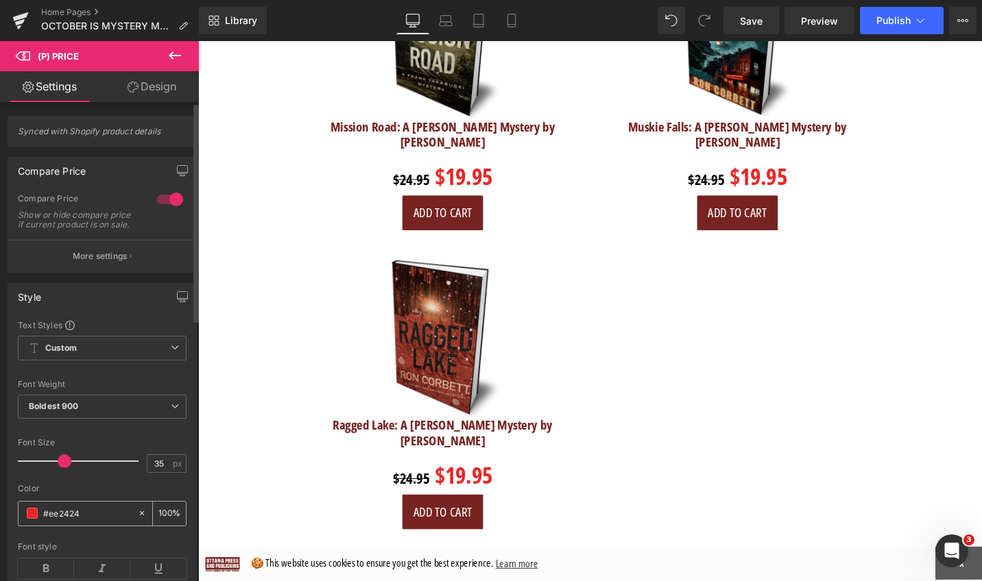
drag, startPoint x: 93, startPoint y: 522, endPoint x: 43, endPoint y: 521, distance: 50.1
click at [43, 521] on input "#ee2424" at bounding box center [87, 513] width 88 height 15
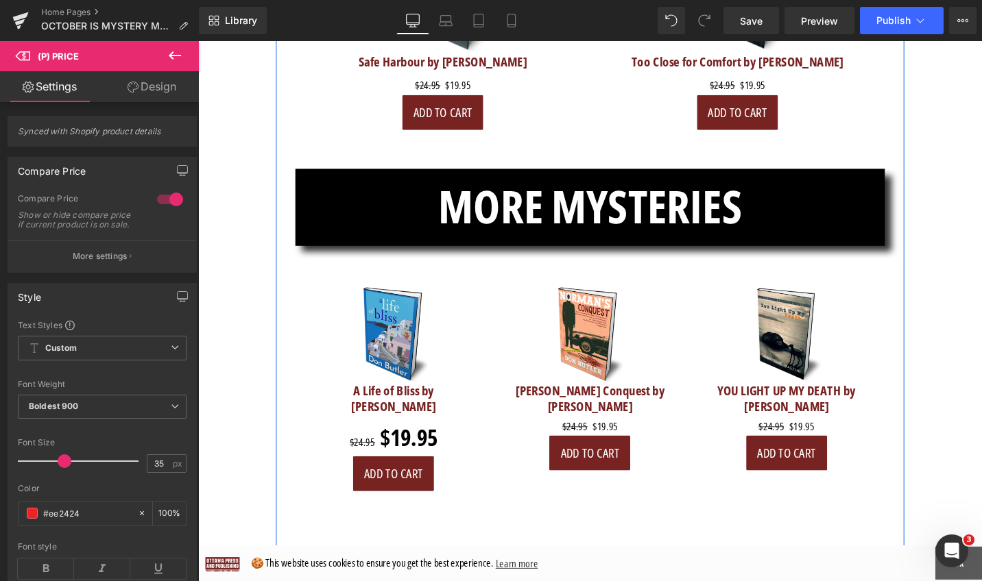
scroll to position [5258, 0]
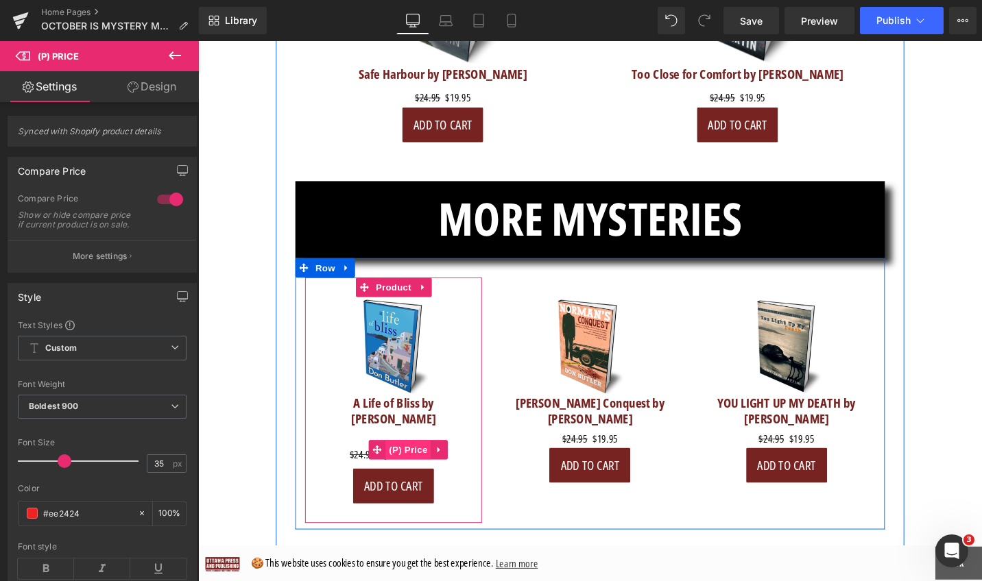
click at [433, 463] on span "(P) Price" at bounding box center [421, 473] width 48 height 21
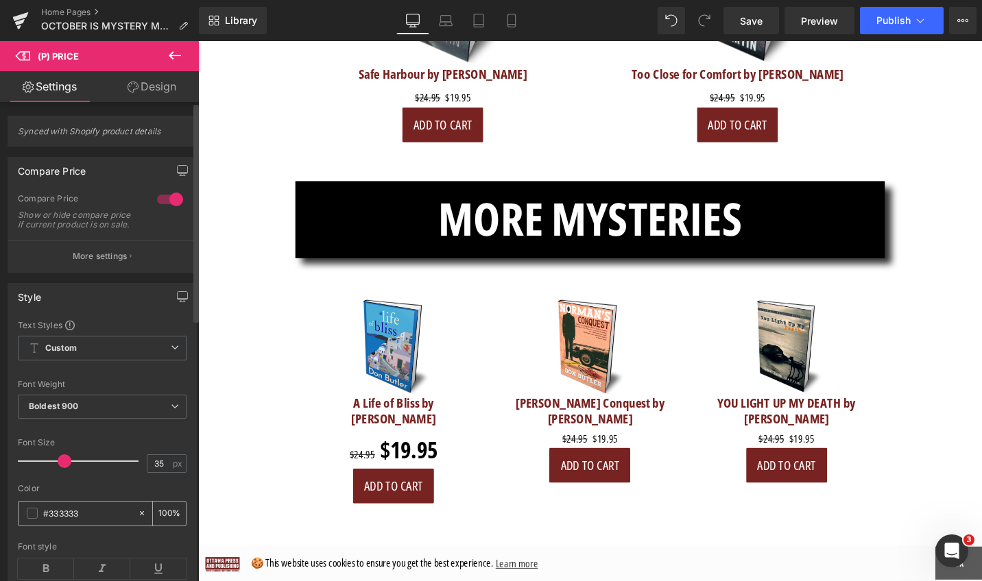
drag, startPoint x: 89, startPoint y: 524, endPoint x: 43, endPoint y: 521, distance: 46.7
click at [43, 521] on input "#333333" at bounding box center [87, 513] width 88 height 15
paste input "ee2424"
type input "#ee2424"
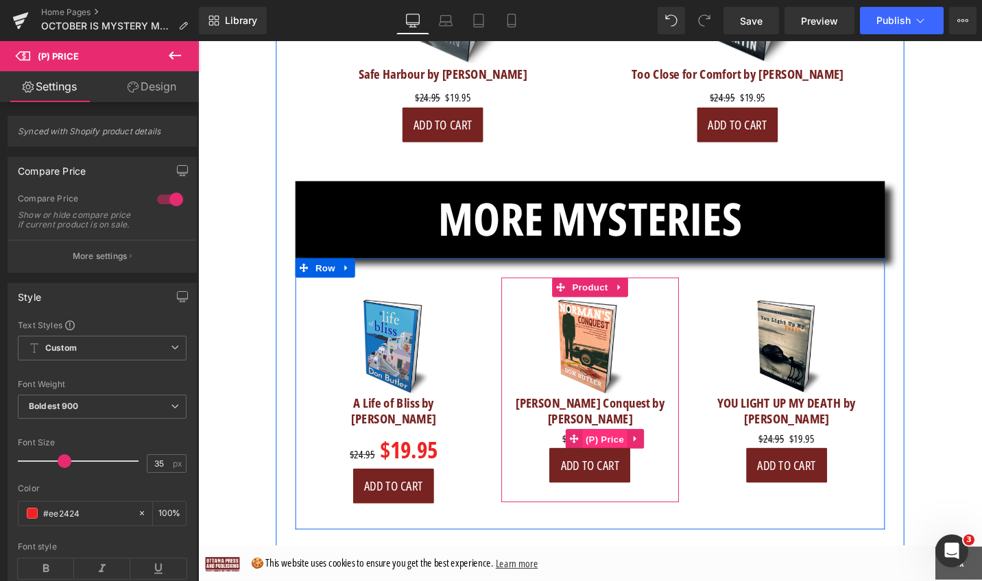
click at [627, 452] on span "(P) Price" at bounding box center [629, 462] width 48 height 21
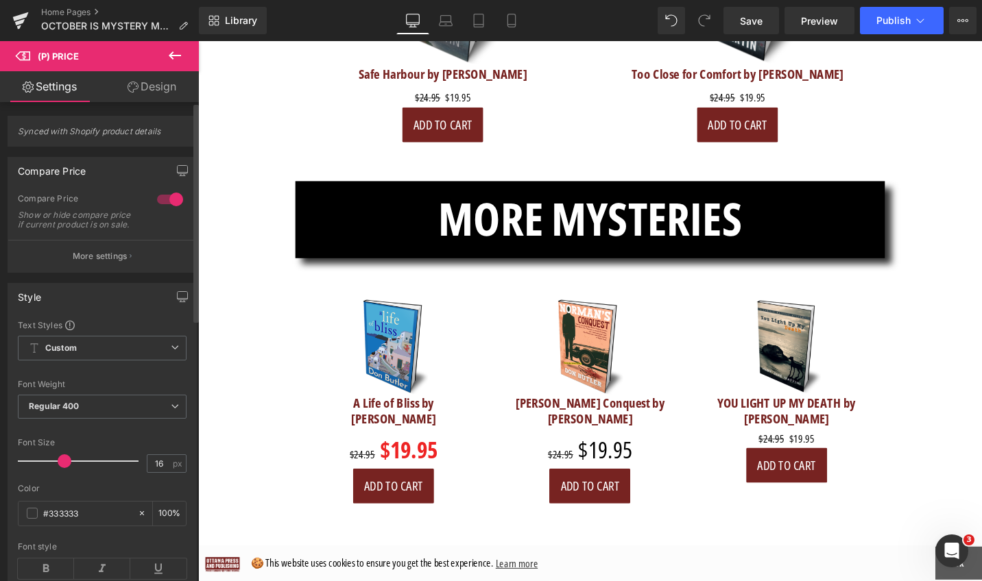
drag, startPoint x: 47, startPoint y: 474, endPoint x: 70, endPoint y: 474, distance: 22.6
click at [70, 468] on span at bounding box center [65, 462] width 14 height 14
click at [162, 472] on input "16" at bounding box center [159, 463] width 24 height 17
drag, startPoint x: 162, startPoint y: 476, endPoint x: 145, endPoint y: 476, distance: 17.8
click at [147, 472] on input "16" at bounding box center [159, 463] width 24 height 17
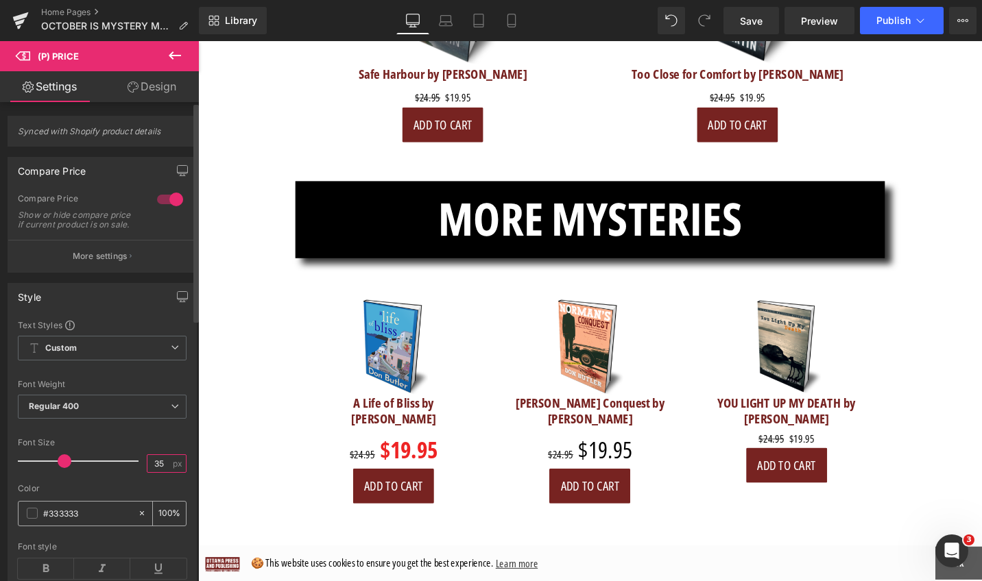
type input "35"
drag, startPoint x: 96, startPoint y: 518, endPoint x: 40, endPoint y: 518, distance: 55.5
click at [40, 518] on div "#333333" at bounding box center [78, 514] width 119 height 24
paste input "ee2424"
type input "#ee2424"
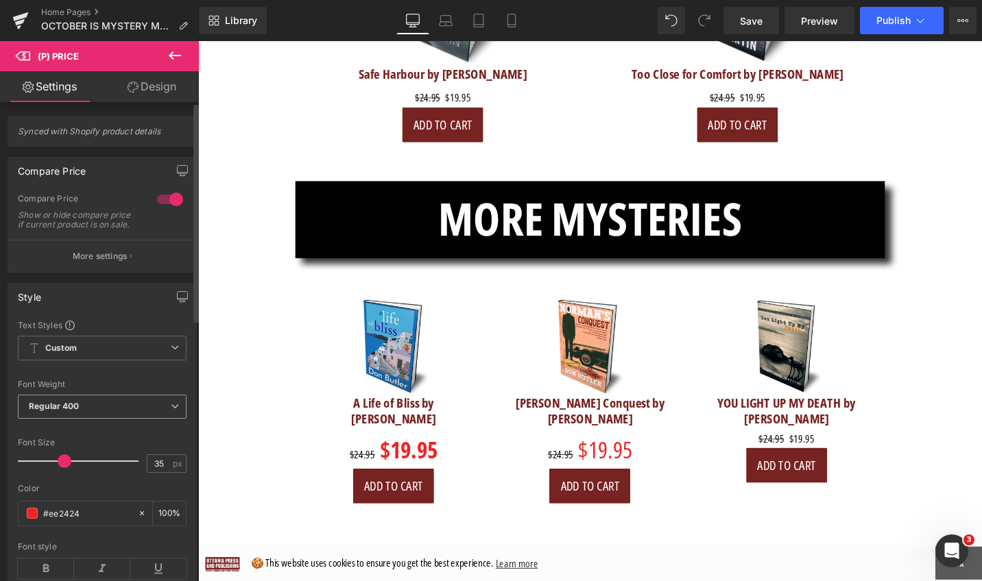
click at [171, 411] on icon at bounding box center [175, 406] width 8 height 8
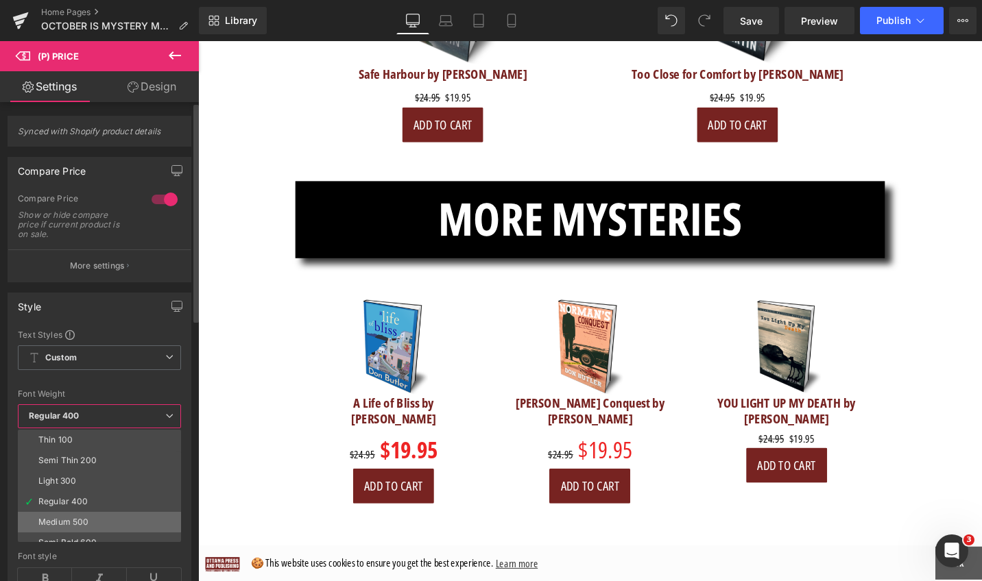
scroll to position [114, 0]
click at [126, 470] on li "Boldest 900" at bounding box center [102, 470] width 169 height 21
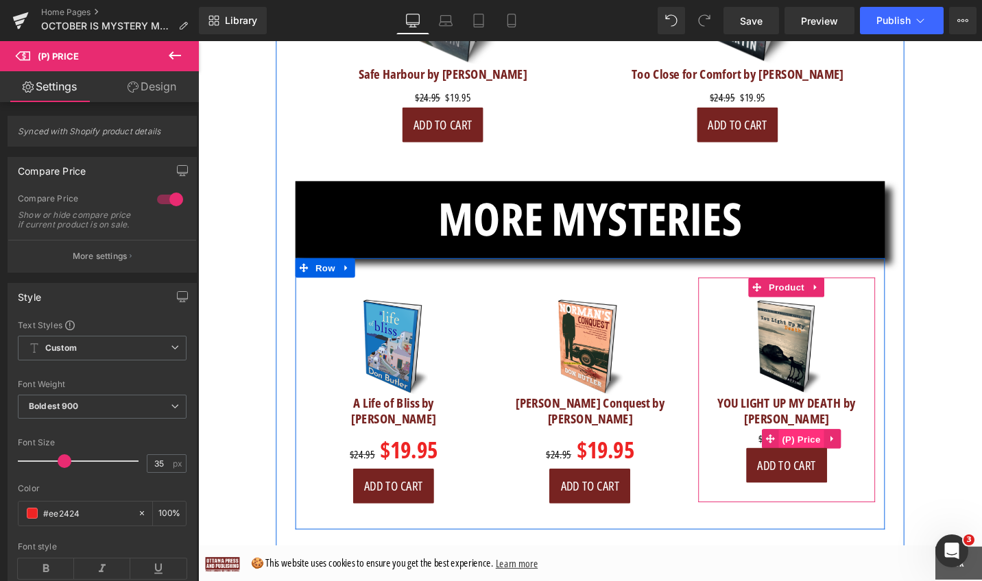
click at [833, 452] on span "(P) Price" at bounding box center [836, 462] width 48 height 21
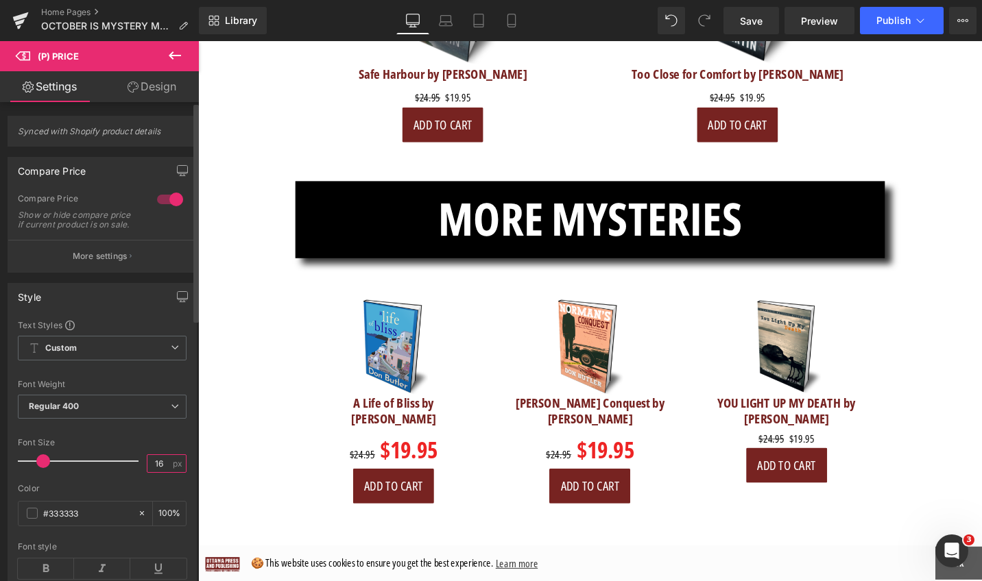
drag, startPoint x: 160, startPoint y: 470, endPoint x: 139, endPoint y: 470, distance: 20.6
click at [139, 470] on div "Font Size 16 px" at bounding box center [102, 461] width 169 height 46
type input "35"
click at [140, 470] on div "Font Size 35 px" at bounding box center [102, 461] width 169 height 46
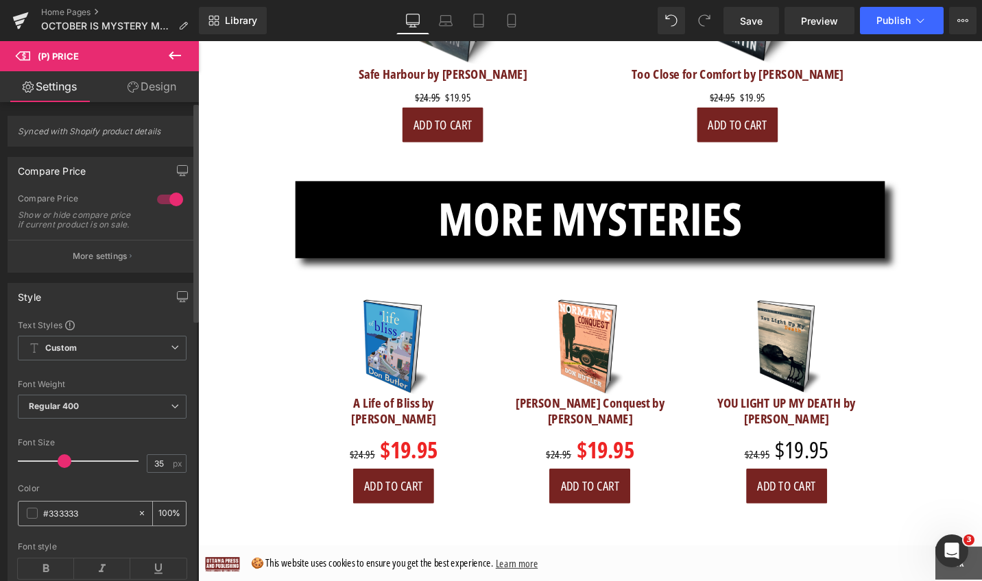
click at [95, 517] on input "#333333" at bounding box center [87, 513] width 88 height 15
drag, startPoint x: 100, startPoint y: 519, endPoint x: 41, endPoint y: 519, distance: 59.0
click at [39, 519] on div "#333333" at bounding box center [78, 514] width 119 height 24
paste input "ee2424"
type input "#ee2424"
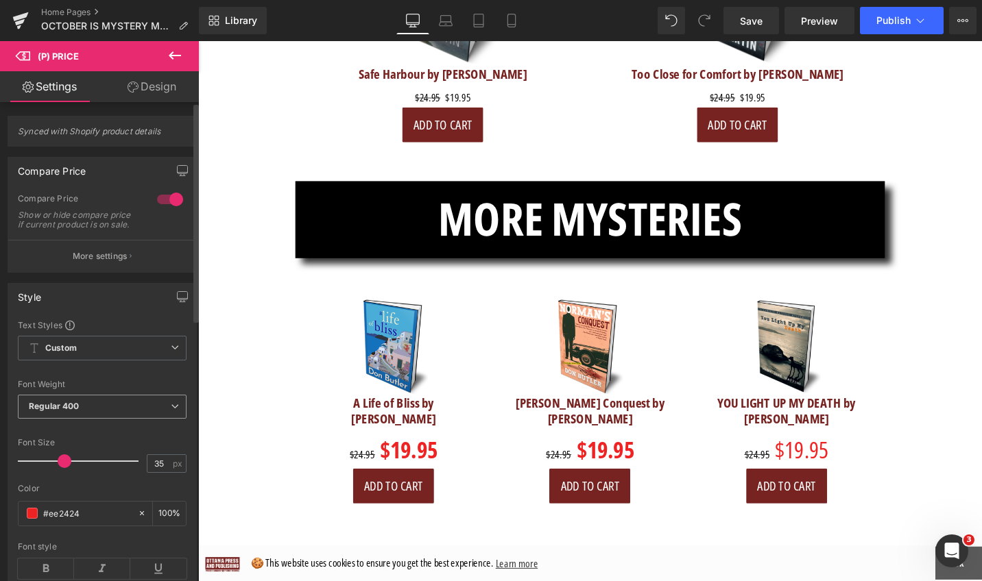
click at [173, 411] on span "Regular 400" at bounding box center [102, 407] width 169 height 24
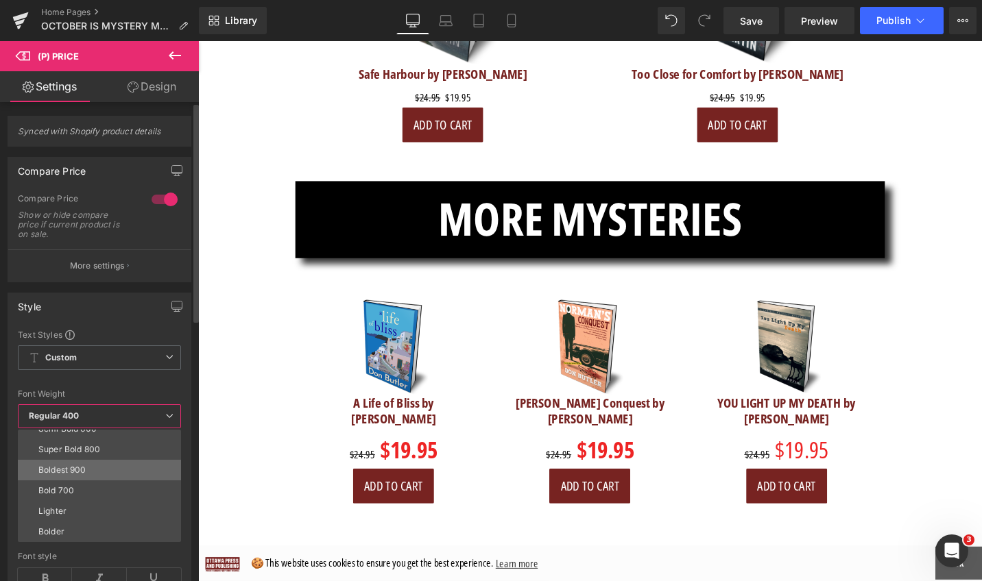
click at [147, 470] on li "Boldest 900" at bounding box center [102, 470] width 169 height 21
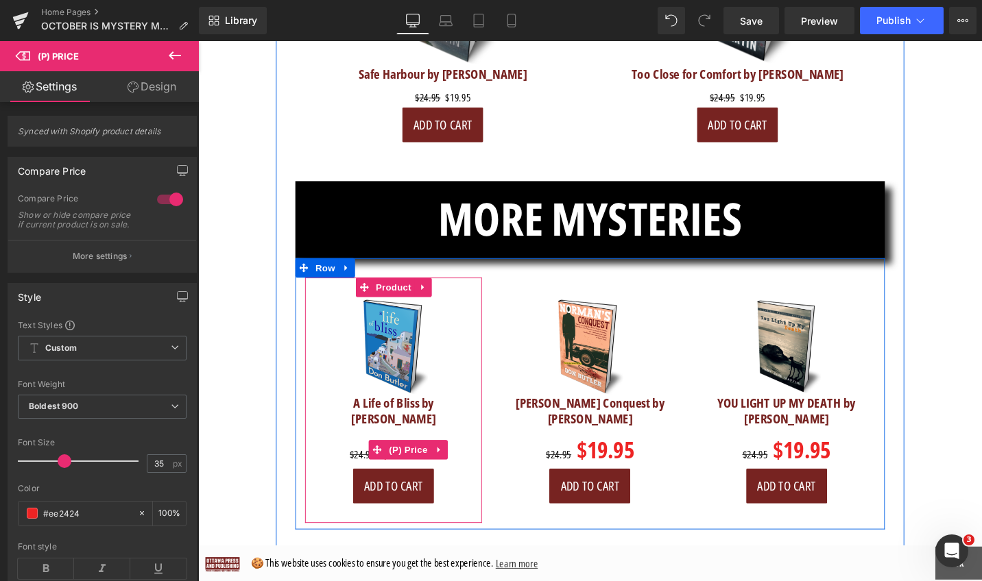
click at [360, 471] on span "$24.95" at bounding box center [372, 478] width 27 height 15
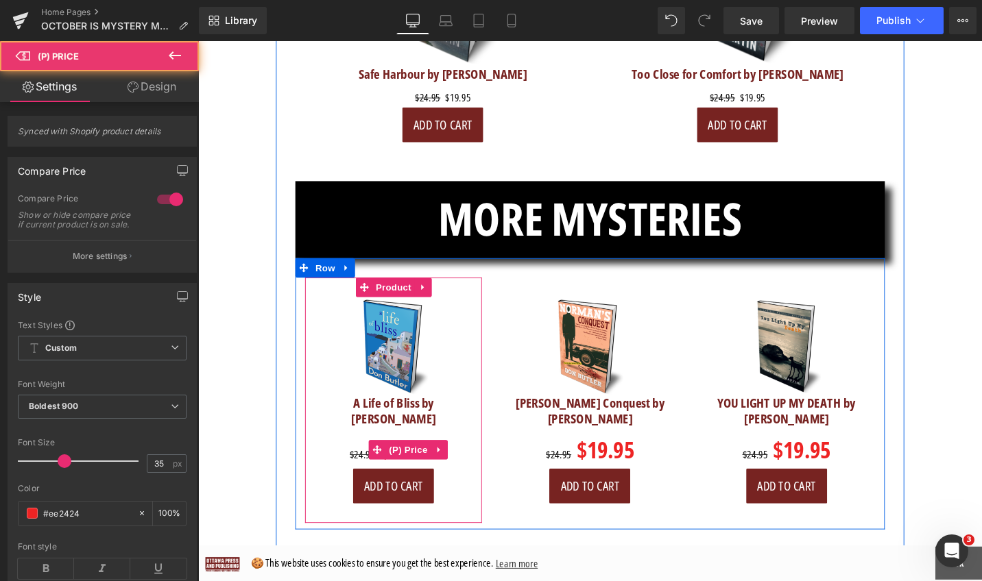
click at [359, 471] on span "$24.95" at bounding box center [372, 478] width 27 height 15
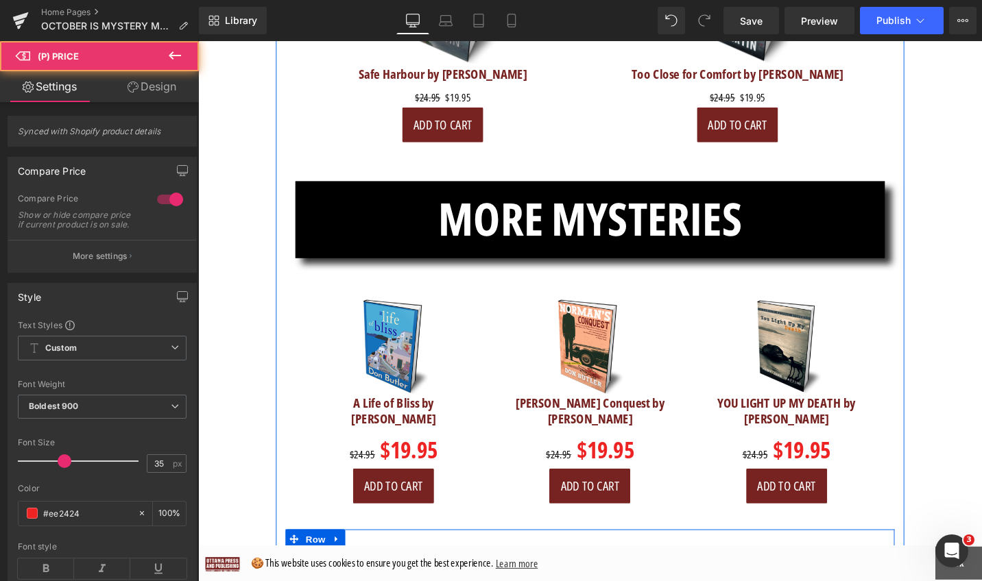
click at [326, 559] on span "Row" at bounding box center [322, 569] width 27 height 21
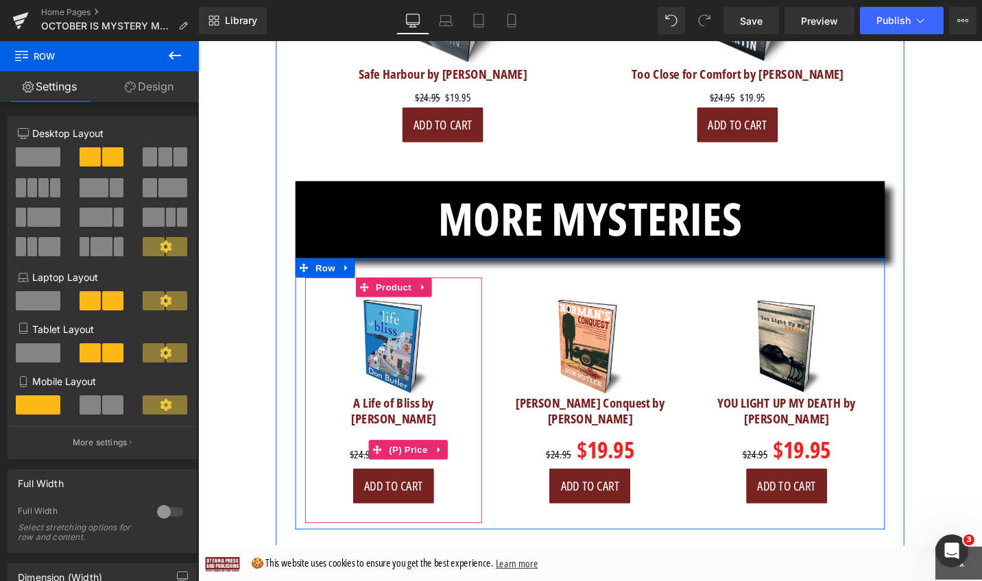
click at [359, 471] on span "$24.95" at bounding box center [372, 478] width 27 height 15
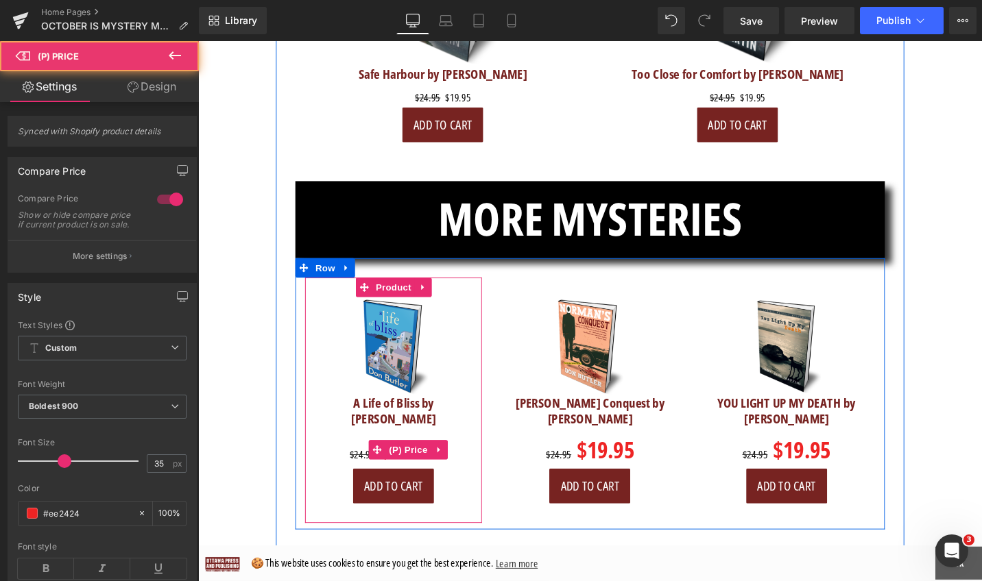
click at [359, 471] on span "$24.95" at bounding box center [372, 478] width 27 height 15
click at [351, 453] on div "$24.95 $19.95" at bounding box center [404, 473] width 173 height 41
click at [359, 471] on span "$24.95" at bounding box center [372, 478] width 27 height 15
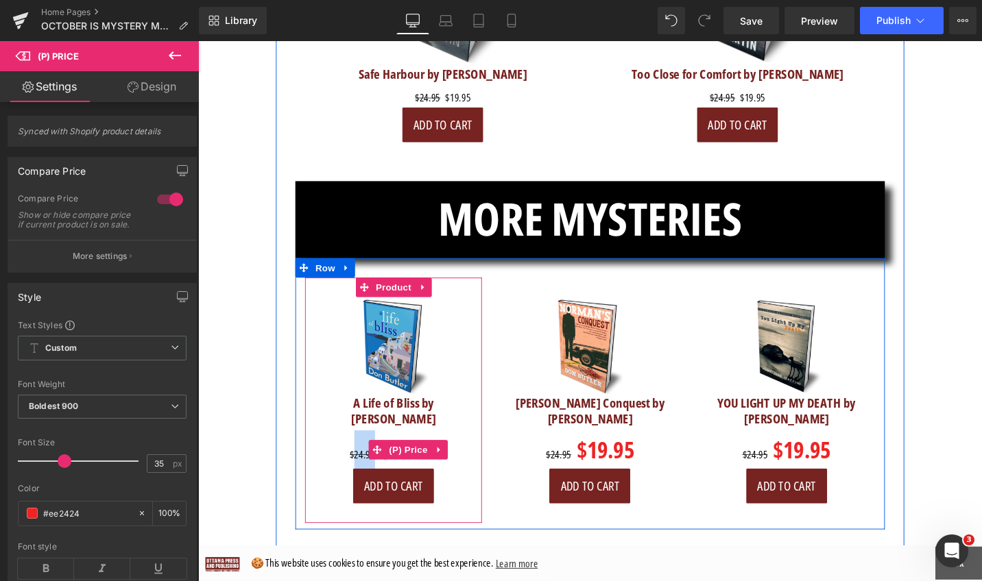
click at [359, 471] on span "$24.95" at bounding box center [372, 478] width 27 height 15
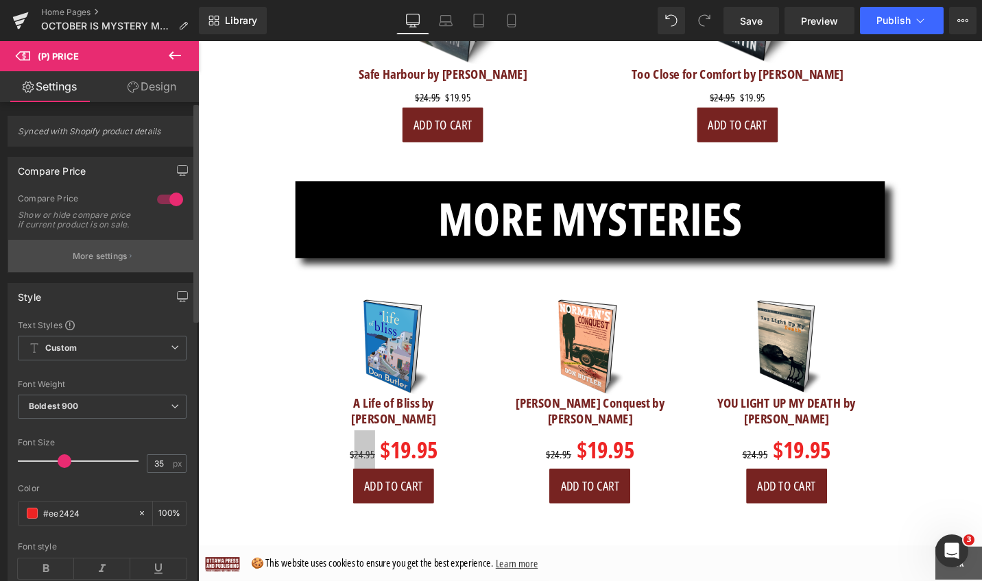
click at [103, 263] on p "More settings" at bounding box center [100, 256] width 55 height 12
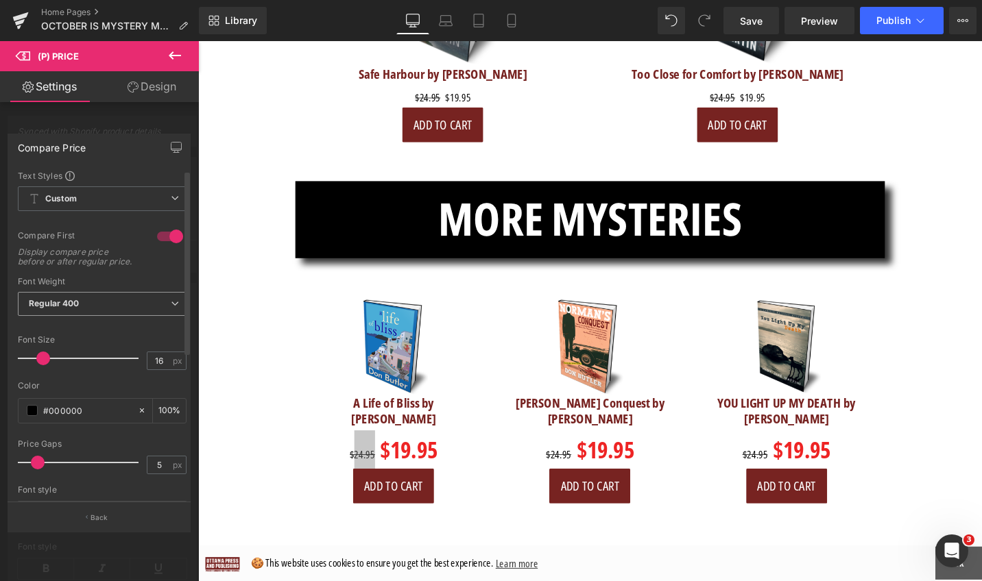
click at [172, 308] on icon at bounding box center [175, 304] width 8 height 8
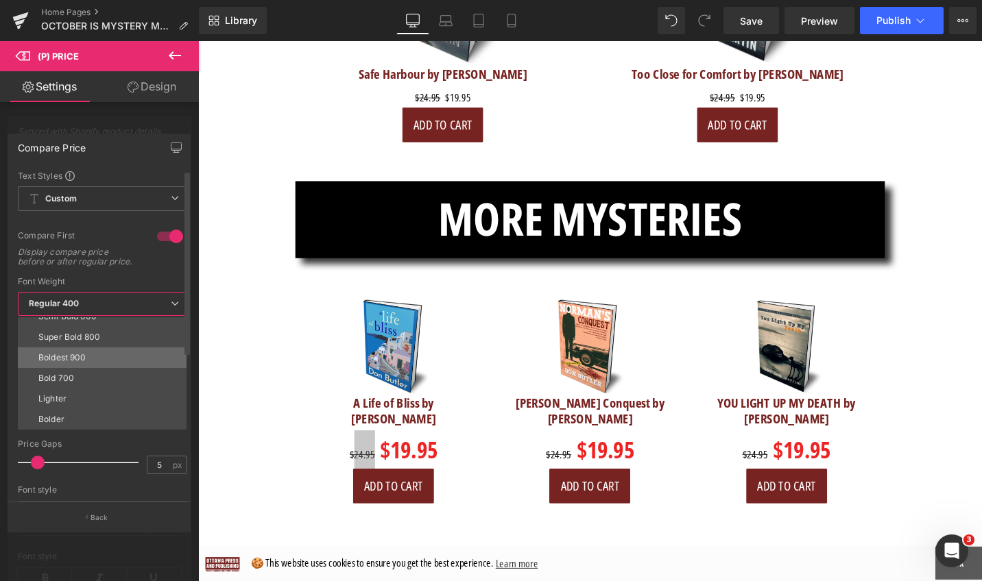
click at [120, 357] on li "Boldest 900" at bounding box center [105, 358] width 175 height 21
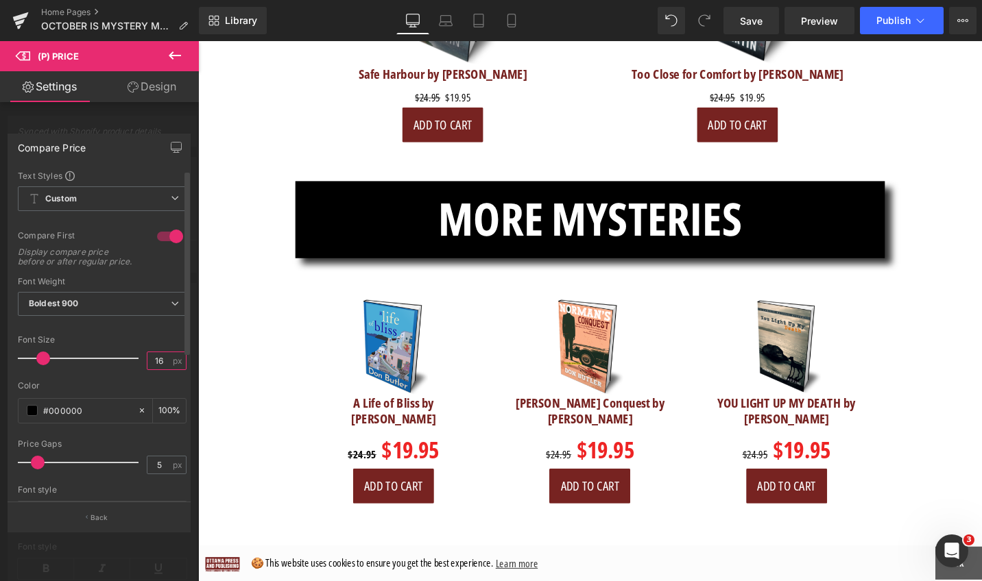
click at [165, 365] on input "16" at bounding box center [159, 360] width 24 height 17
drag, startPoint x: 163, startPoint y: 372, endPoint x: 145, endPoint y: 372, distance: 17.8
click at [147, 370] on input "16" at bounding box center [159, 360] width 24 height 17
type input "22"
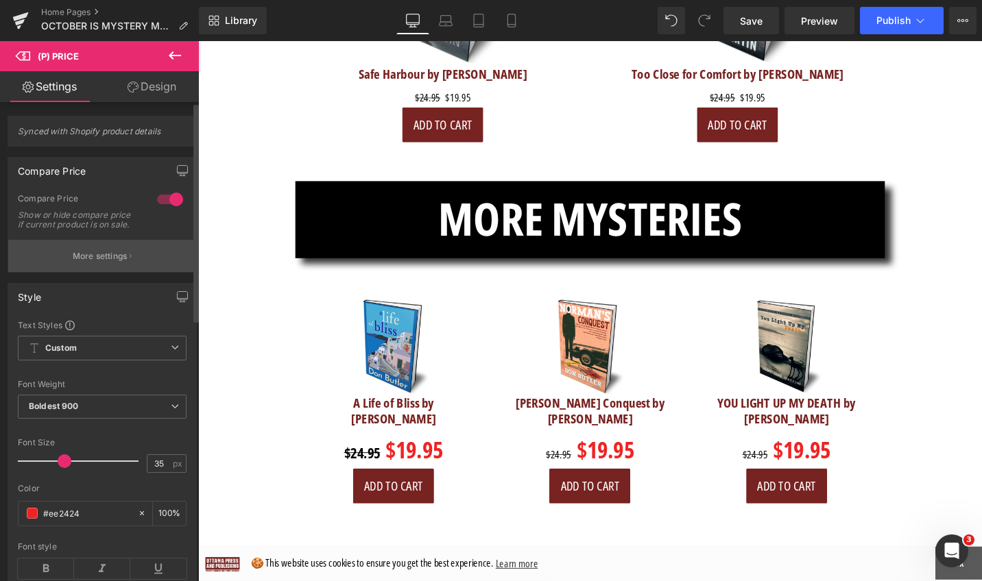
click at [130, 272] on button "More settings" at bounding box center [102, 256] width 188 height 32
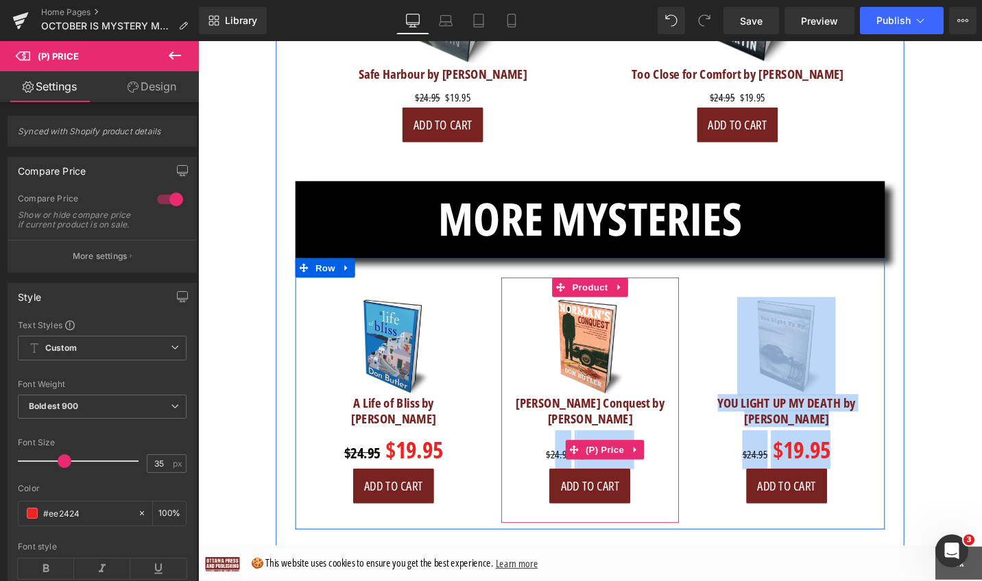
click at [575, 471] on span "$24.95" at bounding box center [579, 478] width 27 height 15
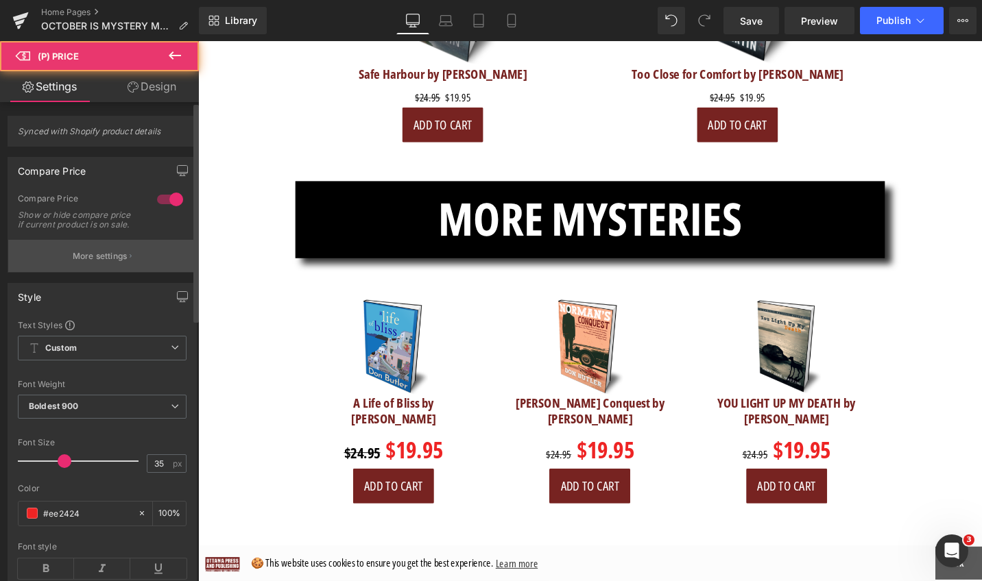
click at [122, 263] on p "More settings" at bounding box center [100, 256] width 55 height 12
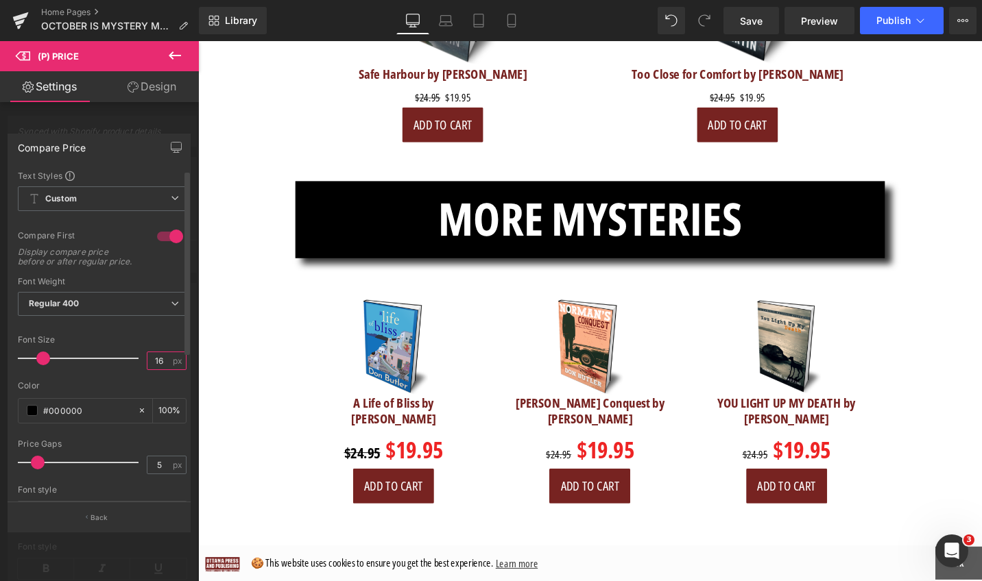
drag, startPoint x: 165, startPoint y: 371, endPoint x: 146, endPoint y: 371, distance: 18.5
click at [147, 370] on input "16" at bounding box center [159, 360] width 24 height 17
type input "22"
click at [171, 308] on icon at bounding box center [175, 304] width 8 height 8
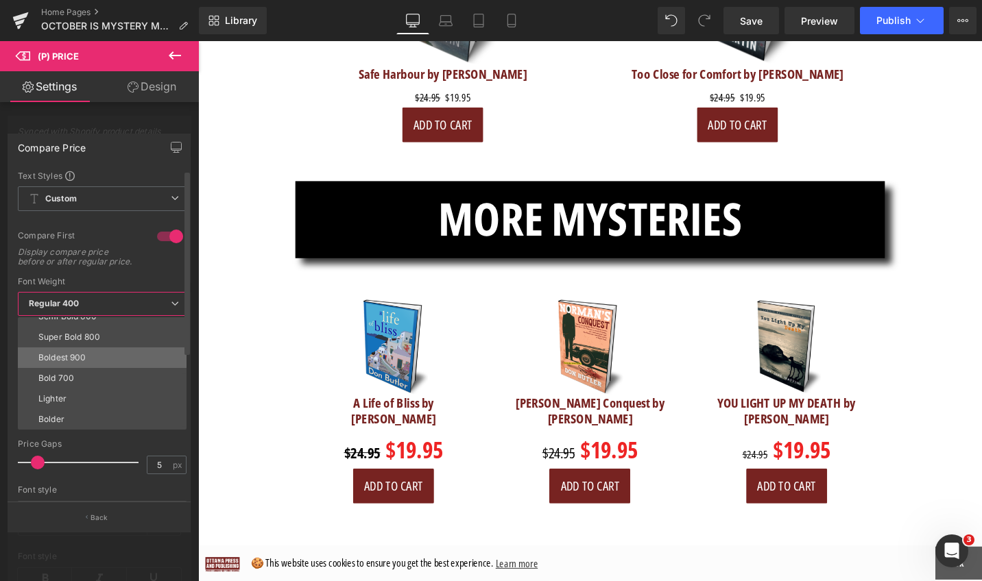
click at [117, 366] on li "Boldest 900" at bounding box center [105, 358] width 175 height 21
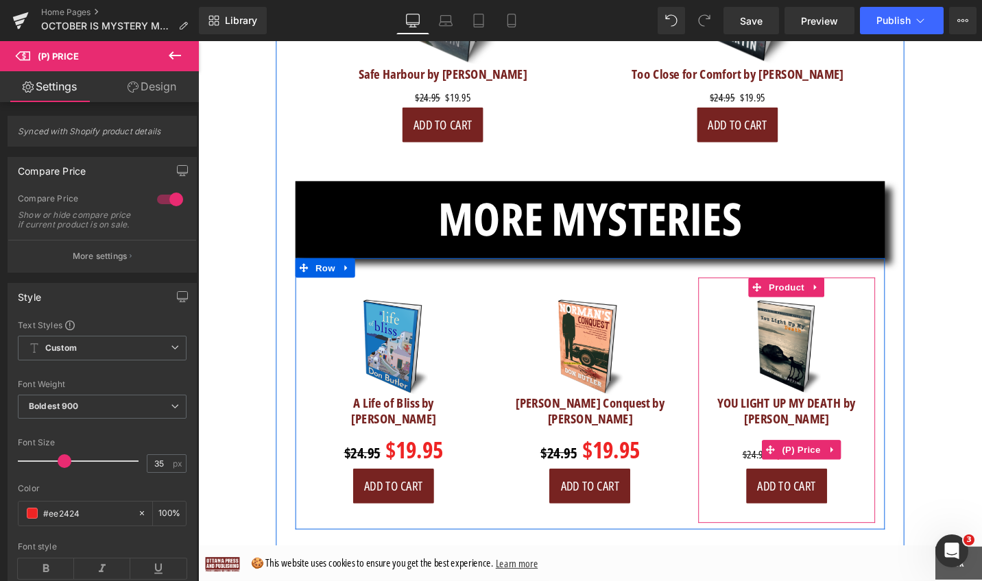
click at [782, 471] on span "$24.95" at bounding box center [787, 478] width 27 height 15
click at [841, 312] on img at bounding box center [821, 364] width 104 height 104
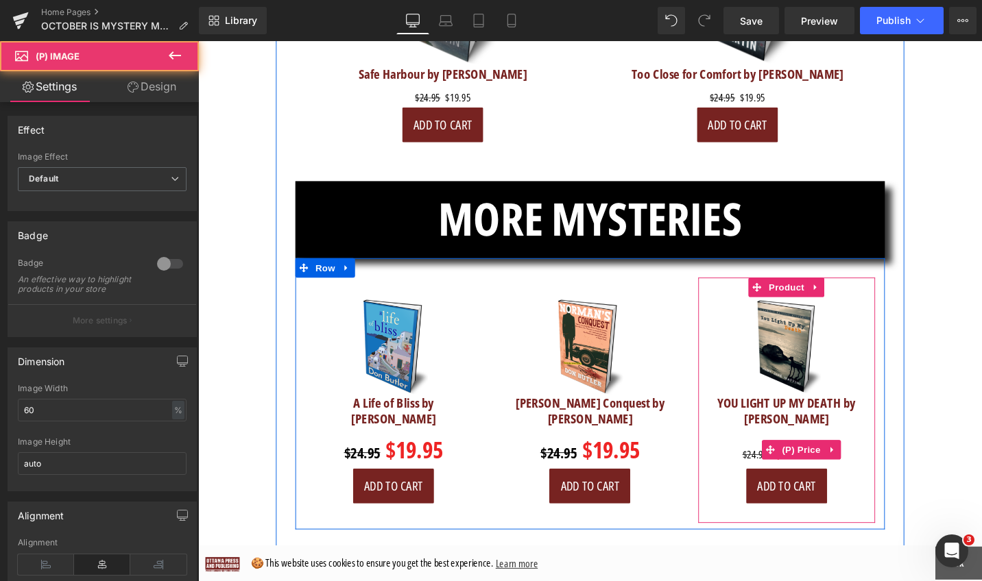
click at [788, 471] on span "$24.95" at bounding box center [787, 478] width 27 height 15
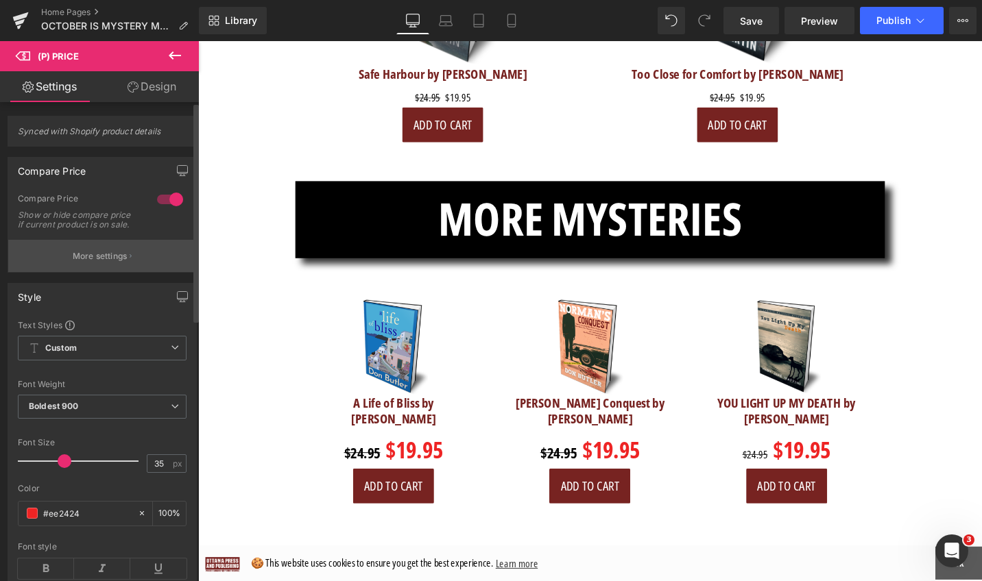
click at [138, 261] on button "More settings" at bounding box center [102, 256] width 188 height 32
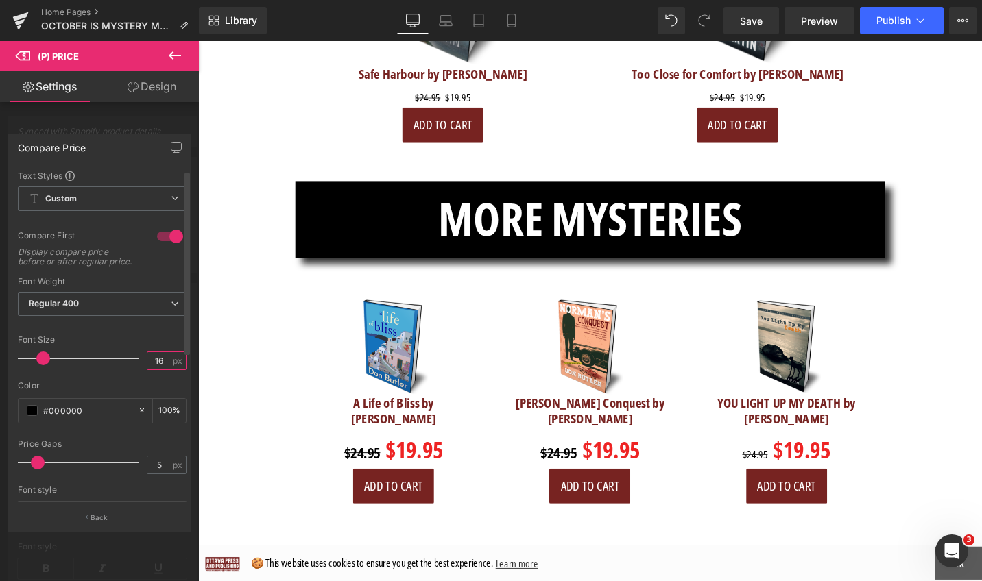
drag, startPoint x: 161, startPoint y: 369, endPoint x: 144, endPoint y: 369, distance: 17.1
click at [147, 369] on input "16" at bounding box center [159, 360] width 24 height 17
type input "22"
click at [100, 312] on span "Regular 400" at bounding box center [102, 304] width 169 height 24
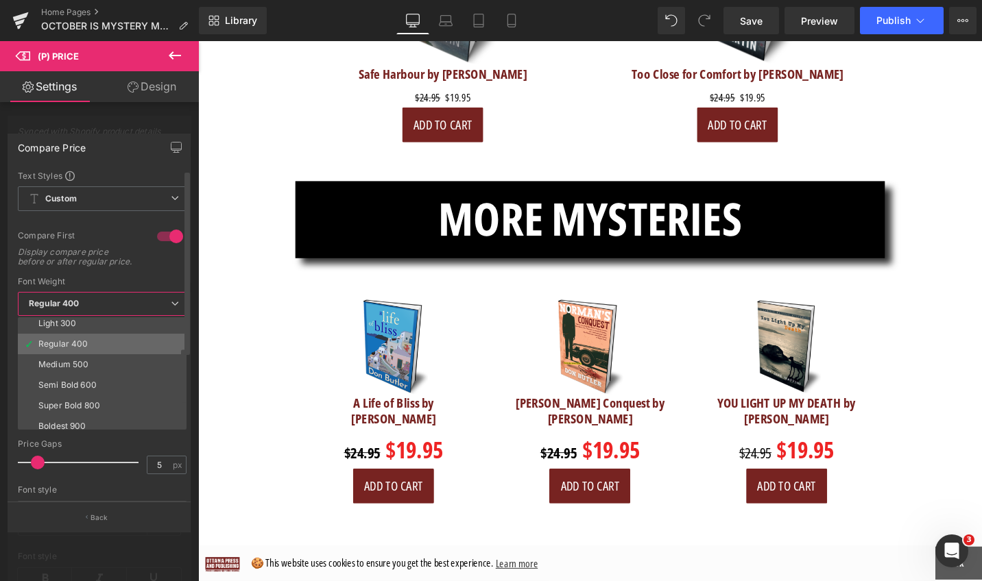
scroll to position [105, 0]
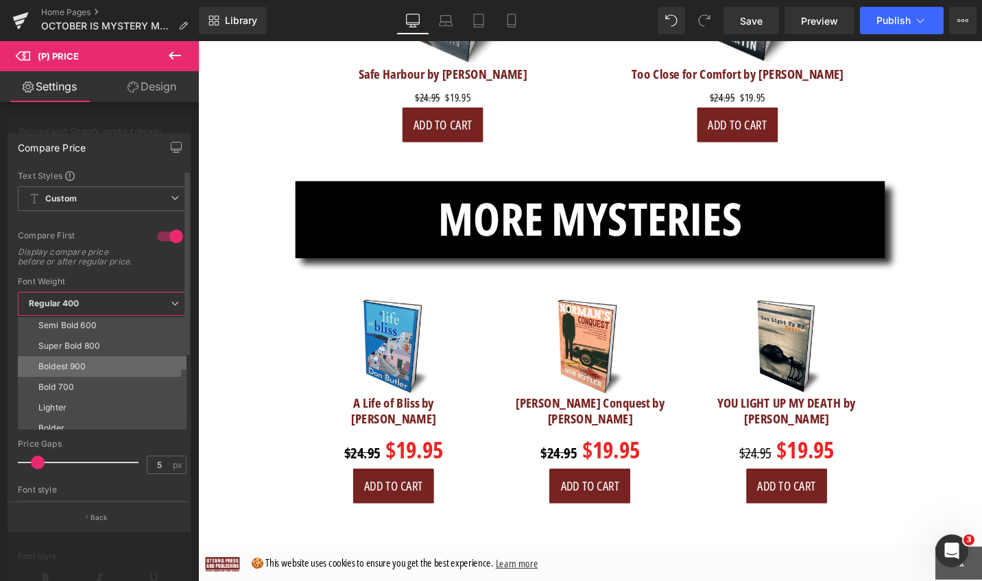
click at [90, 375] on li "Boldest 900" at bounding box center [105, 367] width 175 height 21
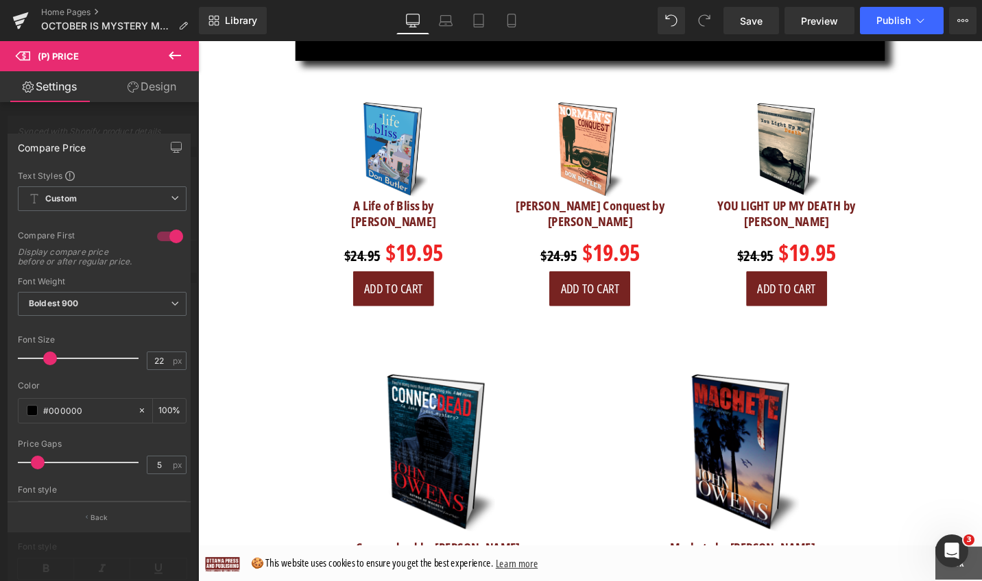
scroll to position [5527, 0]
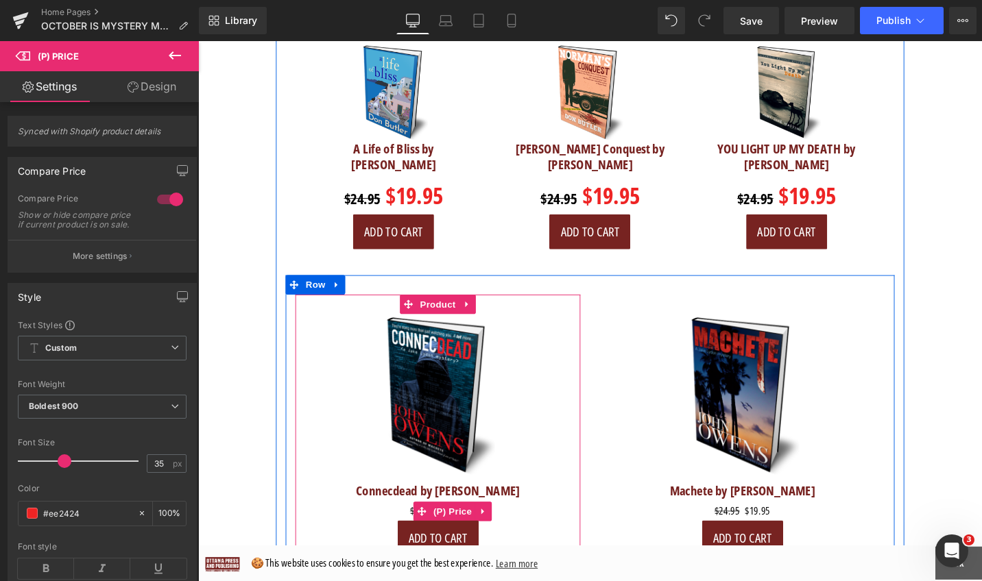
click at [466, 529] on span "(P) Price" at bounding box center [468, 539] width 48 height 21
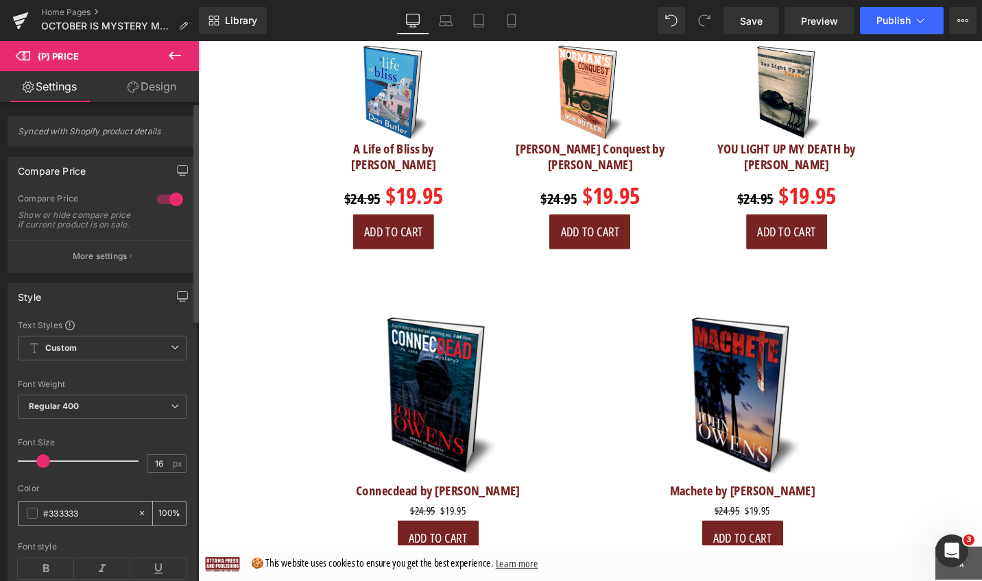
drag, startPoint x: 93, startPoint y: 520, endPoint x: 43, endPoint y: 512, distance: 50.6
click at [42, 514] on div "#333333" at bounding box center [78, 514] width 119 height 24
paste input "ee2424"
type input "#ee2424"
click at [171, 411] on icon at bounding box center [175, 406] width 8 height 8
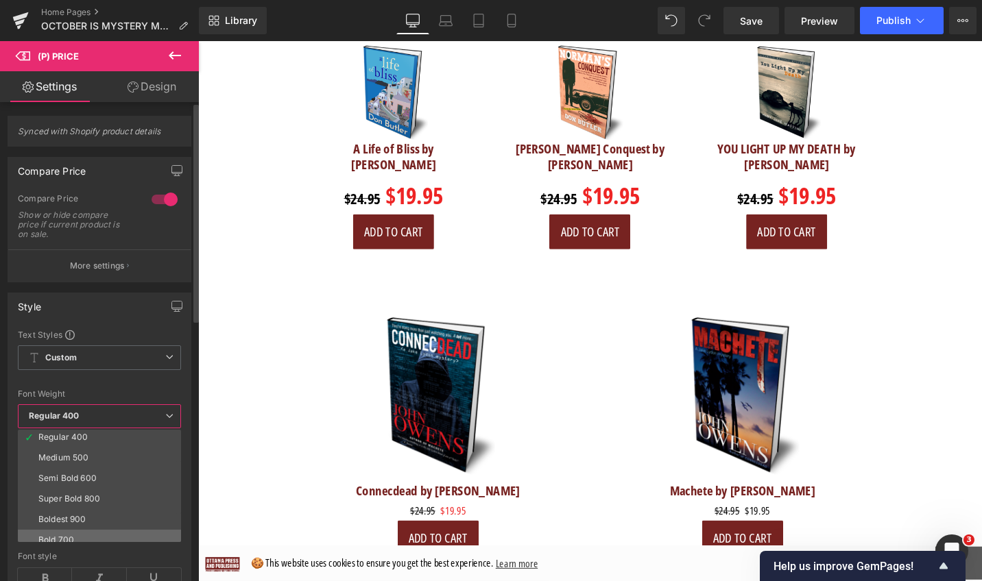
scroll to position [56, 0]
click at [130, 519] on li "Boldest 900" at bounding box center [102, 528] width 169 height 21
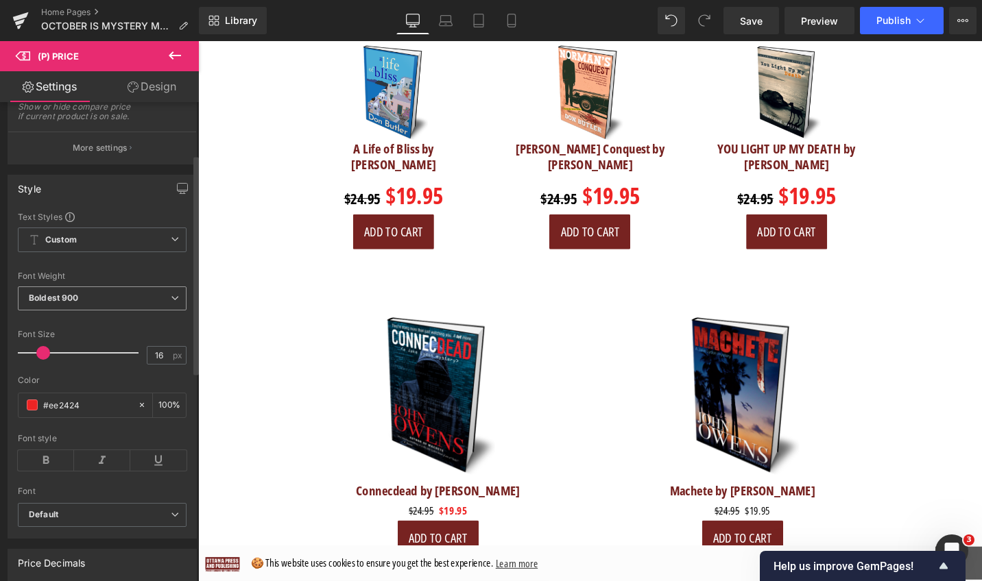
scroll to position [115, 0]
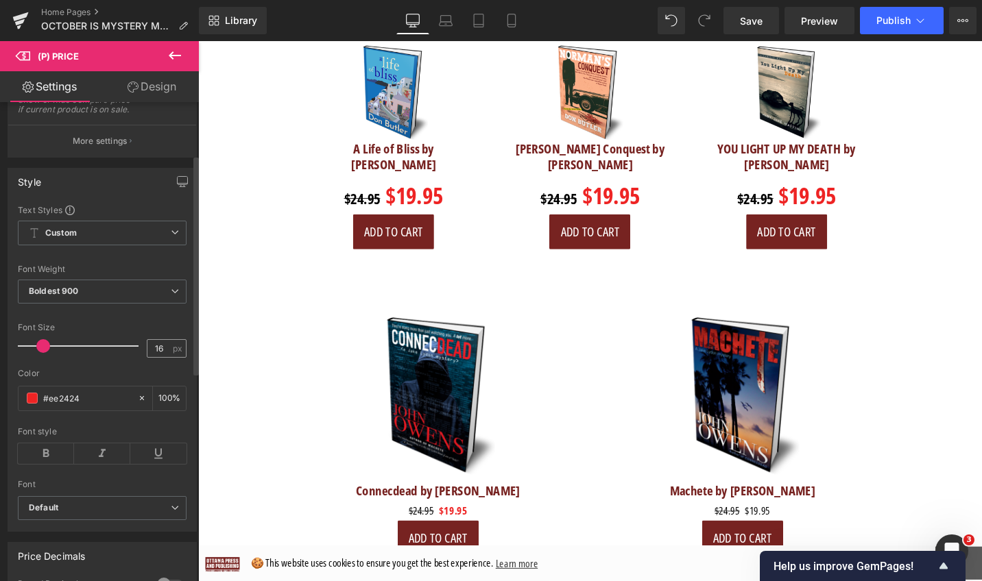
drag, startPoint x: 166, startPoint y: 354, endPoint x: 156, endPoint y: 355, distance: 10.3
click at [156, 355] on div "16 px" at bounding box center [167, 348] width 40 height 19
drag, startPoint x: 160, startPoint y: 355, endPoint x: 134, endPoint y: 355, distance: 26.1
click at [134, 355] on div "Font Size 16 px" at bounding box center [102, 346] width 169 height 46
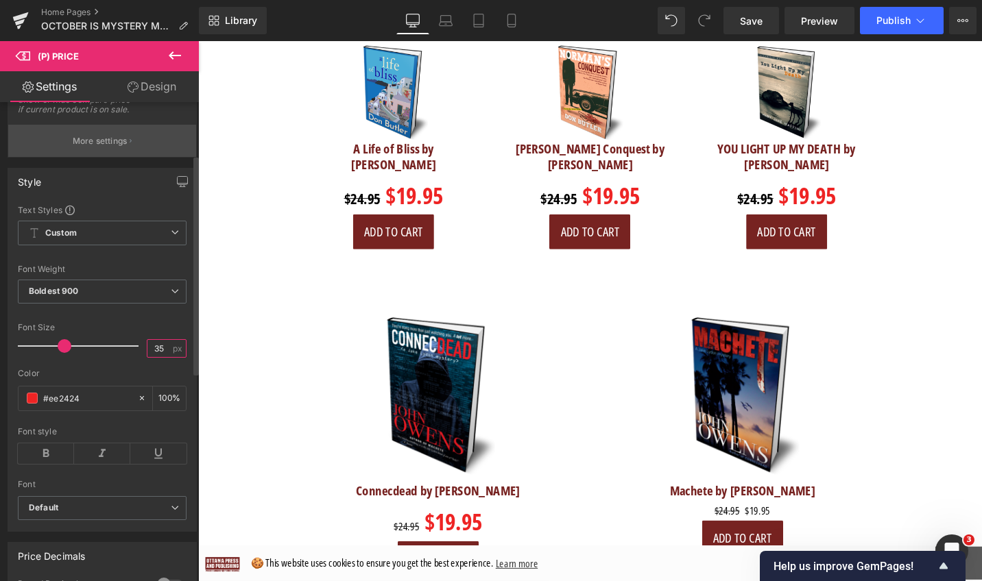
type input "35"
click at [124, 147] on p "More settings" at bounding box center [100, 141] width 55 height 12
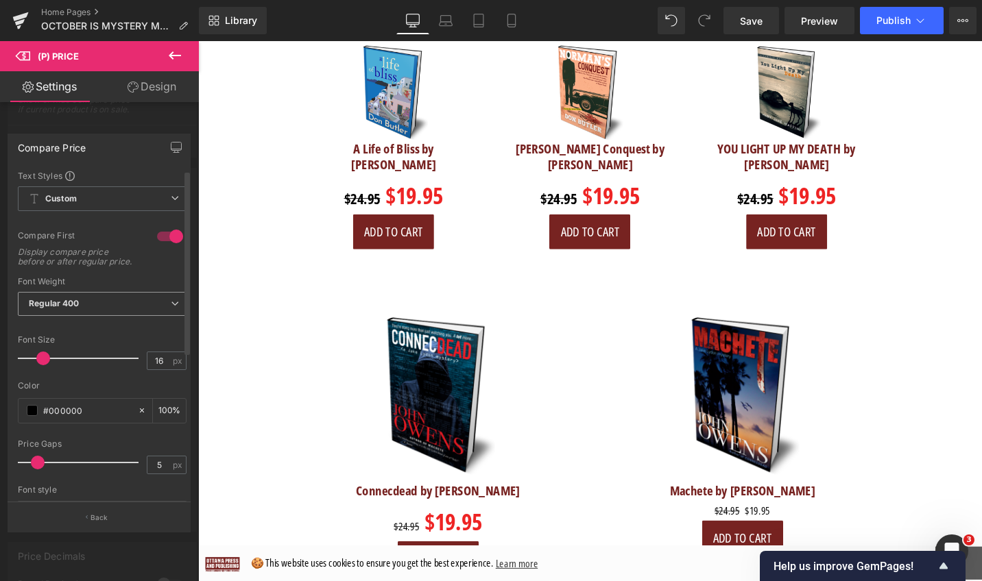
click at [171, 308] on icon at bounding box center [175, 304] width 8 height 8
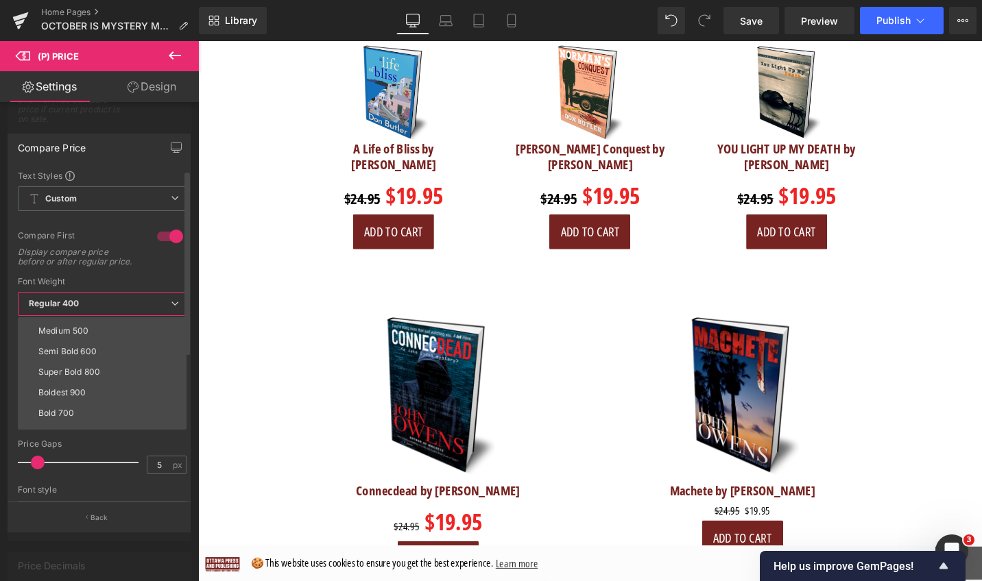
scroll to position [86, 0]
click at [106, 391] on li "Boldest 900" at bounding box center [105, 386] width 175 height 21
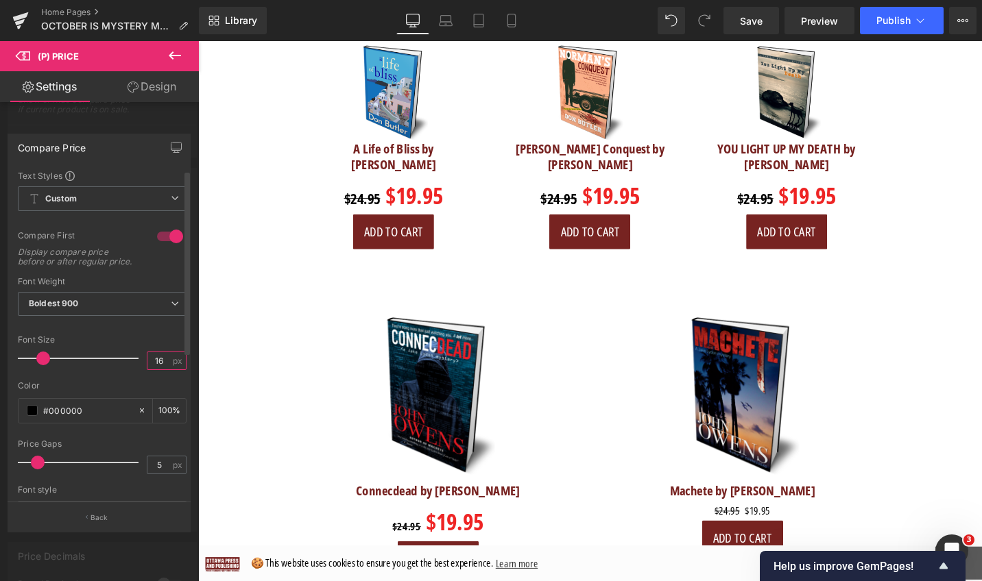
drag, startPoint x: 162, startPoint y: 370, endPoint x: 145, endPoint y: 370, distance: 17.1
click at [147, 370] on input "16" at bounding box center [159, 360] width 24 height 17
type input "22"
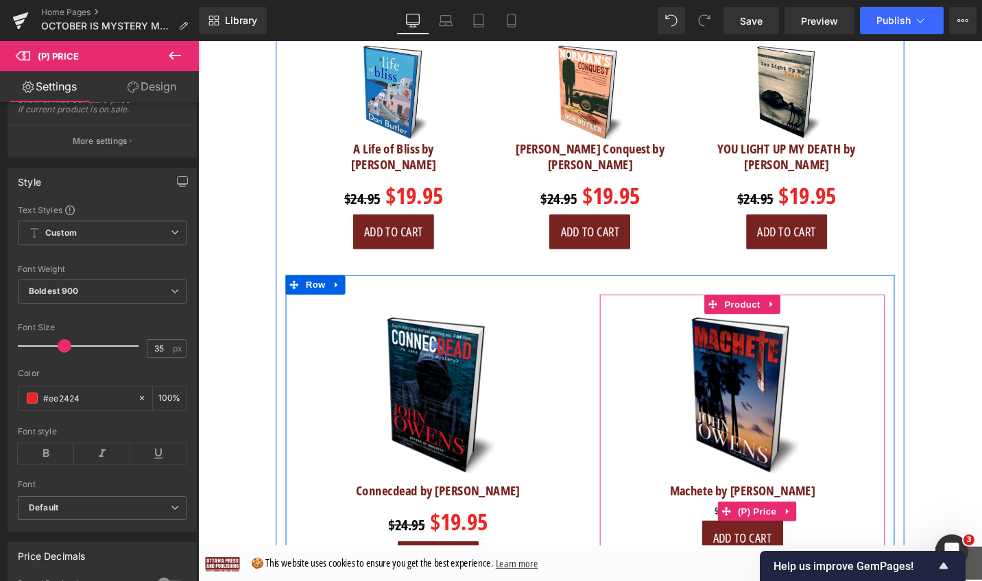
click at [788, 529] on span "(P) Price" at bounding box center [790, 539] width 48 height 21
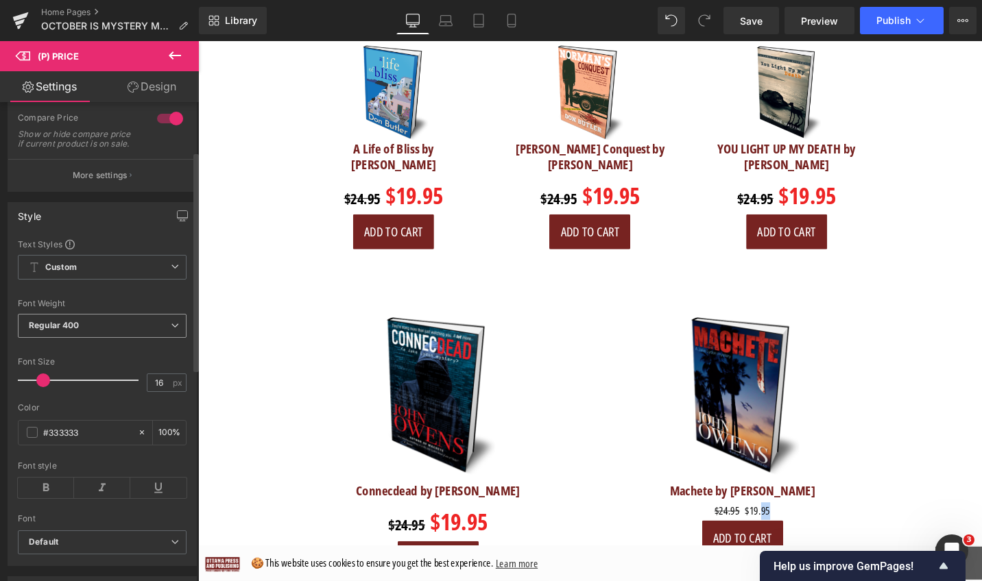
scroll to position [149, 0]
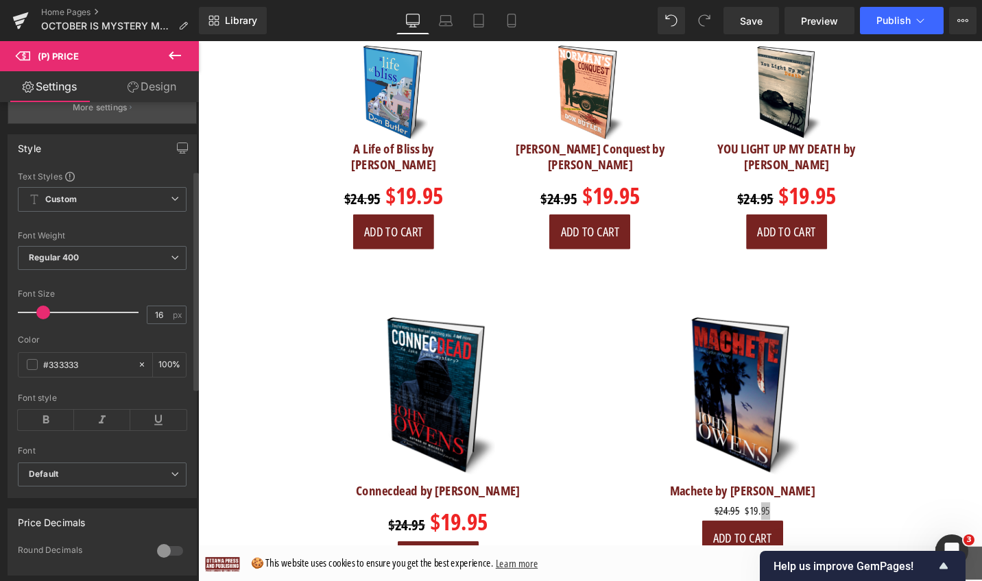
click at [124, 114] on p "More settings" at bounding box center [100, 107] width 55 height 12
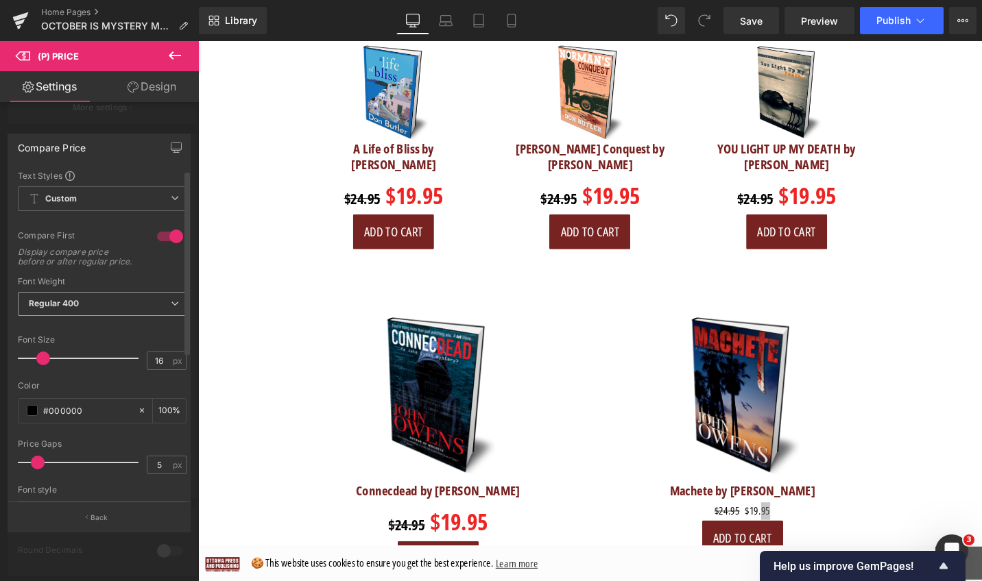
click at [112, 313] on span "Regular 400" at bounding box center [102, 304] width 169 height 24
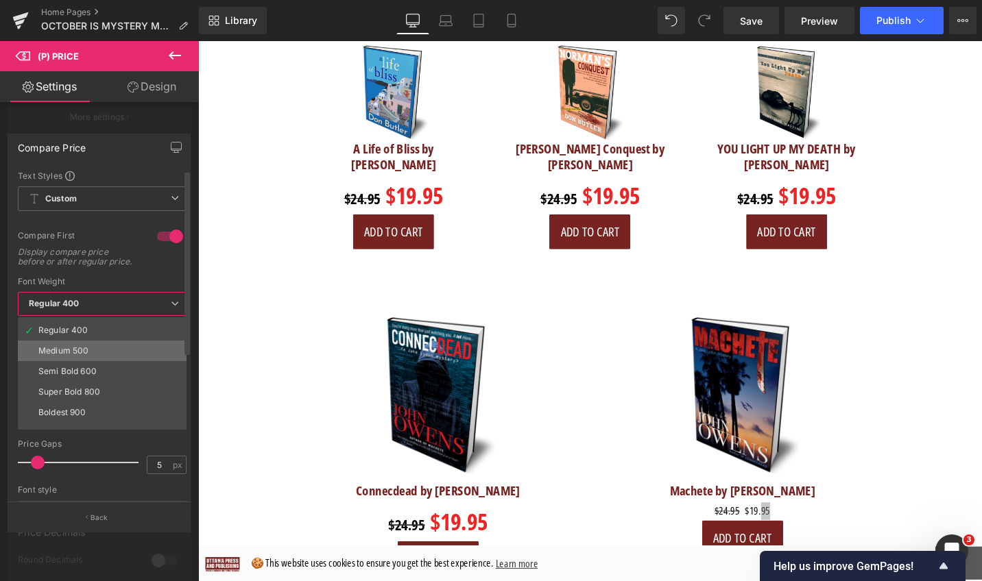
scroll to position [114, 0]
click at [91, 363] on li "Boldest 900" at bounding box center [105, 358] width 175 height 21
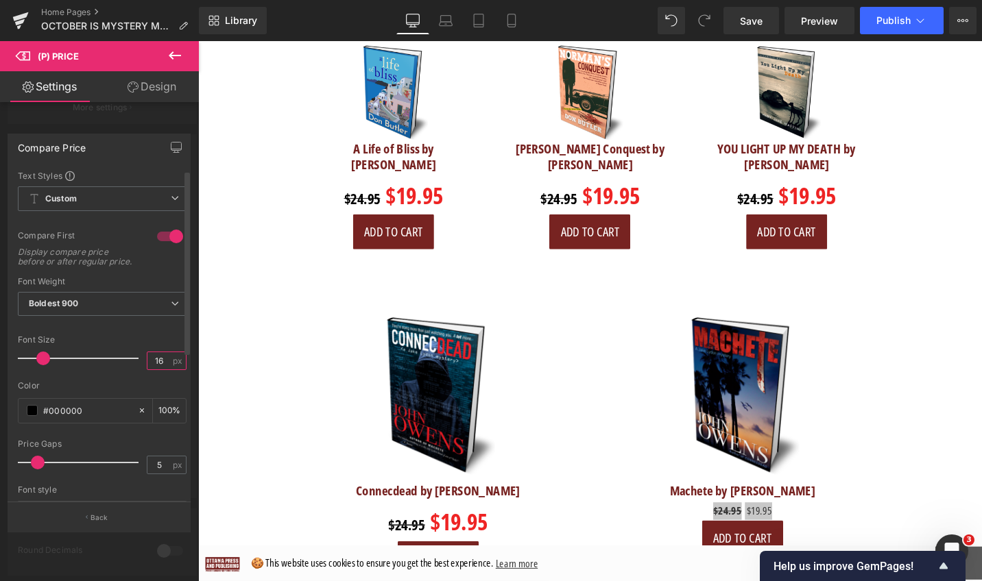
click at [147, 369] on input "16" at bounding box center [159, 360] width 24 height 17
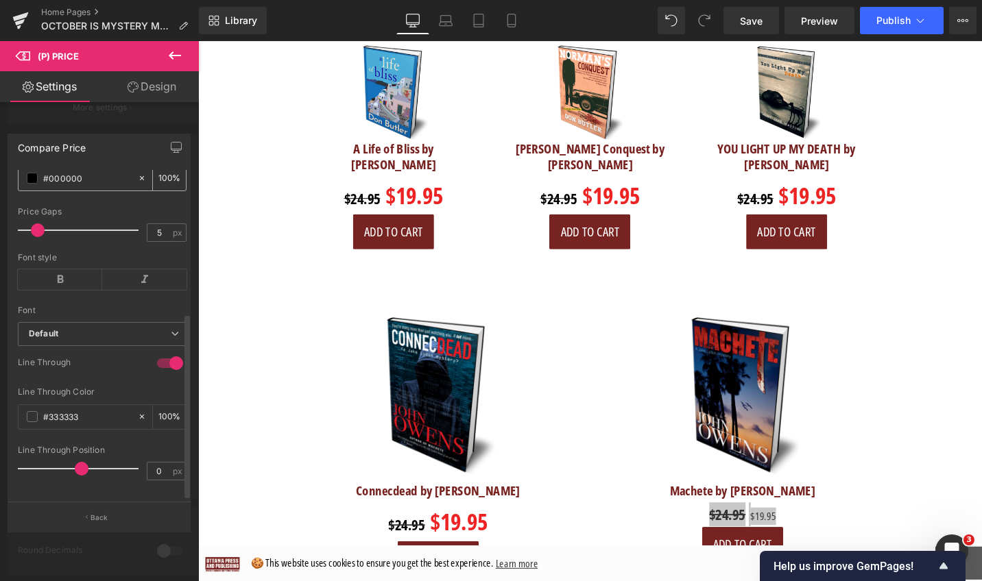
scroll to position [255, 0]
type input "22"
drag, startPoint x: 93, startPoint y: 400, endPoint x: 47, endPoint y: 396, distance: 46.1
click at [47, 407] on input "#333333" at bounding box center [87, 414] width 88 height 15
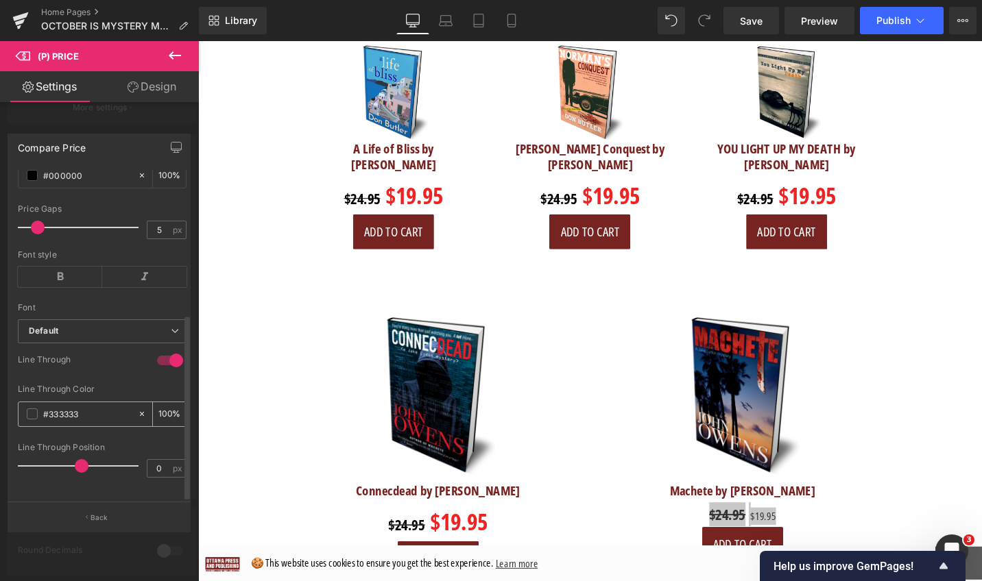
paste input "#ee2424"
type input "#ee2424#333333"
click at [132, 404] on div "#ee2424#333333 100 %" at bounding box center [102, 414] width 169 height 25
click at [138, 409] on icon at bounding box center [142, 414] width 10 height 10
click at [108, 407] on input "#ee2424#333333" at bounding box center [87, 414] width 88 height 15
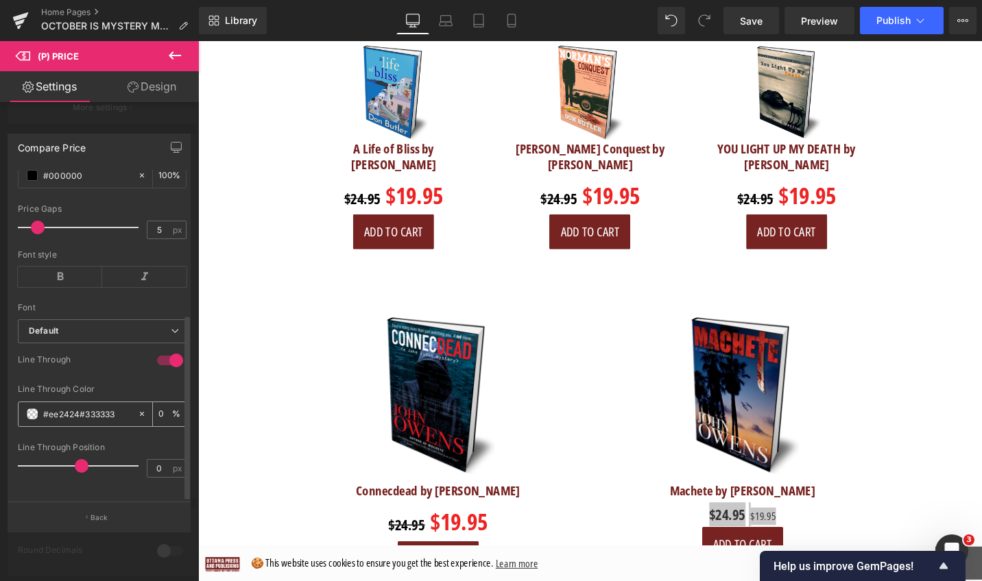
drag, startPoint x: 108, startPoint y: 403, endPoint x: 27, endPoint y: 403, distance: 81.6
click at [27, 403] on div "#ee2424#333333" at bounding box center [78, 414] width 119 height 24
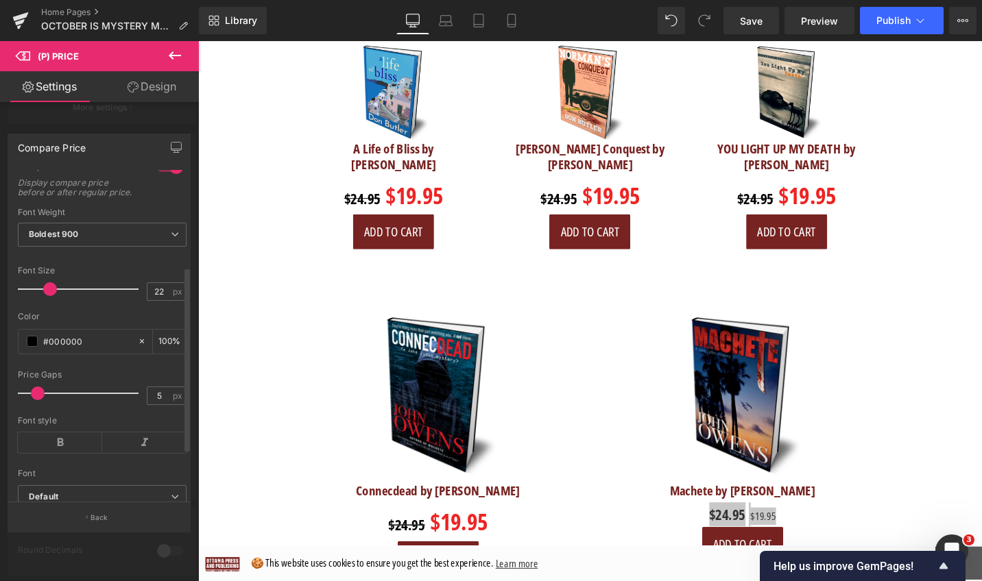
scroll to position [0, 0]
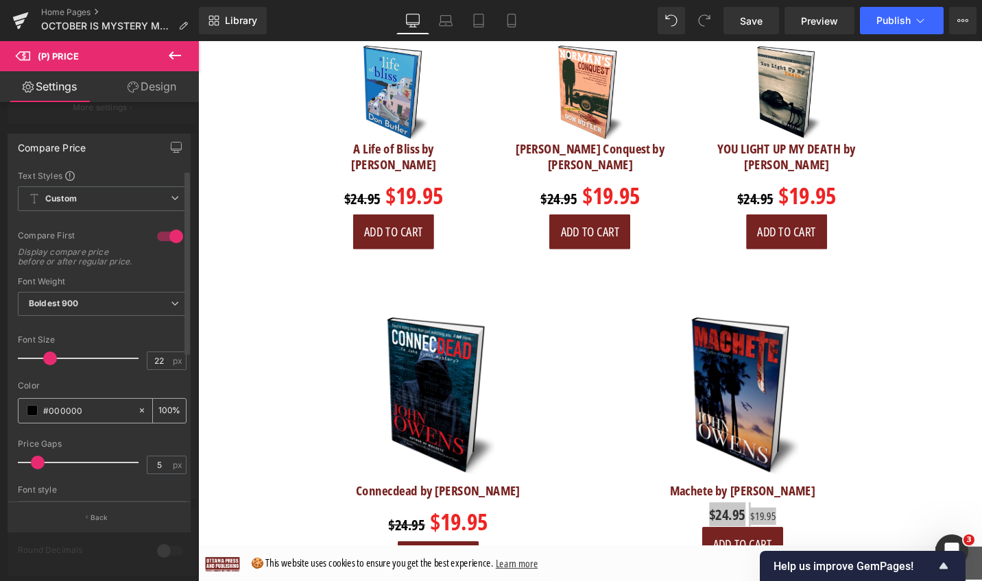
drag, startPoint x: 45, startPoint y: 422, endPoint x: 36, endPoint y: 422, distance: 8.9
click at [36, 422] on div "#000000" at bounding box center [78, 411] width 119 height 24
paste input "ee2424"
type input "#ee2424"
drag, startPoint x: 165, startPoint y: 367, endPoint x: 149, endPoint y: 367, distance: 15.8
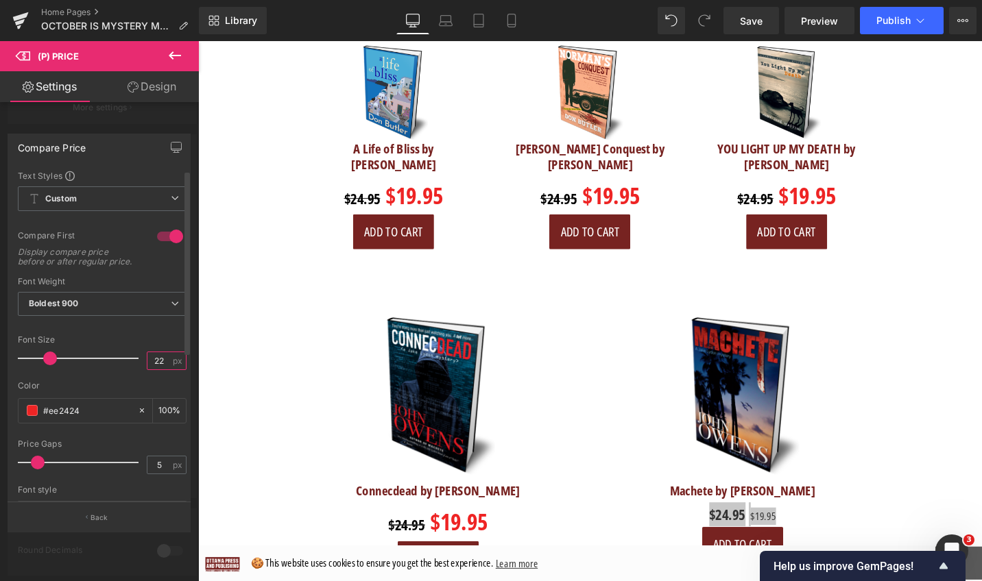
click at [149, 367] on input "22" at bounding box center [159, 360] width 24 height 17
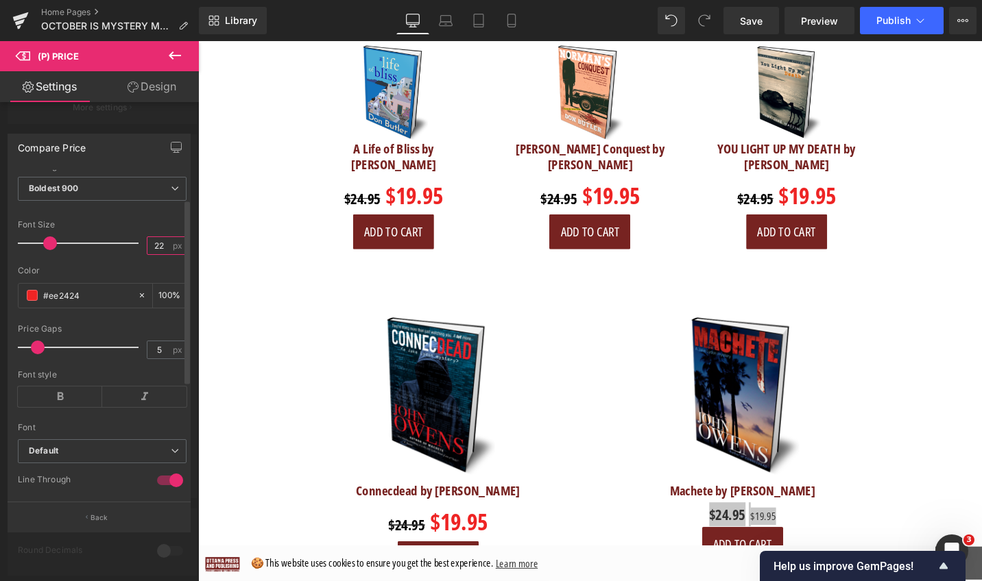
scroll to position [125, 0]
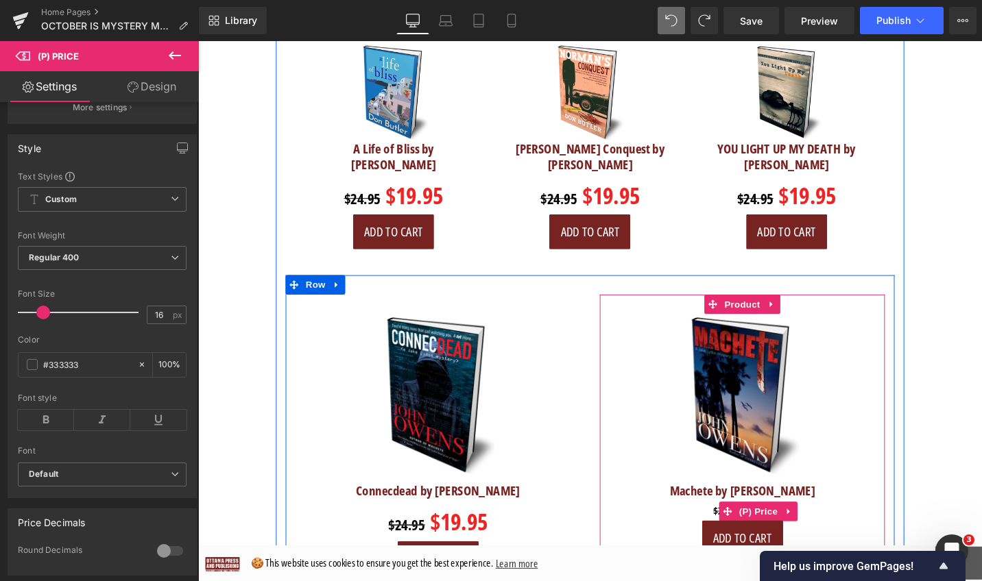
click at [734, 530] on div "$24.95 $19.95" at bounding box center [774, 539] width 288 height 19
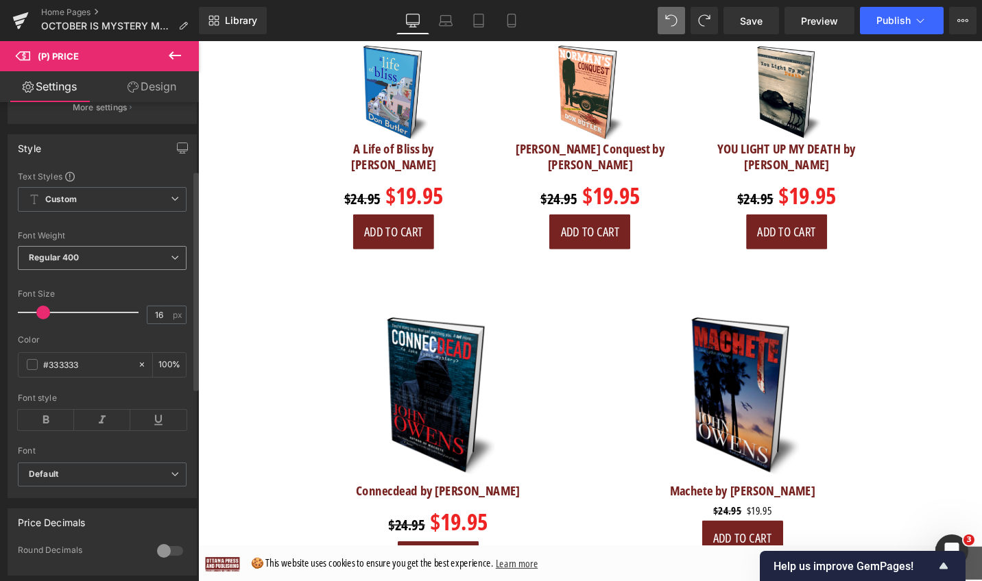
scroll to position [10, 0]
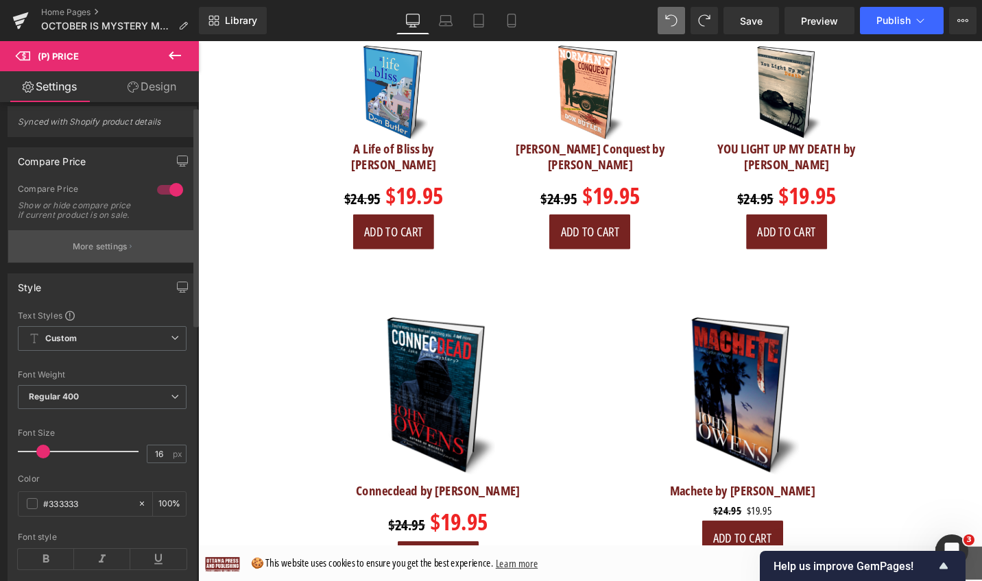
click at [106, 253] on p "More settings" at bounding box center [100, 247] width 55 height 12
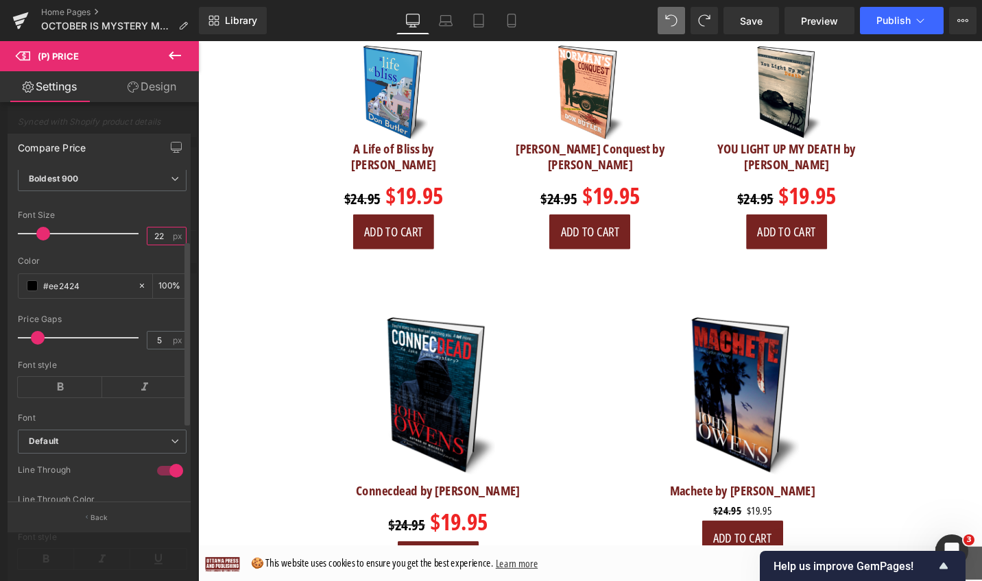
drag, startPoint x: 159, startPoint y: 245, endPoint x: 147, endPoint y: 245, distance: 11.7
click at [147, 245] on input "22" at bounding box center [159, 236] width 24 height 17
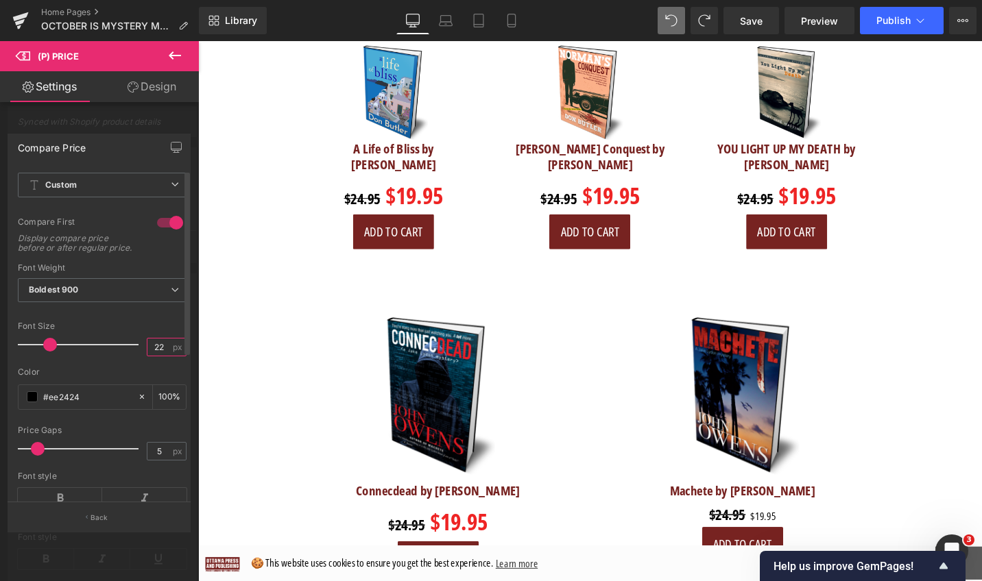
scroll to position [0, 0]
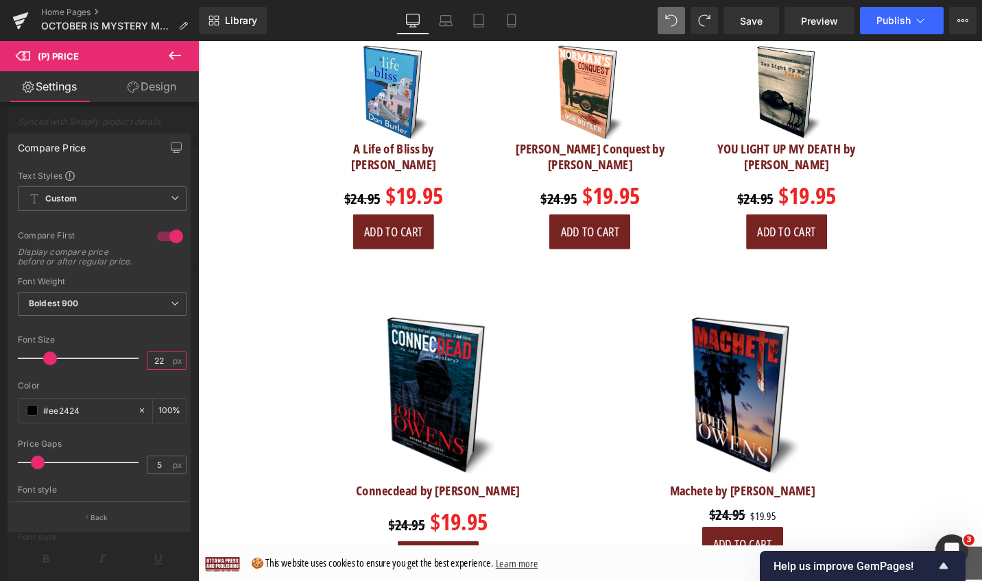
type input "22"
click at [108, 149] on div "Compare Price" at bounding box center [99, 147] width 182 height 26
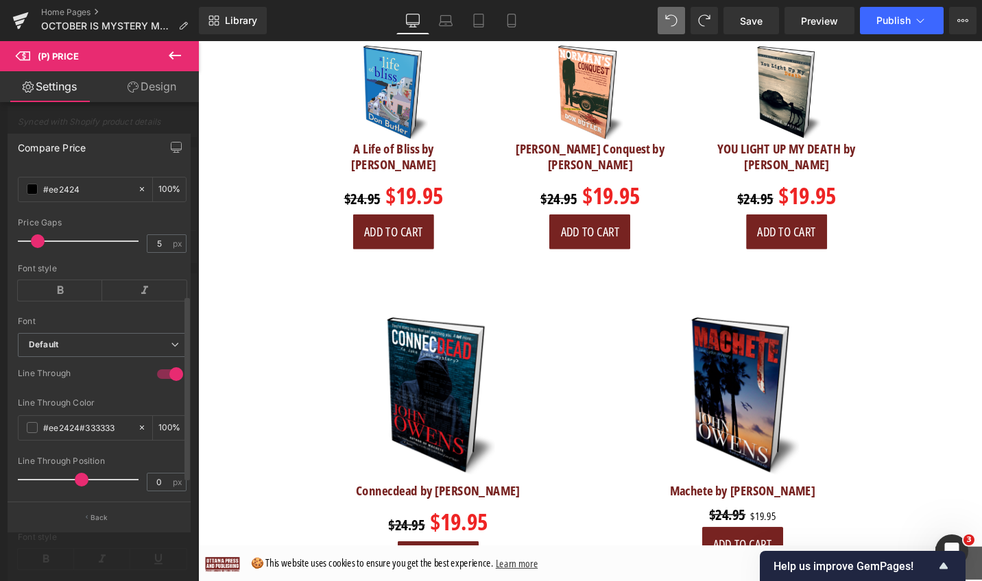
scroll to position [255, 0]
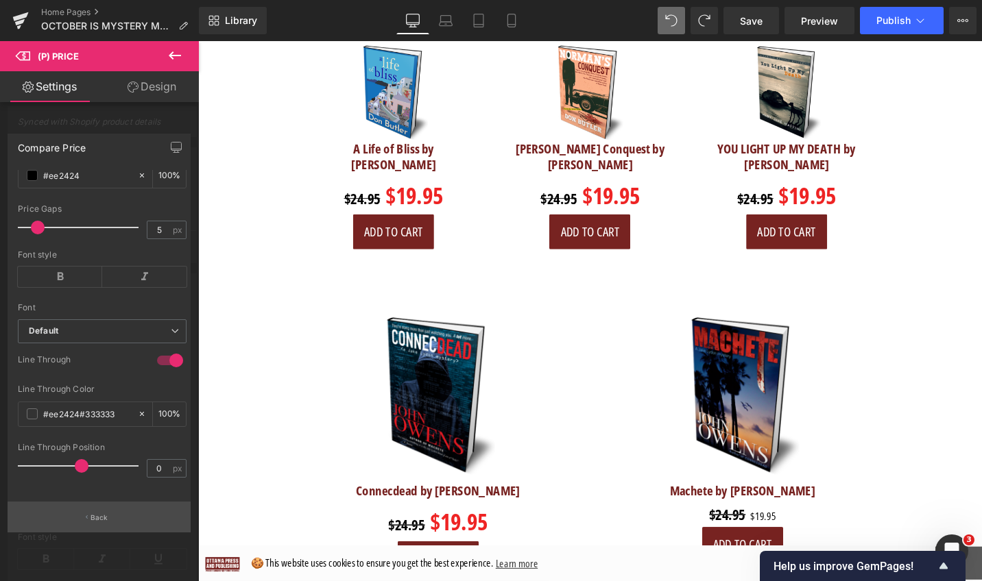
click at [99, 517] on p "Back" at bounding box center [99, 518] width 18 height 10
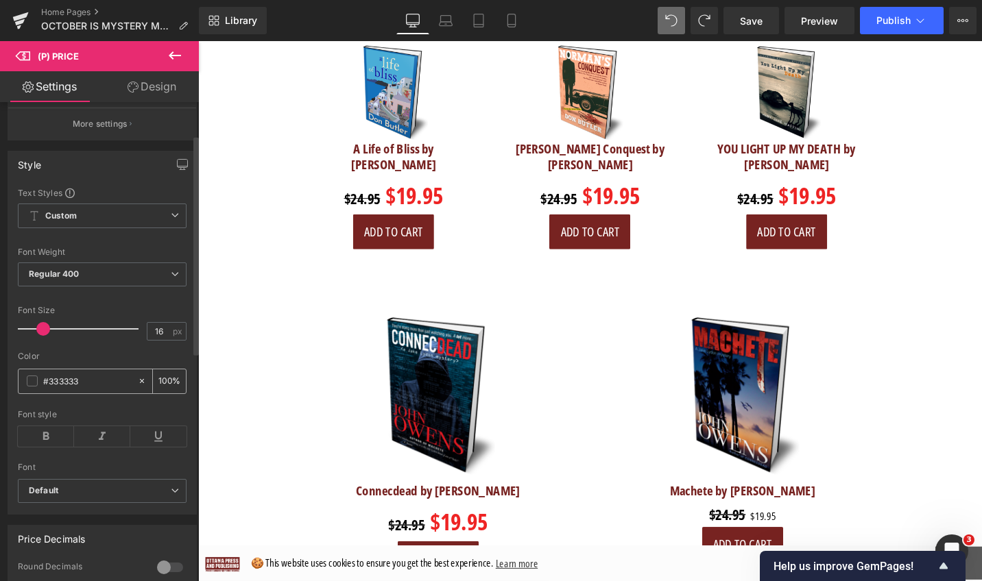
scroll to position [159, 0]
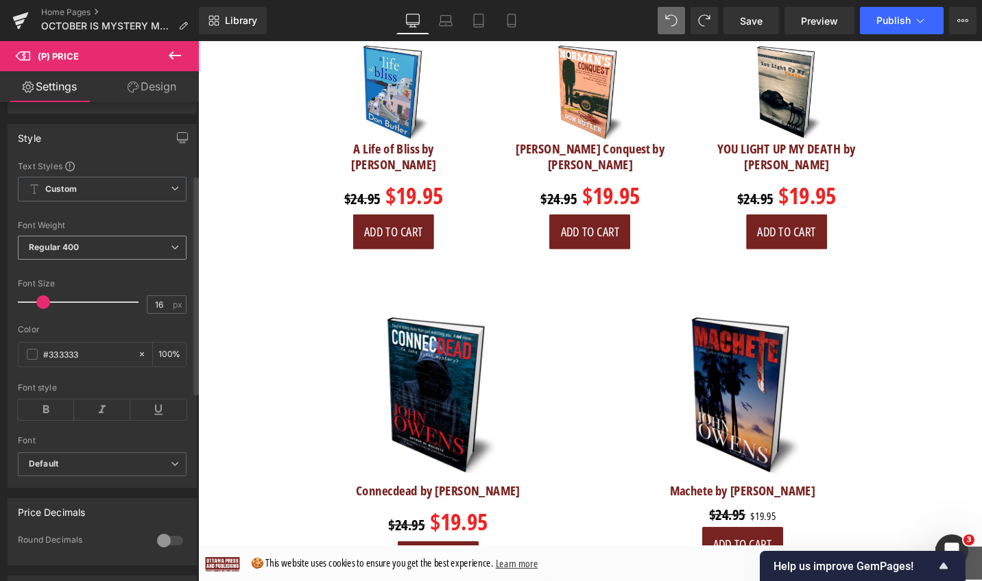
click at [158, 254] on span "Regular 400" at bounding box center [102, 248] width 169 height 24
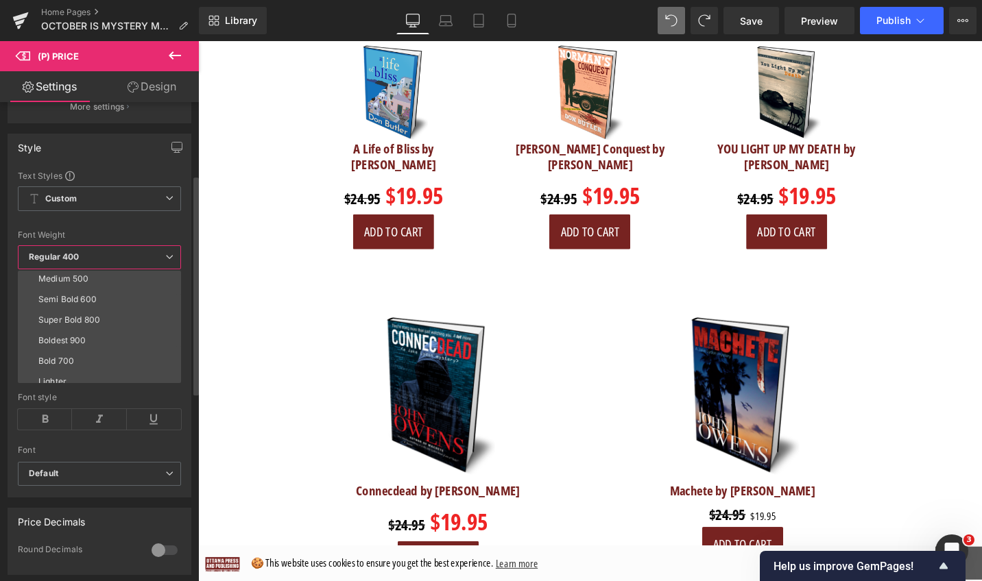
scroll to position [90, 0]
click at [134, 328] on li "Boldest 900" at bounding box center [102, 335] width 169 height 21
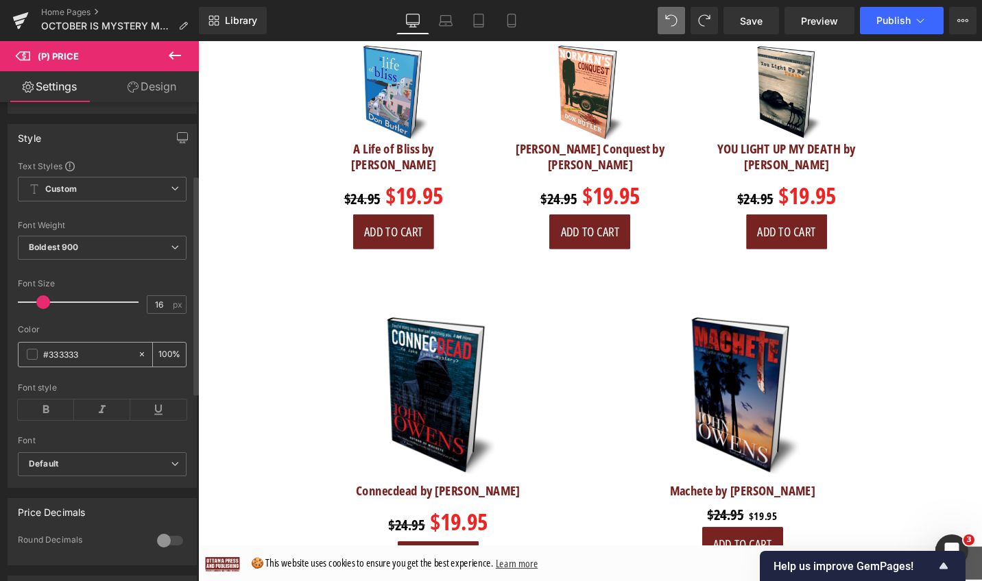
drag, startPoint x: 99, startPoint y: 362, endPoint x: 39, endPoint y: 361, distance: 60.3
click at [39, 361] on div "#333333" at bounding box center [78, 355] width 119 height 24
paste input "ee2424"
type input "#ee2424"
drag, startPoint x: 160, startPoint y: 311, endPoint x: 145, endPoint y: 311, distance: 14.4
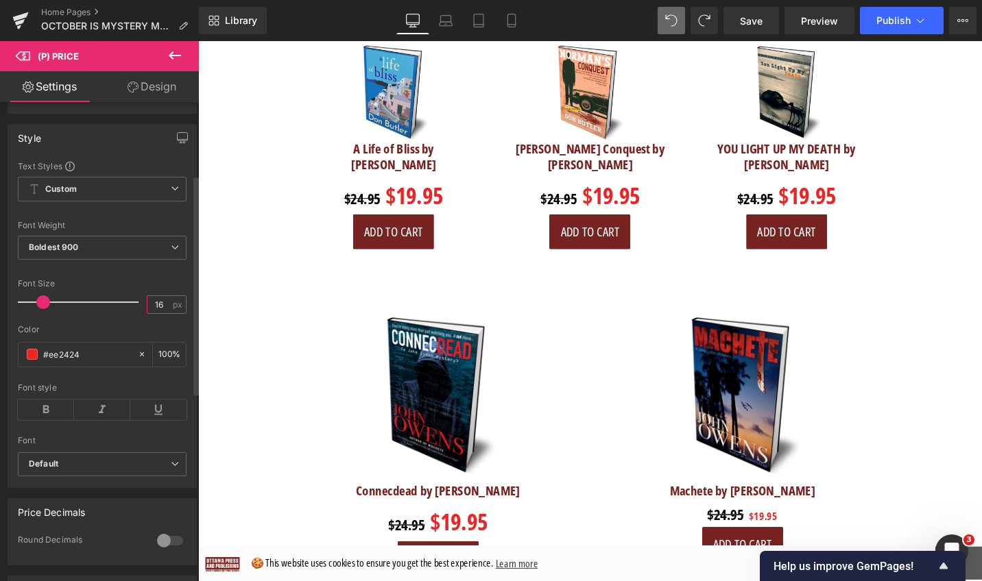
click at [147, 311] on input "16" at bounding box center [159, 304] width 24 height 17
type input "35"
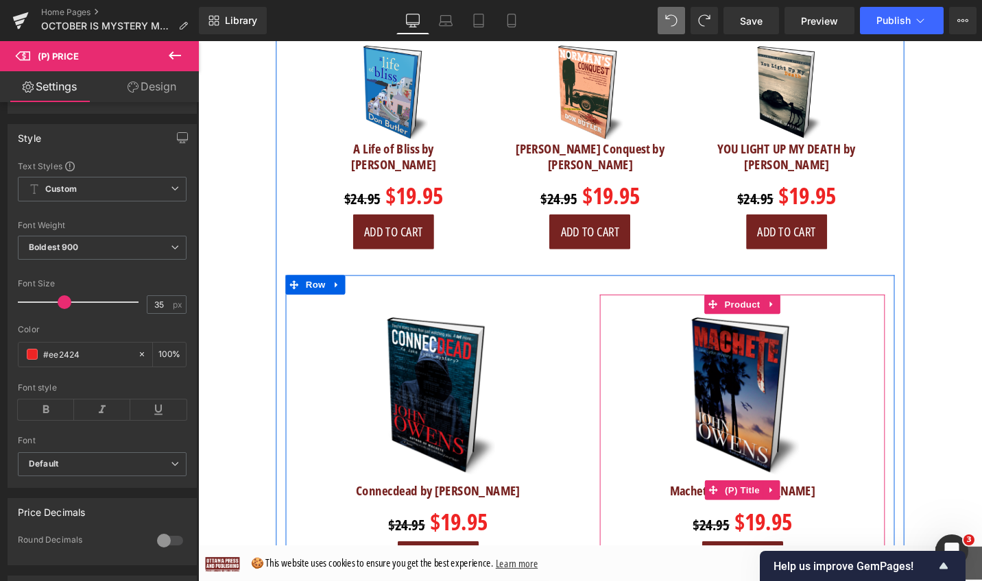
click at [880, 503] on h3 "Machete by [PERSON_NAME]" at bounding box center [774, 516] width 288 height 27
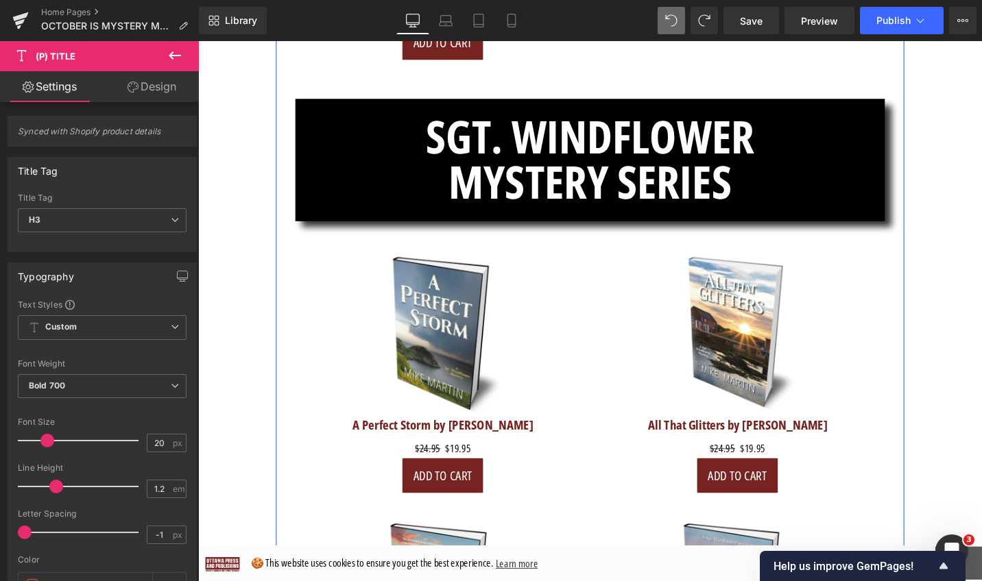
scroll to position [3665, 0]
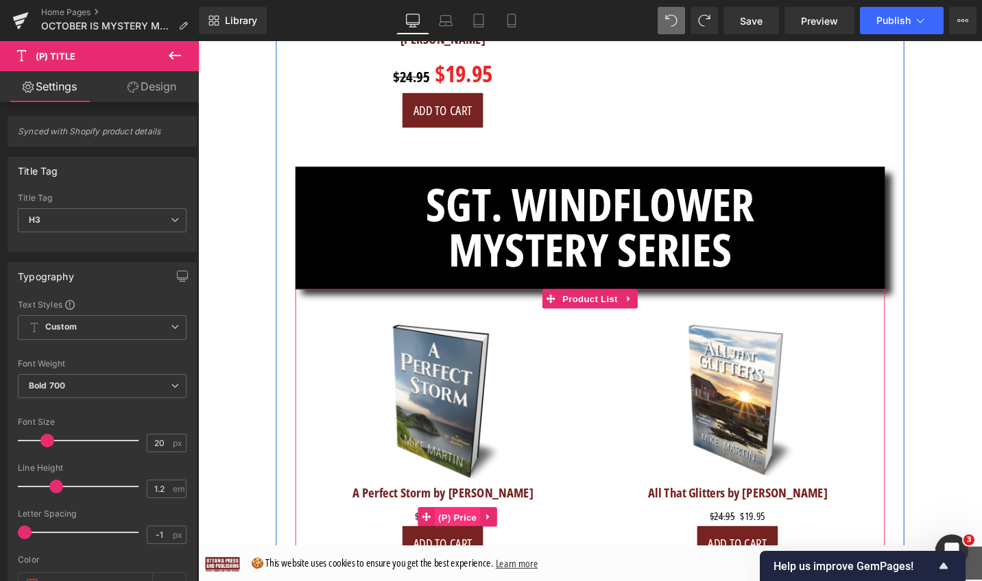
click at [467, 535] on span "(P) Price" at bounding box center [473, 545] width 48 height 21
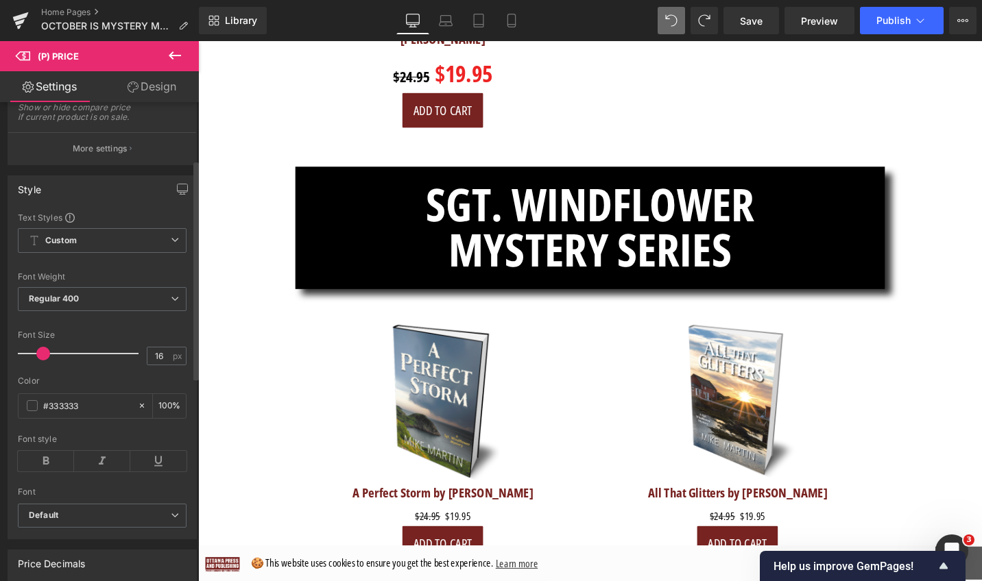
scroll to position [135, 0]
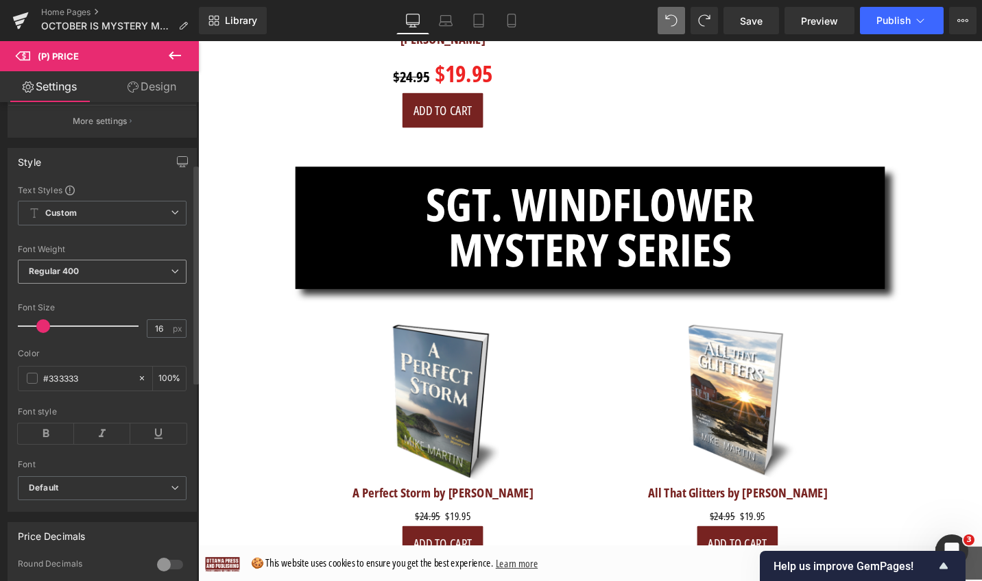
click at [171, 276] on icon at bounding box center [175, 271] width 8 height 8
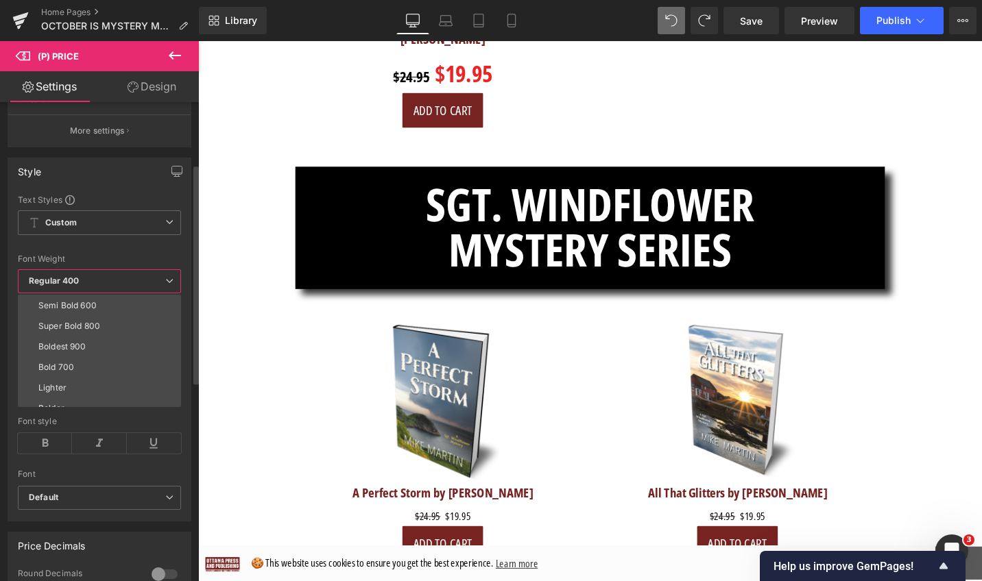
scroll to position [114, 0]
click at [131, 329] on li "Boldest 900" at bounding box center [102, 335] width 169 height 21
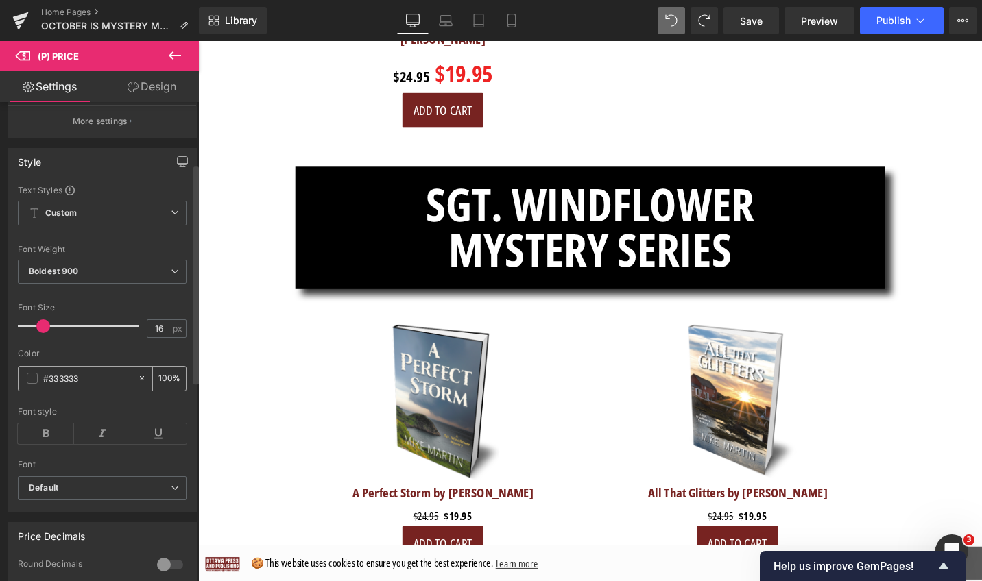
drag, startPoint x: 95, startPoint y: 391, endPoint x: 36, endPoint y: 387, distance: 58.5
click at [36, 387] on div "#333333" at bounding box center [78, 379] width 119 height 24
paste input "ee2424"
type input "#ee2424"
drag, startPoint x: 166, startPoint y: 338, endPoint x: 144, endPoint y: 338, distance: 21.9
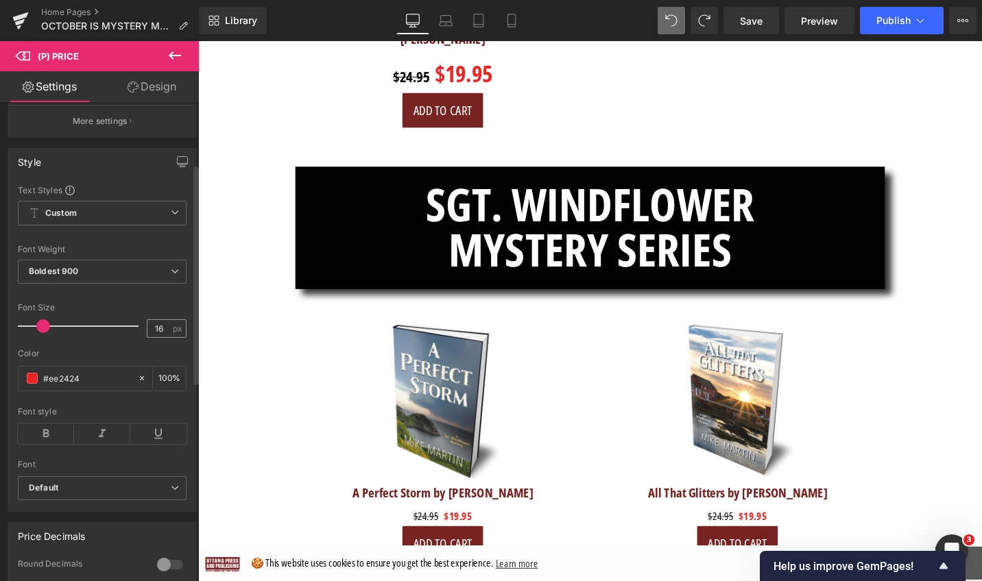
click at [147, 338] on div "16 px" at bounding box center [167, 328] width 40 height 19
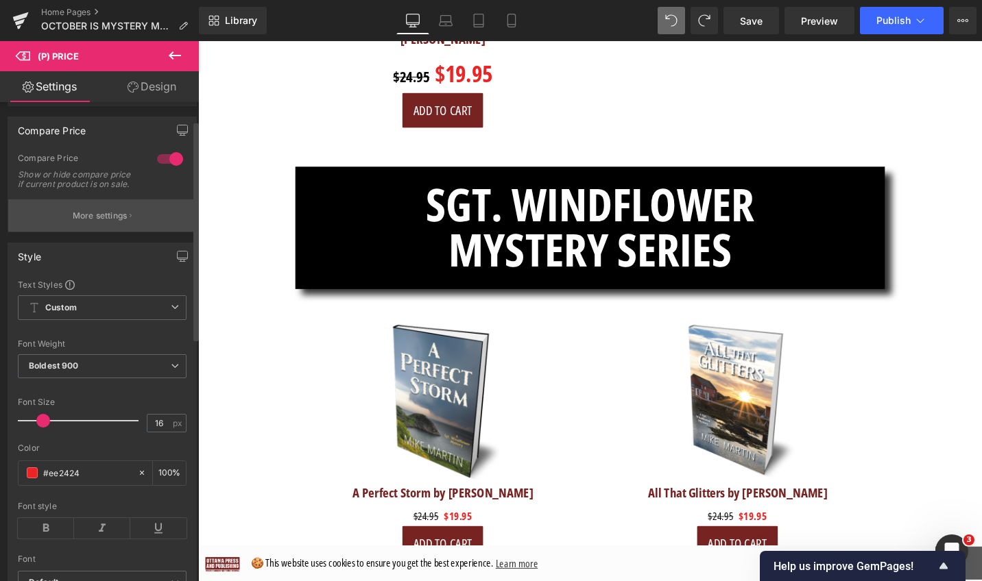
click at [117, 219] on p "More settings" at bounding box center [100, 216] width 55 height 12
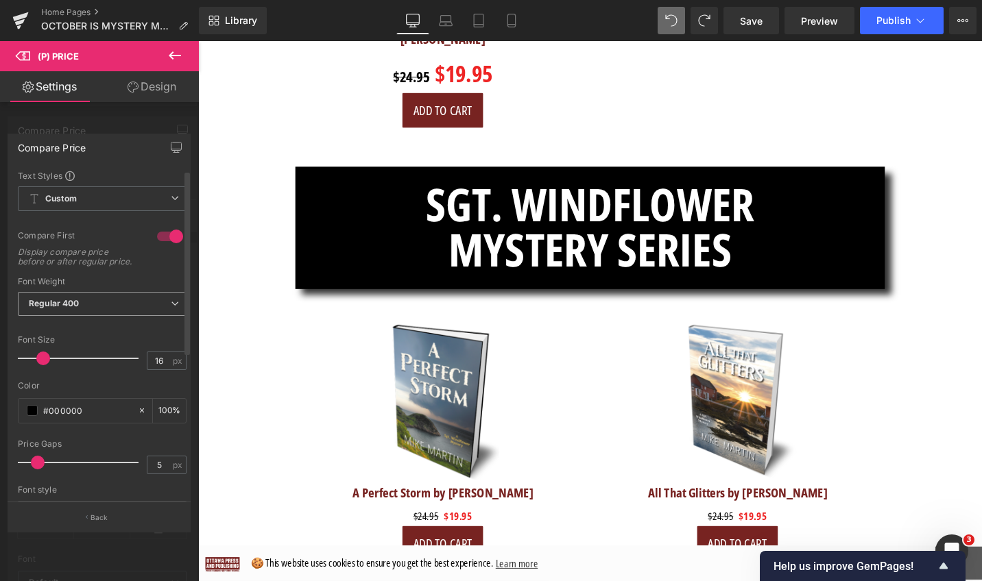
click at [154, 313] on span "Regular 400" at bounding box center [102, 304] width 169 height 24
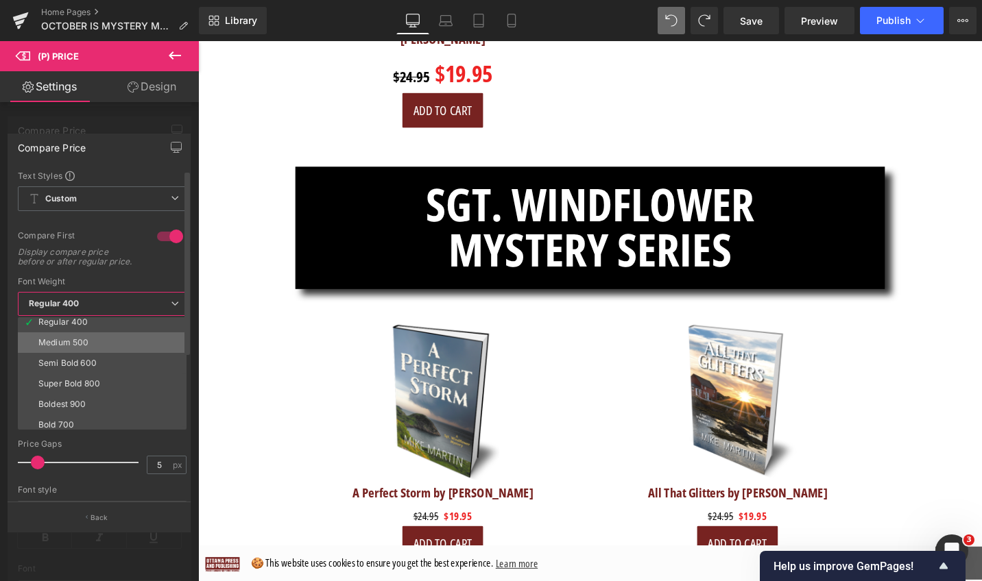
scroll to position [114, 0]
click at [117, 361] on li "Boldest 900" at bounding box center [105, 358] width 175 height 21
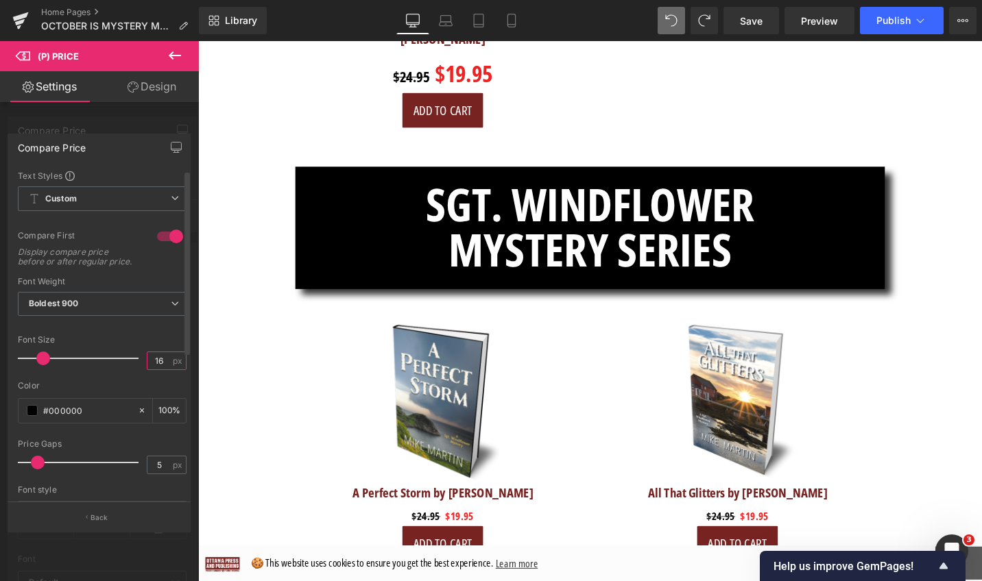
drag, startPoint x: 160, startPoint y: 368, endPoint x: 149, endPoint y: 368, distance: 11.0
click at [149, 368] on input "16" at bounding box center [159, 360] width 24 height 17
type input "22"
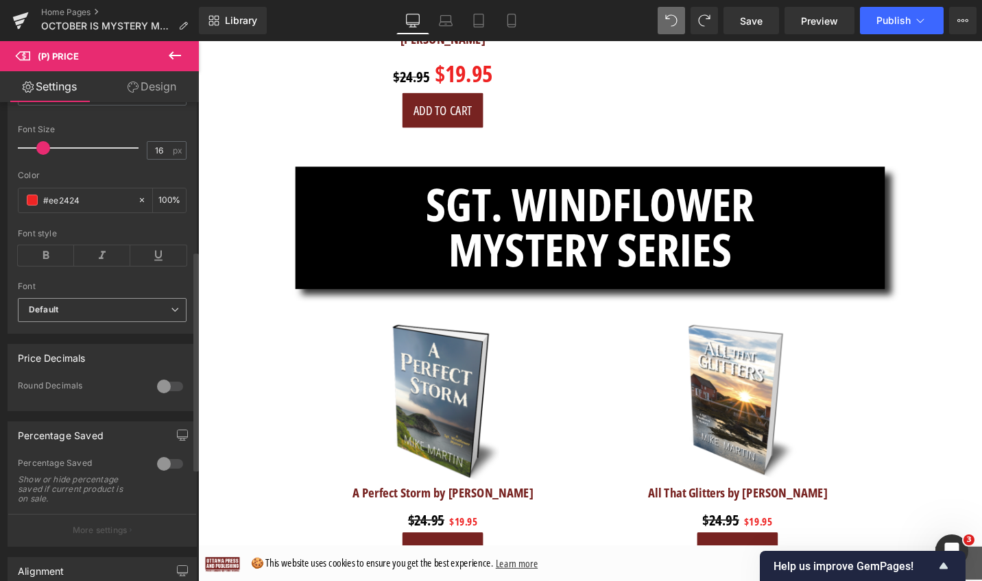
scroll to position [246, 0]
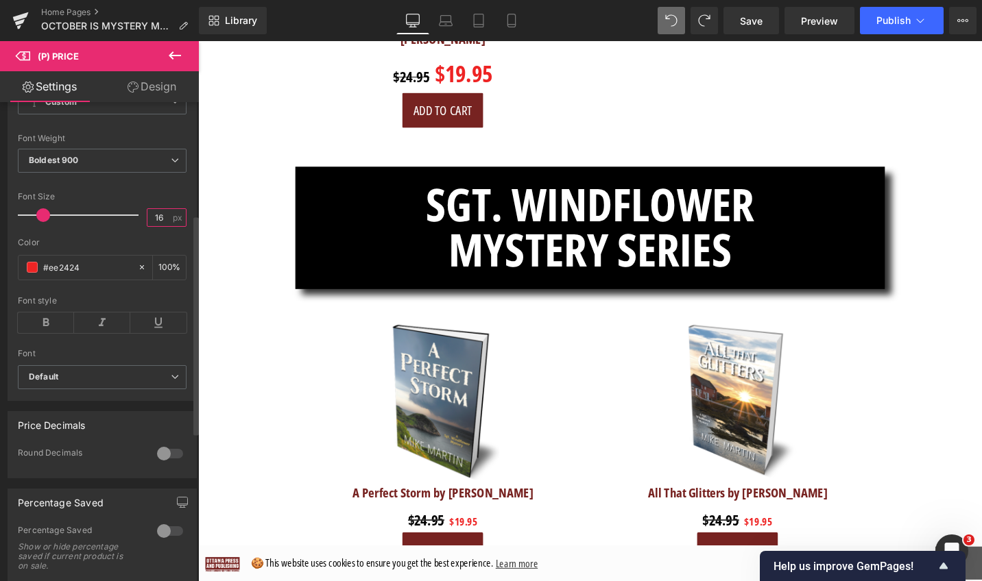
drag, startPoint x: 161, startPoint y: 225, endPoint x: 147, endPoint y: 225, distance: 14.4
click at [147, 225] on input "16" at bounding box center [159, 217] width 24 height 17
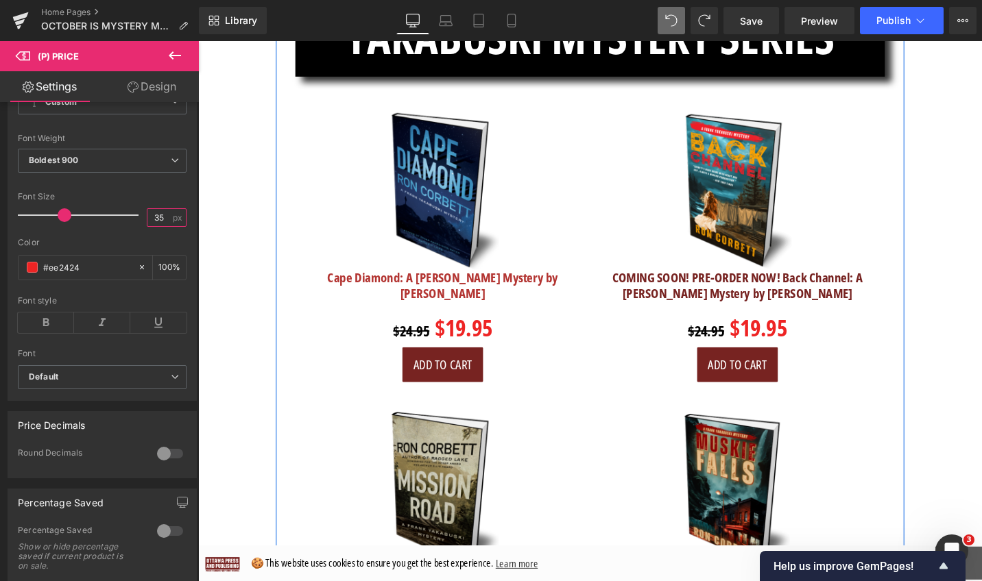
scroll to position [2621, 0]
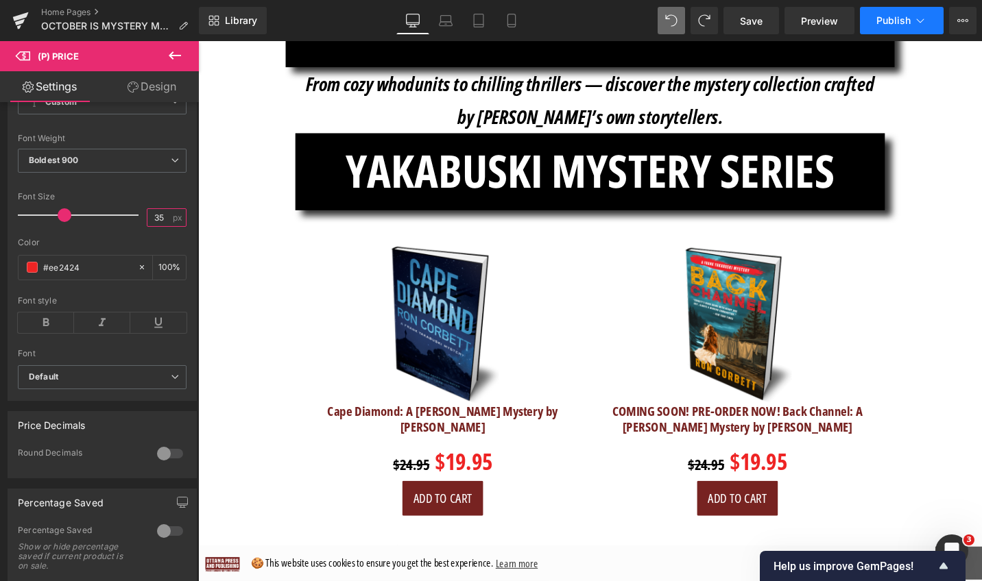
type input "35"
click at [891, 25] on span "Publish" at bounding box center [893, 20] width 34 height 11
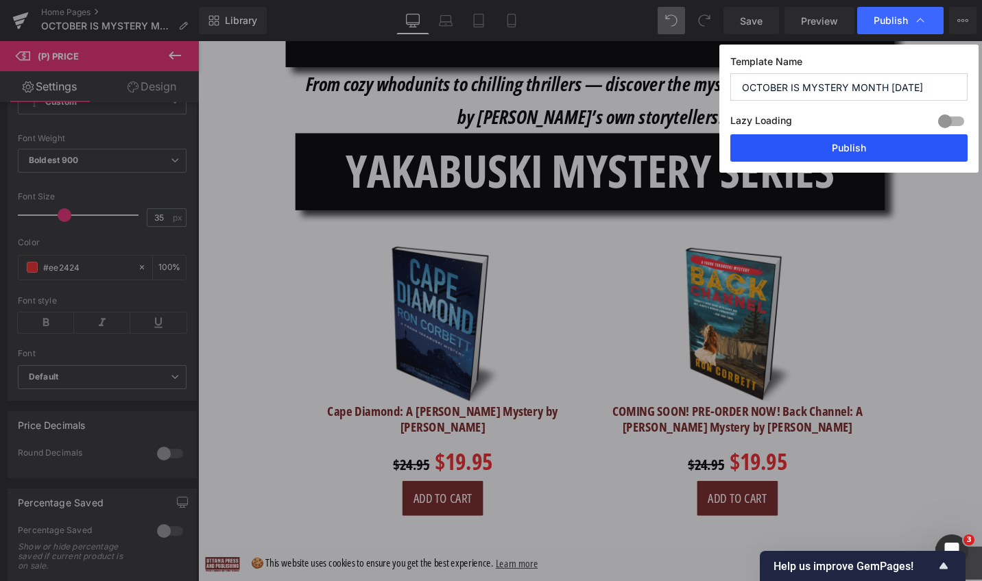
click at [877, 155] on button "Publish" at bounding box center [848, 147] width 237 height 27
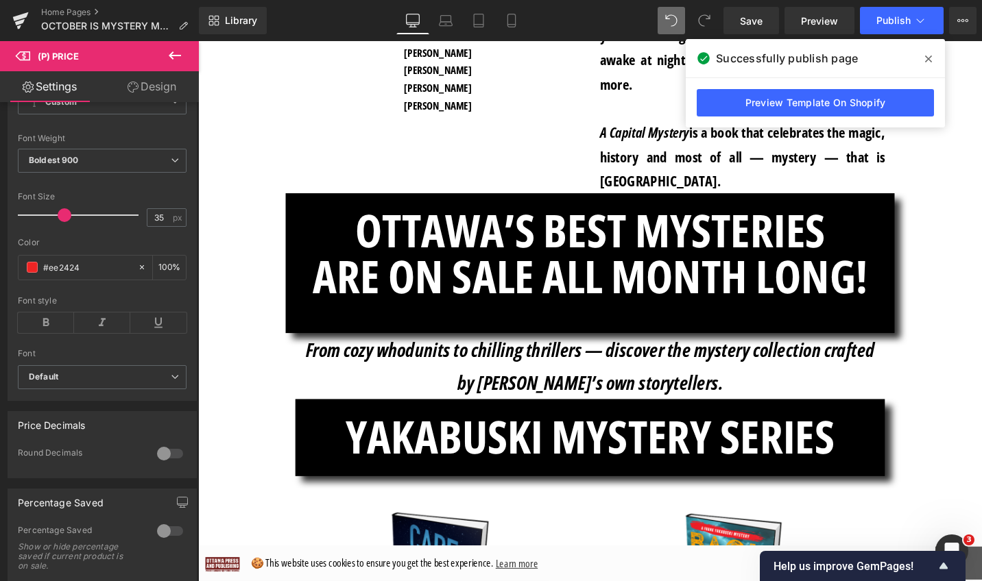
scroll to position [1919, 0]
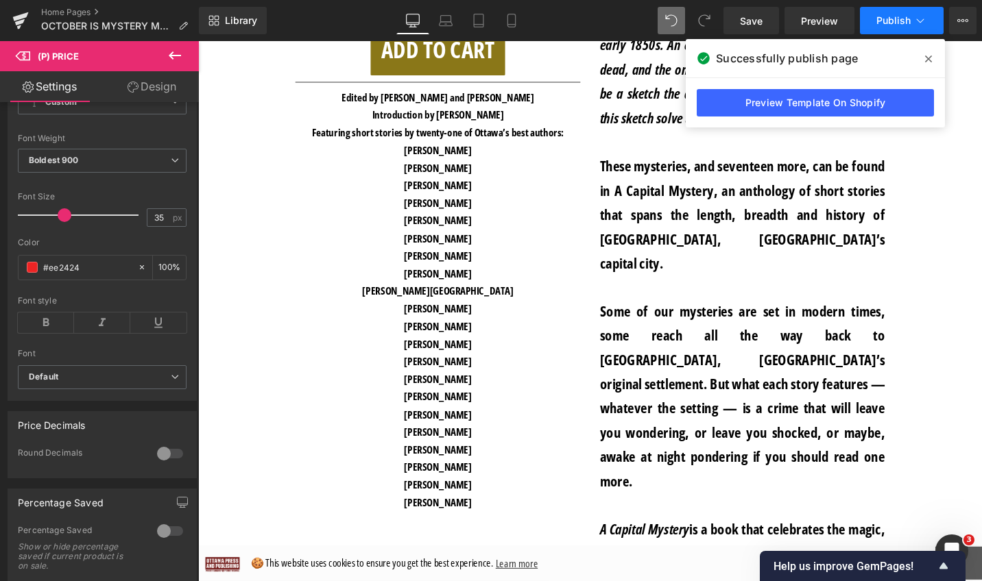
click at [893, 24] on span "Publish" at bounding box center [893, 20] width 34 height 11
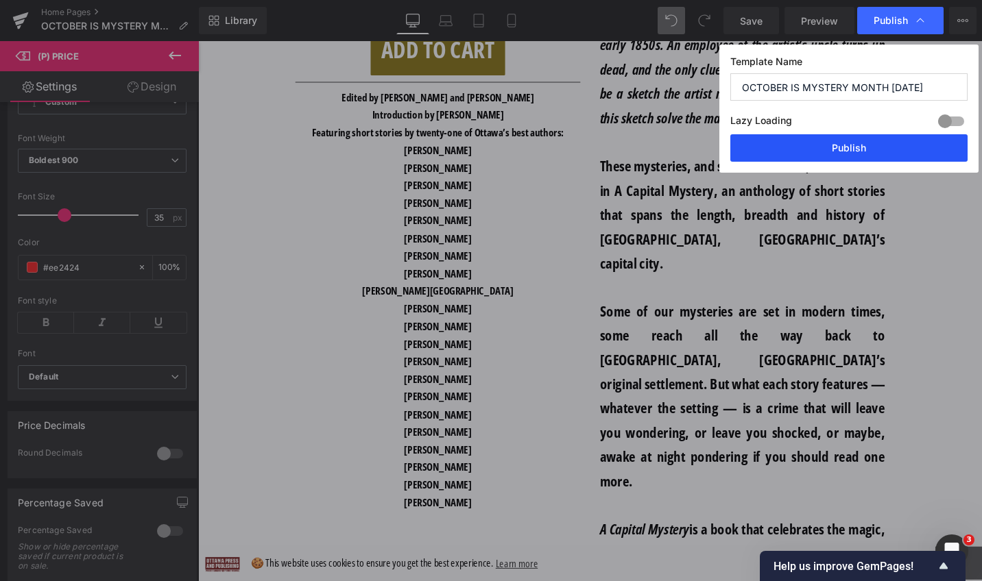
drag, startPoint x: 867, startPoint y: 149, endPoint x: 762, endPoint y: 124, distance: 107.9
click at [867, 149] on button "Publish" at bounding box center [848, 147] width 237 height 27
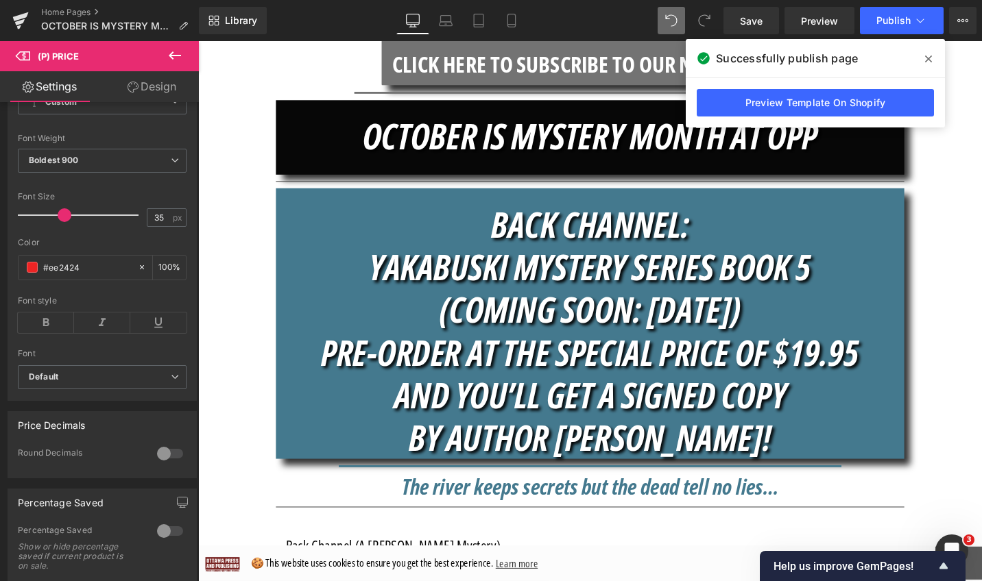
scroll to position [296, 0]
